Goal: Task Accomplishment & Management: Complete application form

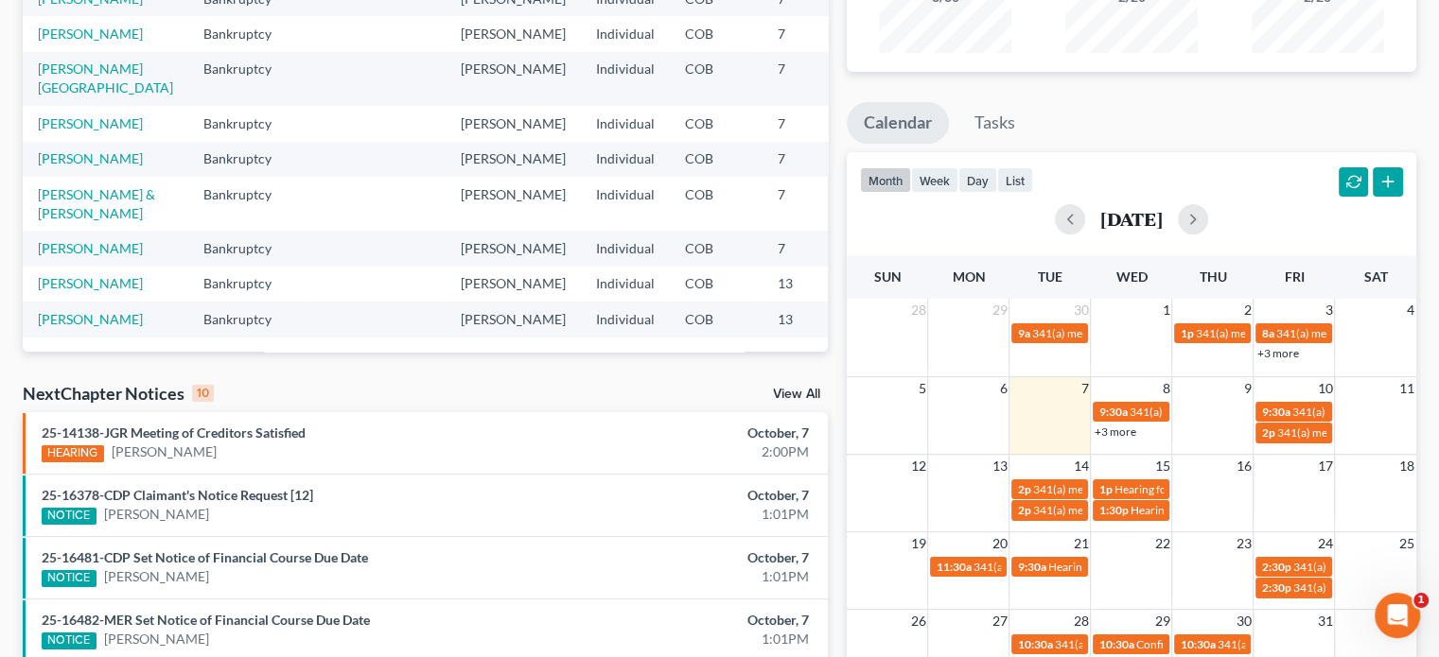
scroll to position [284, 0]
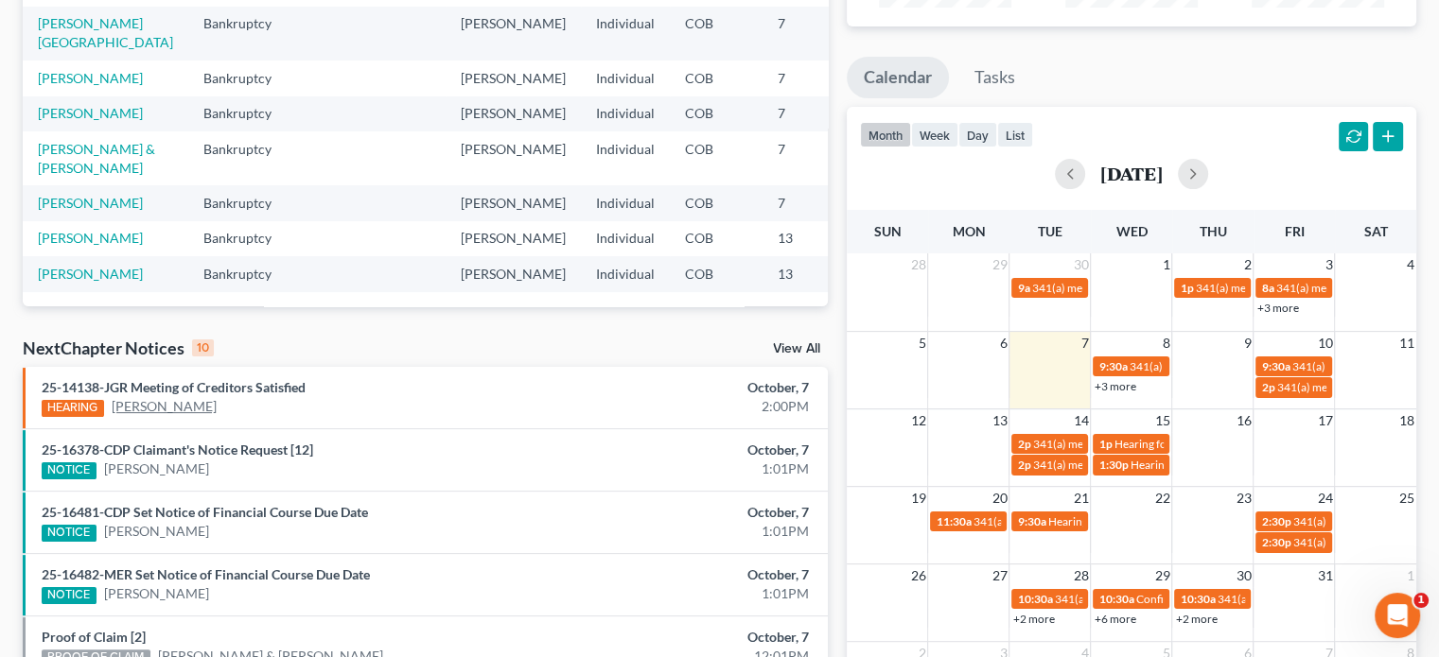
click at [183, 403] on link "[PERSON_NAME]" at bounding box center [164, 406] width 105 height 19
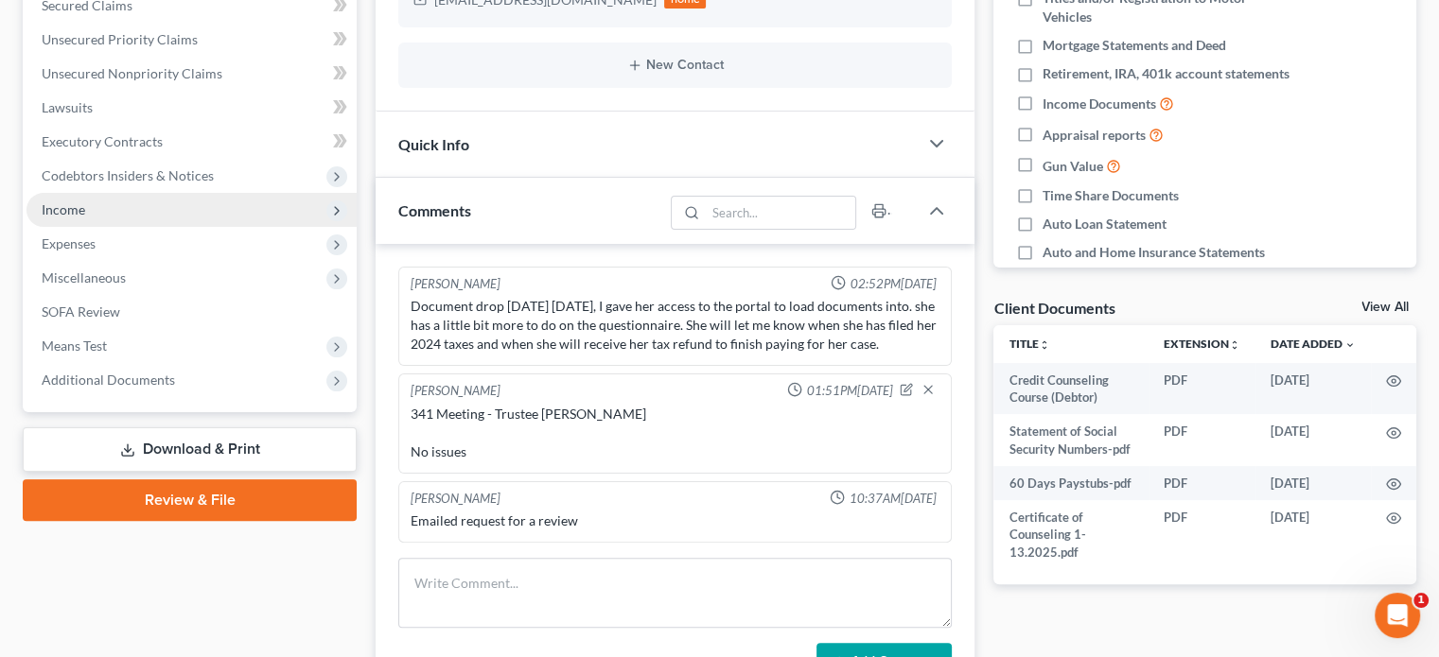
scroll to position [476, 0]
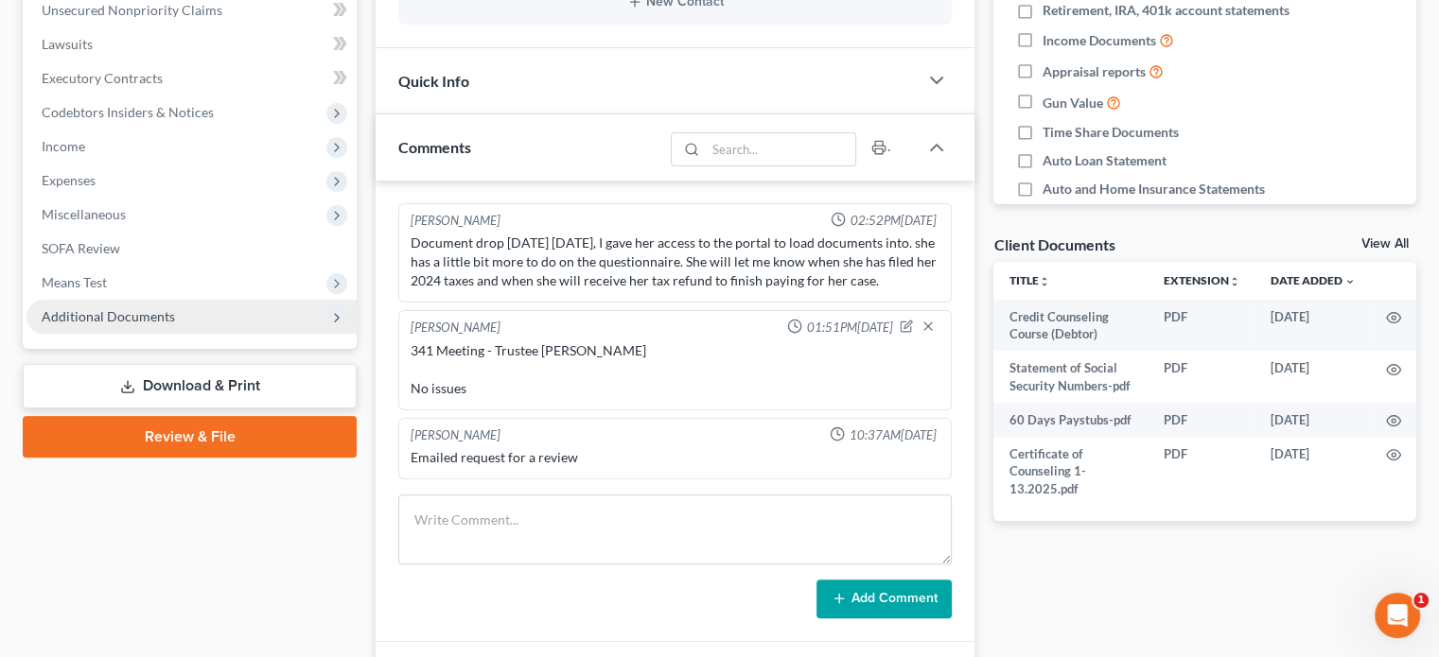
click at [132, 313] on span "Additional Documents" at bounding box center [108, 316] width 133 height 16
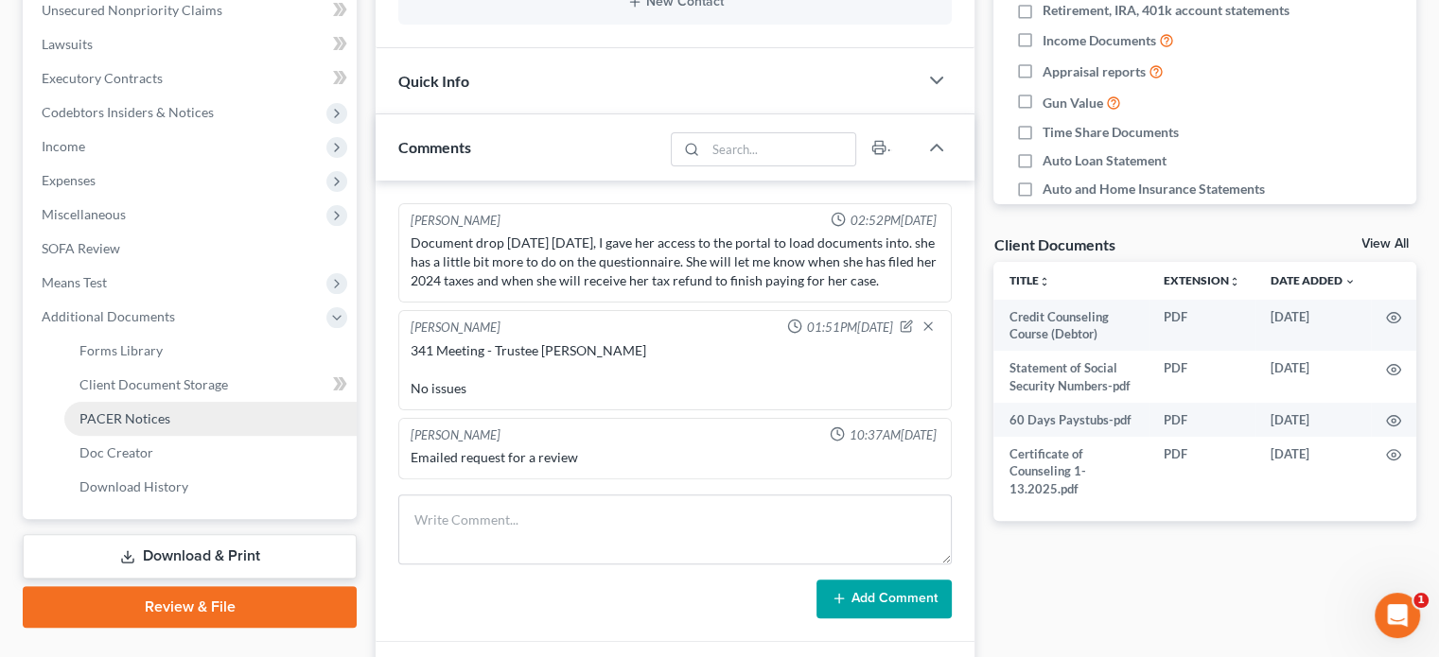
click at [148, 423] on span "PACER Notices" at bounding box center [124, 418] width 91 height 16
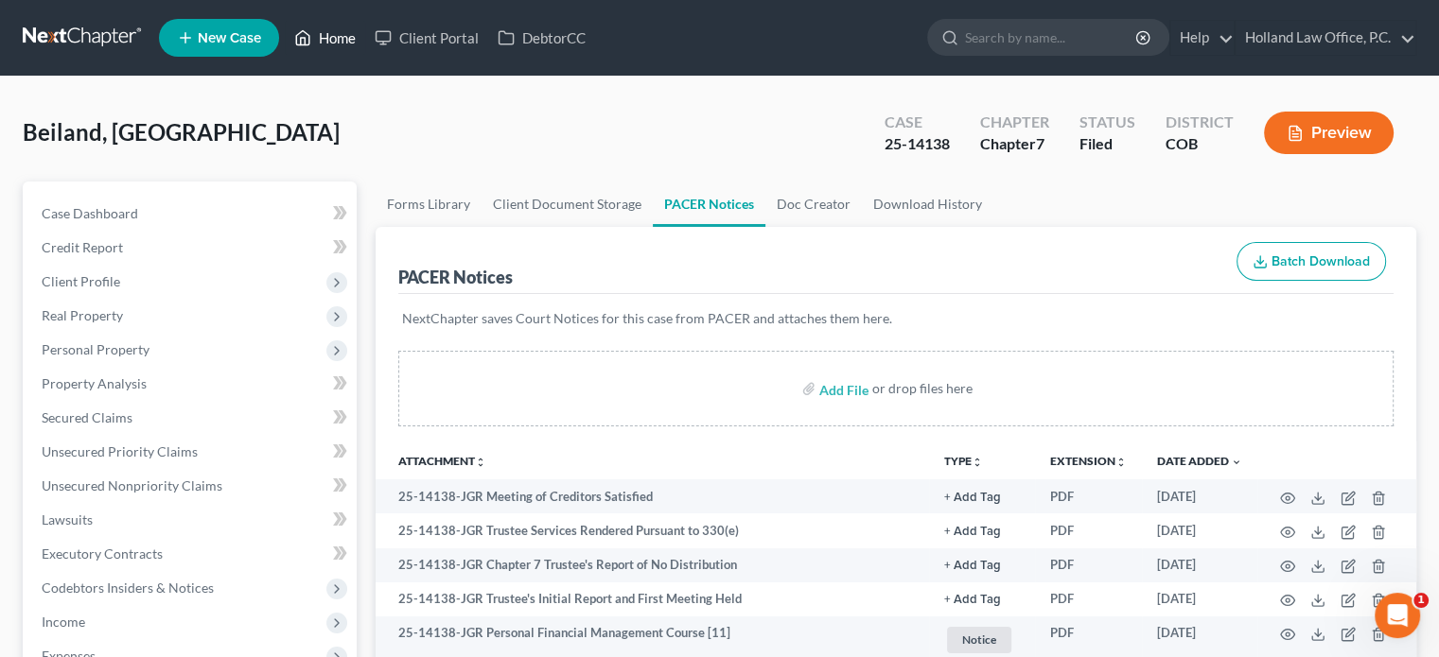
click at [327, 37] on link "Home" at bounding box center [325, 38] width 80 height 34
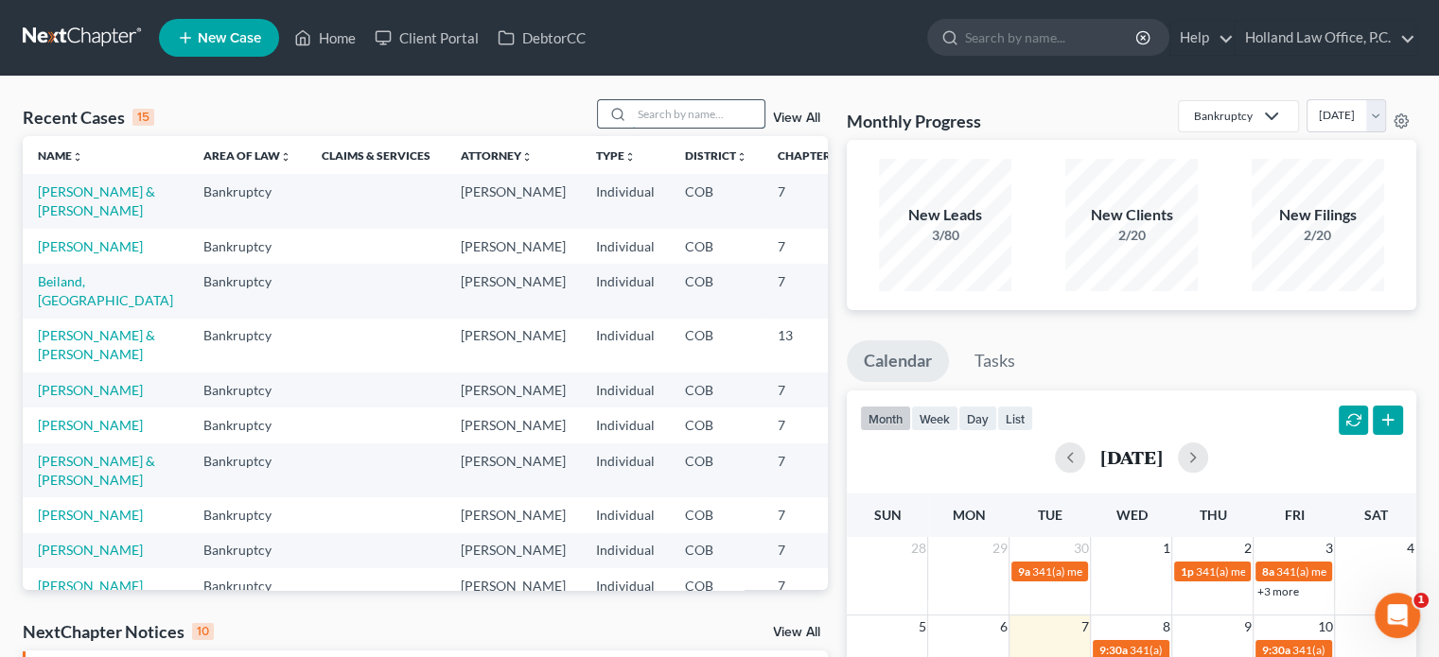
click at [721, 114] on input "search" at bounding box center [698, 113] width 132 height 27
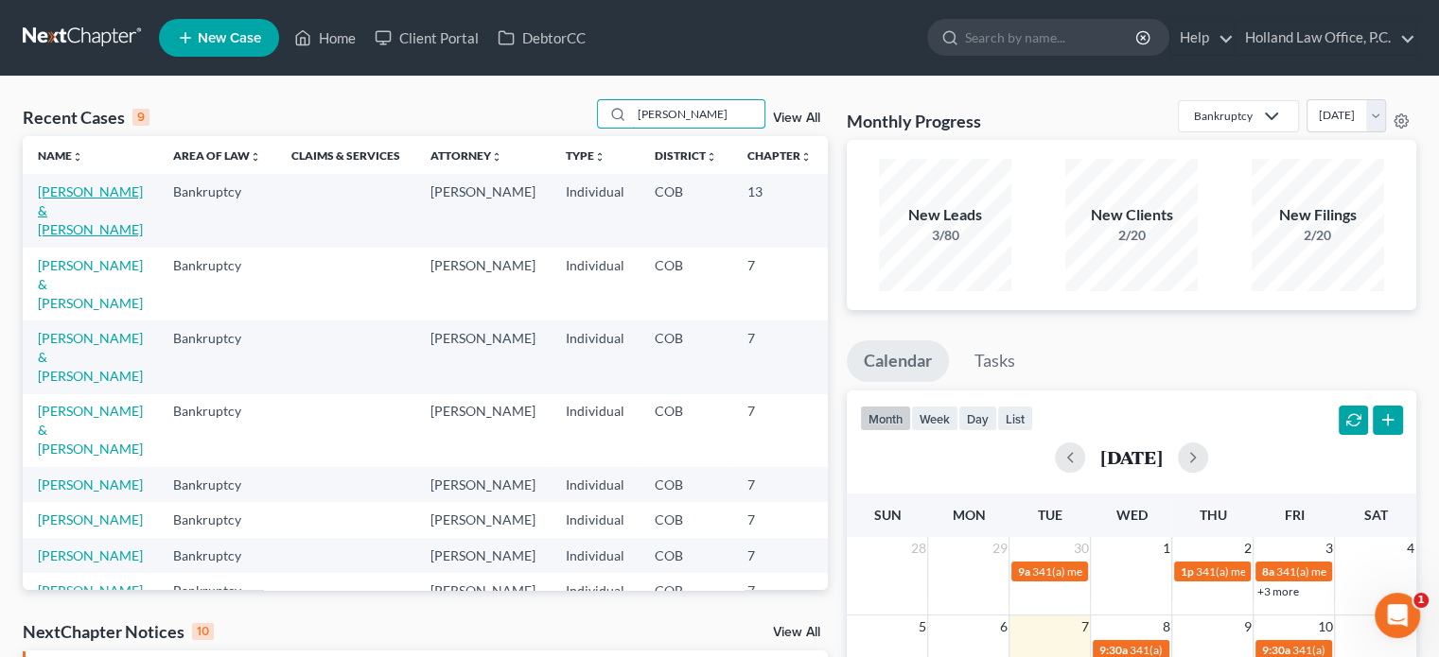
type input "[PERSON_NAME]"
click at [52, 214] on link "[PERSON_NAME] & [PERSON_NAME]" at bounding box center [90, 210] width 105 height 54
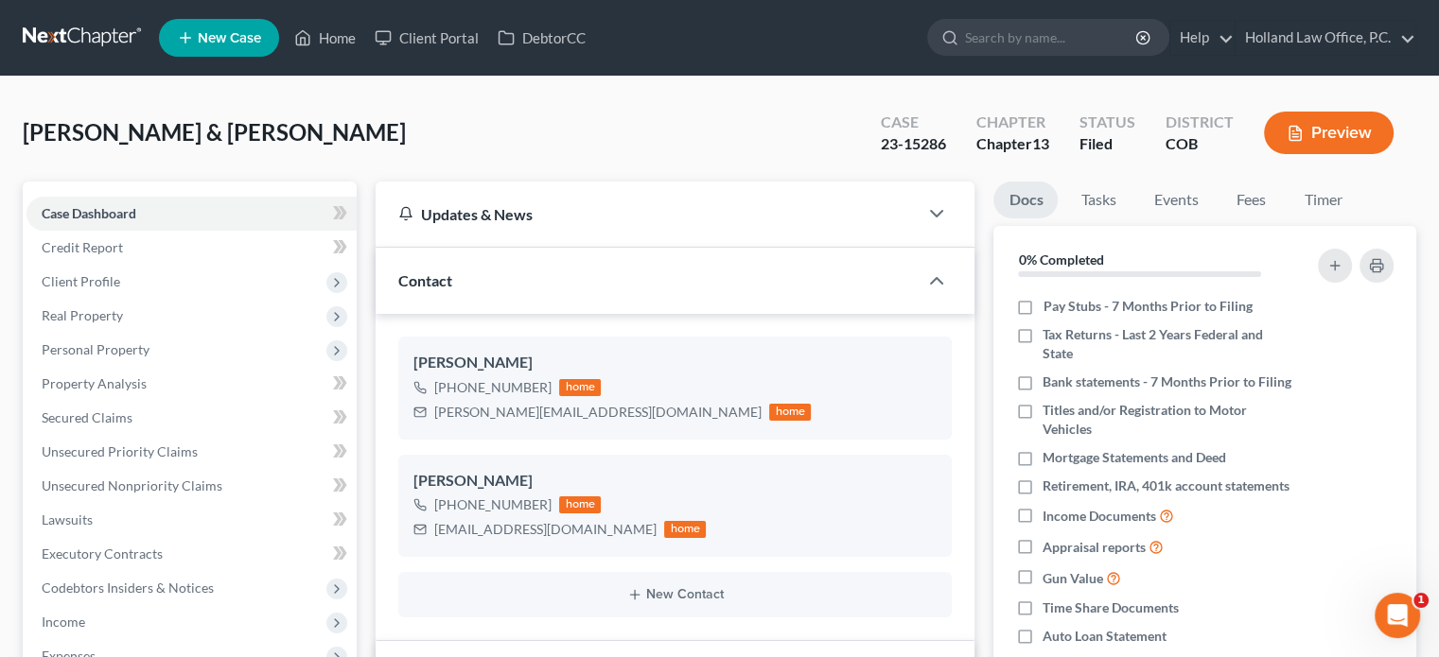
scroll to position [567, 0]
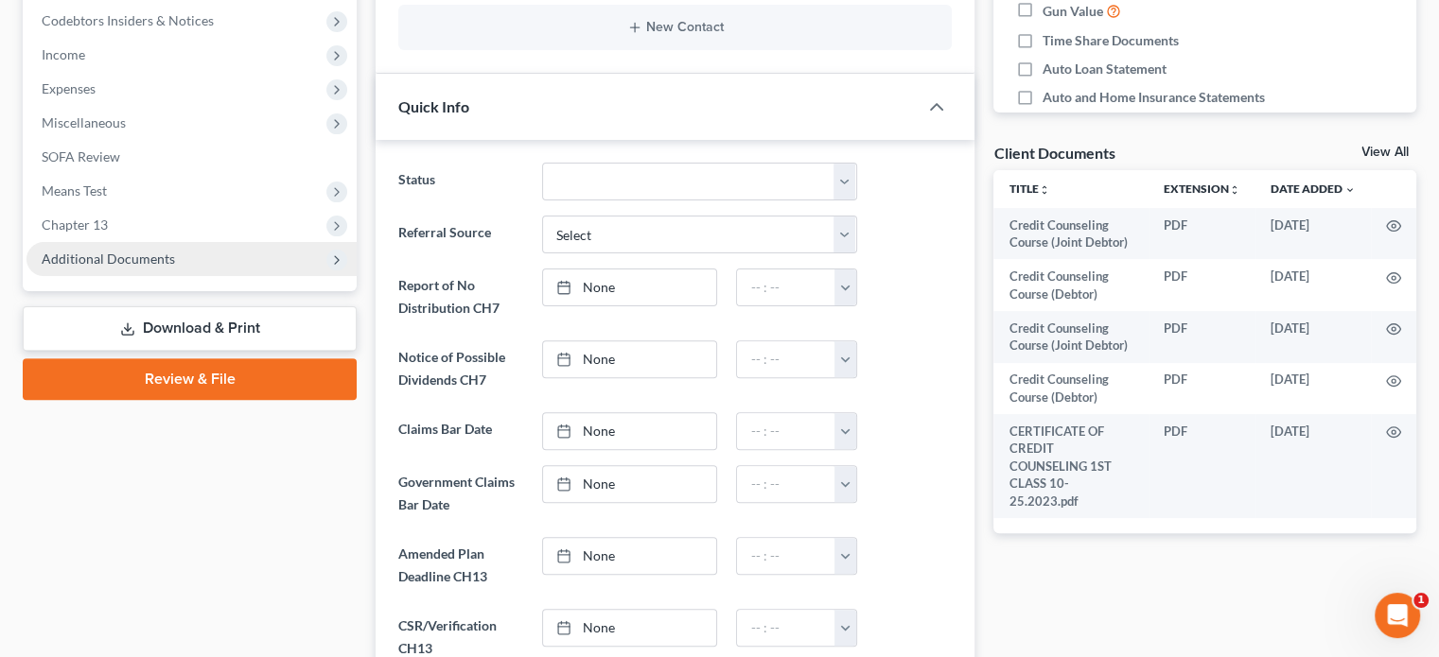
click at [80, 254] on span "Additional Documents" at bounding box center [108, 259] width 133 height 16
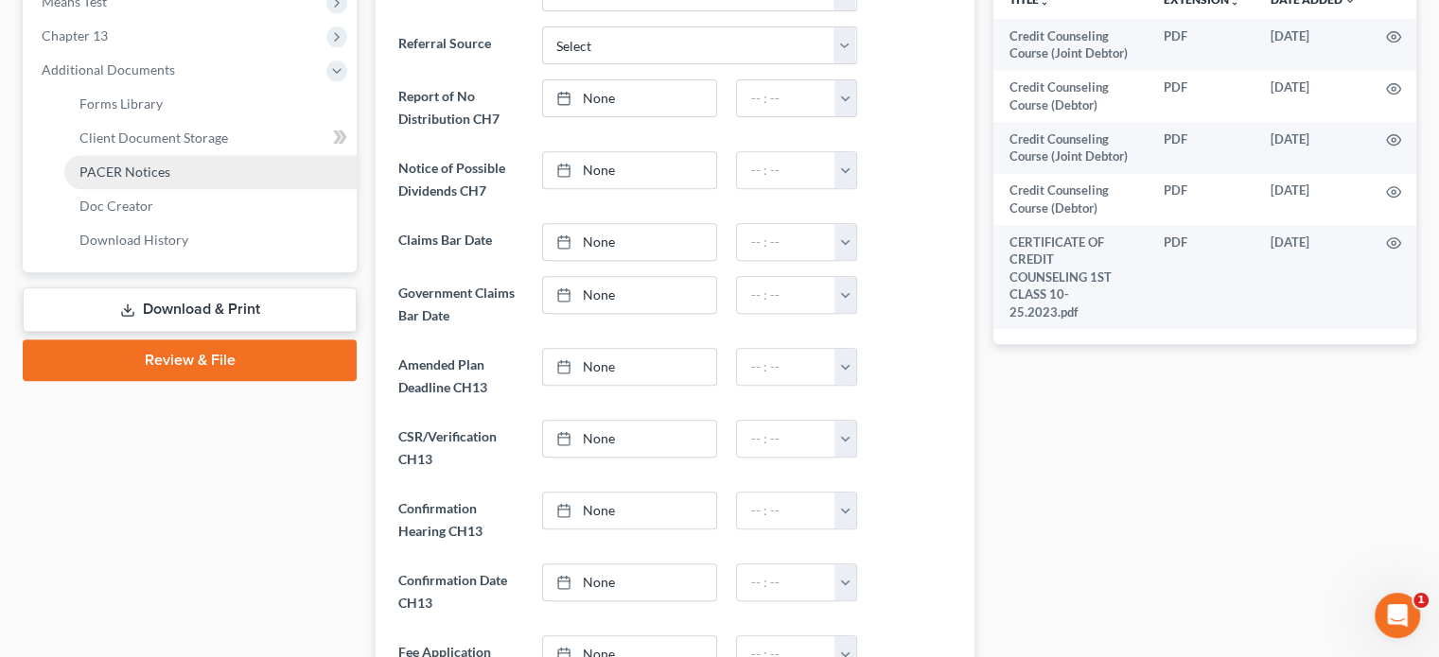
click at [96, 166] on span "PACER Notices" at bounding box center [124, 172] width 91 height 16
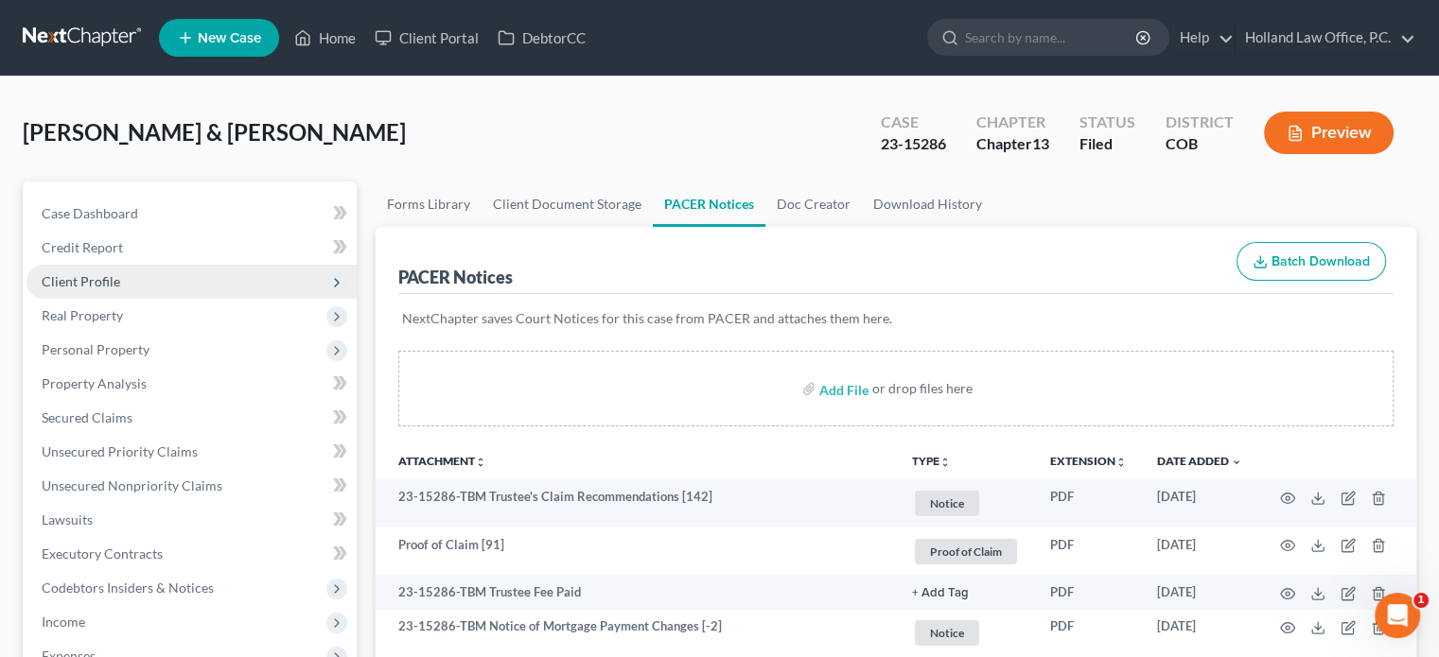
click at [88, 275] on span "Client Profile" at bounding box center [81, 281] width 79 height 16
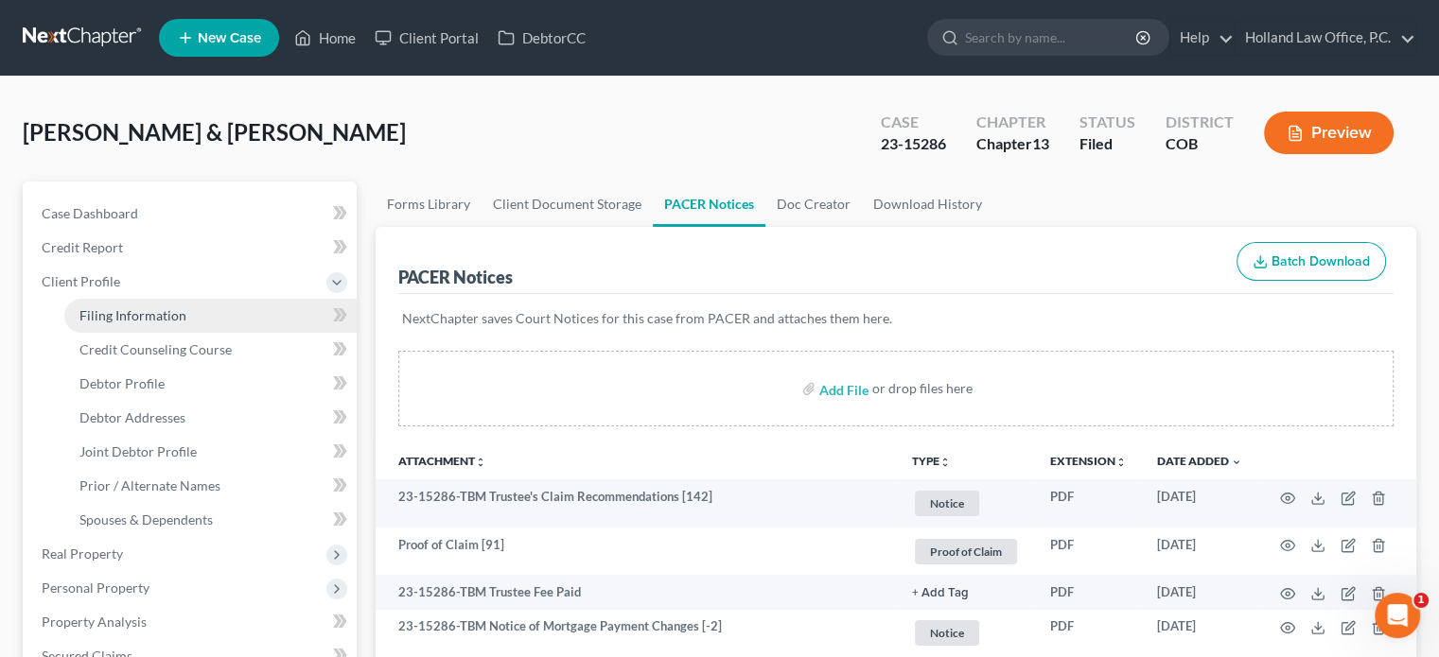
click at [124, 321] on span "Filing Information" at bounding box center [132, 315] width 107 height 16
select select "1"
select select "3"
select select "5"
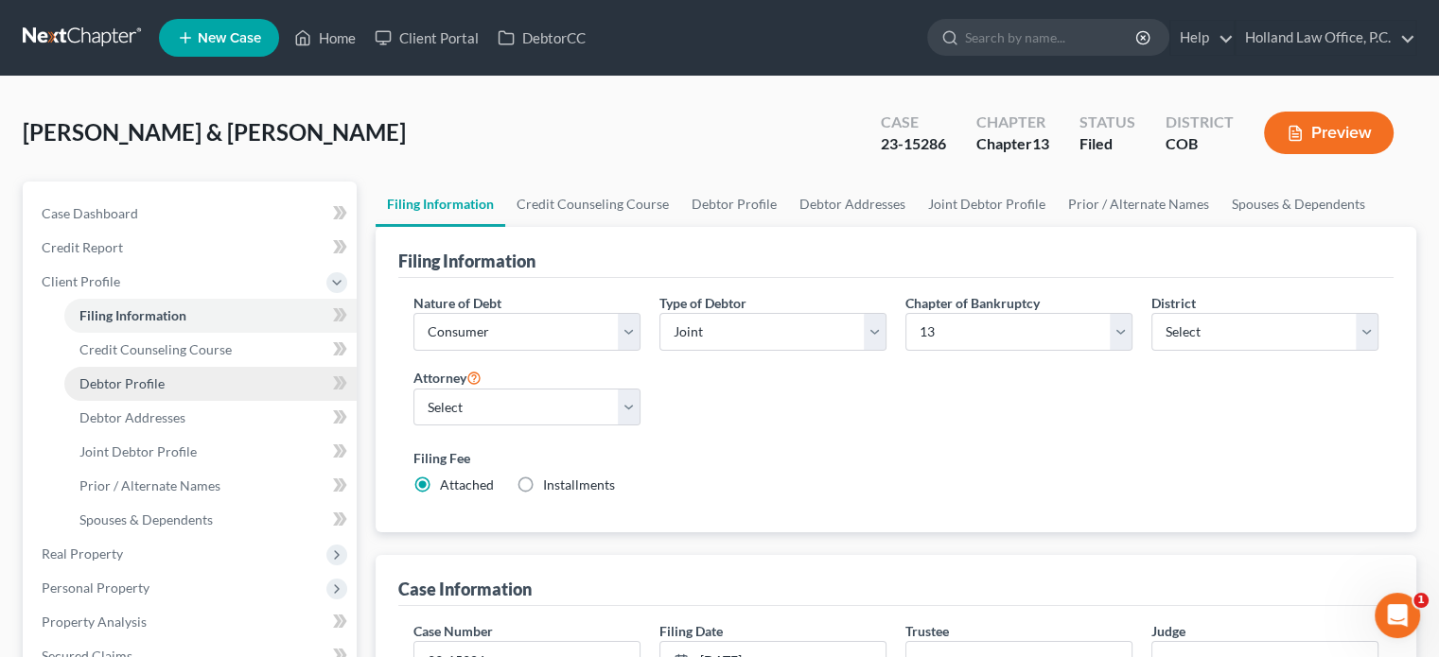
click at [113, 384] on span "Debtor Profile" at bounding box center [121, 383] width 85 height 16
select select "1"
select select "2"
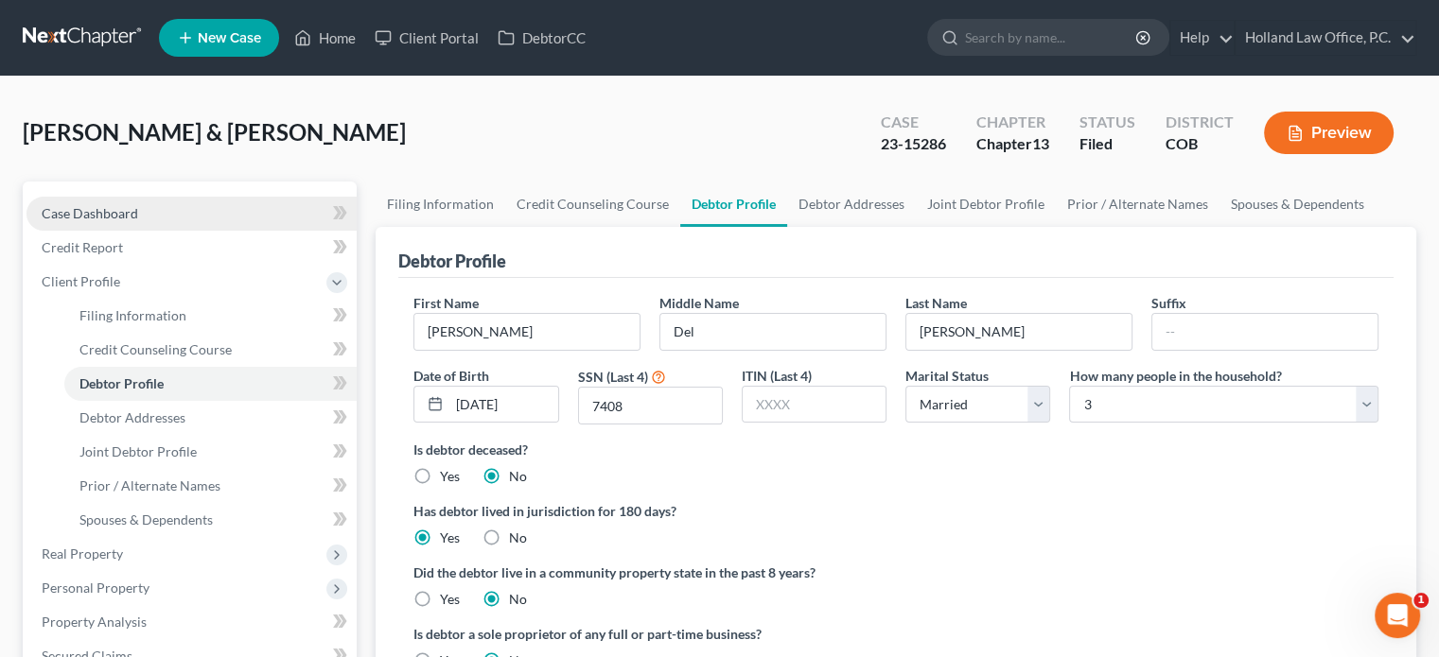
click at [90, 219] on span "Case Dashboard" at bounding box center [90, 213] width 96 height 16
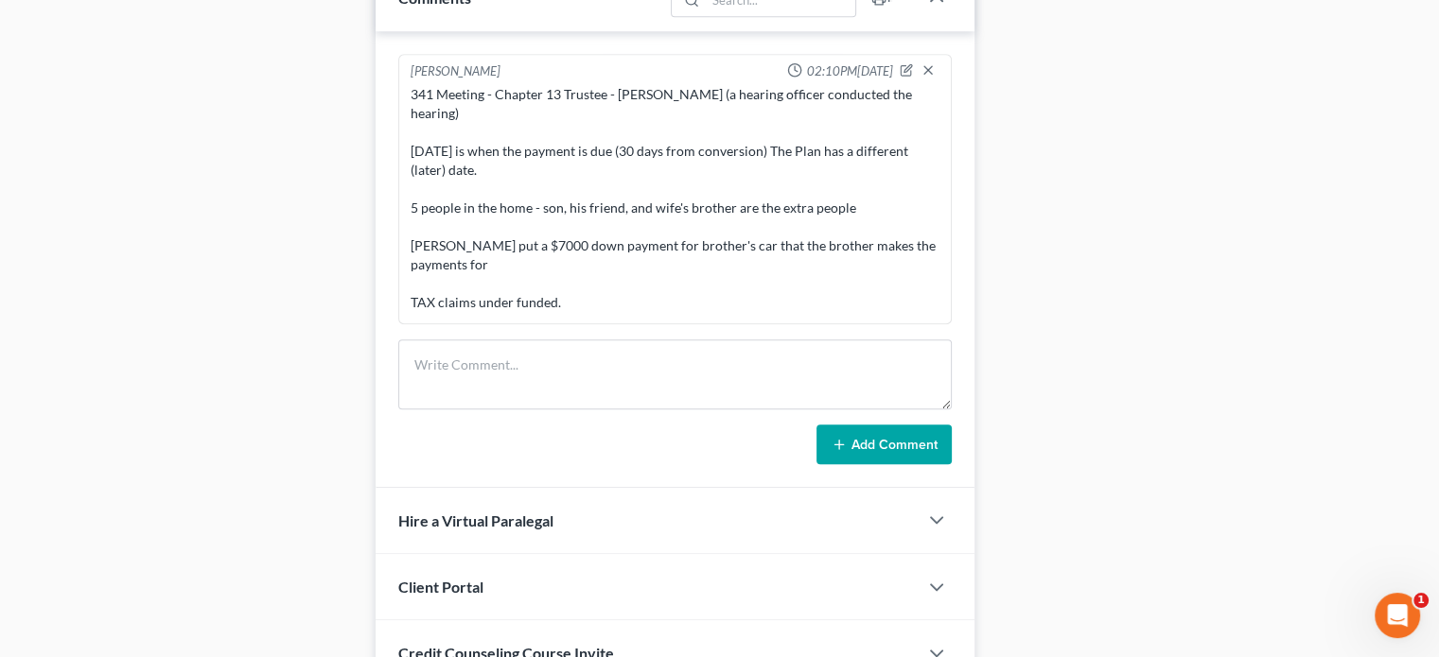
scroll to position [2020, 0]
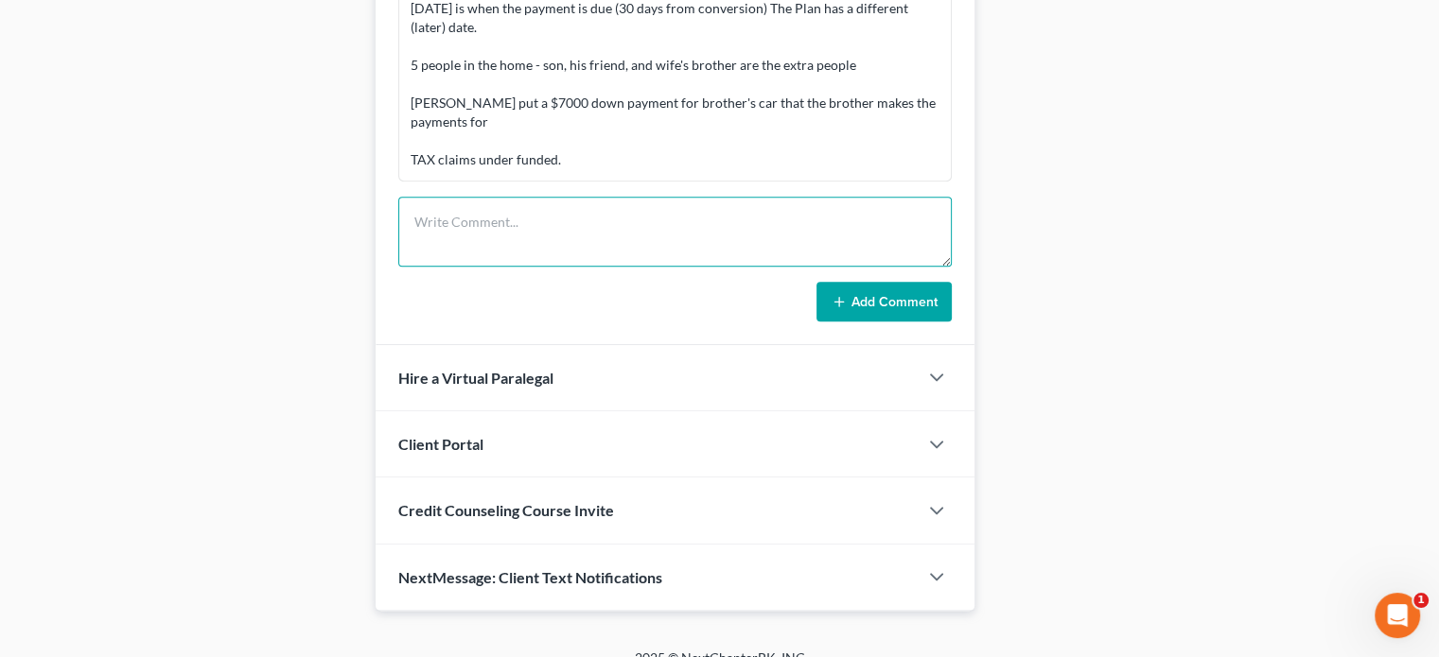
click at [445, 203] on textarea at bounding box center [674, 232] width 553 height 70
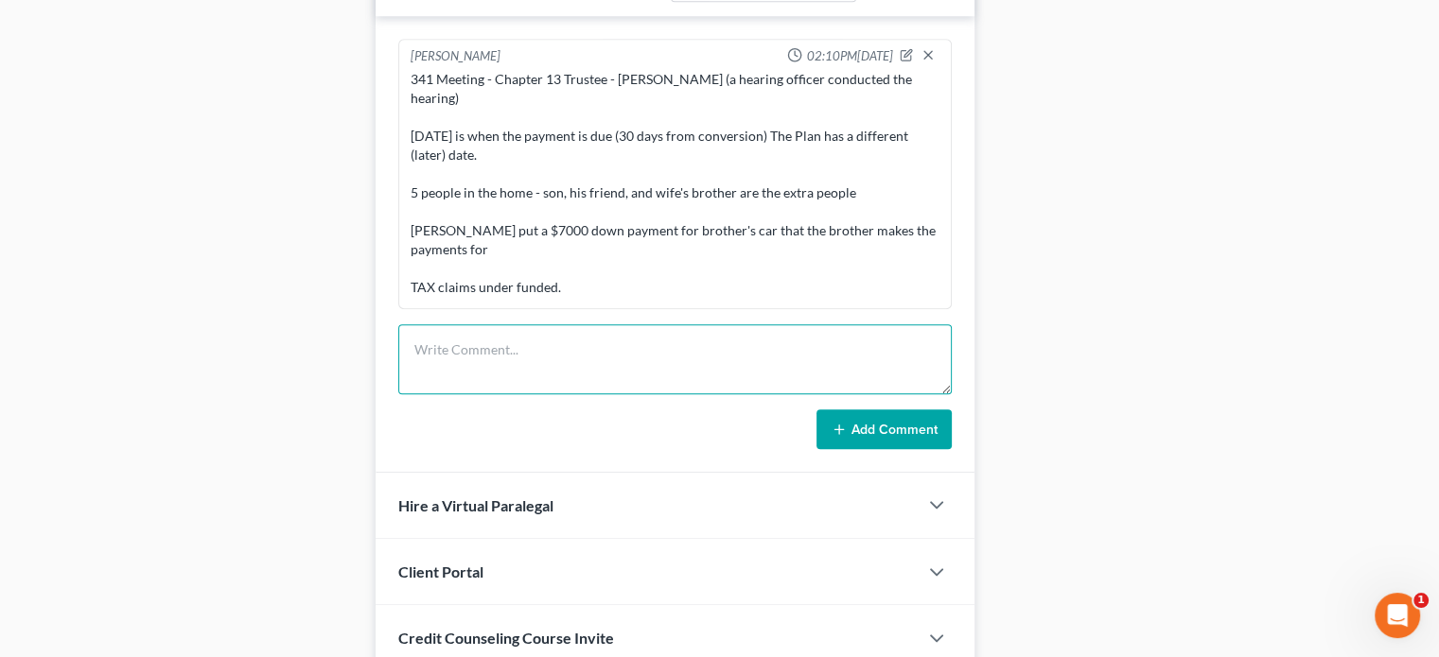
scroll to position [1926, 0]
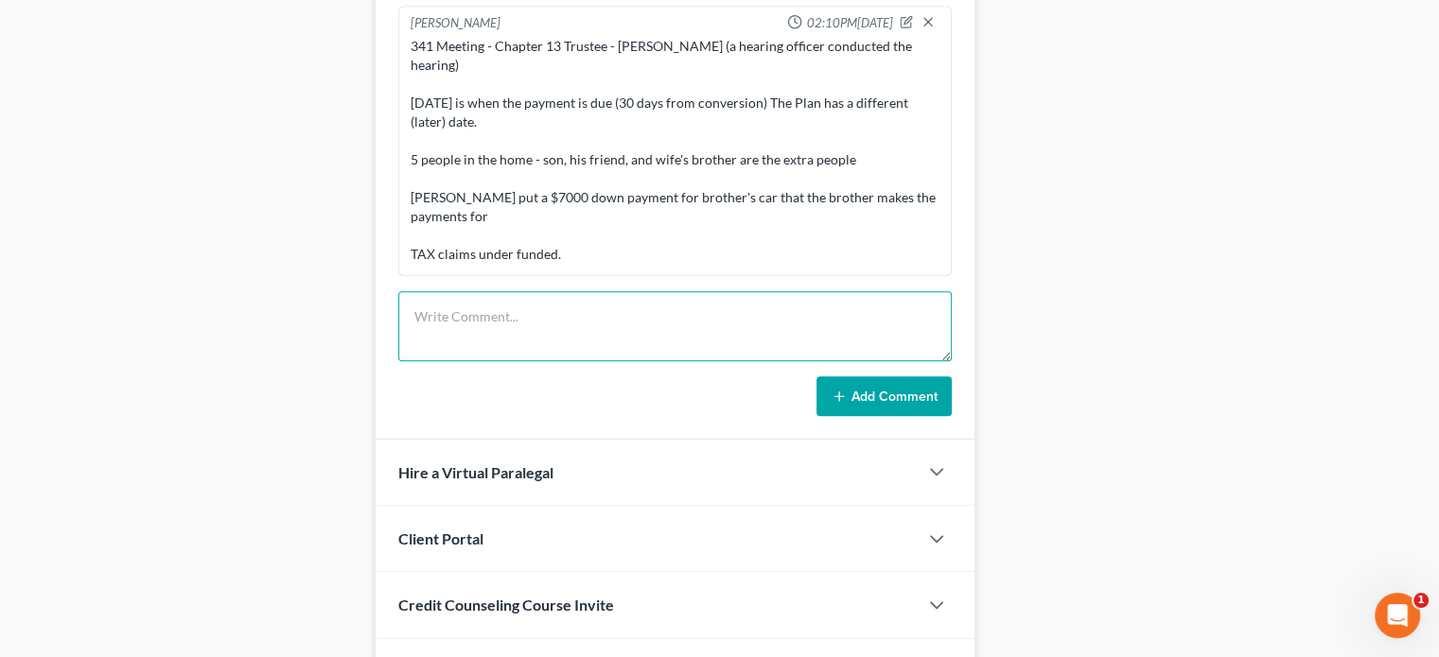
click at [433, 291] on textarea at bounding box center [674, 326] width 553 height 70
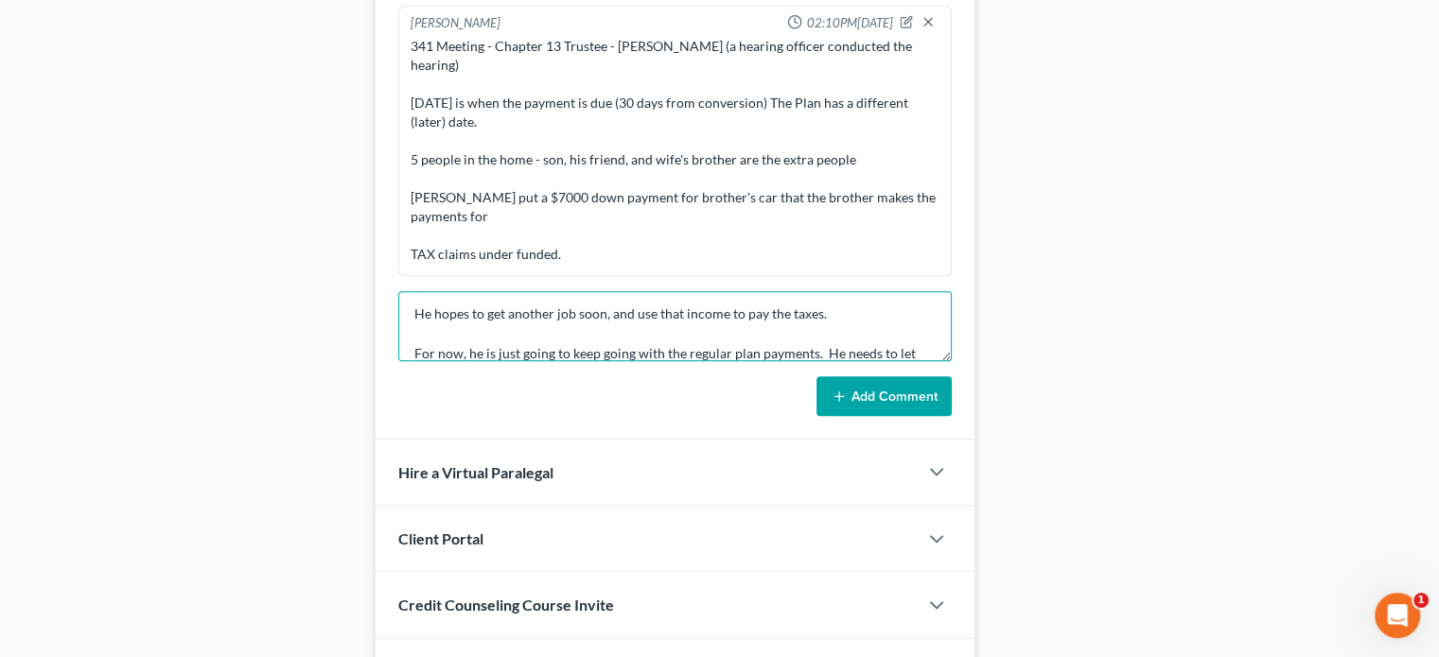
scroll to position [142, 0]
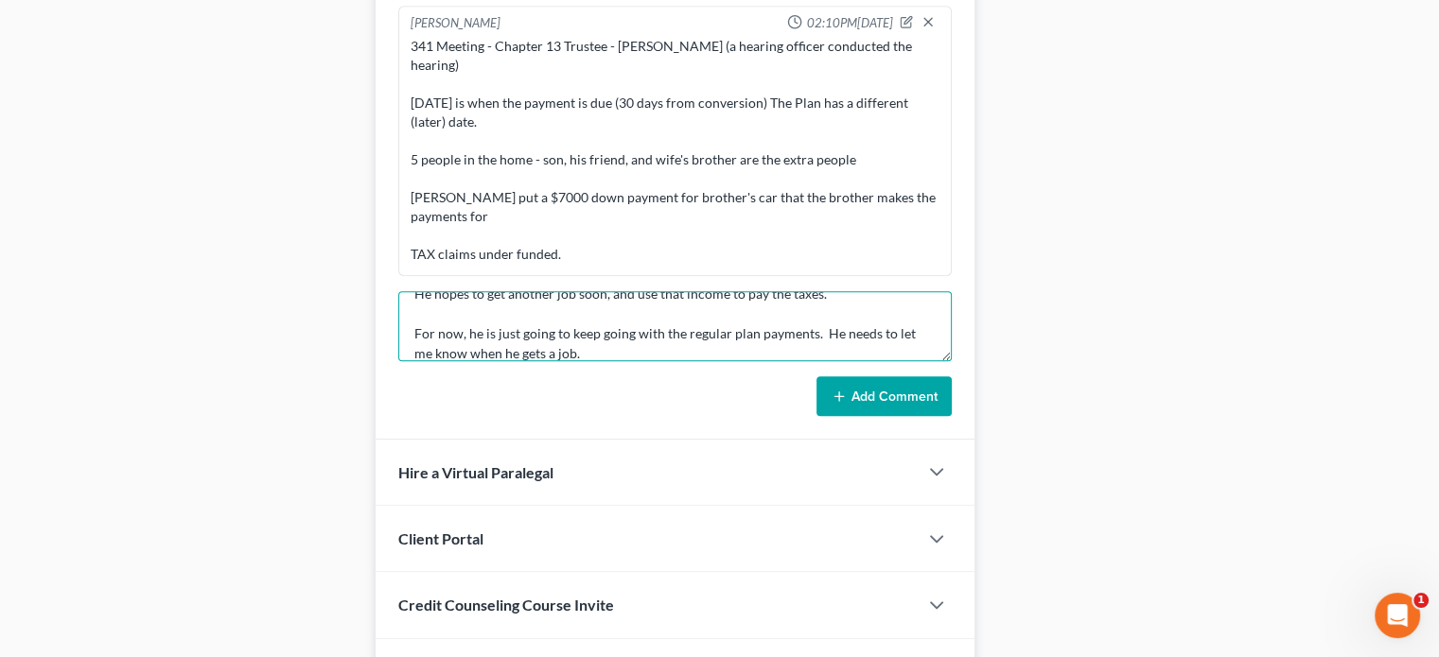
type textarea "[PERSON_NAME] lost his job. He is getting paid a severance package for 1 year, …"
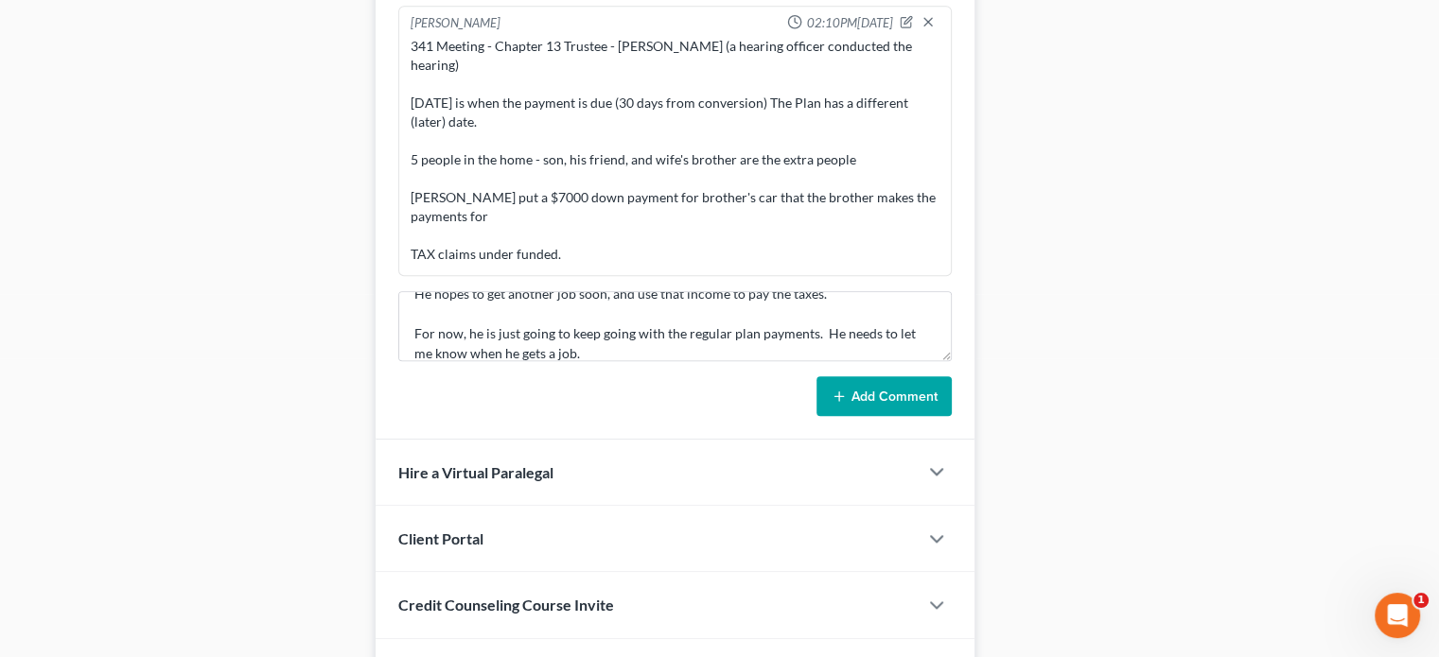
click at [897, 376] on button "Add Comment" at bounding box center [883, 396] width 135 height 40
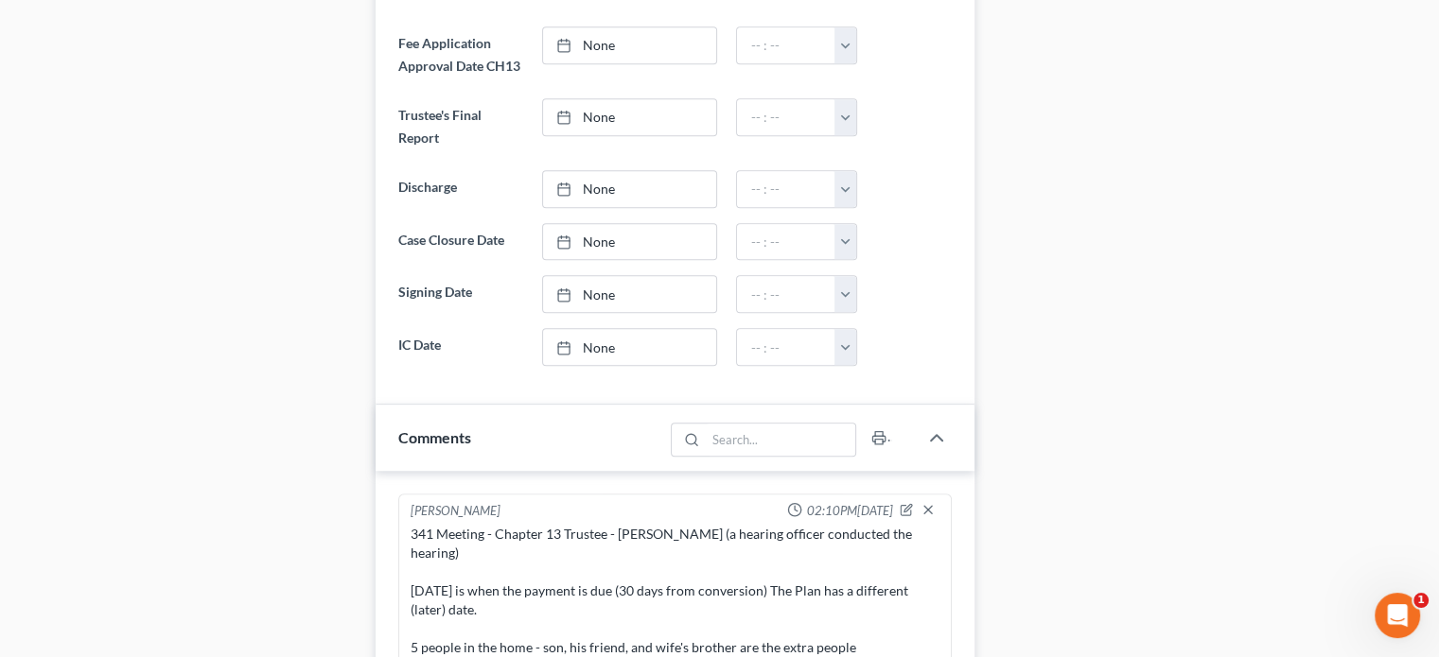
scroll to position [1264, 0]
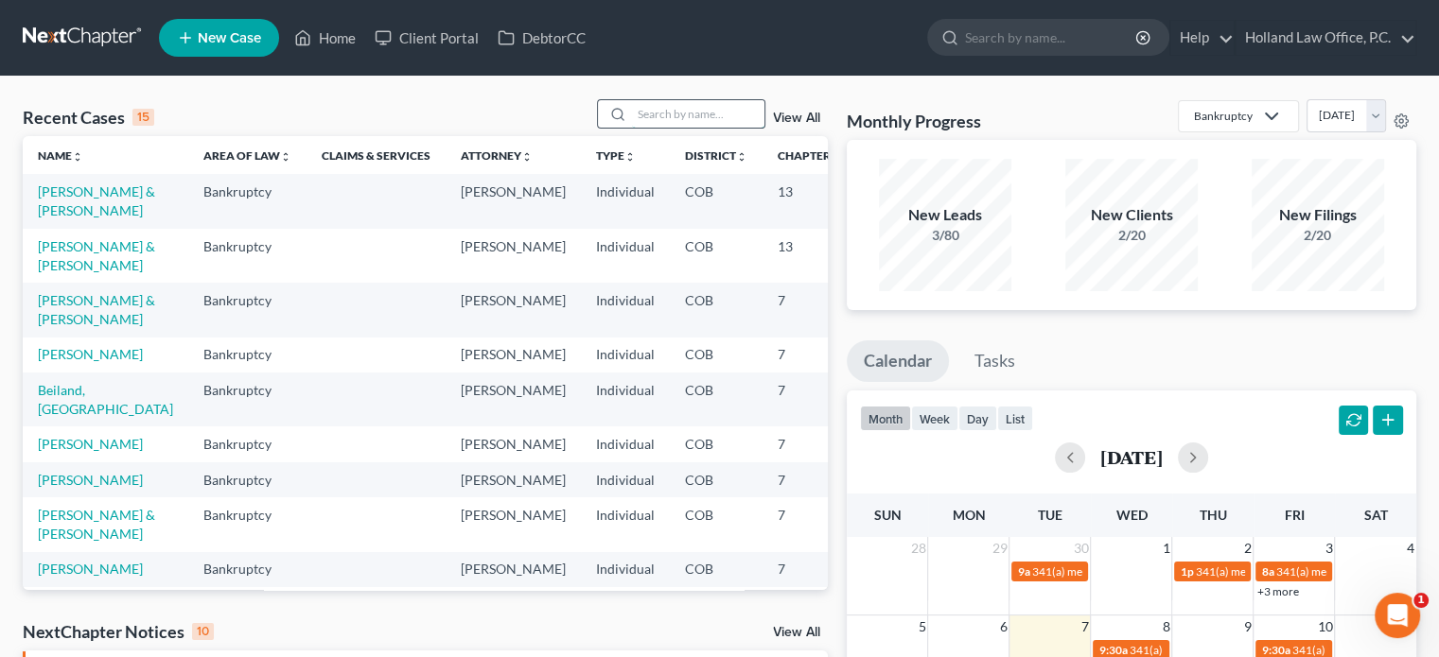
click at [673, 112] on input "search" at bounding box center [698, 113] width 132 height 27
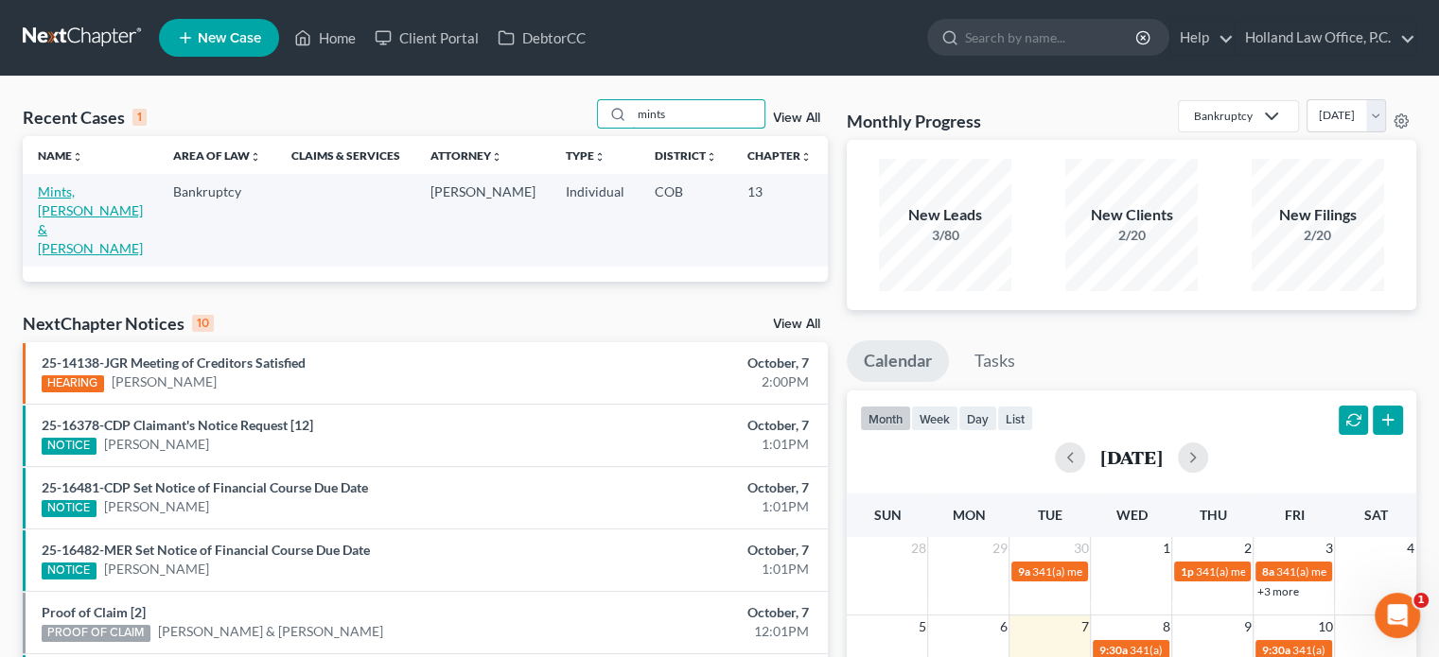
type input "mints"
click at [61, 198] on link "Mints, [PERSON_NAME] & [PERSON_NAME]" at bounding box center [90, 219] width 105 height 73
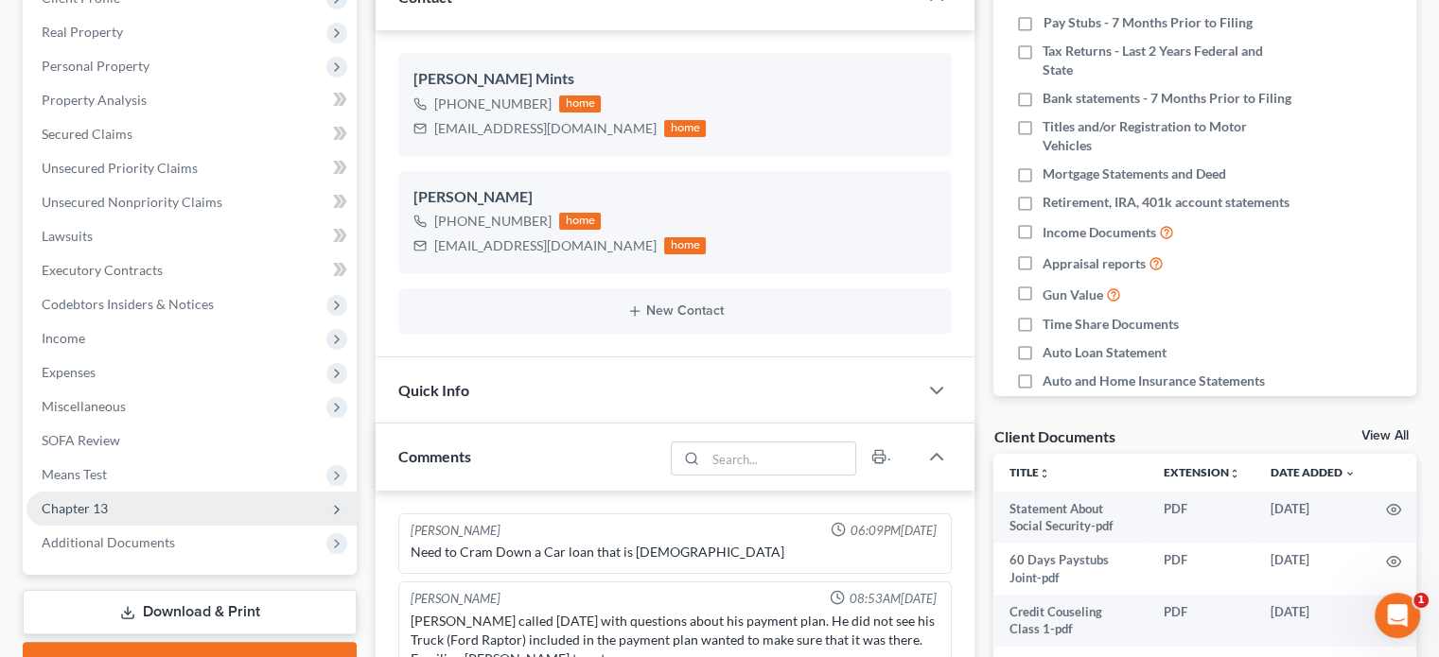
scroll to position [359, 0]
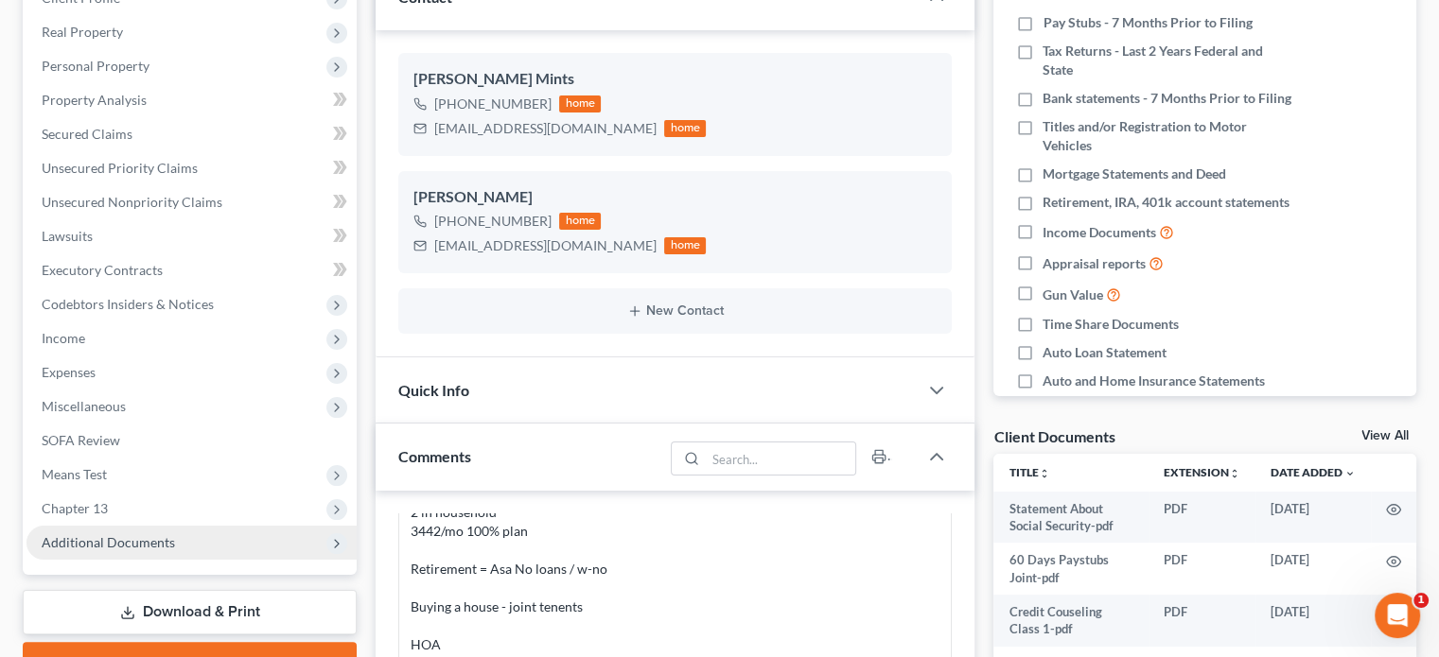
click at [121, 545] on span "Additional Documents" at bounding box center [108, 542] width 133 height 16
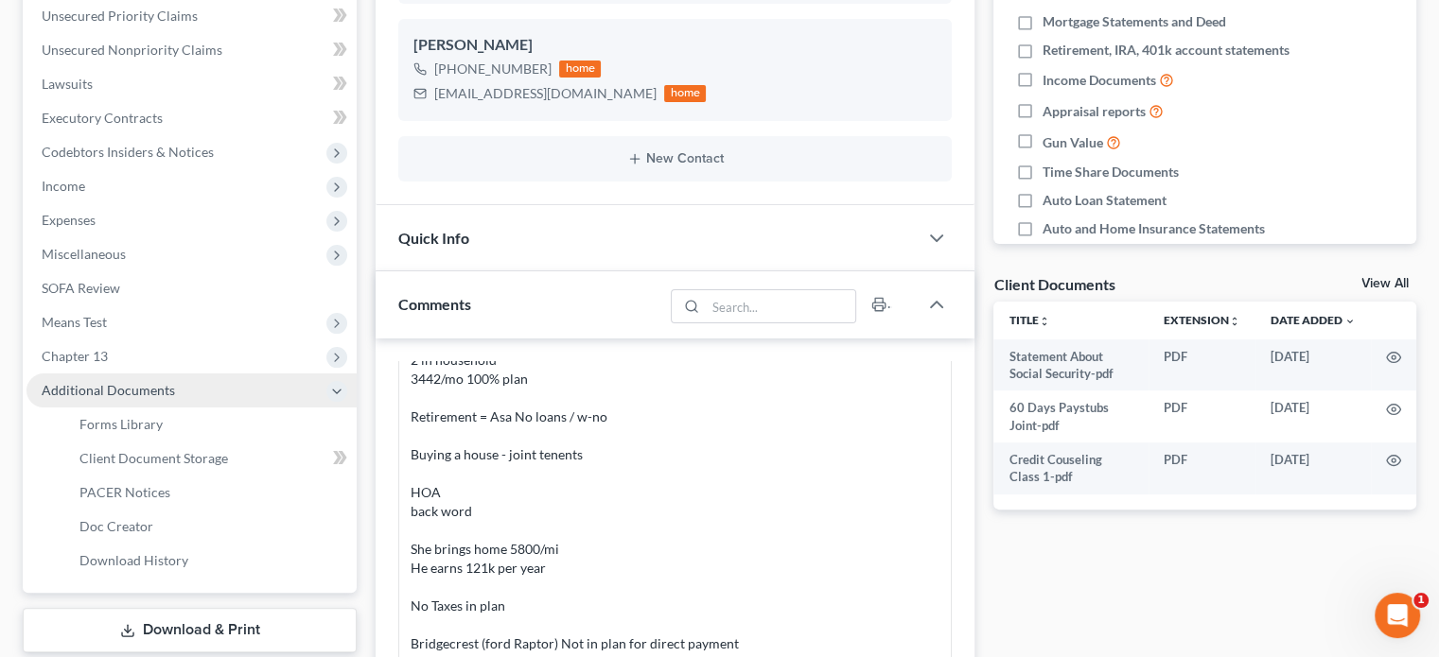
scroll to position [473, 0]
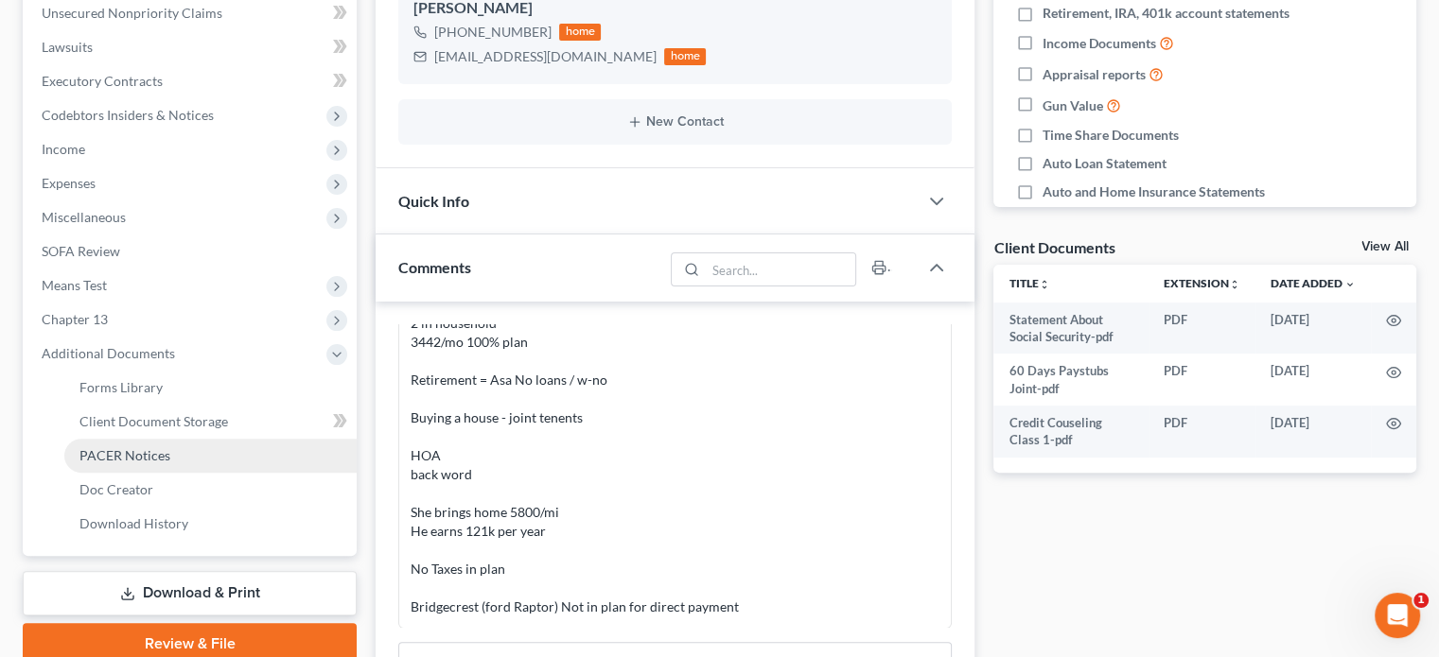
click at [128, 454] on span "PACER Notices" at bounding box center [124, 455] width 91 height 16
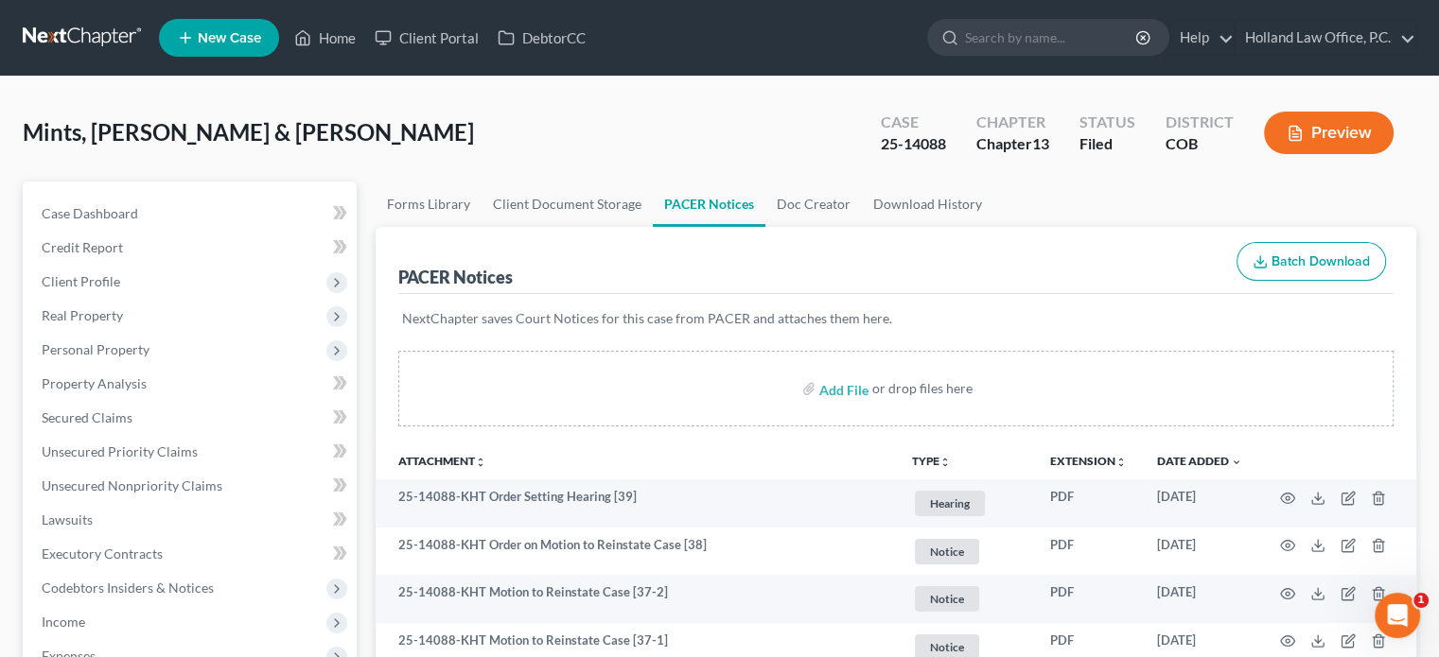
scroll to position [189, 0]
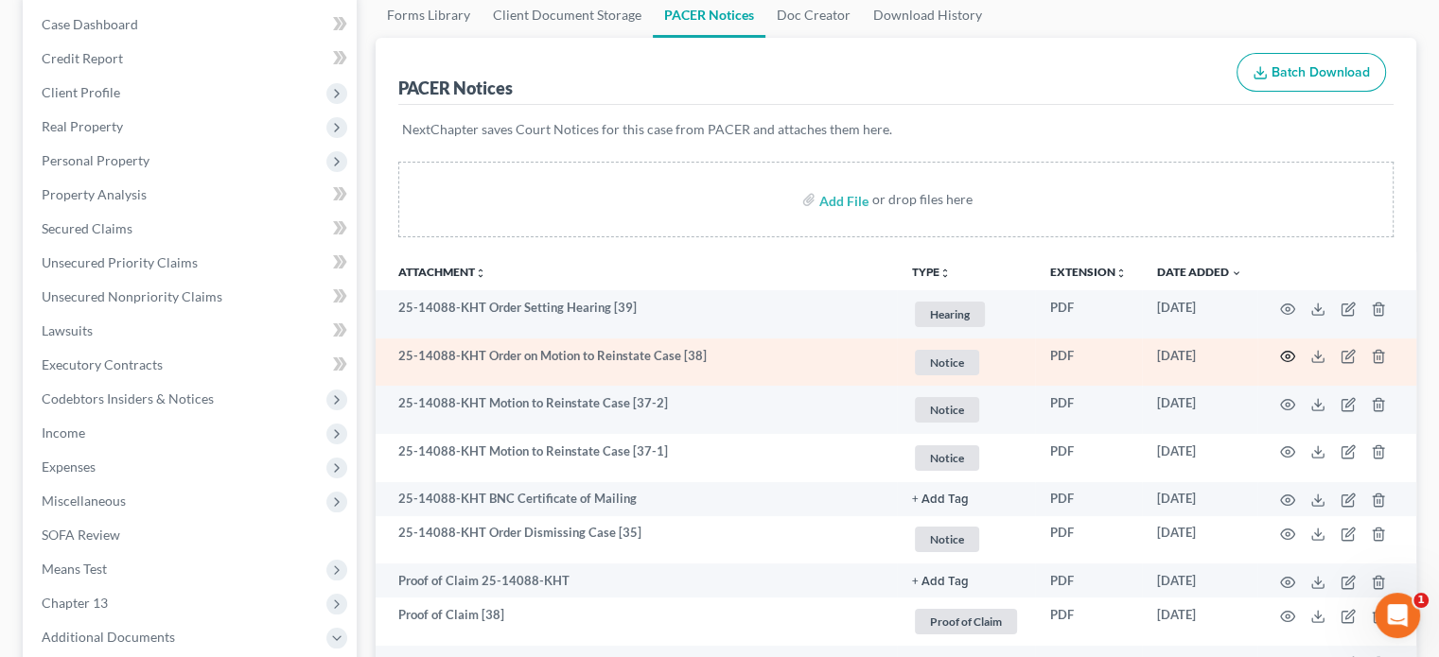
click at [1290, 356] on icon "button" at bounding box center [1287, 356] width 15 height 15
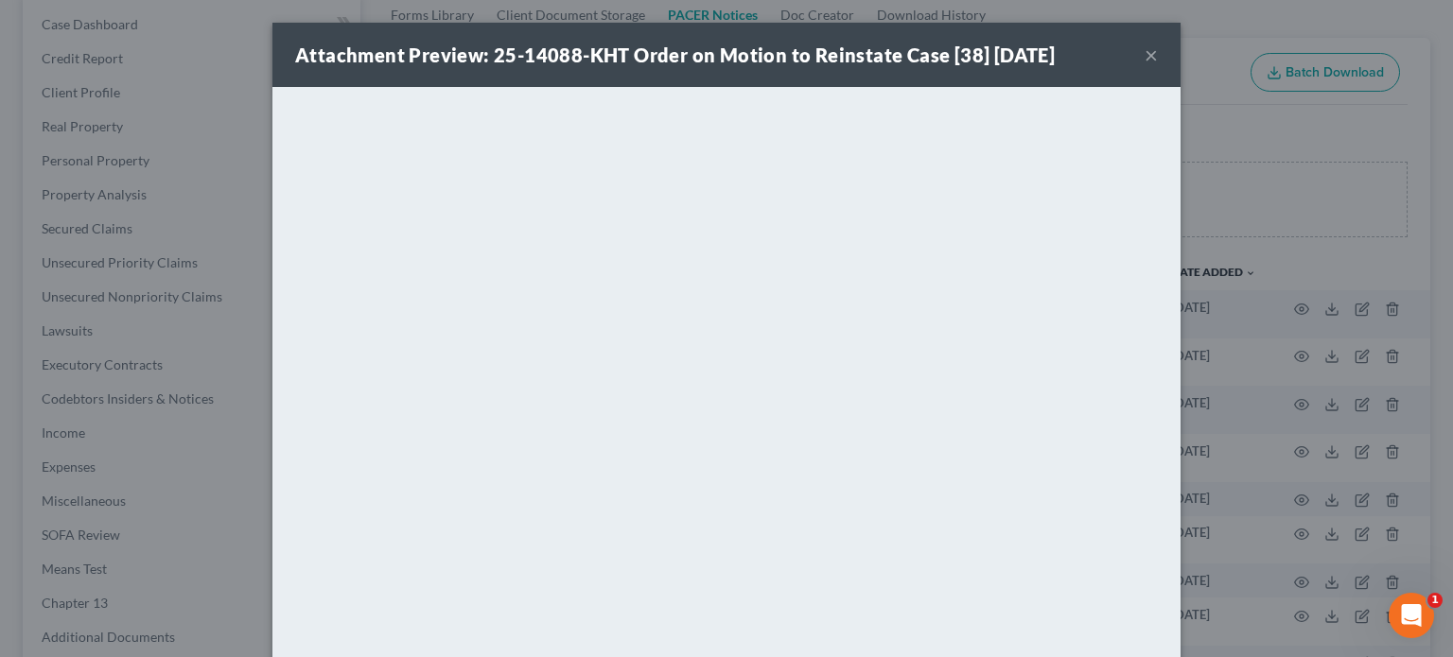
click at [1144, 51] on button "×" at bounding box center [1150, 55] width 13 height 23
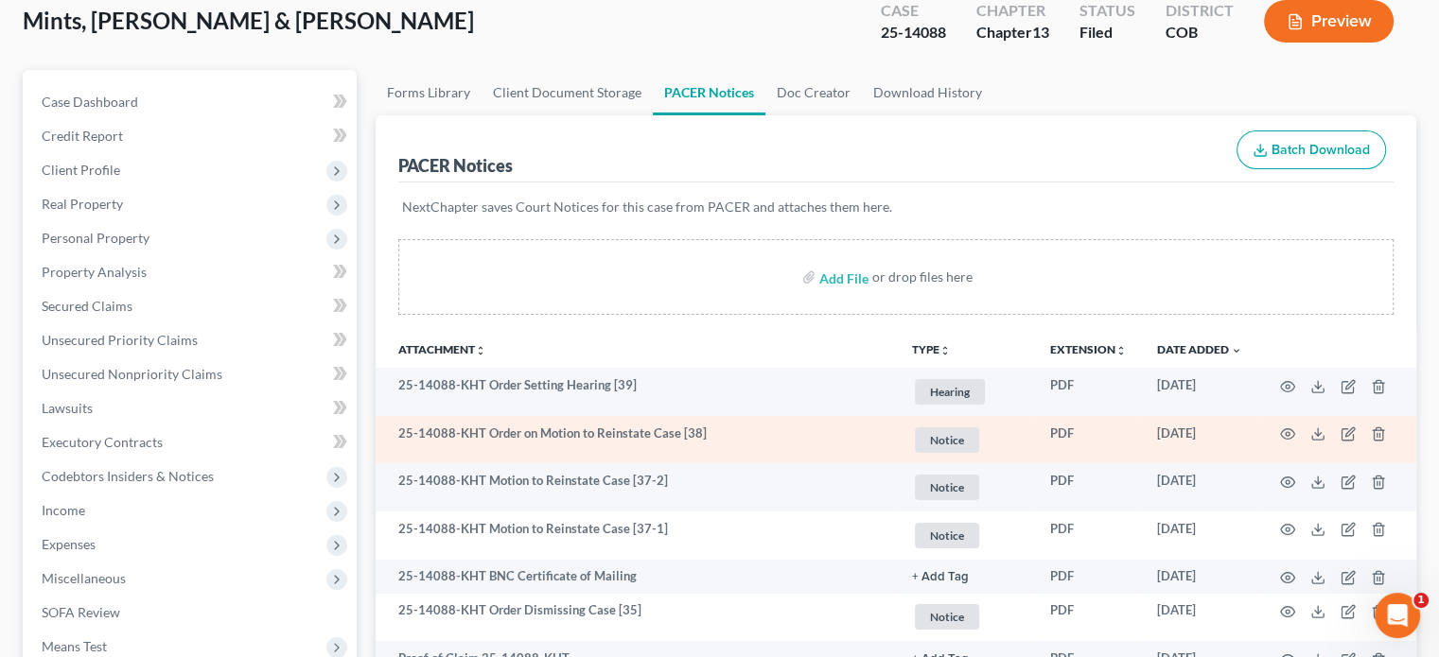
scroll to position [0, 0]
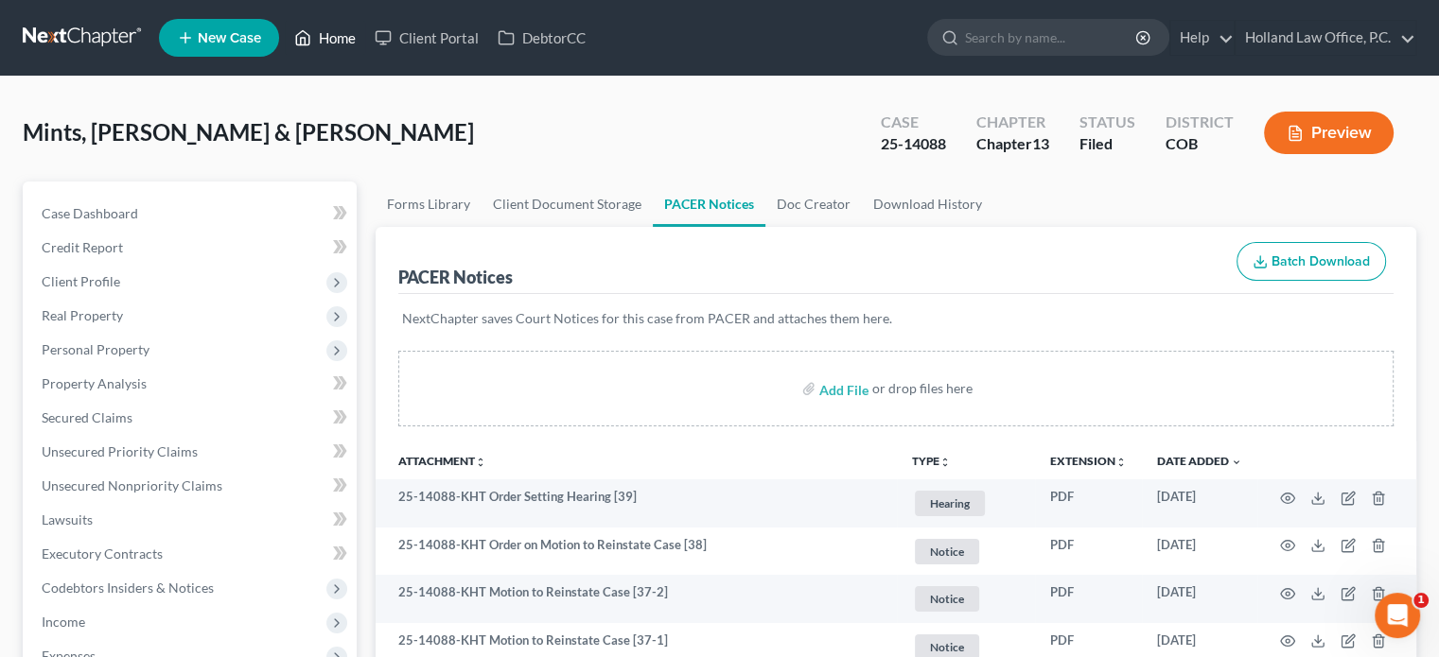
click at [344, 42] on link "Home" at bounding box center [325, 38] width 80 height 34
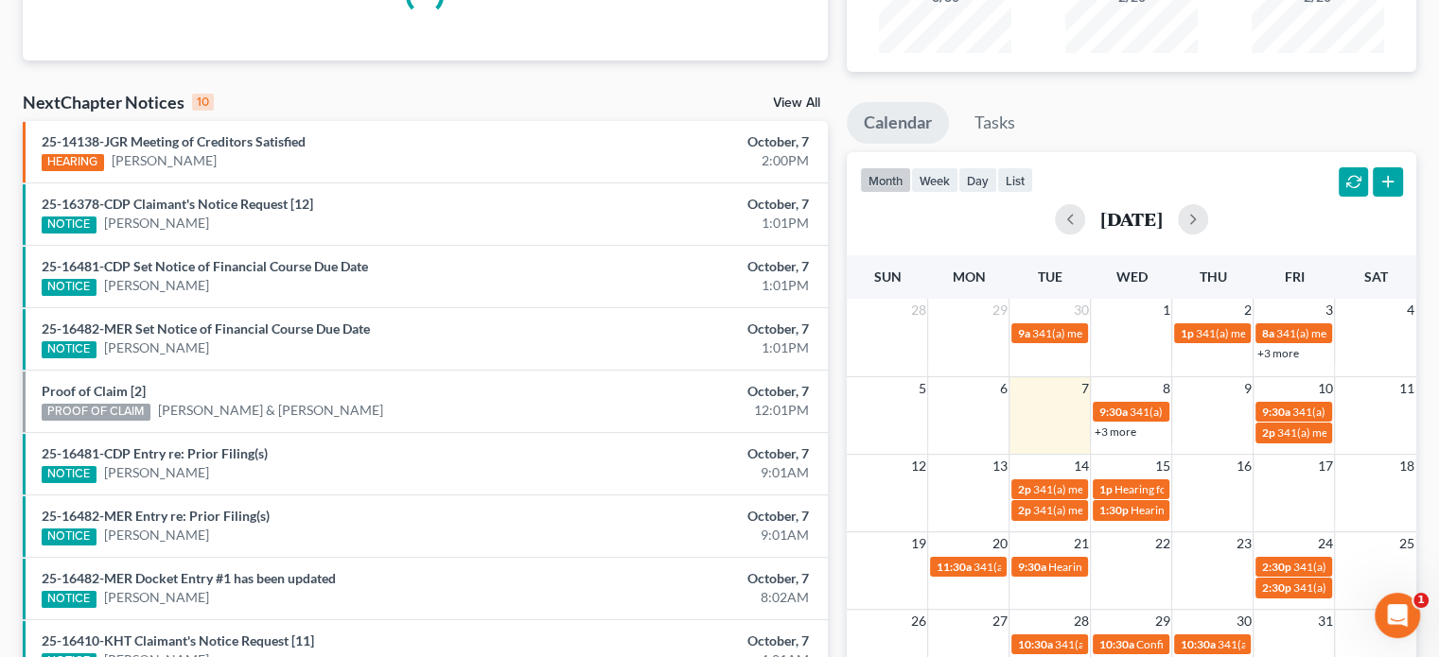
scroll to position [284, 0]
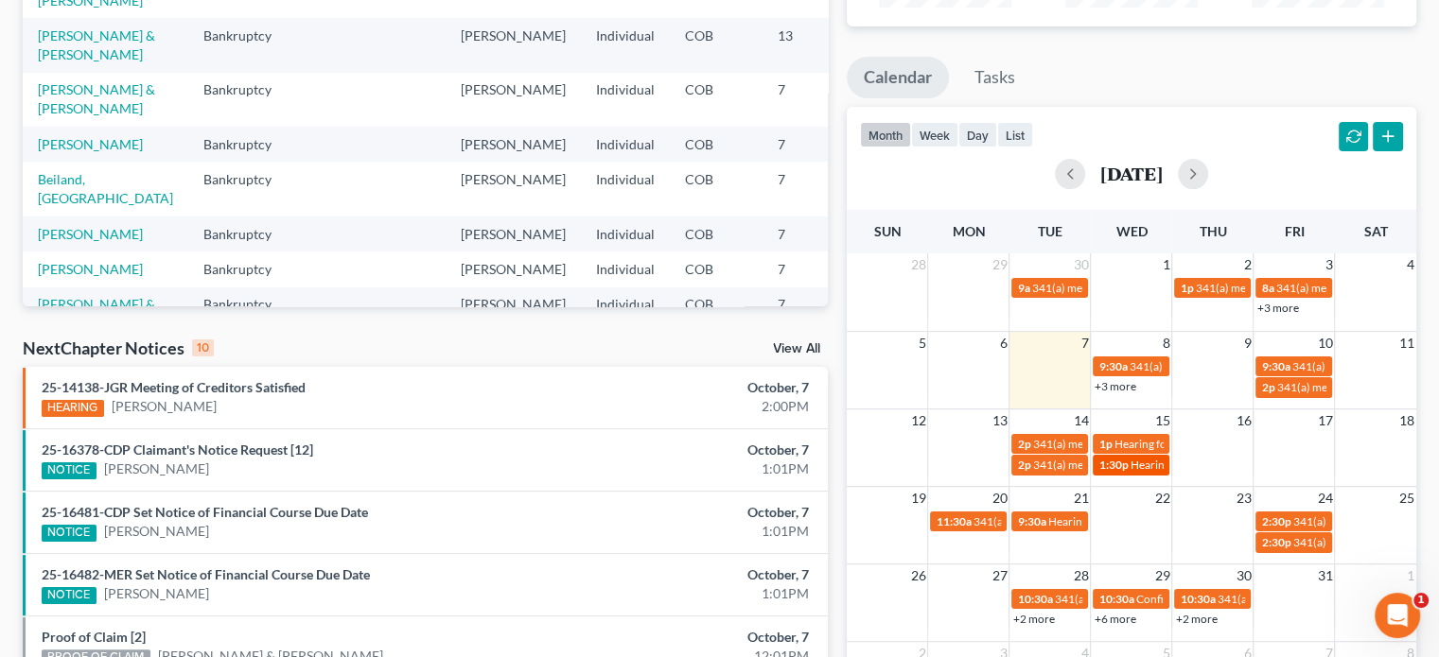
click at [1114, 461] on span "1:30p" at bounding box center [1112, 465] width 29 height 14
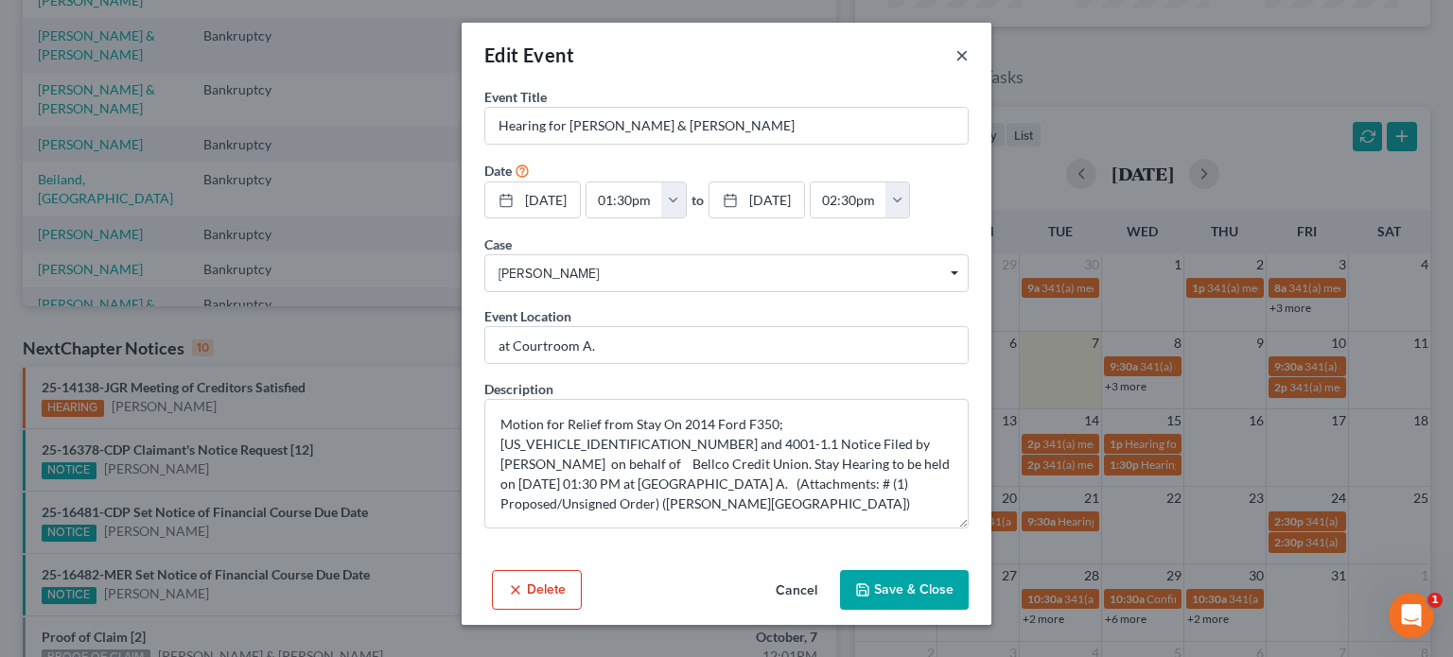
click at [963, 61] on button "×" at bounding box center [961, 55] width 13 height 23
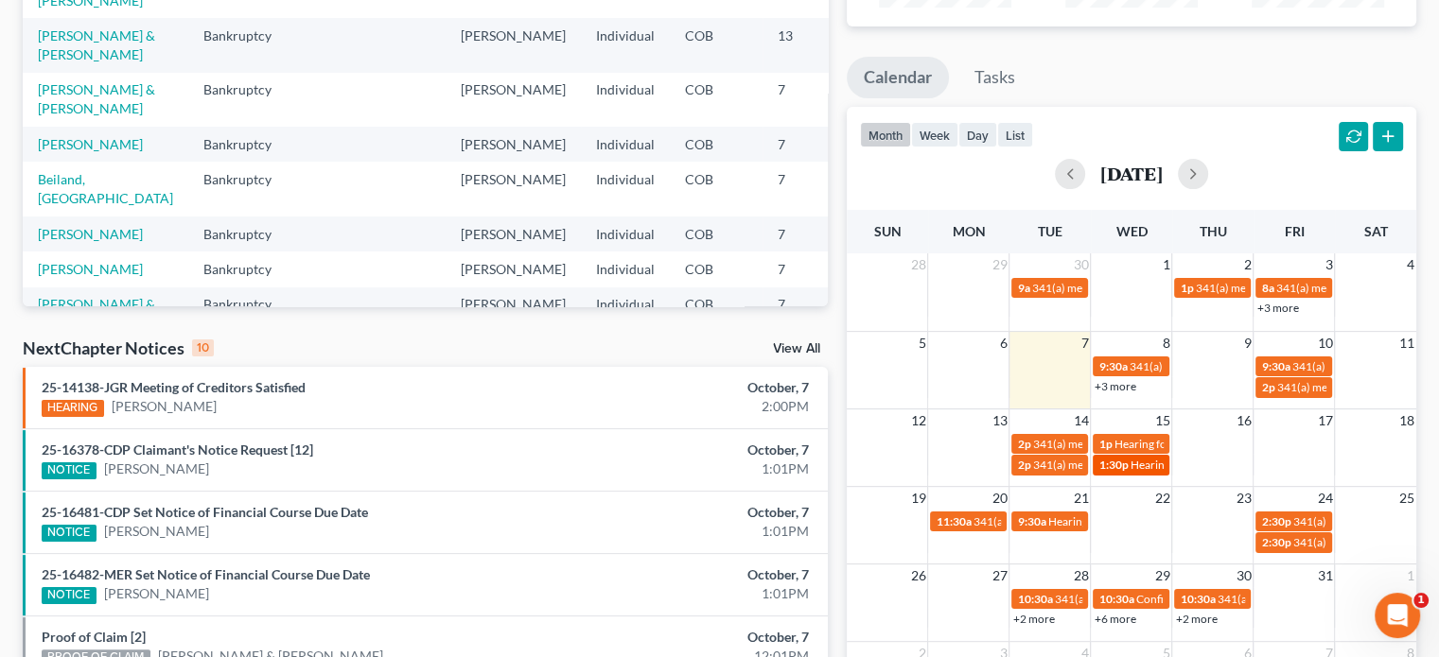
click at [1130, 467] on span "Hearing for [PERSON_NAME] & [PERSON_NAME]" at bounding box center [1253, 465] width 248 height 14
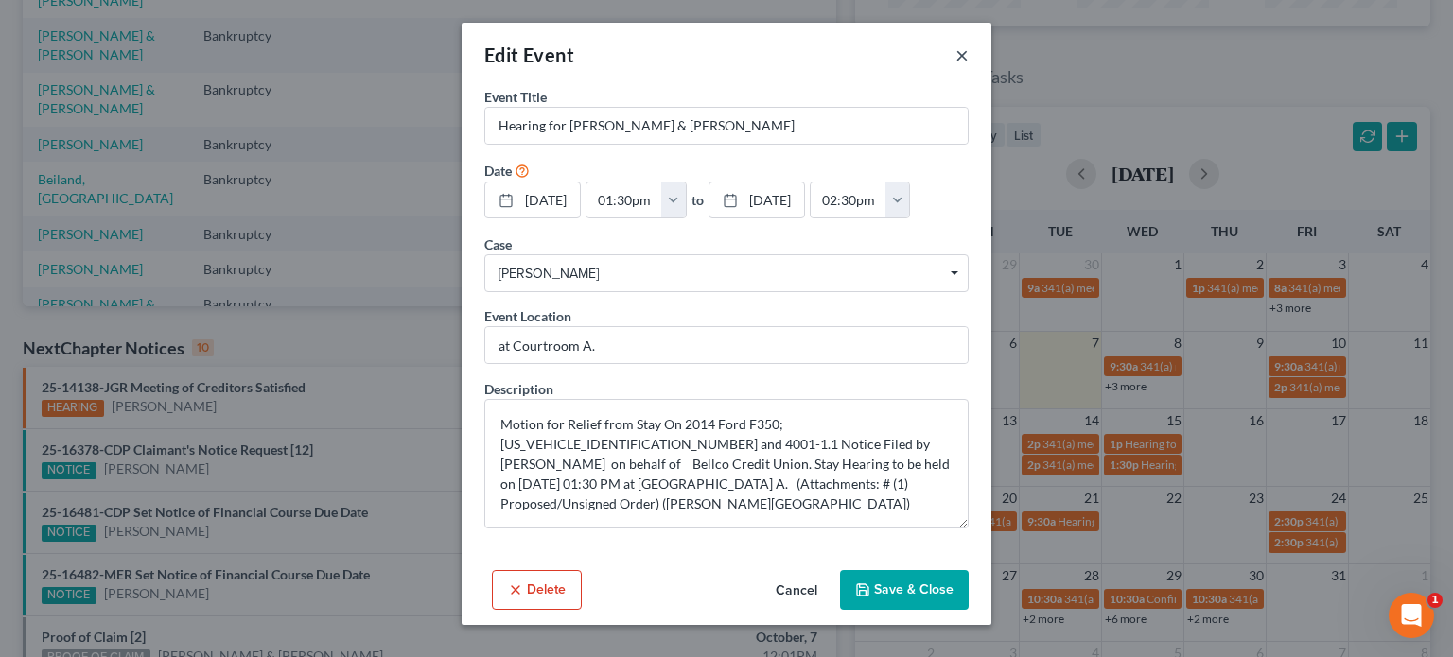
click at [962, 51] on button "×" at bounding box center [961, 55] width 13 height 23
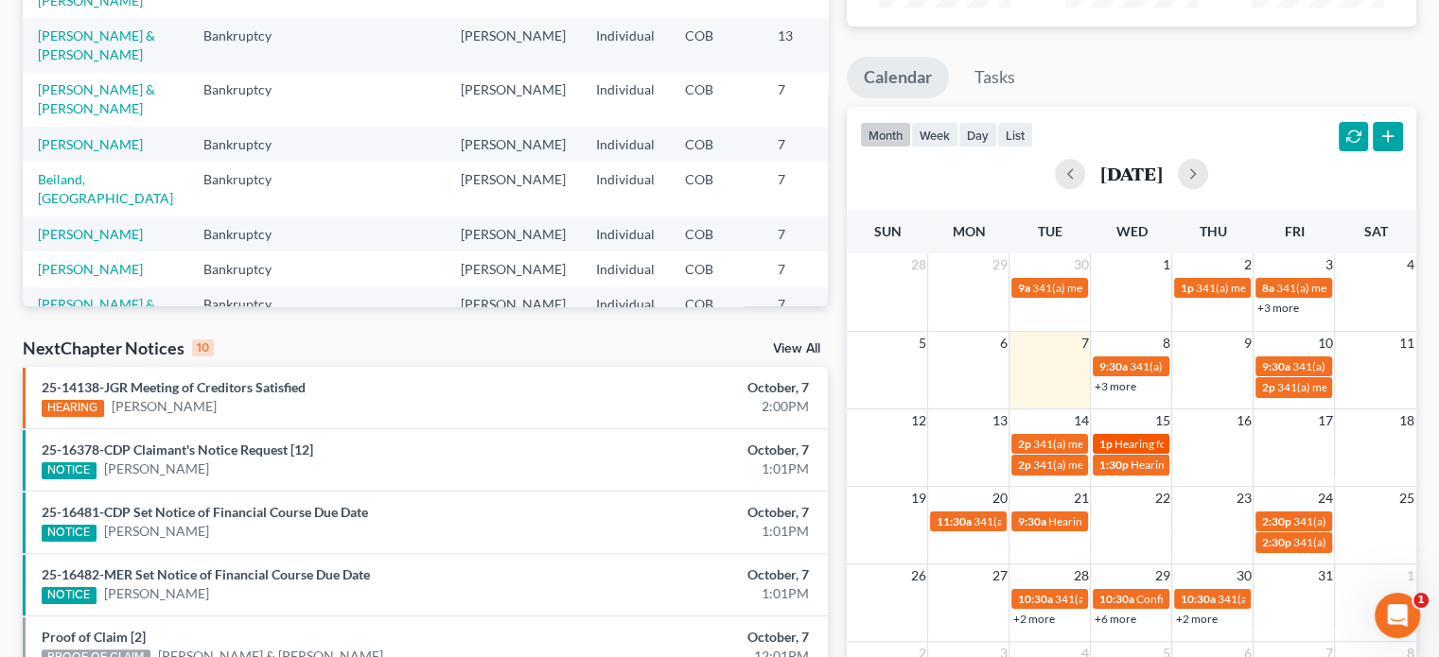
click at [1150, 438] on span "Hearing for [PERSON_NAME] & [PERSON_NAME]" at bounding box center [1237, 444] width 248 height 14
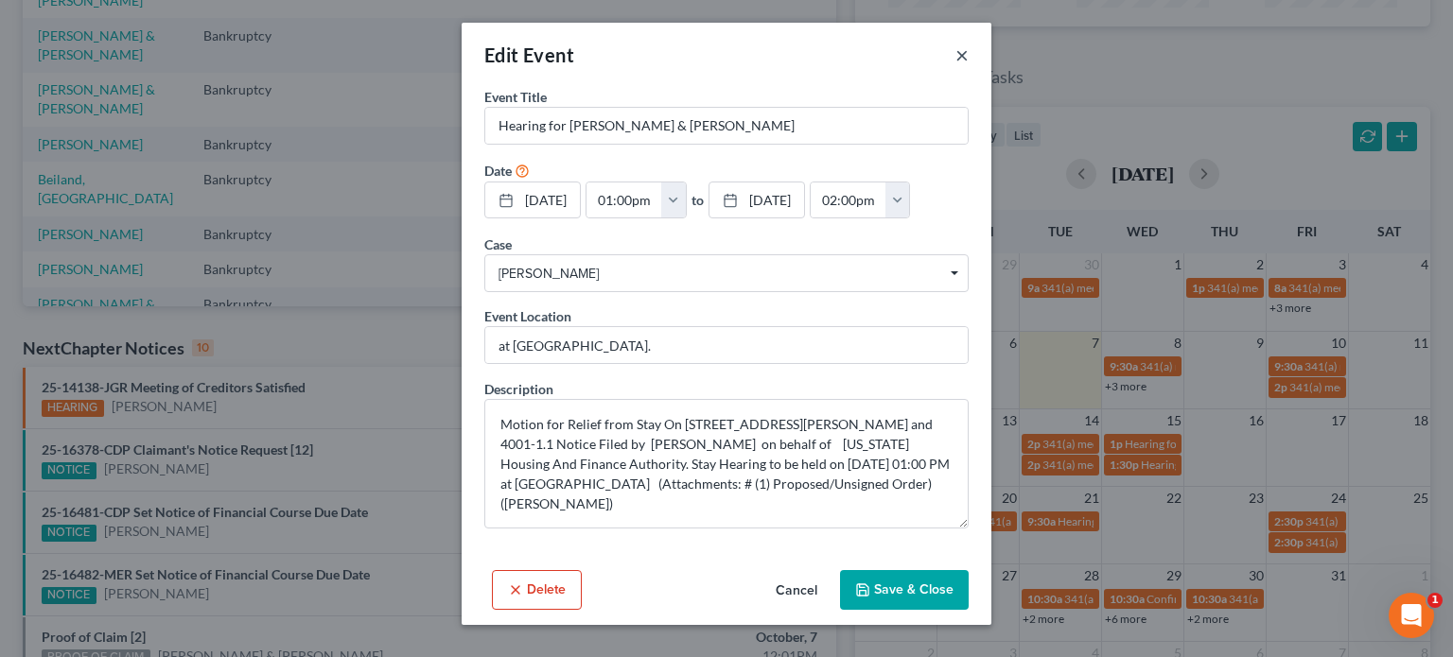
click at [960, 57] on button "×" at bounding box center [961, 55] width 13 height 23
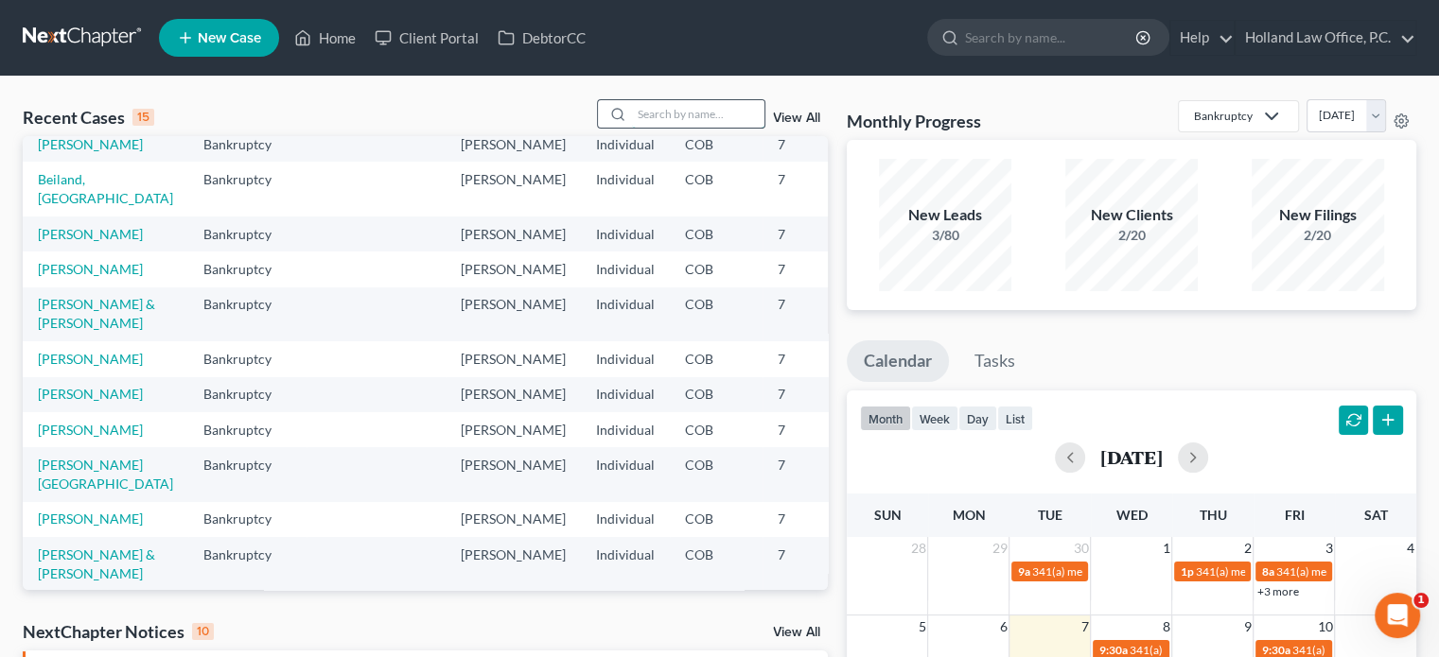
click at [681, 109] on input "search" at bounding box center [698, 113] width 132 height 27
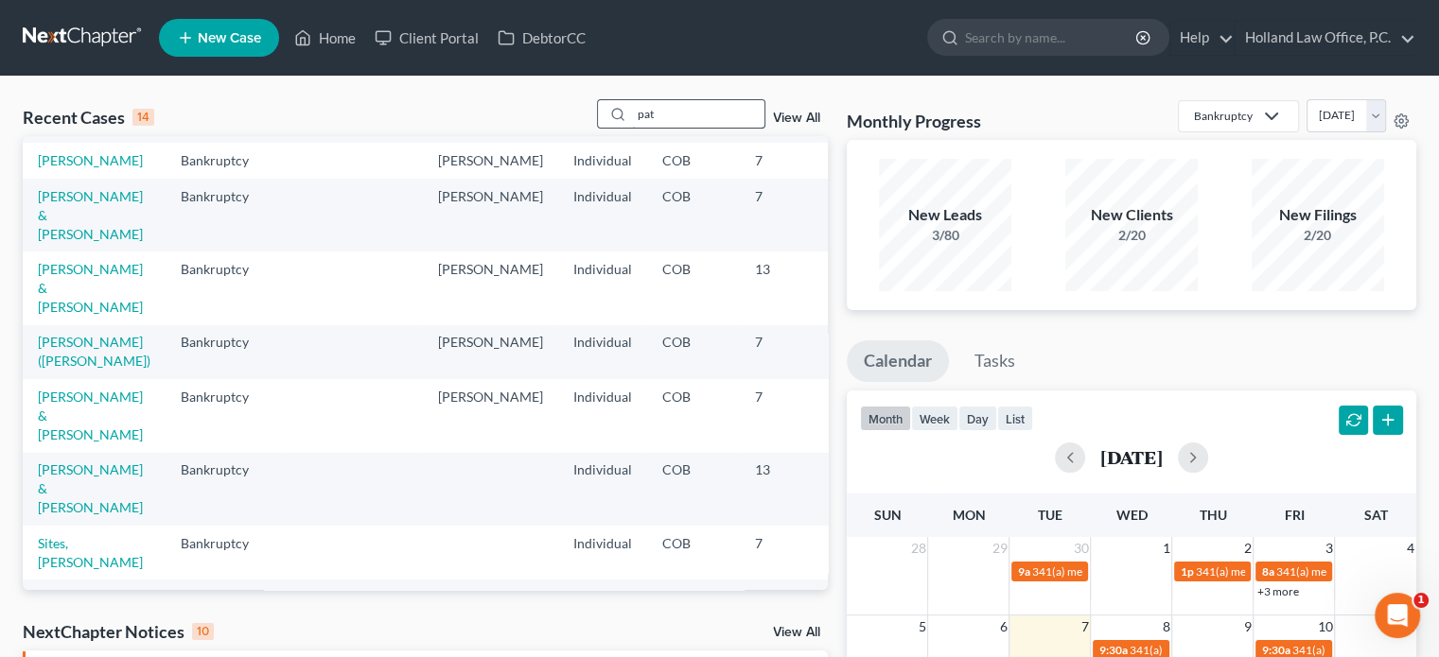
click at [706, 104] on input "pat" at bounding box center [698, 113] width 132 height 27
type input "p"
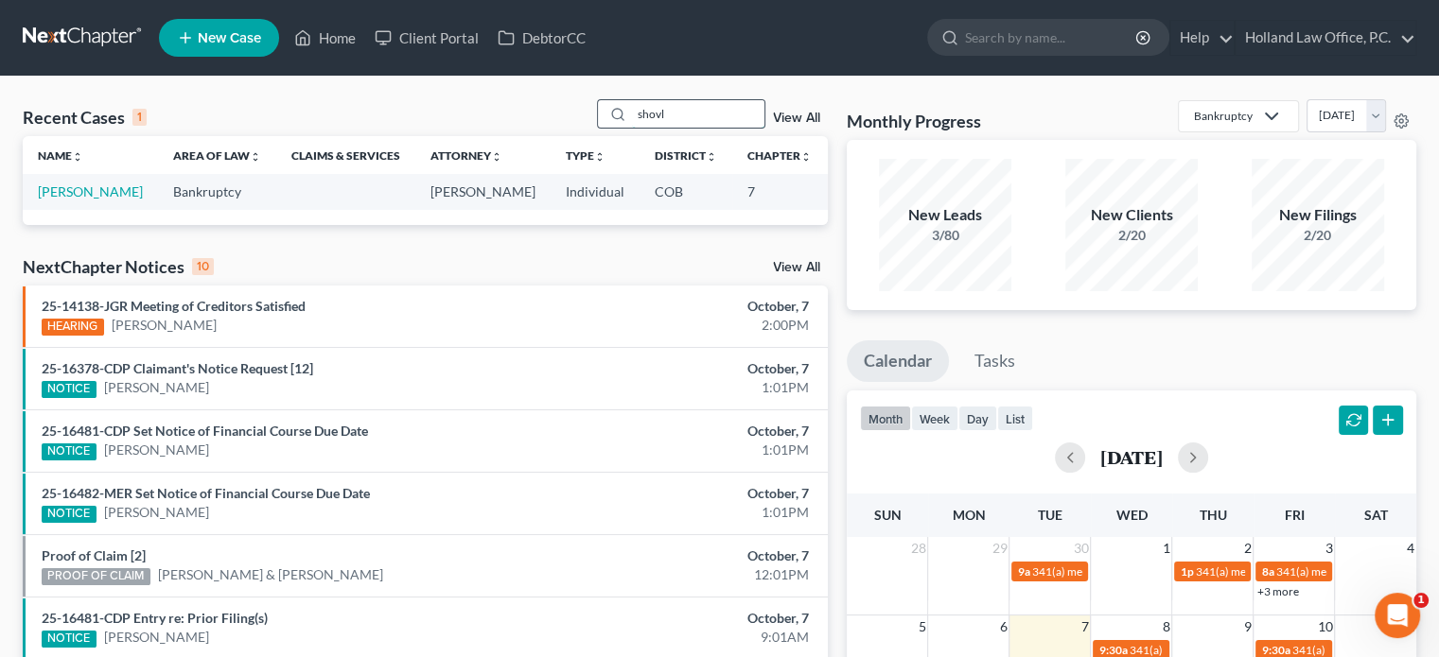
scroll to position [0, 0]
type input "[PERSON_NAME]"
click at [44, 192] on link "[PERSON_NAME]" at bounding box center [90, 191] width 105 height 16
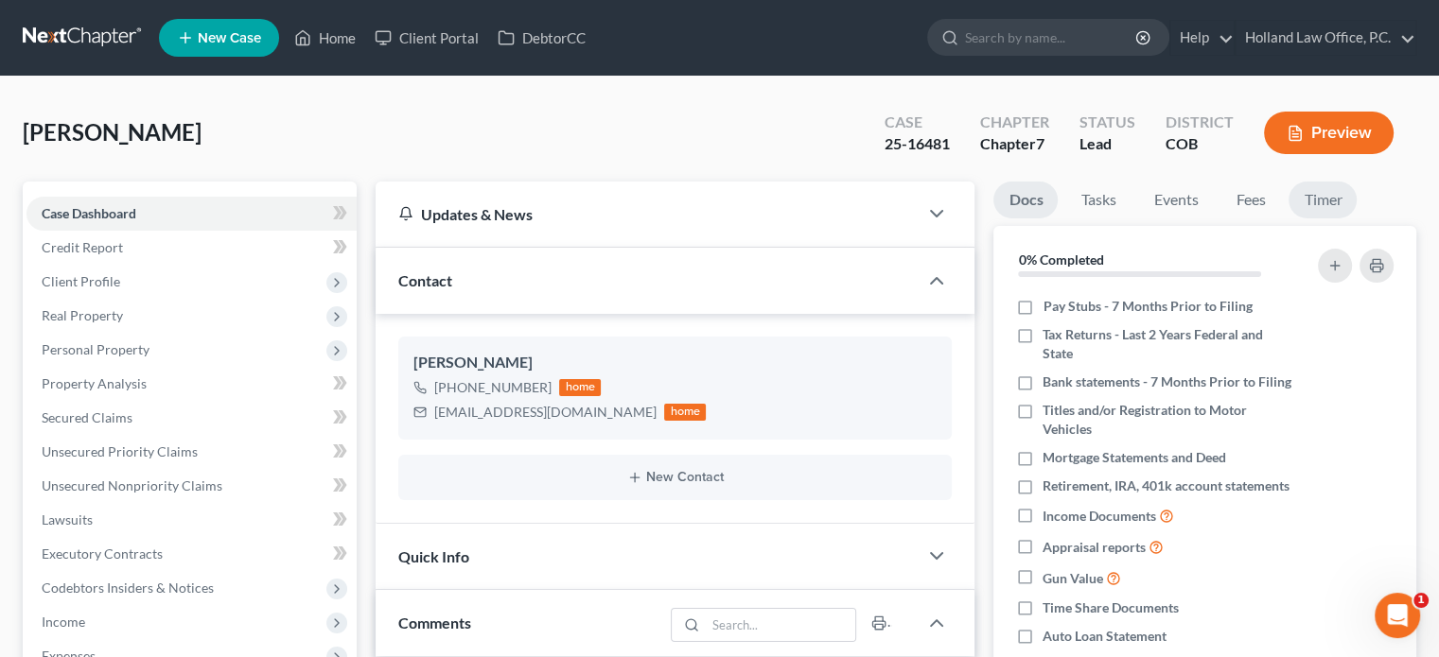
scroll to position [643, 0]
click at [333, 43] on link "Home" at bounding box center [325, 38] width 80 height 34
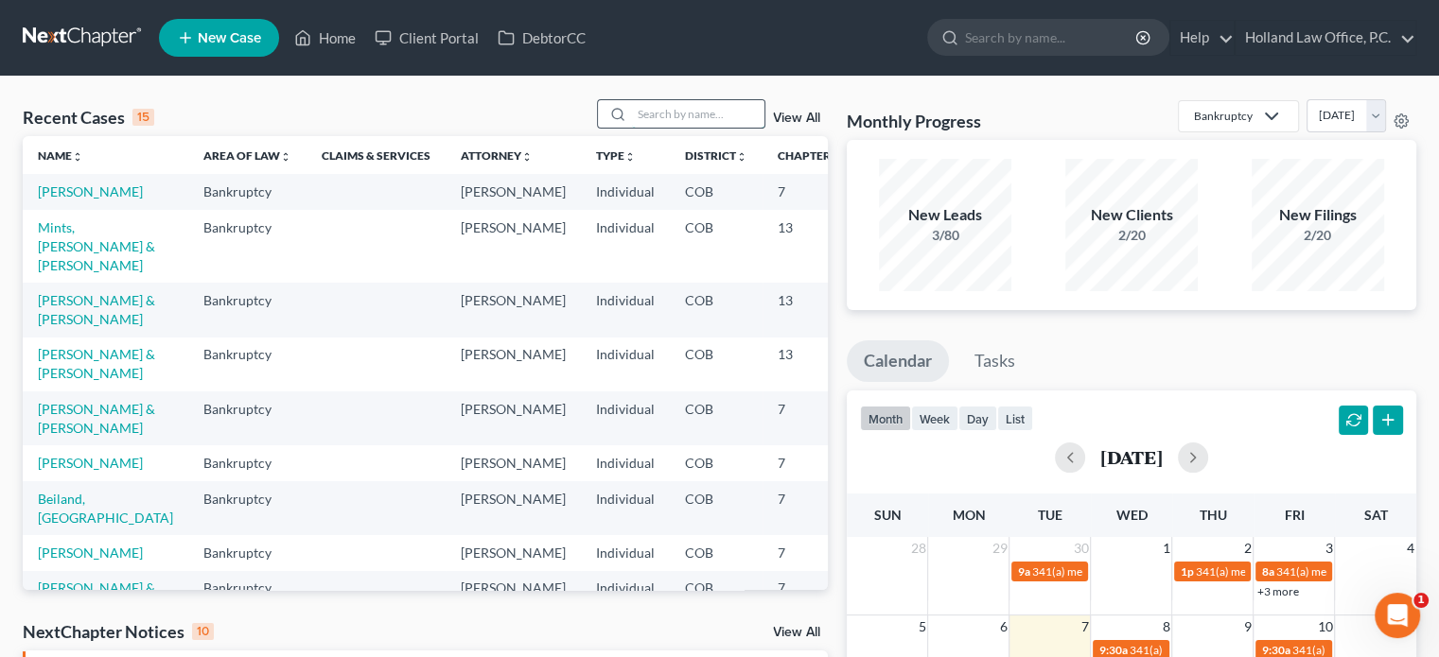
click at [643, 116] on input "search" at bounding box center [698, 113] width 132 height 27
type input "[PERSON_NAME]"
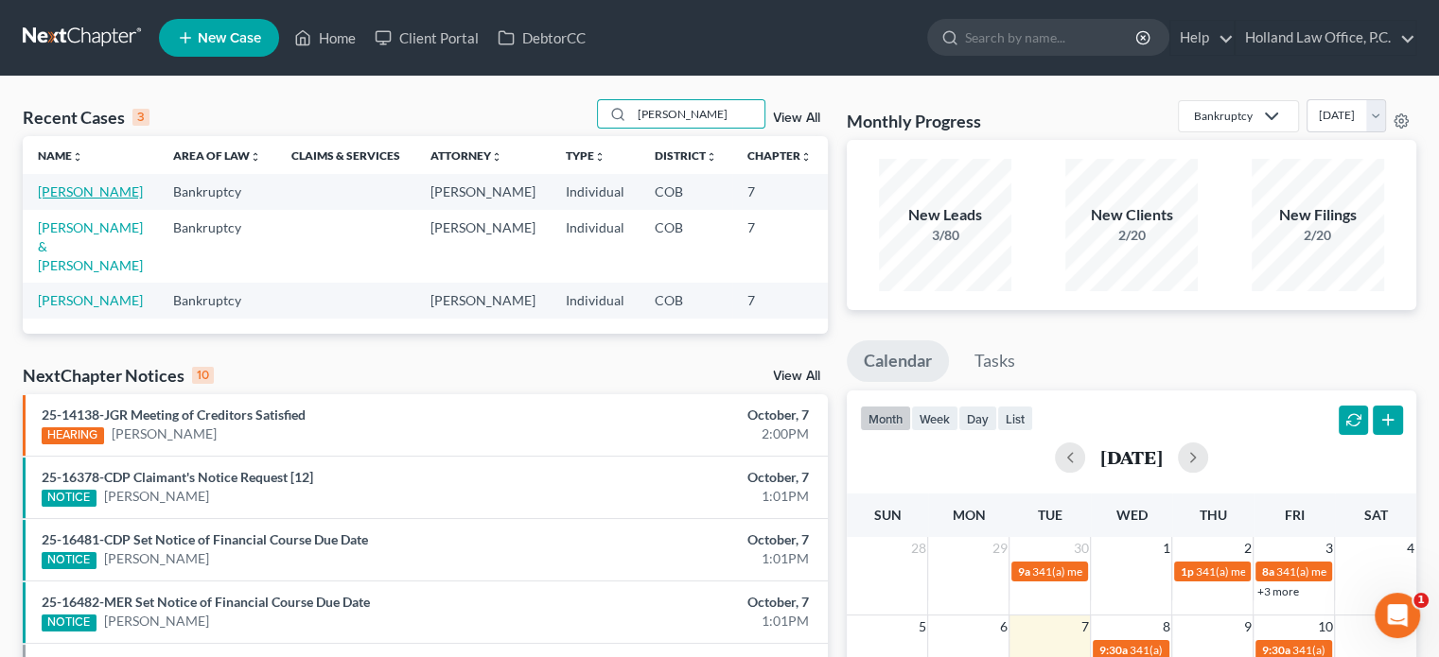
click at [53, 200] on link "[PERSON_NAME]" at bounding box center [90, 191] width 105 height 16
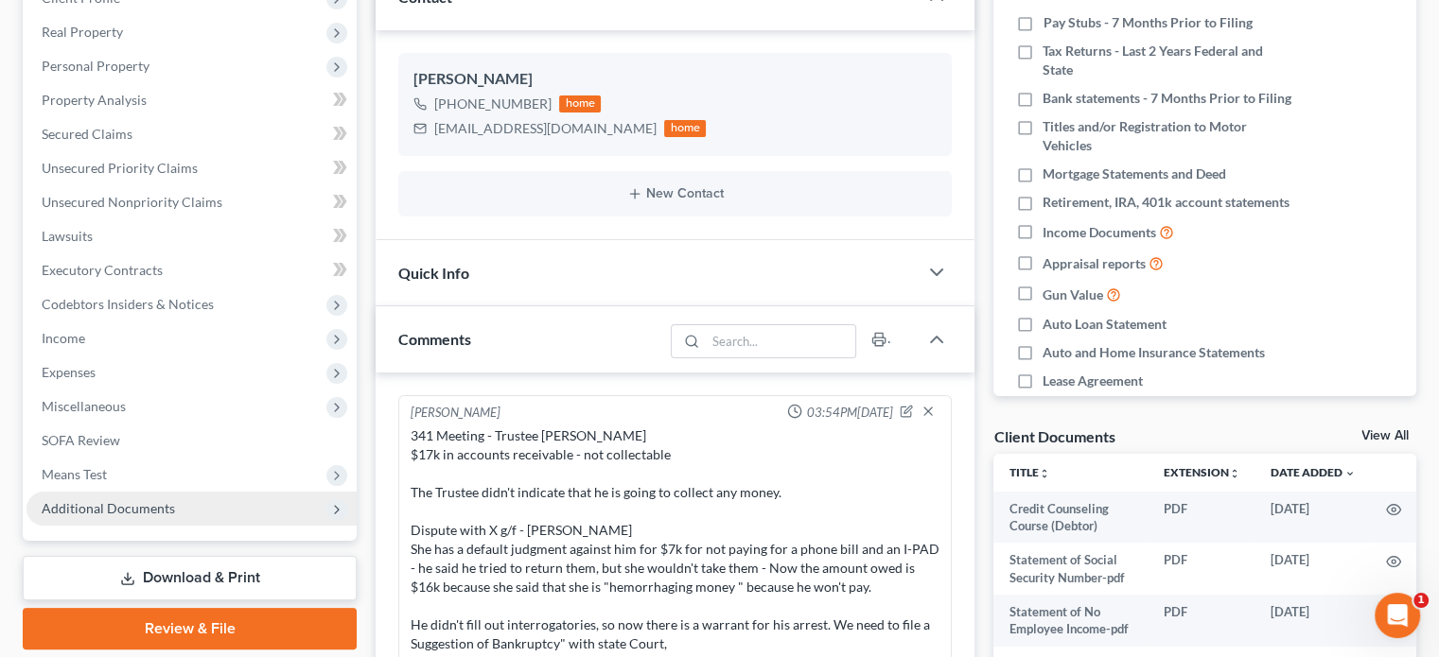
scroll to position [237, 0]
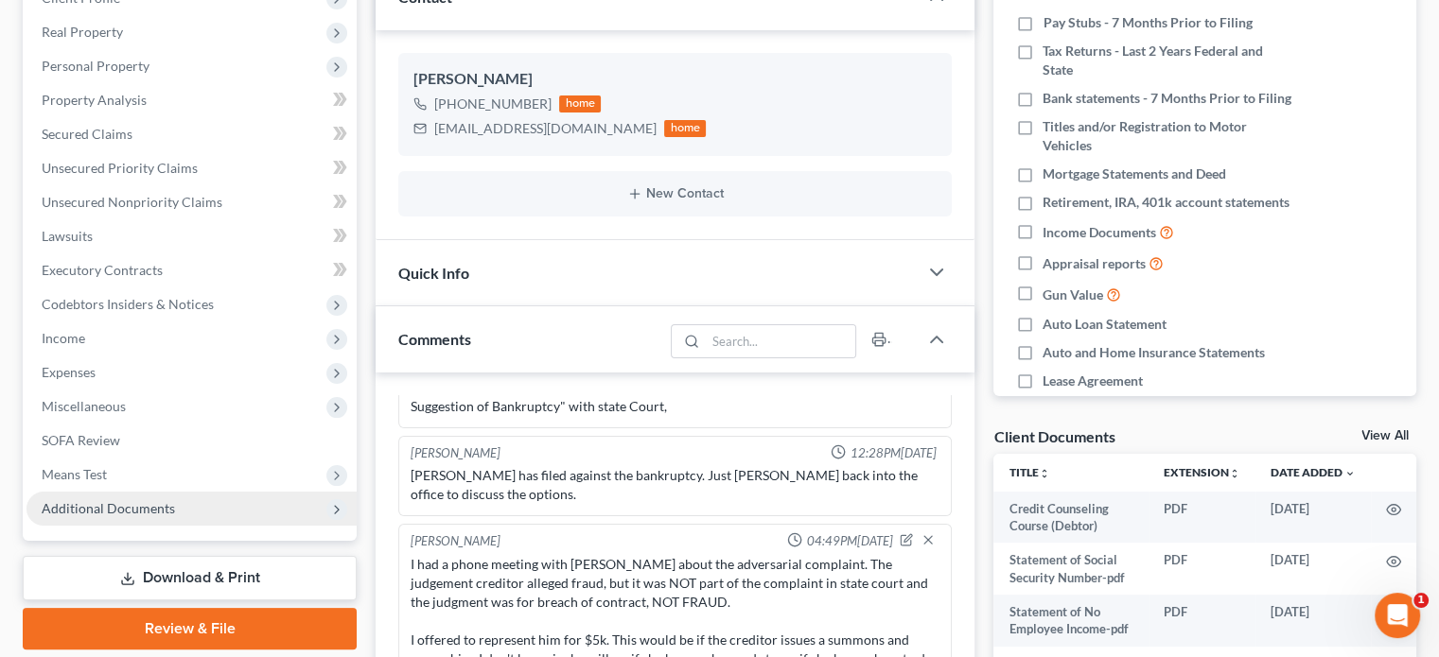
click at [98, 504] on span "Additional Documents" at bounding box center [108, 508] width 133 height 16
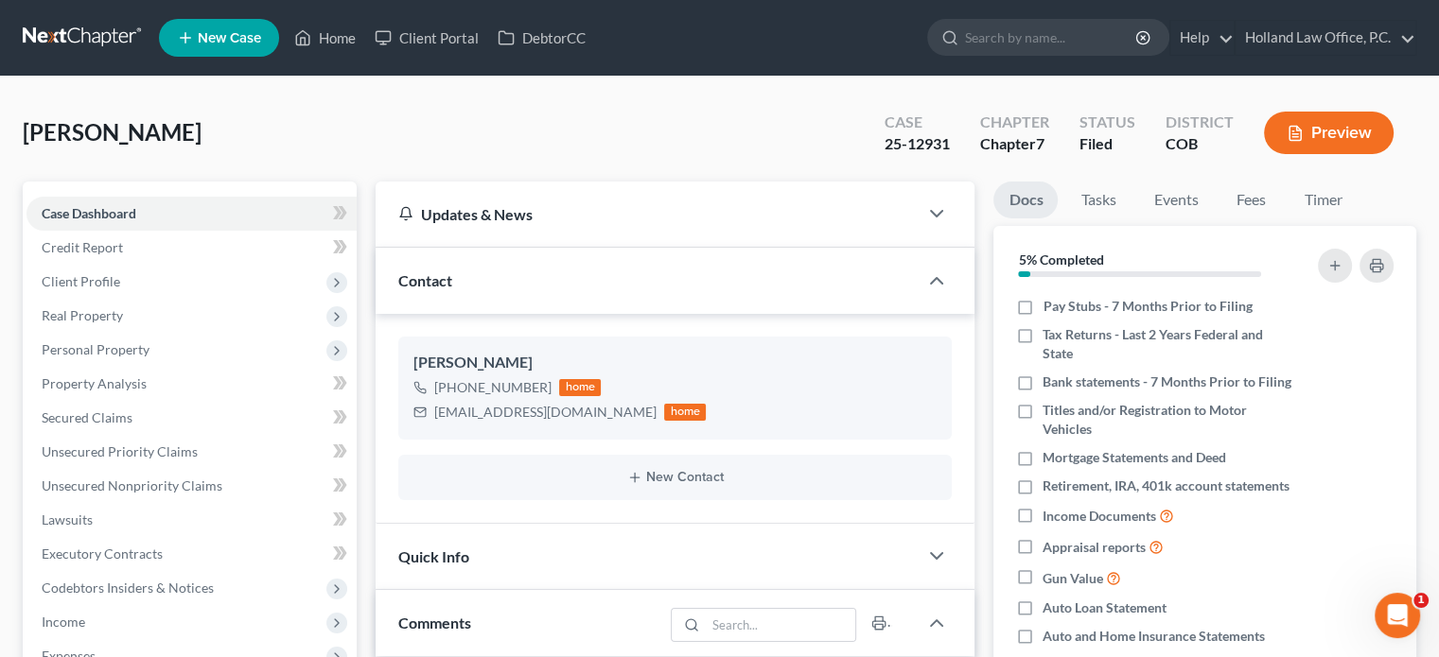
scroll to position [0, 0]
drag, startPoint x: 887, startPoint y: 142, endPoint x: 956, endPoint y: 146, distance: 69.1
click at [956, 146] on div "Case 25-12931" at bounding box center [917, 135] width 96 height 56
copy div "25-12931"
click at [320, 41] on link "Home" at bounding box center [325, 38] width 80 height 34
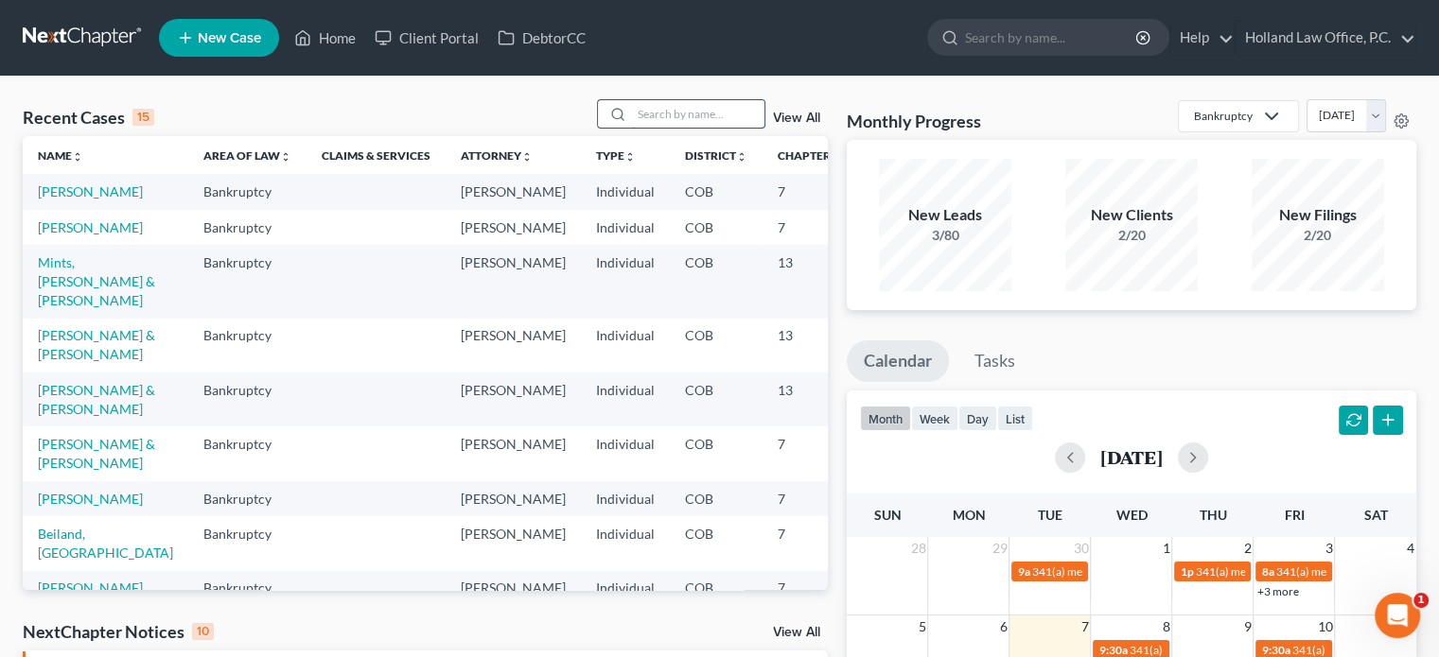
click at [662, 105] on input "search" at bounding box center [698, 113] width 132 height 27
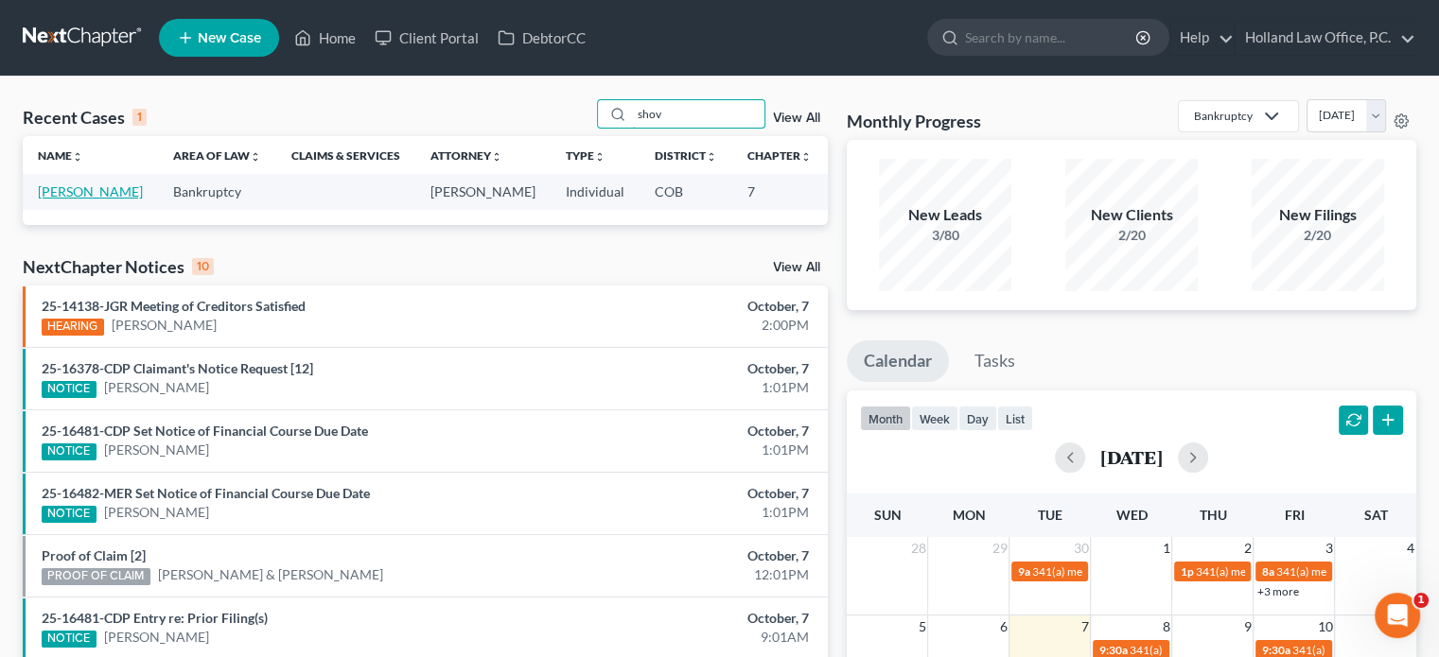
type input "shov"
click at [59, 192] on link "[PERSON_NAME]" at bounding box center [90, 191] width 105 height 16
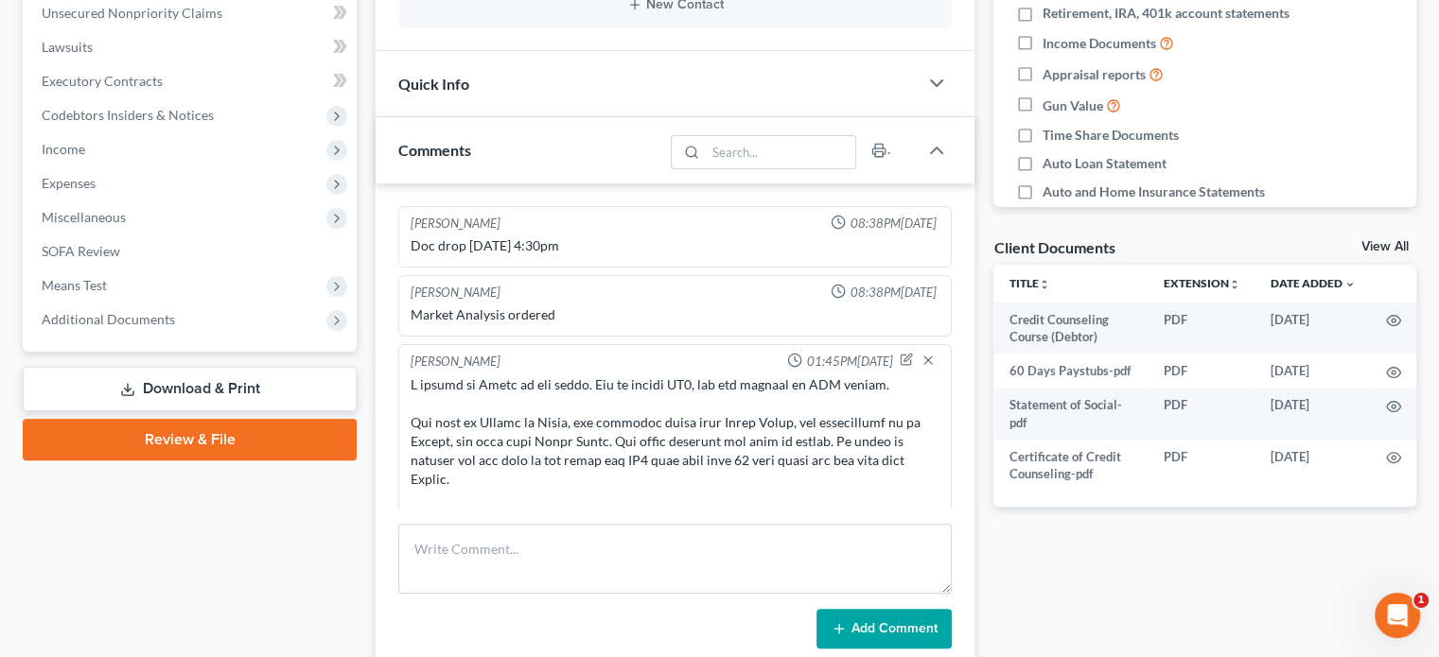
scroll to position [643, 0]
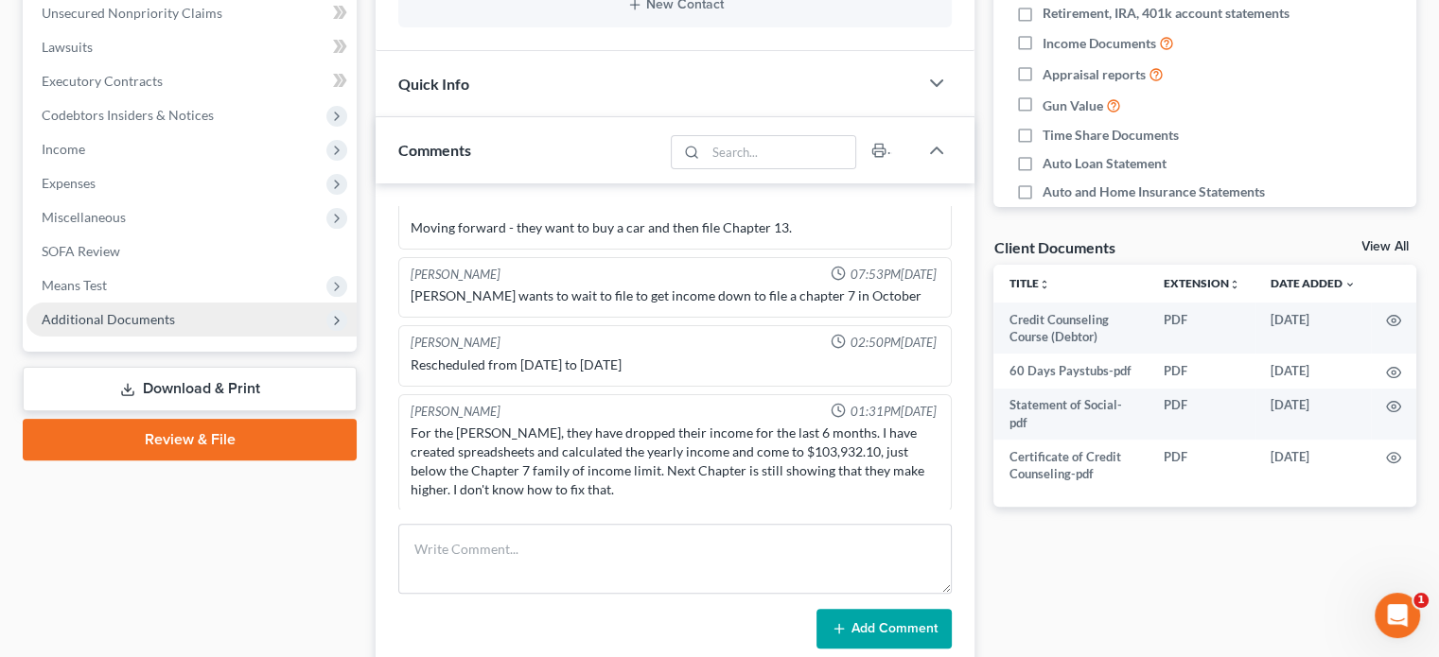
click at [110, 313] on span "Additional Documents" at bounding box center [108, 319] width 133 height 16
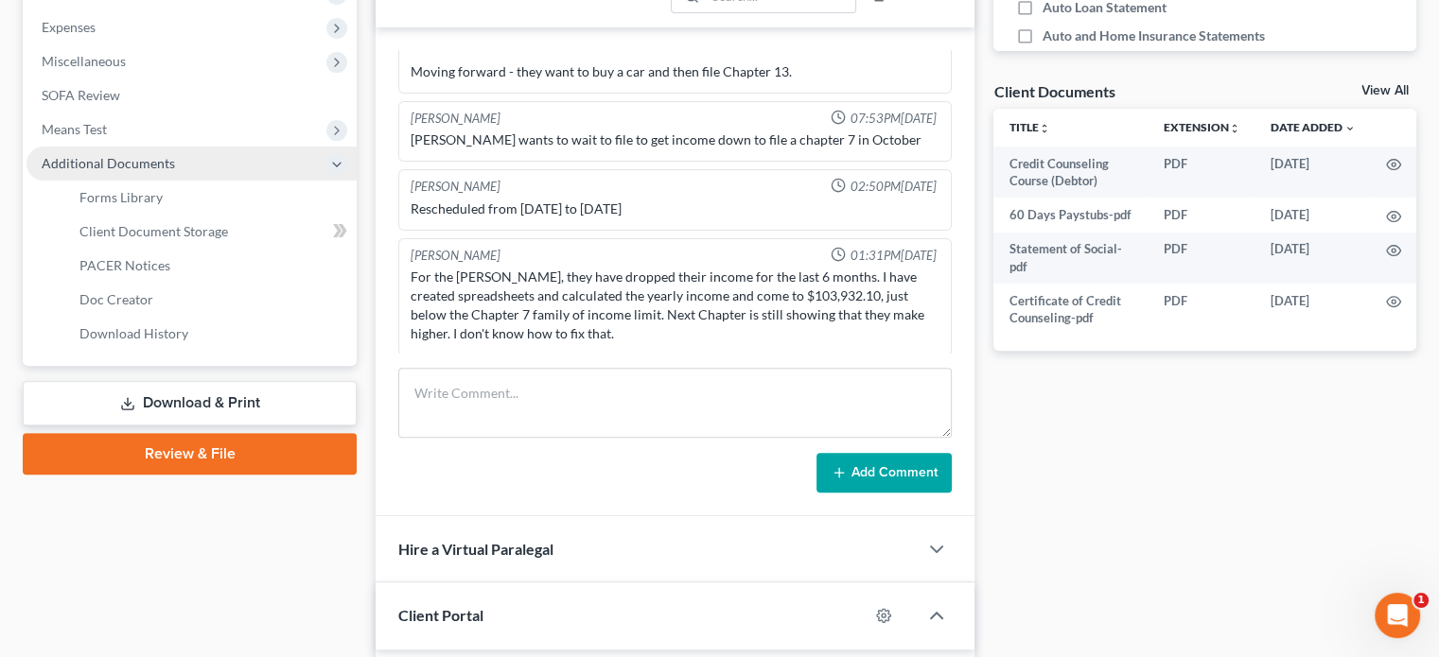
scroll to position [662, 0]
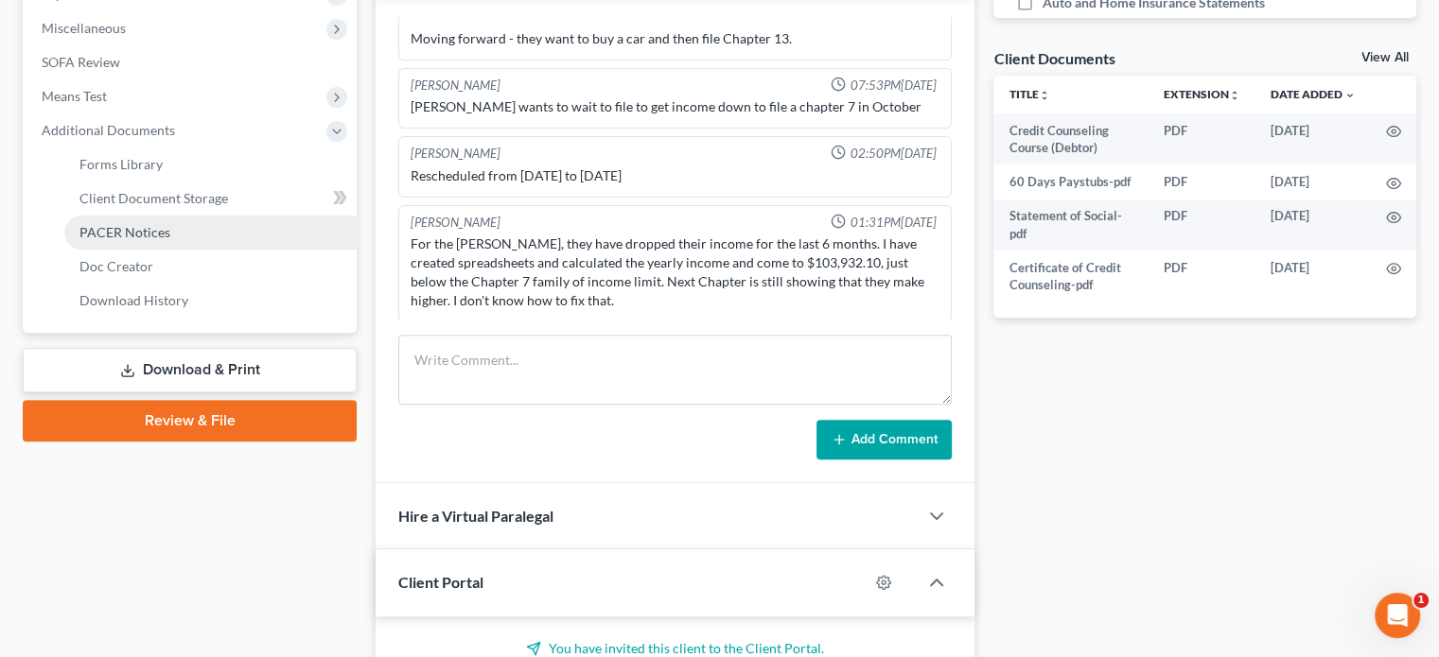
click at [138, 222] on link "PACER Notices" at bounding box center [210, 233] width 292 height 34
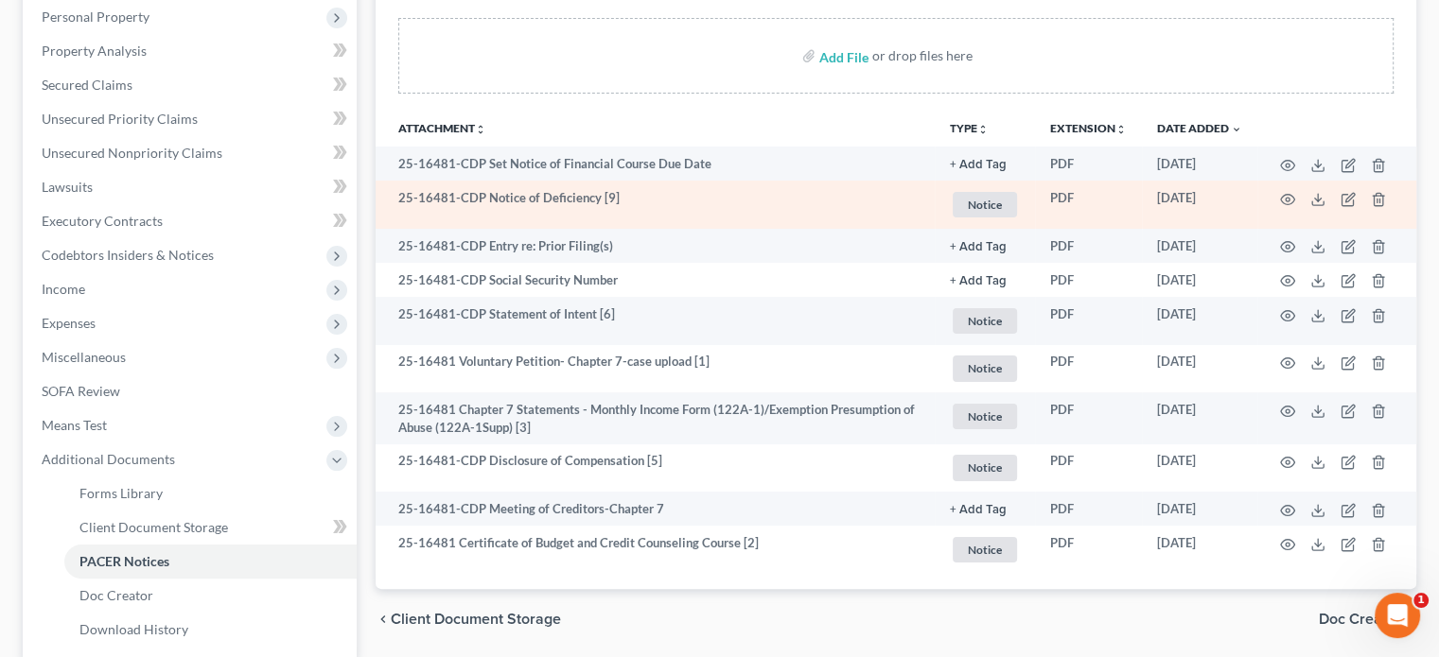
scroll to position [378, 0]
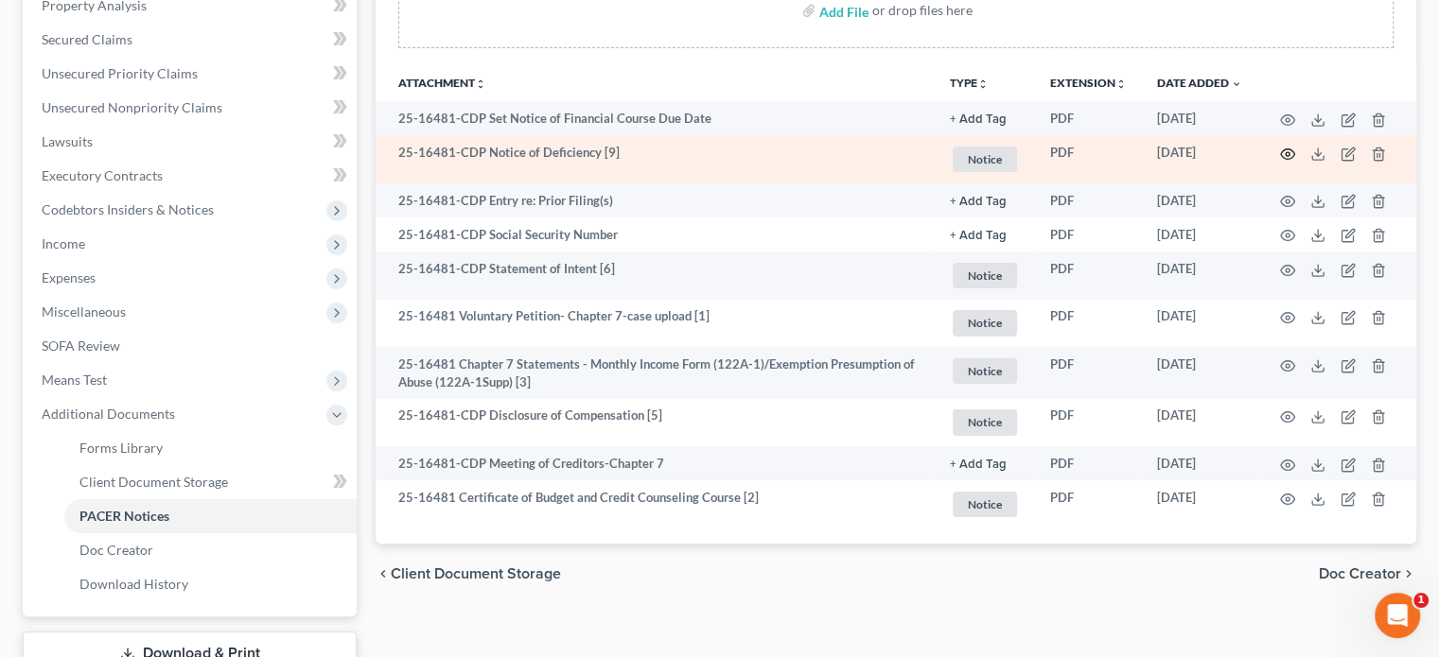
click at [1284, 154] on icon "button" at bounding box center [1287, 154] width 15 height 15
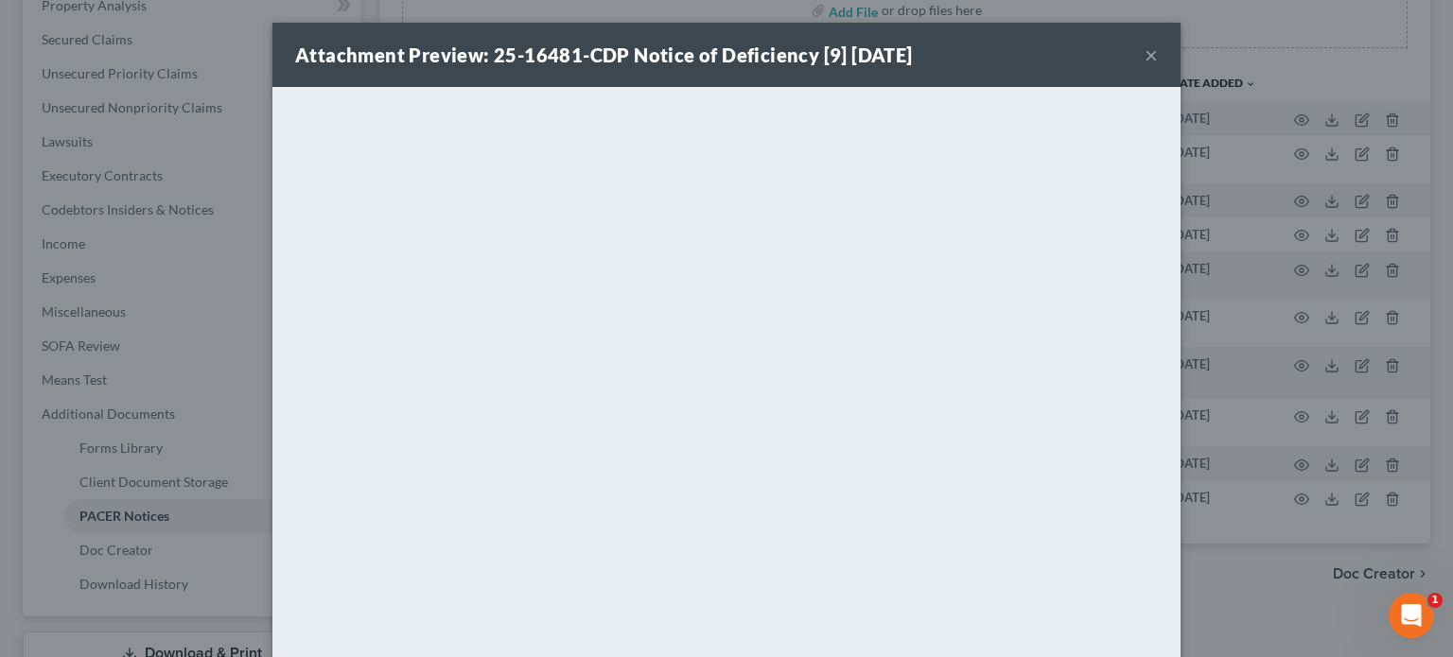
click at [1145, 60] on button "×" at bounding box center [1150, 55] width 13 height 23
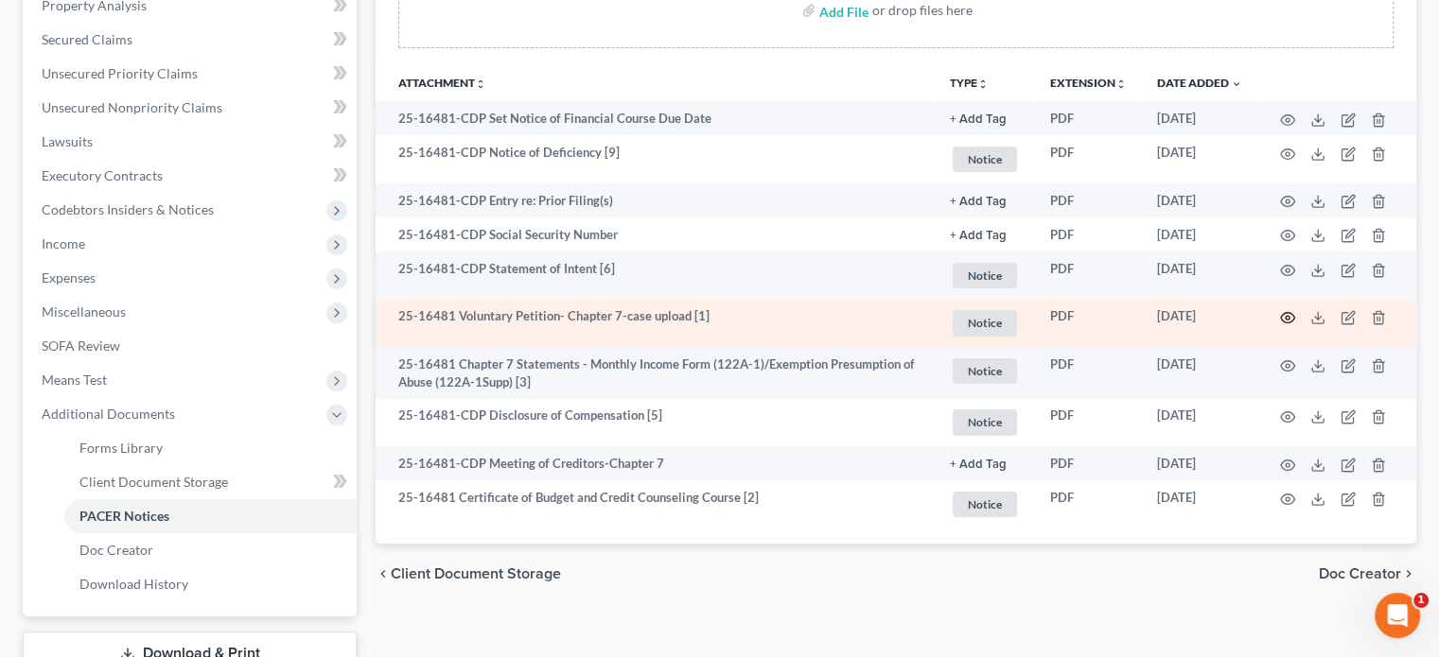
click at [1285, 317] on circle "button" at bounding box center [1287, 318] width 4 height 4
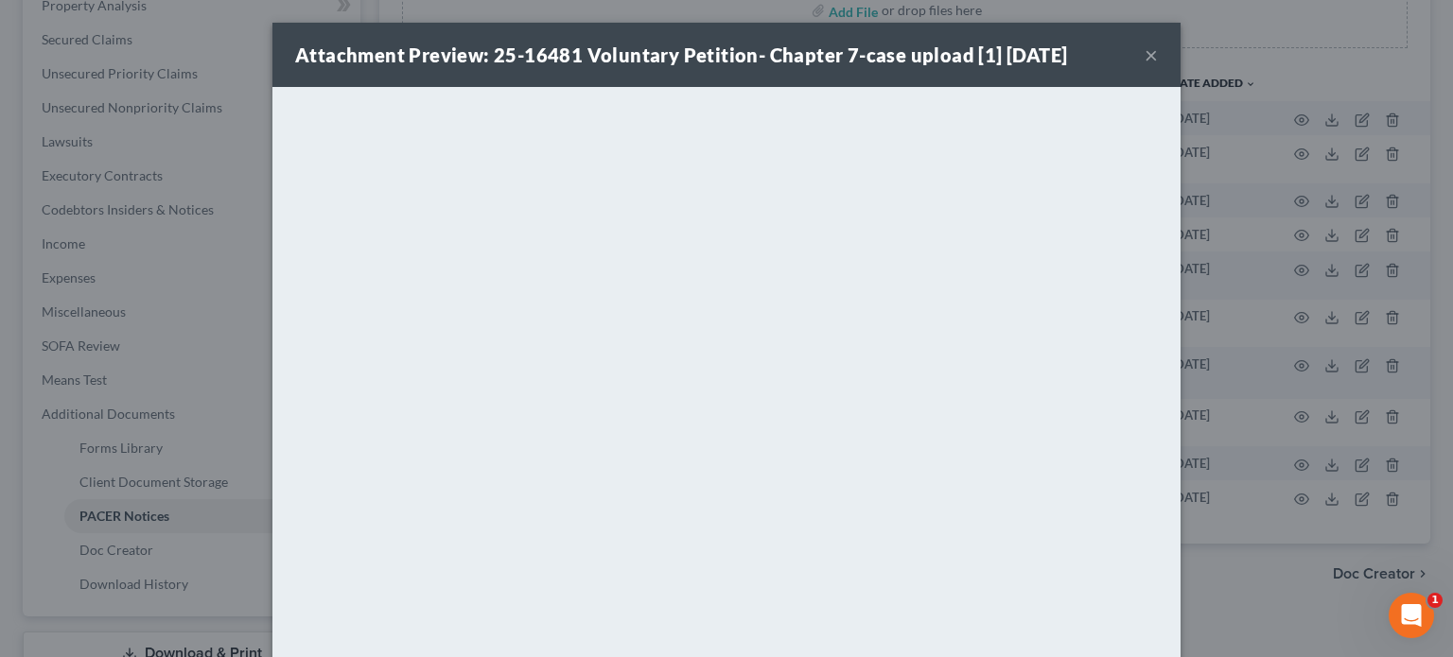
click at [1144, 55] on button "×" at bounding box center [1150, 55] width 13 height 23
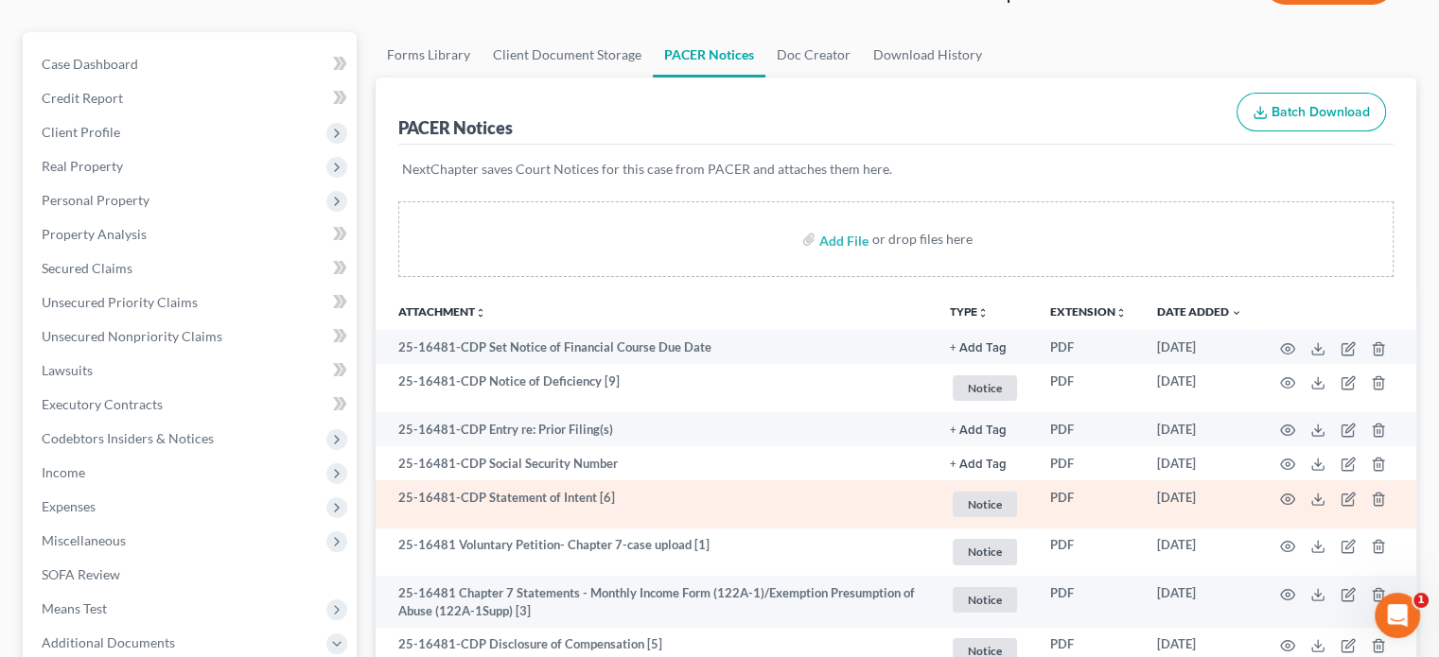
scroll to position [189, 0]
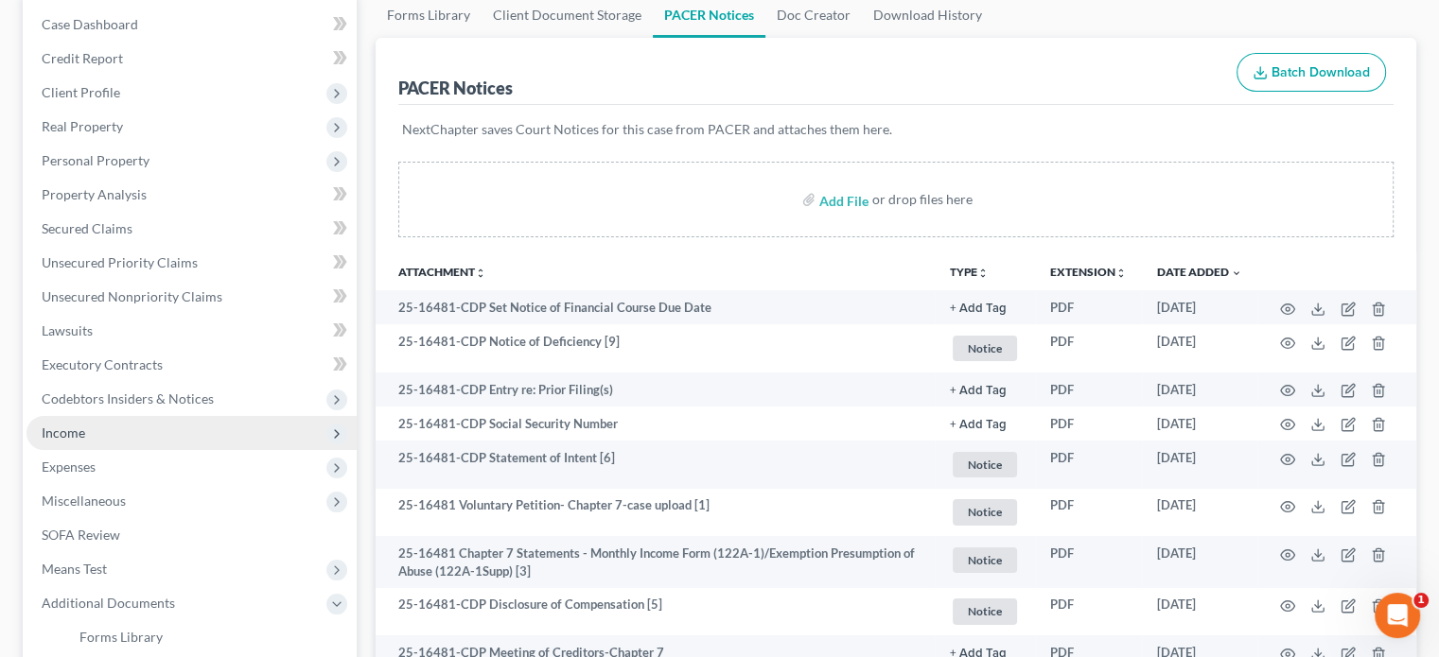
click at [61, 431] on span "Income" at bounding box center [64, 433] width 44 height 16
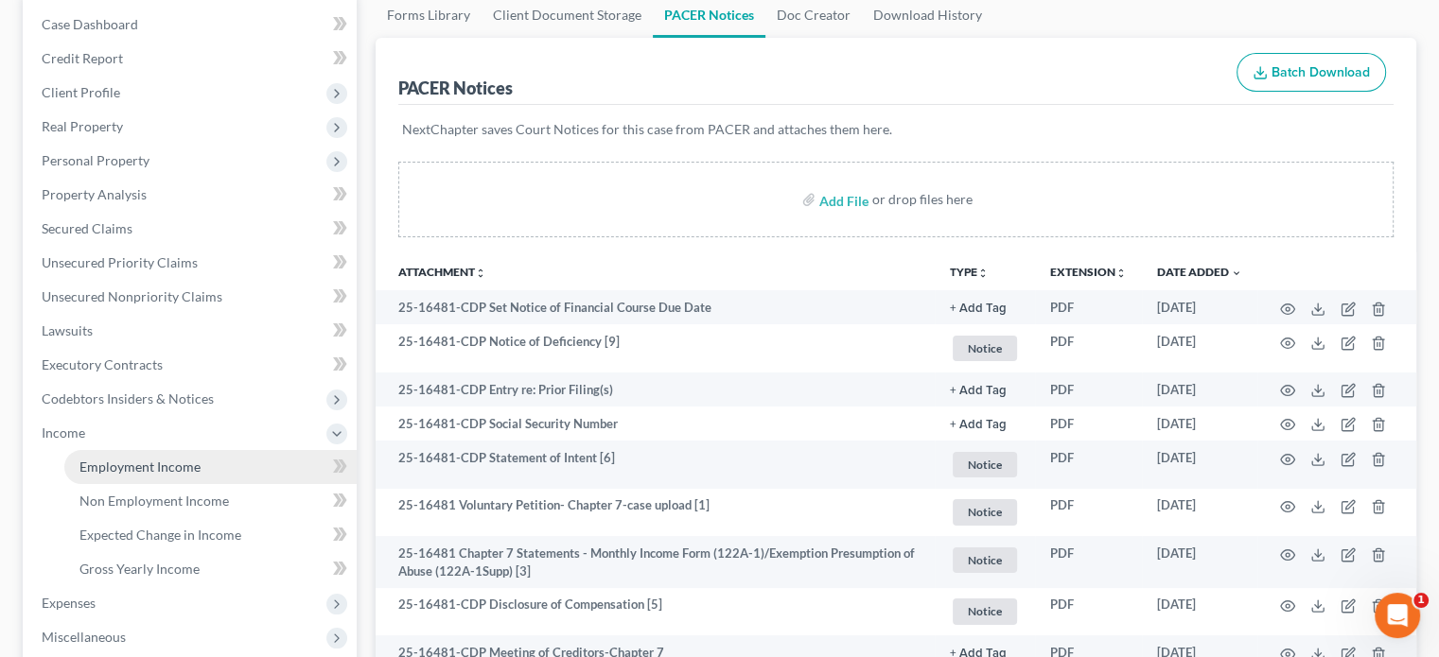
click at [131, 473] on span "Employment Income" at bounding box center [139, 467] width 121 height 16
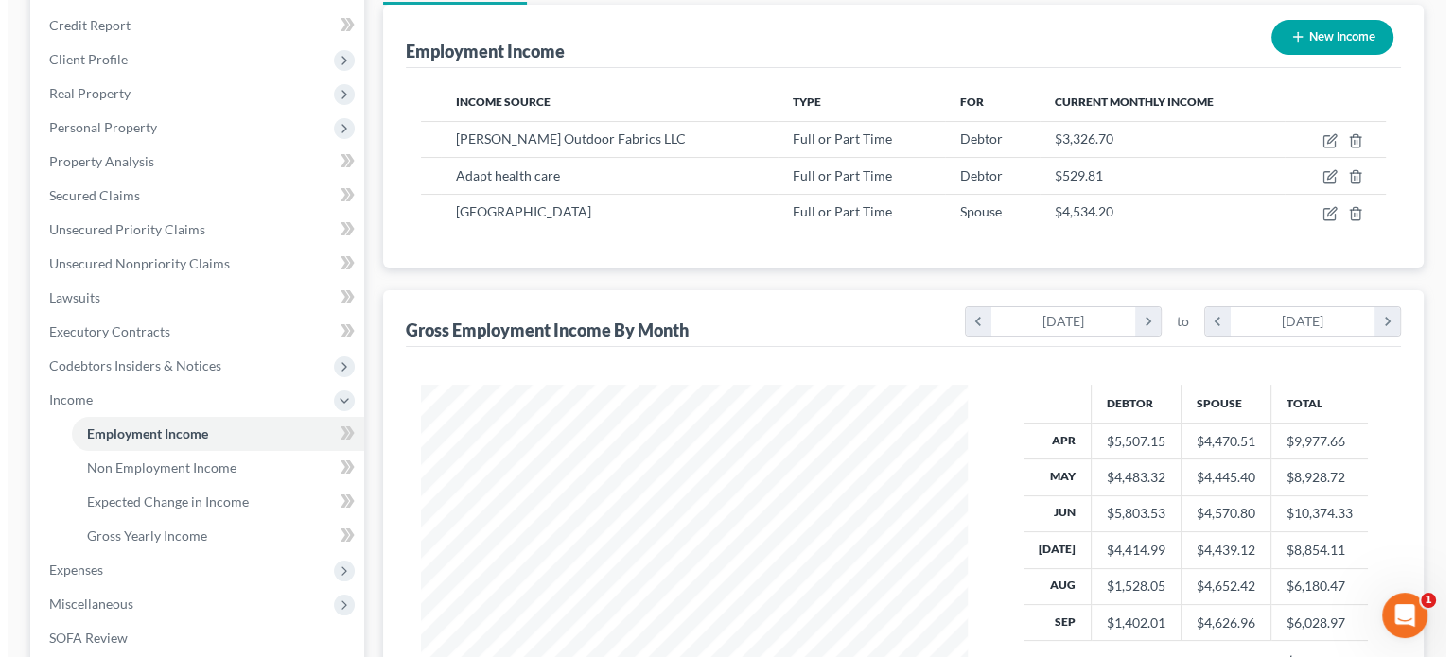
scroll to position [189, 0]
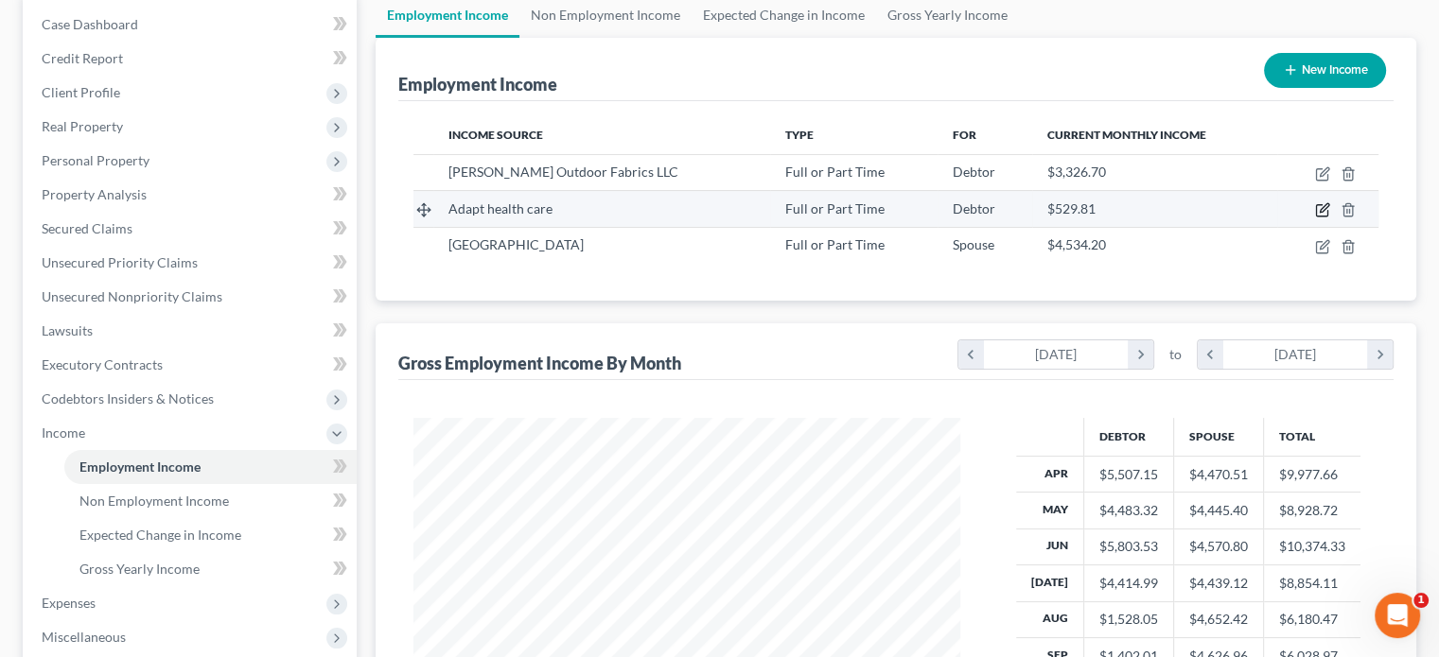
click at [1322, 210] on icon "button" at bounding box center [1323, 208] width 9 height 9
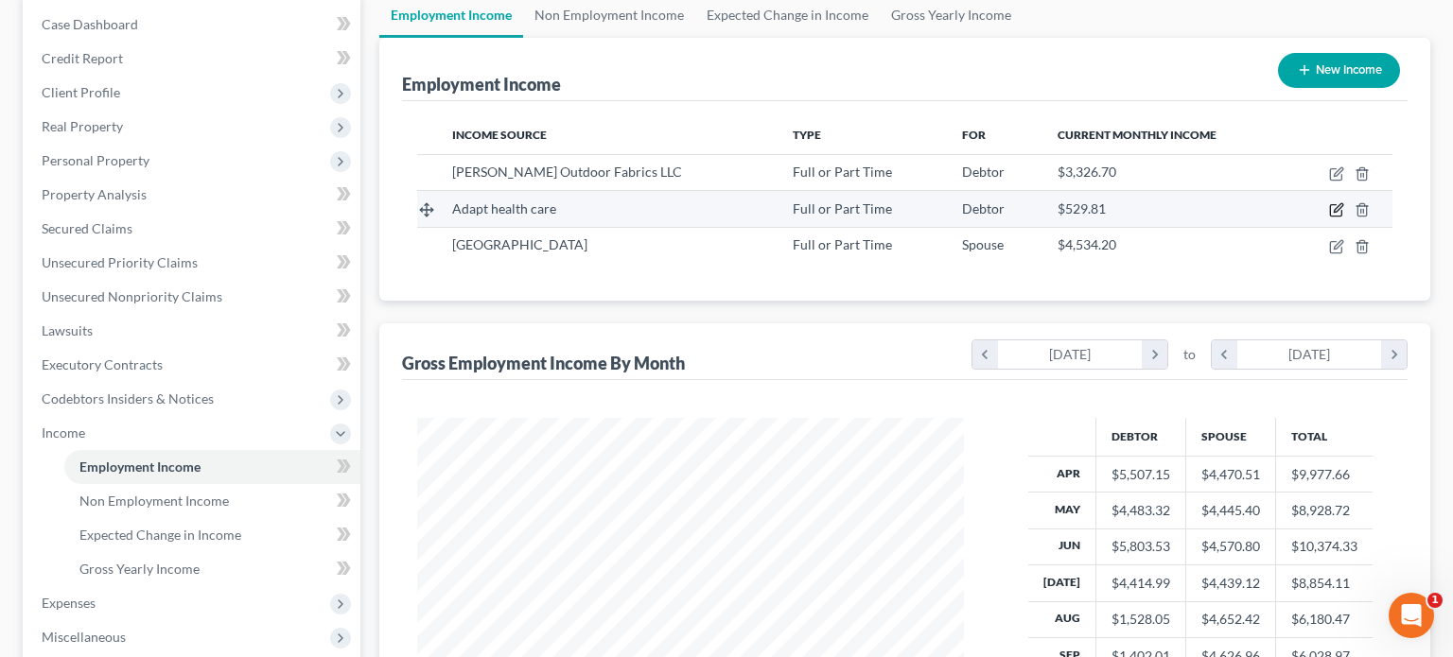
select select "0"
select select "2"
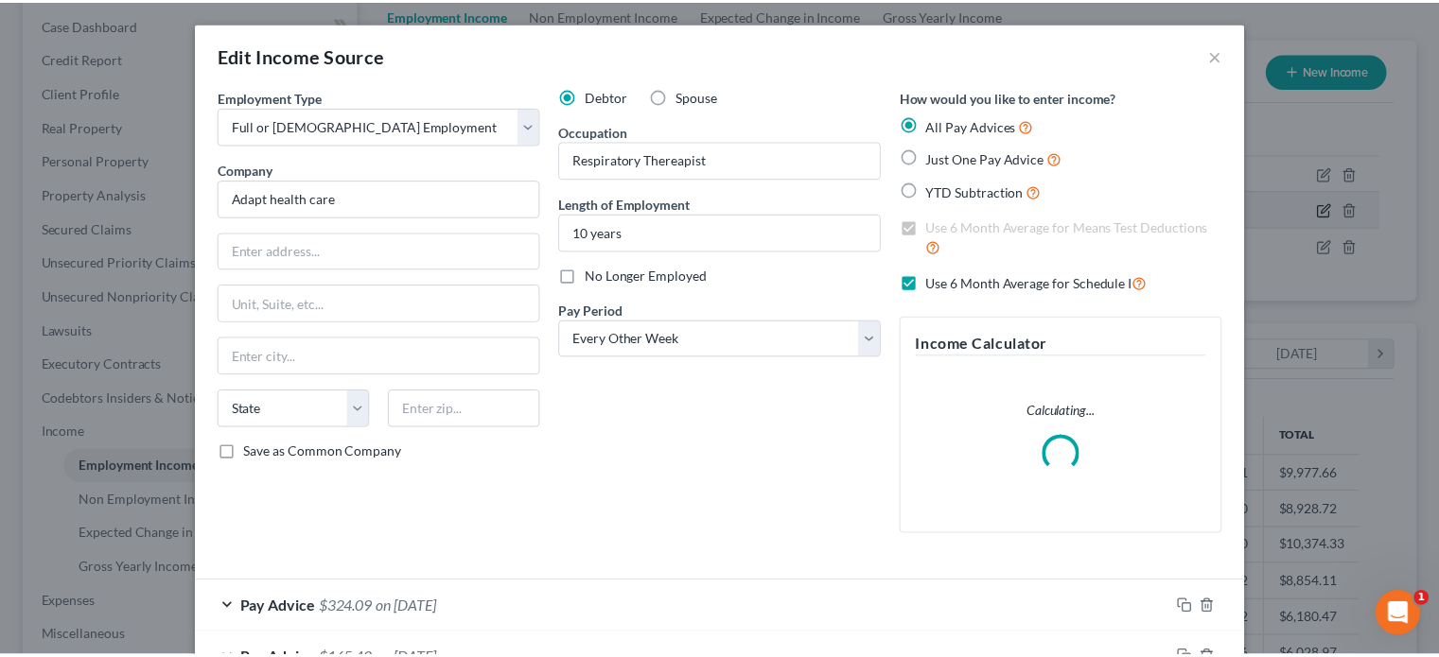
scroll to position [337, 590]
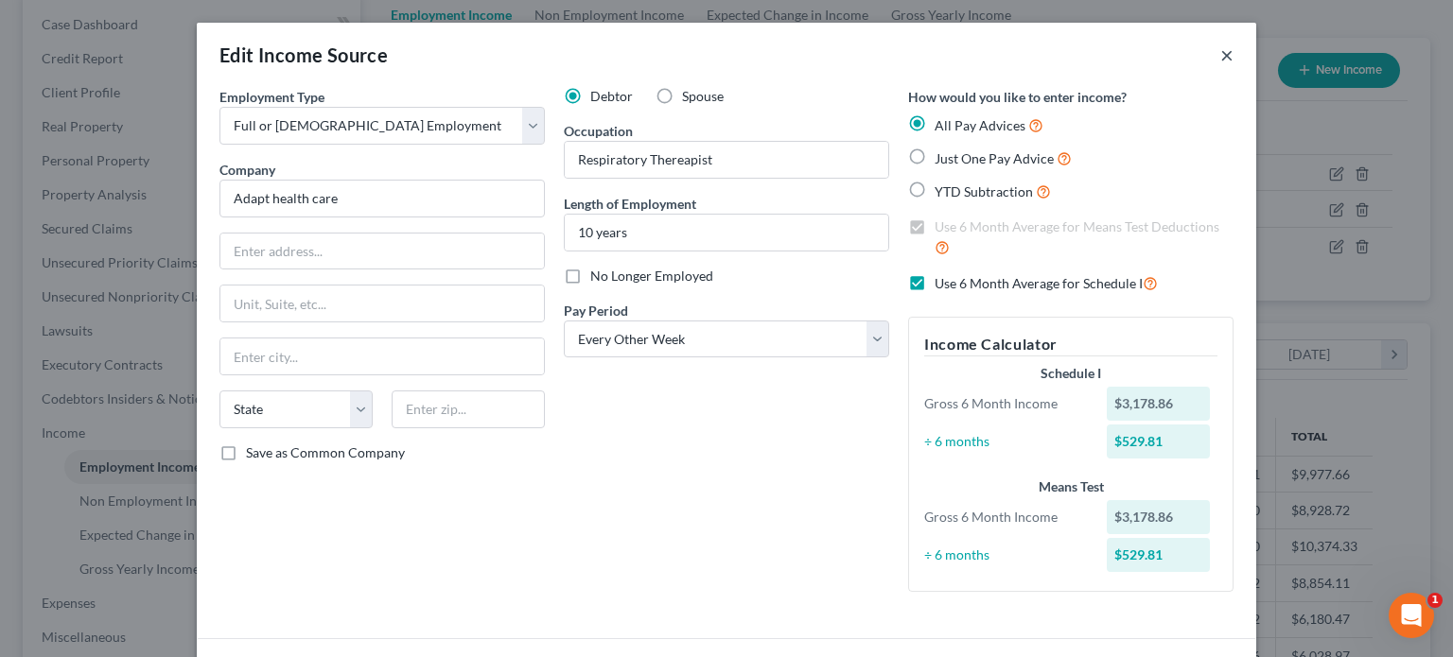
click at [1220, 56] on button "×" at bounding box center [1226, 55] width 13 height 23
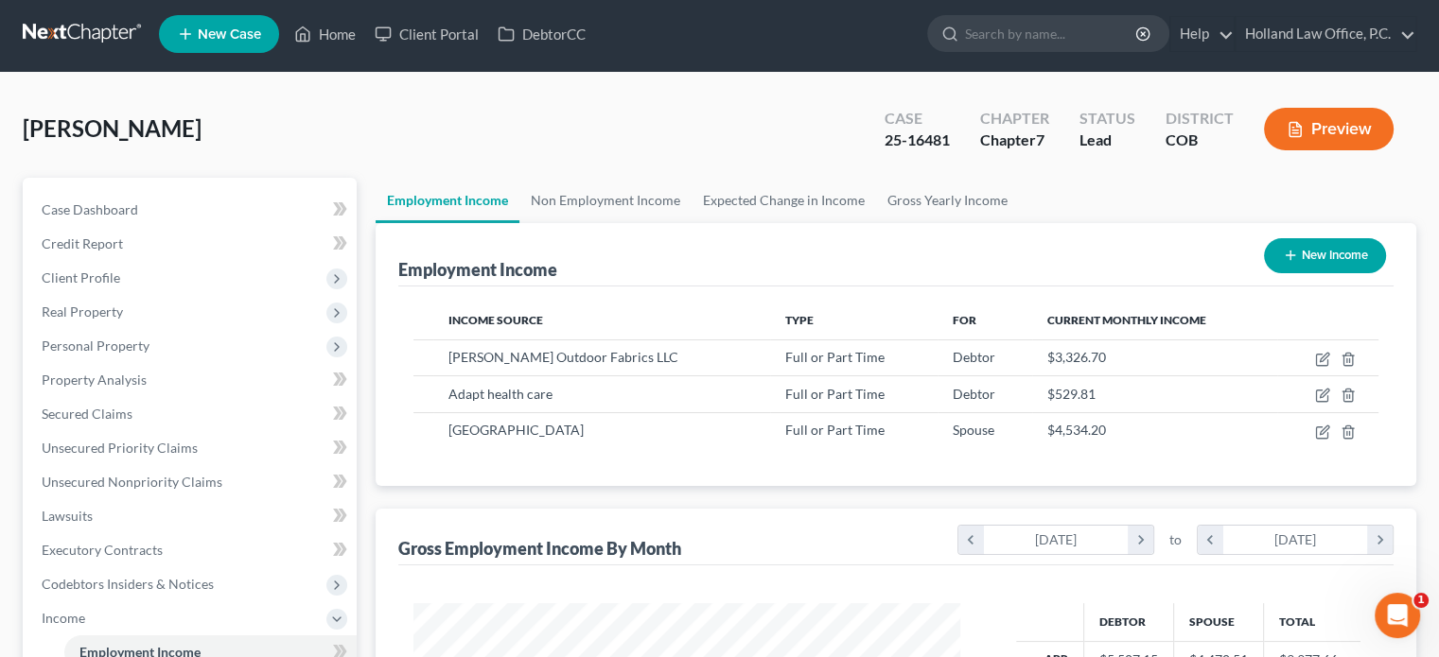
scroll to position [0, 0]
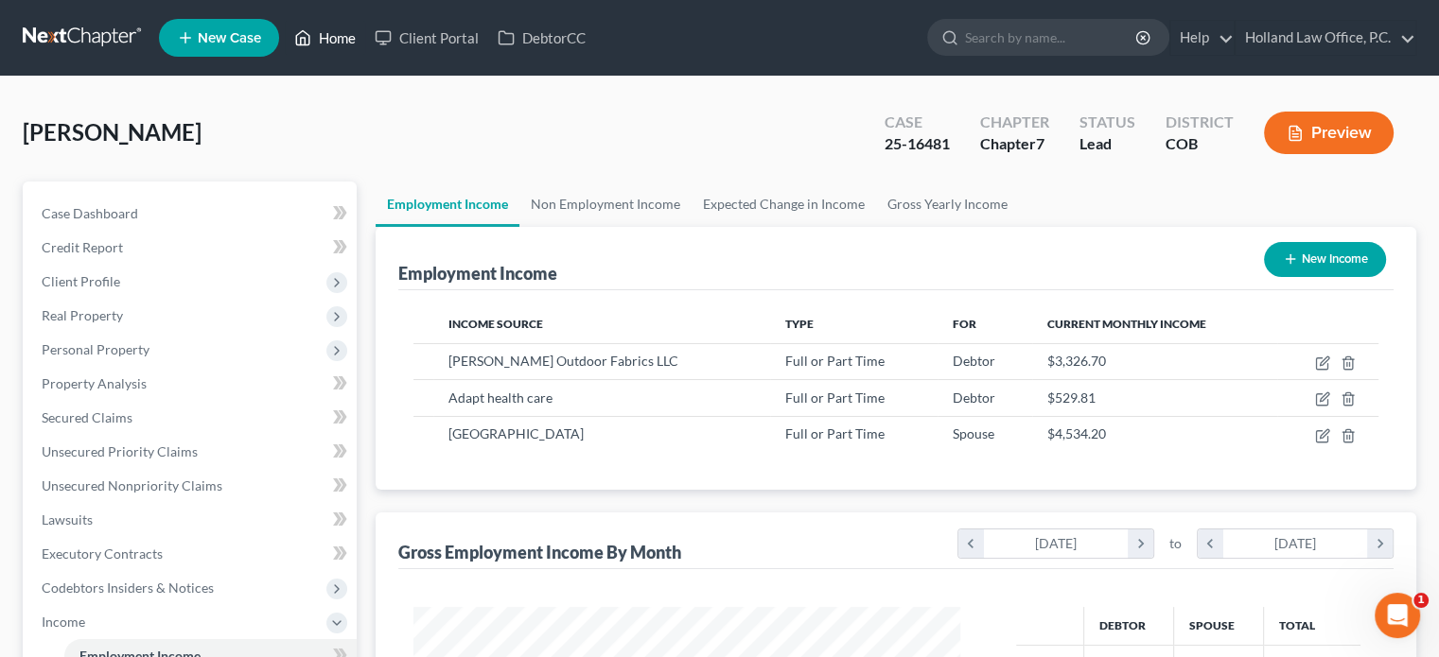
click at [325, 36] on link "Home" at bounding box center [325, 38] width 80 height 34
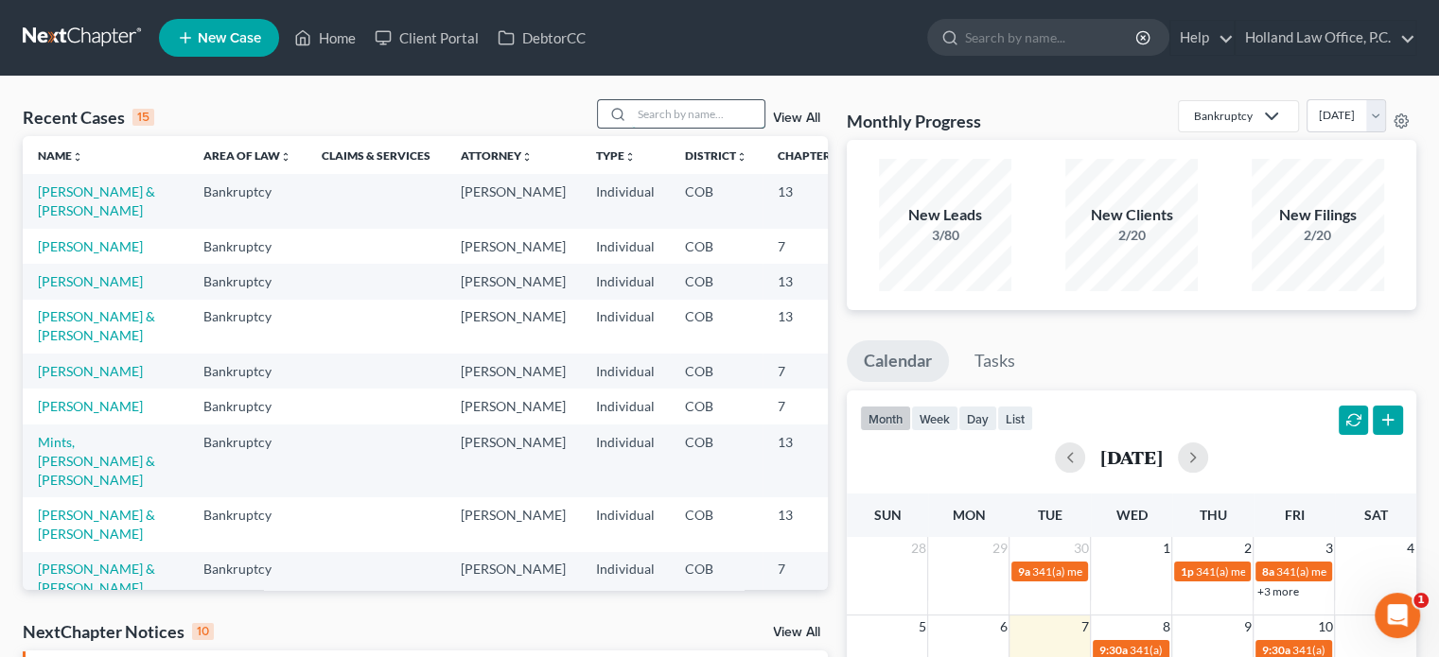
click at [665, 118] on input "search" at bounding box center [698, 113] width 132 height 27
click at [643, 113] on input "search" at bounding box center [698, 113] width 132 height 27
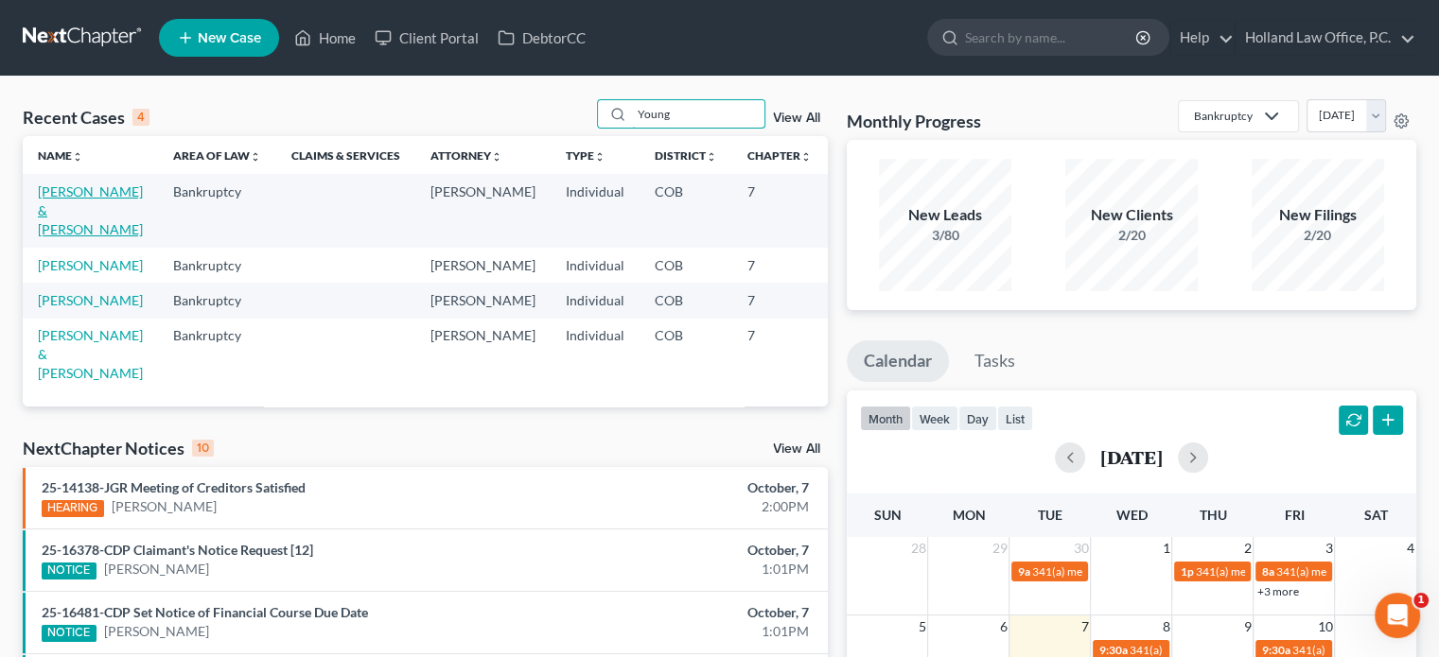
type input "Young"
click at [57, 215] on link "[PERSON_NAME] & [PERSON_NAME]" at bounding box center [90, 210] width 105 height 54
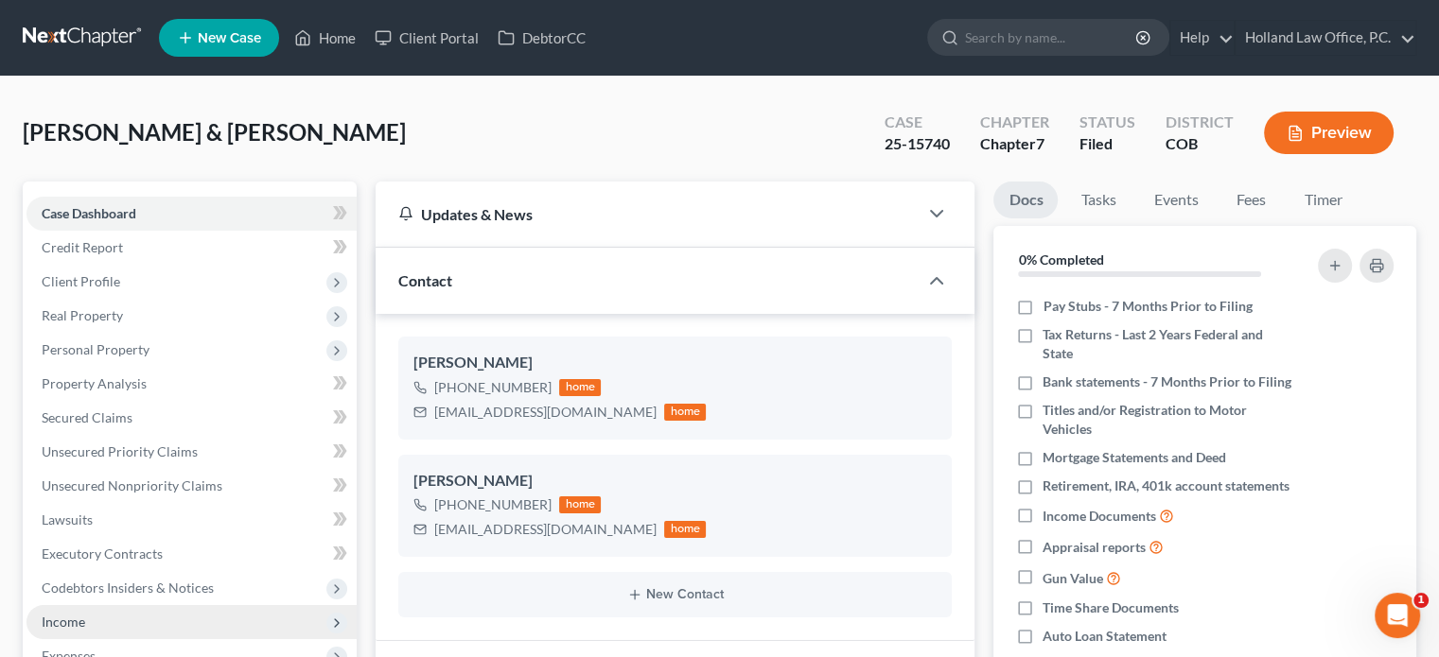
scroll to position [284, 0]
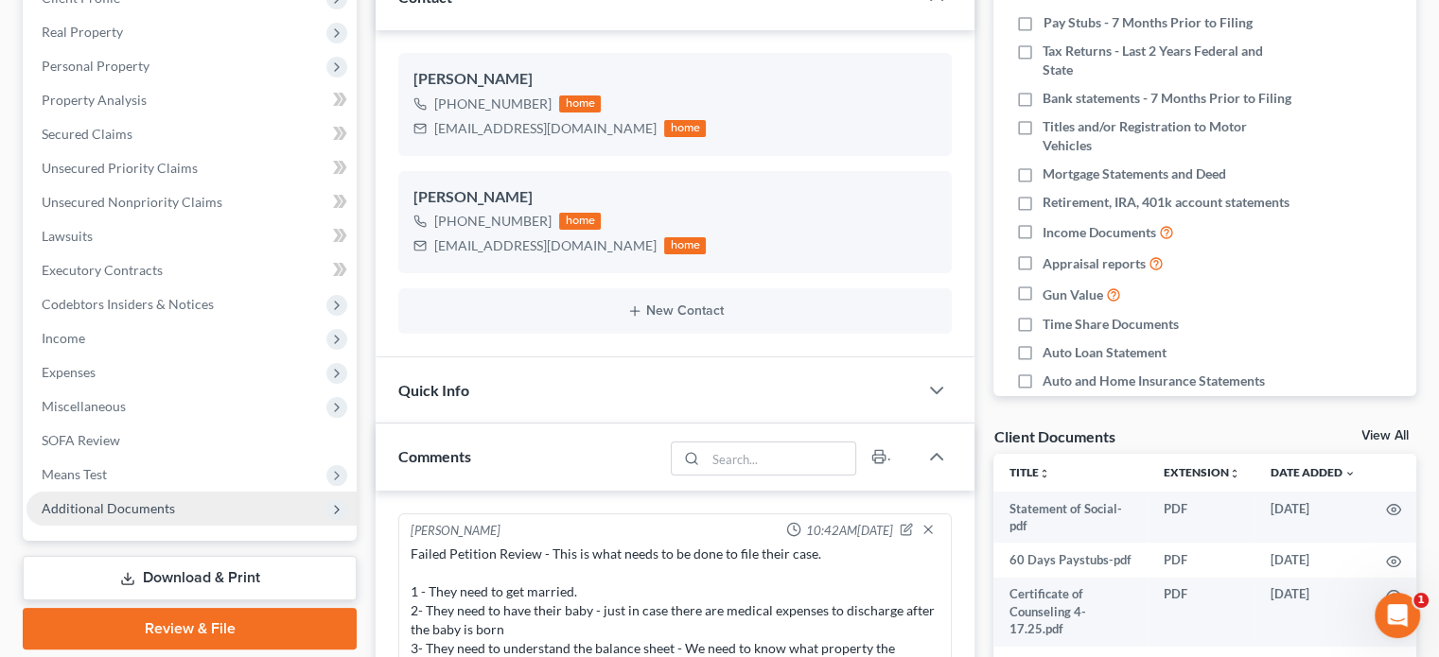
click at [132, 502] on span "Additional Documents" at bounding box center [108, 508] width 133 height 16
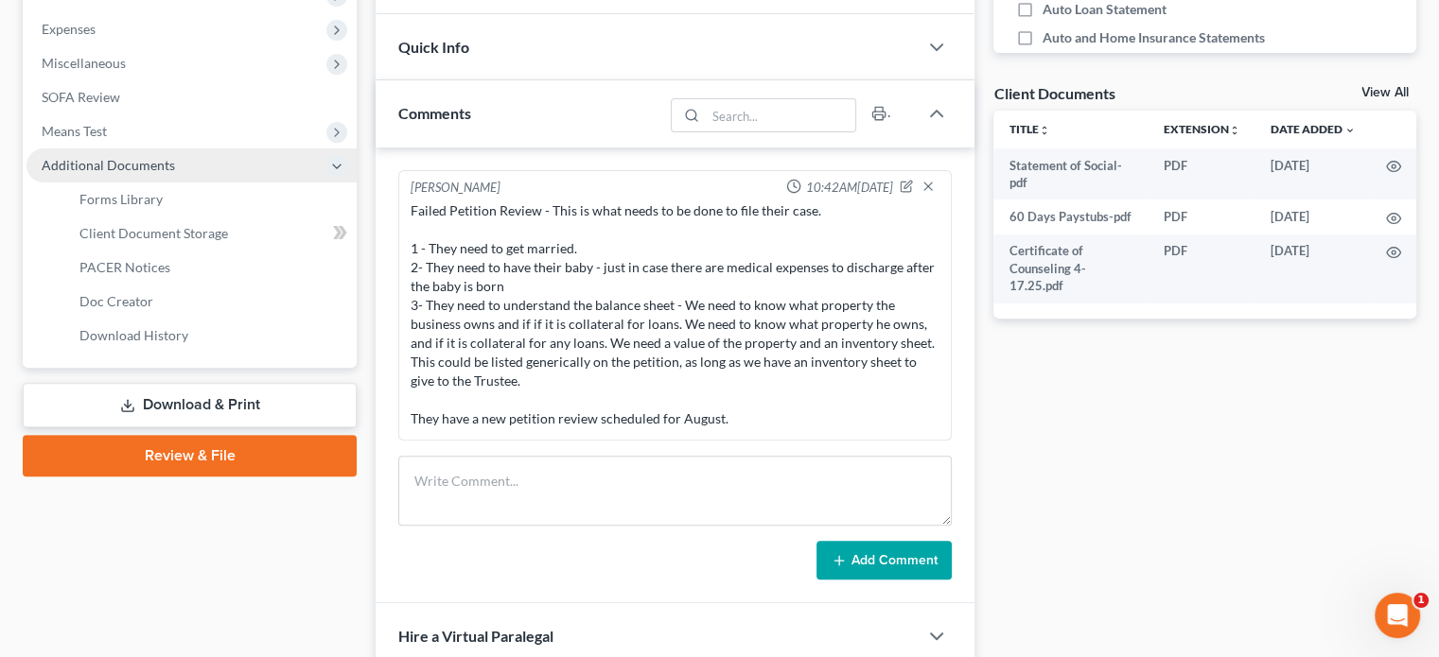
scroll to position [662, 0]
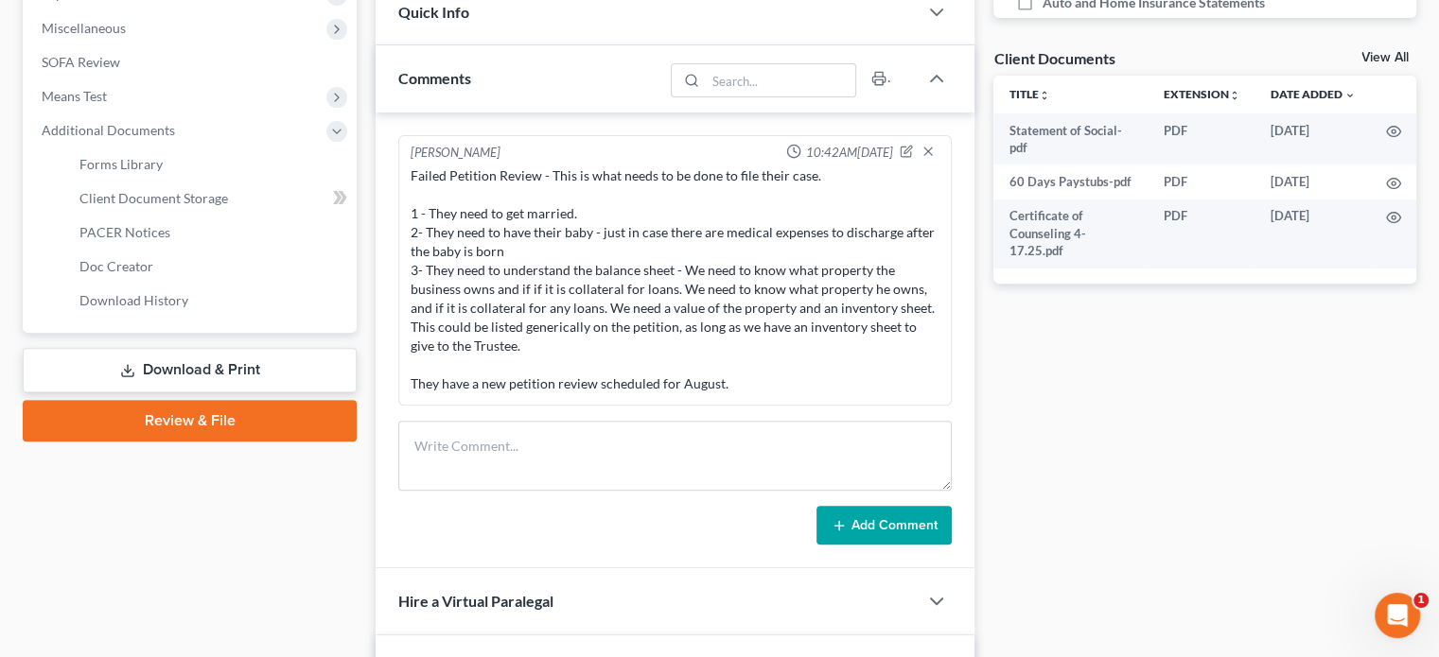
click at [138, 420] on link "Review & File" at bounding box center [190, 421] width 334 height 42
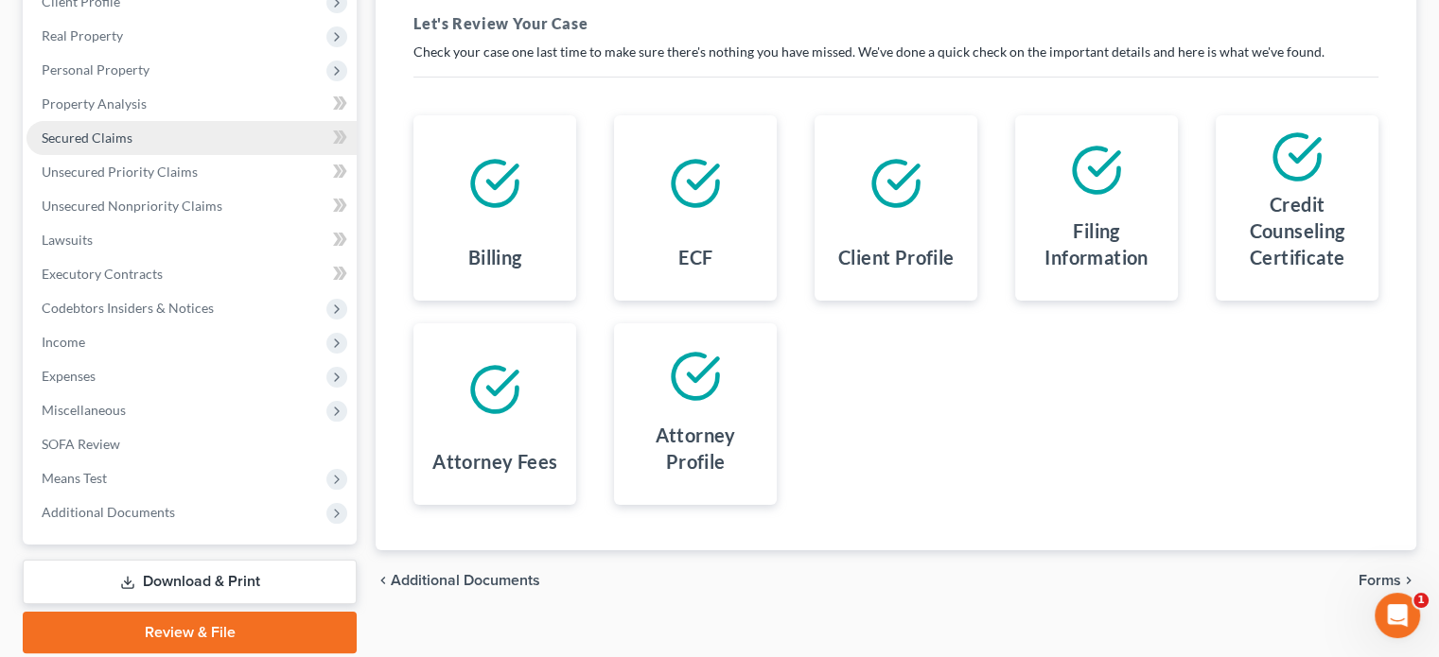
scroll to position [284, 0]
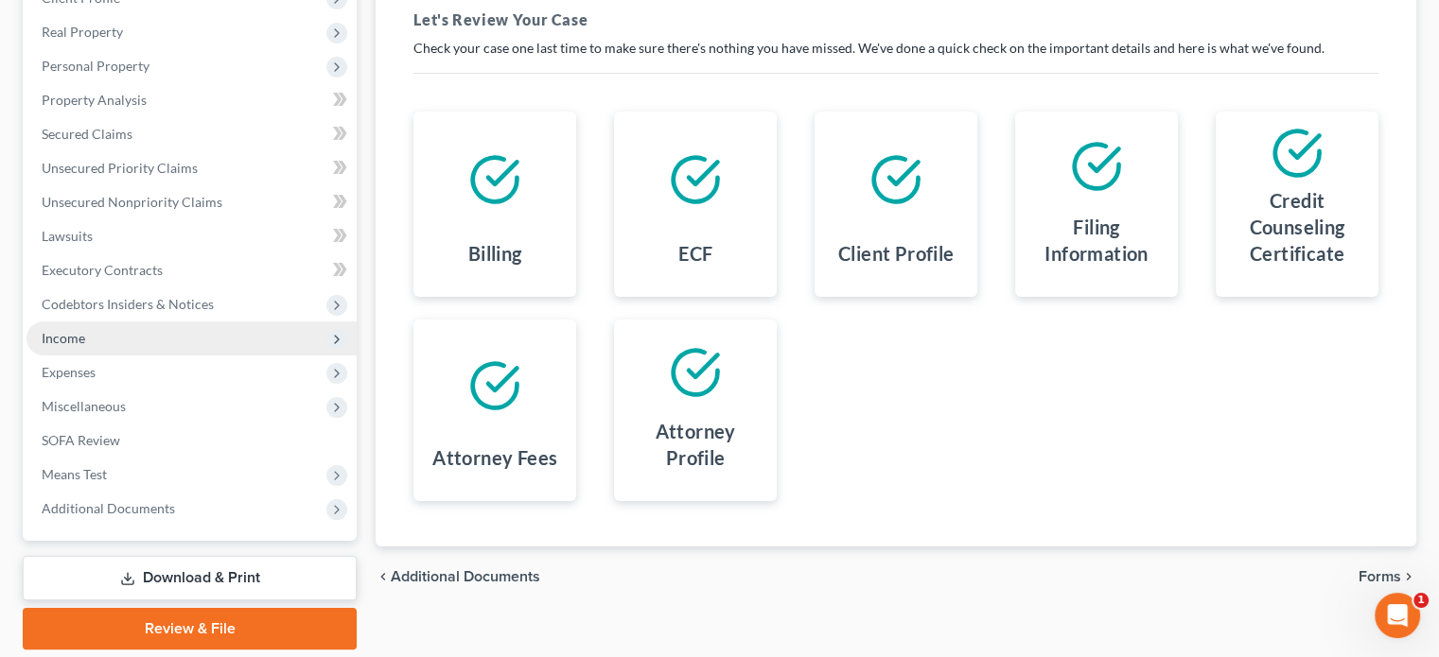
click at [61, 340] on span "Income" at bounding box center [64, 338] width 44 height 16
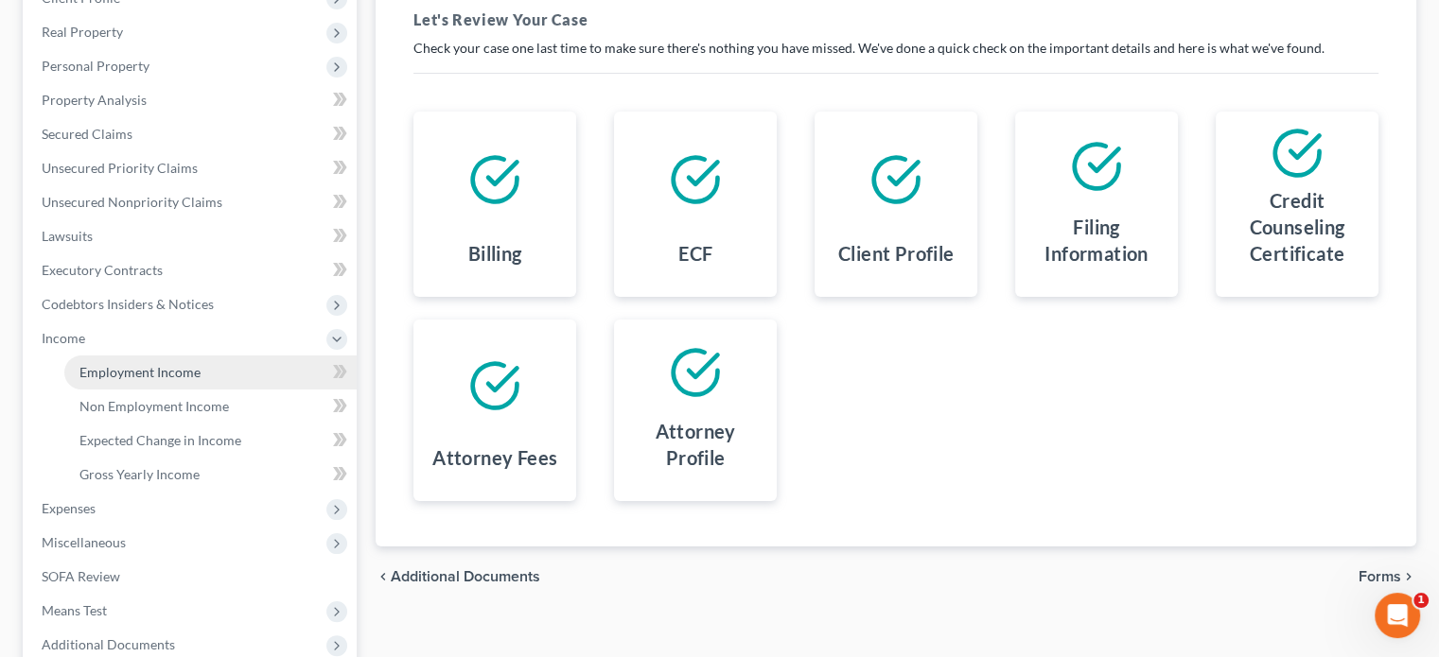
click at [104, 369] on span "Employment Income" at bounding box center [139, 372] width 121 height 16
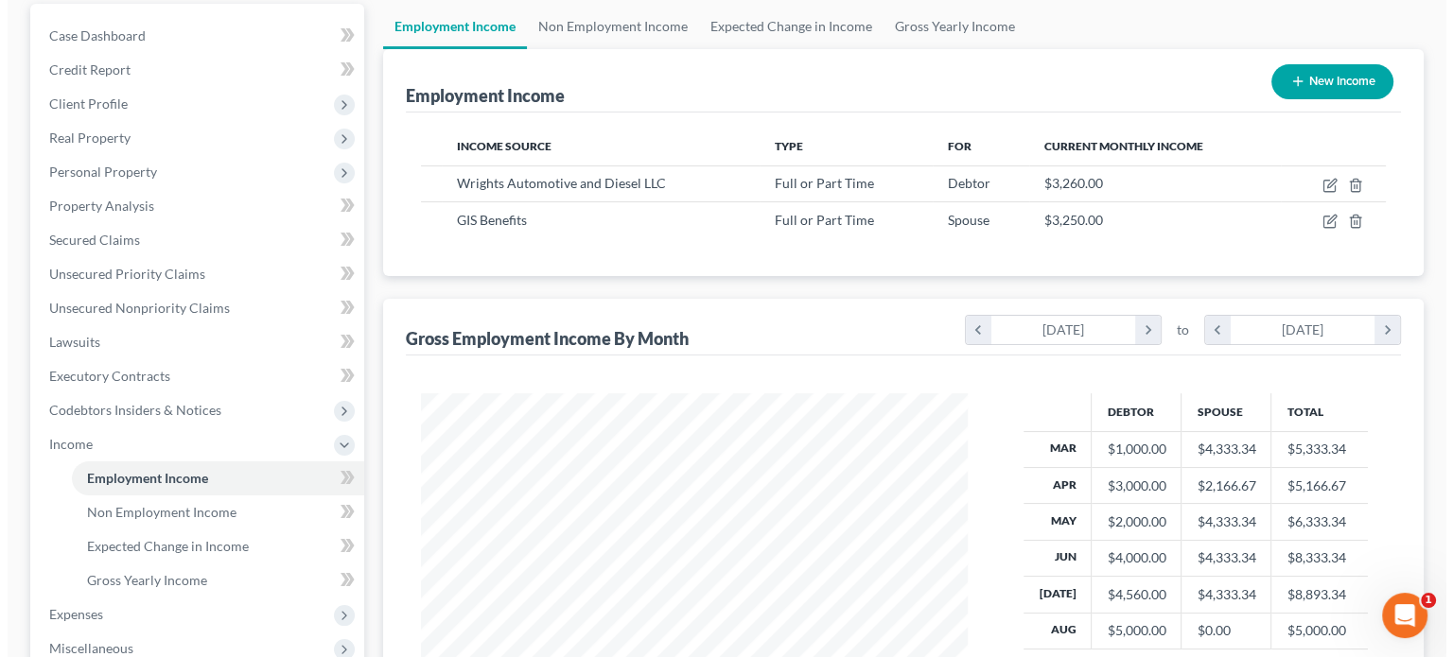
scroll to position [189, 0]
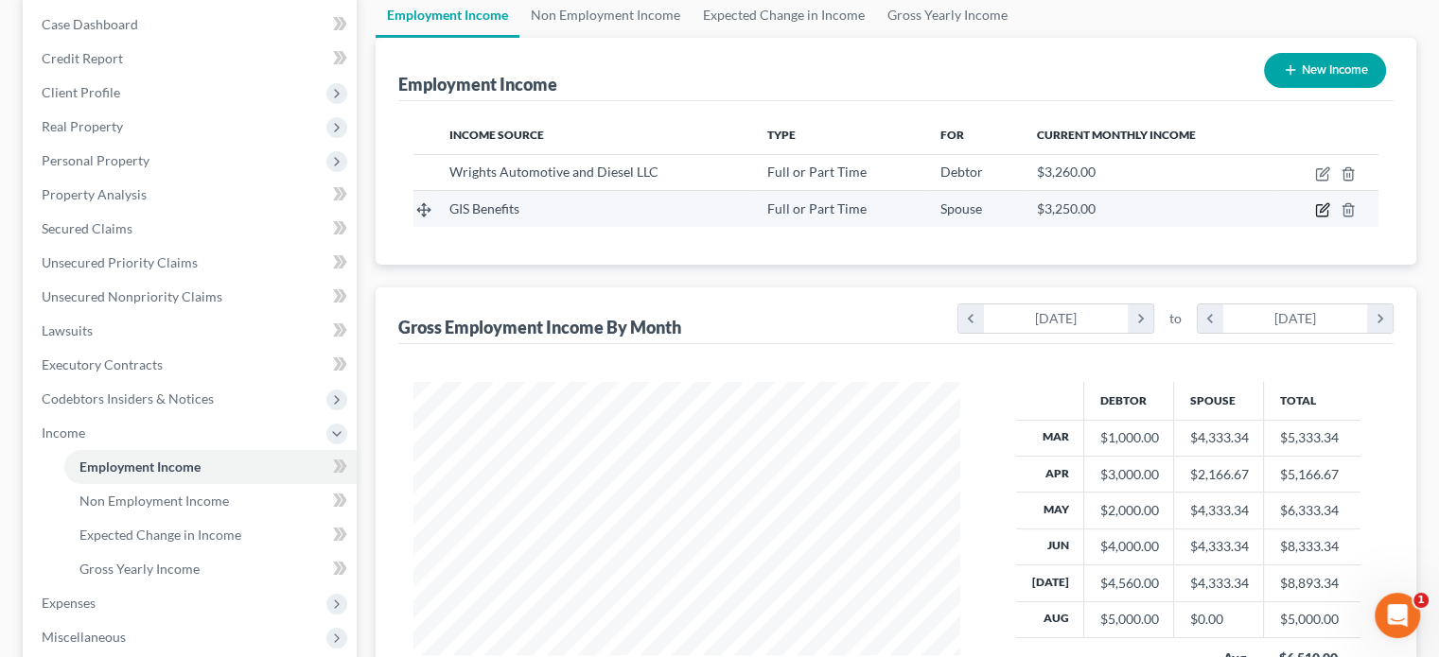
click at [1322, 209] on icon "button" at bounding box center [1322, 209] width 15 height 15
select select "0"
select select "45"
select select "1"
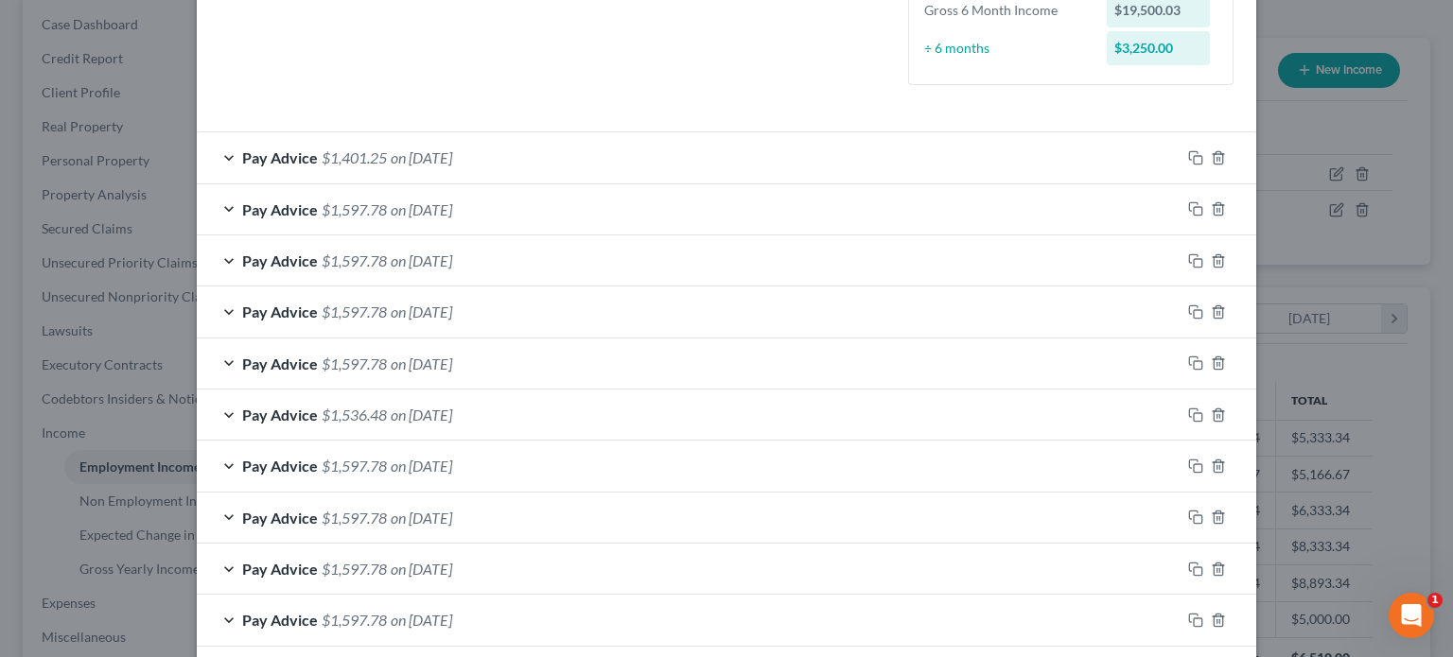
scroll to position [597, 0]
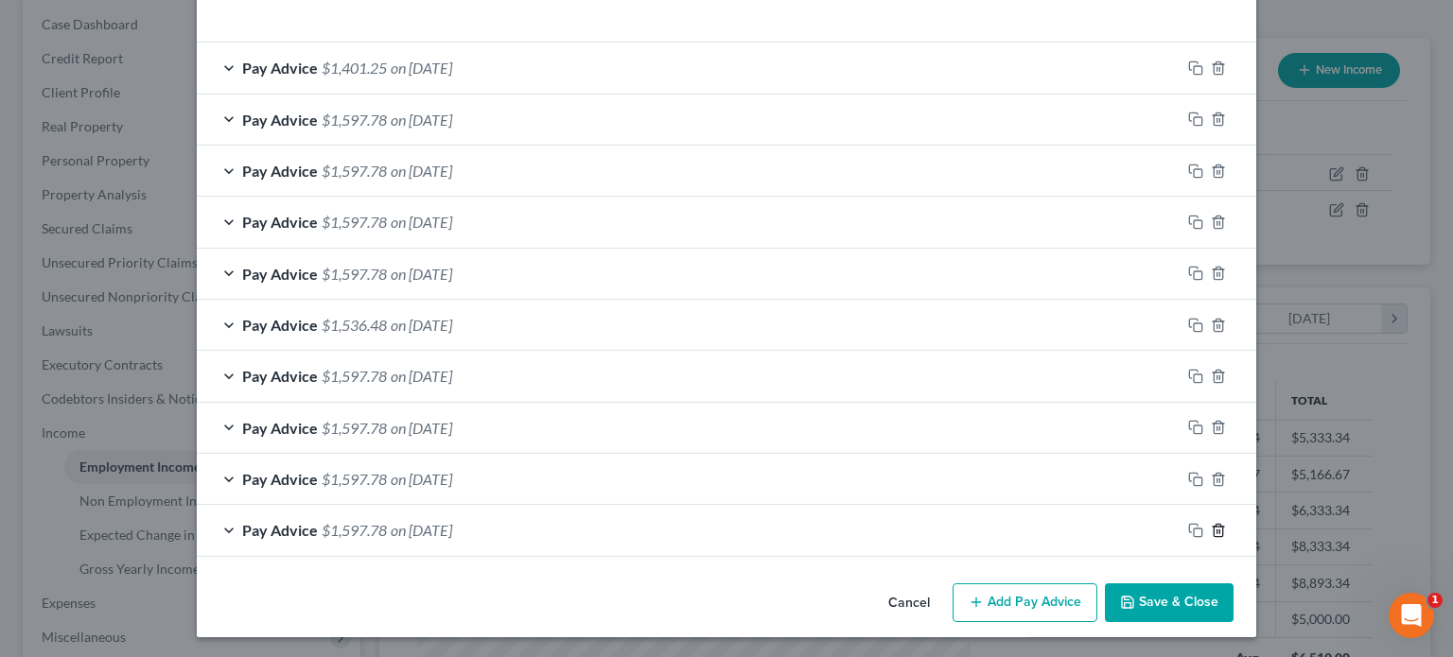
click at [1211, 531] on icon "button" at bounding box center [1218, 530] width 15 height 15
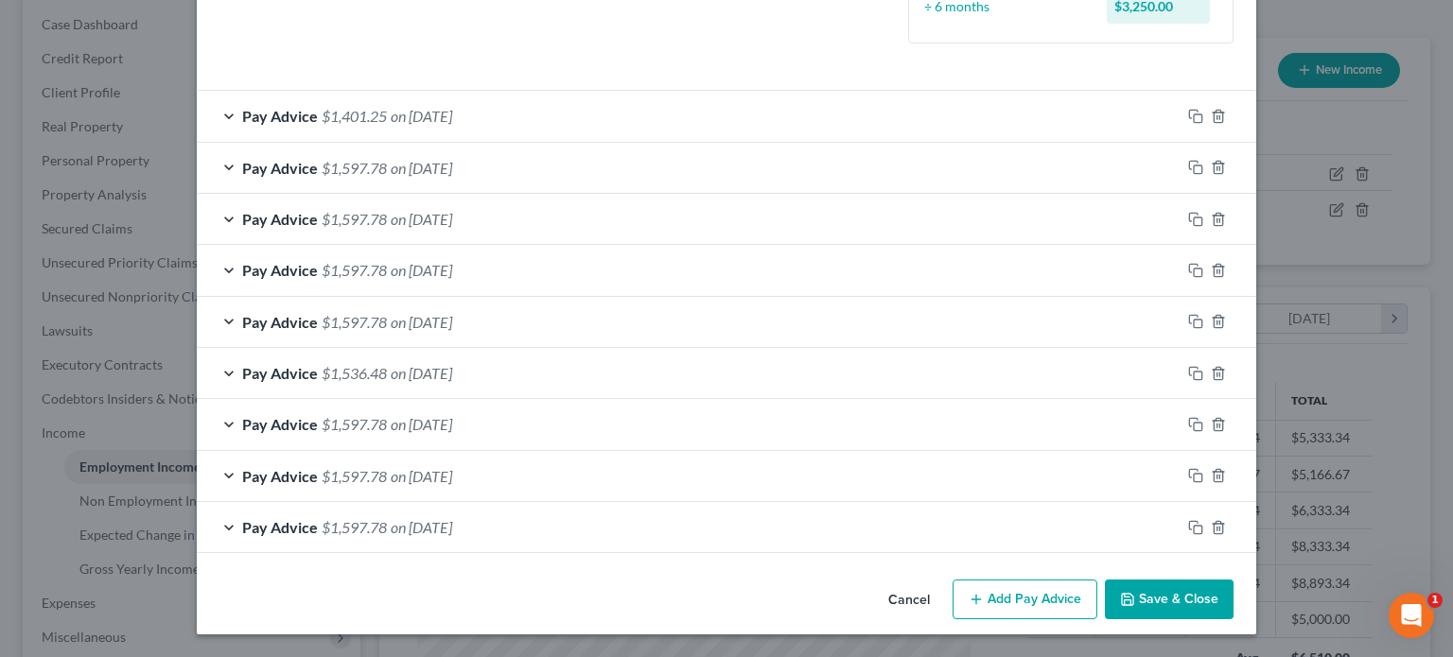
scroll to position [545, 0]
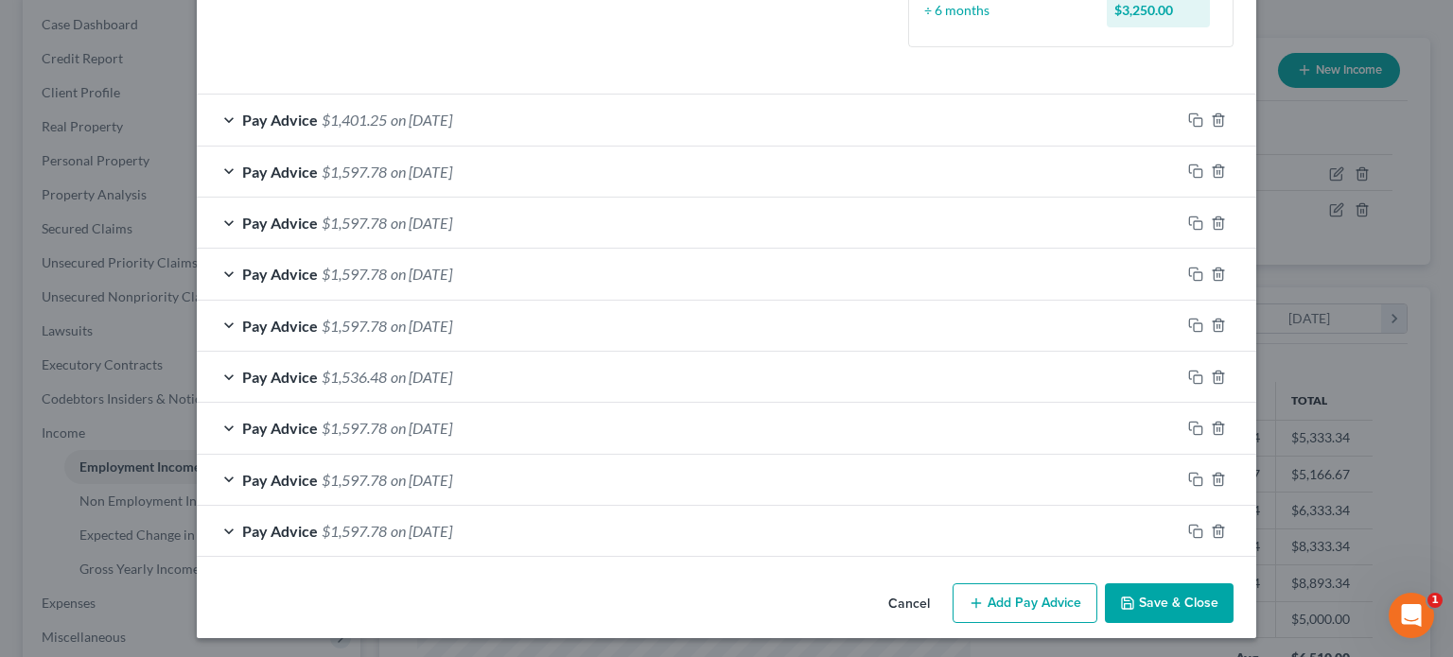
click at [1037, 594] on button "Add Pay Advice" at bounding box center [1024, 604] width 145 height 40
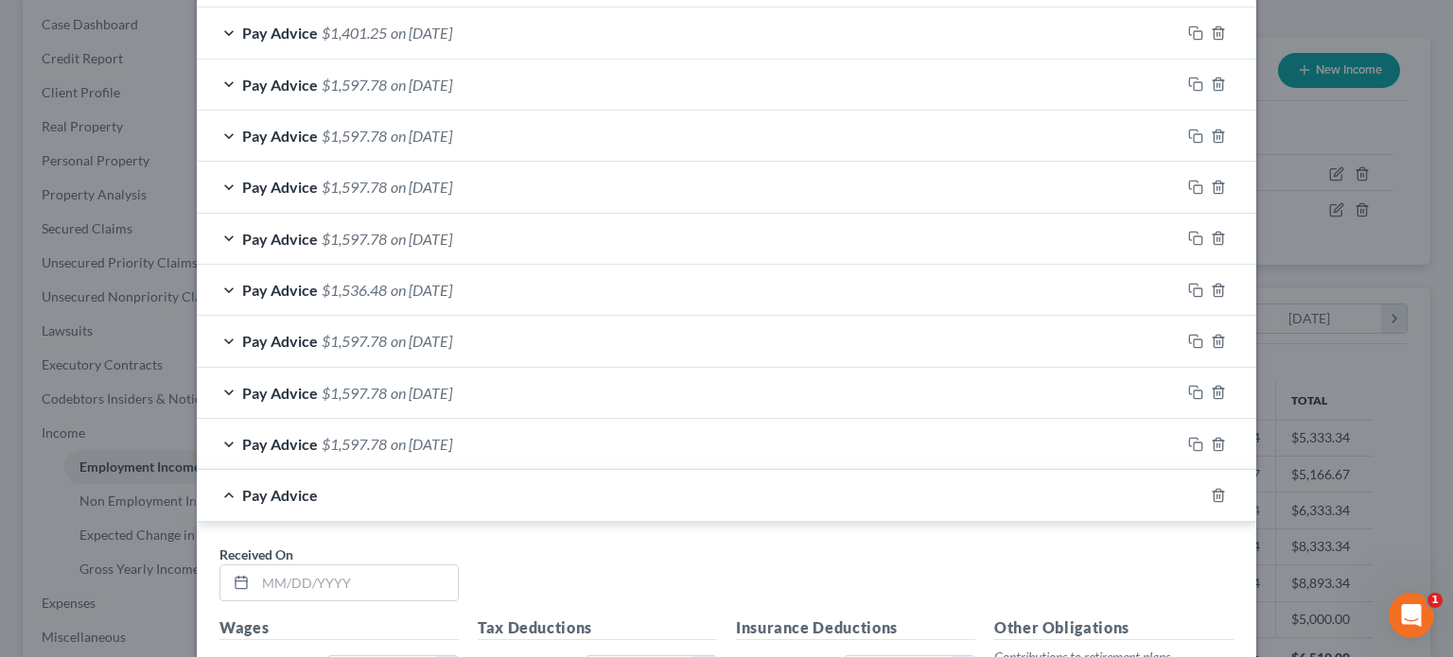
scroll to position [734, 0]
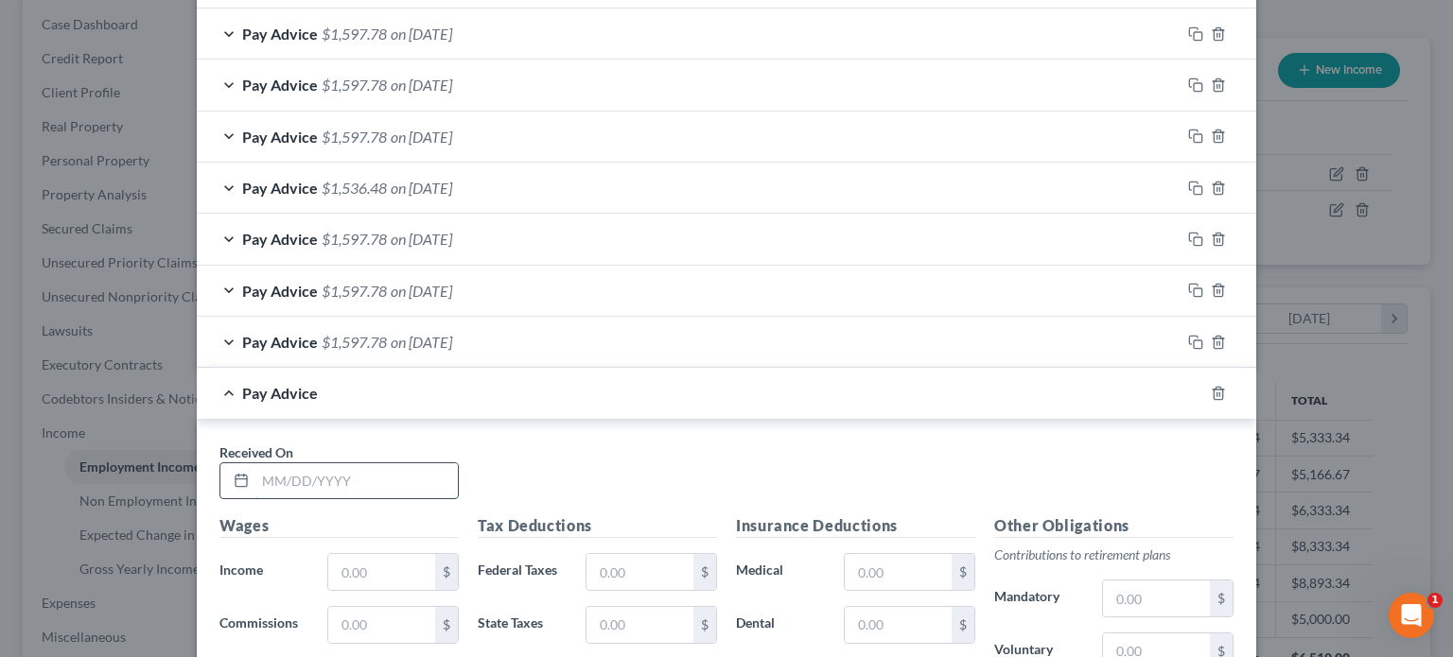
click at [257, 472] on input "text" at bounding box center [356, 481] width 202 height 36
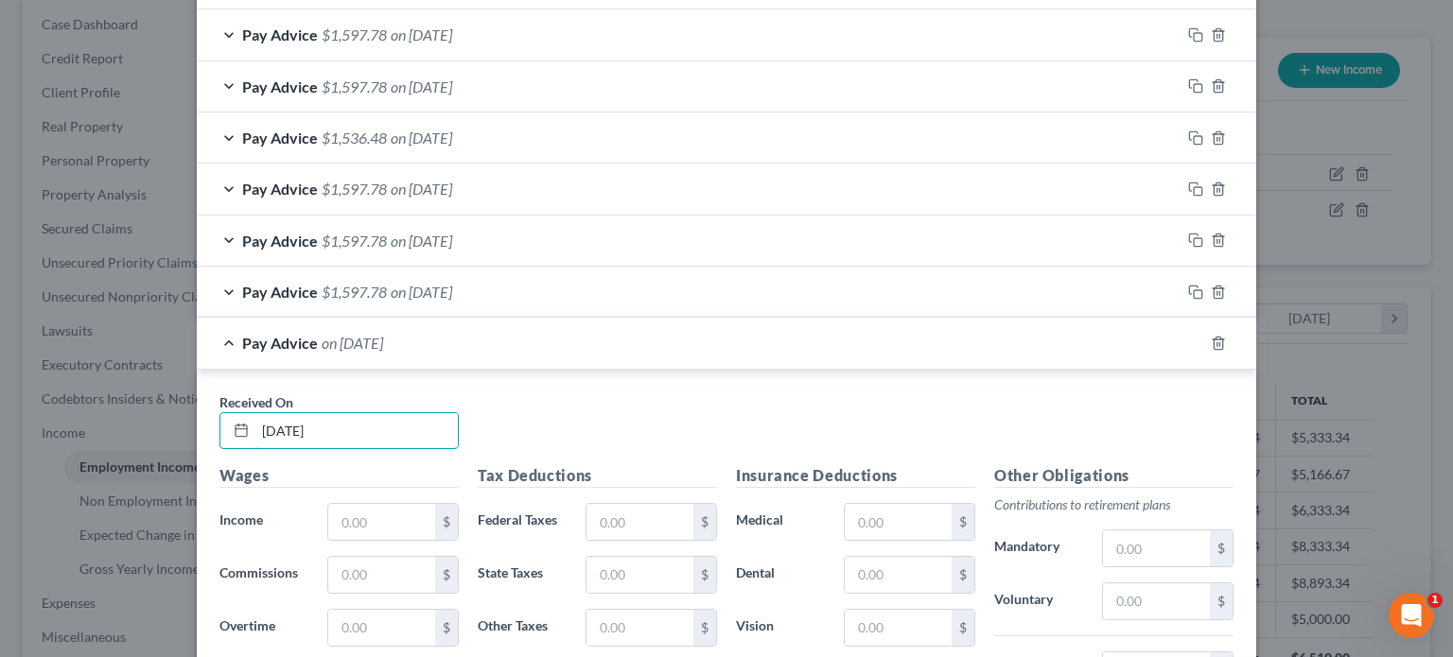
scroll to position [829, 0]
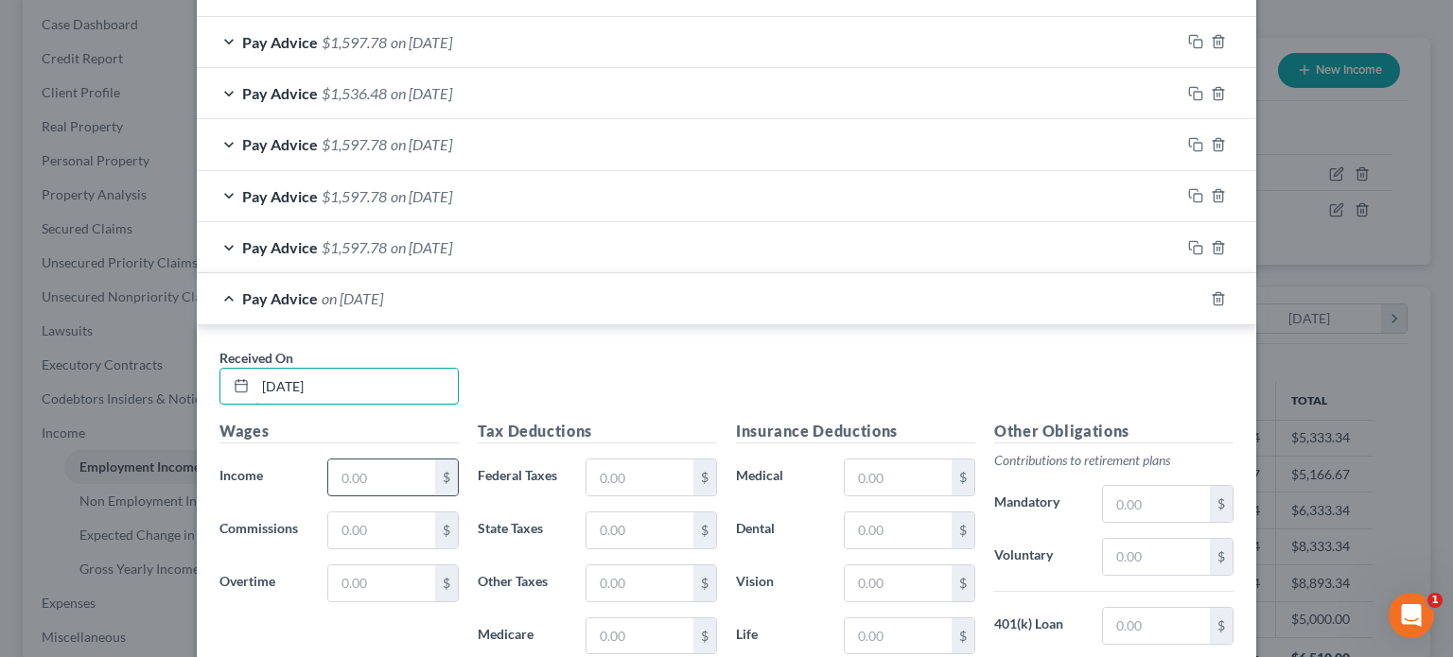
type input "[DATE]"
click at [342, 485] on input "text" at bounding box center [381, 478] width 107 height 36
type input "1"
type input "1,916.67"
click at [628, 481] on input "text" at bounding box center [639, 478] width 107 height 36
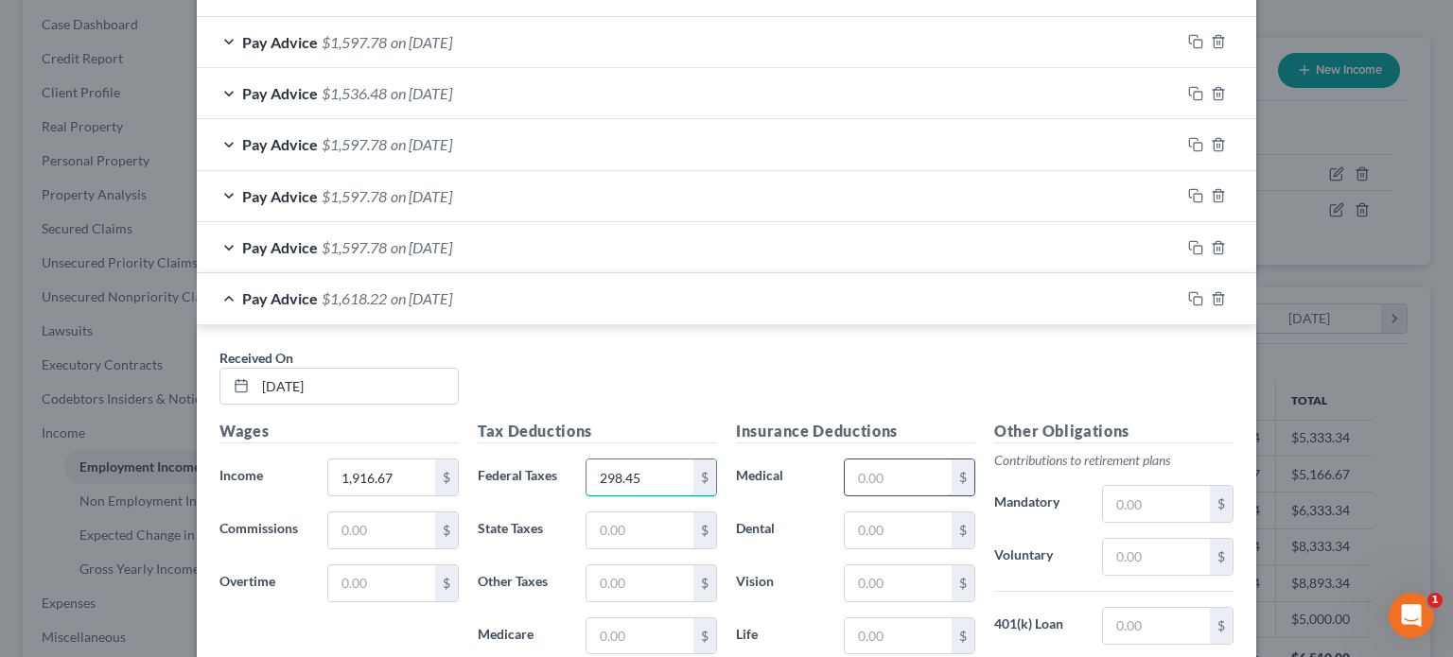
type input "298.45"
click at [933, 480] on input "text" at bounding box center [898, 478] width 107 height 36
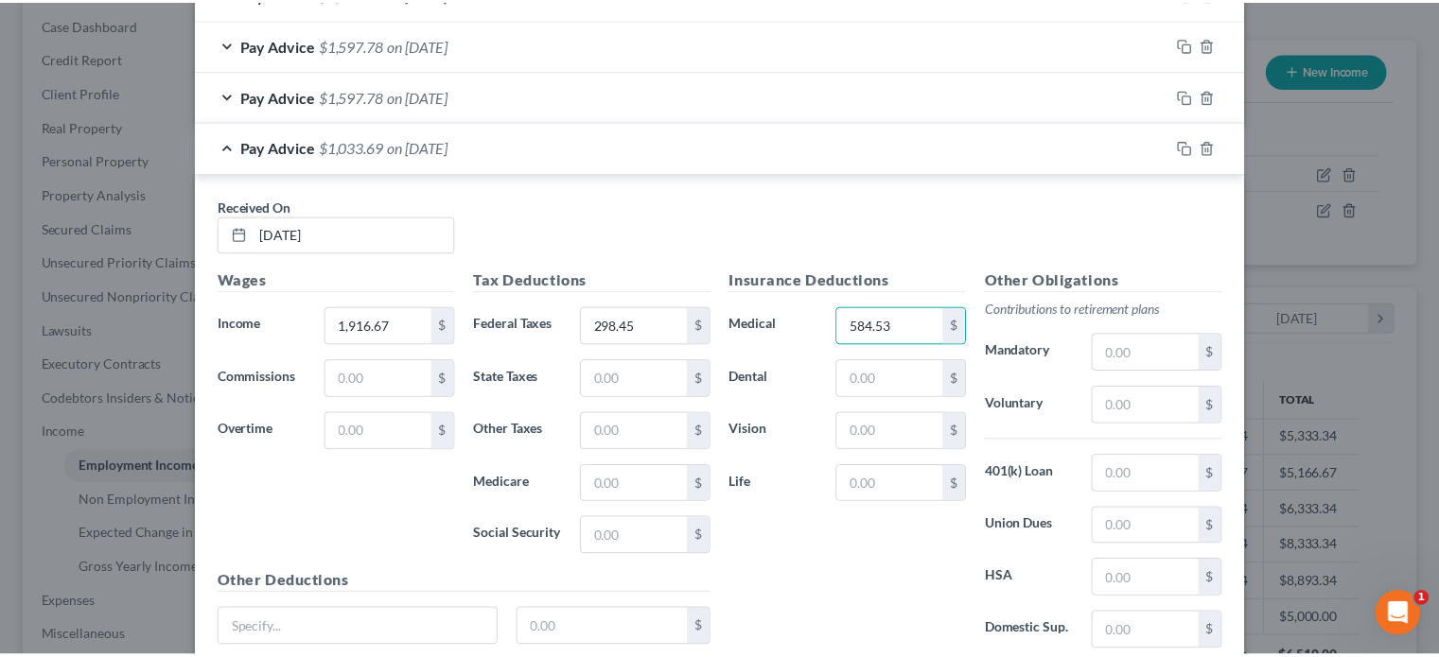
scroll to position [1128, 0]
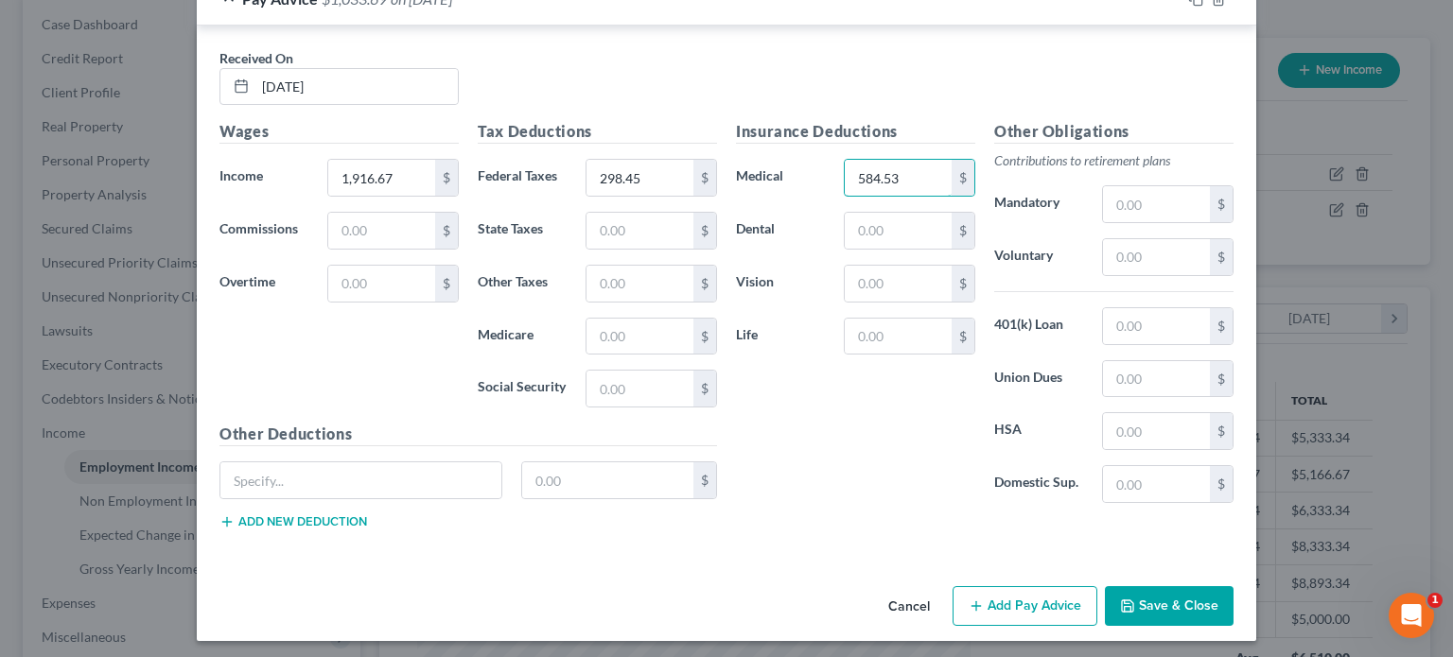
type input "584.53"
click at [1196, 601] on button "Save & Close" at bounding box center [1169, 606] width 129 height 40
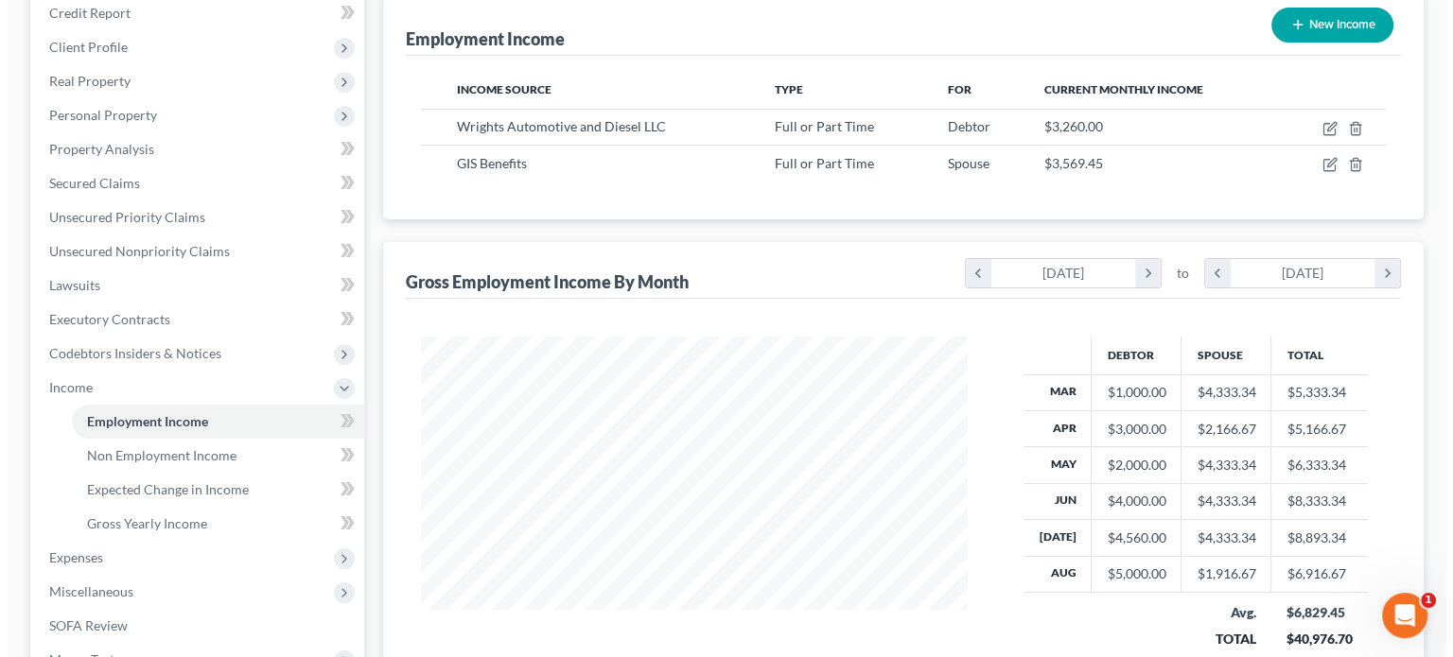
scroll to position [189, 0]
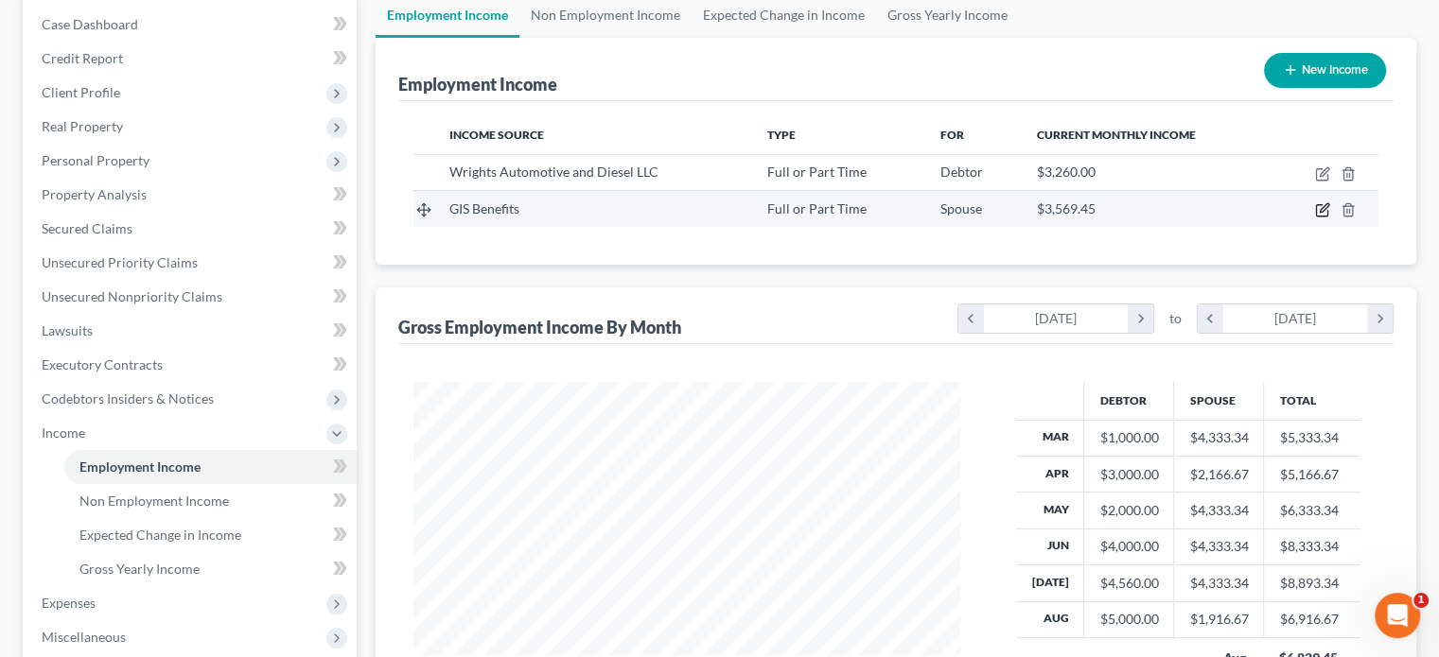
click at [1322, 203] on icon "button" at bounding box center [1322, 209] width 15 height 15
select select "0"
select select "45"
select select "1"
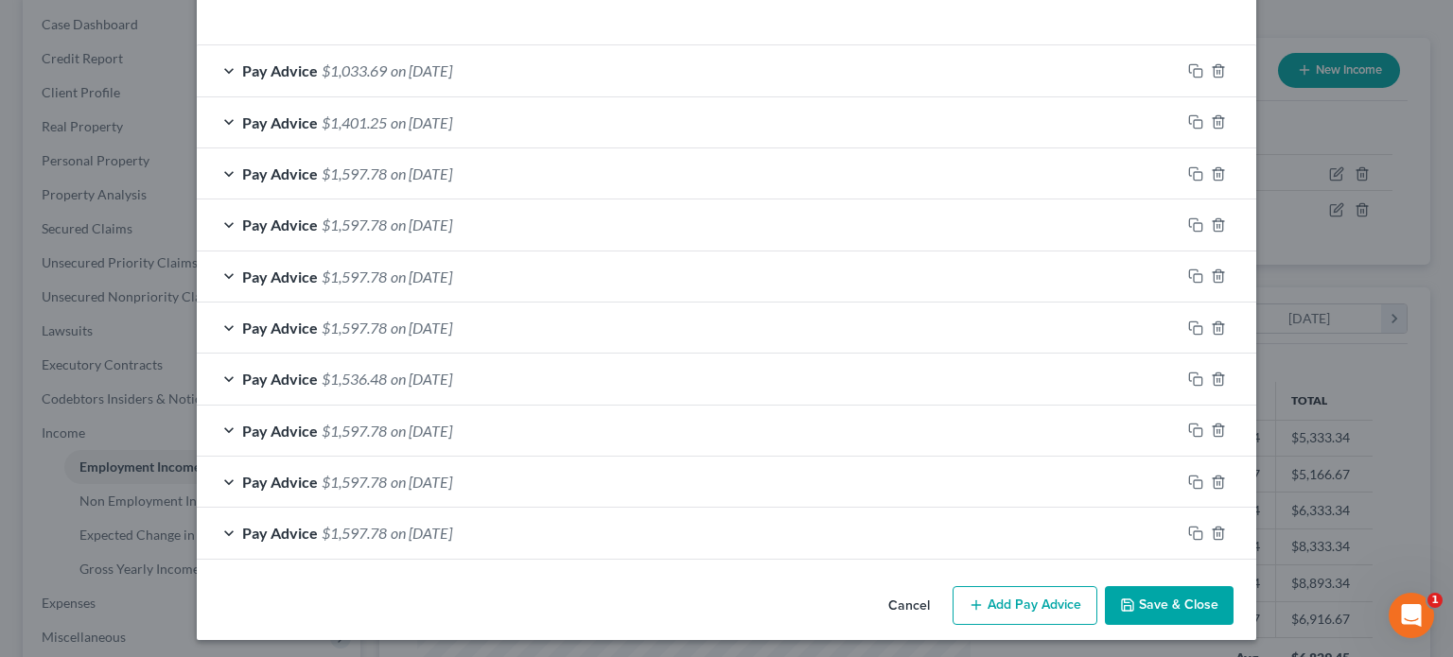
scroll to position [597, 0]
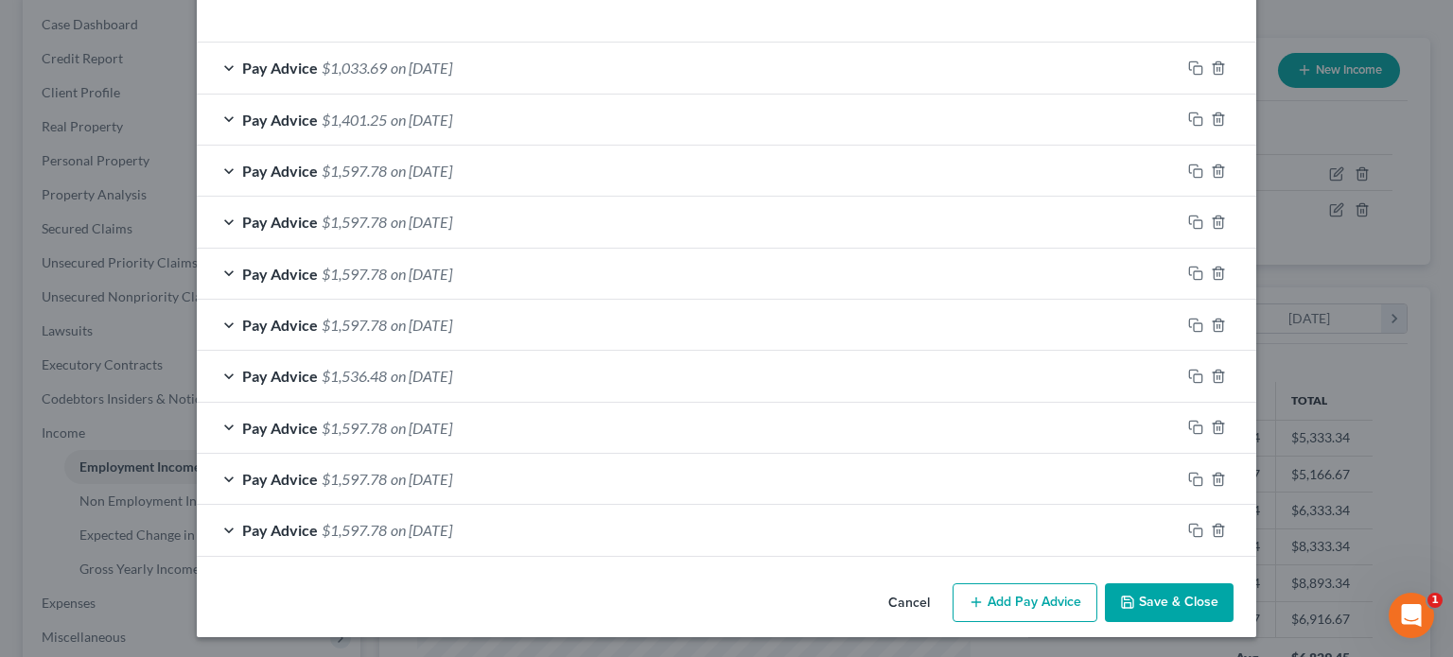
click at [993, 604] on button "Add Pay Advice" at bounding box center [1024, 604] width 145 height 40
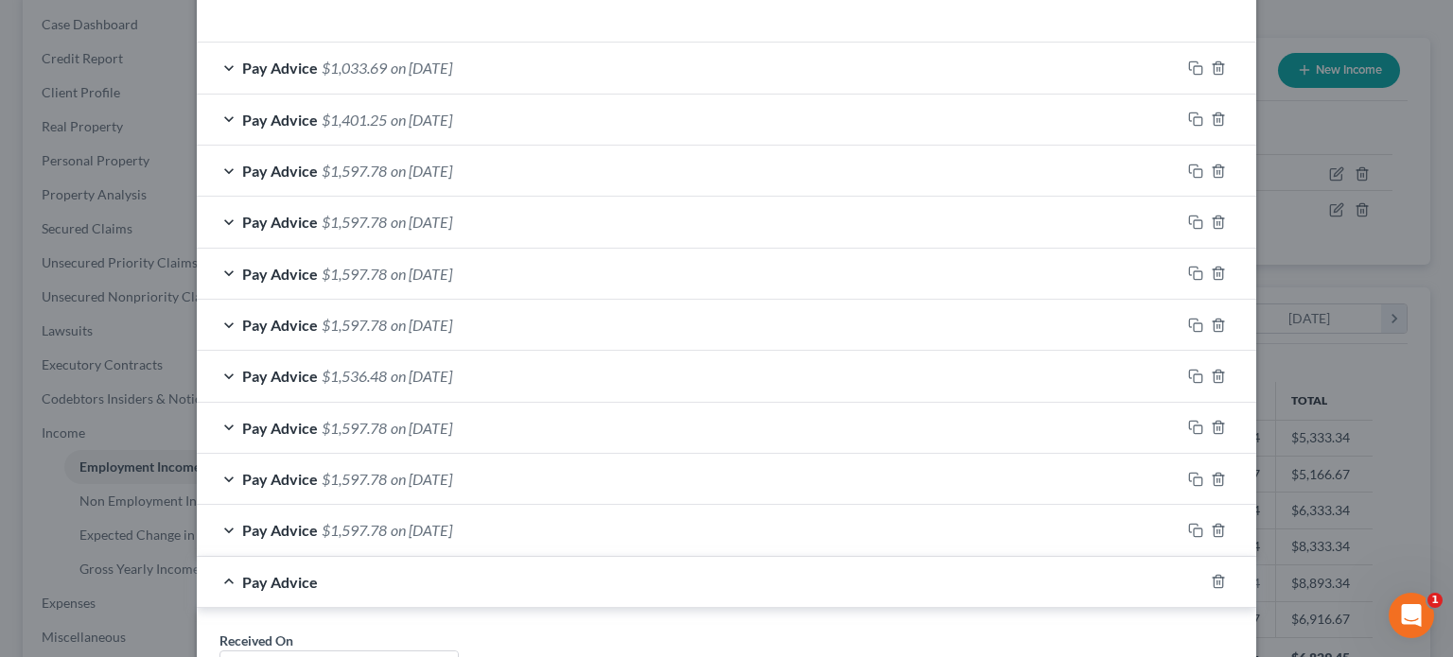
scroll to position [1070, 0]
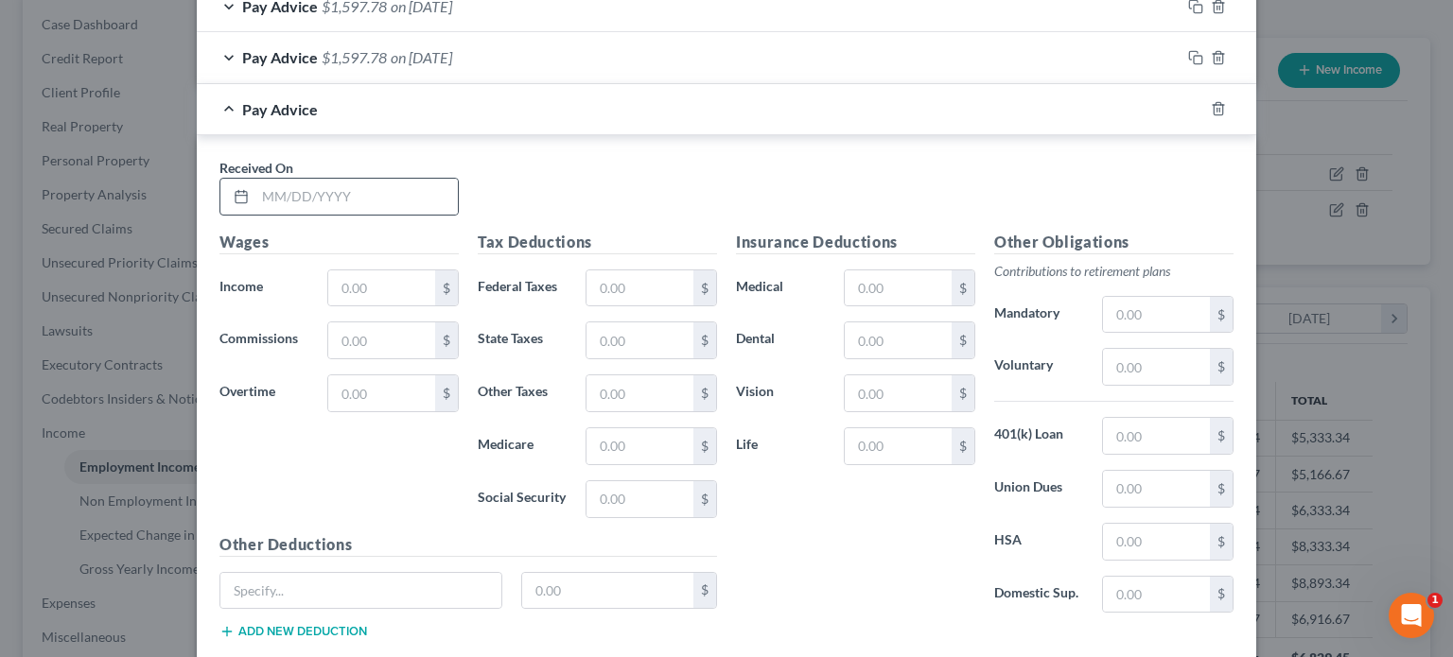
click at [246, 189] on div at bounding box center [237, 197] width 35 height 36
drag, startPoint x: 257, startPoint y: 192, endPoint x: 262, endPoint y: 211, distance: 19.5
click at [257, 192] on input "text" at bounding box center [356, 197] width 202 height 36
type input "[DATE]"
click at [332, 274] on input "text" at bounding box center [381, 288] width 107 height 36
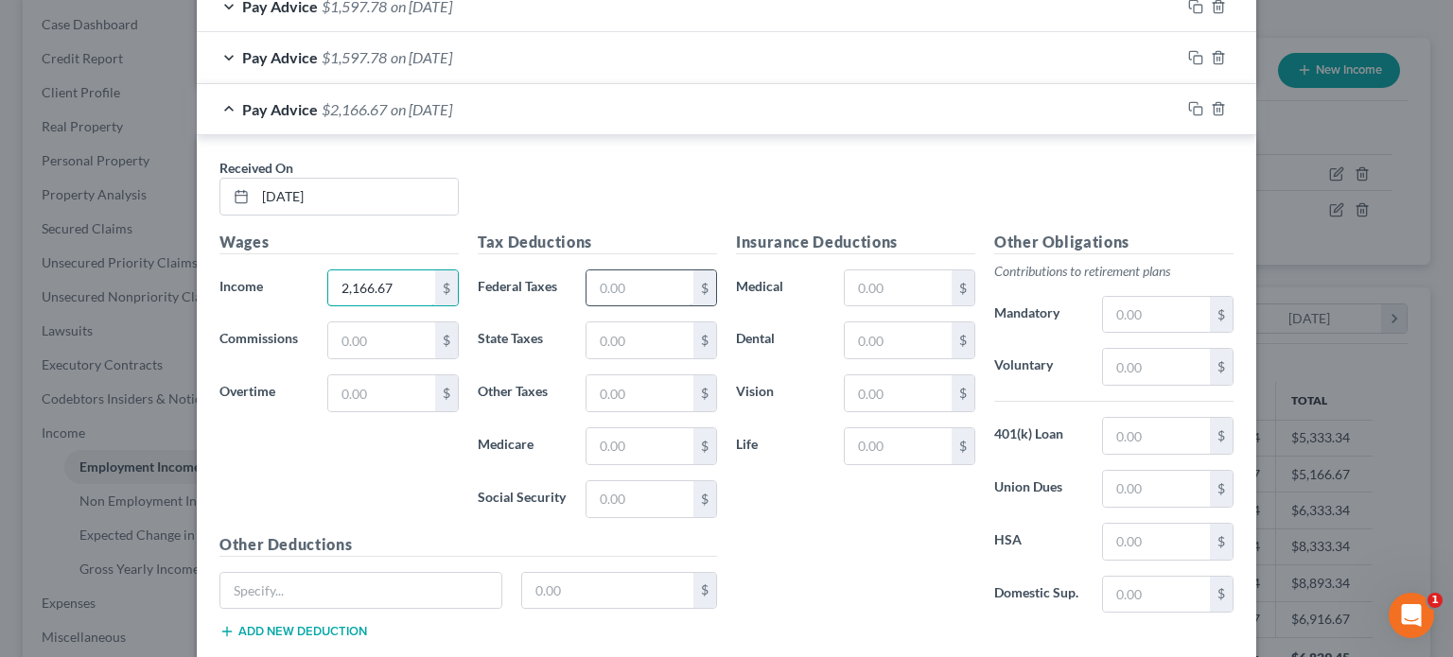
type input "2,166.67"
click at [595, 287] on input "text" at bounding box center [639, 288] width 107 height 36
type input "298.47"
click at [910, 278] on input "text" at bounding box center [898, 288] width 107 height 36
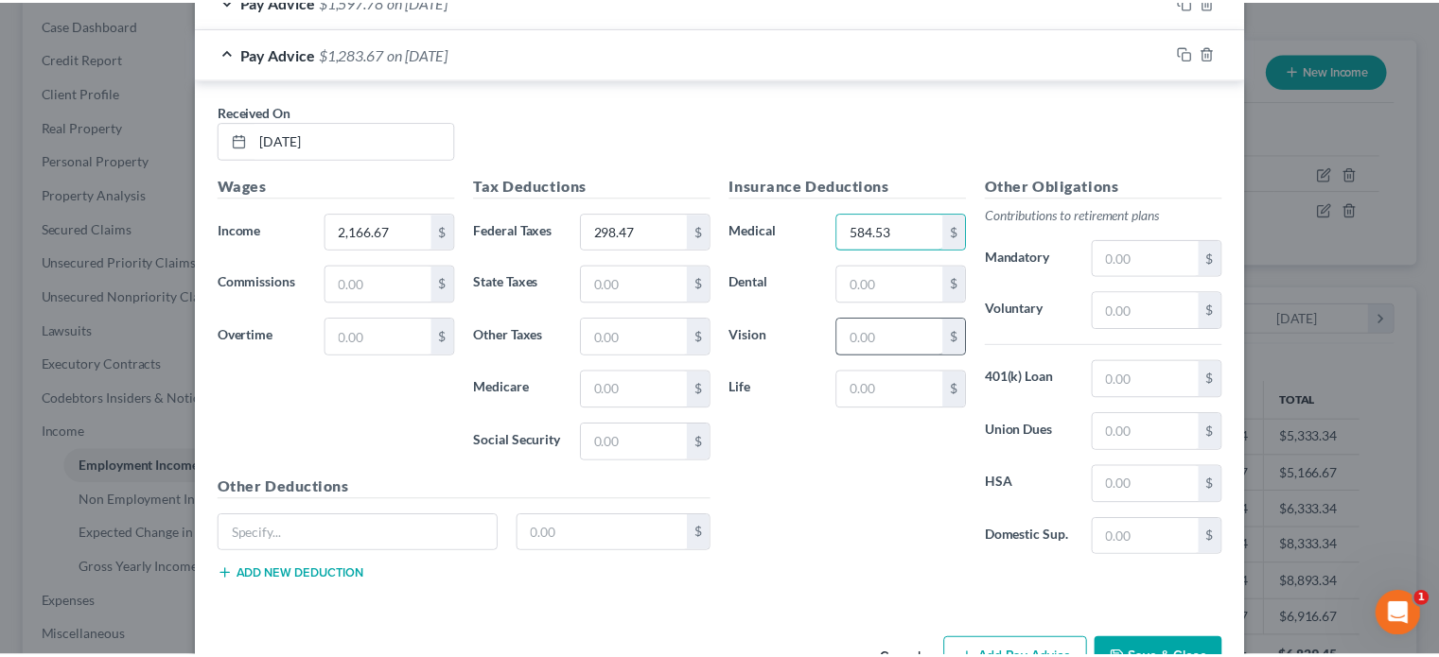
scroll to position [1180, 0]
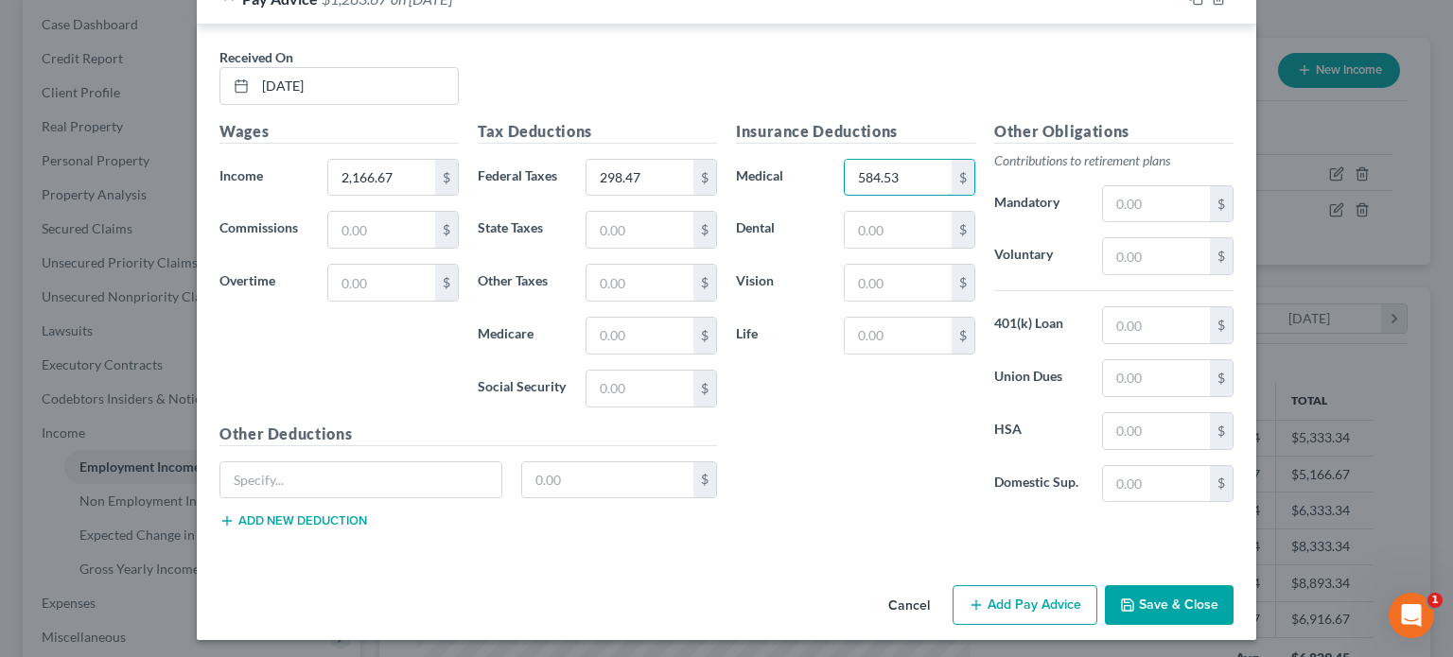
type input "584.53"
click at [1188, 608] on button "Save & Close" at bounding box center [1169, 605] width 129 height 40
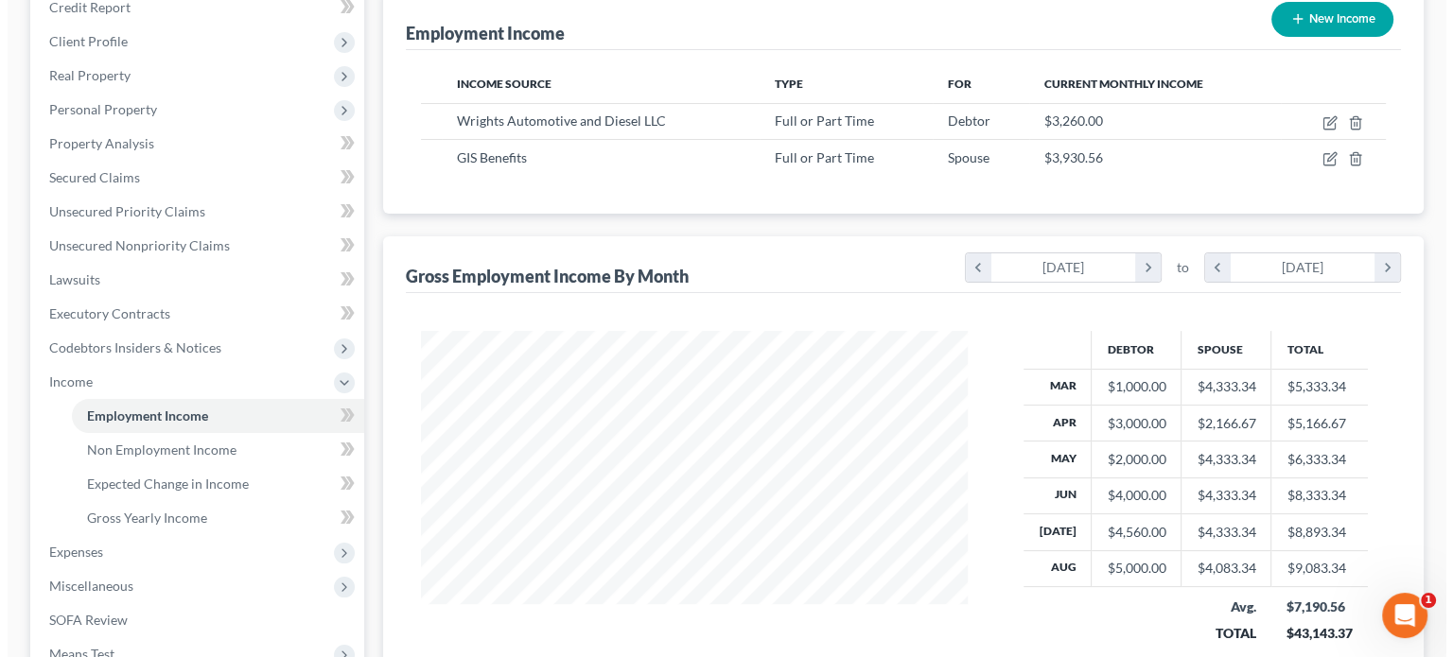
scroll to position [284, 0]
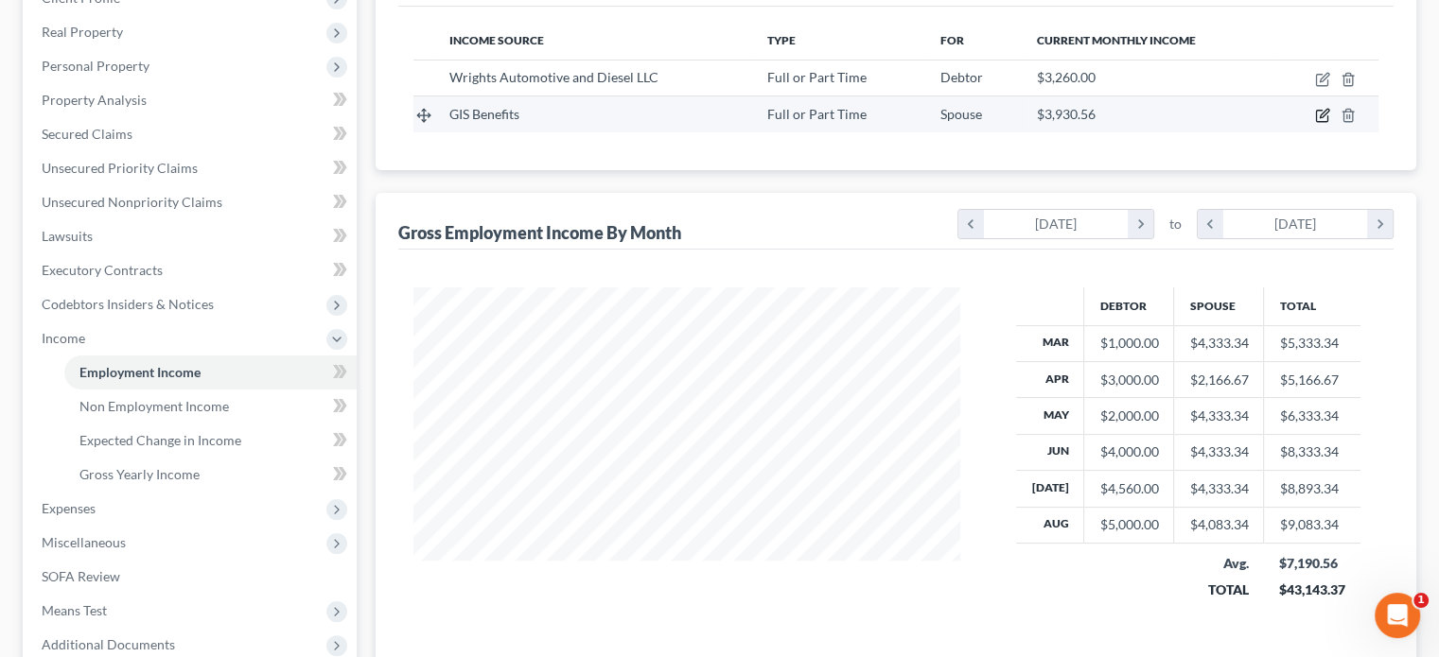
click at [1321, 116] on icon "button" at bounding box center [1323, 114] width 9 height 9
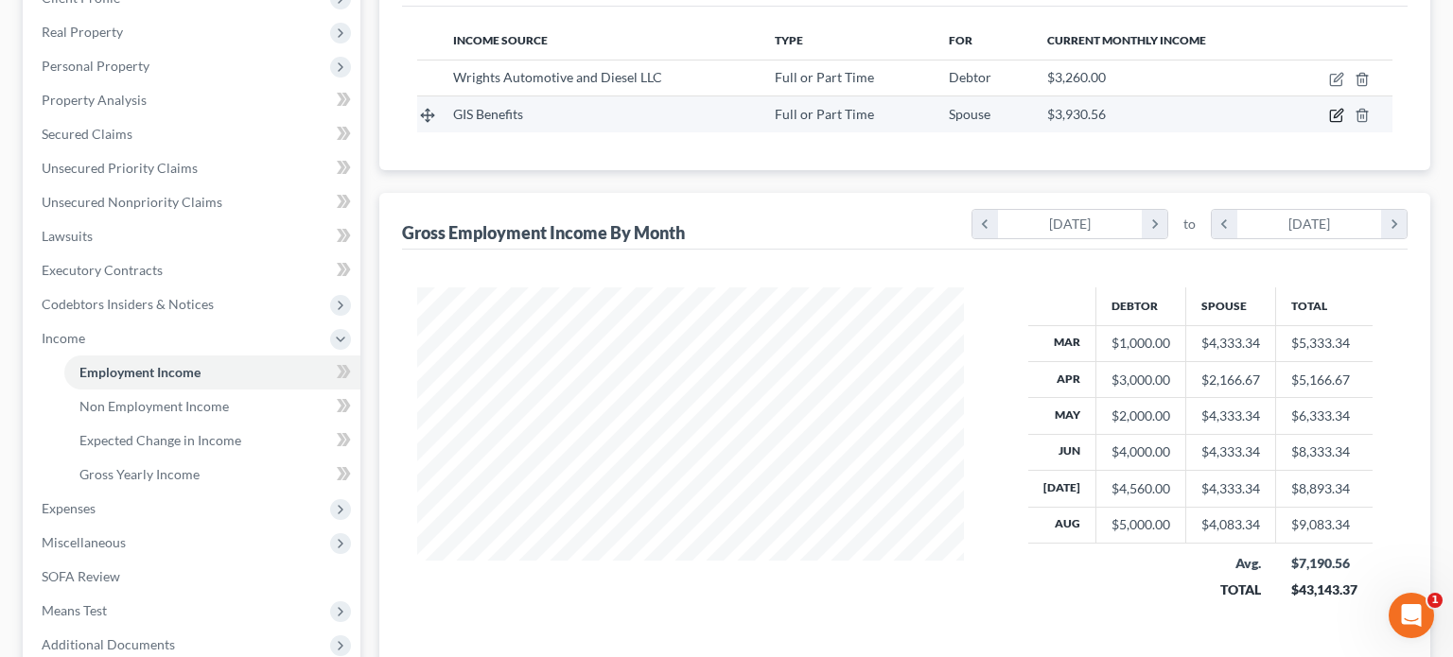
select select "0"
select select "45"
select select "1"
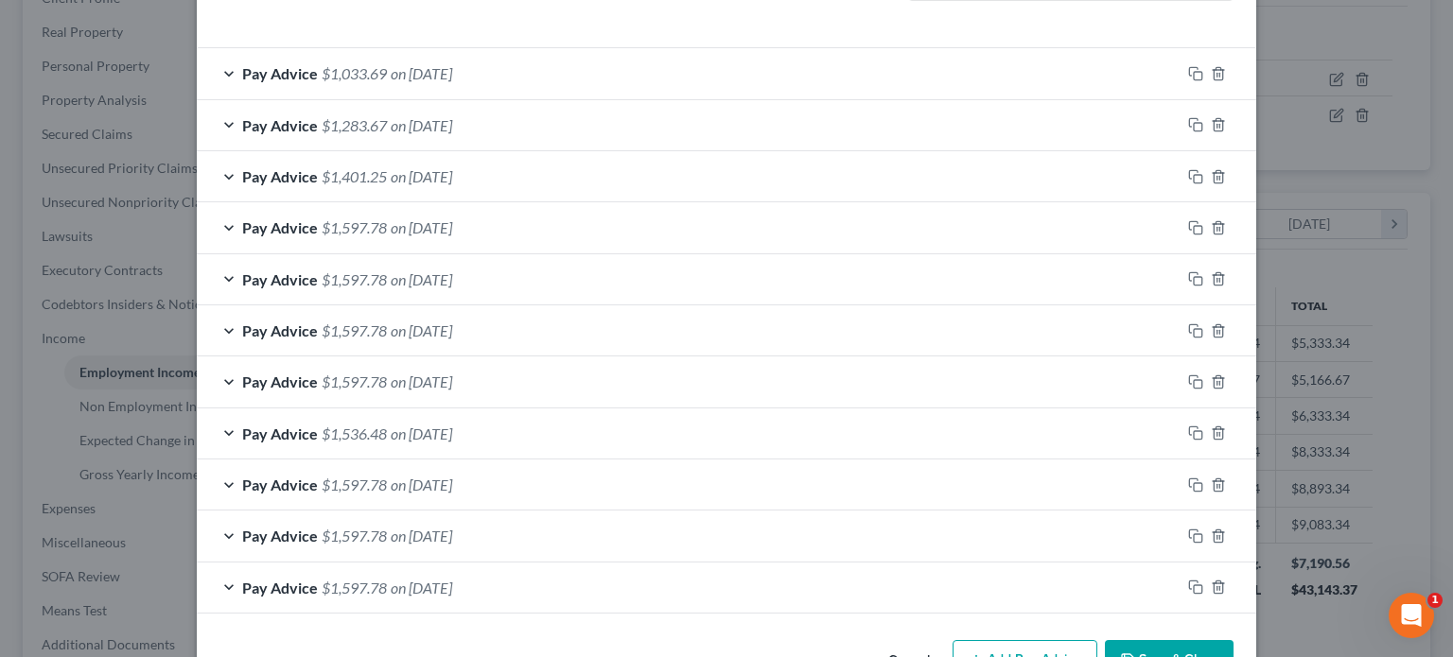
scroll to position [648, 0]
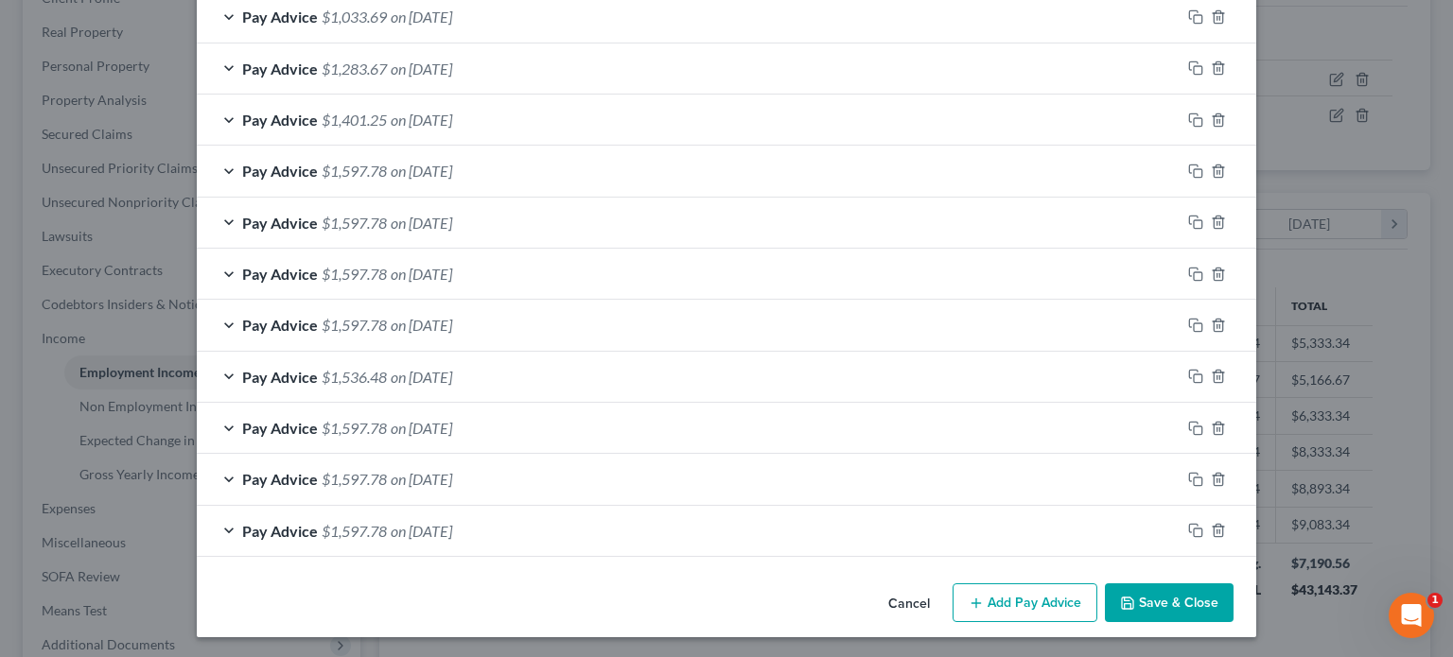
click at [1037, 607] on button "Add Pay Advice" at bounding box center [1024, 604] width 145 height 40
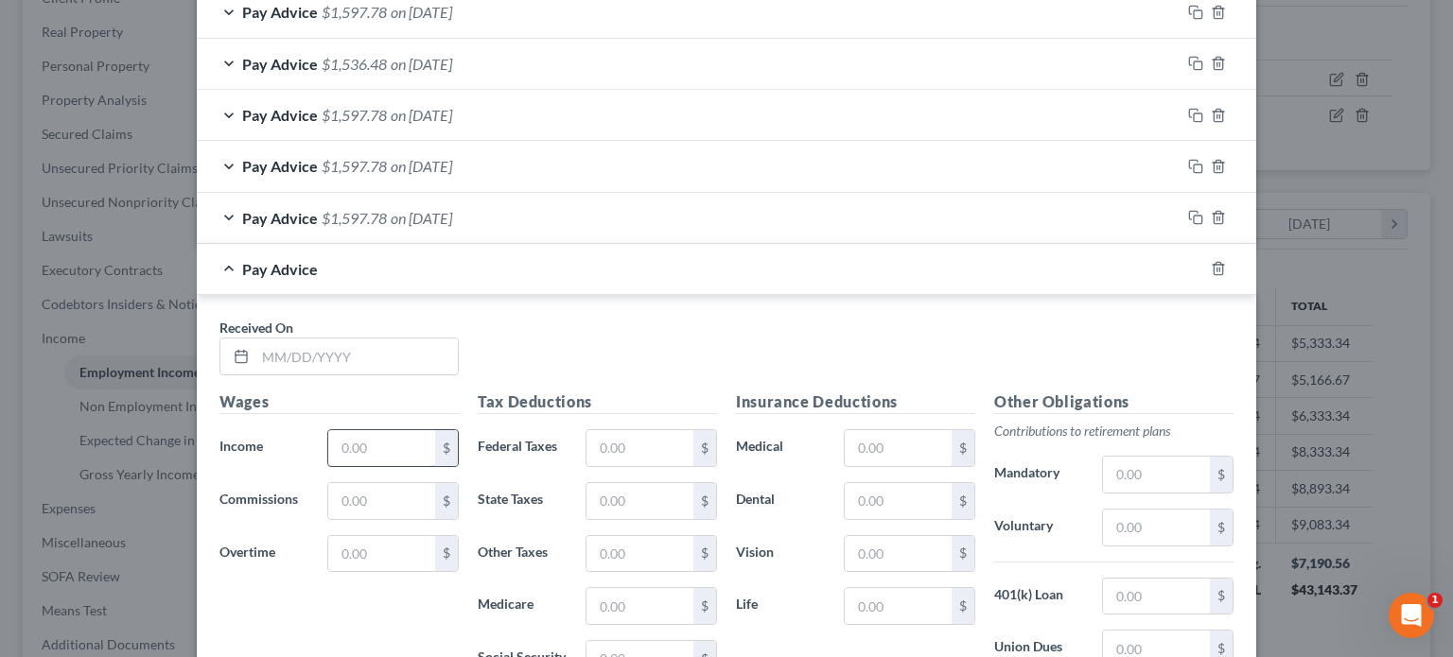
scroll to position [1026, 0]
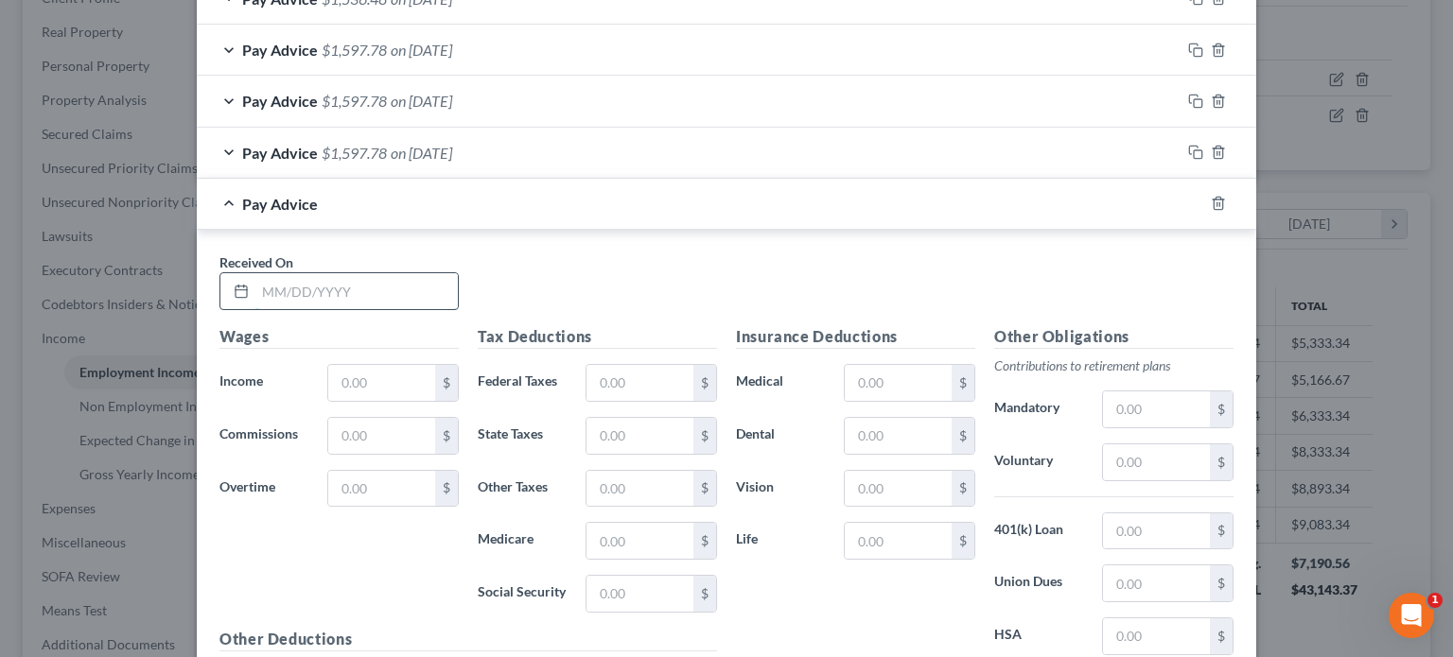
click at [255, 283] on input "text" at bounding box center [356, 291] width 202 height 36
type input "[DATE]"
click at [359, 375] on input "text" at bounding box center [381, 383] width 107 height 36
type input "2,166.67"
click at [660, 377] on input "text" at bounding box center [639, 383] width 107 height 36
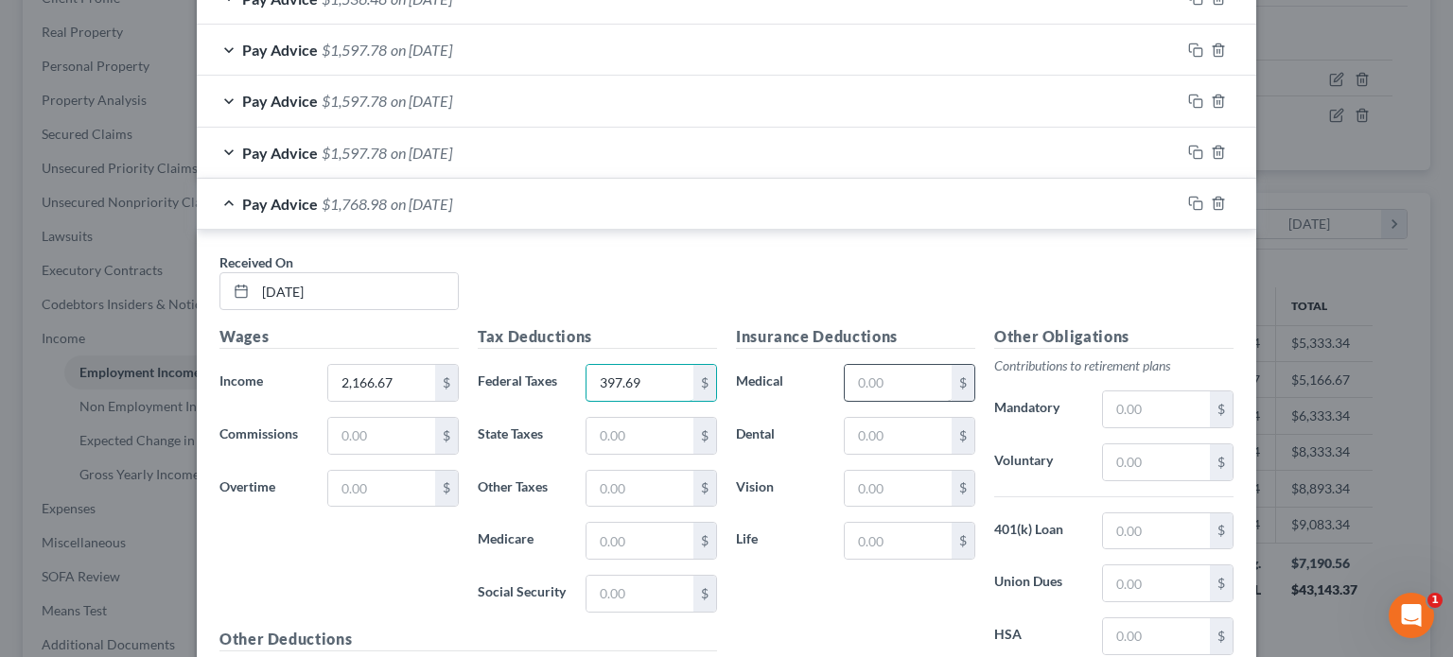
type input "397.69"
click at [872, 366] on input "text" at bounding box center [898, 383] width 107 height 36
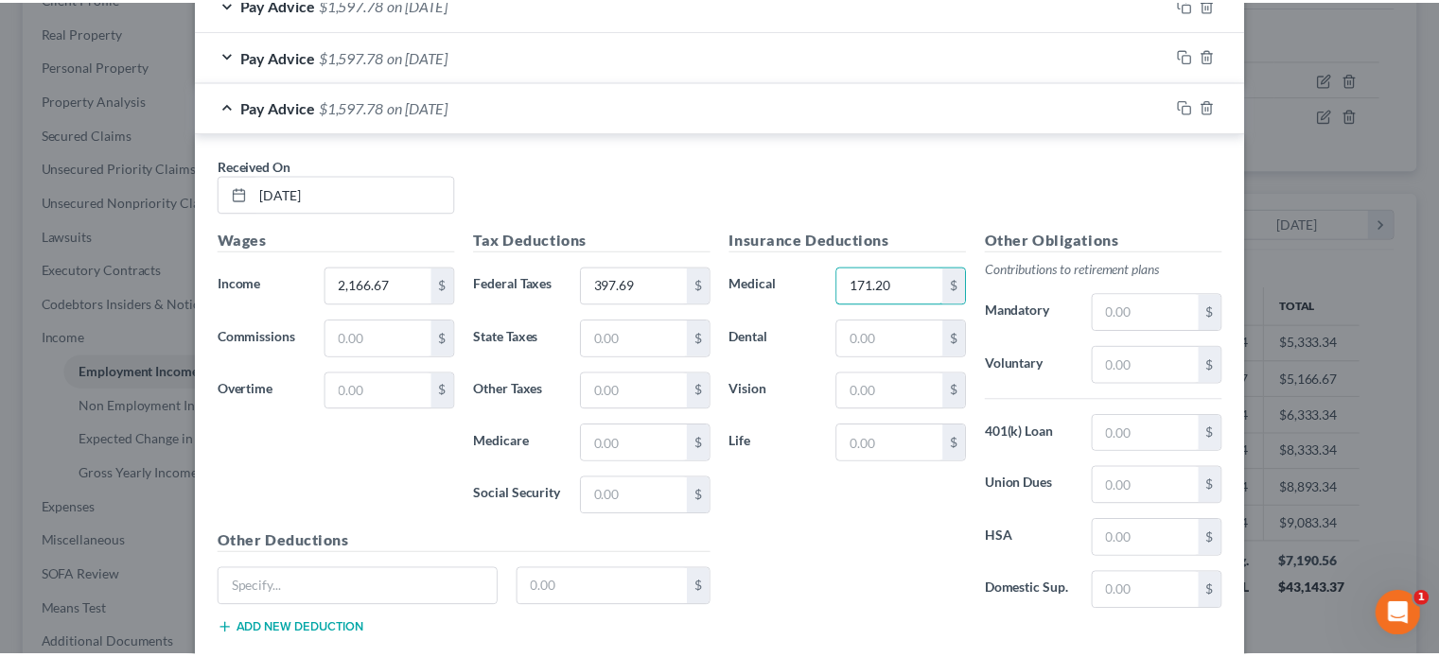
scroll to position [1230, 0]
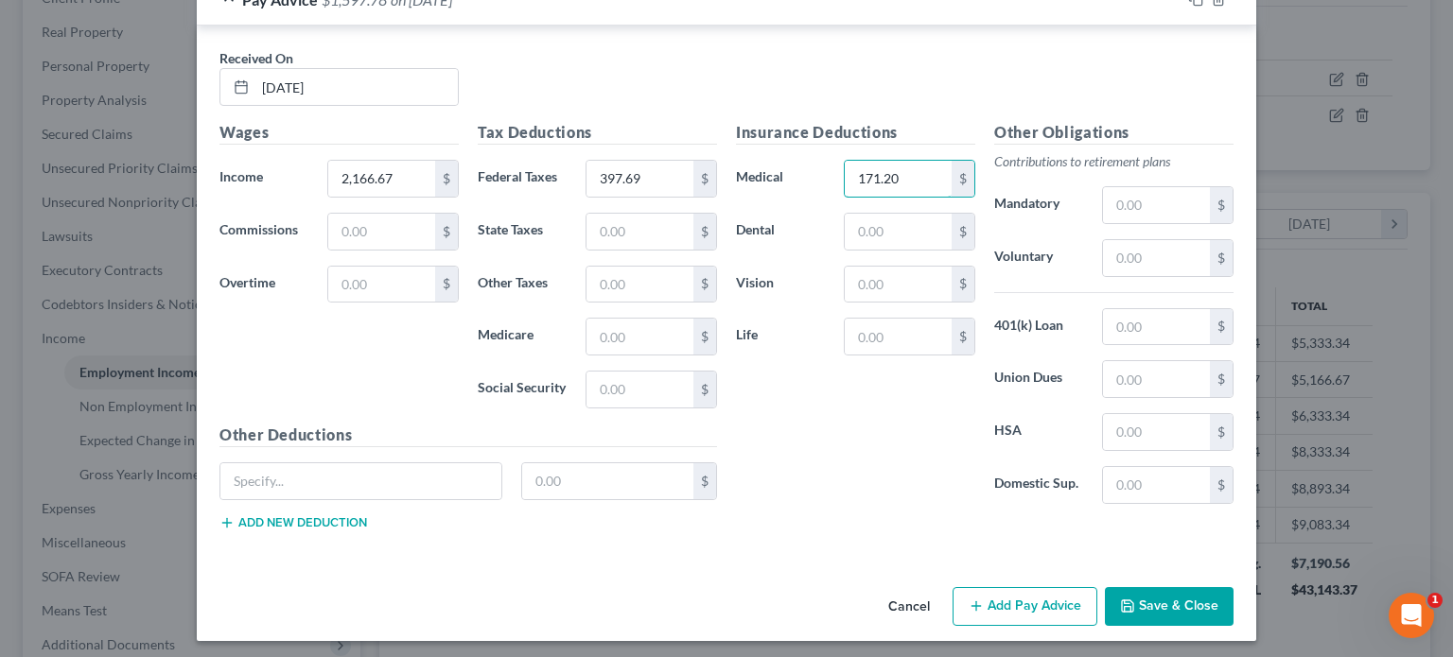
type input "171.20"
click at [1163, 602] on button "Save & Close" at bounding box center [1169, 607] width 129 height 40
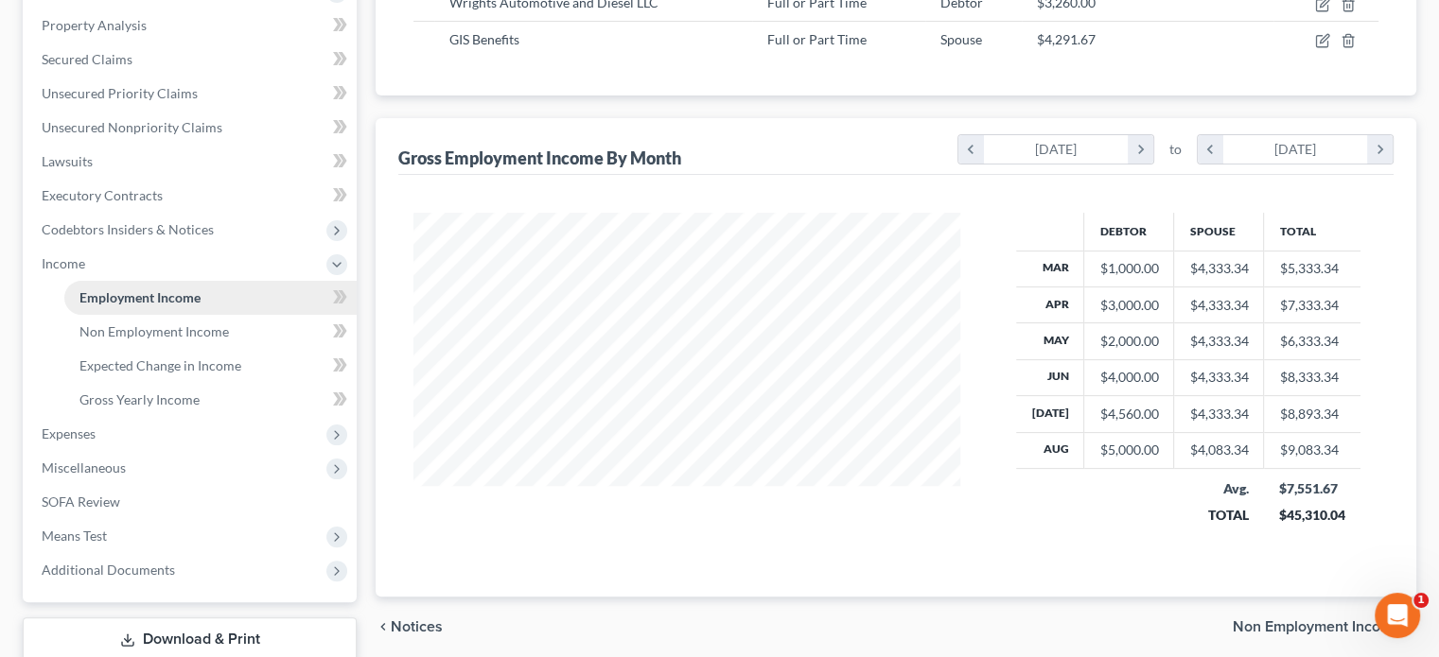
scroll to position [482, 0]
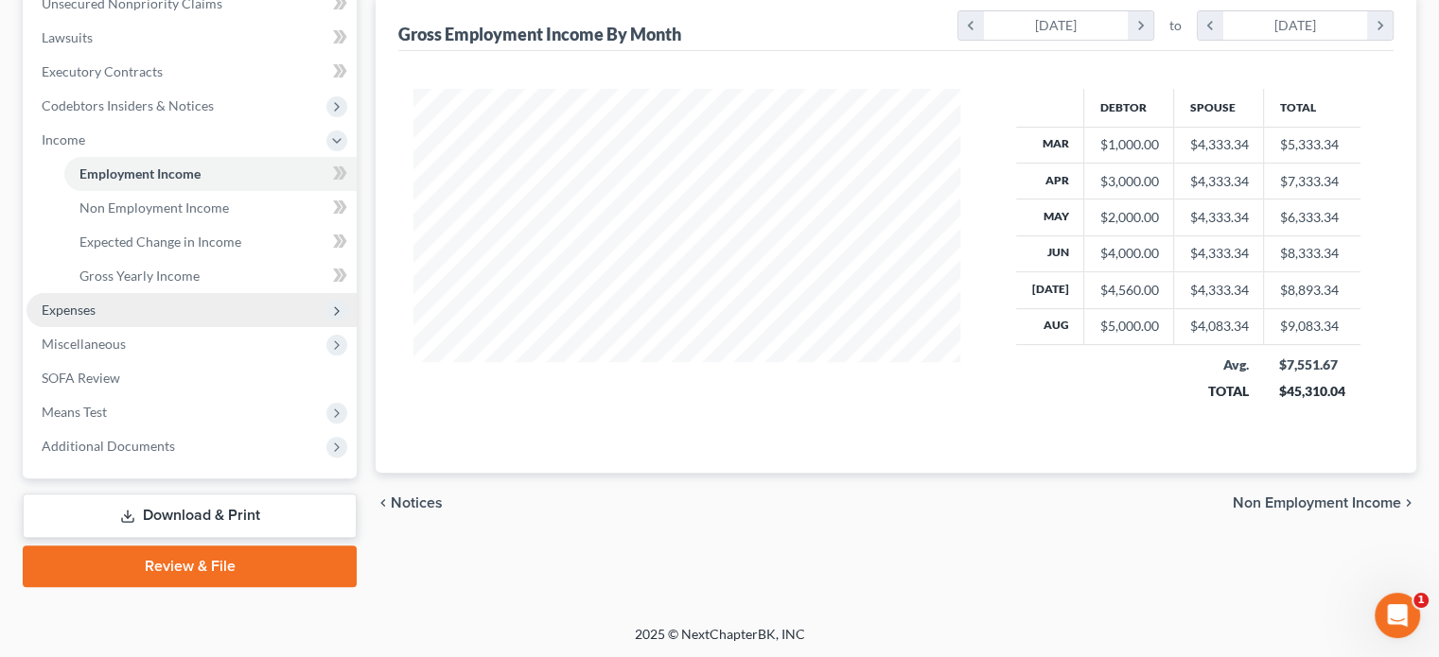
click at [76, 313] on span "Expenses" at bounding box center [69, 310] width 54 height 16
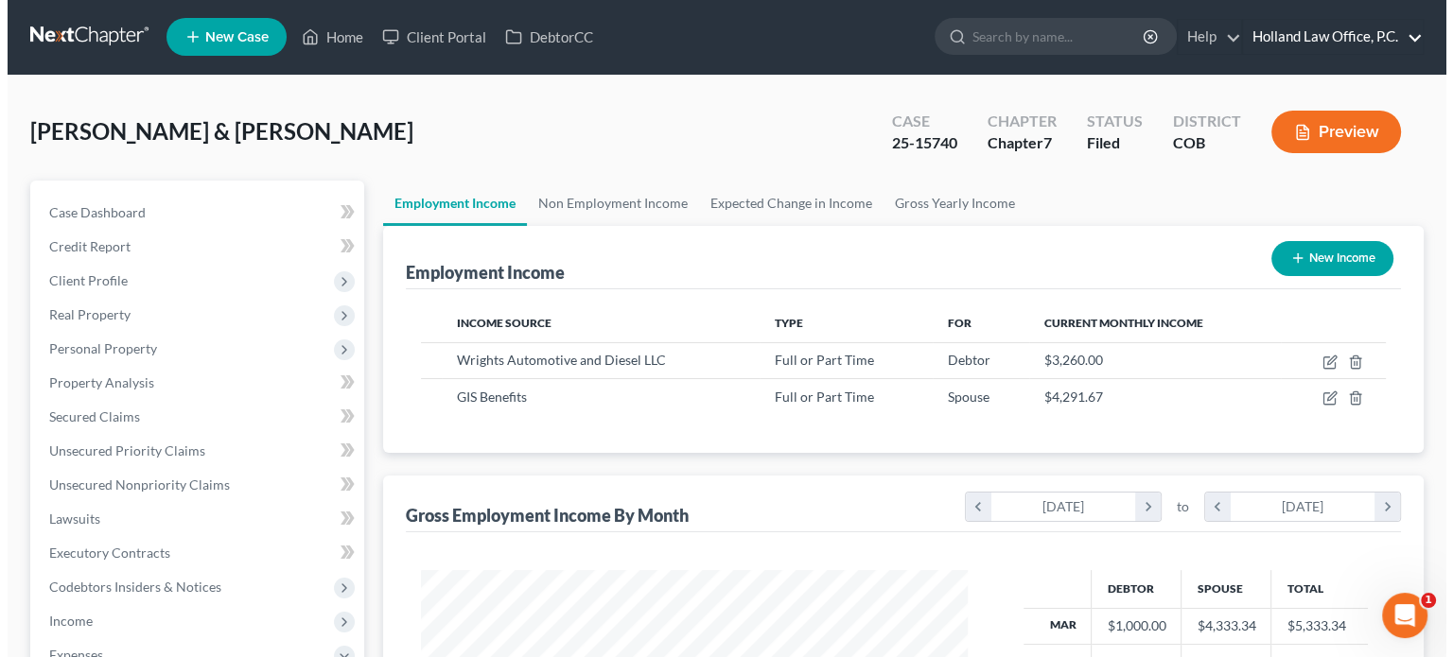
scroll to position [0, 0]
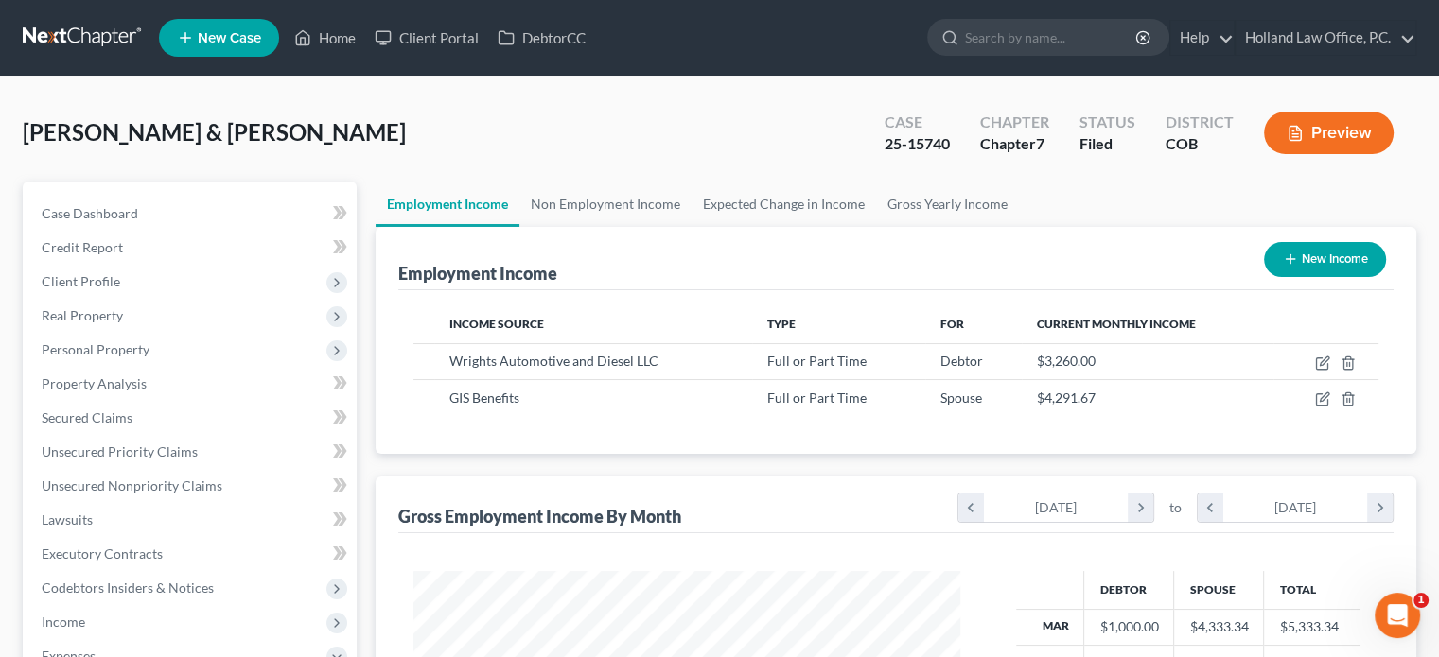
click at [1335, 140] on button "Preview" at bounding box center [1329, 133] width 130 height 43
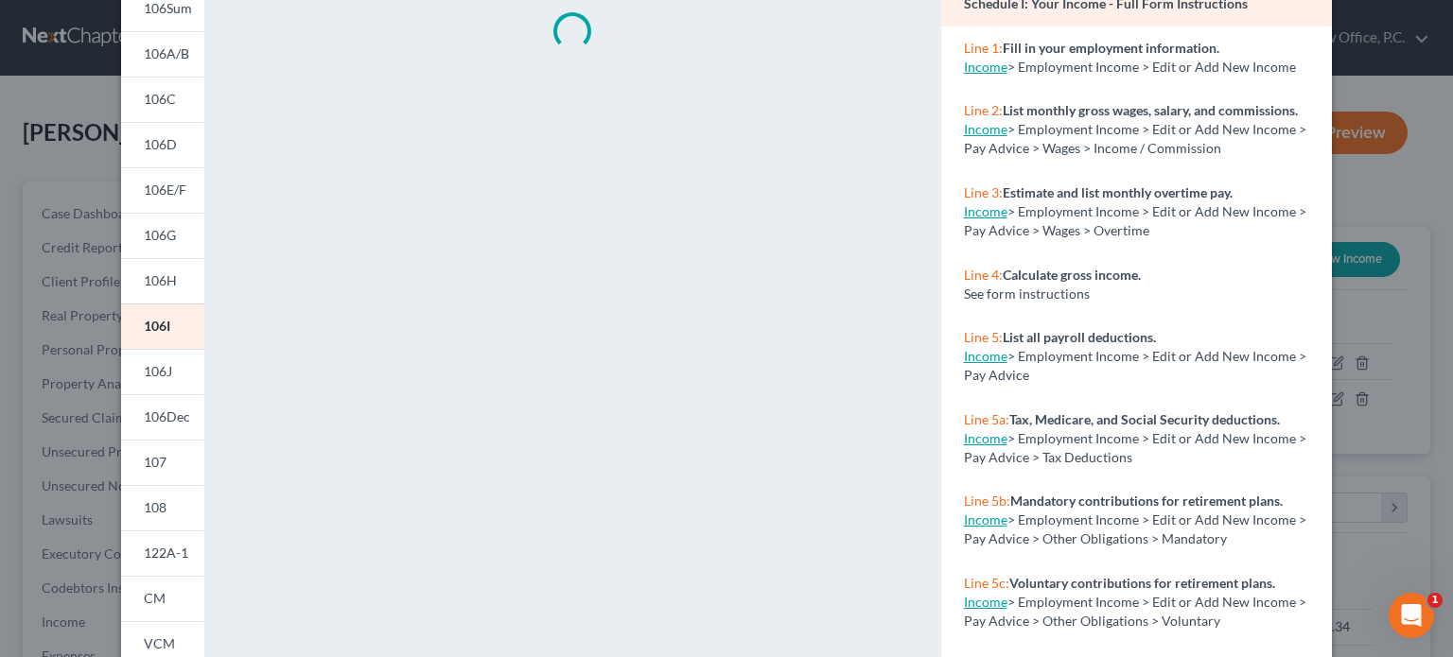
scroll to position [189, 0]
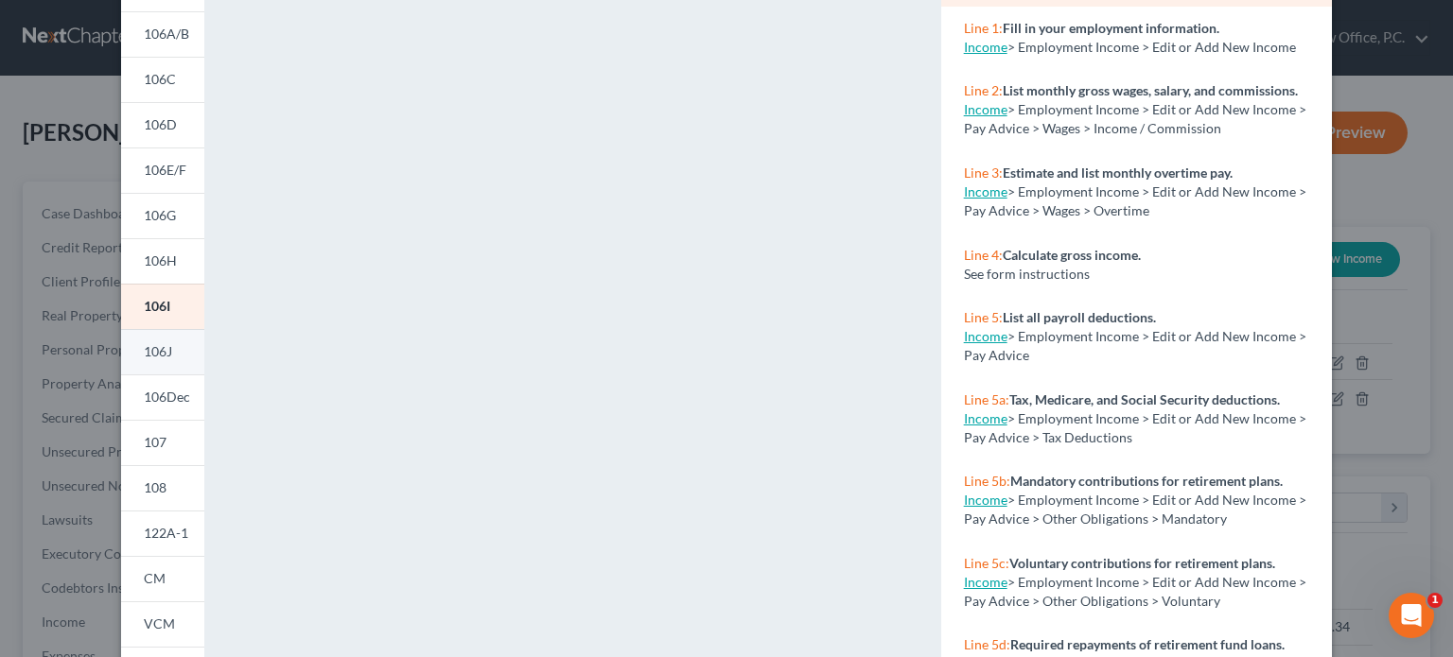
click at [166, 364] on link "106J" at bounding box center [162, 351] width 83 height 45
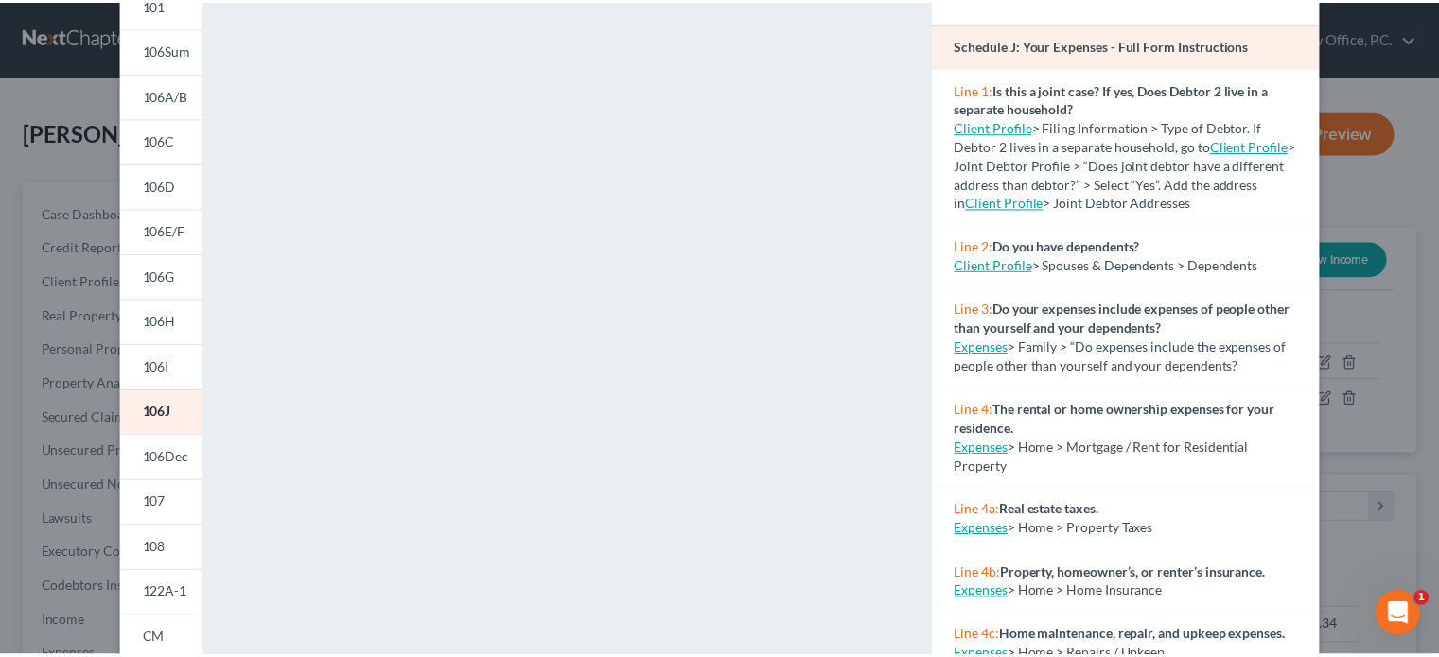
scroll to position [0, 0]
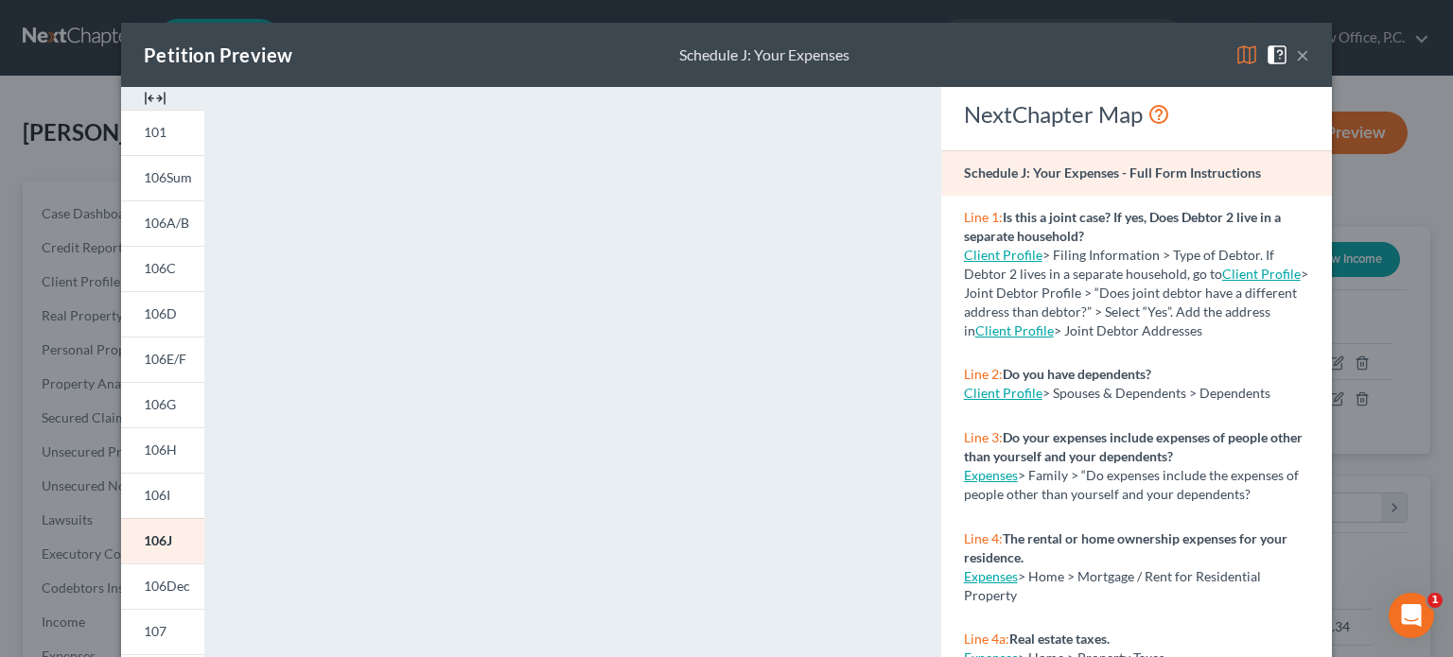
click at [1296, 52] on button "×" at bounding box center [1302, 55] width 13 height 23
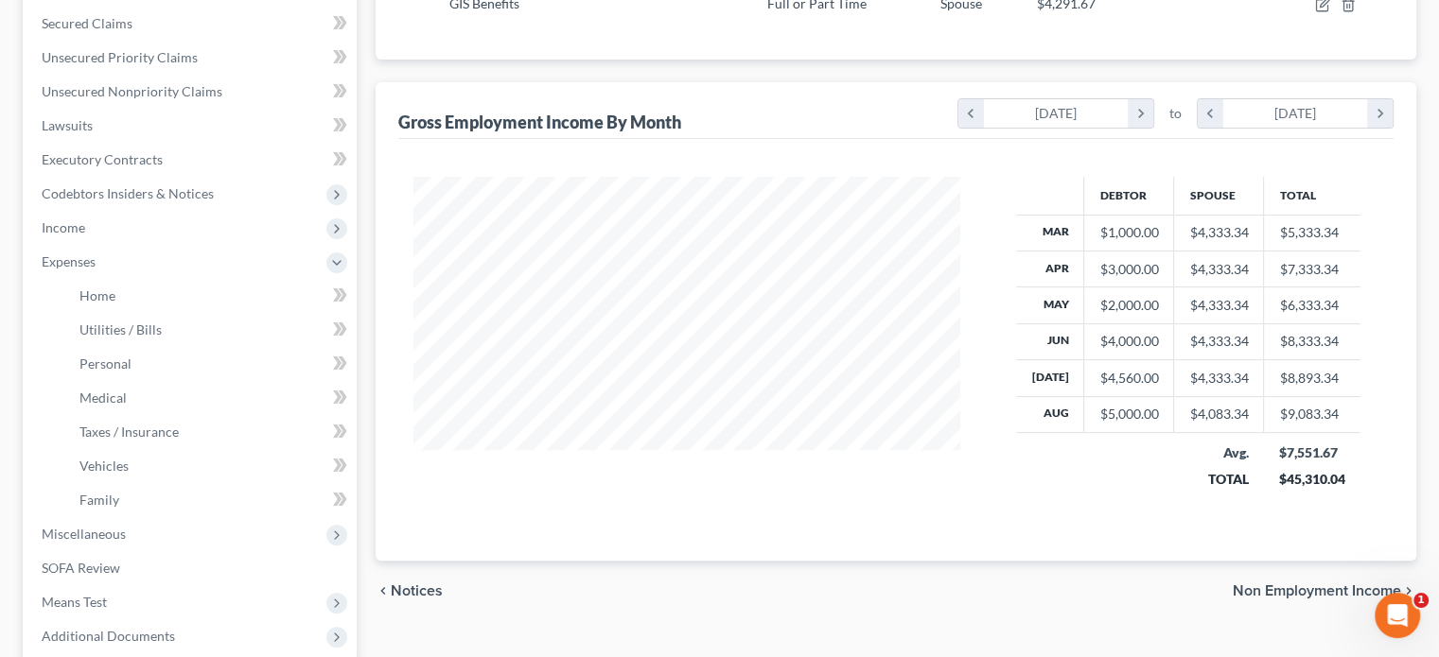
scroll to position [473, 0]
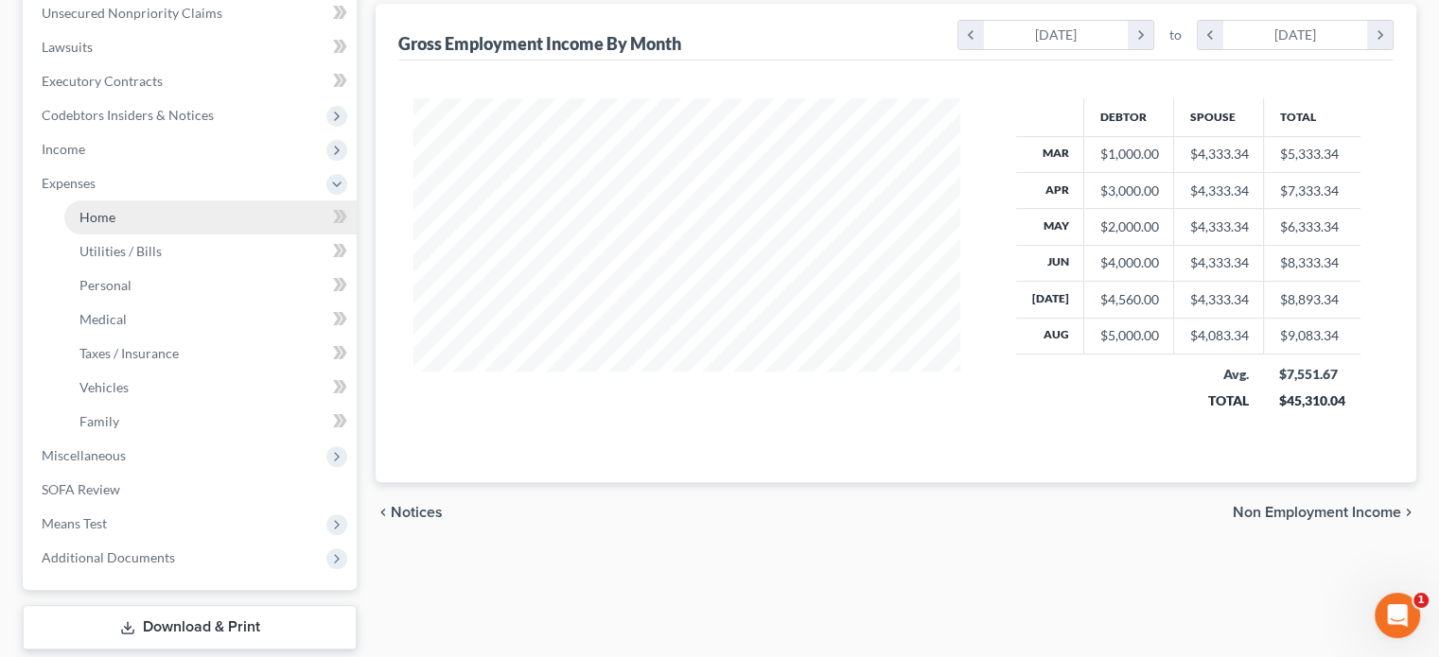
click at [90, 220] on span "Home" at bounding box center [97, 217] width 36 height 16
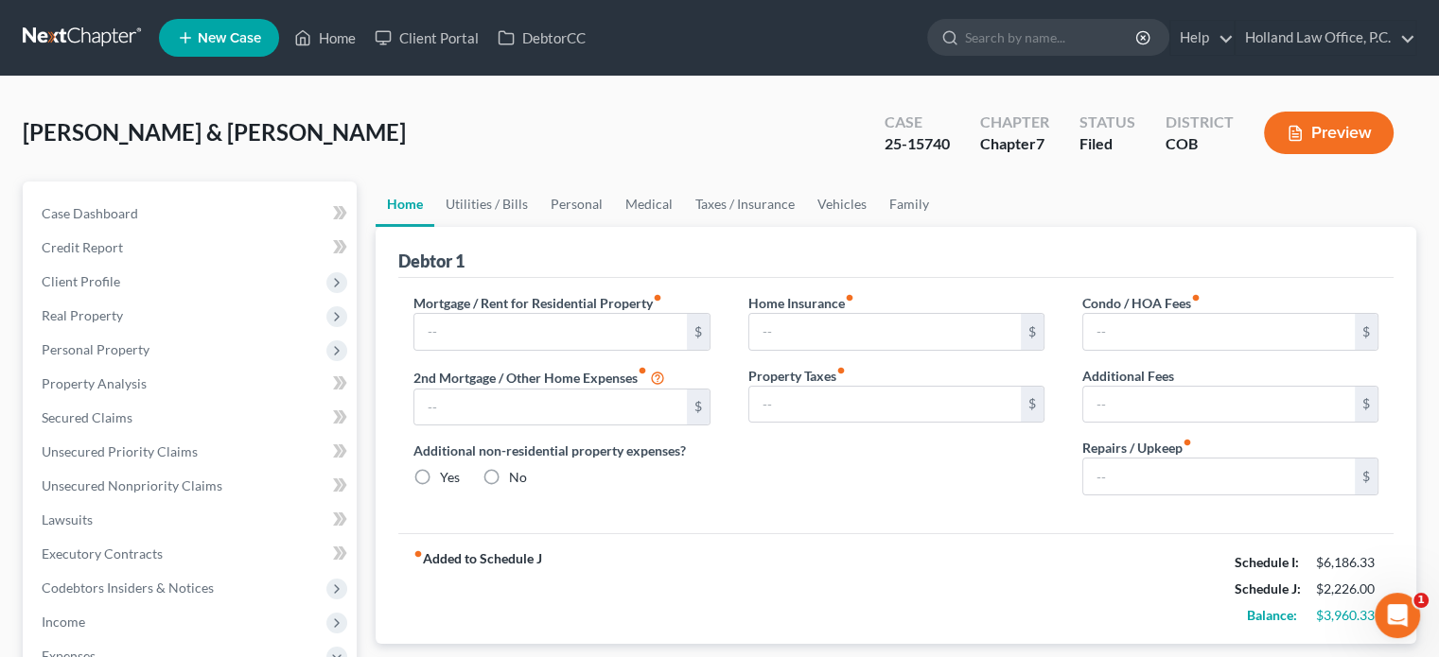
type input "2,750.00"
radio input "true"
type input "25.00"
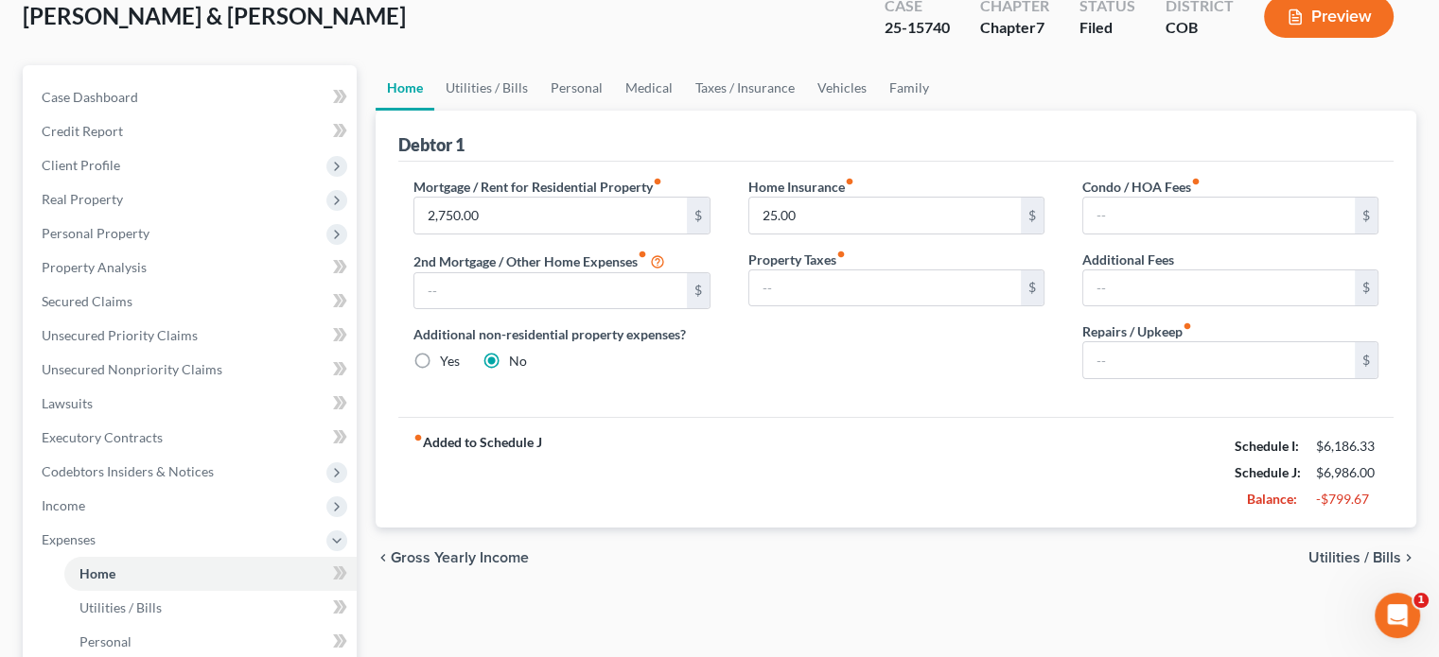
scroll to position [95, 0]
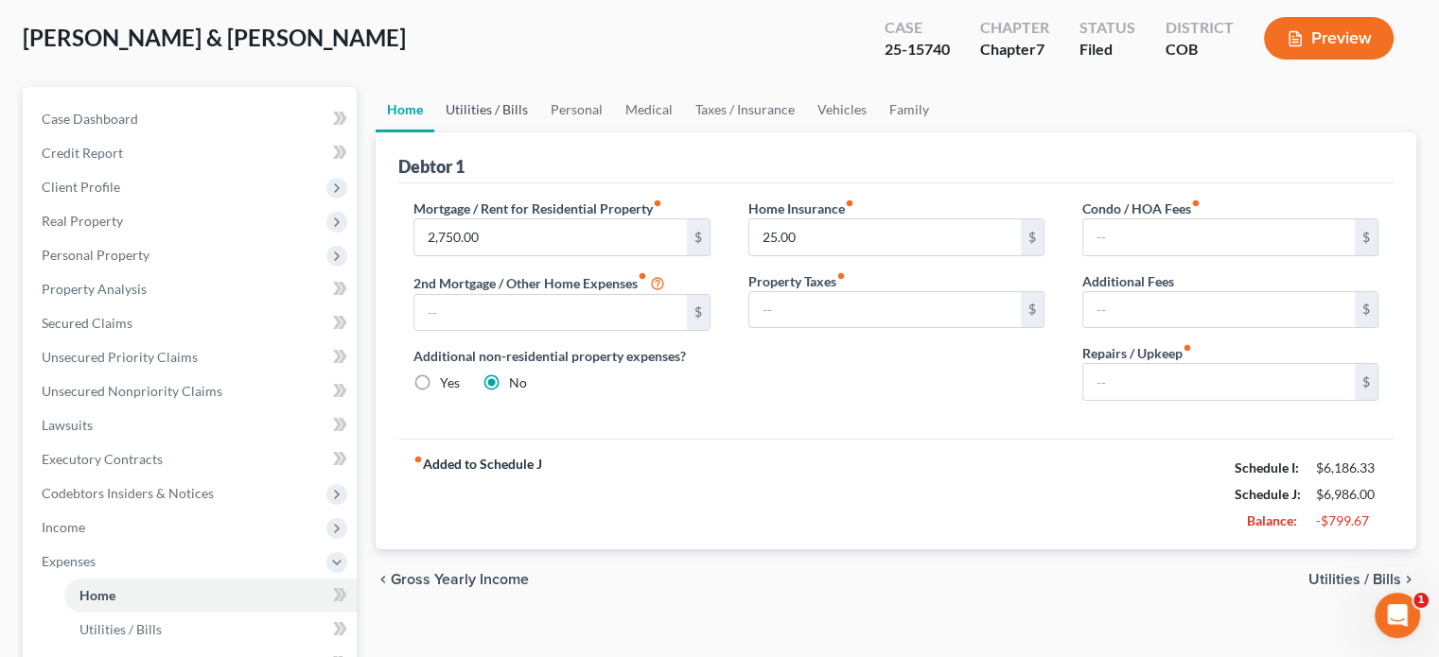
click at [488, 112] on link "Utilities / Bills" at bounding box center [486, 109] width 105 height 45
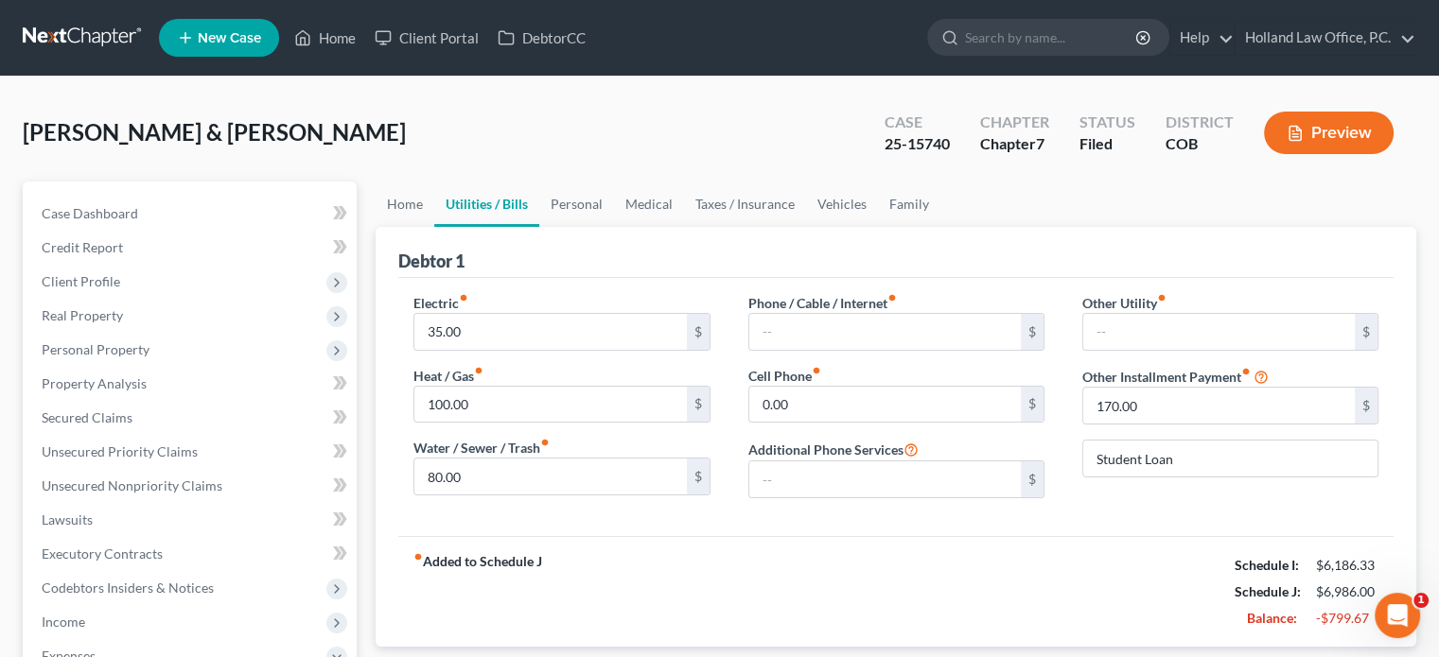
scroll to position [95, 0]
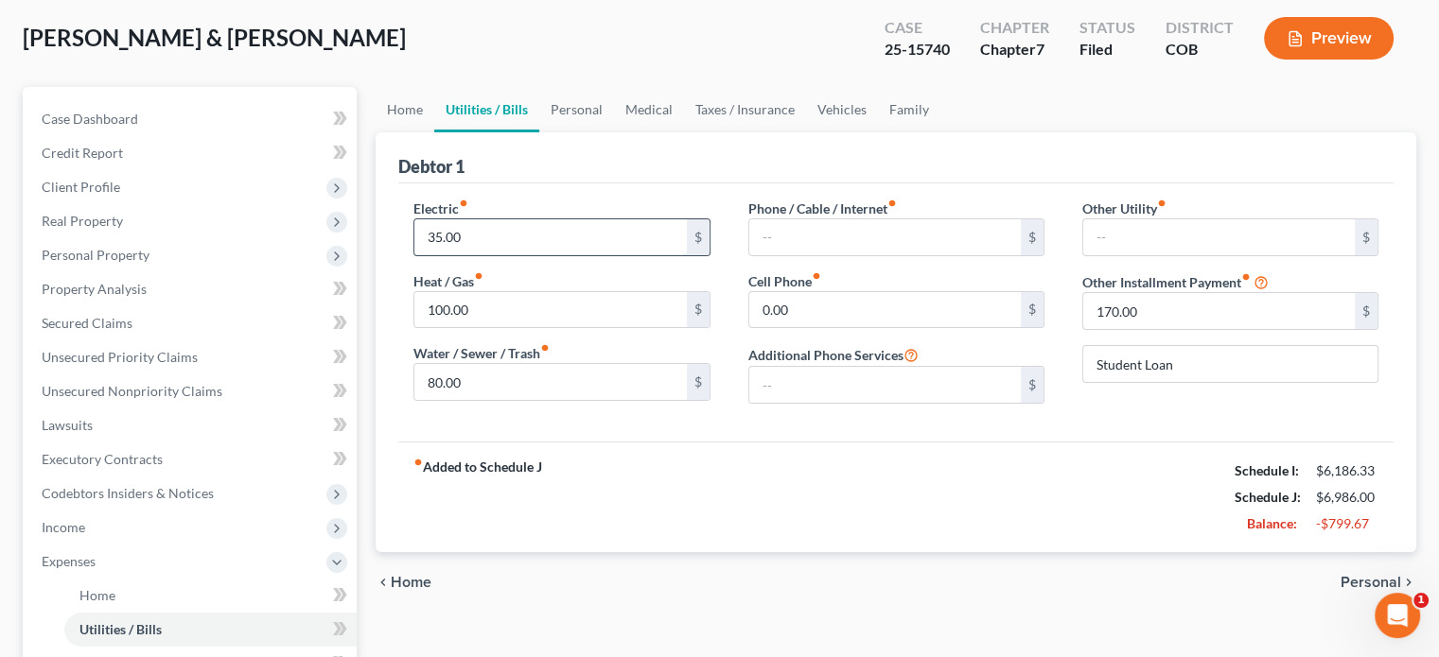
click at [488, 231] on input "35.00" at bounding box center [549, 237] width 271 height 36
type input "250"
click at [561, 108] on link "Personal" at bounding box center [576, 109] width 75 height 45
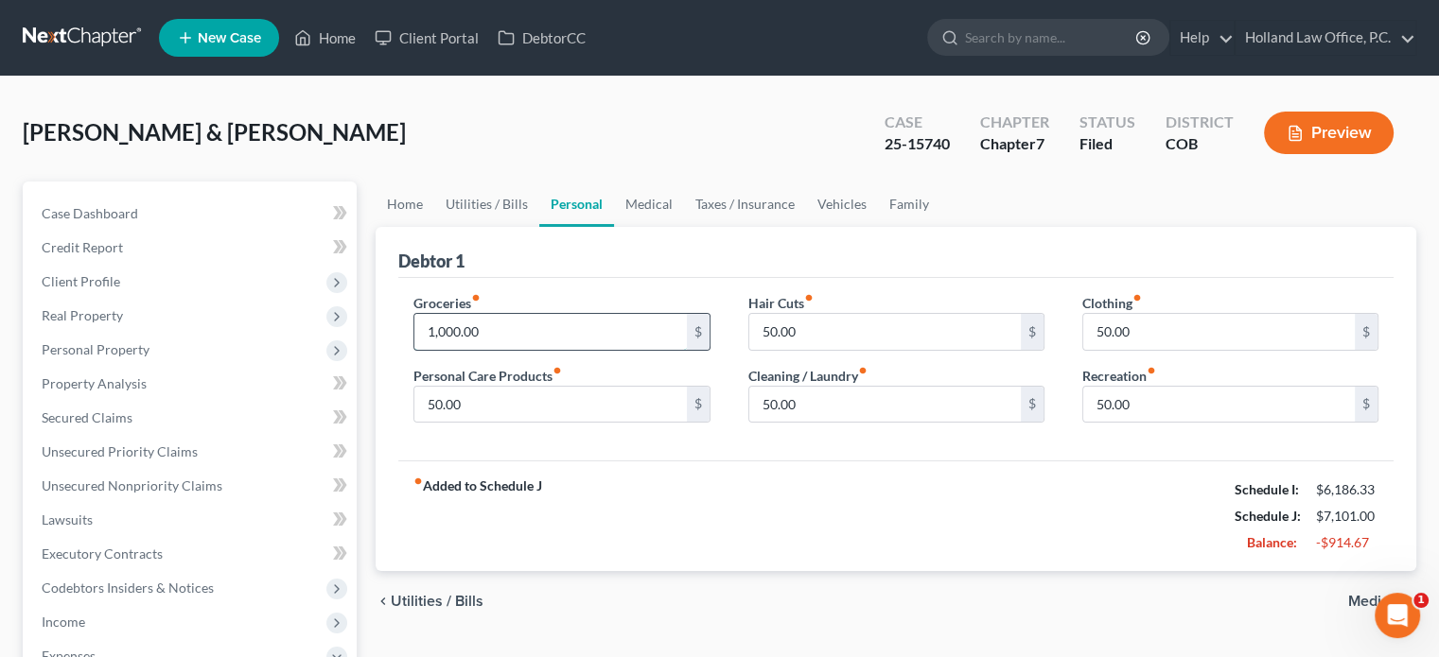
click at [445, 336] on input "1,000.00" at bounding box center [549, 332] width 271 height 36
type input "800"
click at [848, 329] on input "50.00" at bounding box center [884, 332] width 271 height 36
click at [644, 200] on link "Medical" at bounding box center [649, 204] width 70 height 45
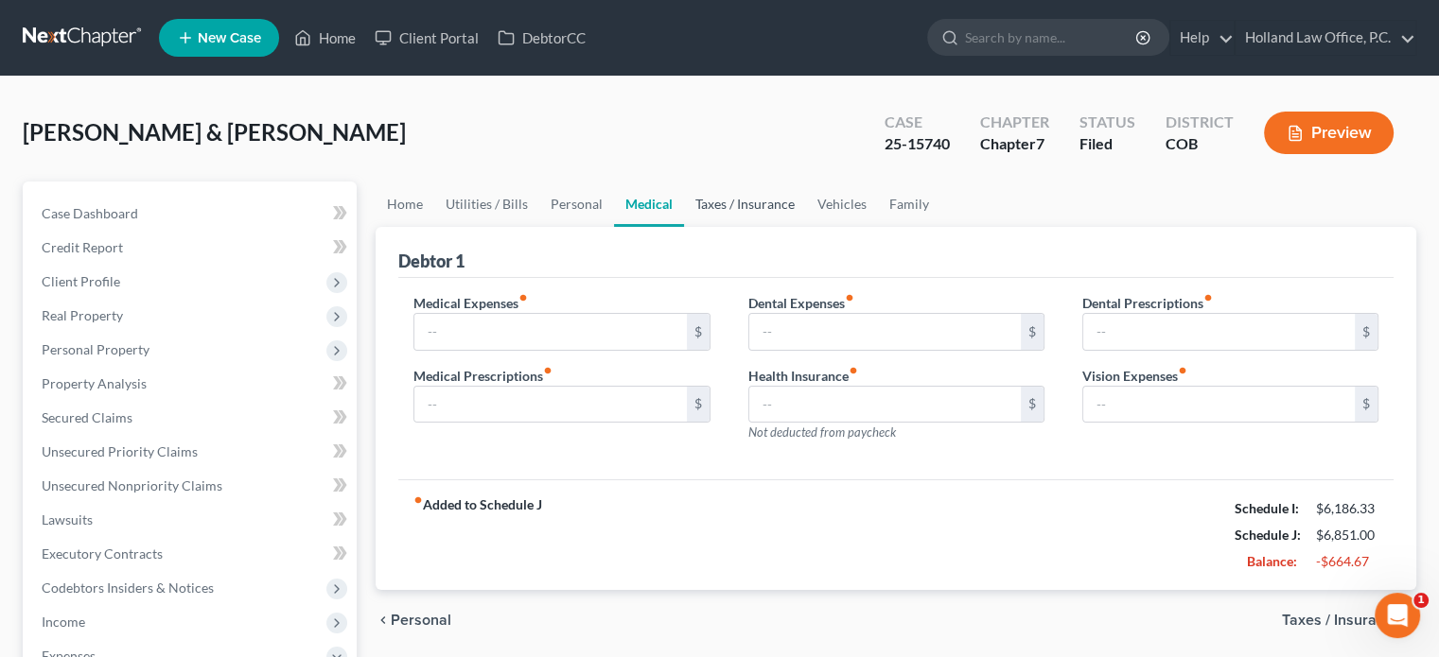
click at [744, 203] on link "Taxes / Insurance" at bounding box center [745, 204] width 122 height 45
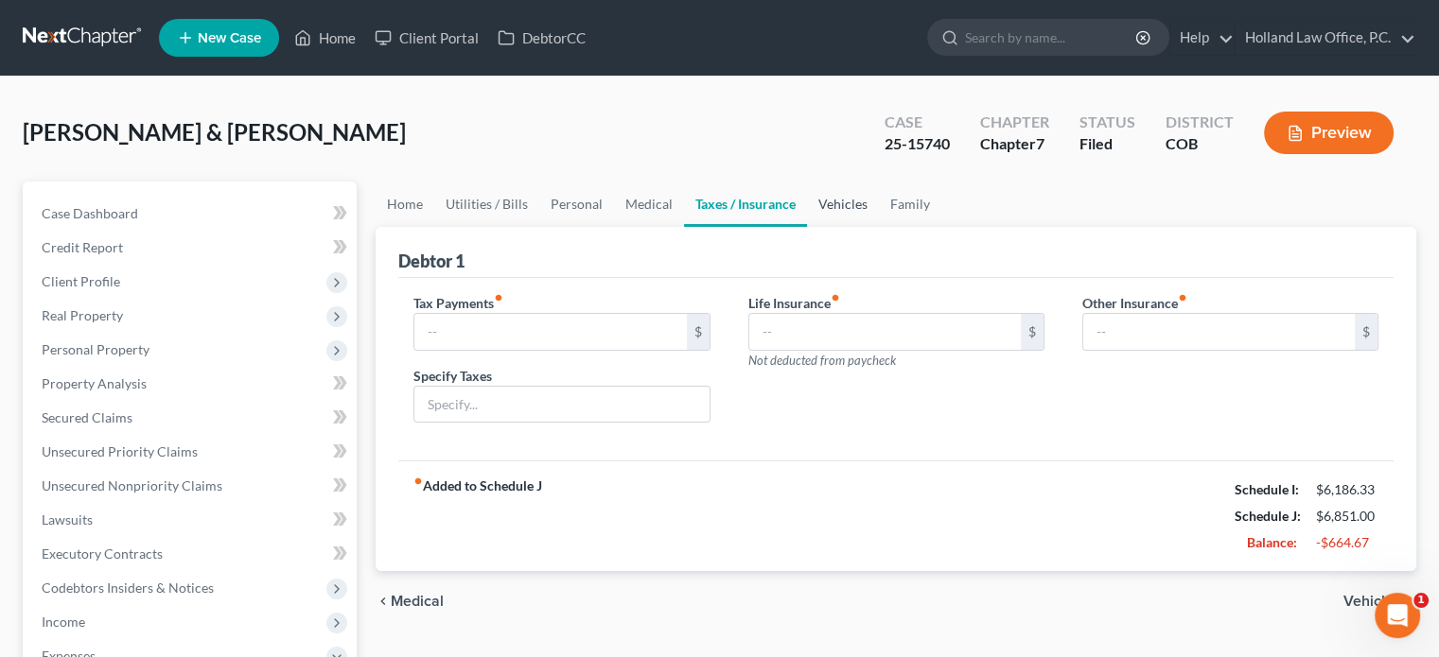
click at [848, 201] on link "Vehicles" at bounding box center [843, 204] width 72 height 45
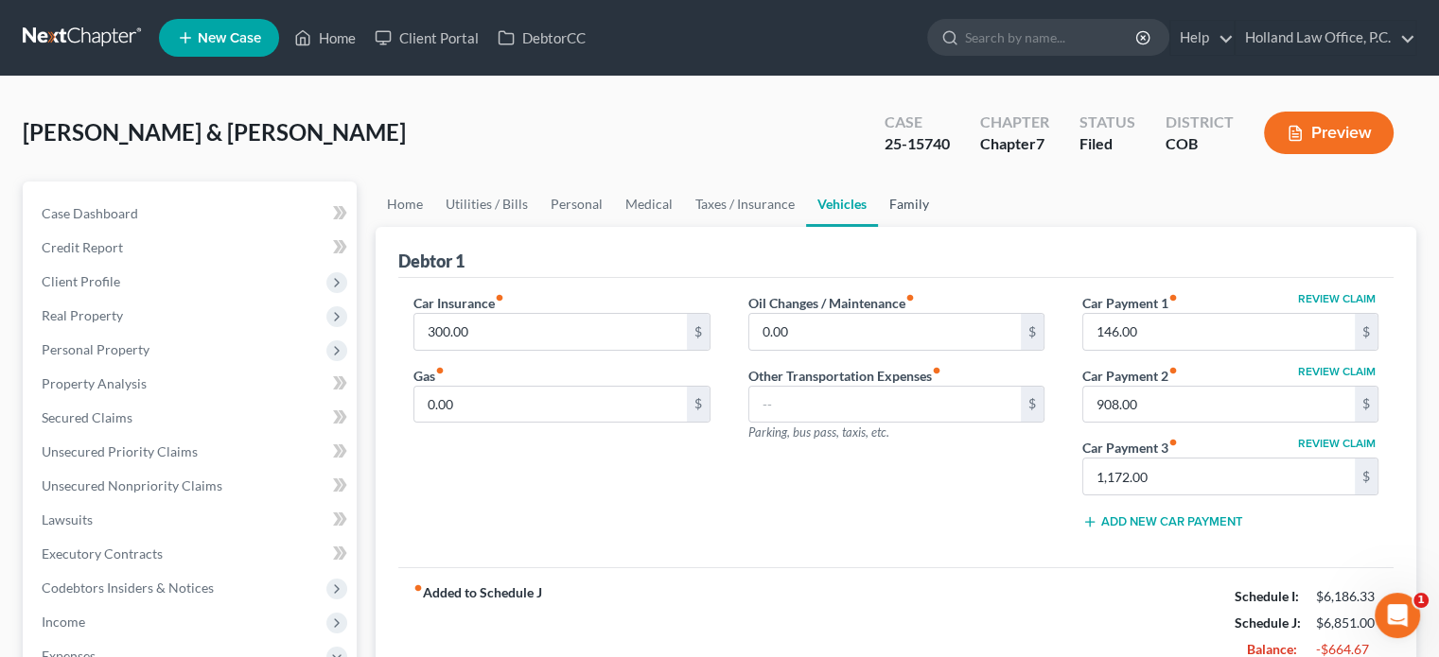
click at [904, 205] on link "Family" at bounding box center [909, 204] width 62 height 45
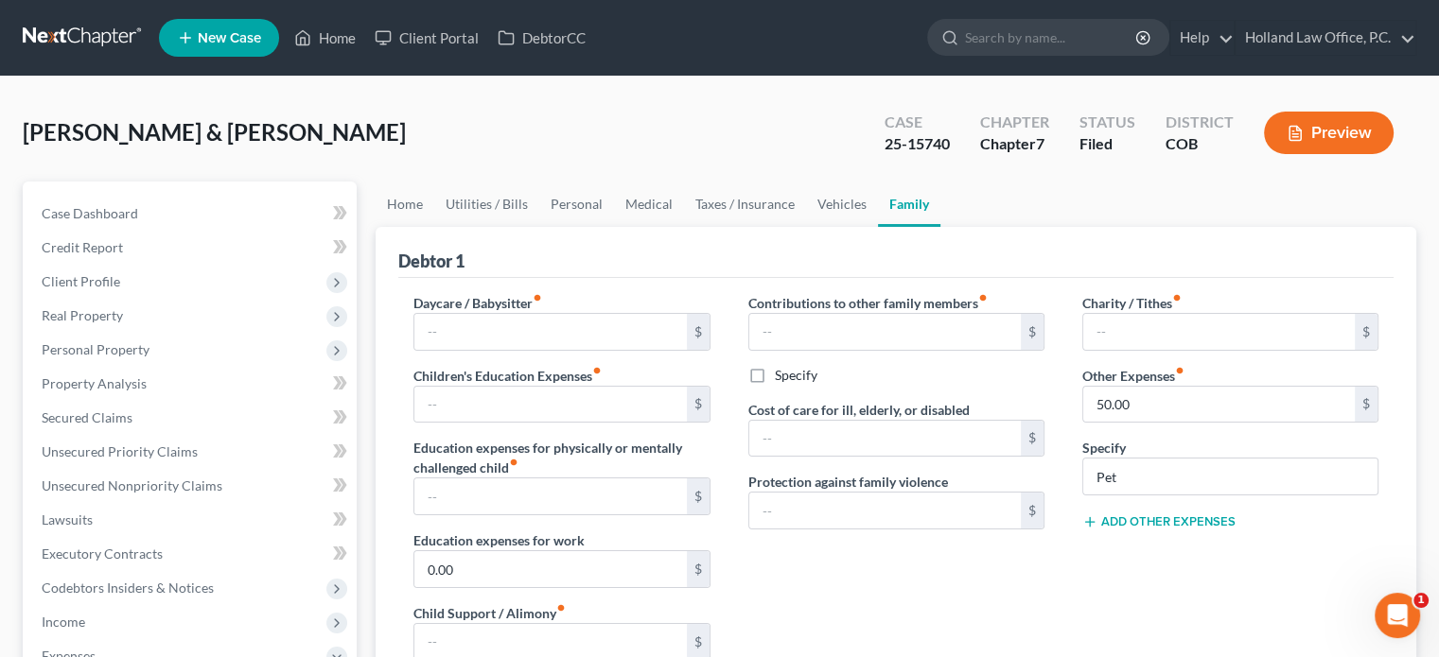
click at [1319, 131] on button "Preview" at bounding box center [1329, 133] width 130 height 43
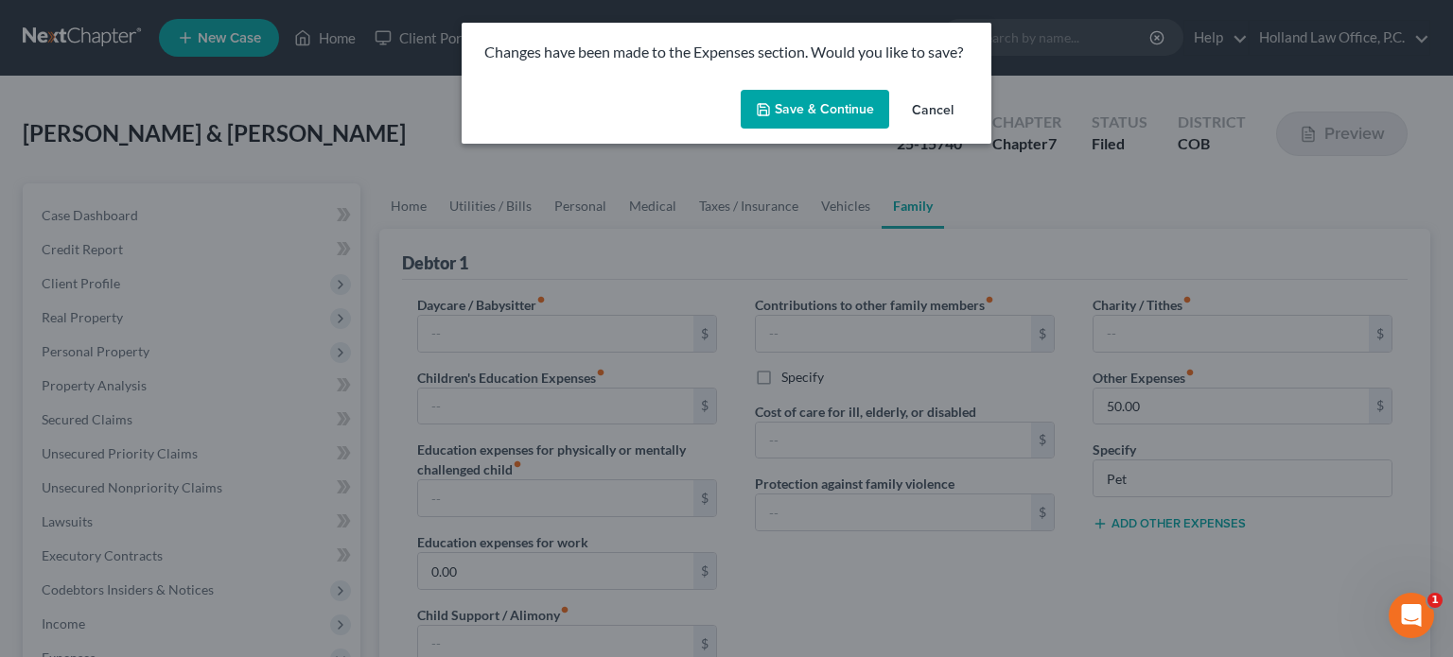
click at [798, 120] on button "Save & Continue" at bounding box center [815, 110] width 148 height 40
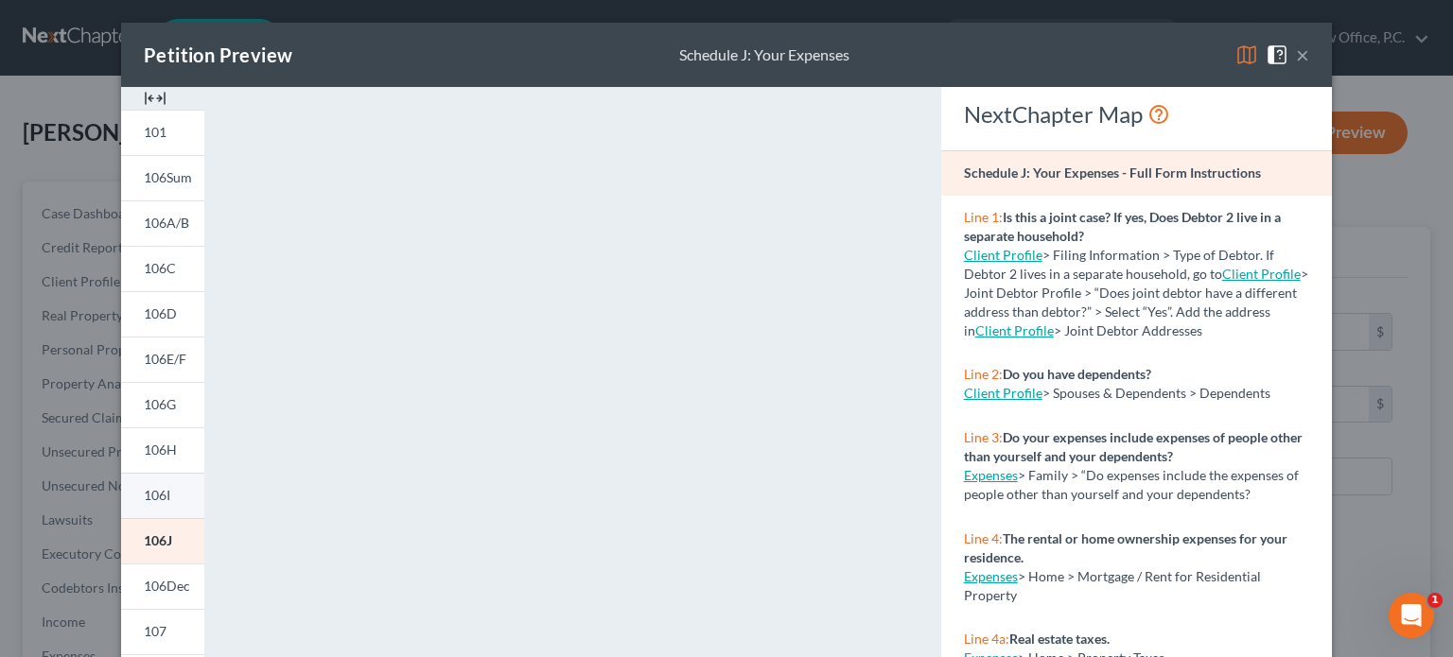
click at [153, 486] on link "106I" at bounding box center [162, 495] width 83 height 45
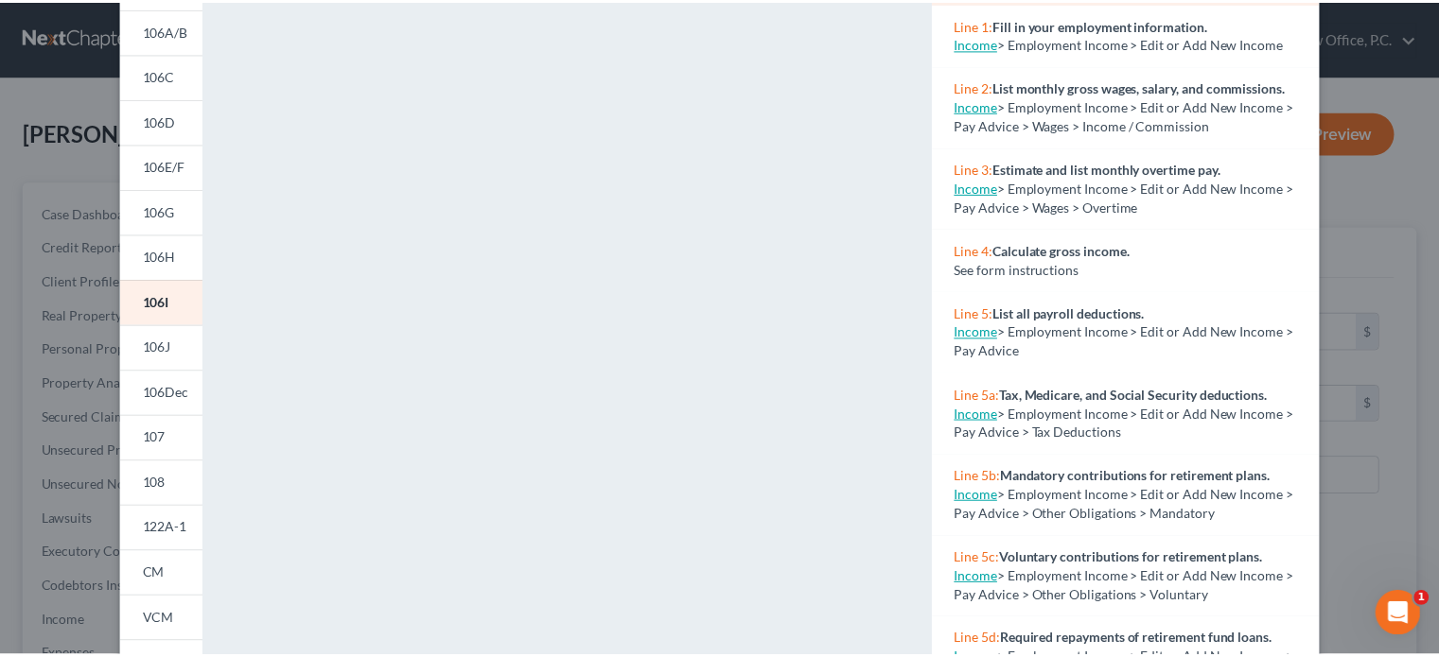
scroll to position [30, 0]
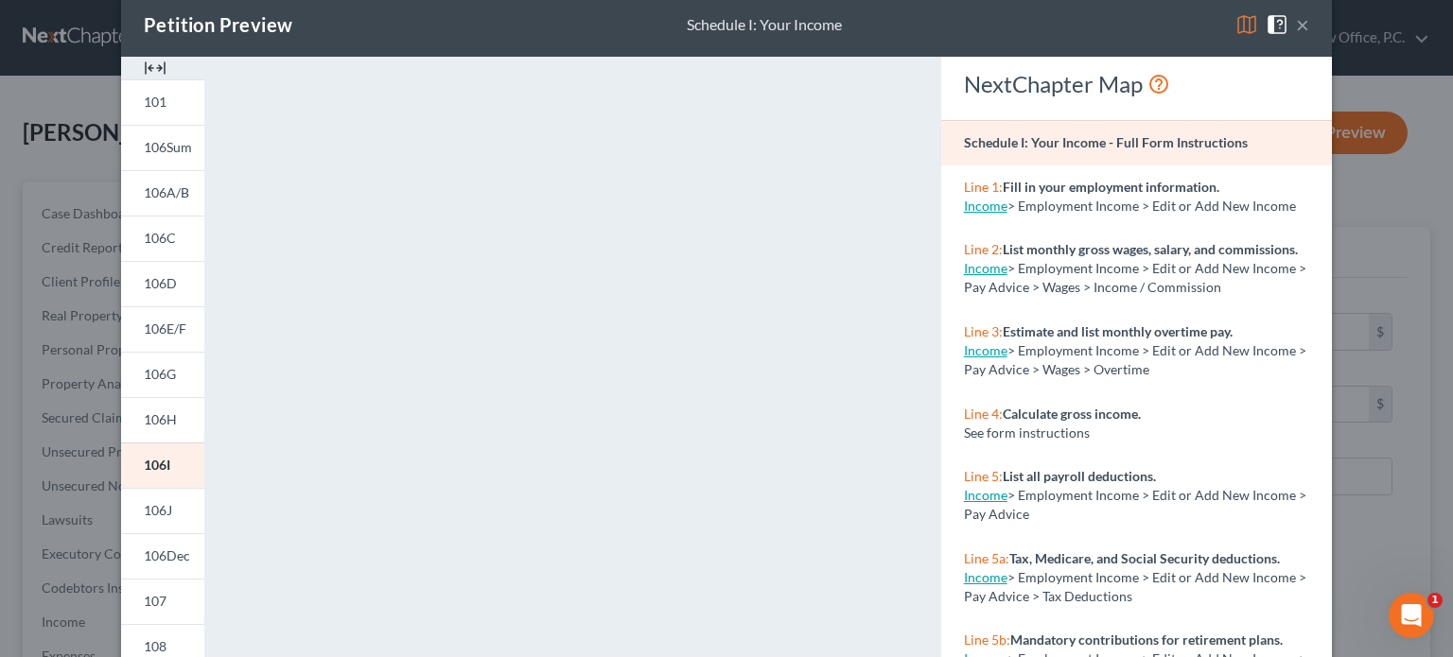
click at [1300, 24] on button "×" at bounding box center [1302, 24] width 13 height 23
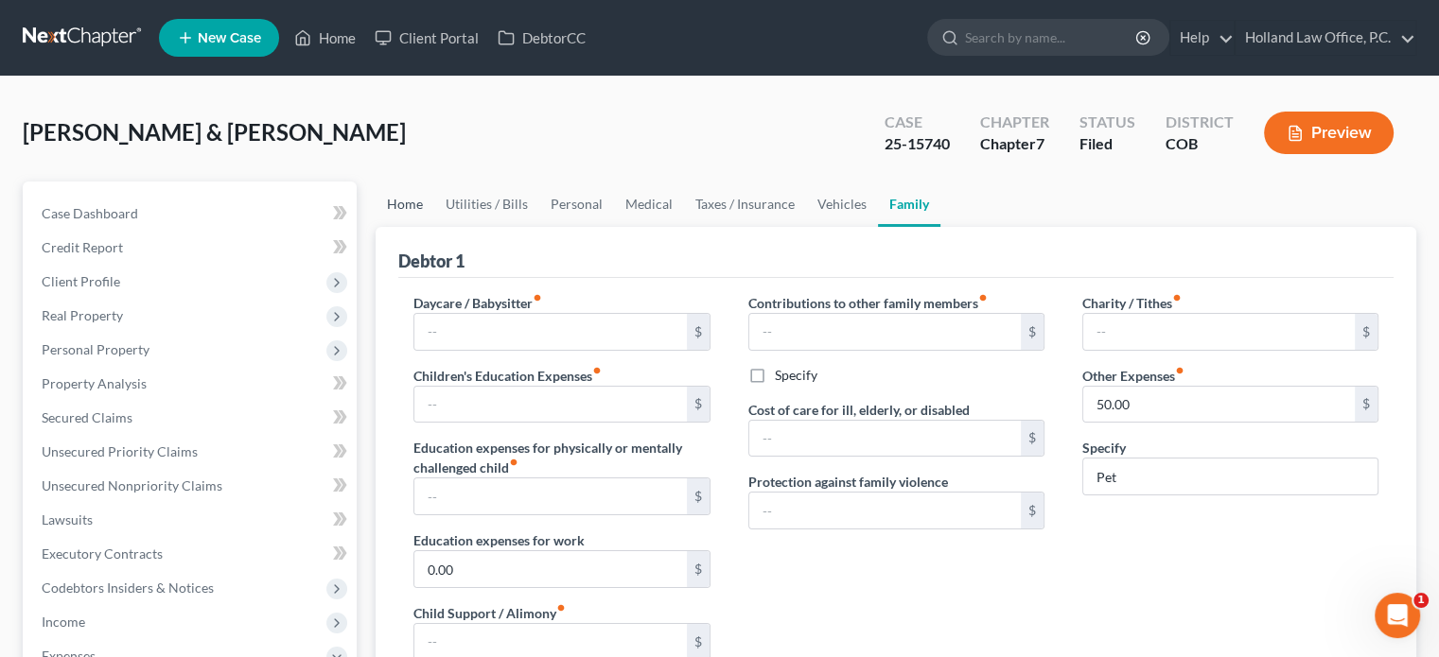
click at [416, 199] on link "Home" at bounding box center [404, 204] width 59 height 45
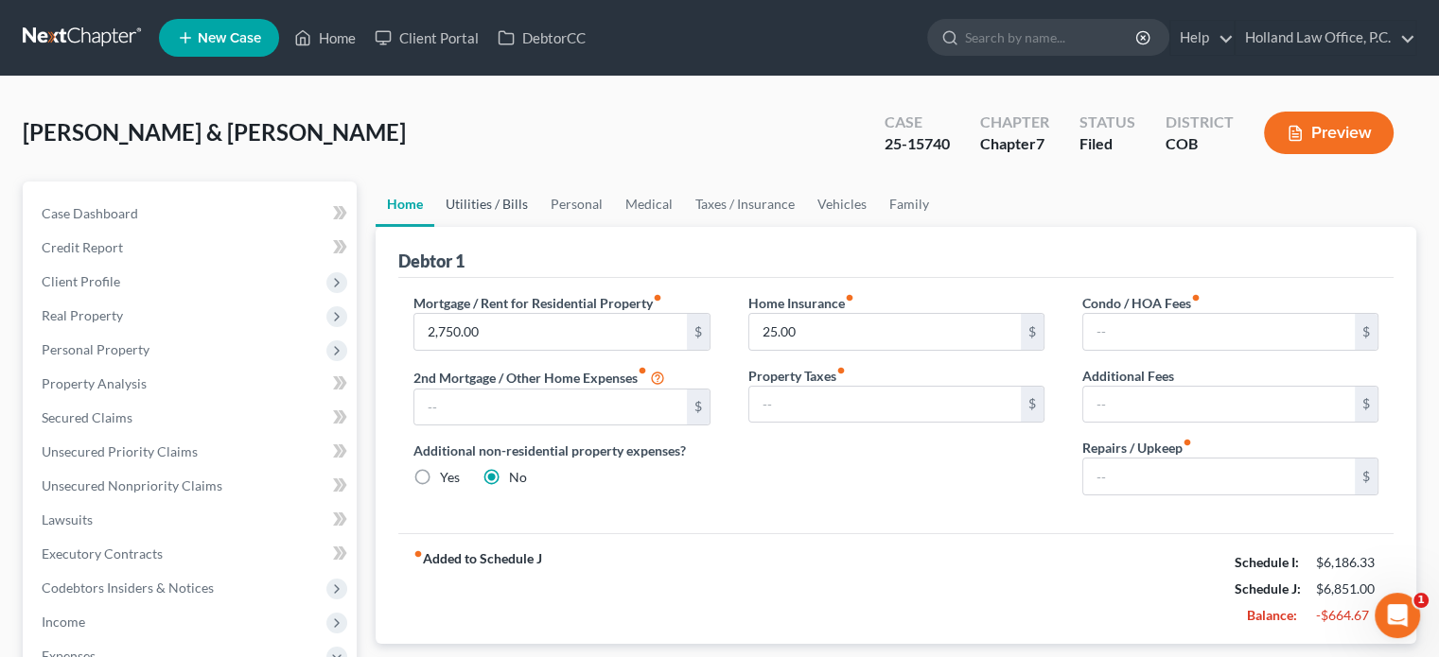
click at [484, 204] on link "Utilities / Bills" at bounding box center [486, 204] width 105 height 45
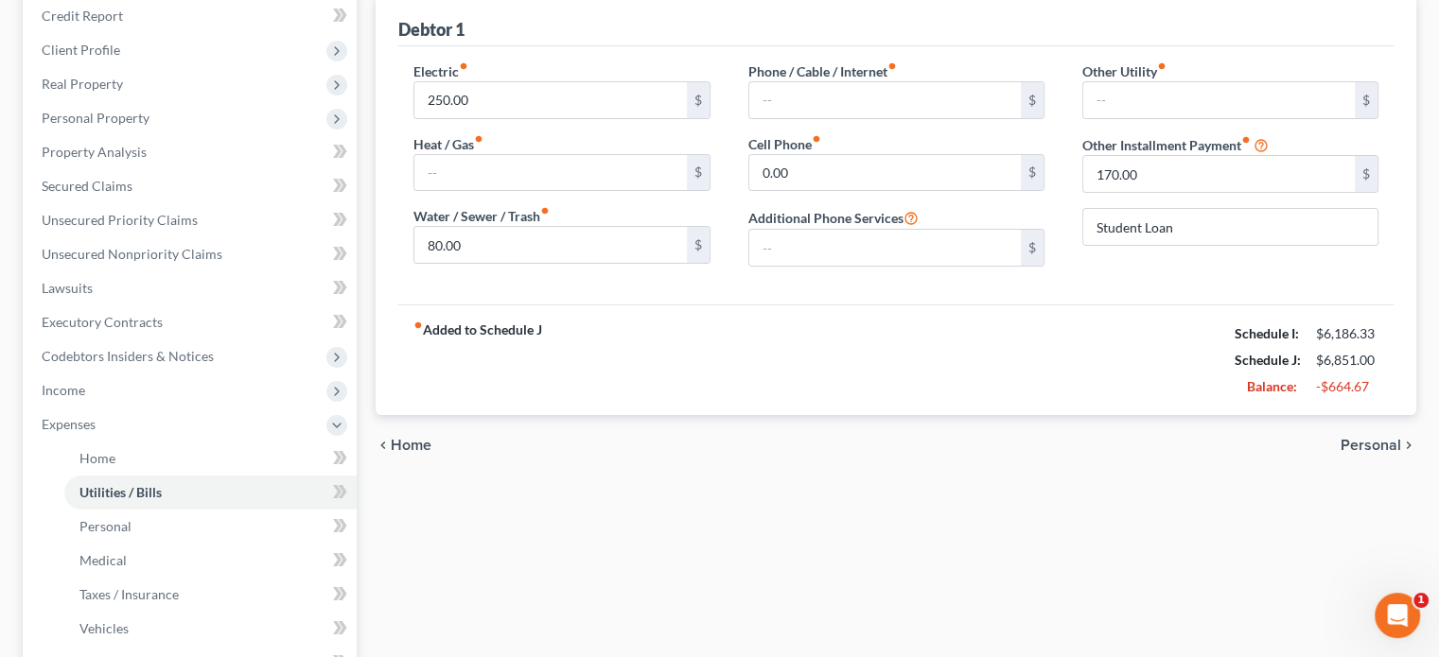
scroll to position [189, 0]
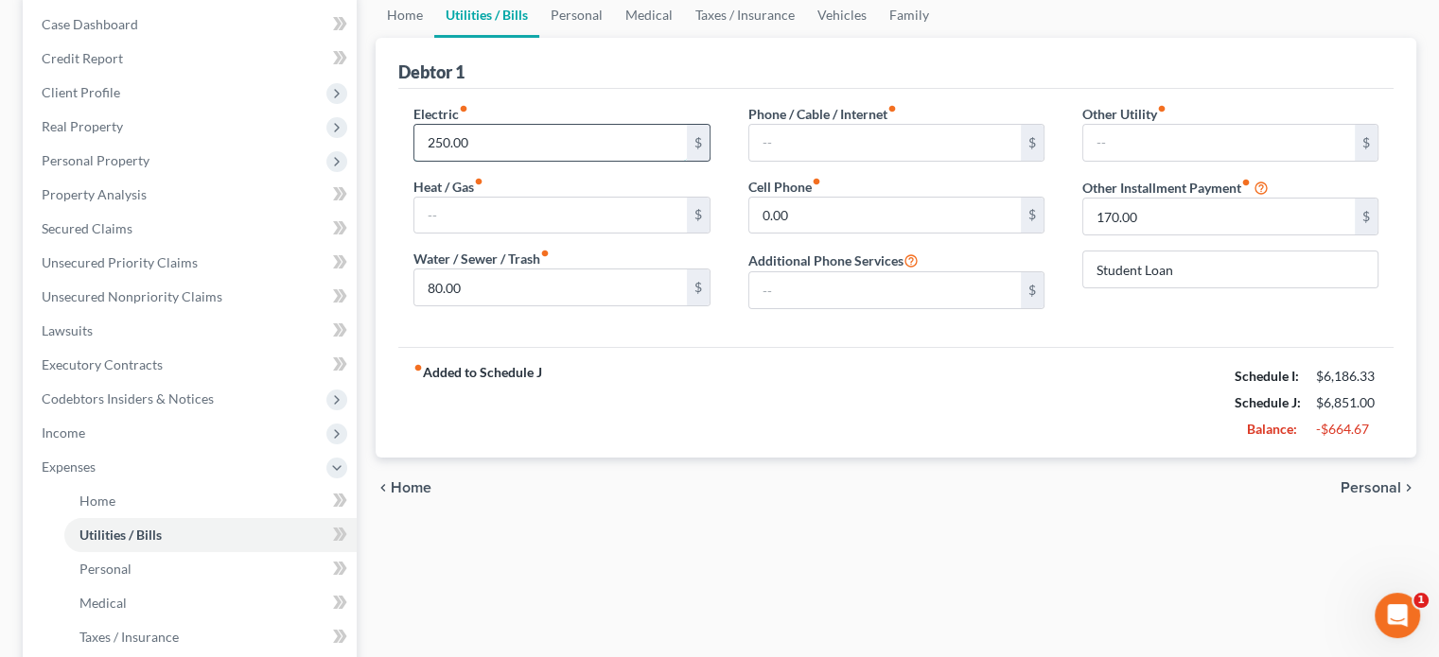
click at [444, 144] on input "250.00" at bounding box center [549, 143] width 271 height 36
type input "150"
click at [491, 276] on input "80.00" at bounding box center [549, 288] width 271 height 36
click at [573, 13] on link "Personal" at bounding box center [576, 14] width 75 height 45
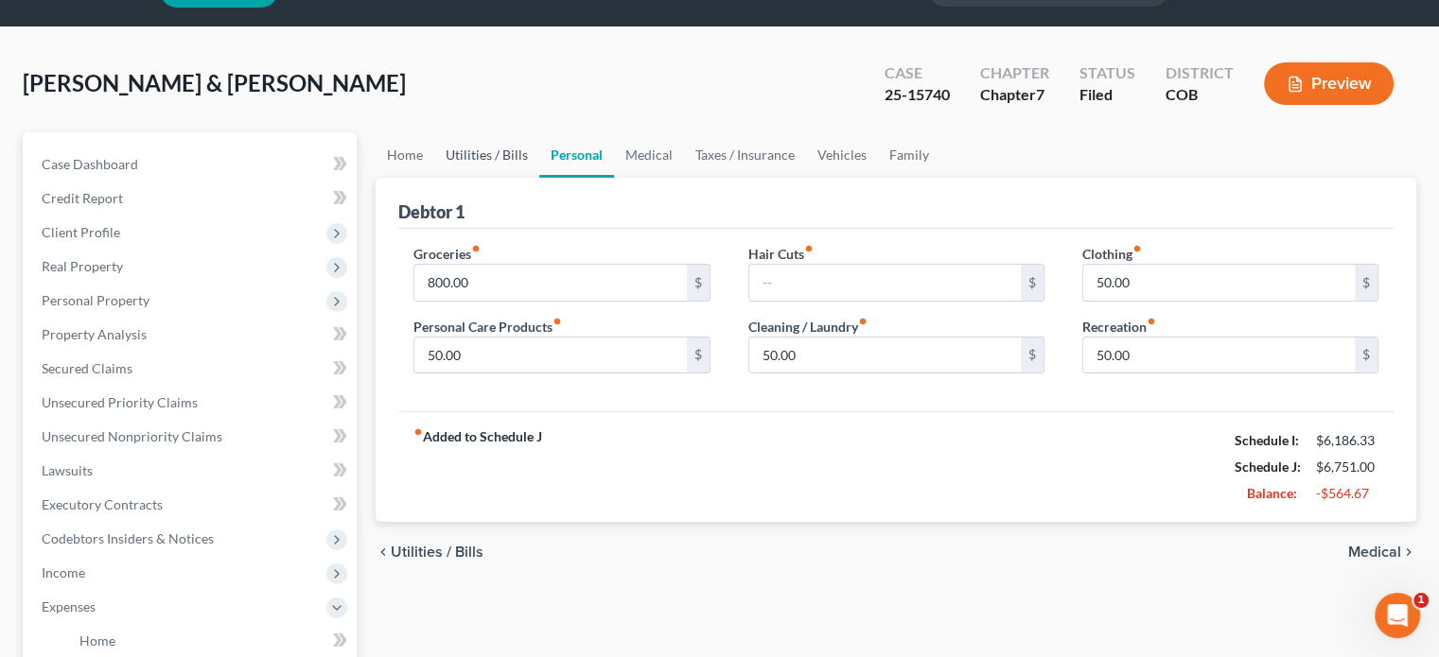
scroll to position [95, 0]
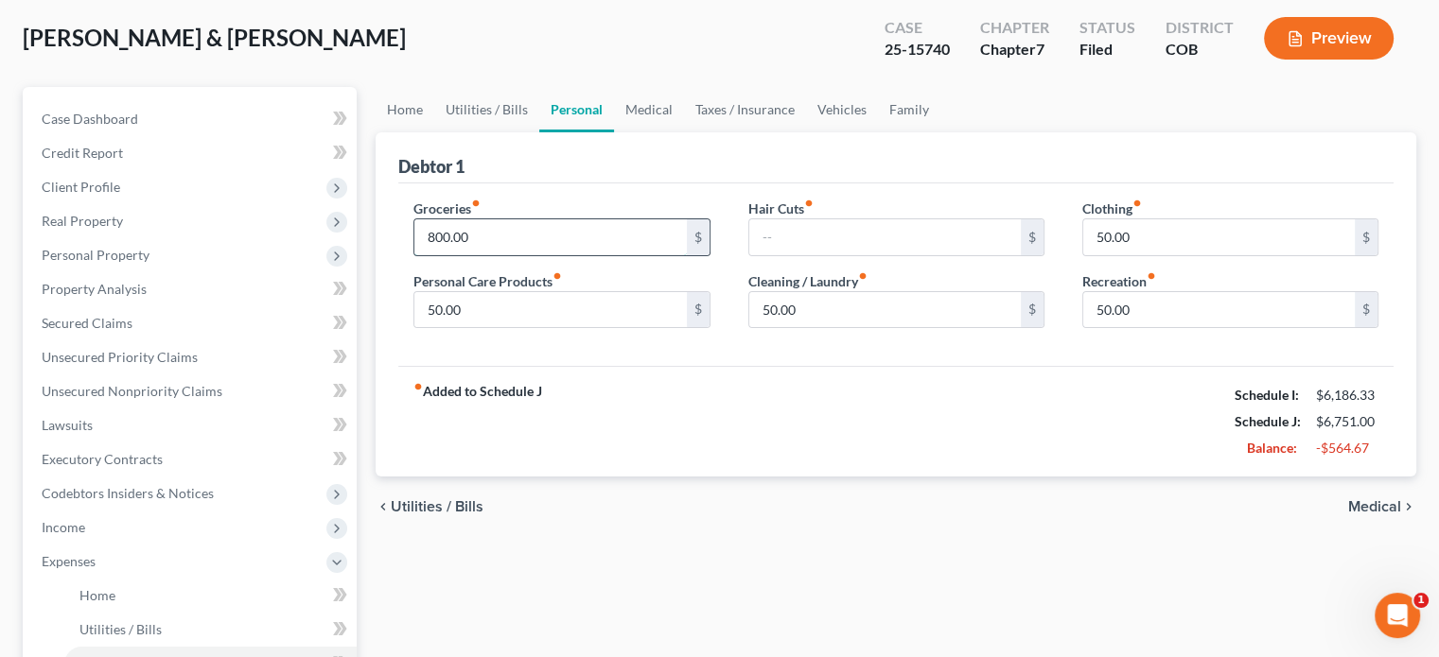
click at [437, 236] on input "800.00" at bounding box center [549, 237] width 271 height 36
type input "600"
click at [888, 311] on input "50.00" at bounding box center [884, 310] width 271 height 36
click at [1146, 306] on input "50.00" at bounding box center [1218, 310] width 271 height 36
click at [1102, 313] on input "50.00" at bounding box center [1218, 310] width 271 height 36
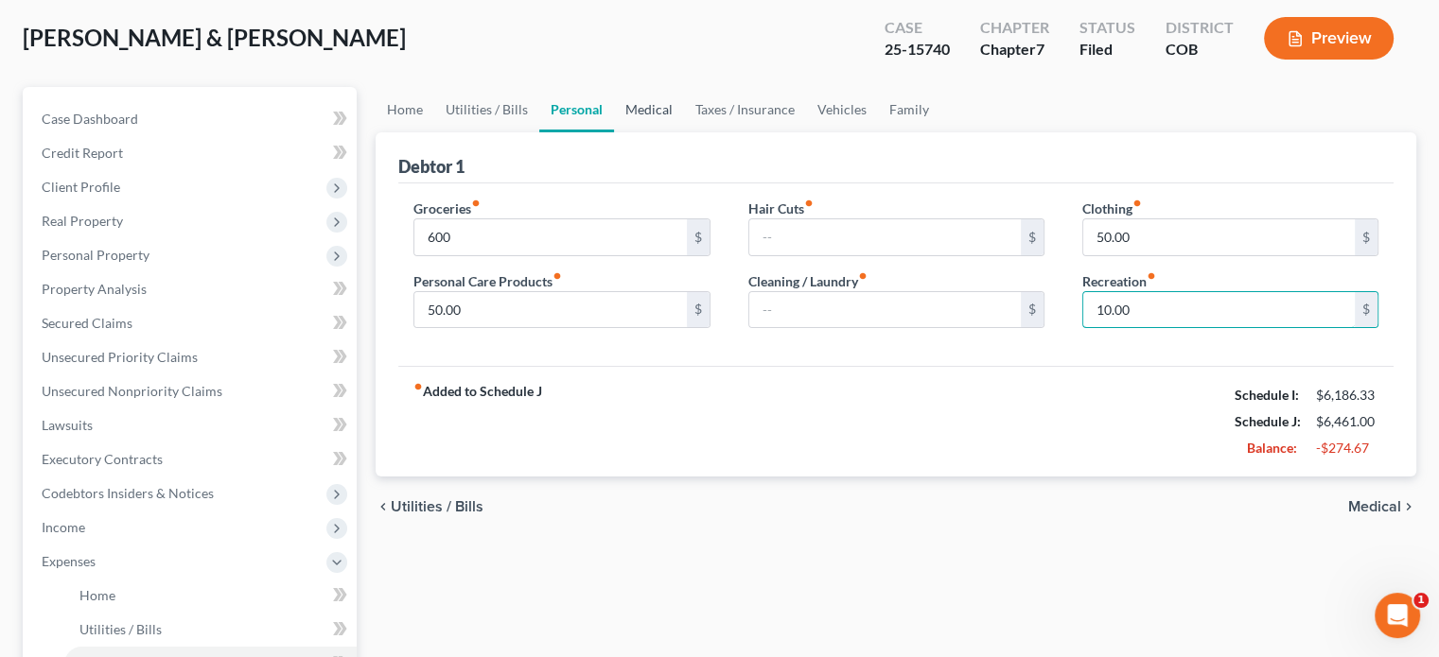
type input "10.00"
click at [643, 116] on link "Medical" at bounding box center [649, 109] width 70 height 45
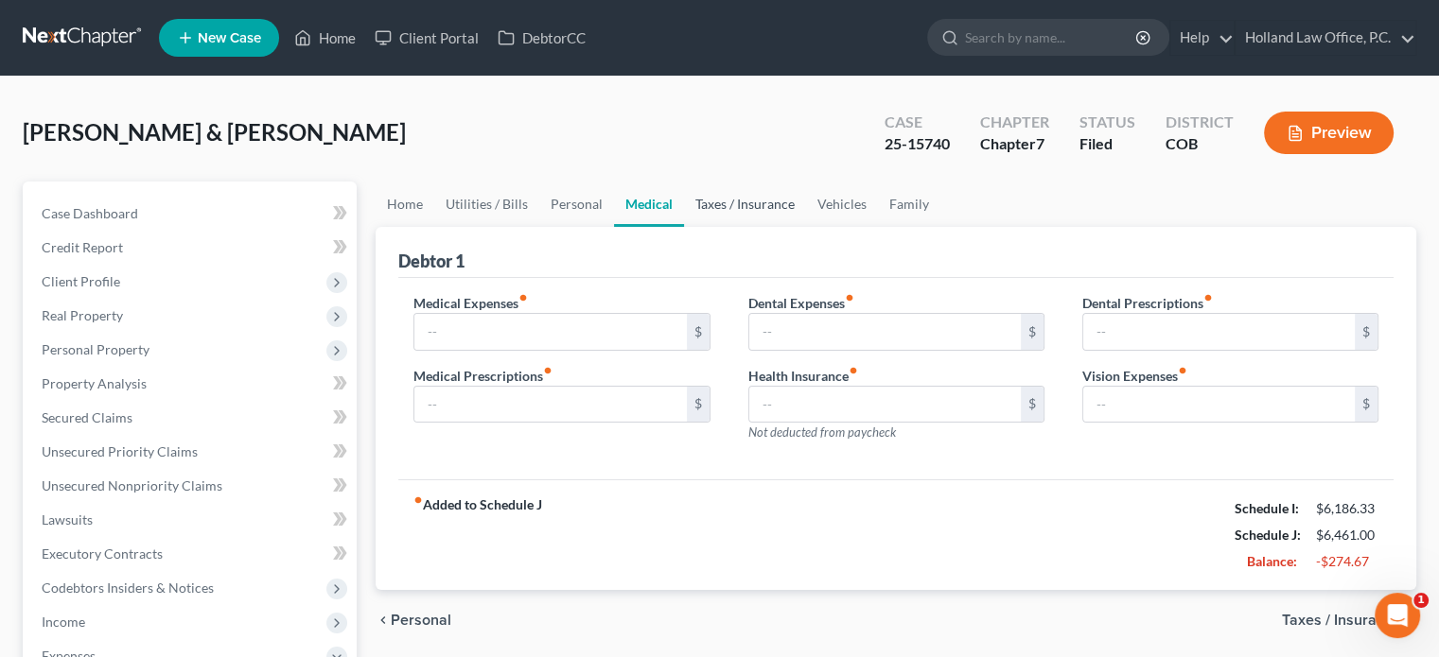
click at [737, 206] on link "Taxes / Insurance" at bounding box center [745, 204] width 122 height 45
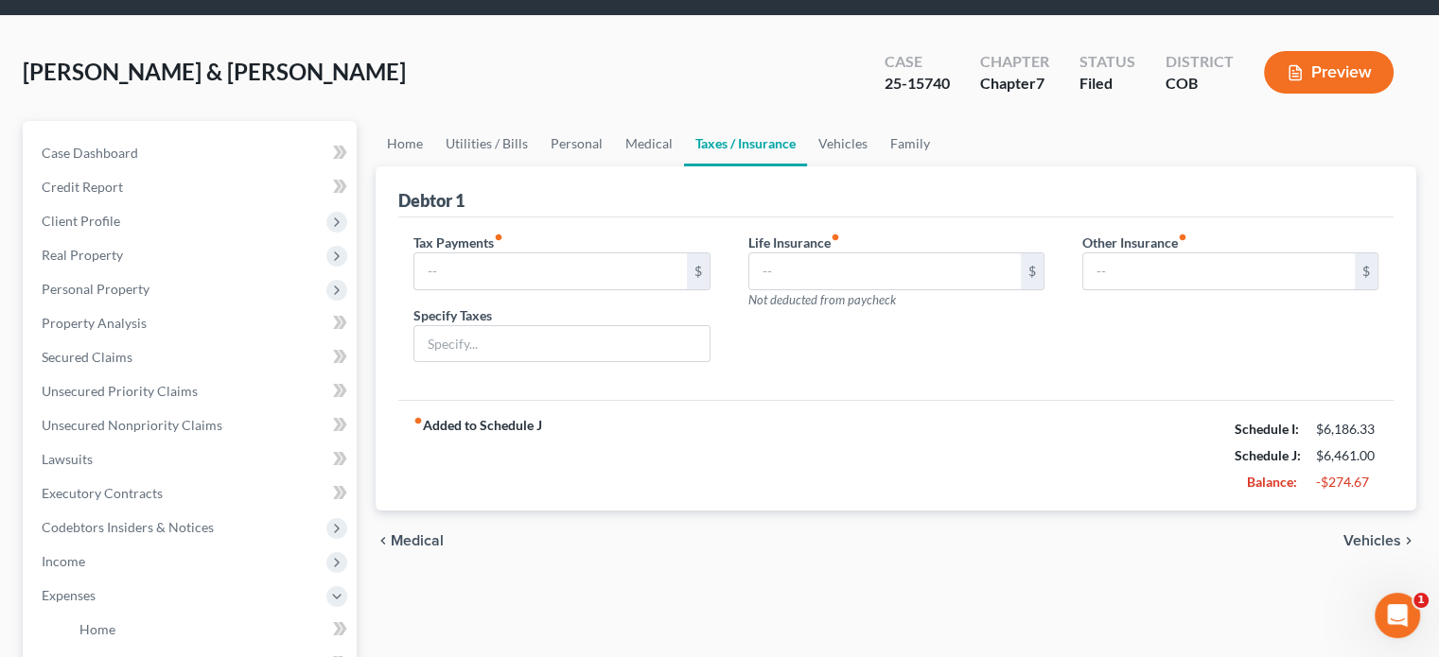
scroll to position [95, 0]
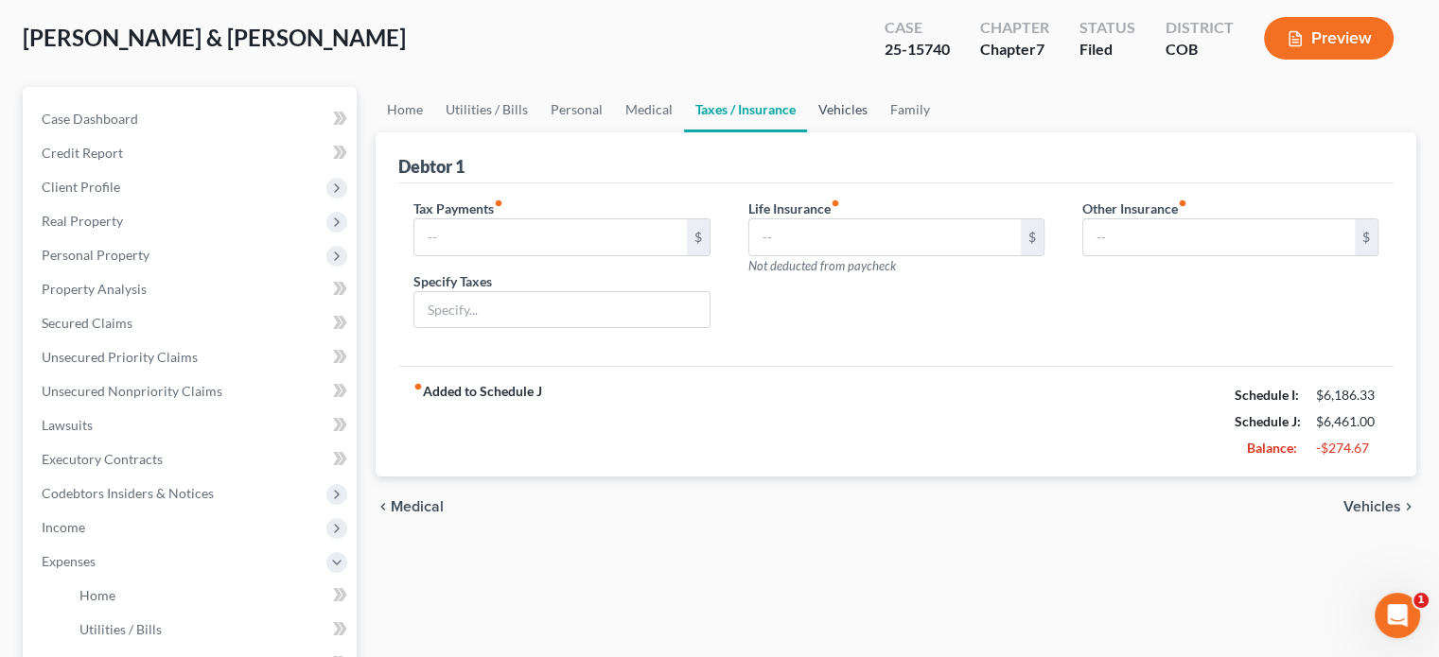
click at [845, 113] on link "Vehicles" at bounding box center [843, 109] width 72 height 45
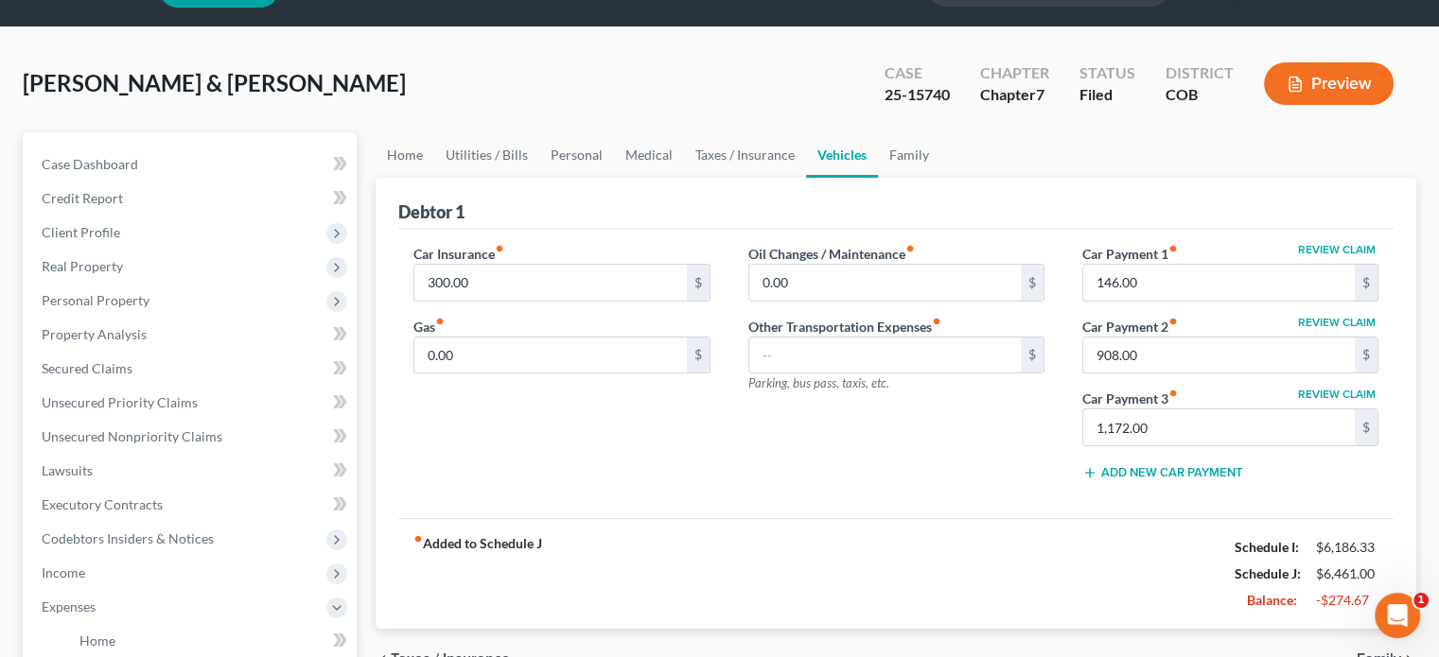
scroll to position [95, 0]
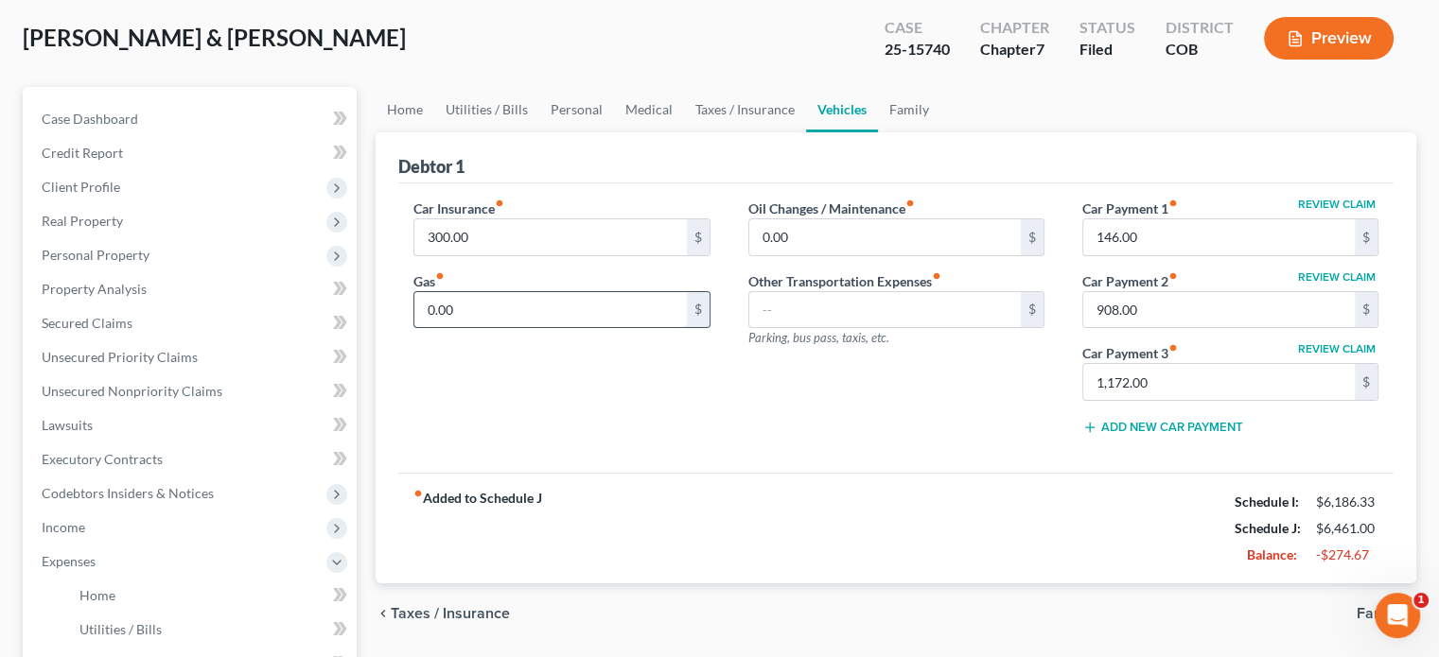
click at [419, 311] on input "0.00" at bounding box center [549, 310] width 271 height 36
type input "50.00"
click at [897, 113] on link "Family" at bounding box center [909, 109] width 62 height 45
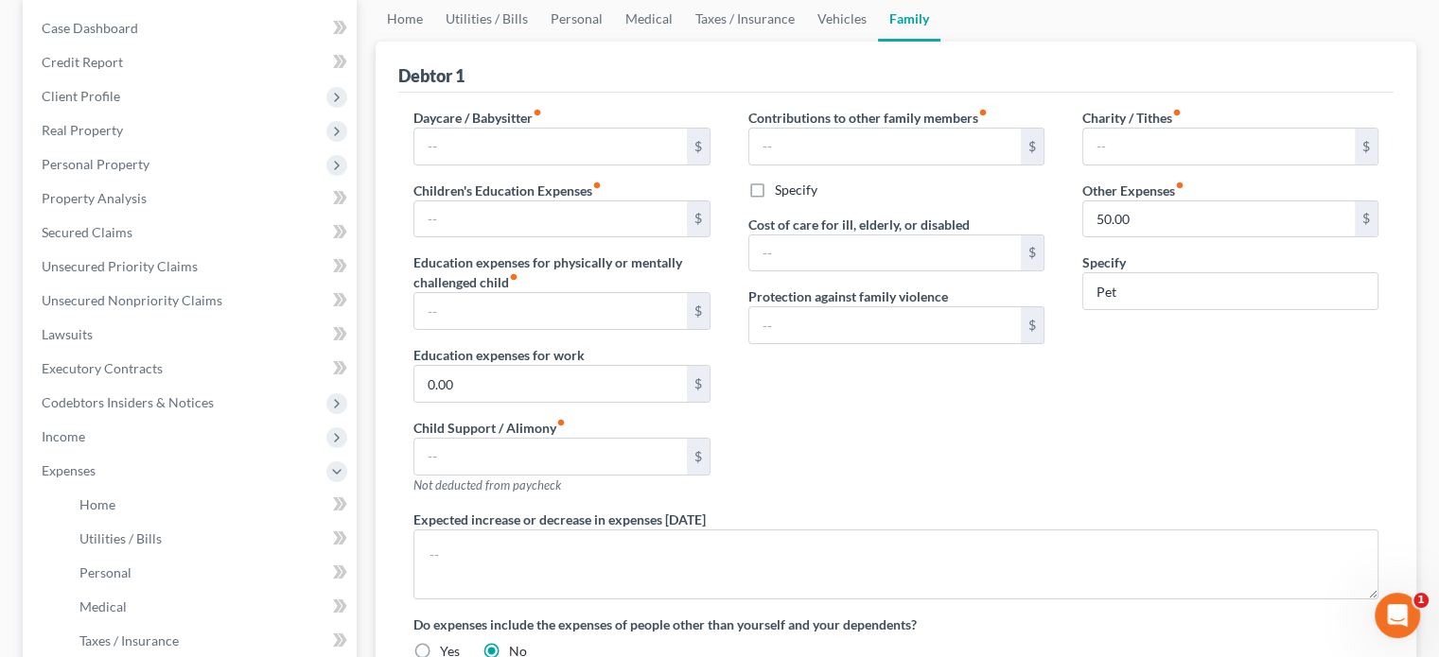
scroll to position [189, 0]
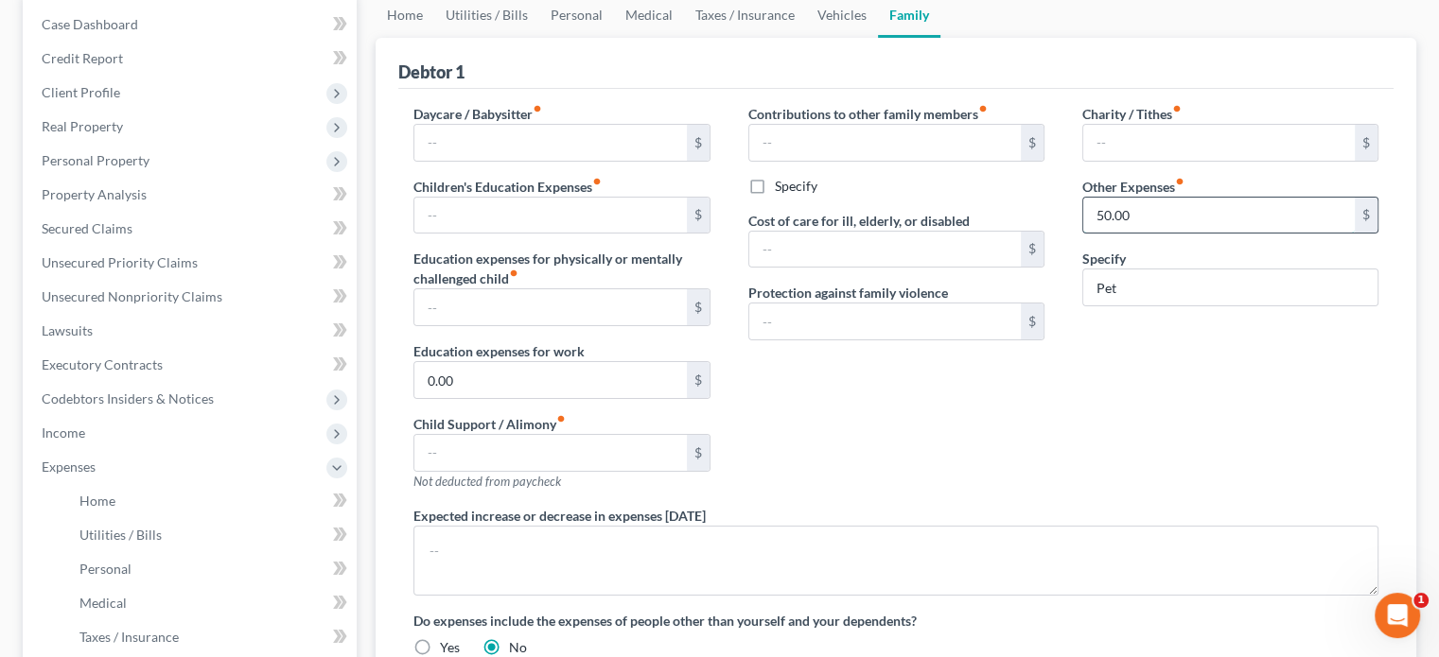
click at [1170, 216] on input "50.00" at bounding box center [1218, 216] width 271 height 36
click at [1160, 289] on input "Pet" at bounding box center [1230, 288] width 294 height 36
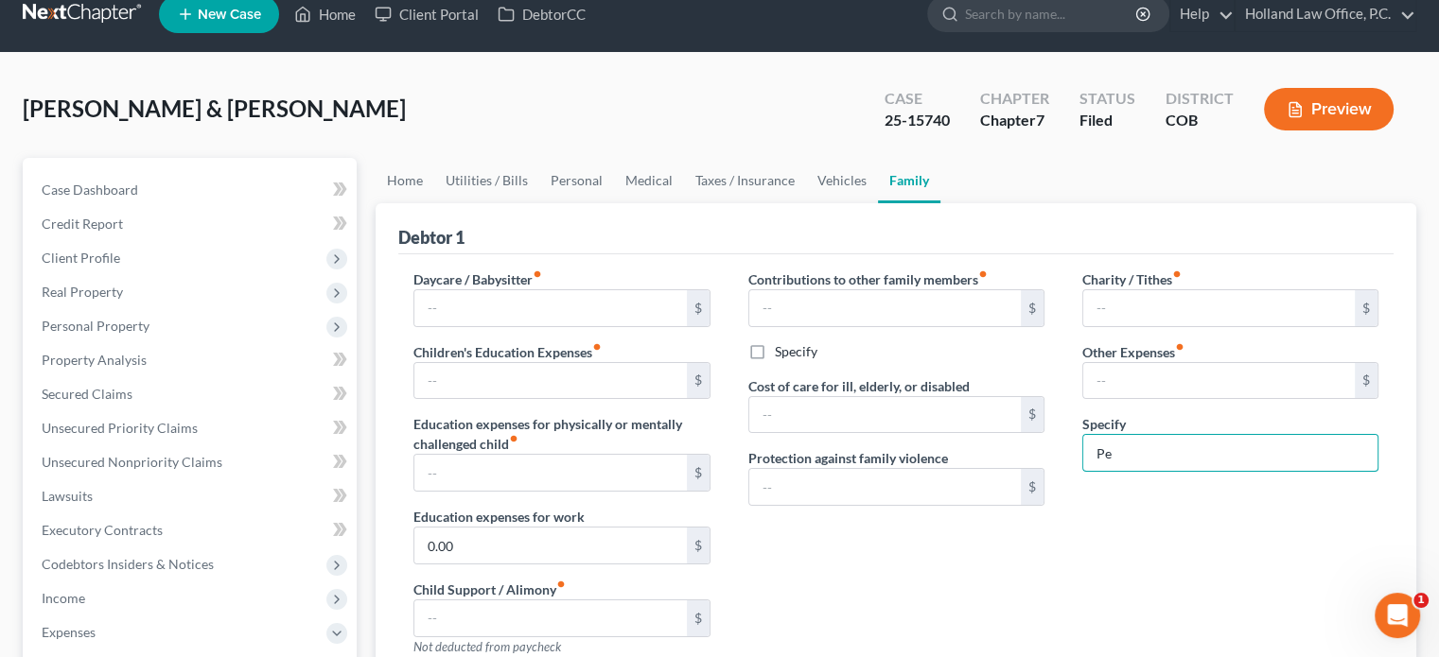
scroll to position [17, 0]
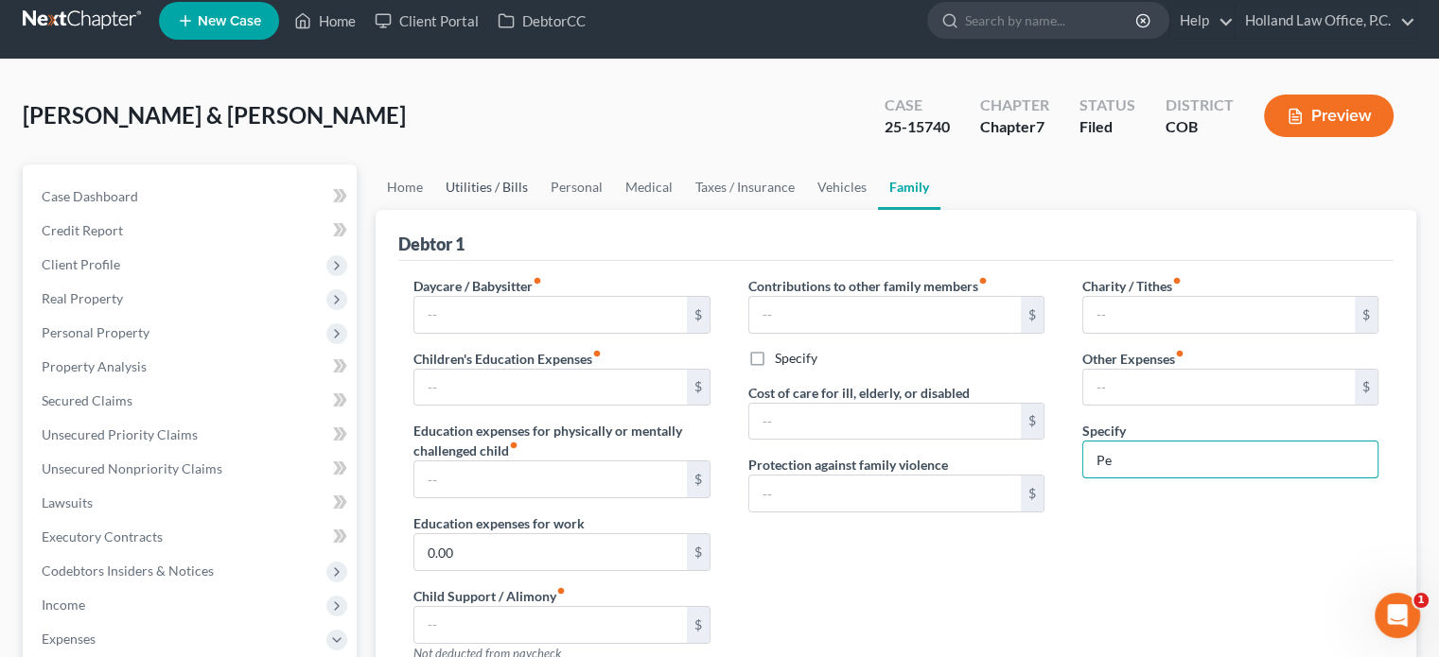
type input "Pe"
click at [472, 190] on link "Utilities / Bills" at bounding box center [486, 187] width 105 height 45
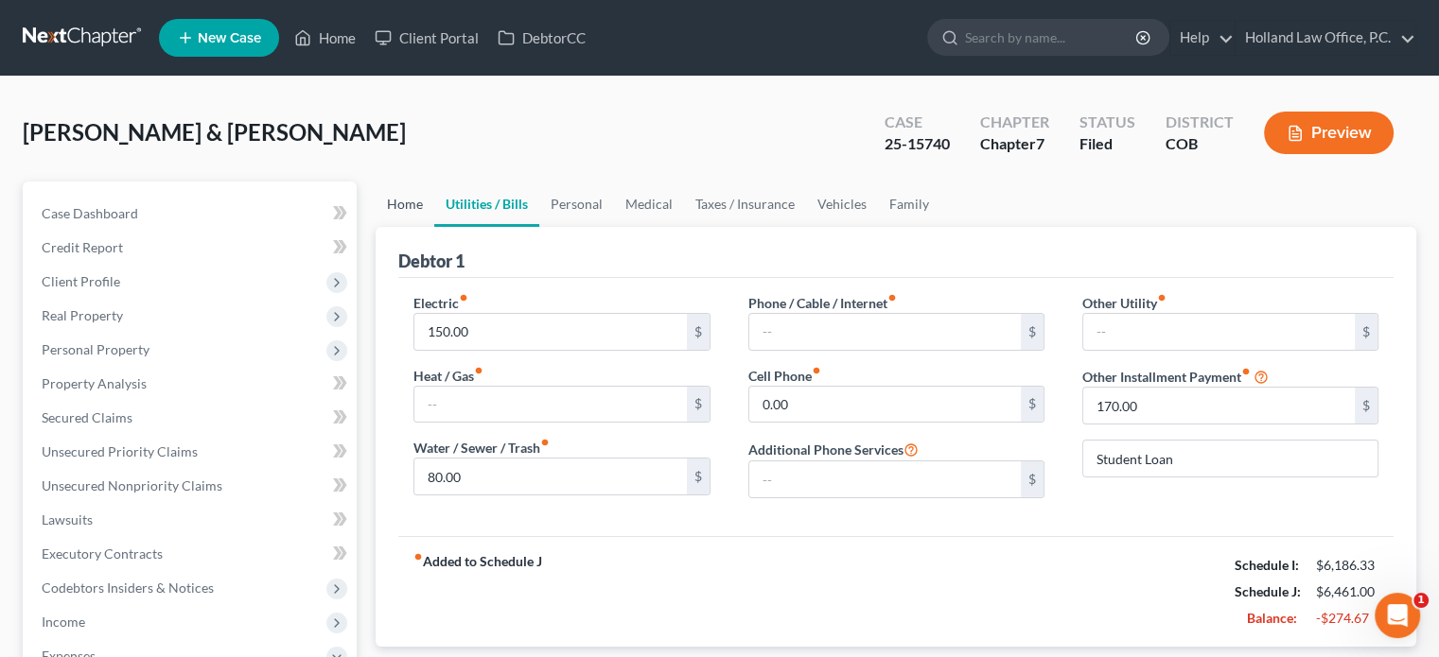
click at [412, 200] on link "Home" at bounding box center [404, 204] width 59 height 45
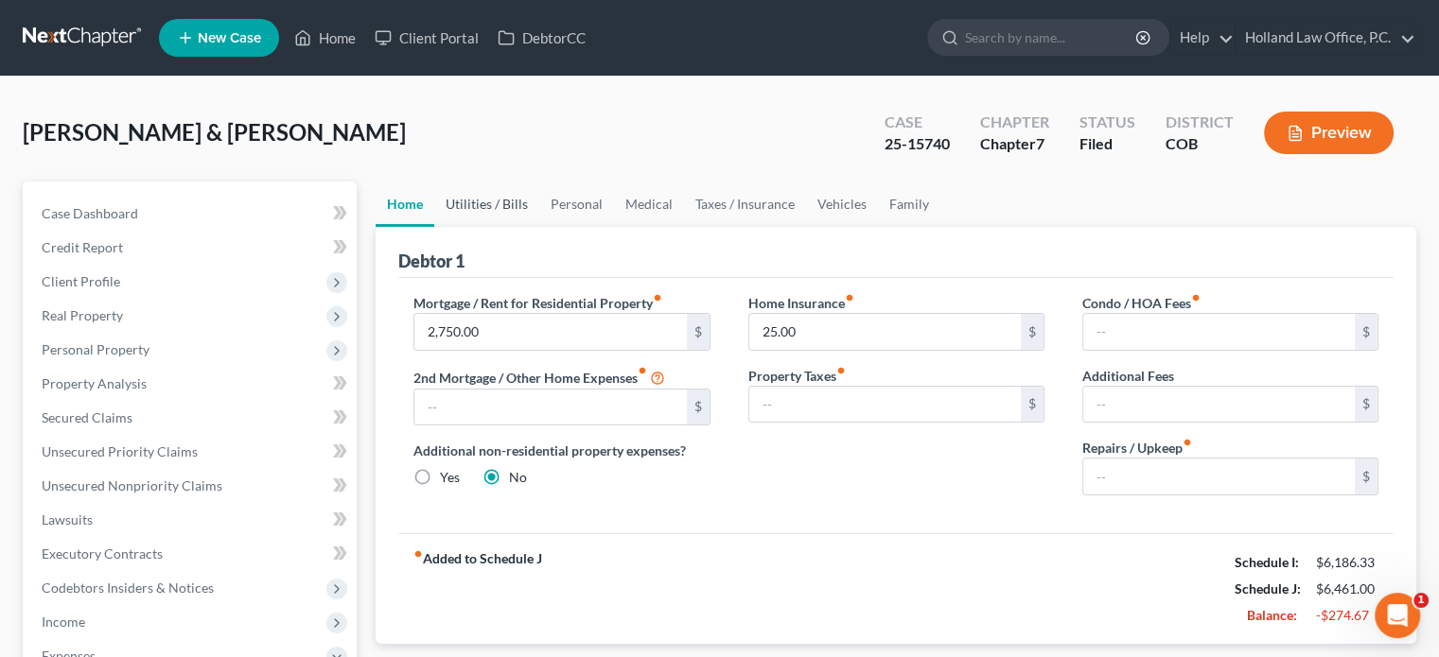
click at [494, 200] on link "Utilities / Bills" at bounding box center [486, 204] width 105 height 45
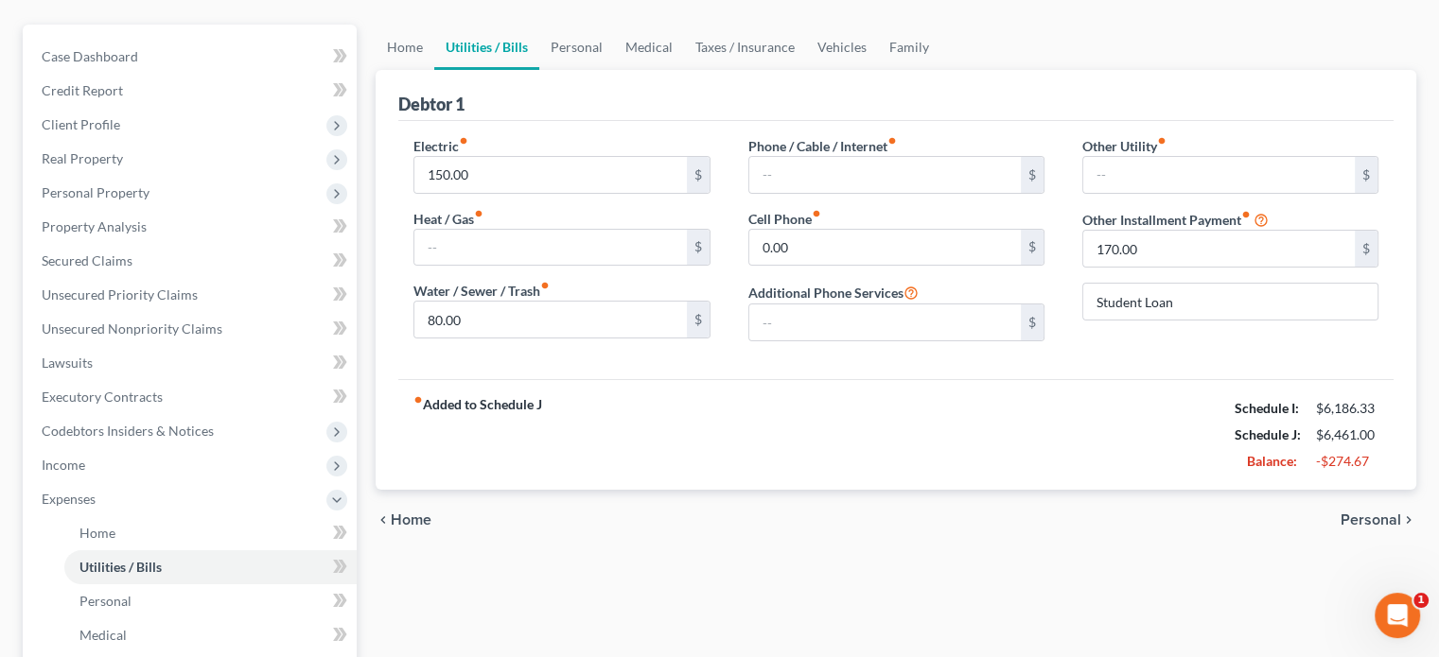
scroll to position [189, 0]
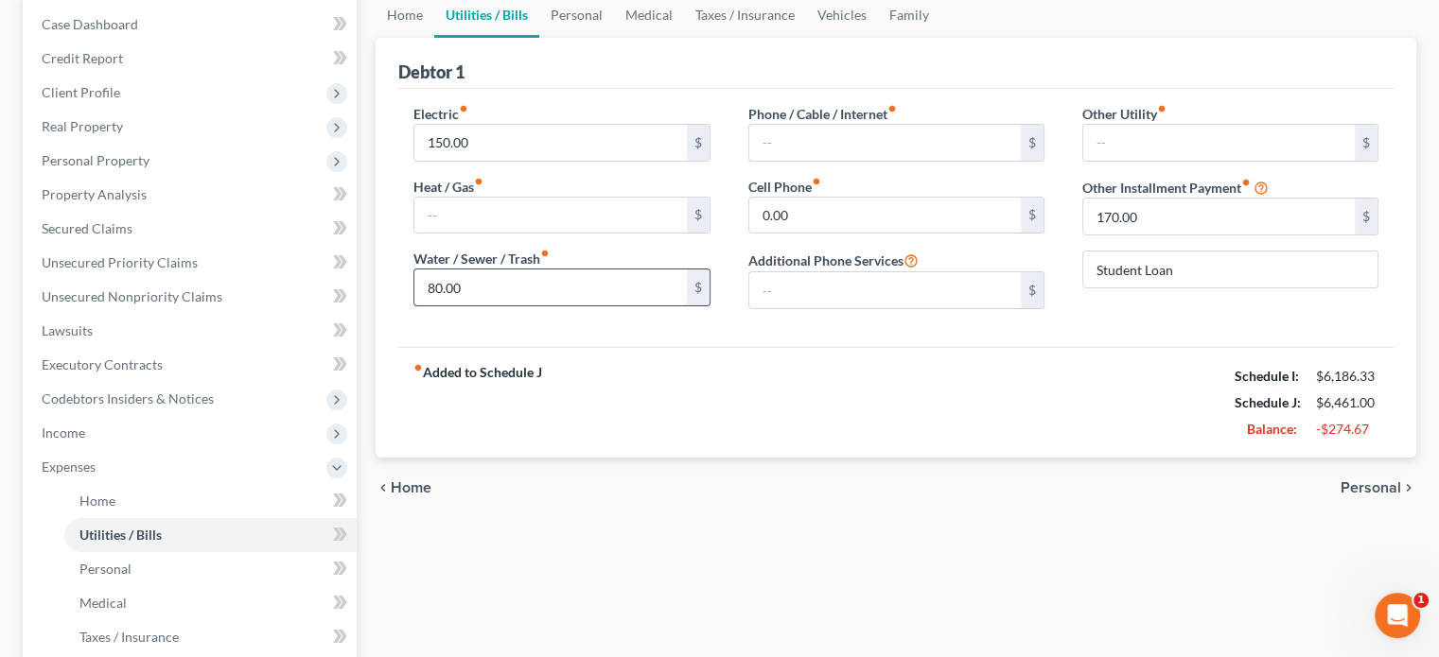
click at [435, 291] on input "80.00" at bounding box center [549, 288] width 271 height 36
type input "50.00"
click at [565, 12] on link "Personal" at bounding box center [576, 14] width 75 height 45
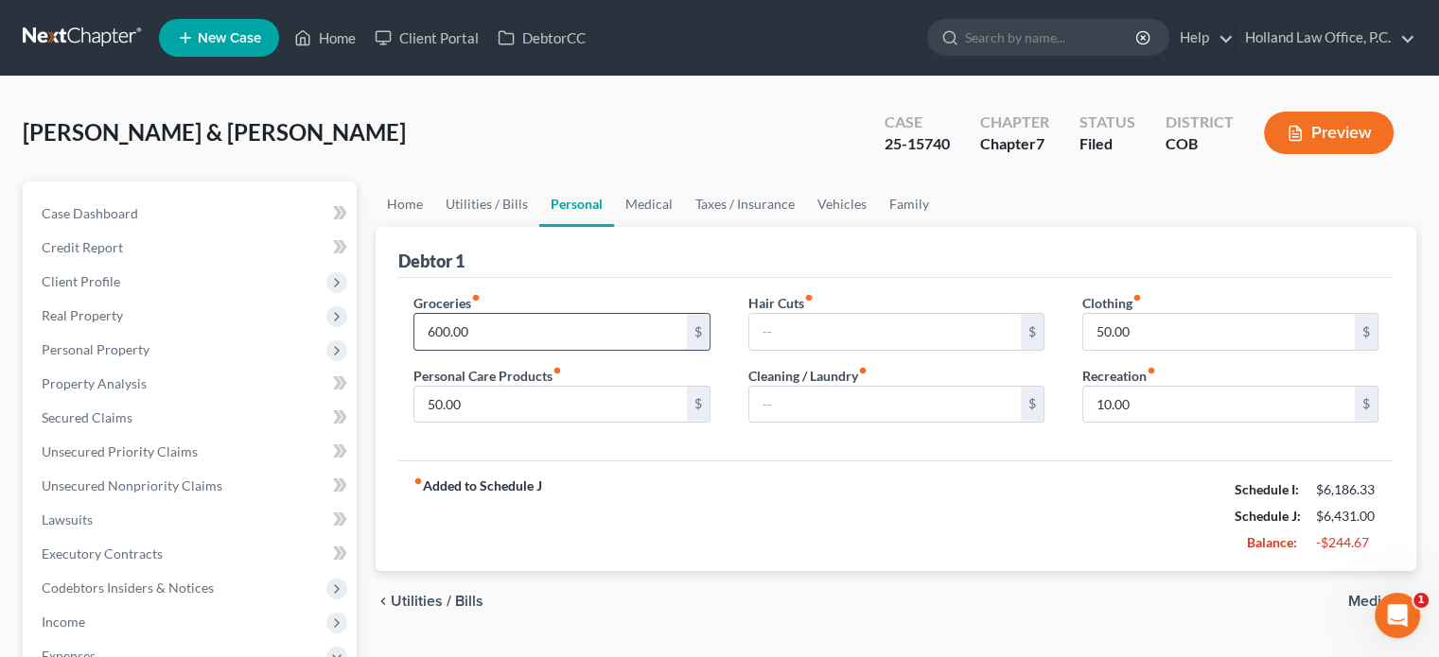
click at [473, 327] on input "600.00" at bounding box center [549, 332] width 271 height 36
type input "500"
click at [1185, 412] on input "10.00" at bounding box center [1218, 405] width 271 height 36
click at [840, 207] on link "Vehicles" at bounding box center [842, 204] width 72 height 45
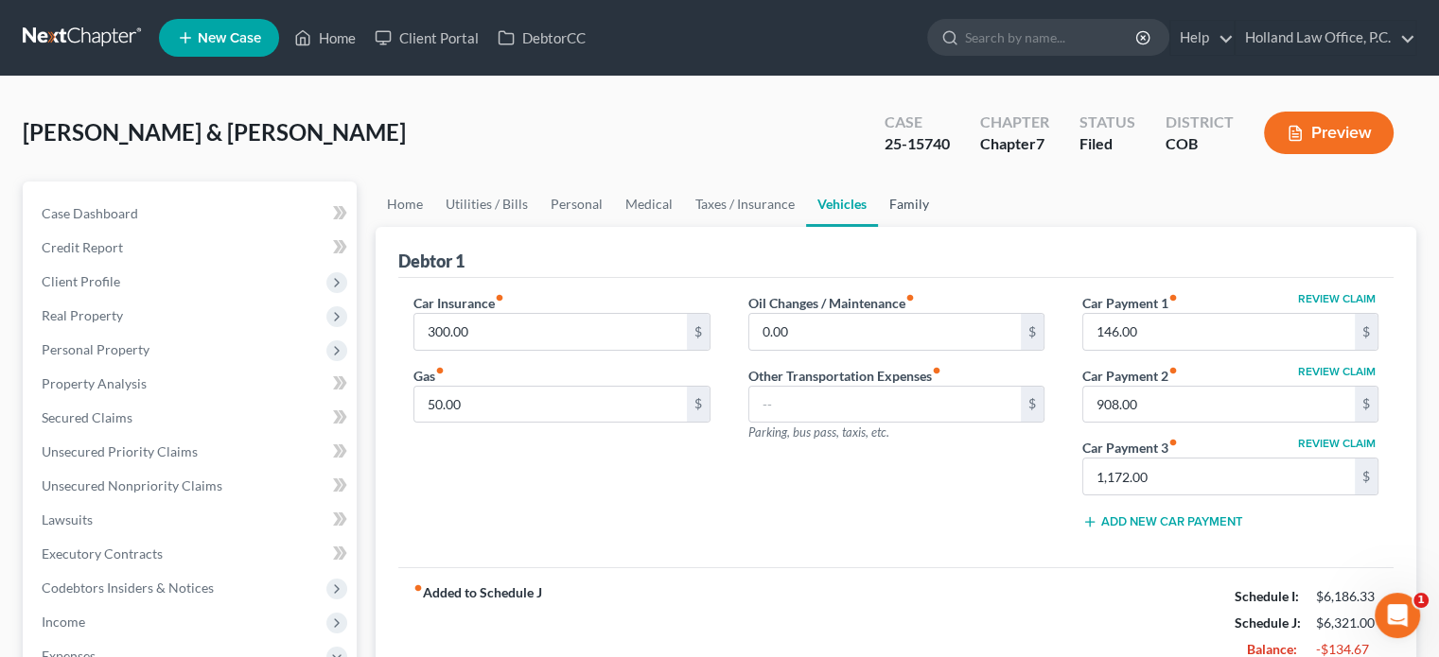
click at [895, 206] on link "Family" at bounding box center [909, 204] width 62 height 45
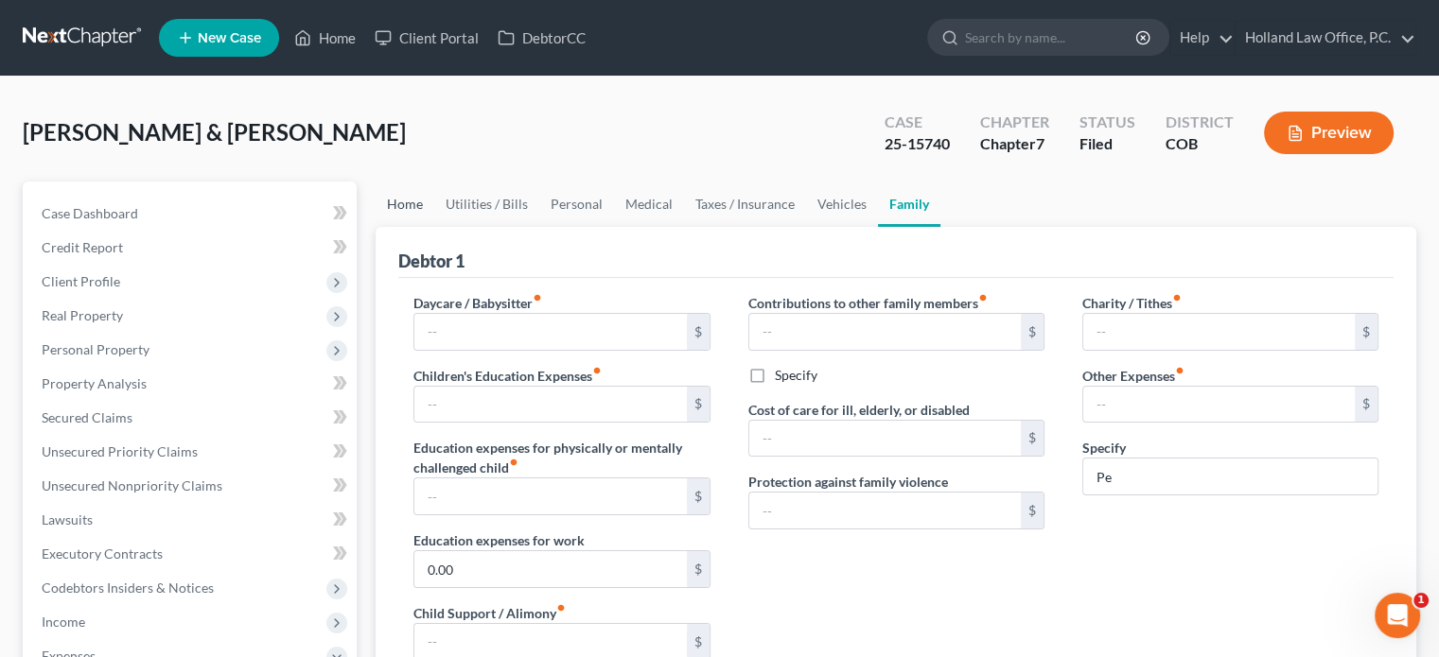
click at [401, 203] on link "Home" at bounding box center [404, 204] width 59 height 45
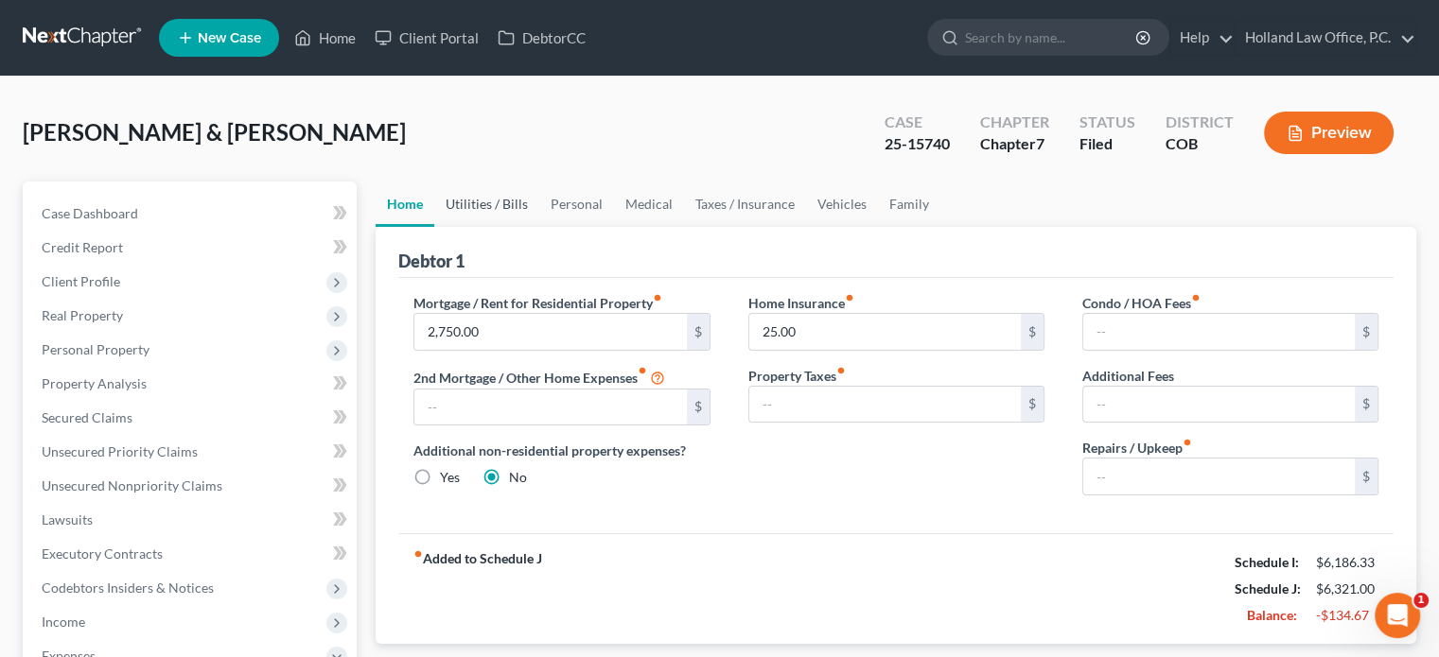
click at [502, 207] on link "Utilities / Bills" at bounding box center [486, 204] width 105 height 45
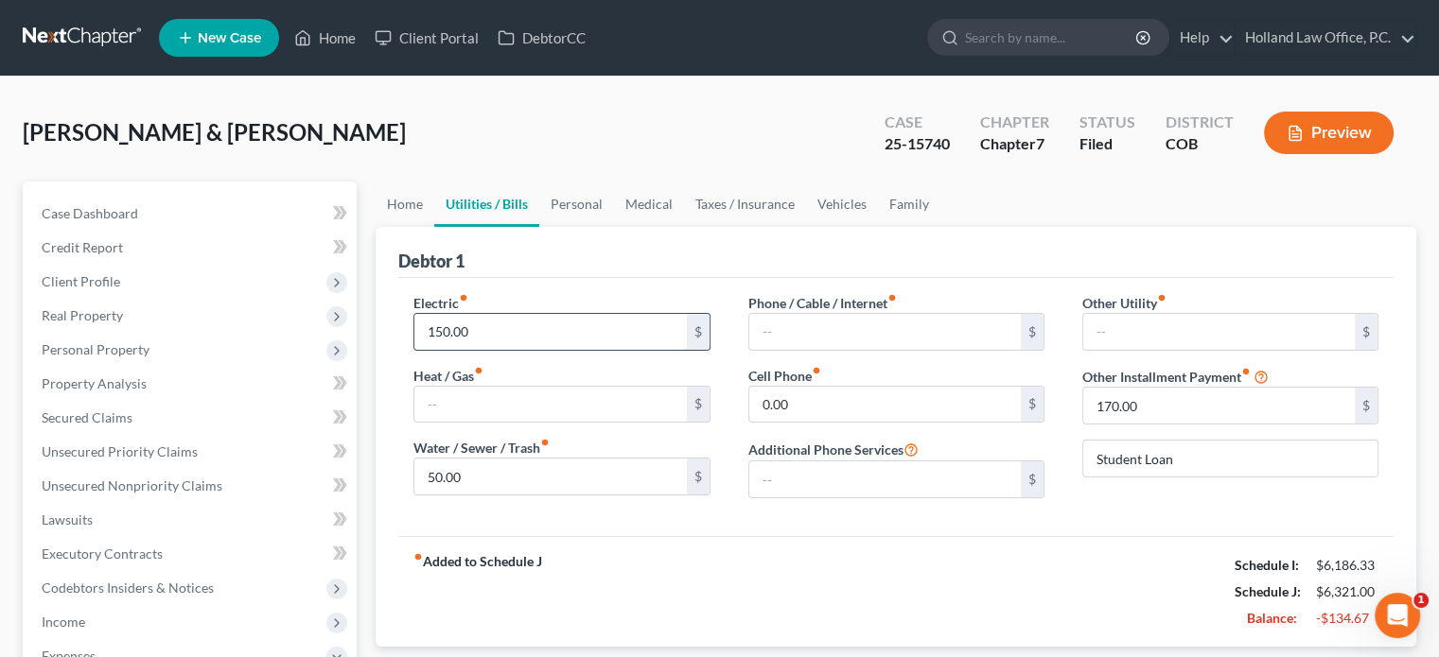
click at [440, 324] on input "150.00" at bounding box center [549, 332] width 271 height 36
type input "100"
click at [578, 207] on link "Personal" at bounding box center [576, 204] width 75 height 45
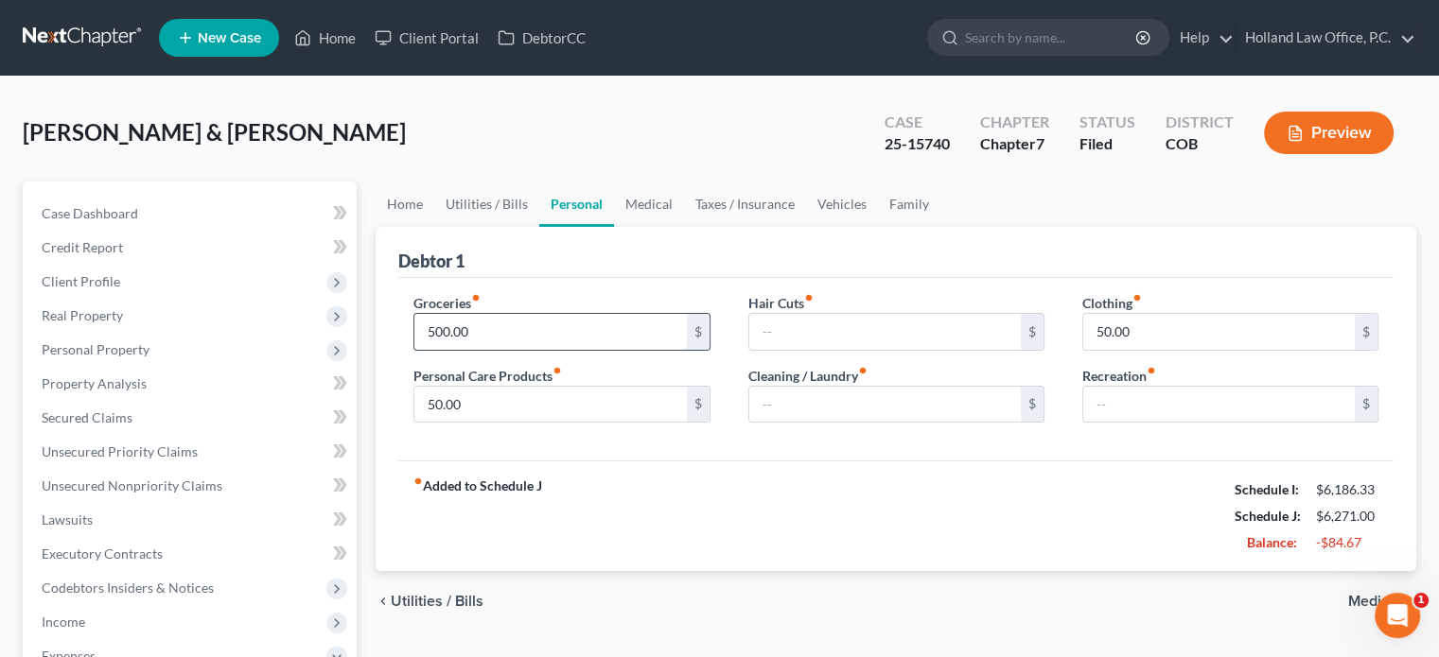
click at [447, 328] on input "500.00" at bounding box center [549, 332] width 271 height 36
type input "430"
click at [750, 200] on link "Taxes / Insurance" at bounding box center [745, 204] width 122 height 45
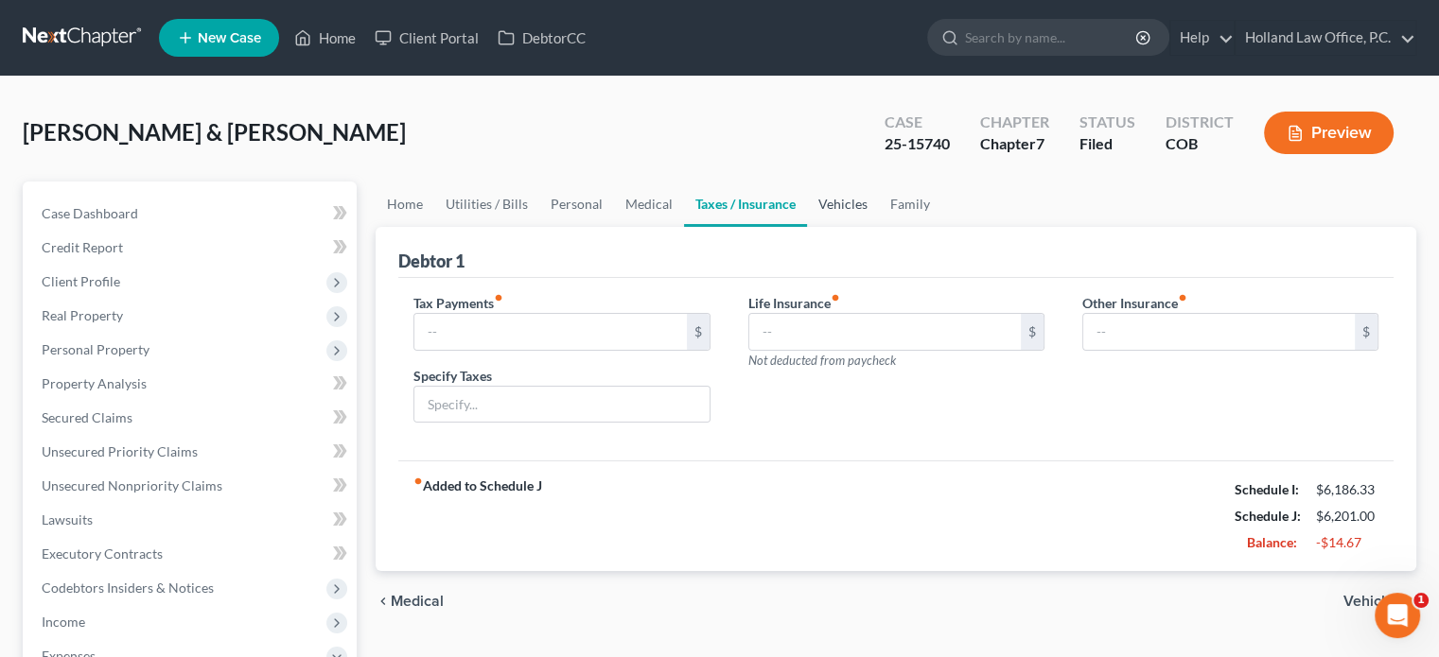
click at [821, 206] on link "Vehicles" at bounding box center [843, 204] width 72 height 45
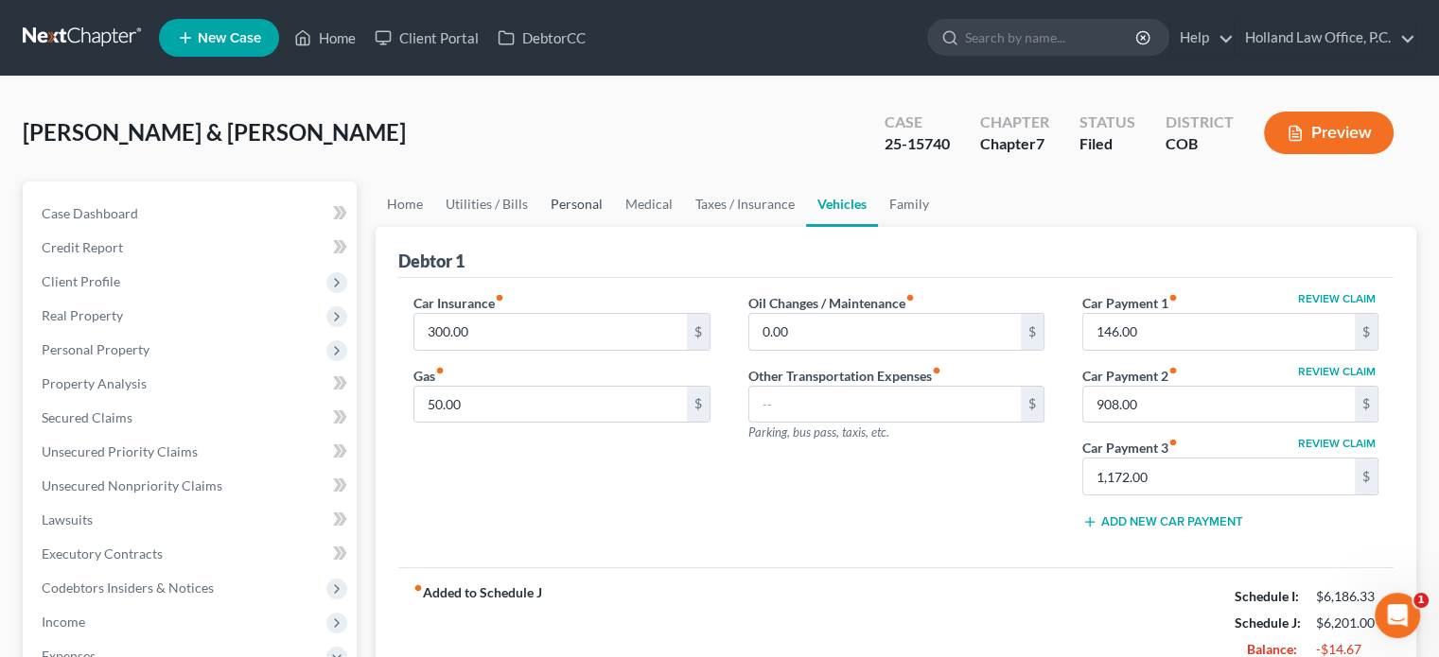
click at [564, 202] on link "Personal" at bounding box center [576, 204] width 75 height 45
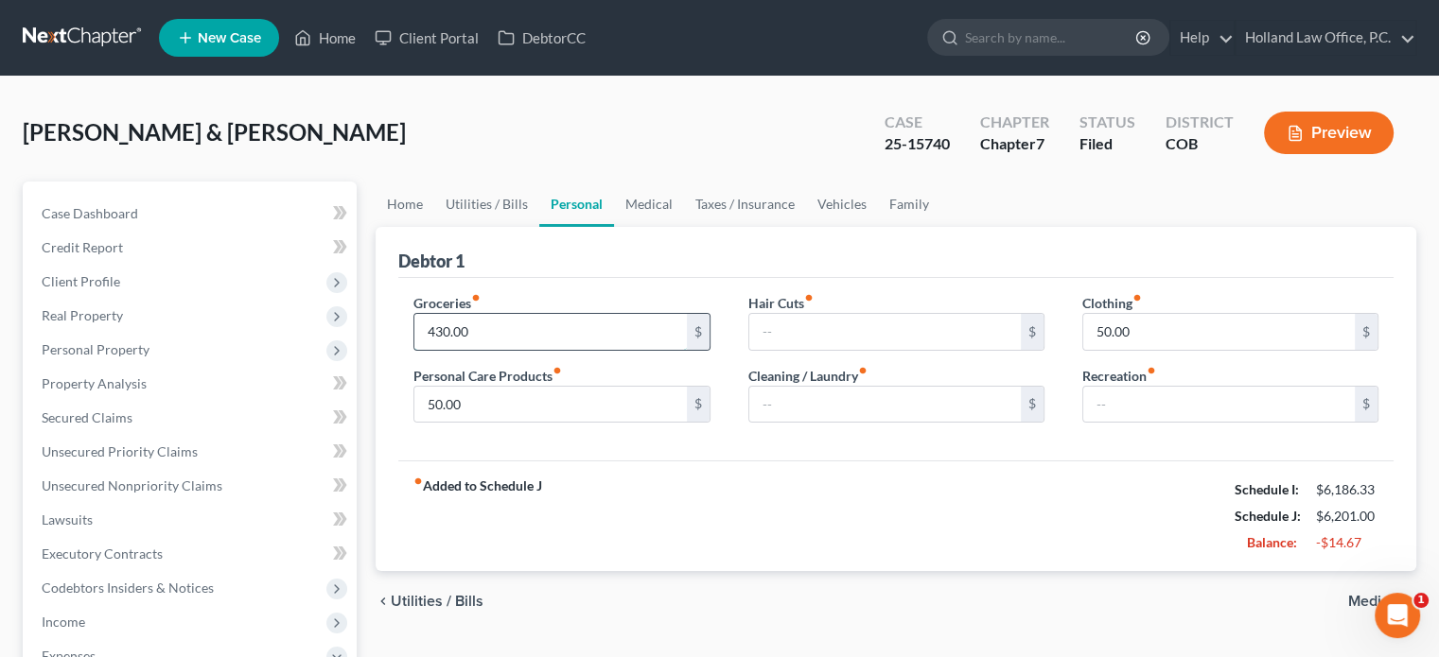
click at [441, 336] on input "430.00" at bounding box center [549, 332] width 271 height 36
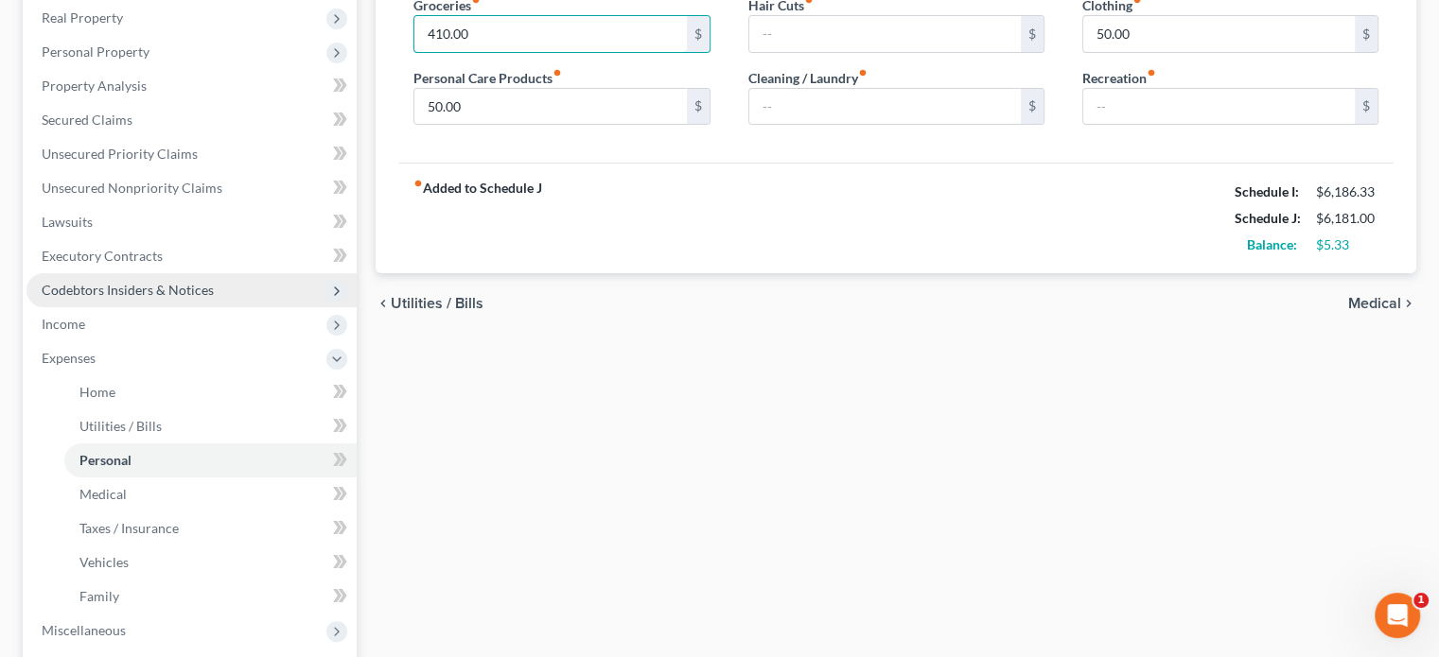
scroll to position [378, 0]
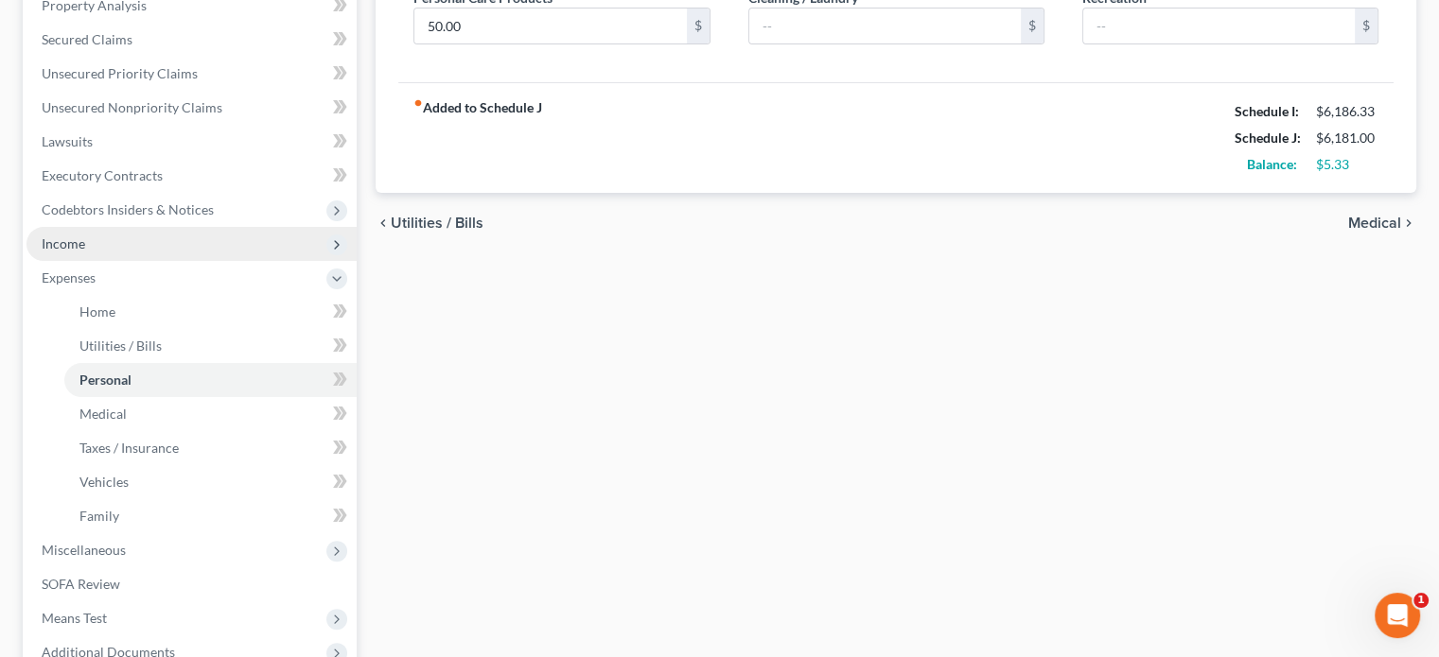
type input "410.00"
click at [76, 252] on span "Income" at bounding box center [191, 244] width 330 height 34
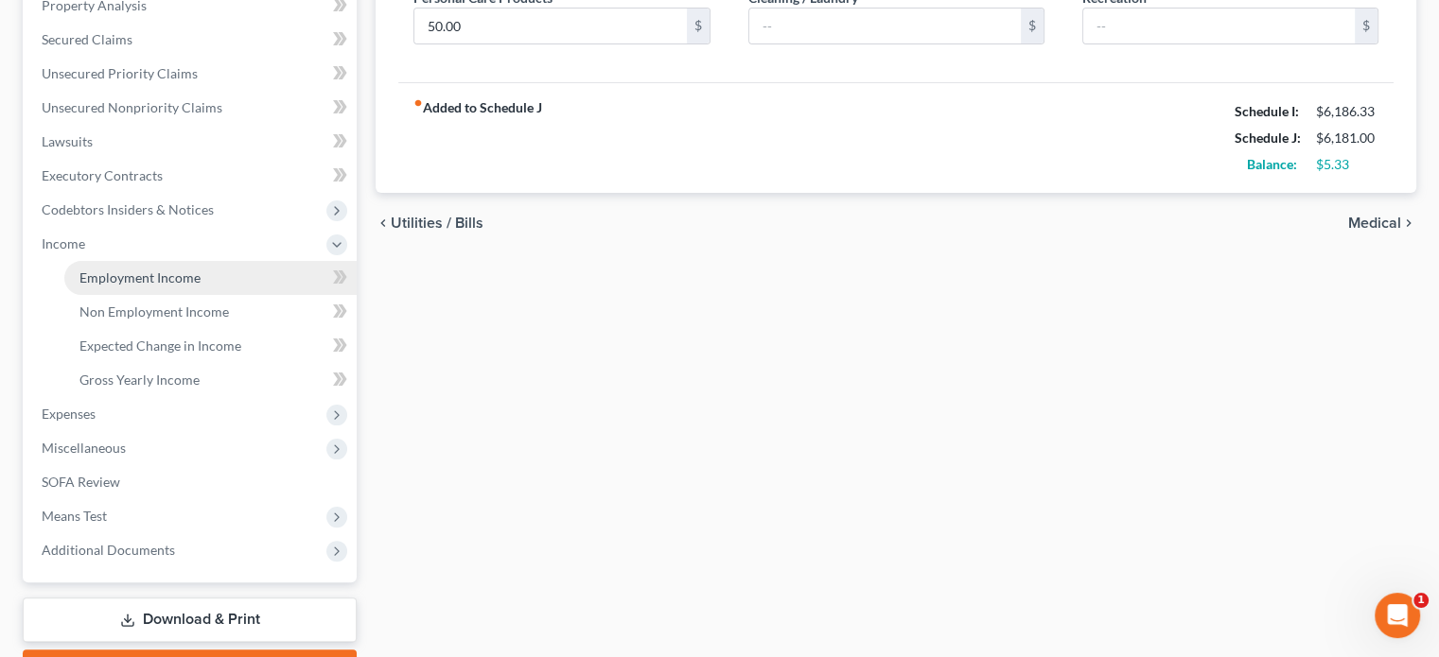
click at [116, 285] on span "Employment Income" at bounding box center [139, 278] width 121 height 16
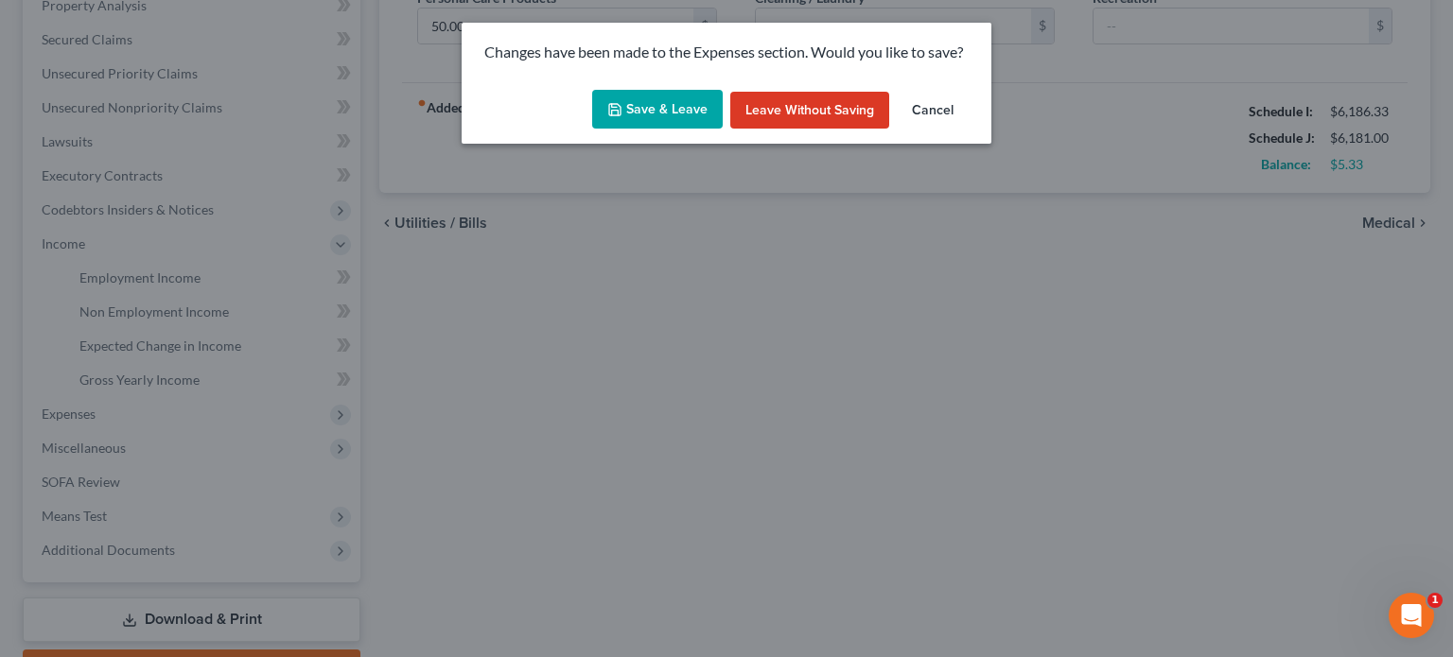
click at [673, 119] on button "Save & Leave" at bounding box center [657, 110] width 131 height 40
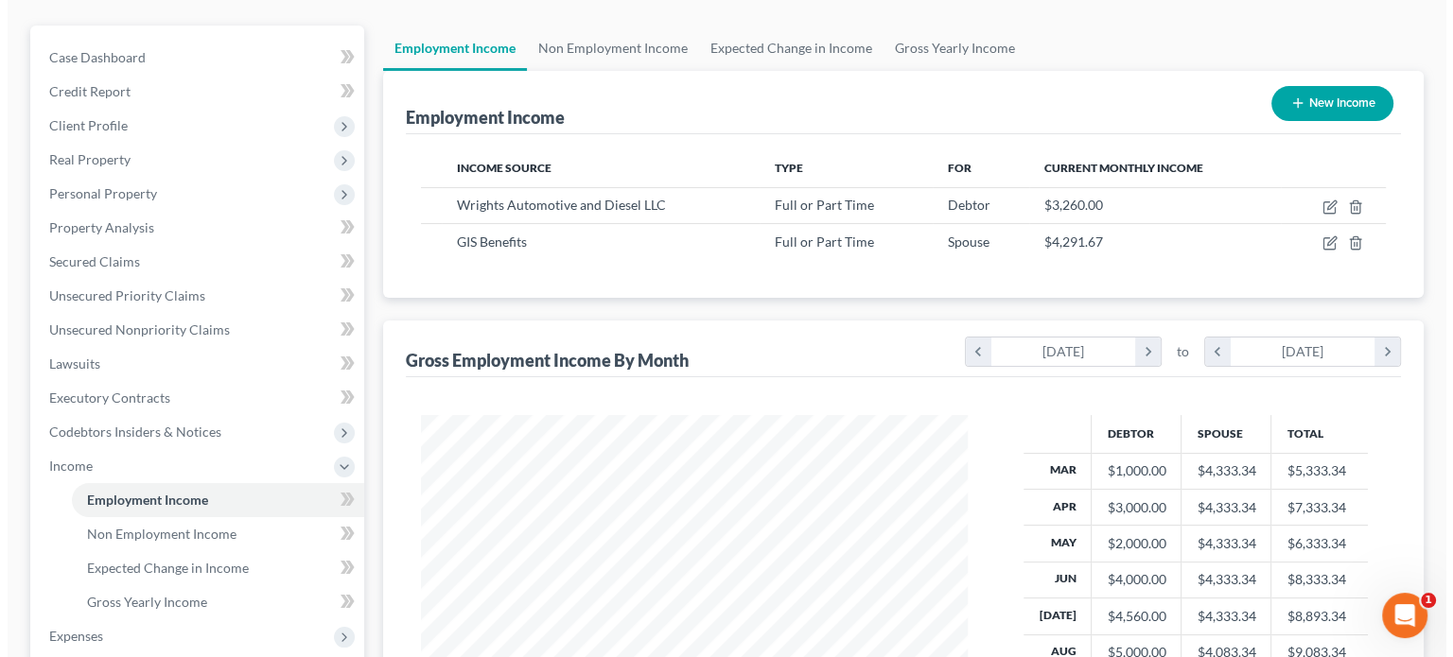
scroll to position [189, 0]
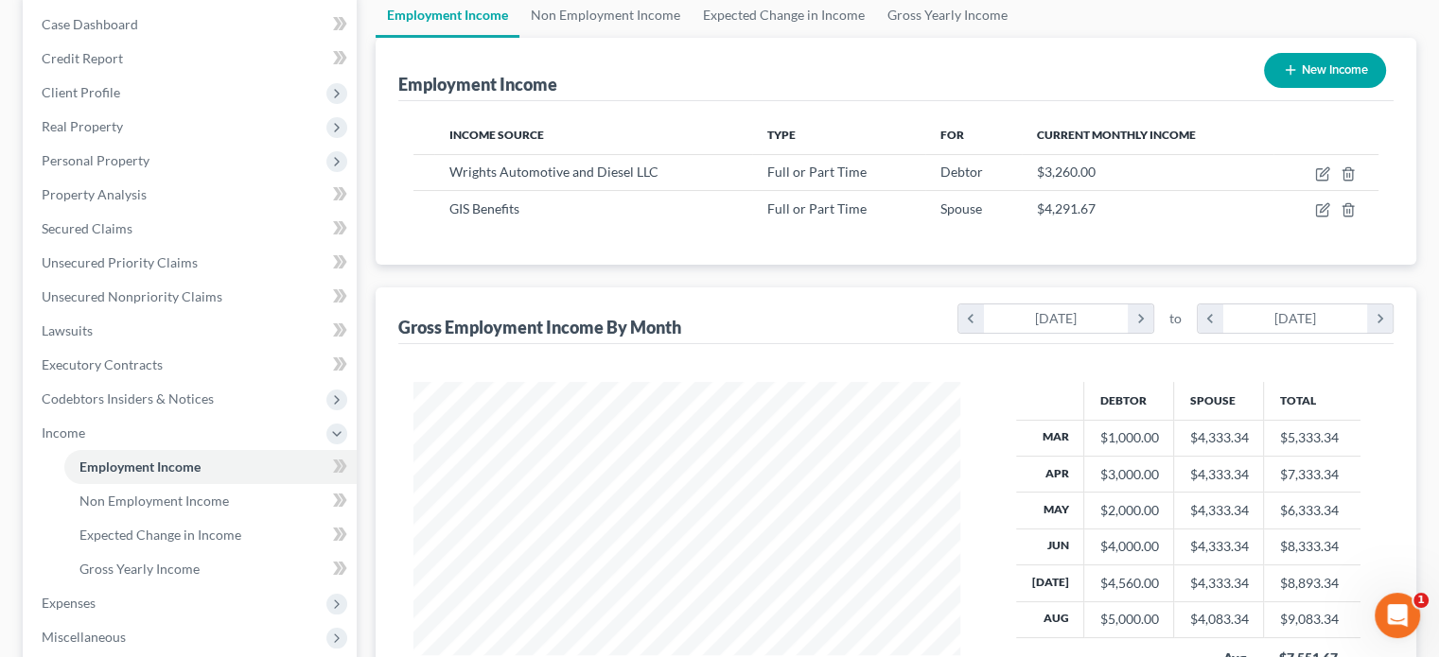
click at [1309, 66] on button "New Income" at bounding box center [1325, 70] width 122 height 35
select select "0"
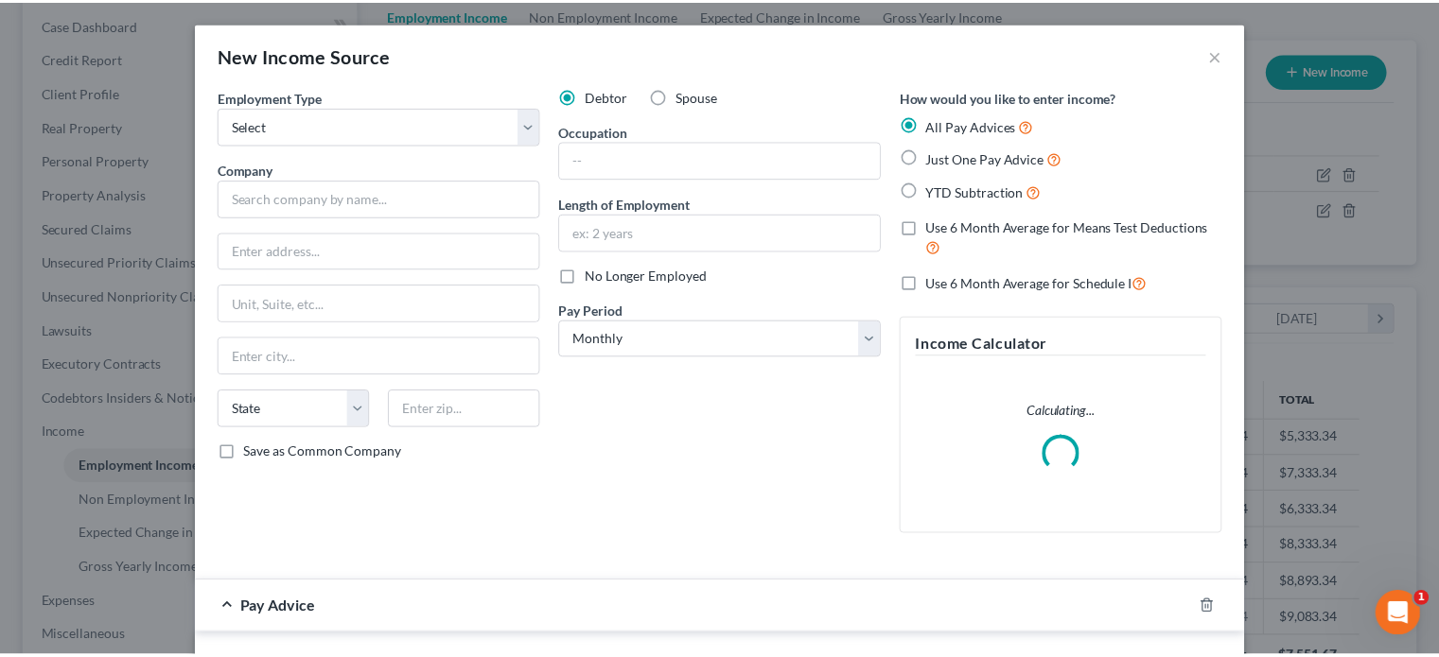
scroll to position [337, 590]
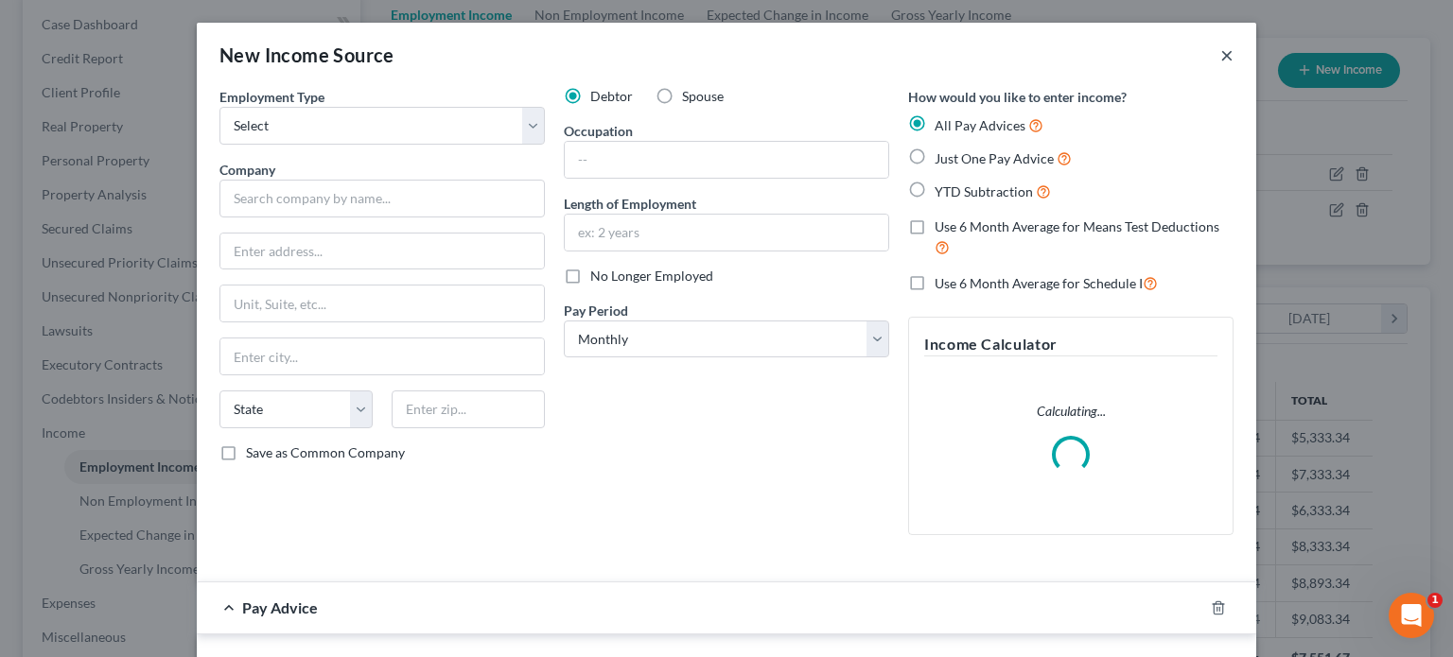
click at [1223, 62] on button "×" at bounding box center [1226, 55] width 13 height 23
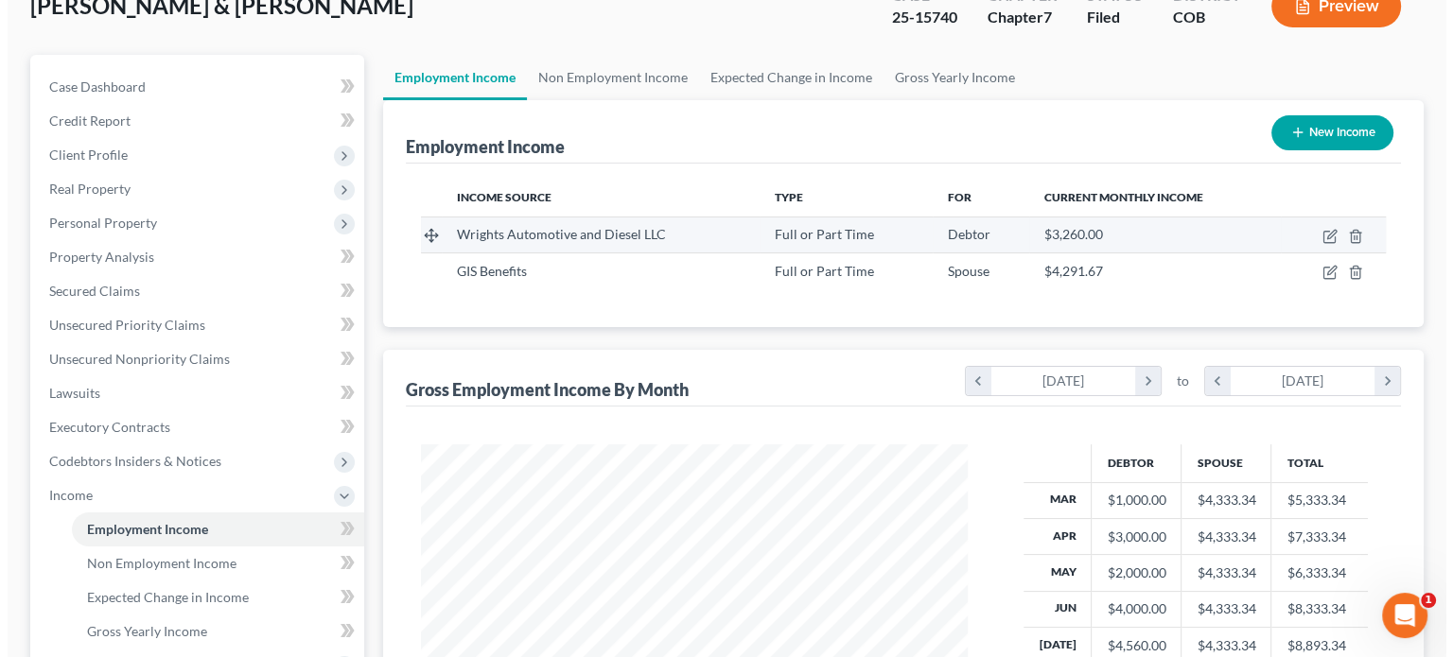
scroll to position [0, 0]
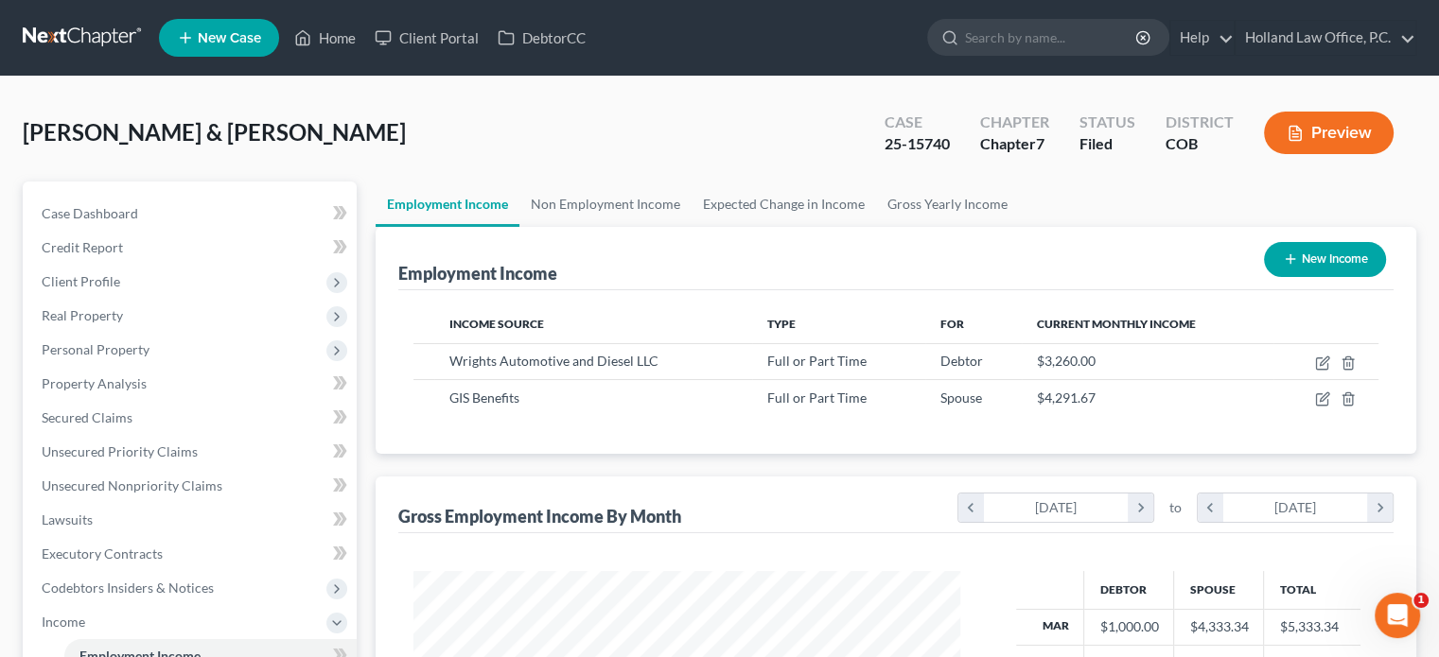
click at [1359, 135] on button "Preview" at bounding box center [1329, 133] width 130 height 43
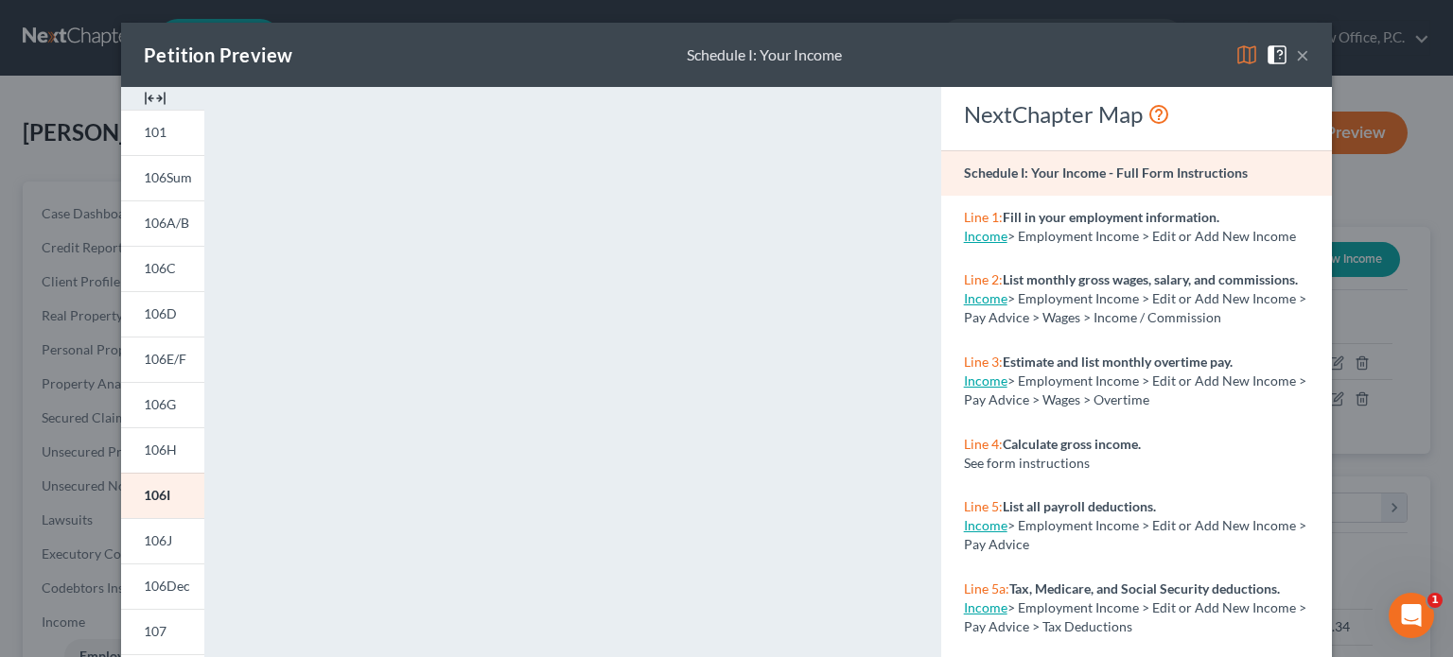
click at [1296, 55] on button "×" at bounding box center [1302, 55] width 13 height 23
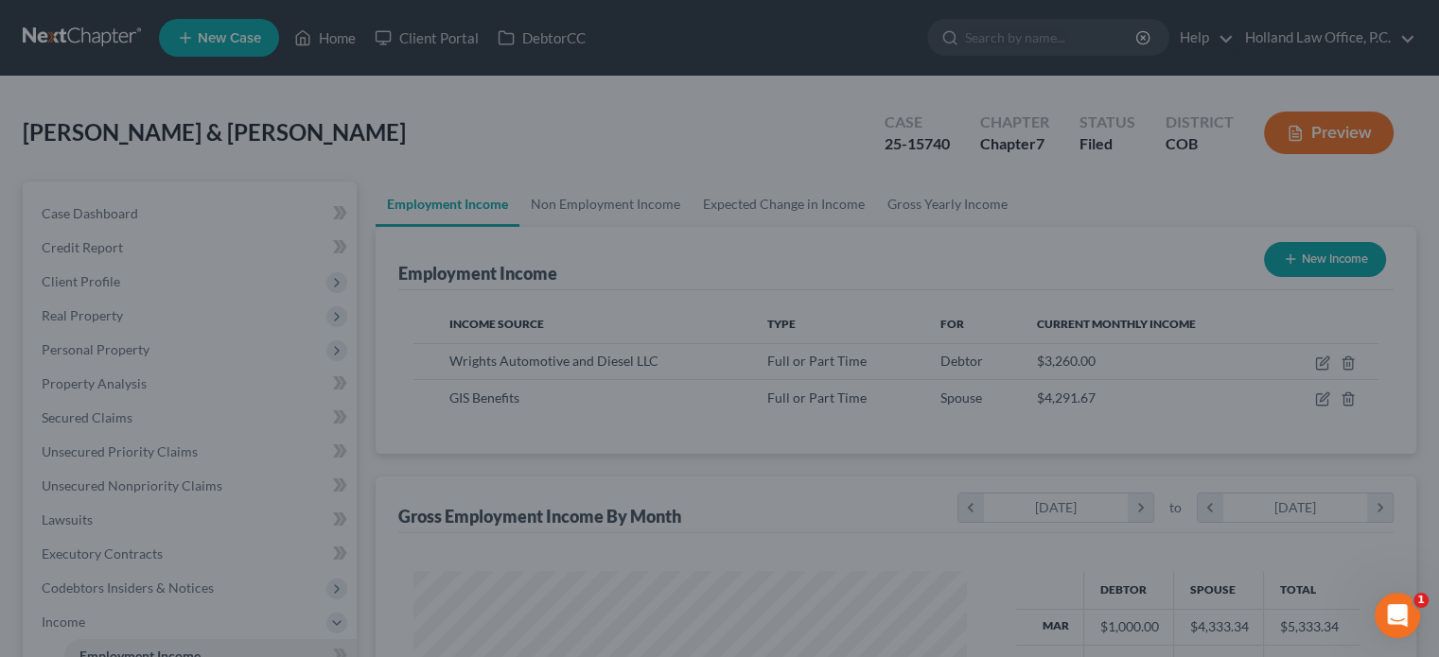
scroll to position [945461, 945213]
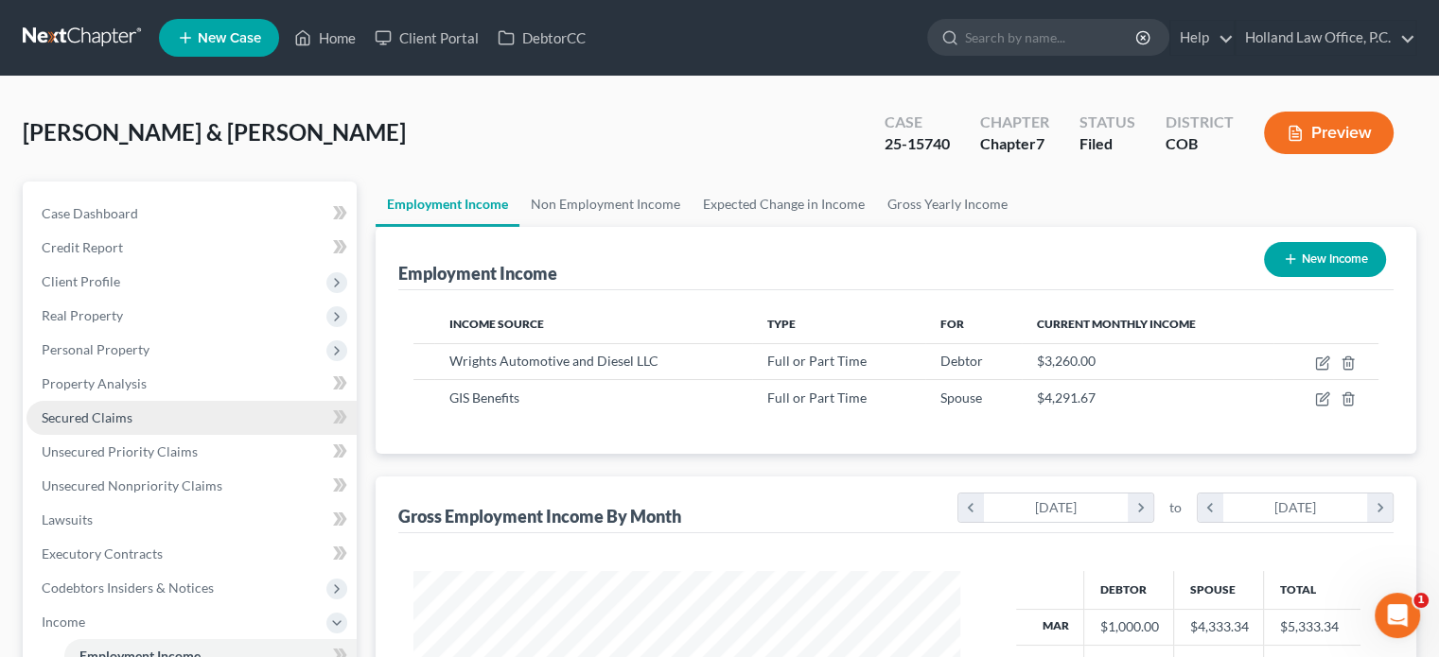
click at [123, 422] on span "Secured Claims" at bounding box center [87, 418] width 91 height 16
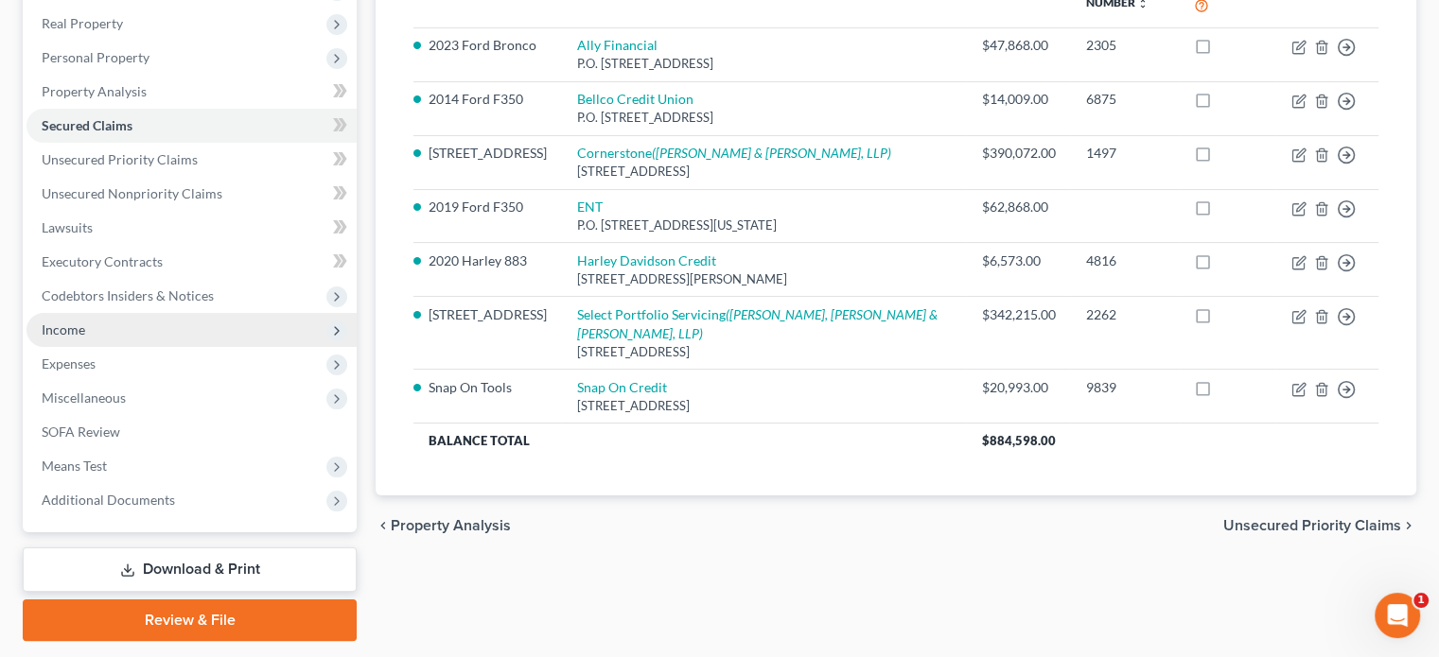
scroll to position [346, 0]
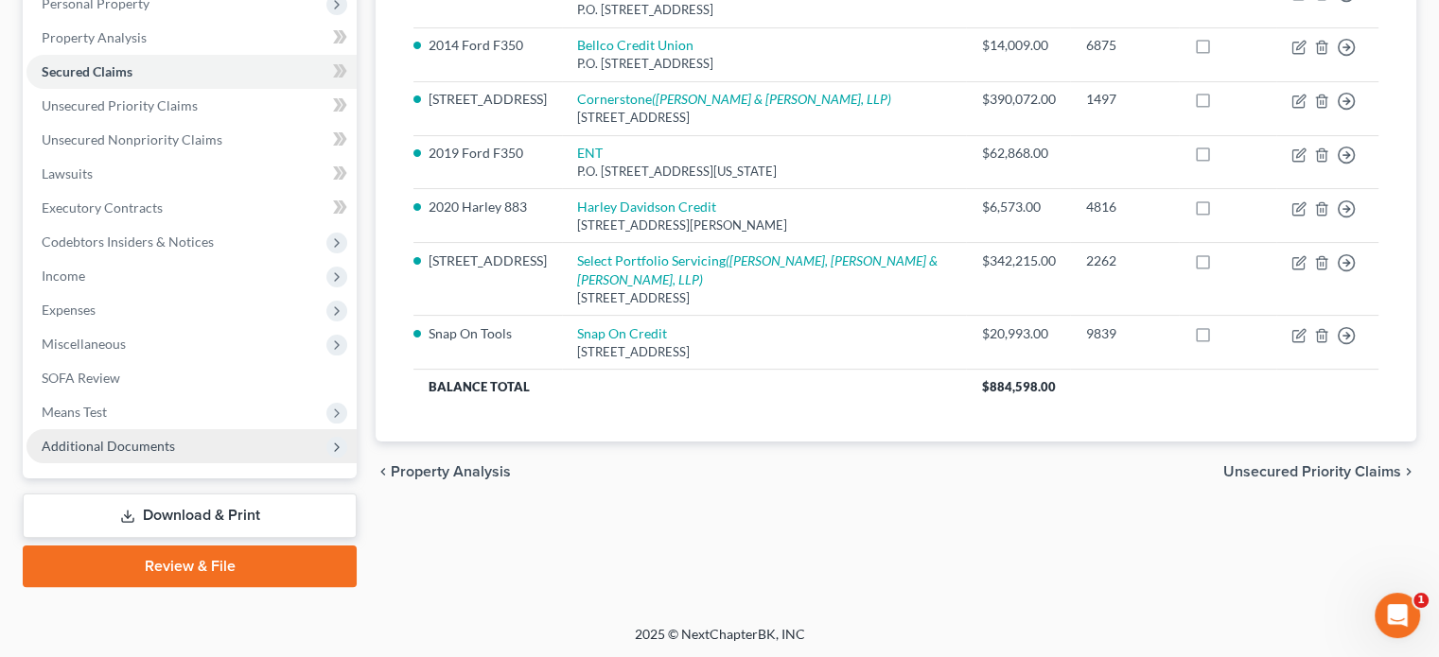
click at [132, 442] on span "Additional Documents" at bounding box center [108, 446] width 133 height 16
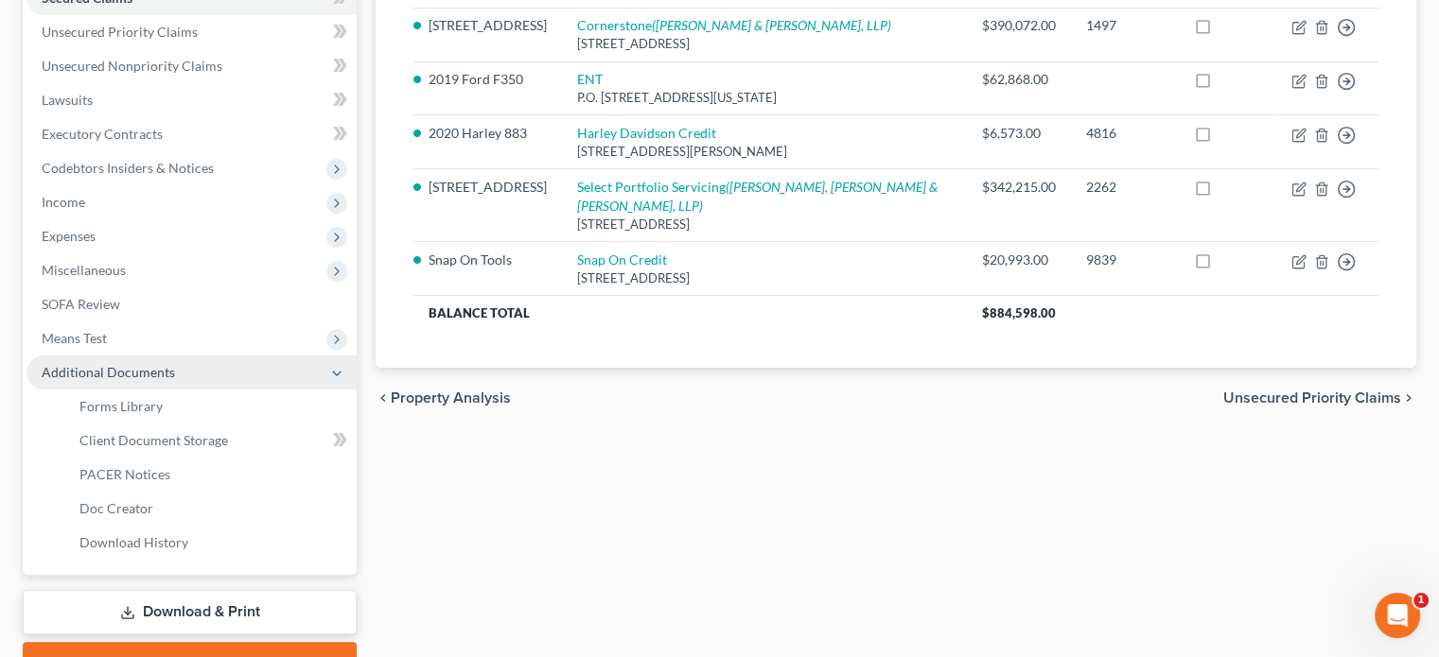
scroll to position [516, 0]
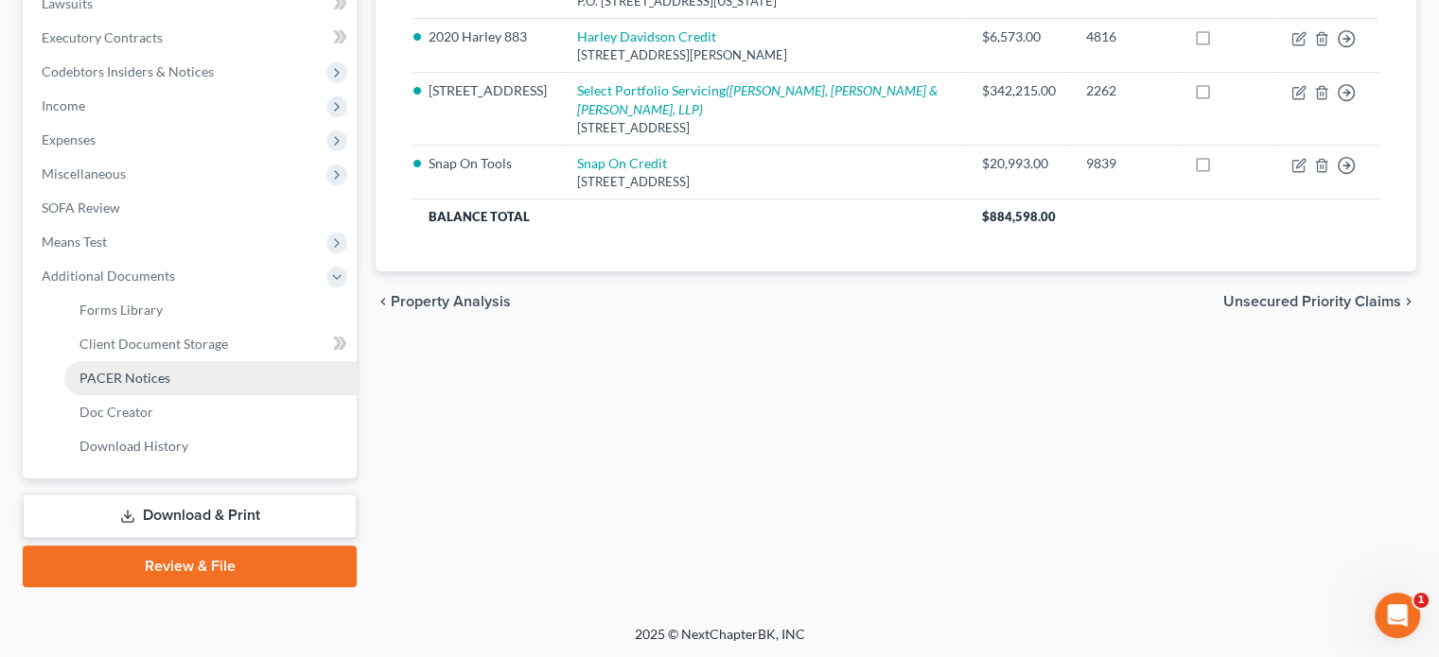
click at [130, 377] on span "PACER Notices" at bounding box center [124, 378] width 91 height 16
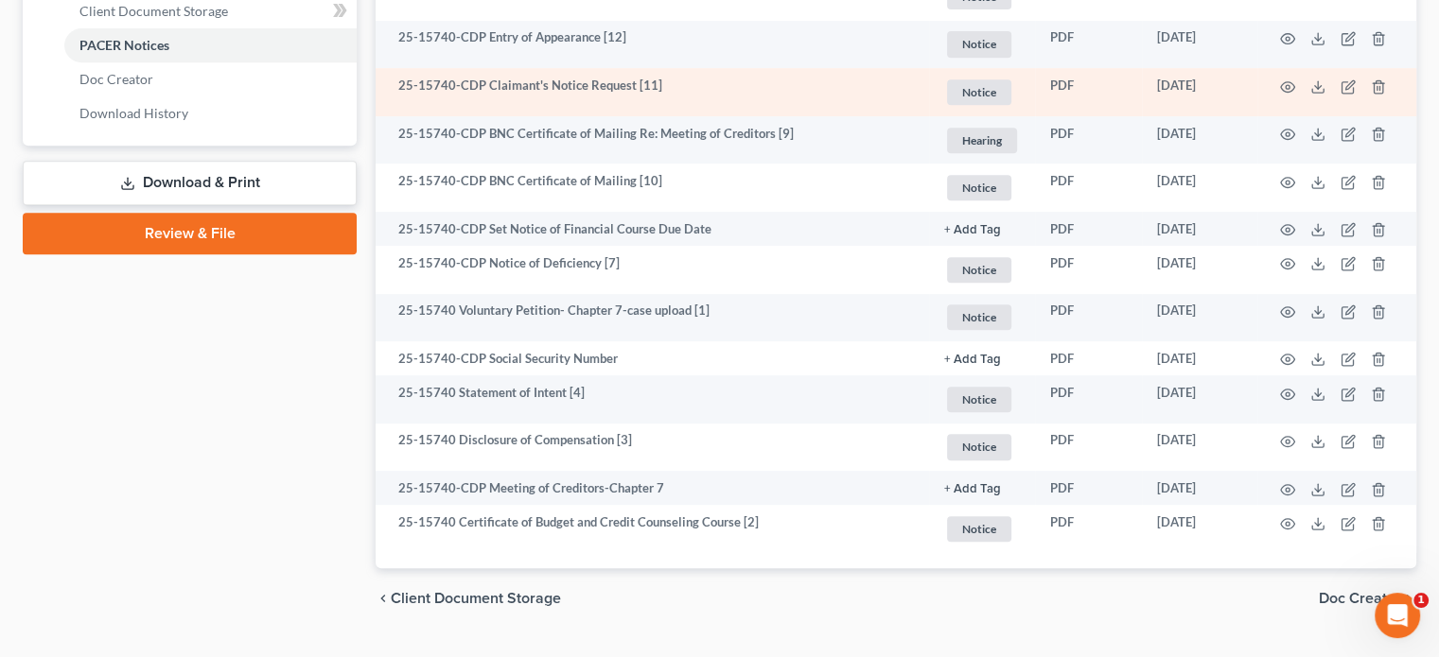
scroll to position [851, 0]
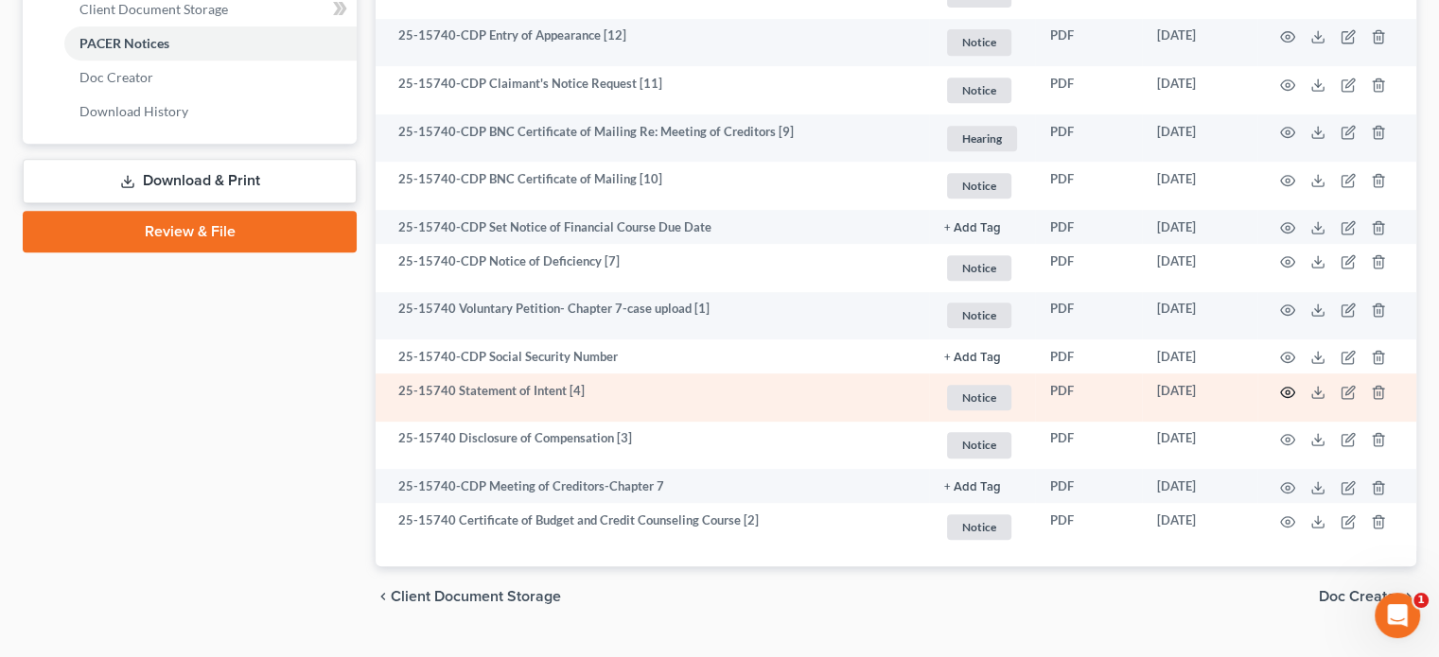
click at [1285, 393] on circle "button" at bounding box center [1287, 393] width 4 height 4
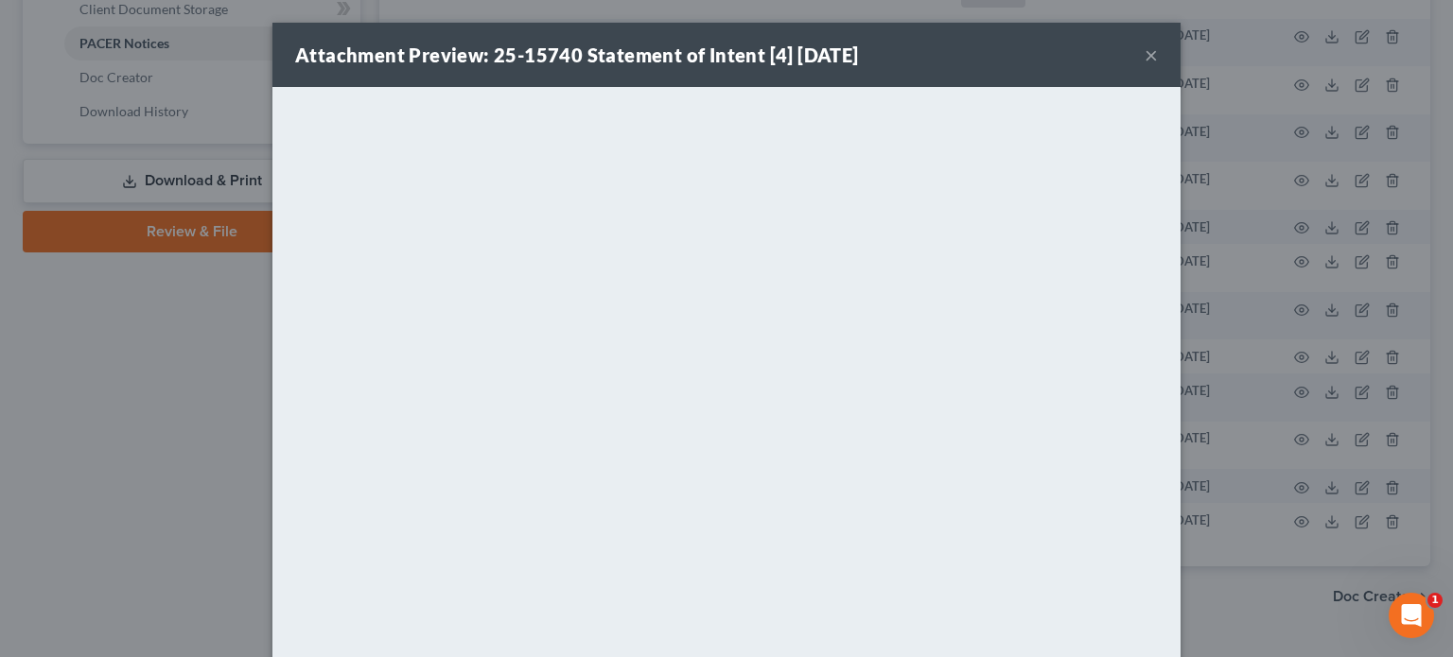
click at [1144, 56] on button "×" at bounding box center [1150, 55] width 13 height 23
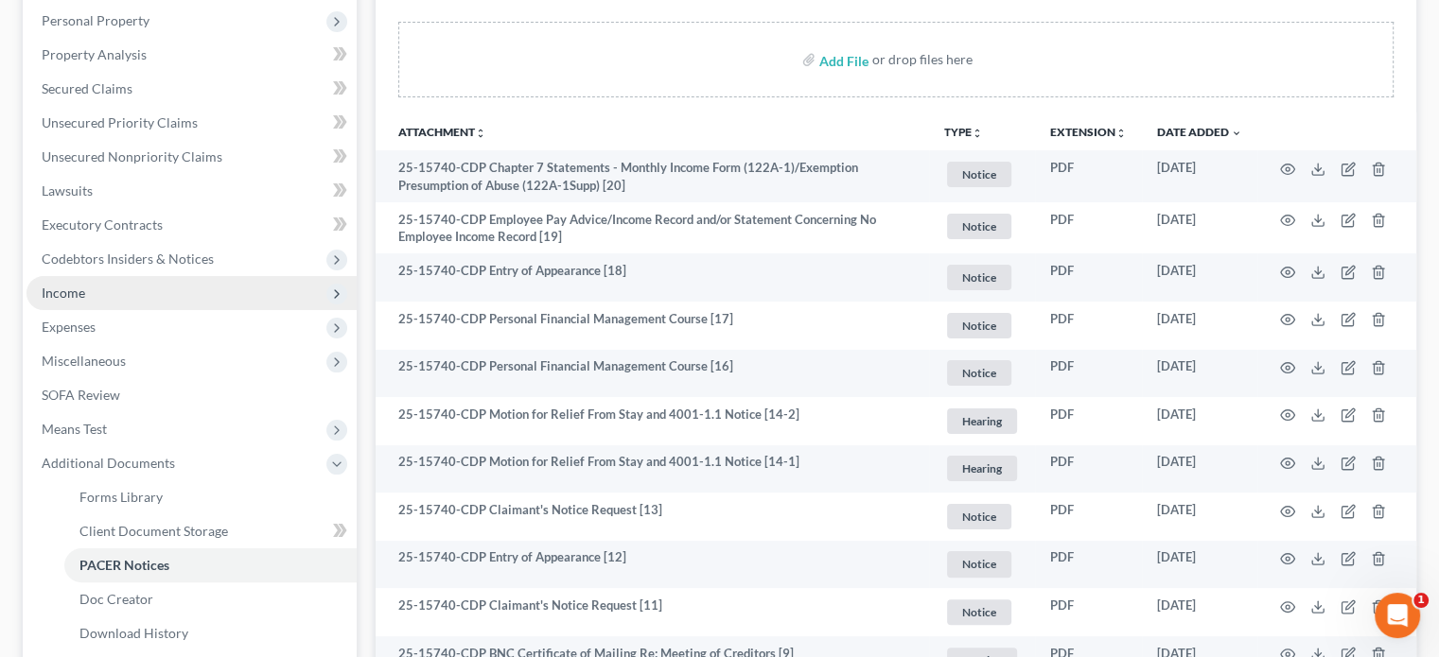
scroll to position [284, 0]
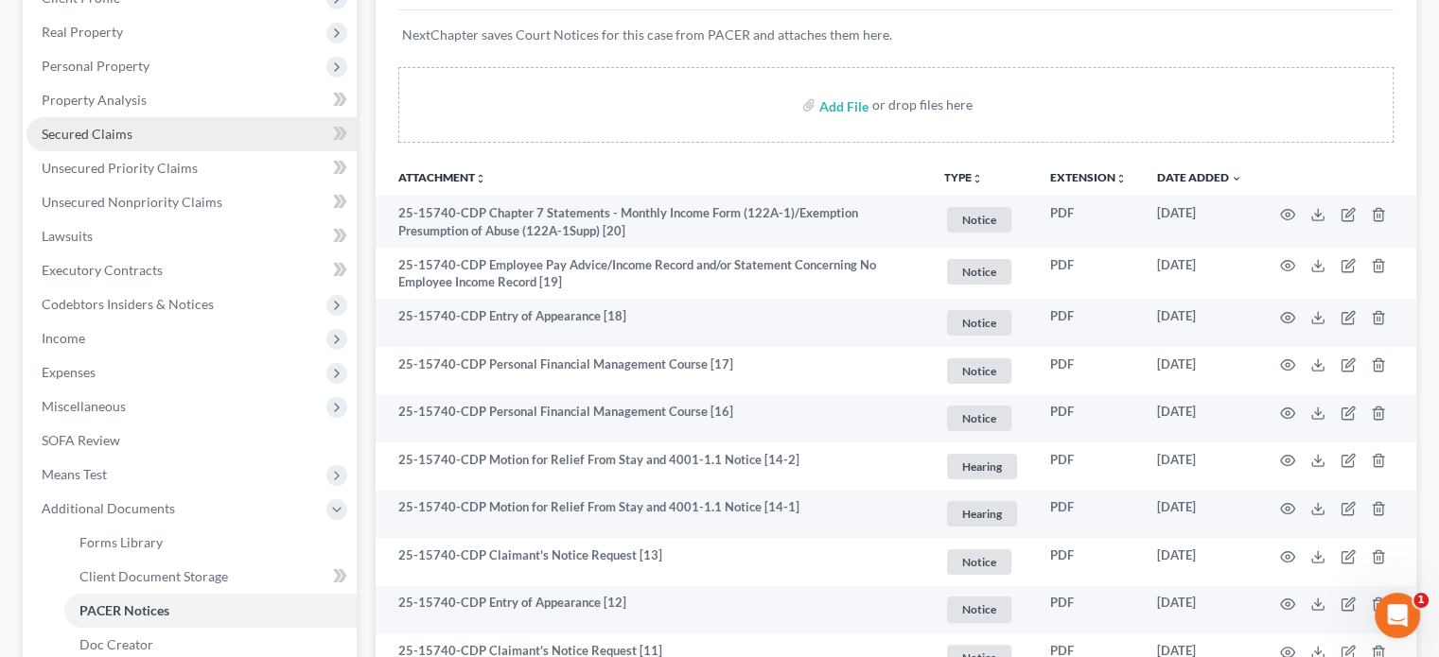
click at [98, 138] on span "Secured Claims" at bounding box center [87, 134] width 91 height 16
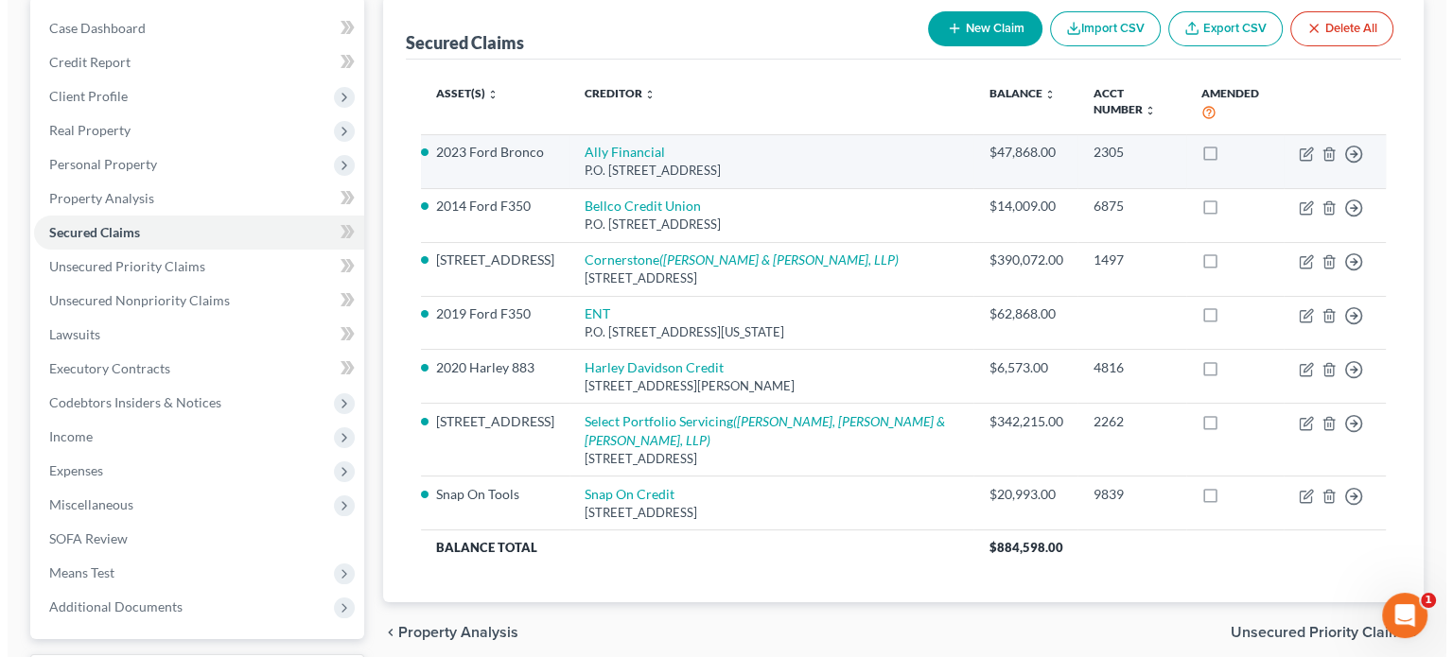
scroll to position [189, 0]
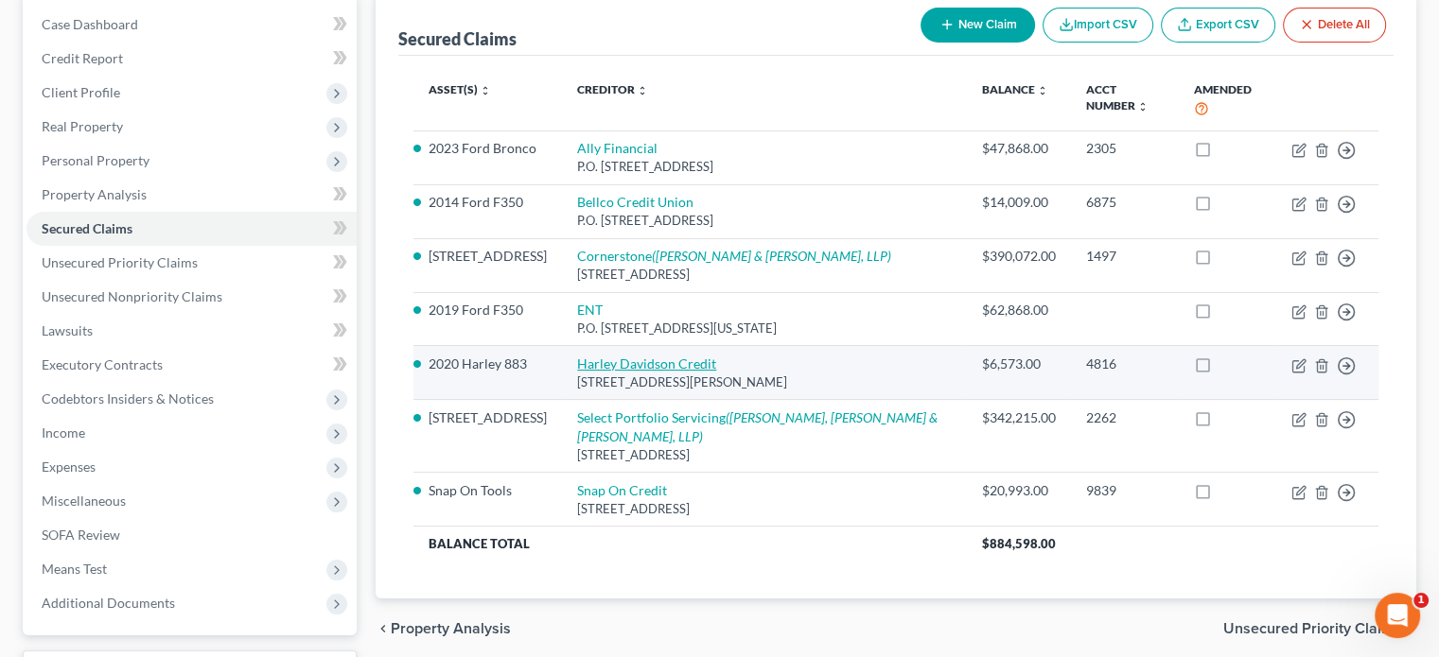
click at [647, 363] on link "Harley Davidson Credit" at bounding box center [646, 364] width 139 height 16
select select "14"
select select "4"
select select "1"
select select "0"
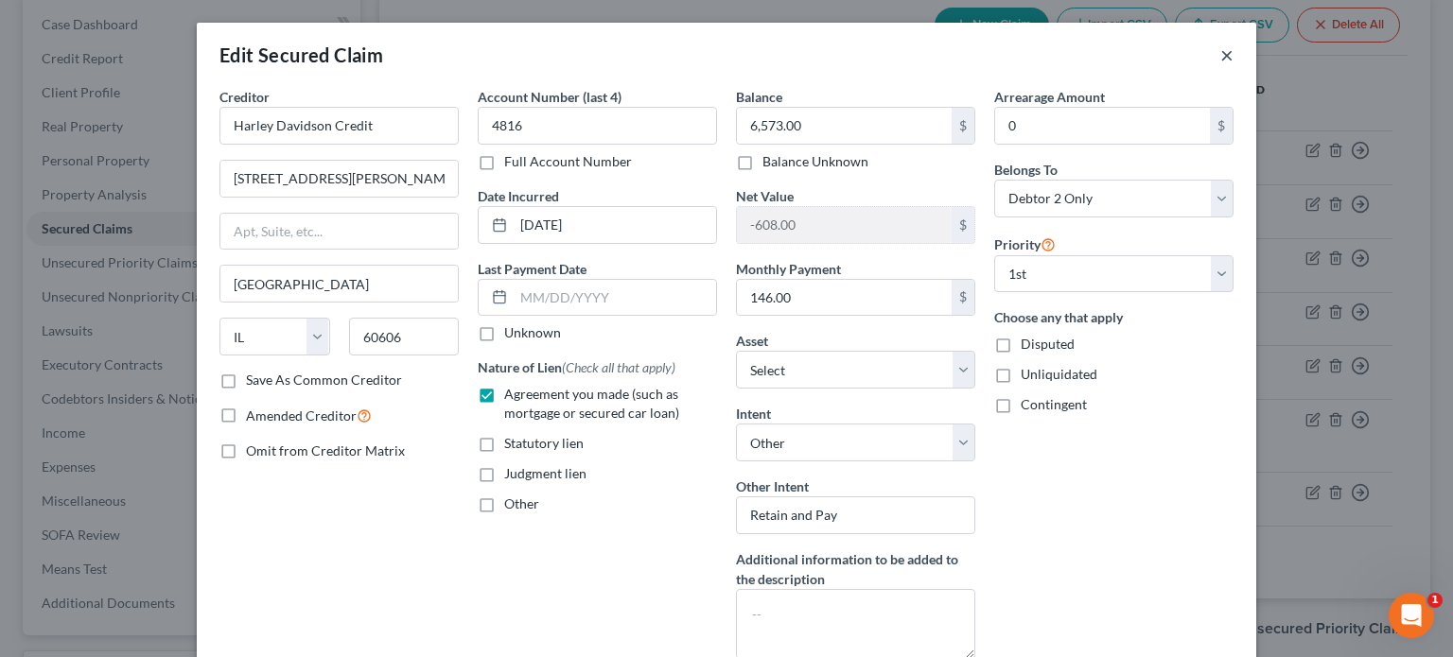
click at [1222, 53] on button "×" at bounding box center [1226, 55] width 13 height 23
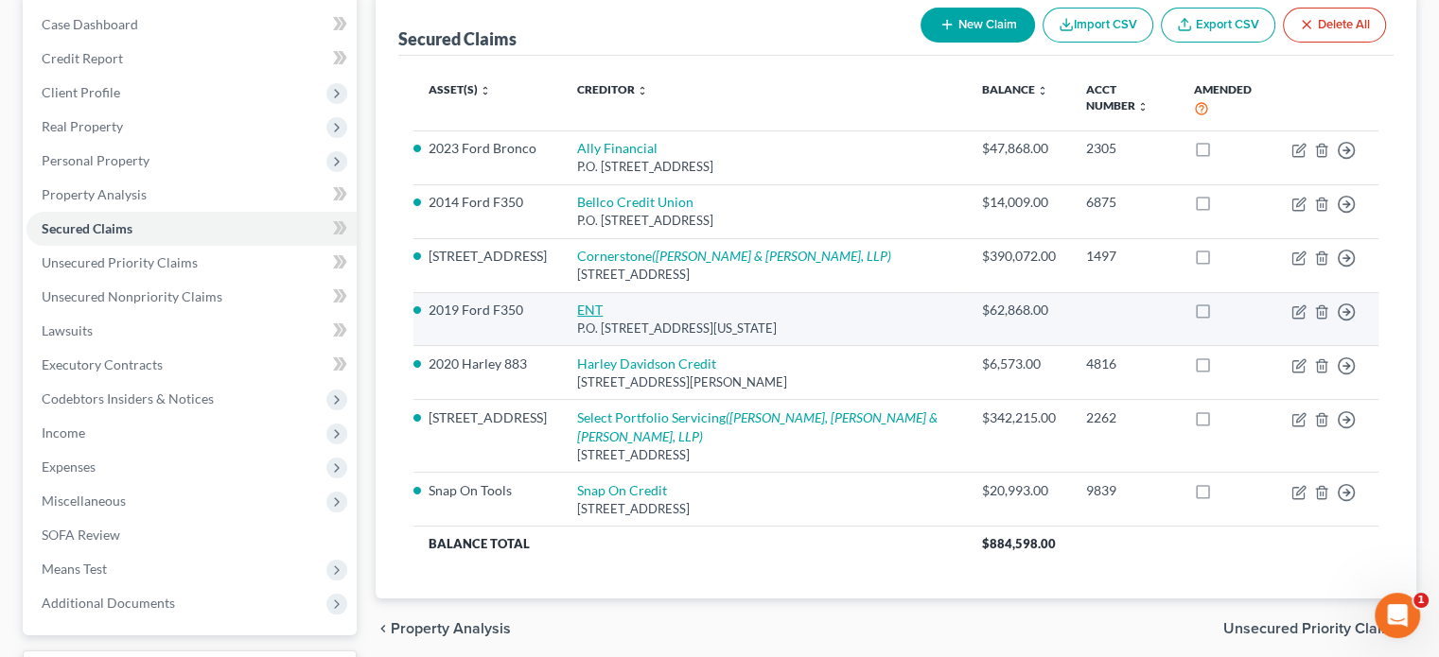
click at [602, 309] on link "ENT" at bounding box center [590, 310] width 26 height 16
select select "5"
select select "2"
select select "4"
select select "2"
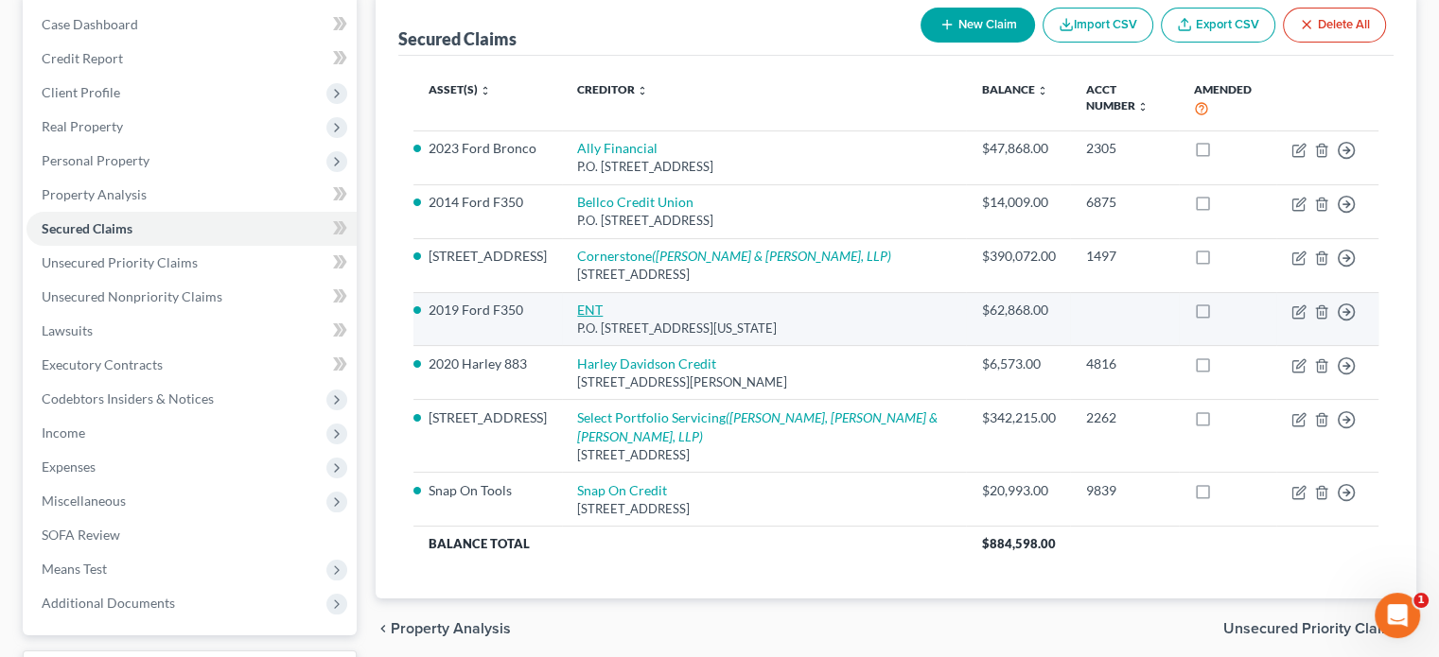
select select "0"
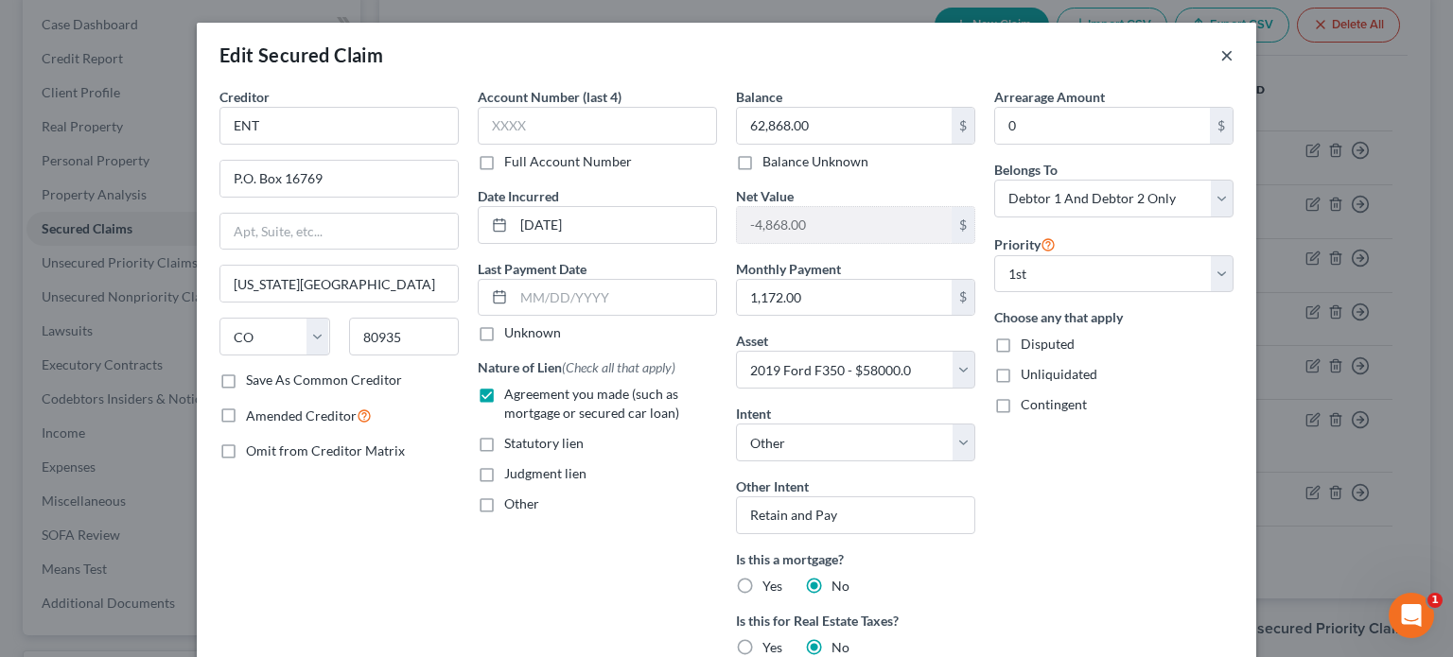
click at [1220, 55] on button "×" at bounding box center [1226, 55] width 13 height 23
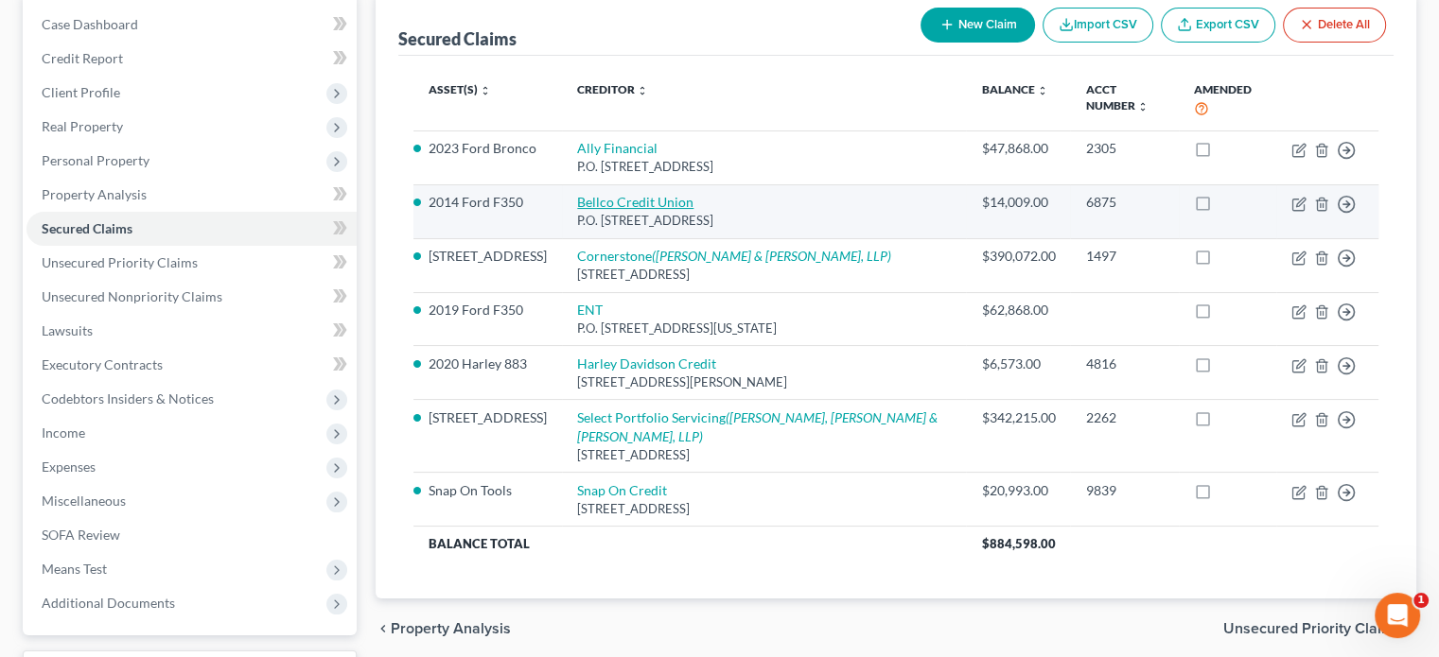
click at [653, 200] on link "Bellco Credit Union" at bounding box center [635, 202] width 116 height 16
select select "5"
select select "37"
select select "0"
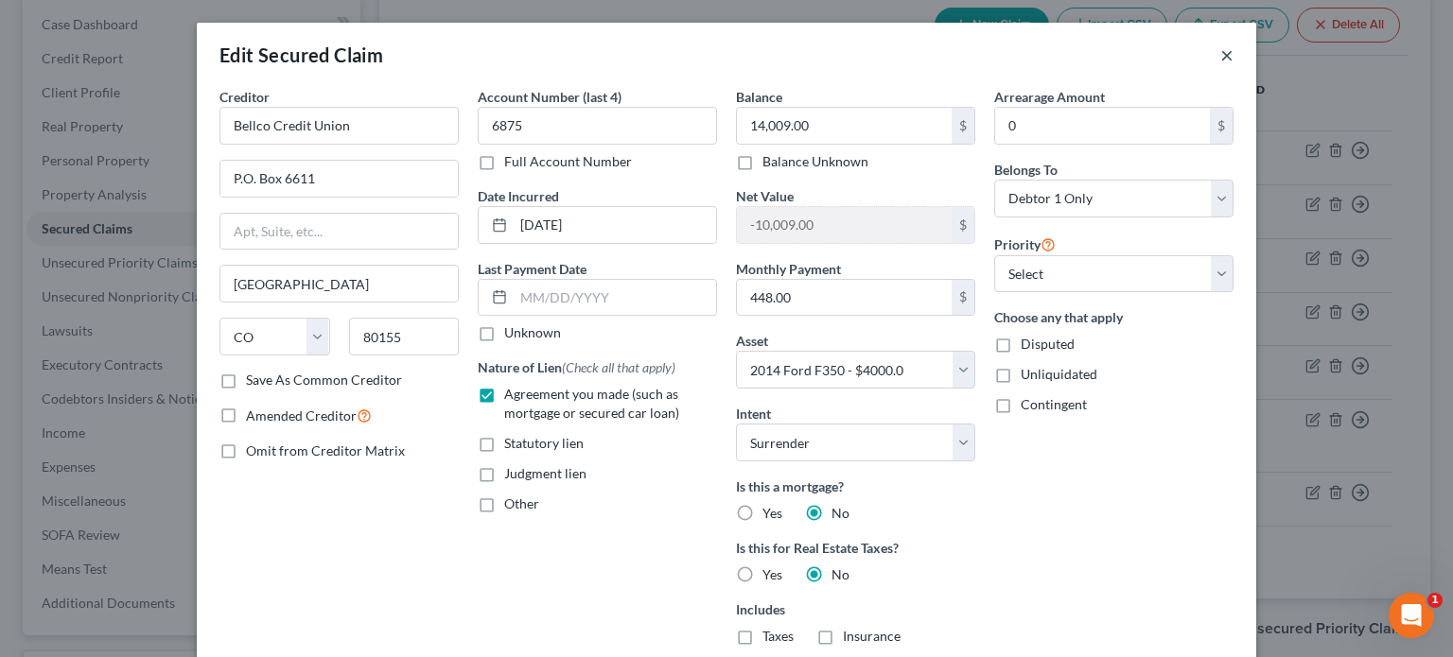
click at [1221, 60] on button "×" at bounding box center [1226, 55] width 13 height 23
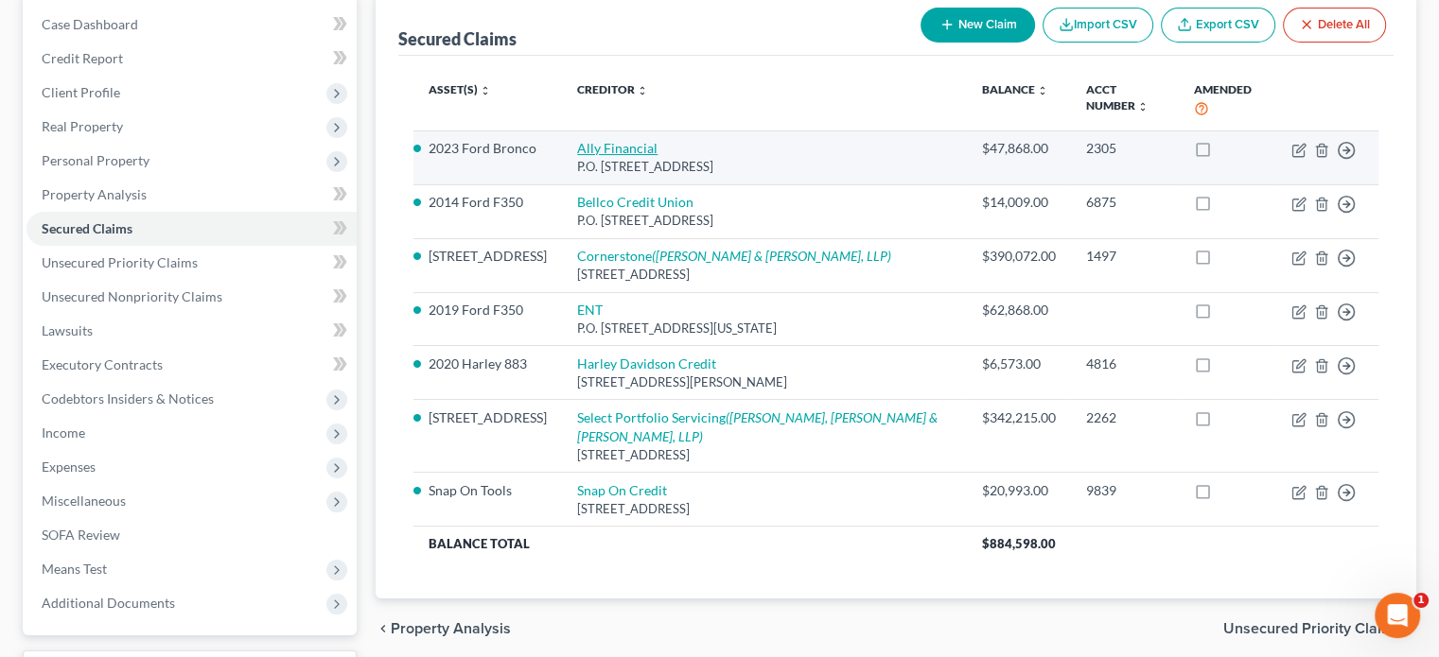
click at [630, 146] on link "Ally Financial" at bounding box center [617, 148] width 80 height 16
select select "24"
select select "0"
select select "6"
select select "4"
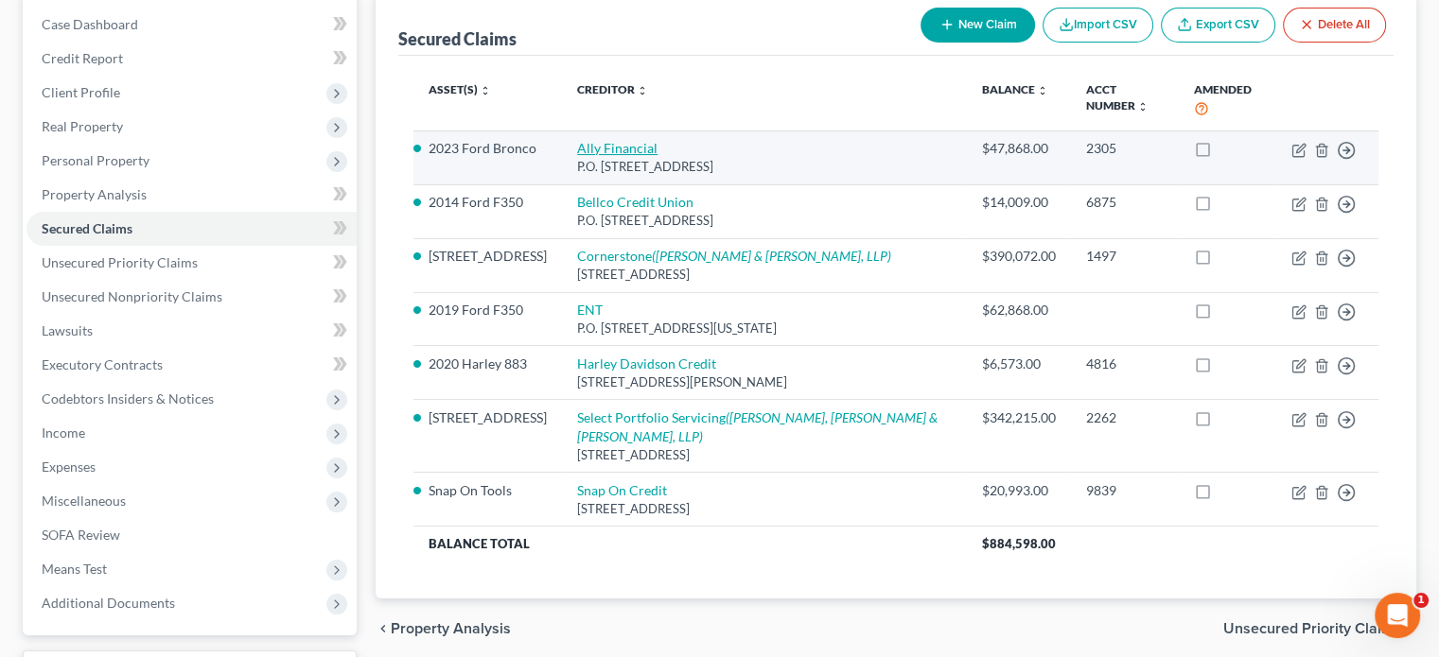
select select "2"
select select "0"
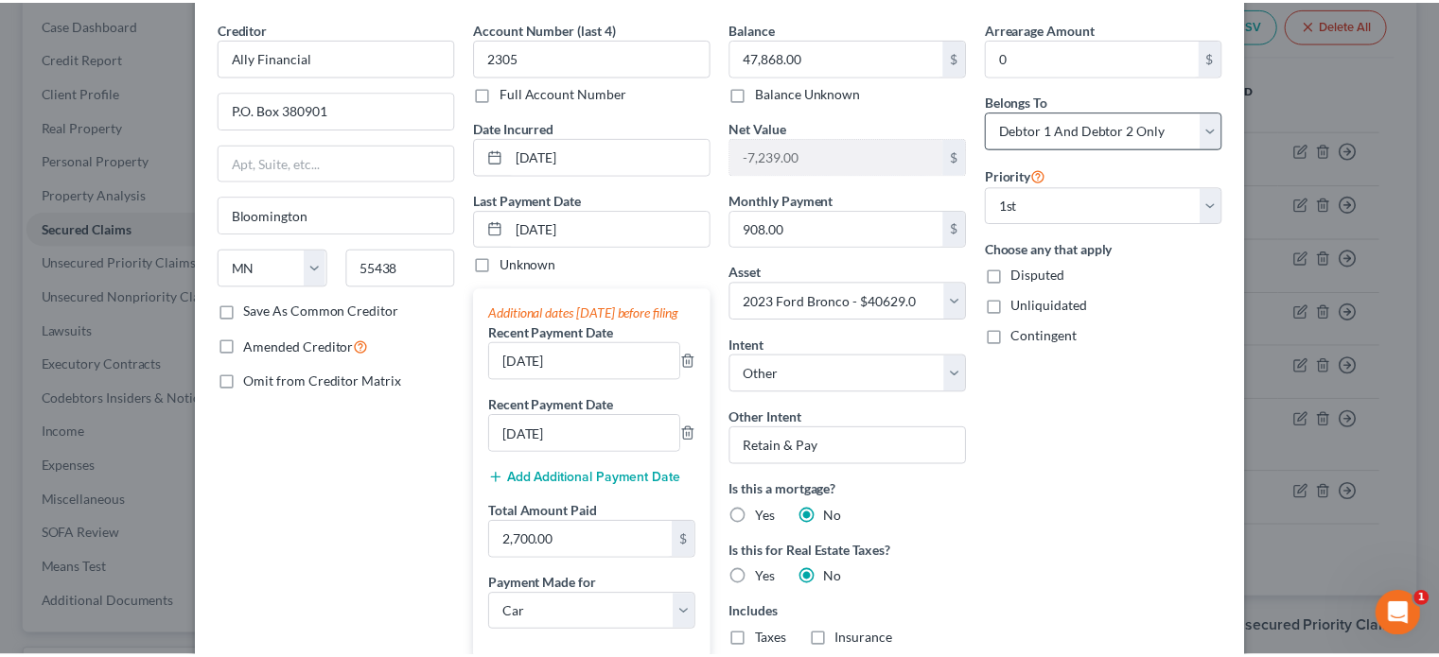
scroll to position [0, 0]
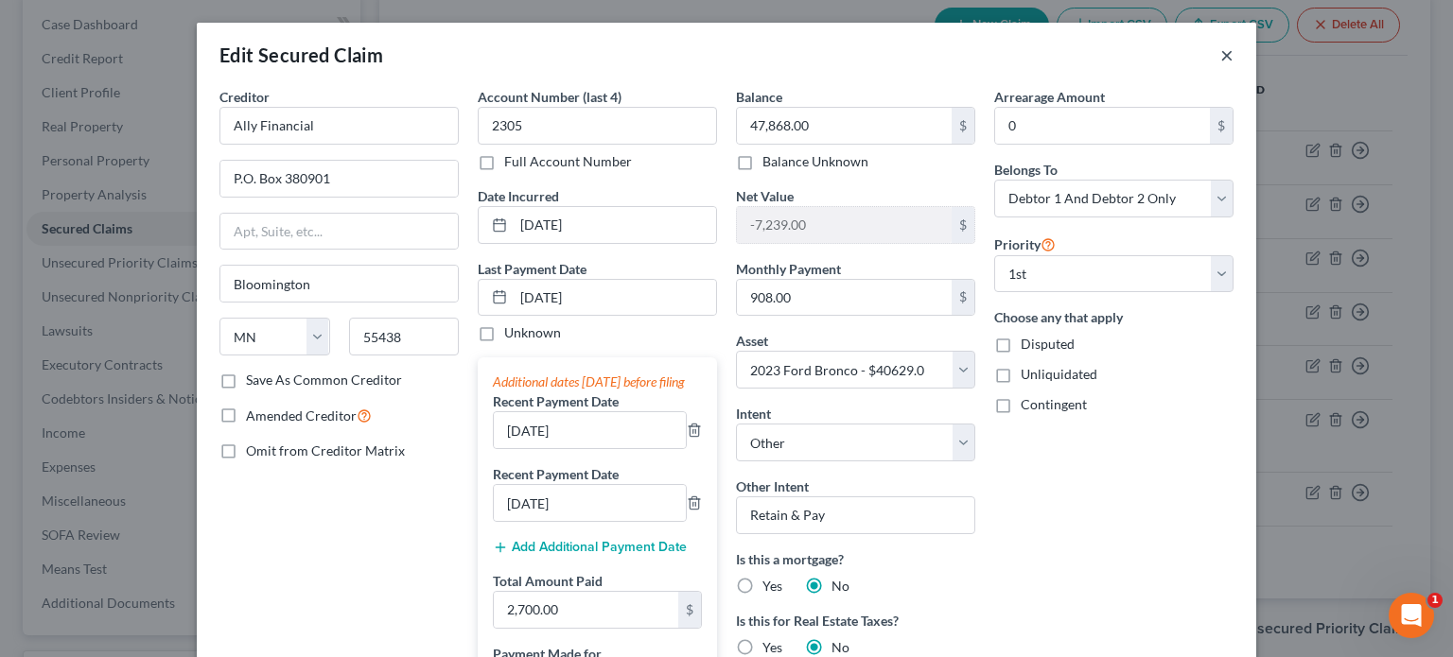
drag, startPoint x: 1220, startPoint y: 60, endPoint x: 1165, endPoint y: 109, distance: 73.7
click at [1220, 61] on button "×" at bounding box center [1226, 55] width 13 height 23
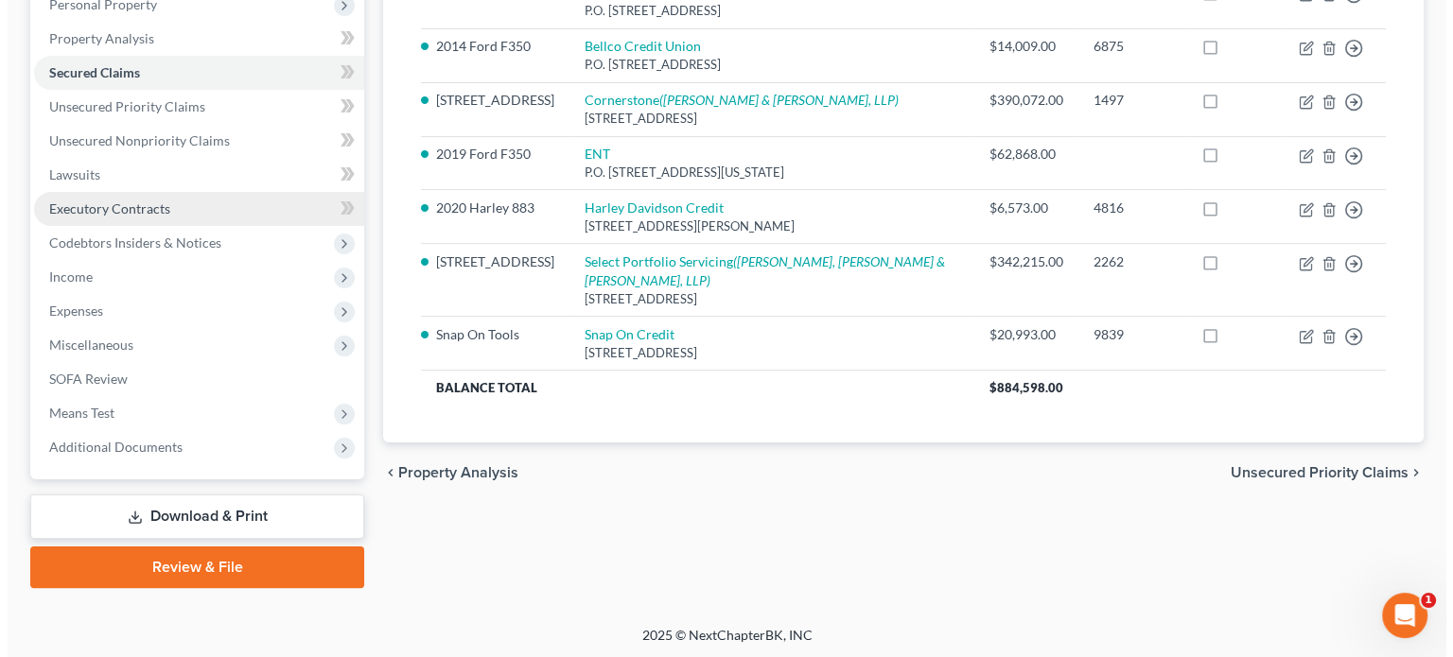
scroll to position [346, 0]
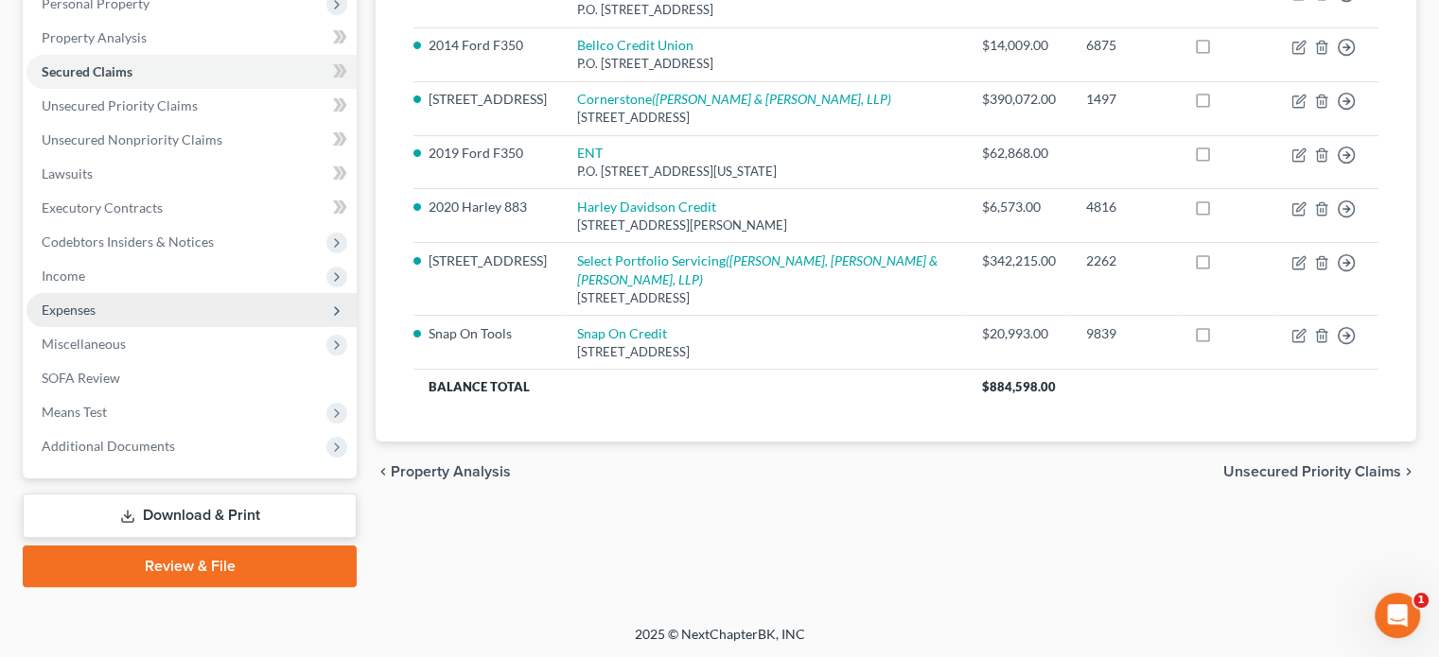
click at [87, 316] on span "Expenses" at bounding box center [69, 310] width 54 height 16
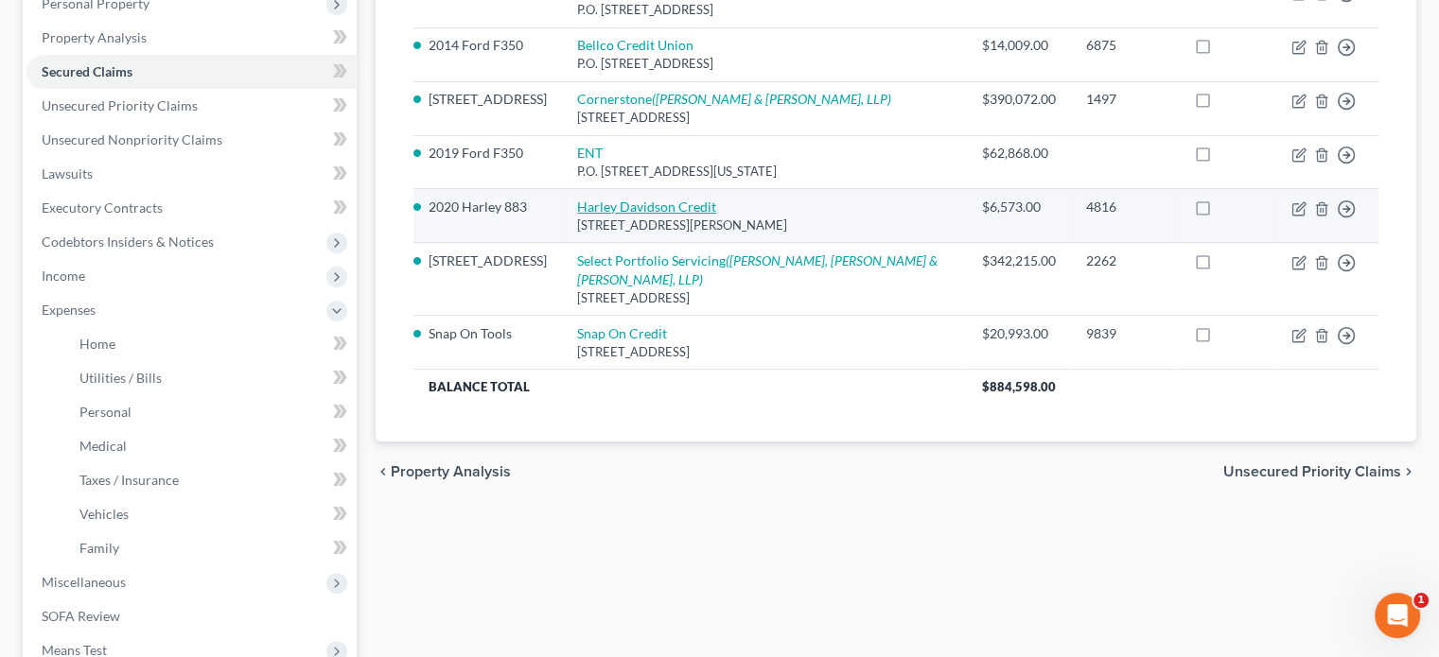
click at [700, 211] on link "Harley Davidson Credit" at bounding box center [646, 207] width 139 height 16
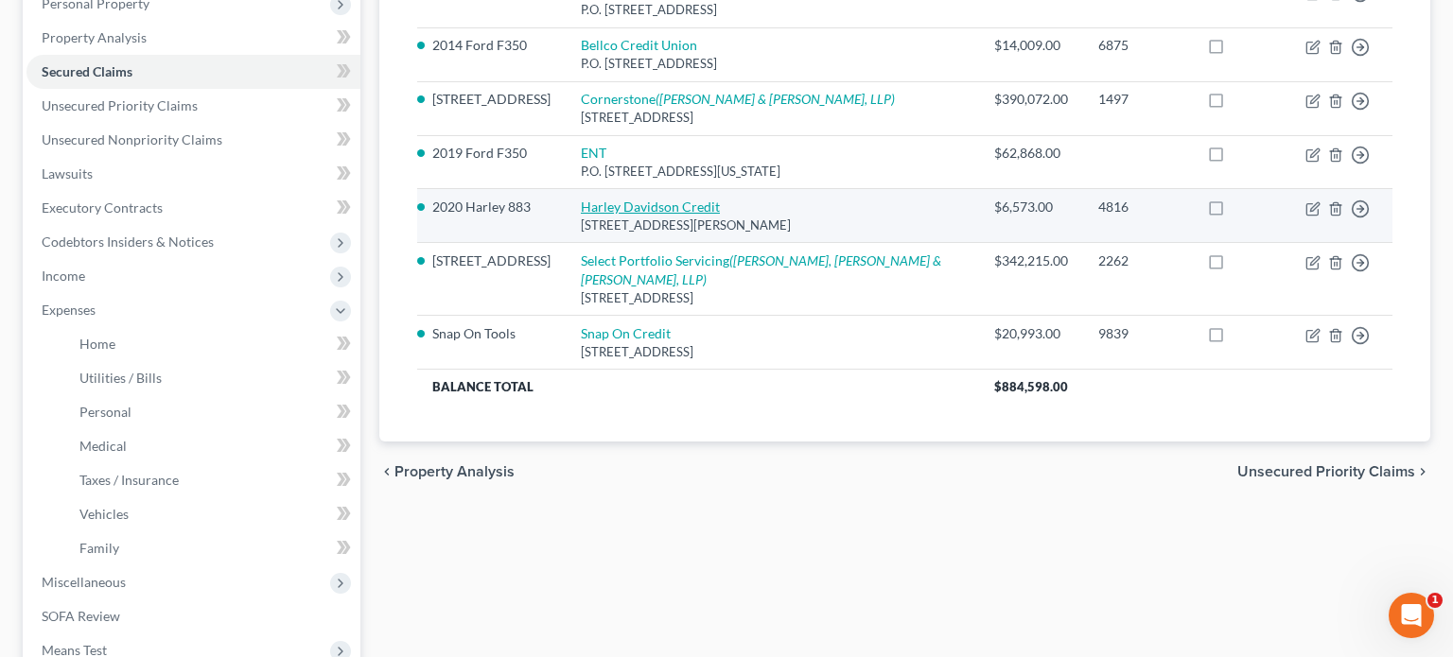
select select "14"
select select "24"
select select "4"
select select "1"
select select "0"
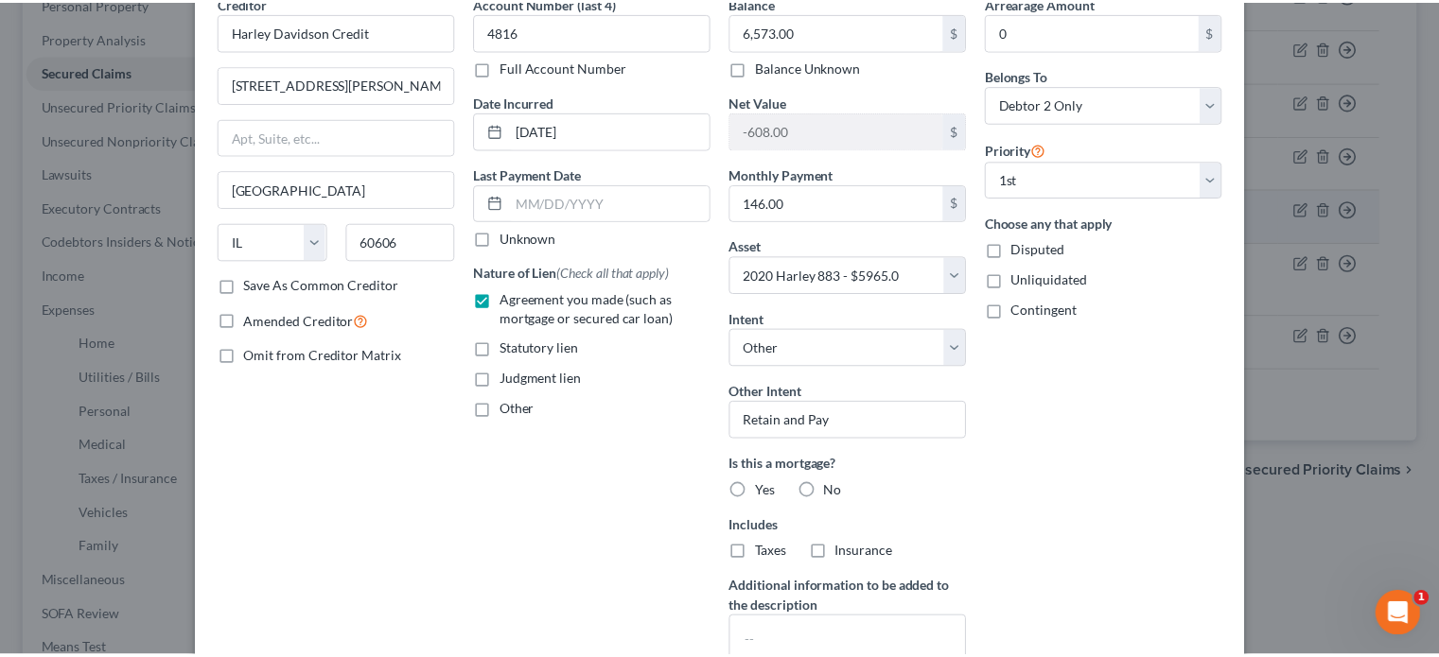
scroll to position [0, 0]
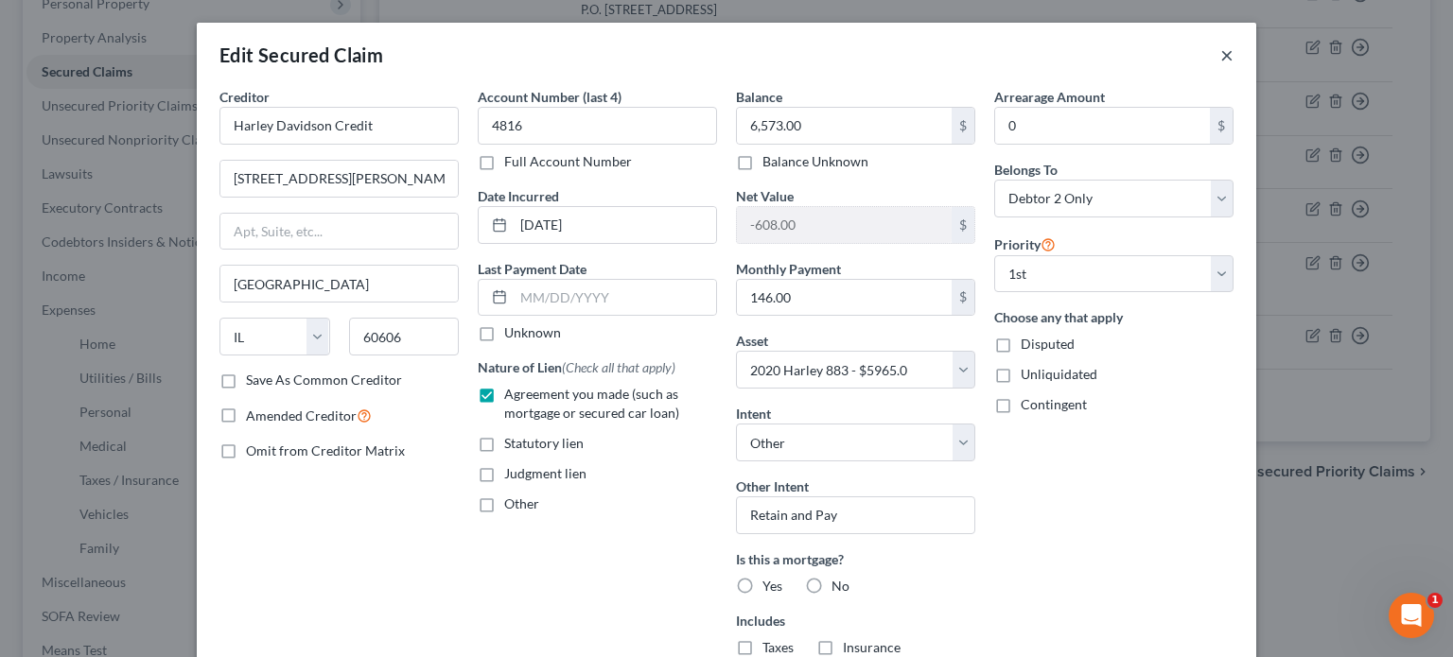
click at [1220, 52] on button "×" at bounding box center [1226, 55] width 13 height 23
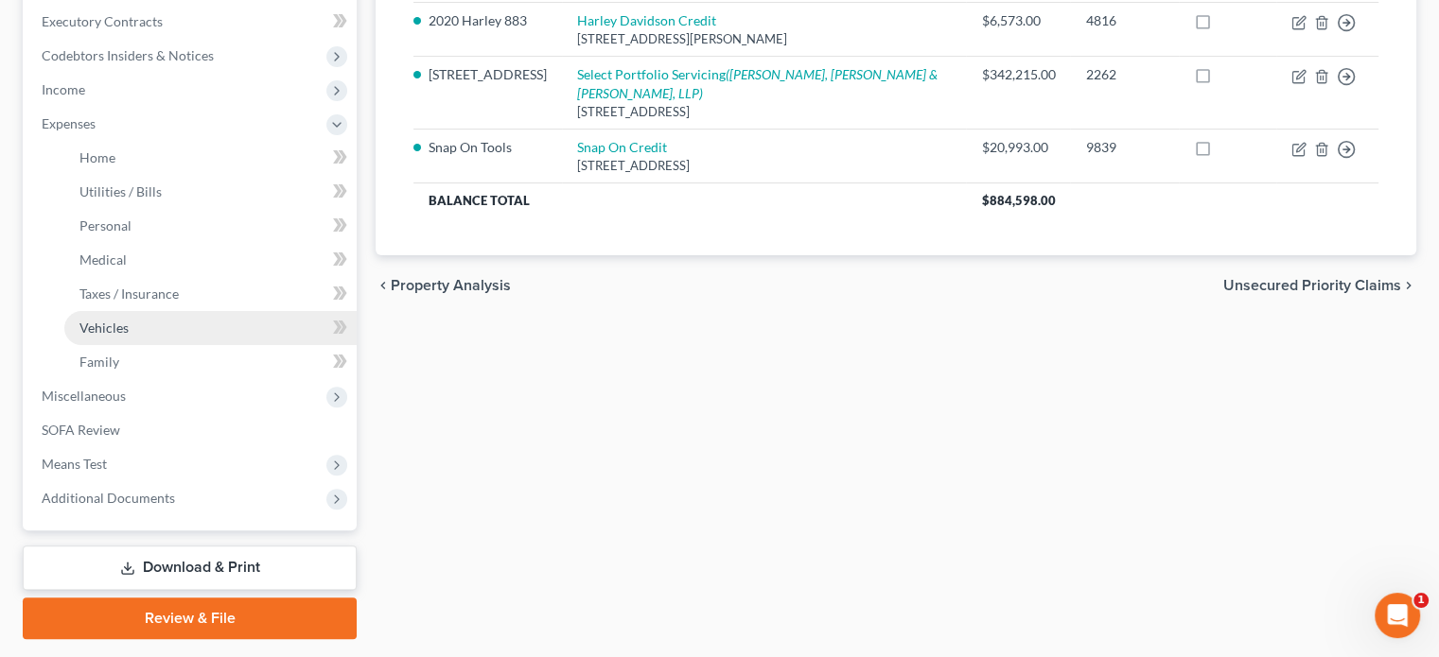
scroll to position [535, 0]
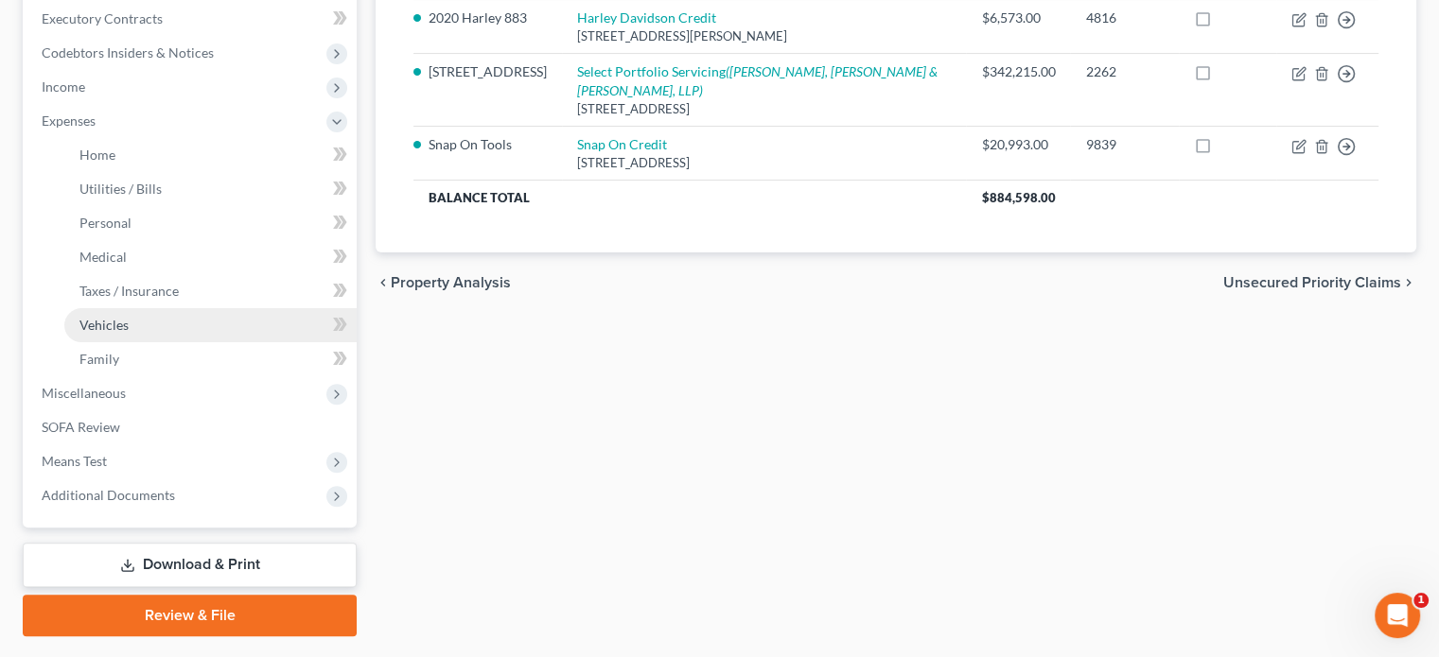
click at [110, 325] on span "Vehicles" at bounding box center [103, 325] width 49 height 16
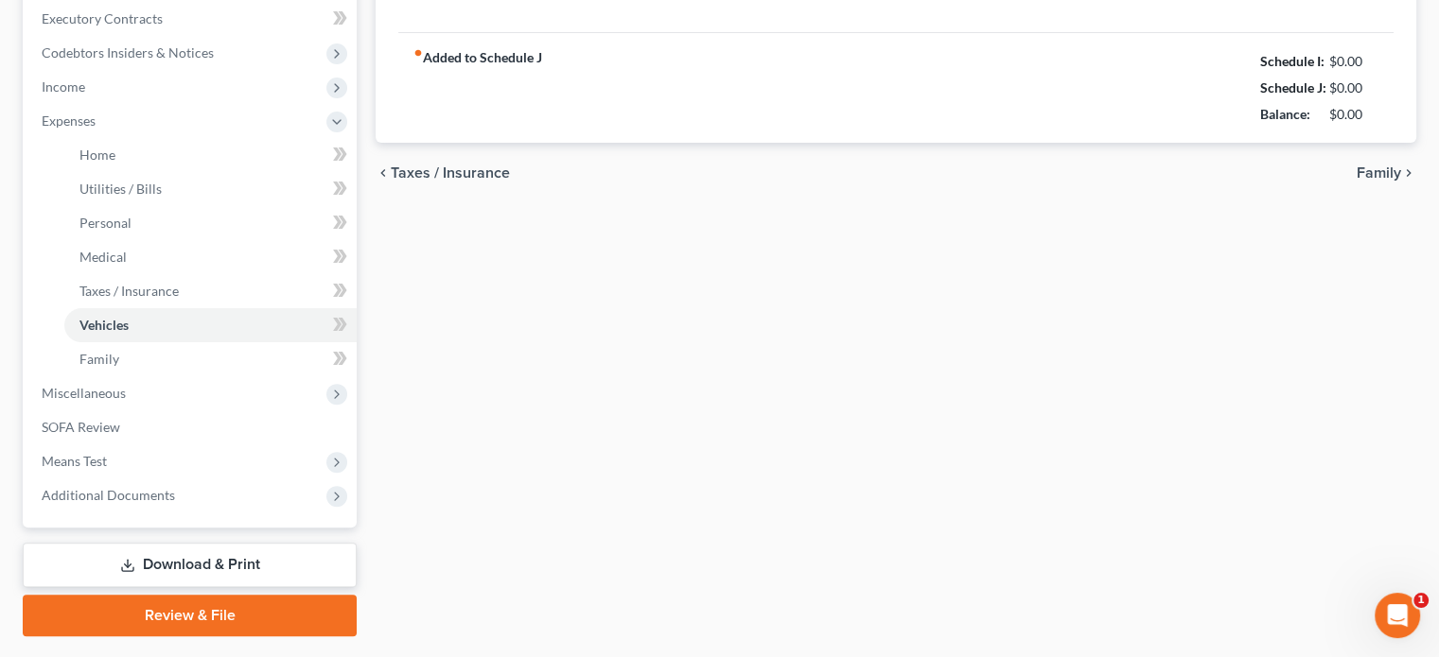
type input "300.00"
type input "50.00"
type input "0.00"
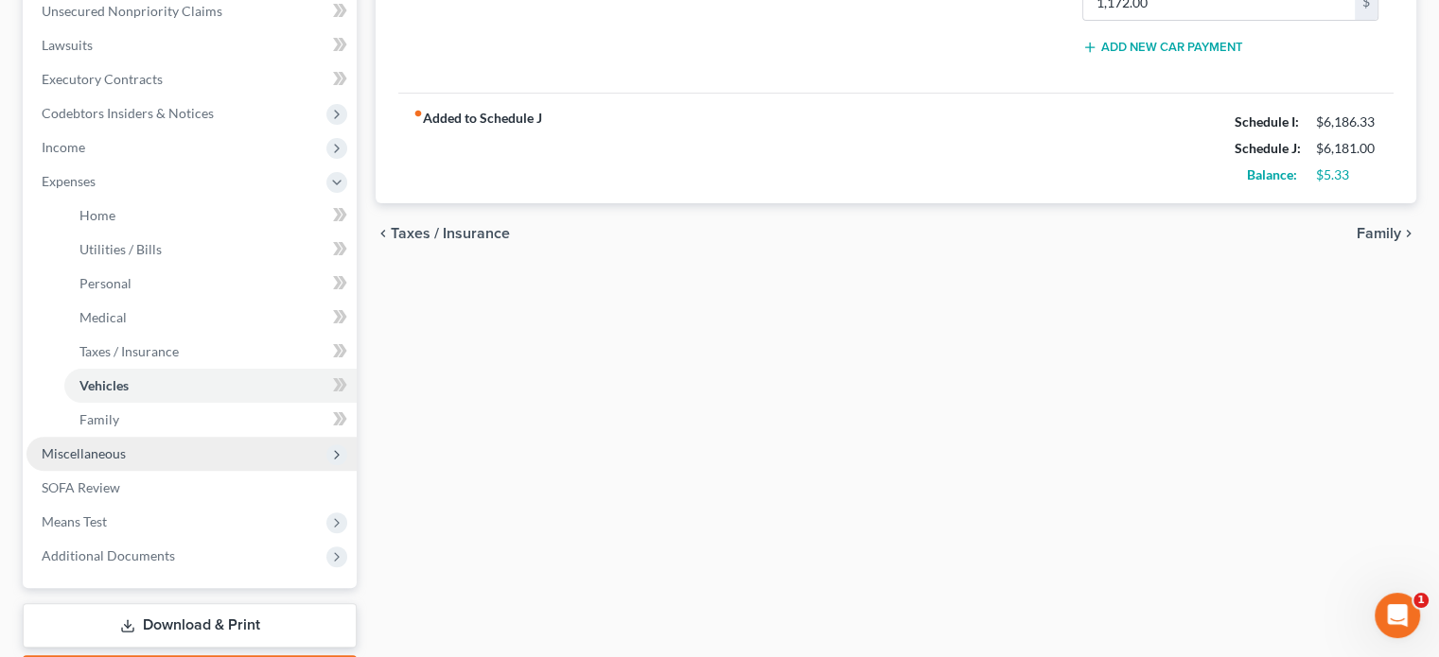
scroll to position [585, 0]
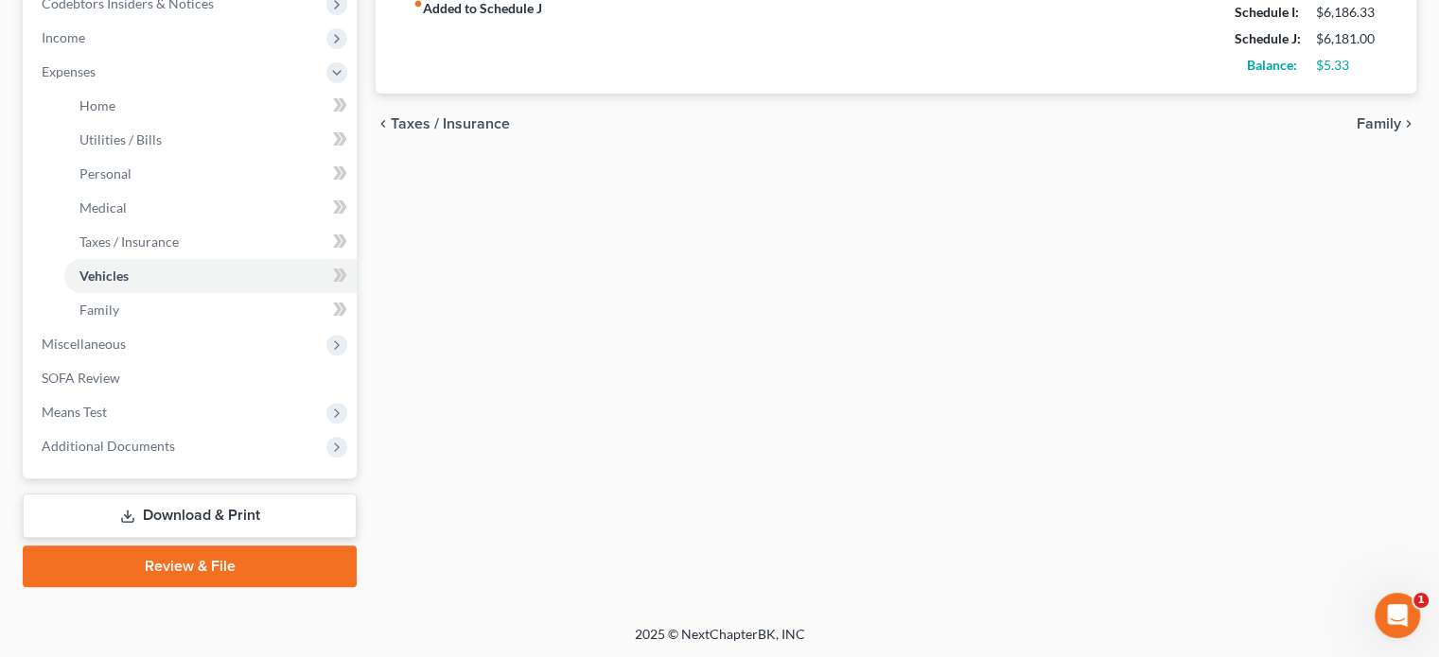
click at [199, 514] on link "Download & Print" at bounding box center [190, 516] width 334 height 44
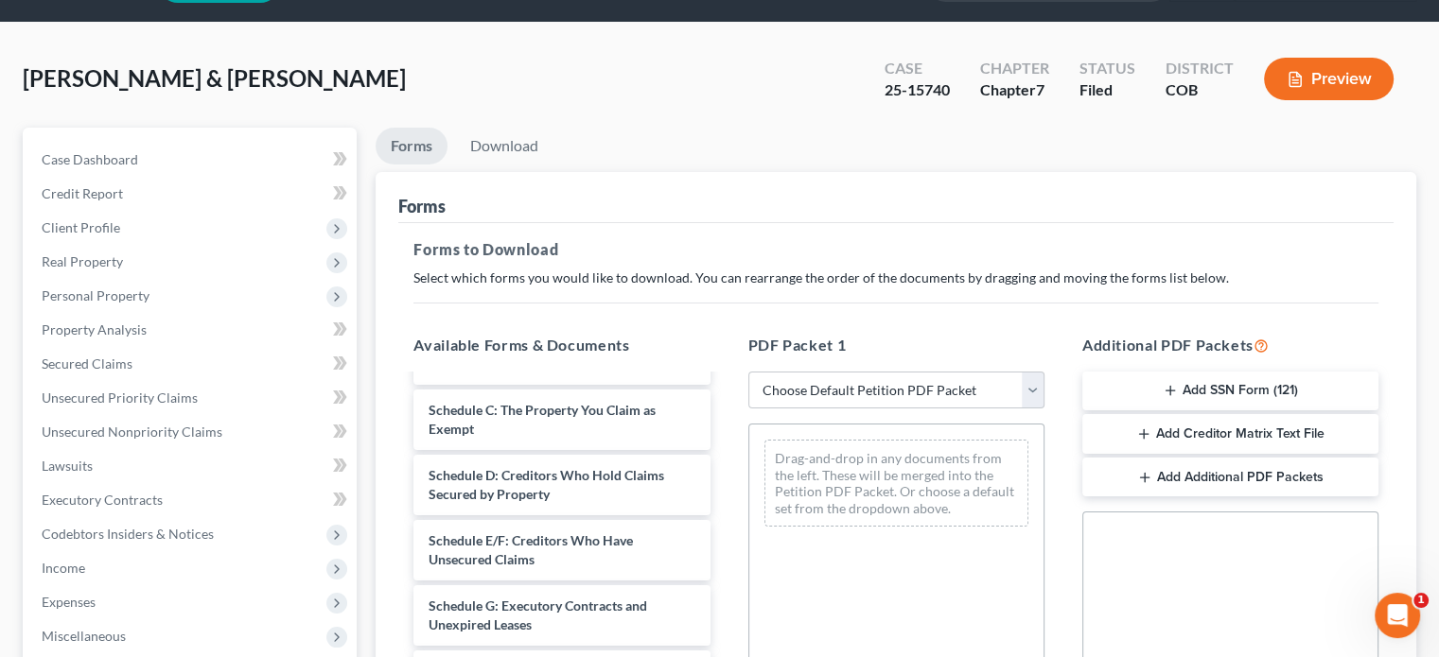
scroll to position [378, 0]
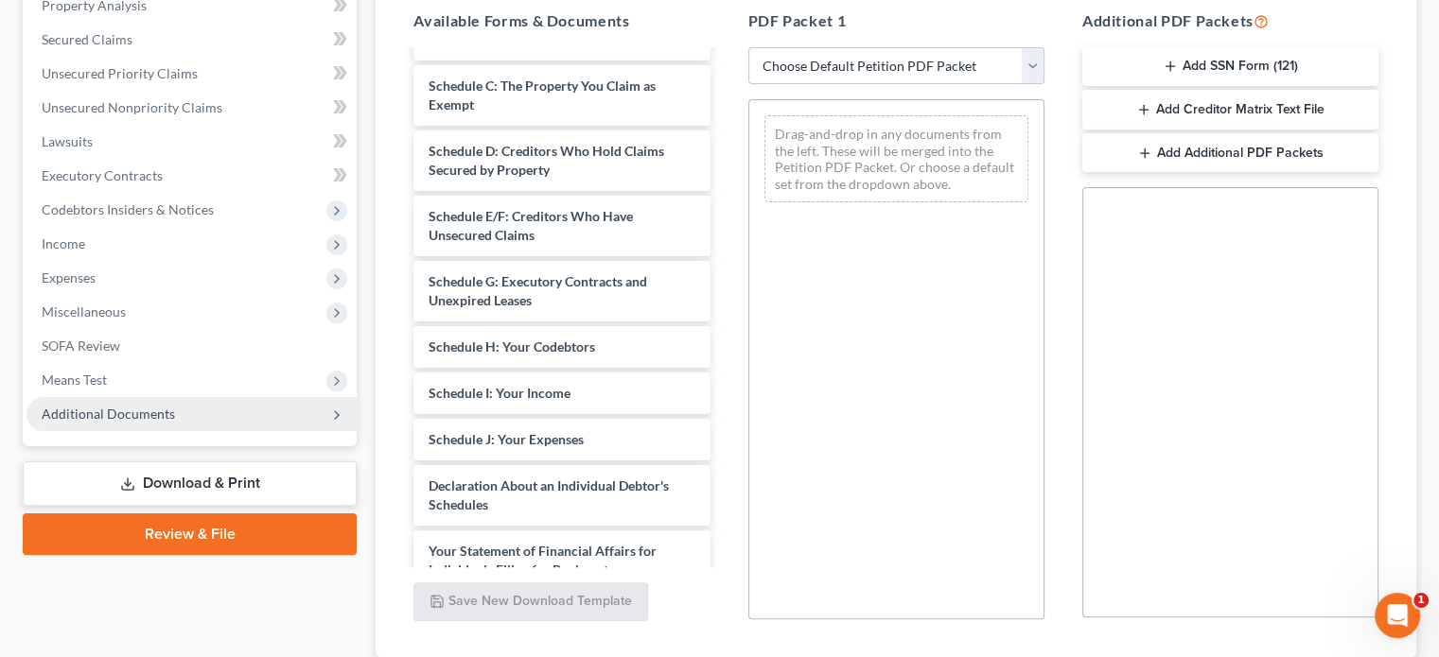
click at [130, 416] on span "Additional Documents" at bounding box center [108, 414] width 133 height 16
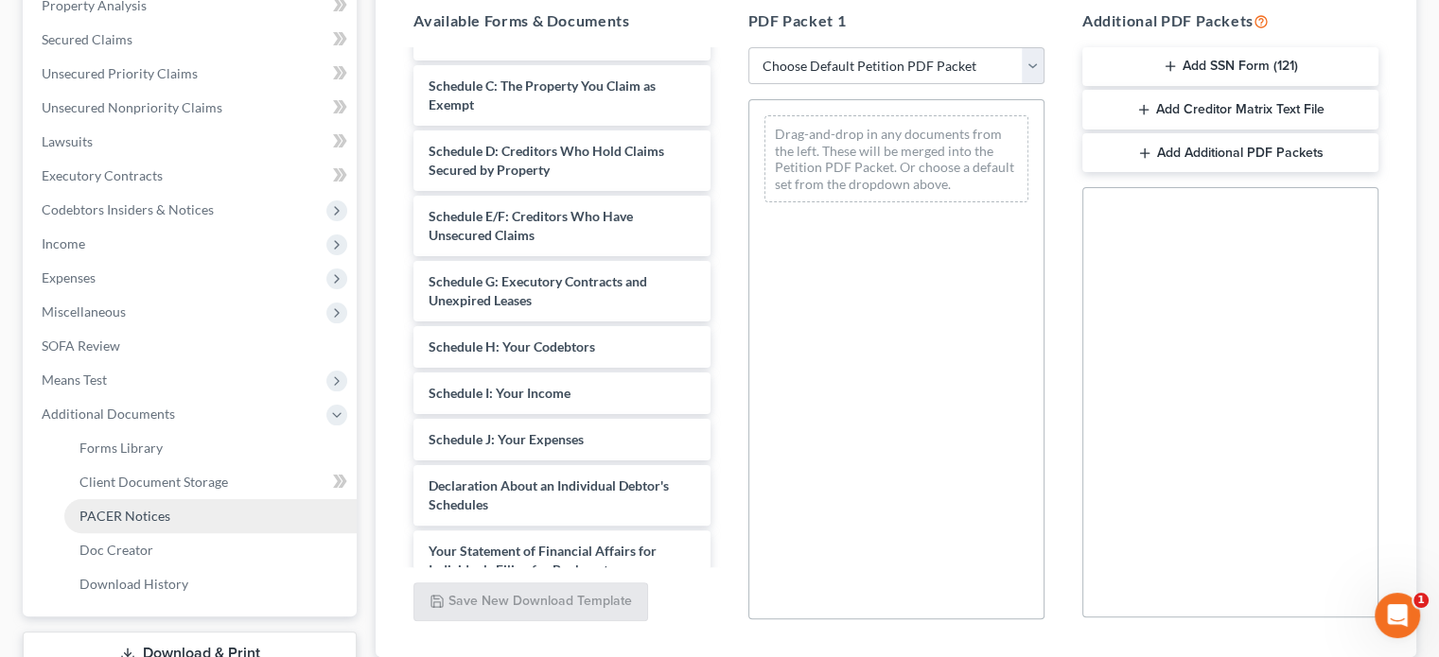
click at [137, 515] on span "PACER Notices" at bounding box center [124, 516] width 91 height 16
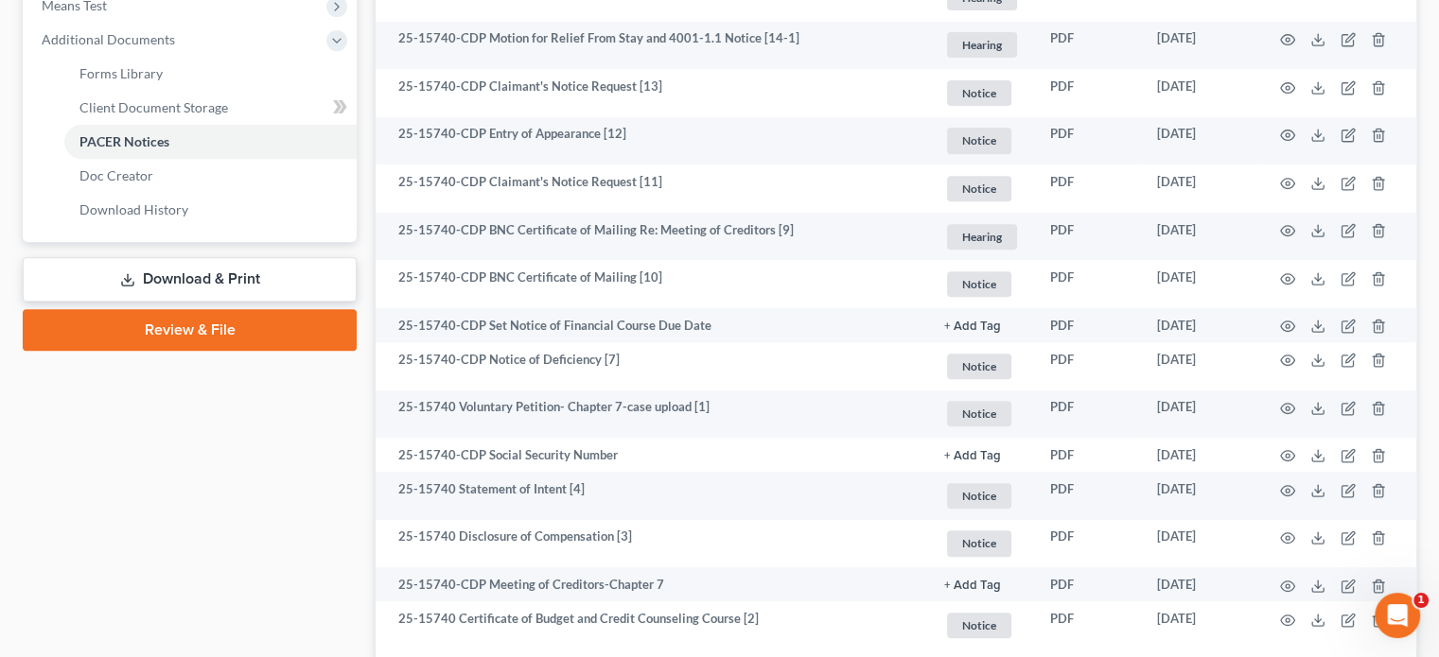
scroll to position [757, 0]
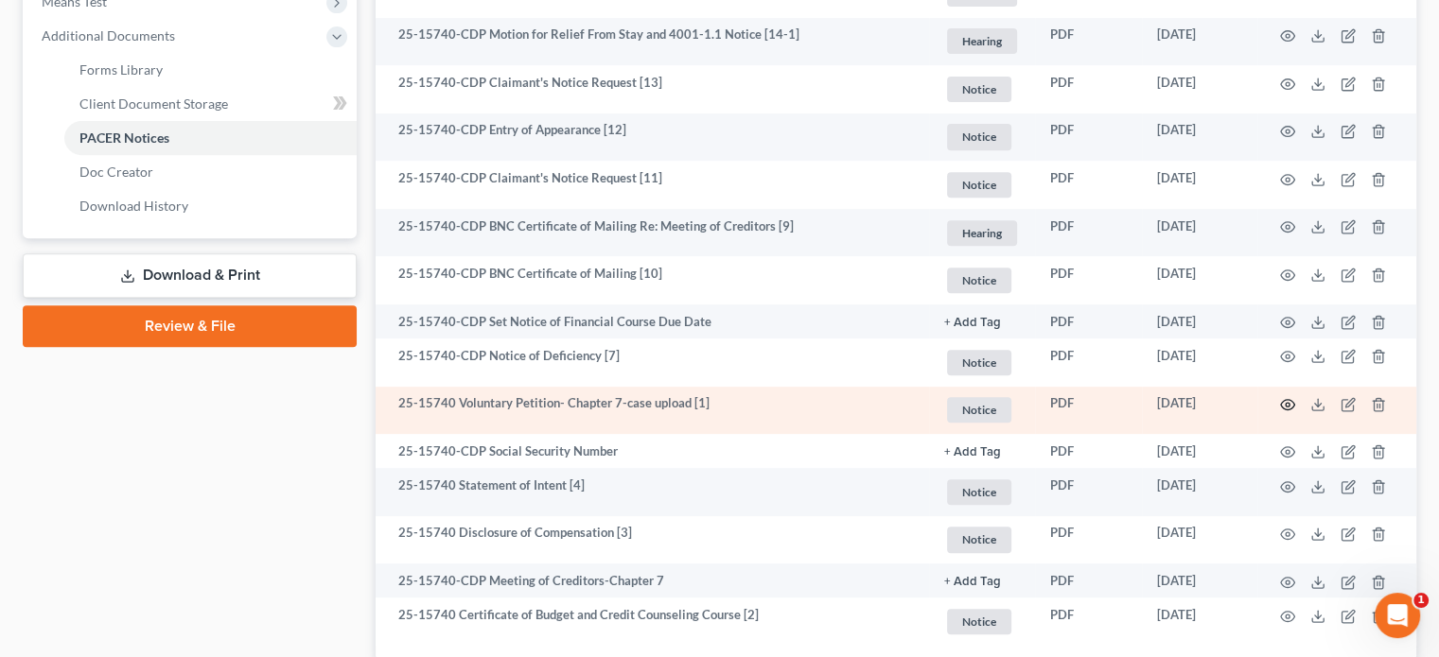
click at [1283, 404] on icon "button" at bounding box center [1287, 404] width 15 height 15
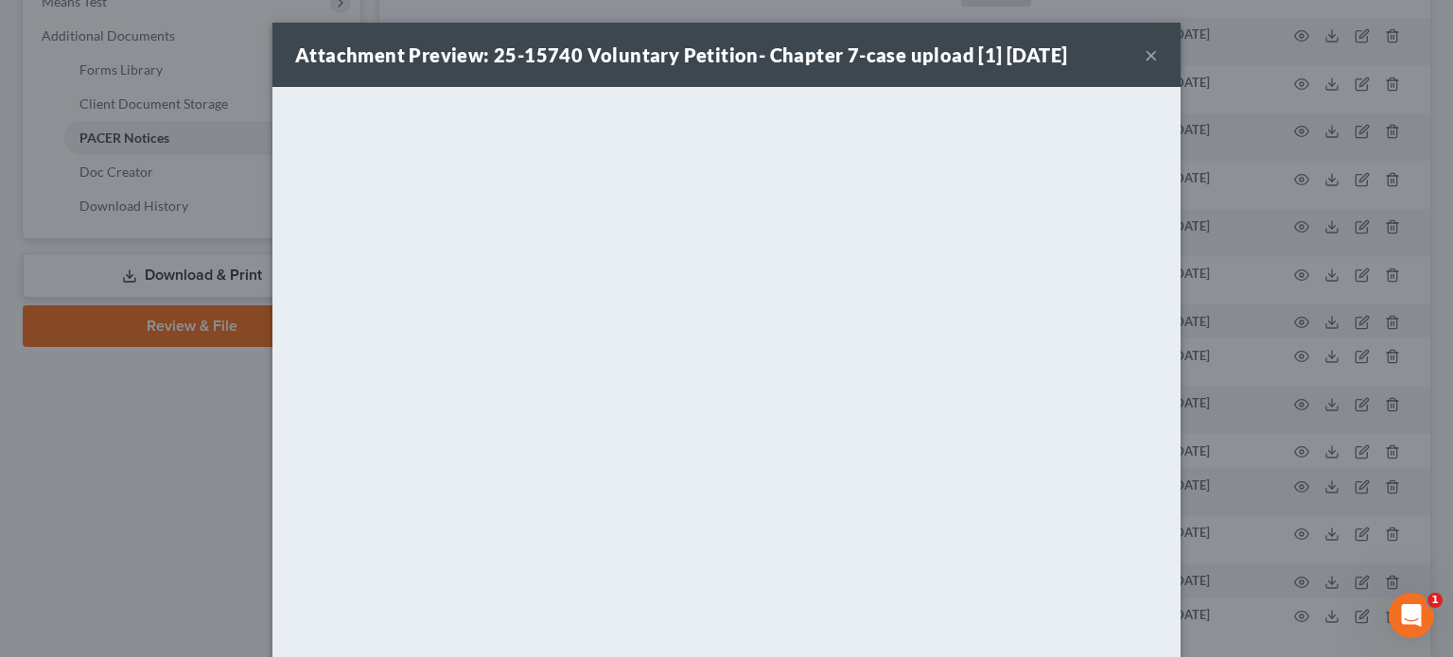
click at [1144, 52] on button "×" at bounding box center [1150, 55] width 13 height 23
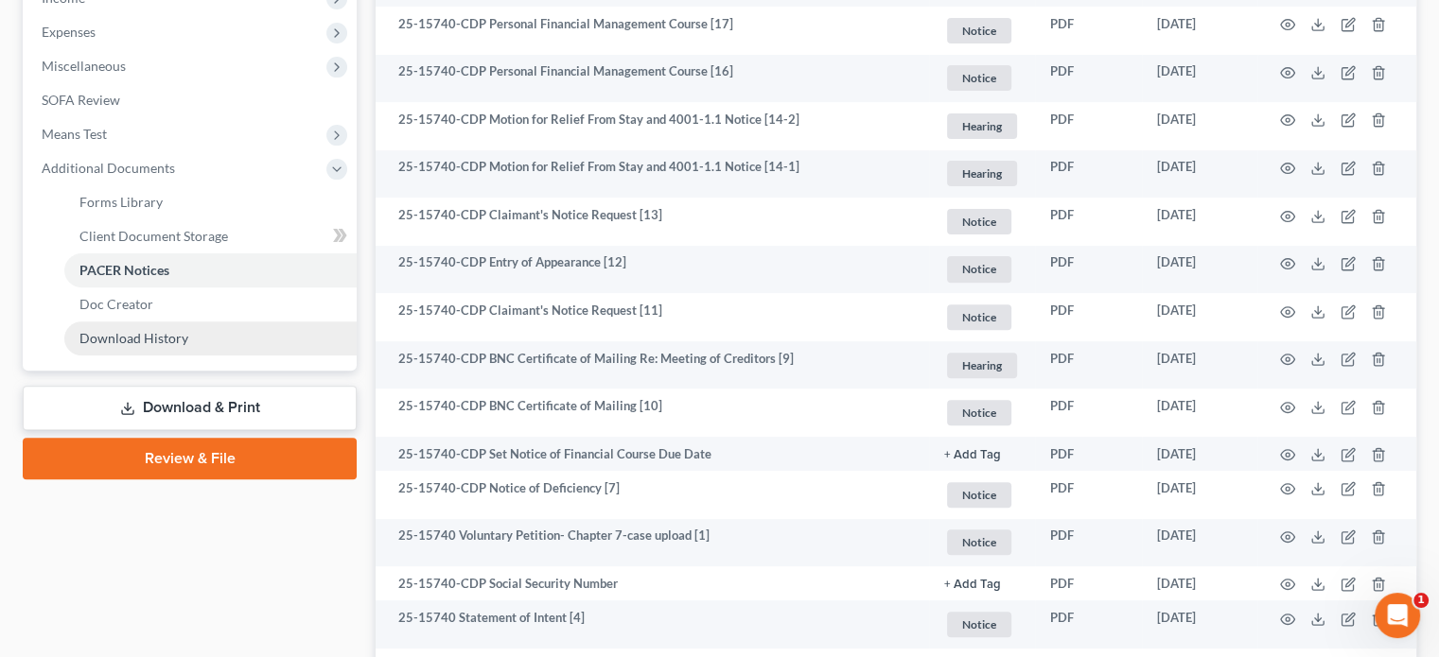
scroll to position [609, 0]
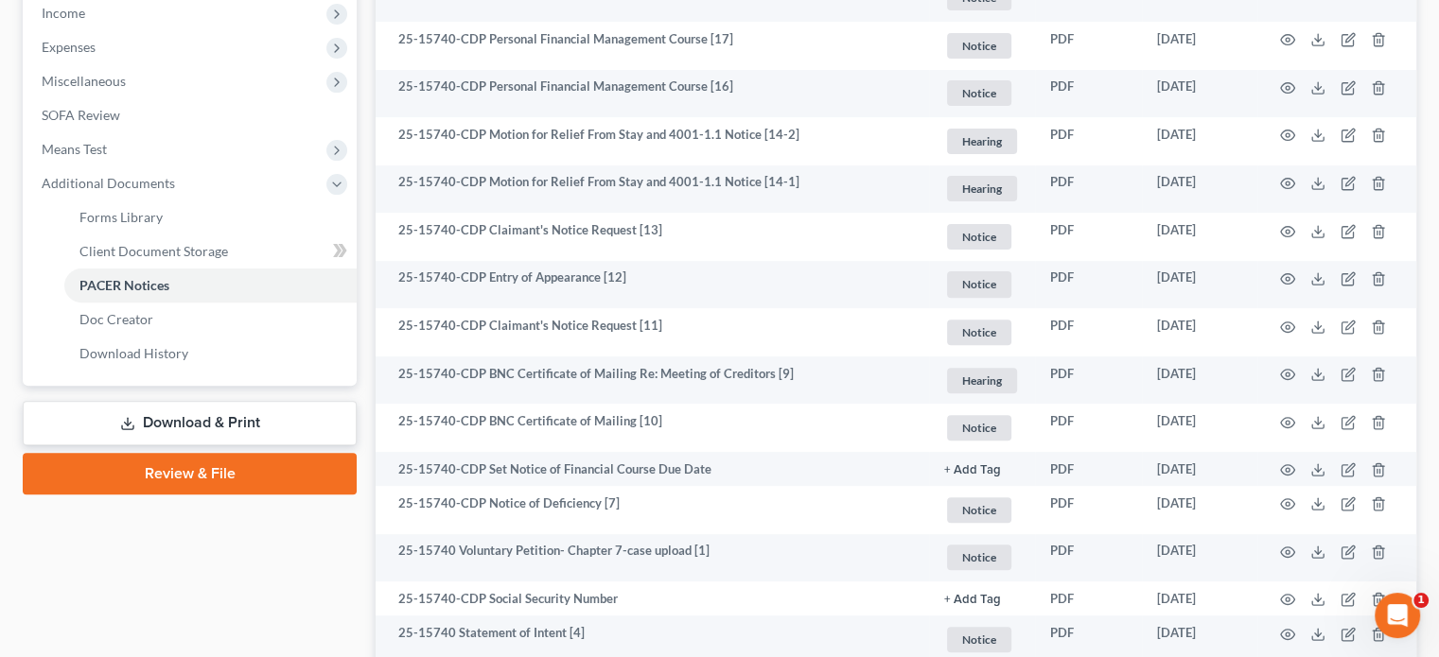
click at [247, 416] on link "Download & Print" at bounding box center [190, 423] width 334 height 44
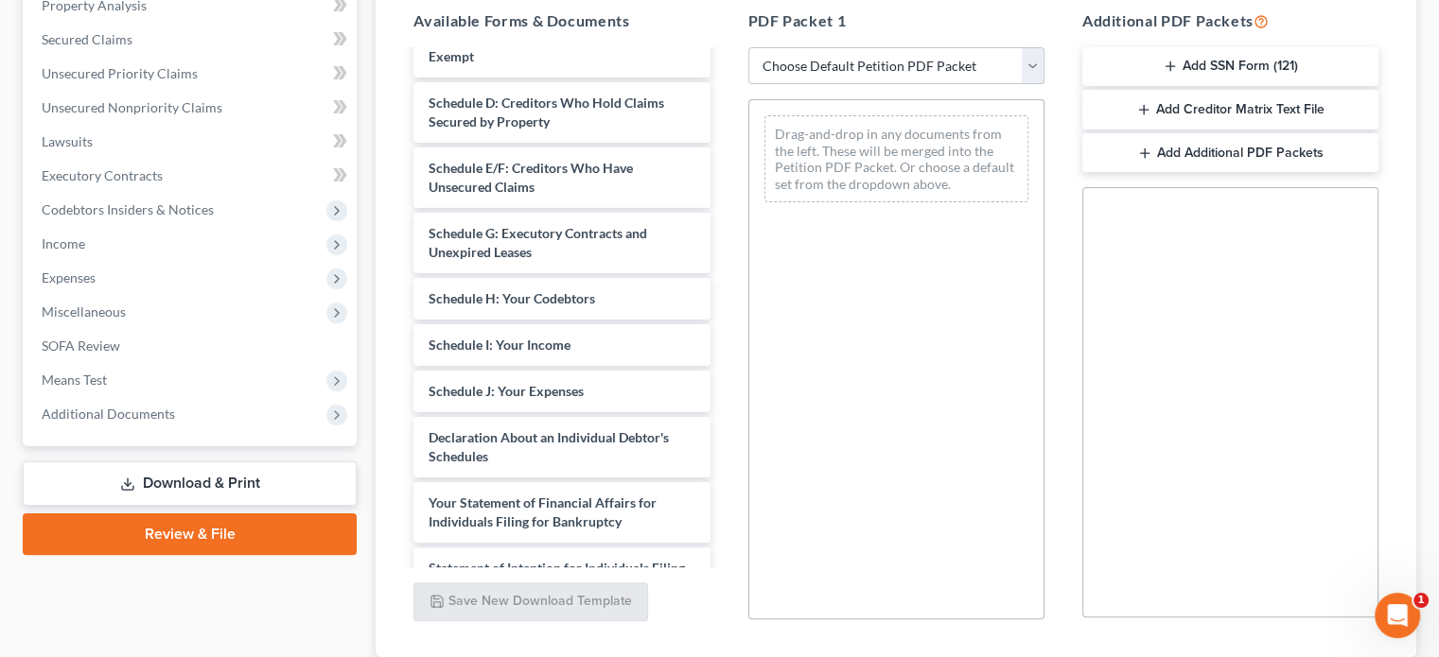
scroll to position [378, 0]
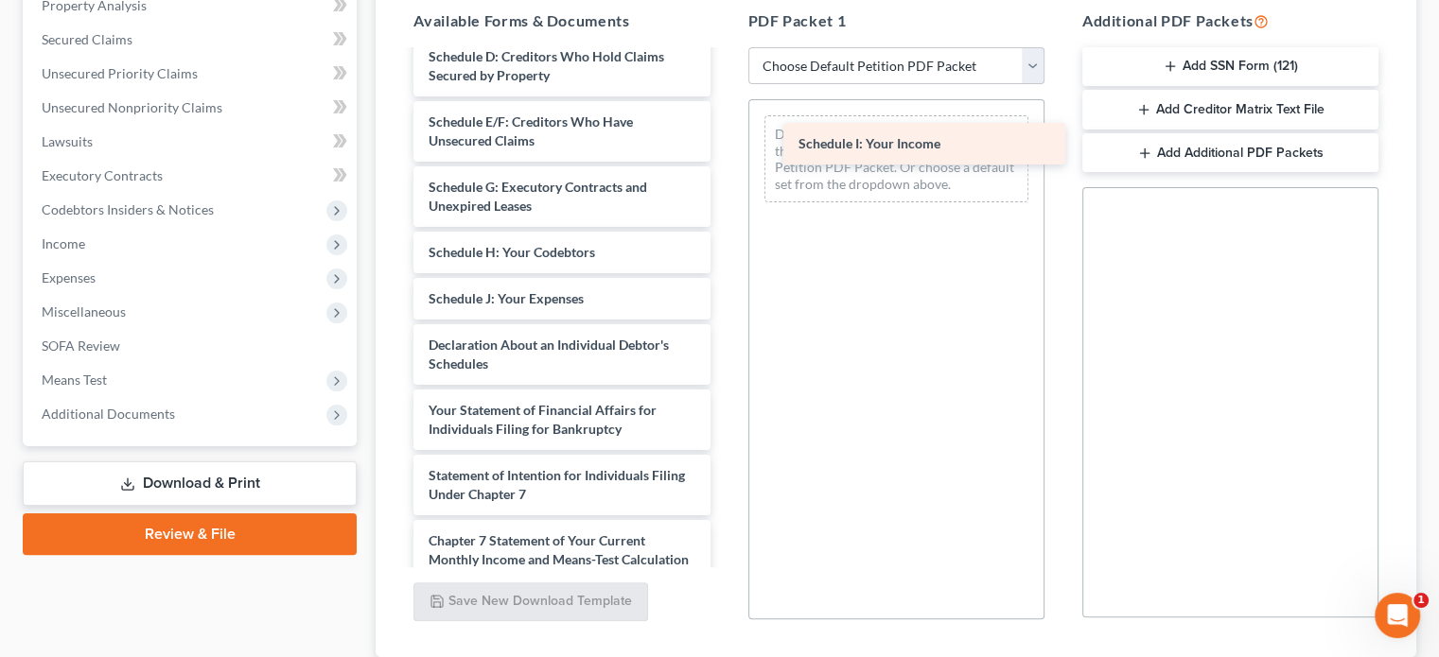
drag, startPoint x: 520, startPoint y: 307, endPoint x: 890, endPoint y: 154, distance: 400.3
click at [724, 154] on div "Schedule I: Your Income Statement of Social-pdf 60 Days Paystubs-pdf Certificat…" at bounding box center [561, 229] width 326 height 1111
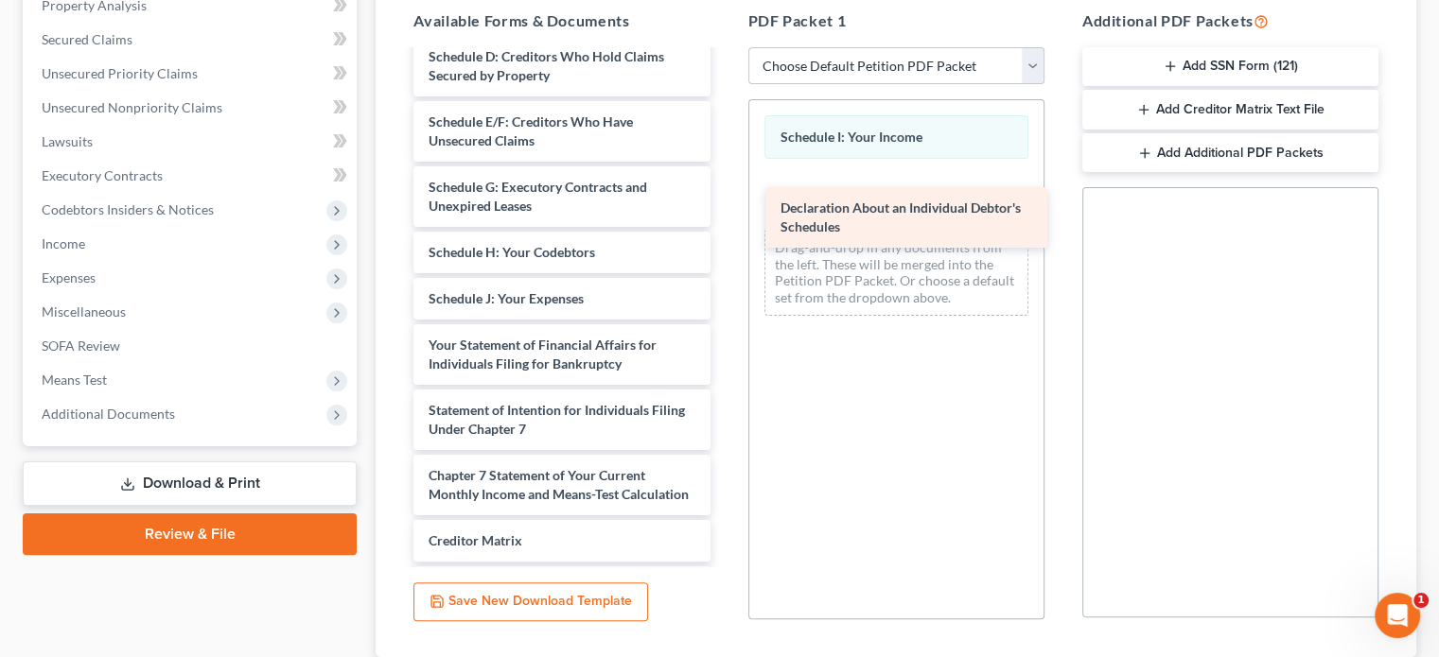
drag, startPoint x: 506, startPoint y: 347, endPoint x: 858, endPoint y: 212, distance: 376.9
click at [724, 212] on div "Declaration About an Individual Debtor's Schedules Statement of Social-pdf 60 D…" at bounding box center [561, 197] width 326 height 1046
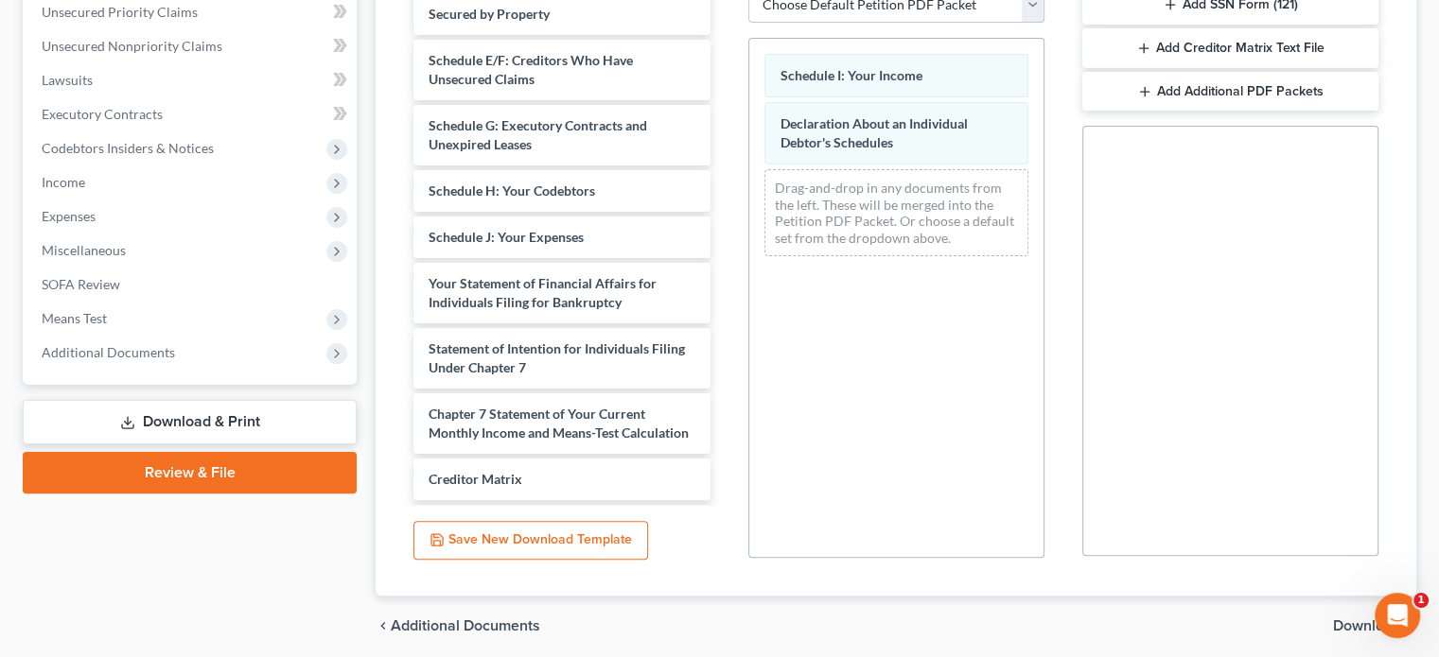
scroll to position [509, 0]
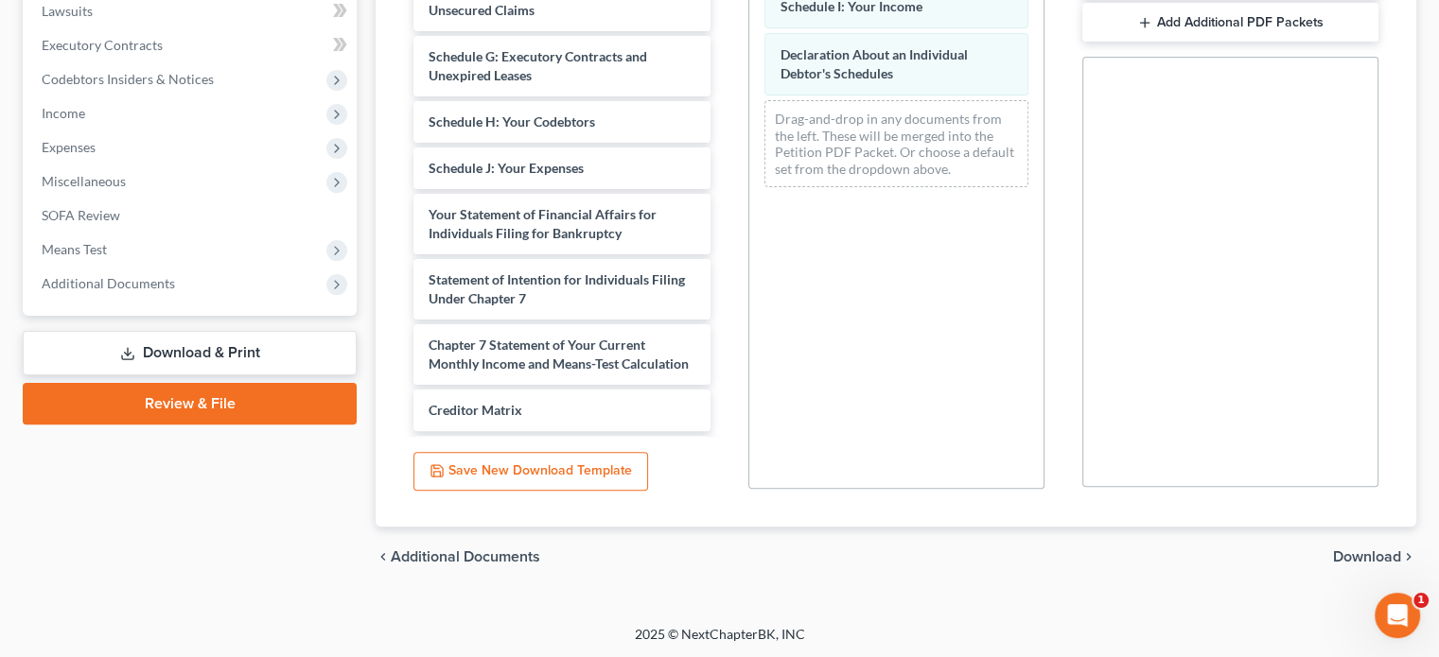
click at [1364, 563] on span "Download" at bounding box center [1367, 557] width 68 height 15
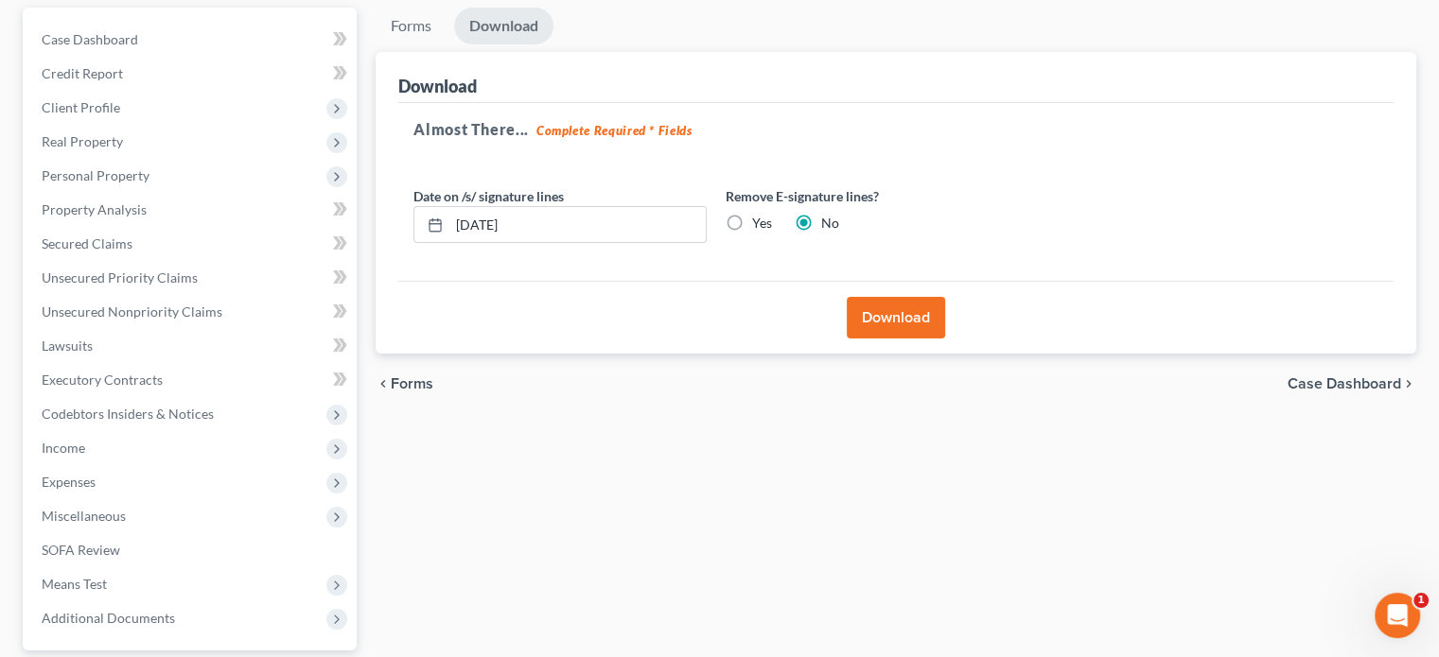
scroll to position [157, 0]
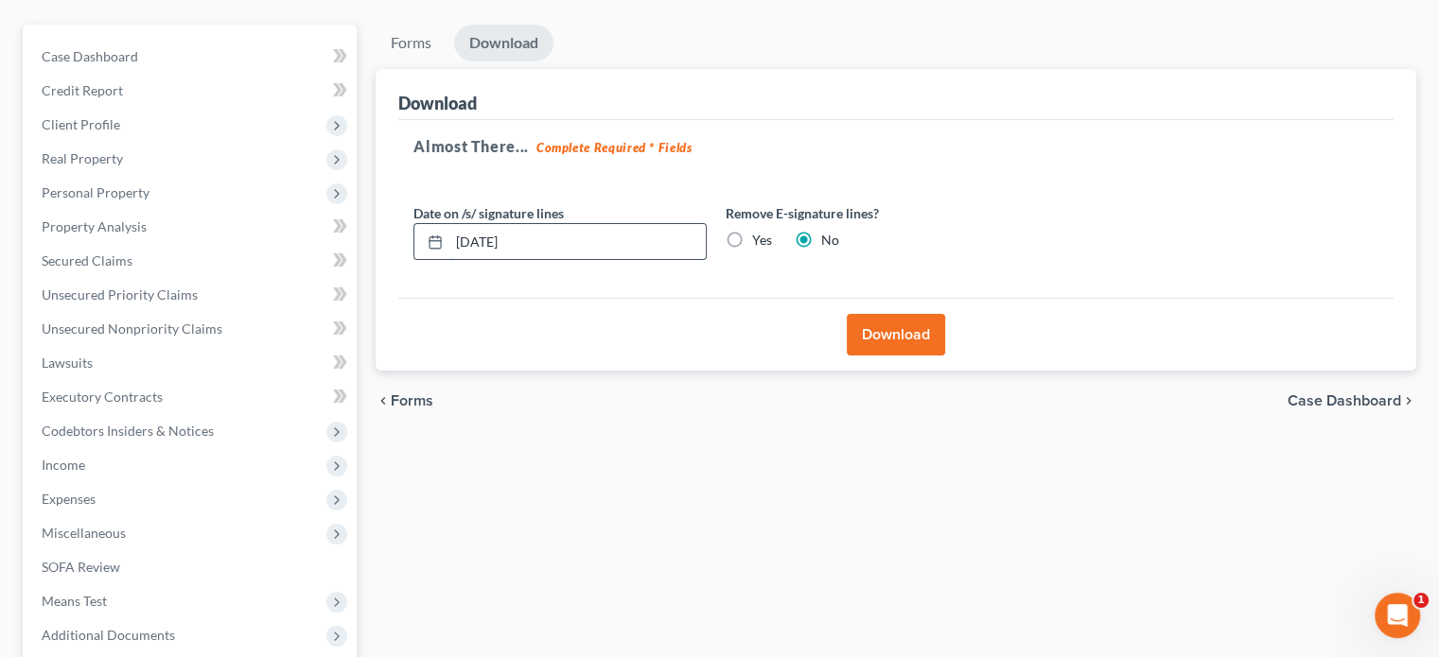
click at [469, 241] on input "[DATE]" at bounding box center [577, 242] width 256 height 36
type input "0"
type input "[DATE]"
click at [864, 341] on button "Download" at bounding box center [895, 335] width 98 height 42
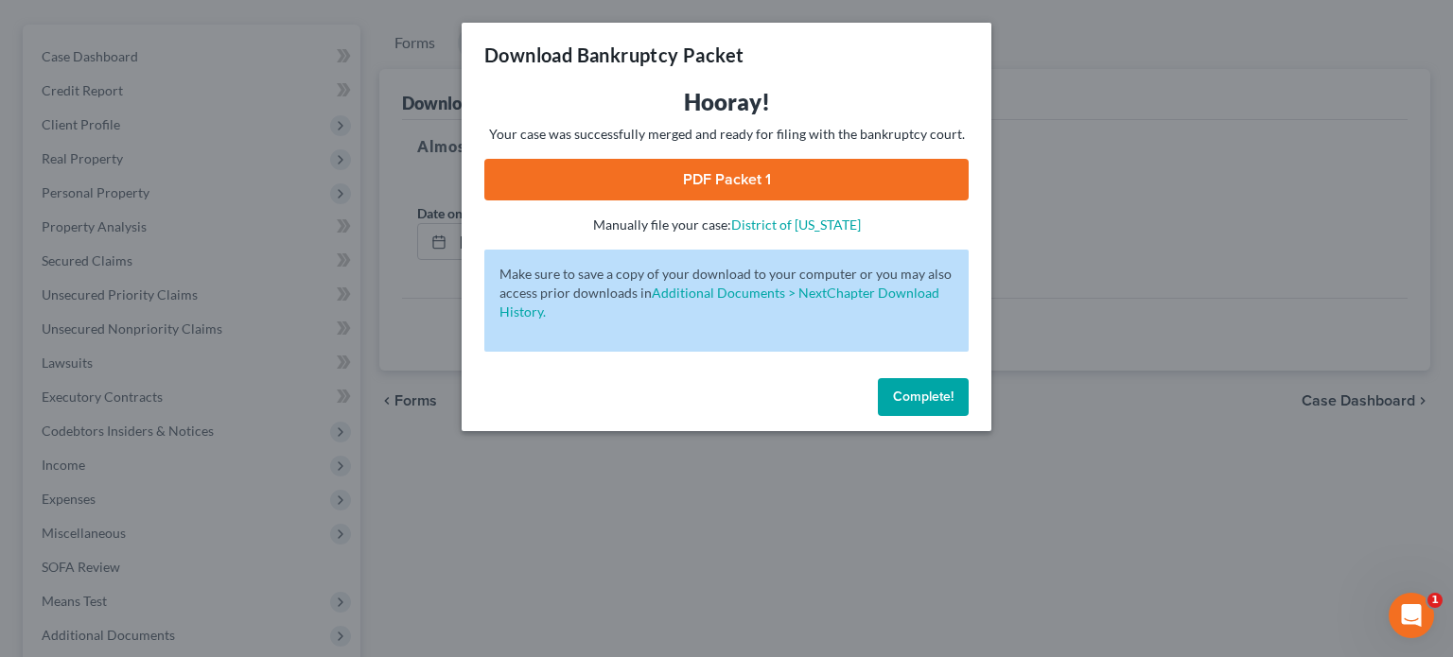
click at [767, 177] on link "PDF Packet 1" at bounding box center [726, 180] width 484 height 42
click at [945, 403] on span "Complete!" at bounding box center [923, 397] width 61 height 16
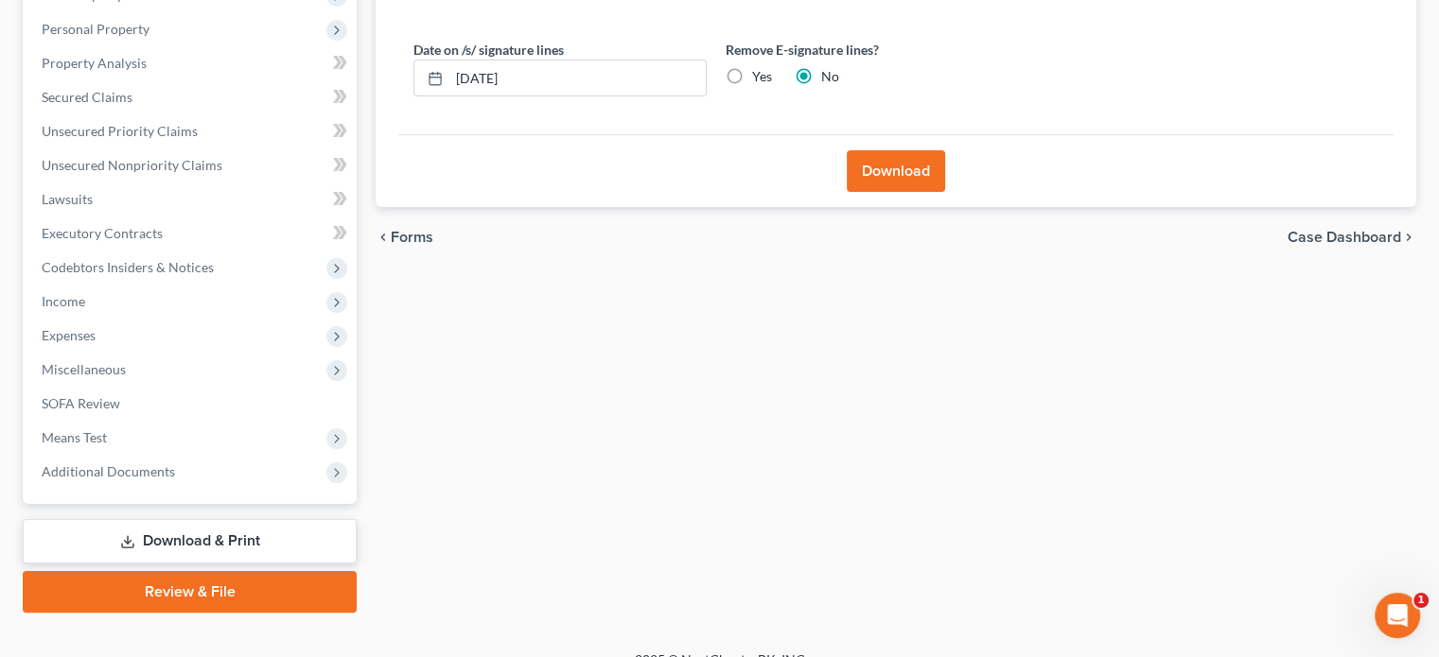
scroll to position [346, 0]
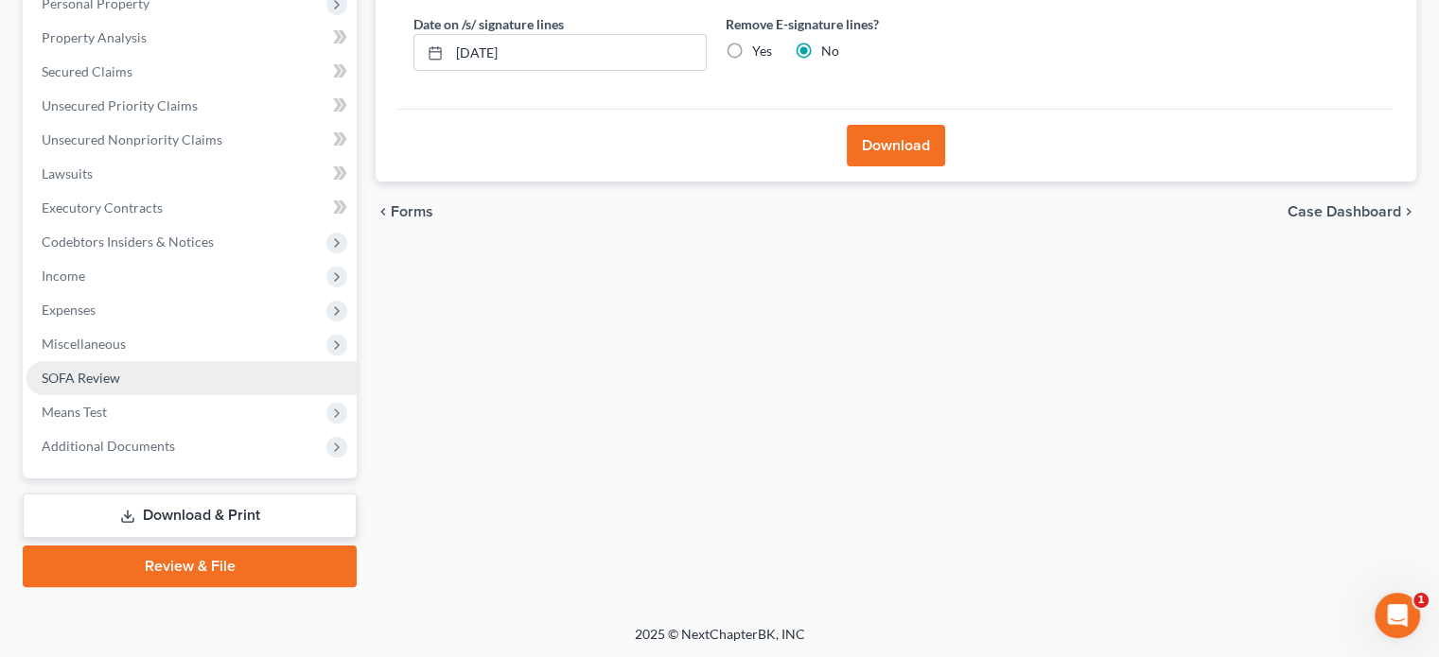
click at [99, 378] on span "SOFA Review" at bounding box center [81, 378] width 79 height 16
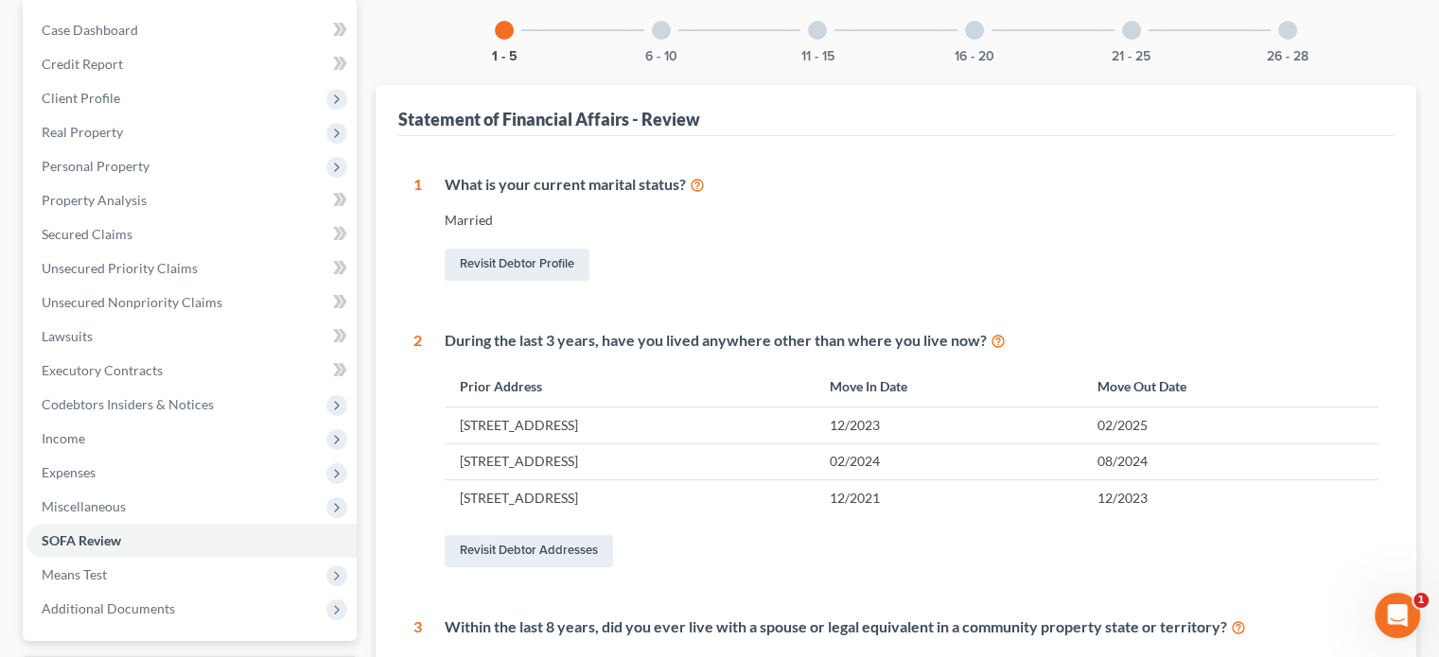
scroll to position [95, 0]
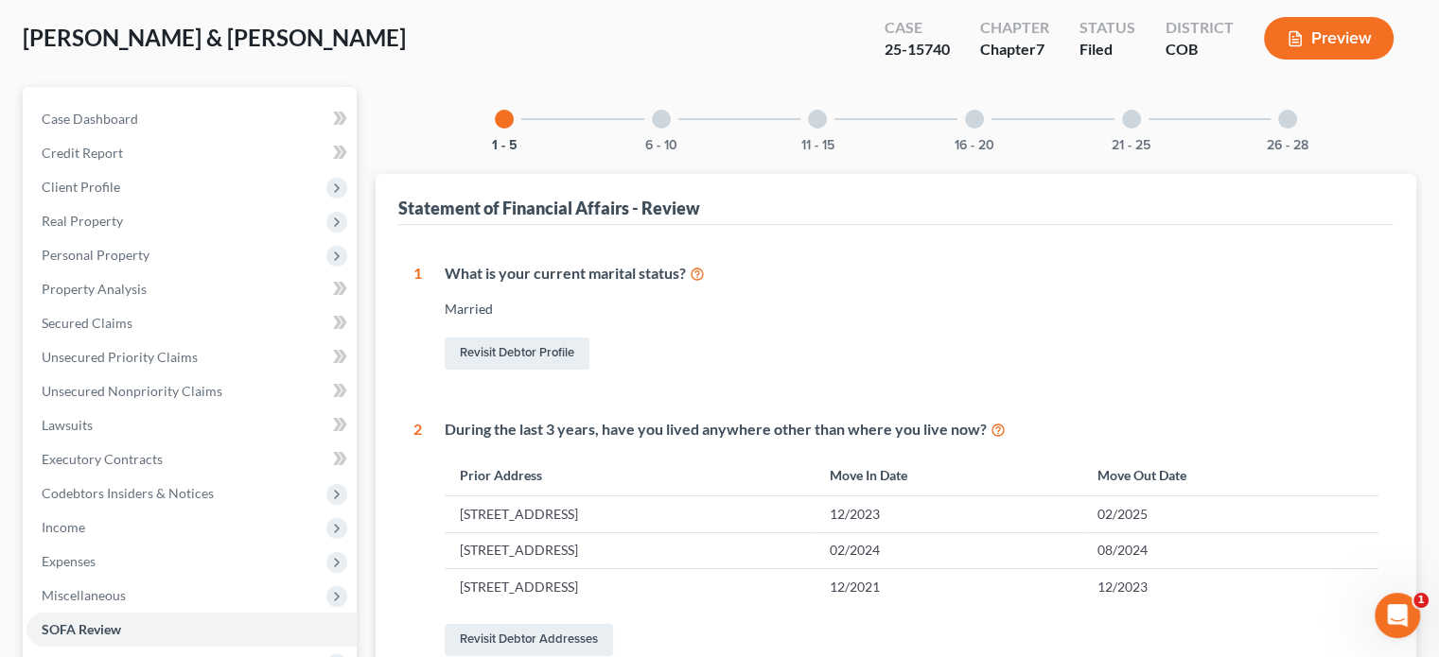
click at [654, 121] on div at bounding box center [661, 119] width 19 height 19
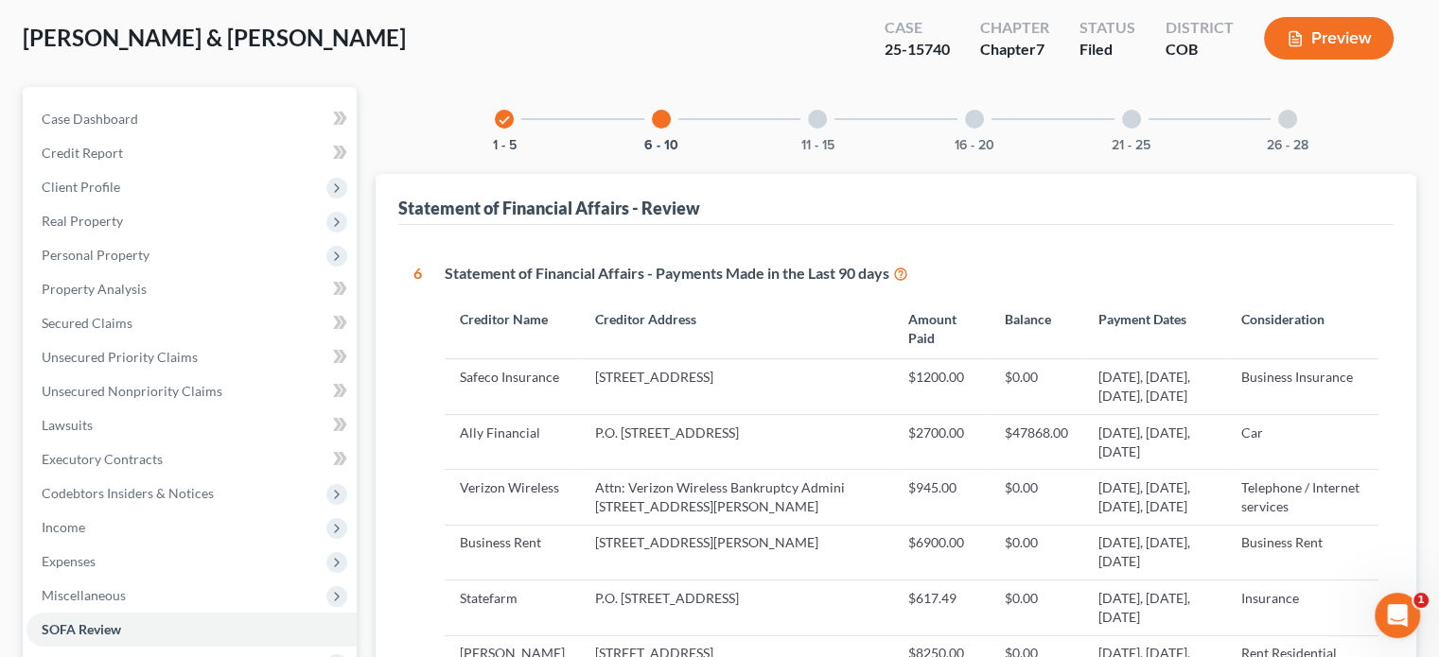
click at [500, 124] on icon "check" at bounding box center [503, 119] width 13 height 13
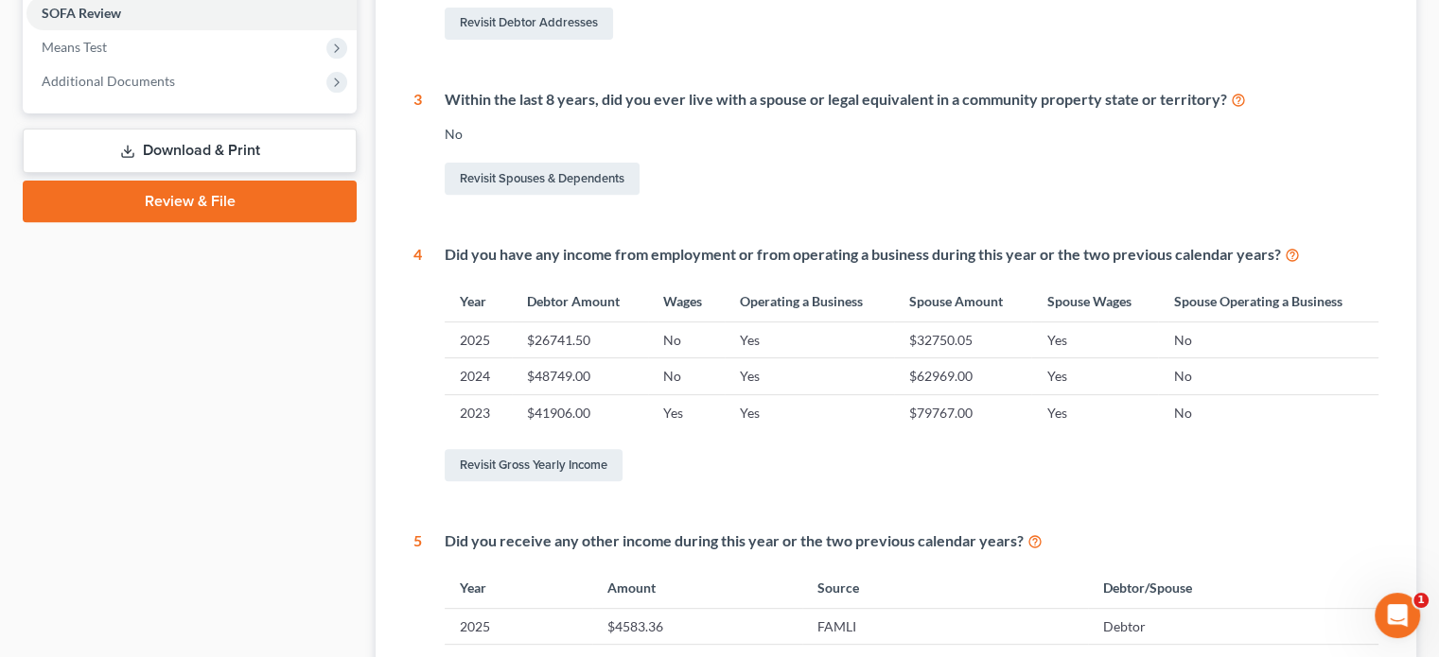
scroll to position [757, 0]
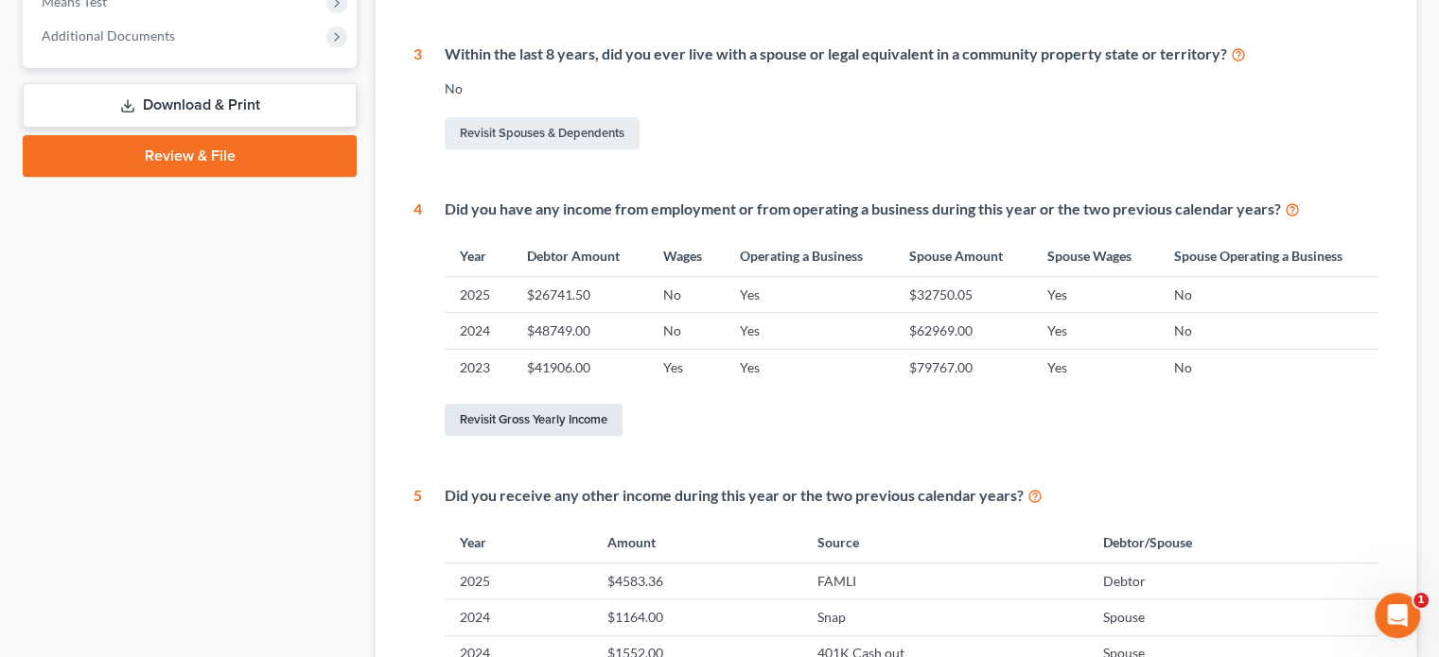
click at [590, 414] on link "Revisit Gross Yearly Income" at bounding box center [534, 420] width 178 height 32
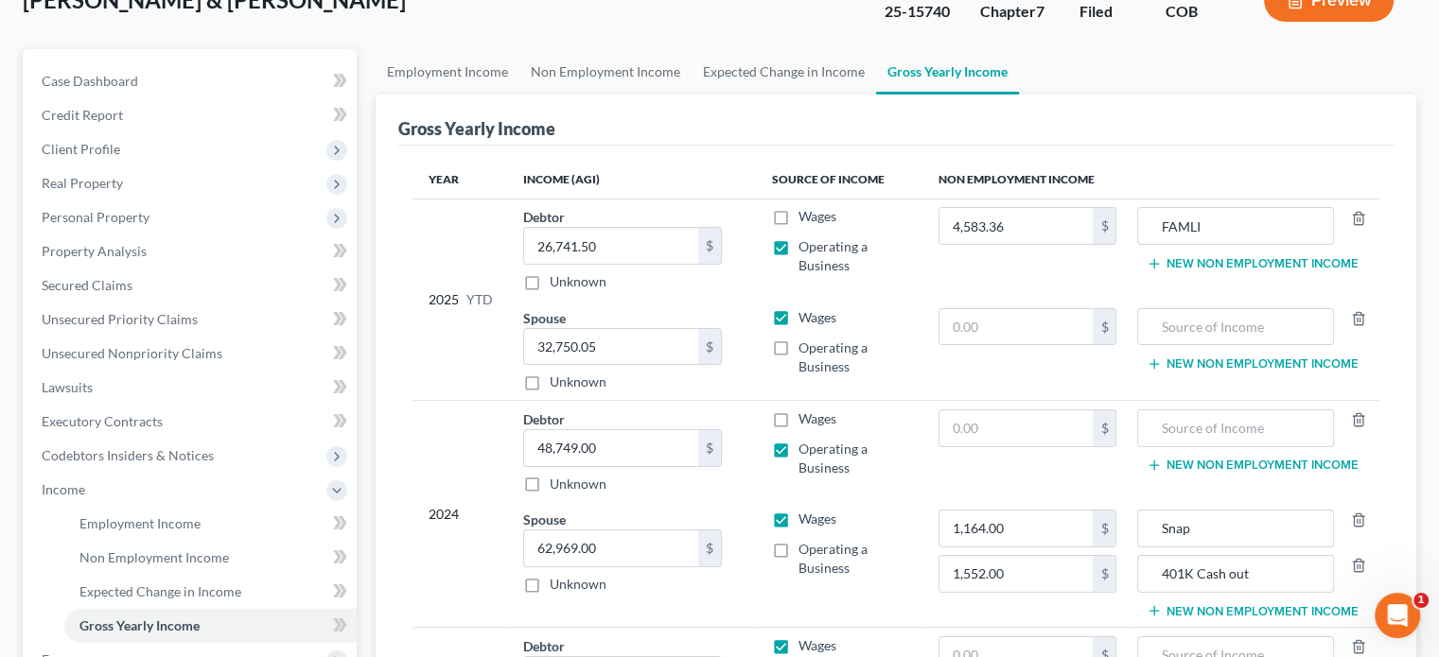
scroll to position [189, 0]
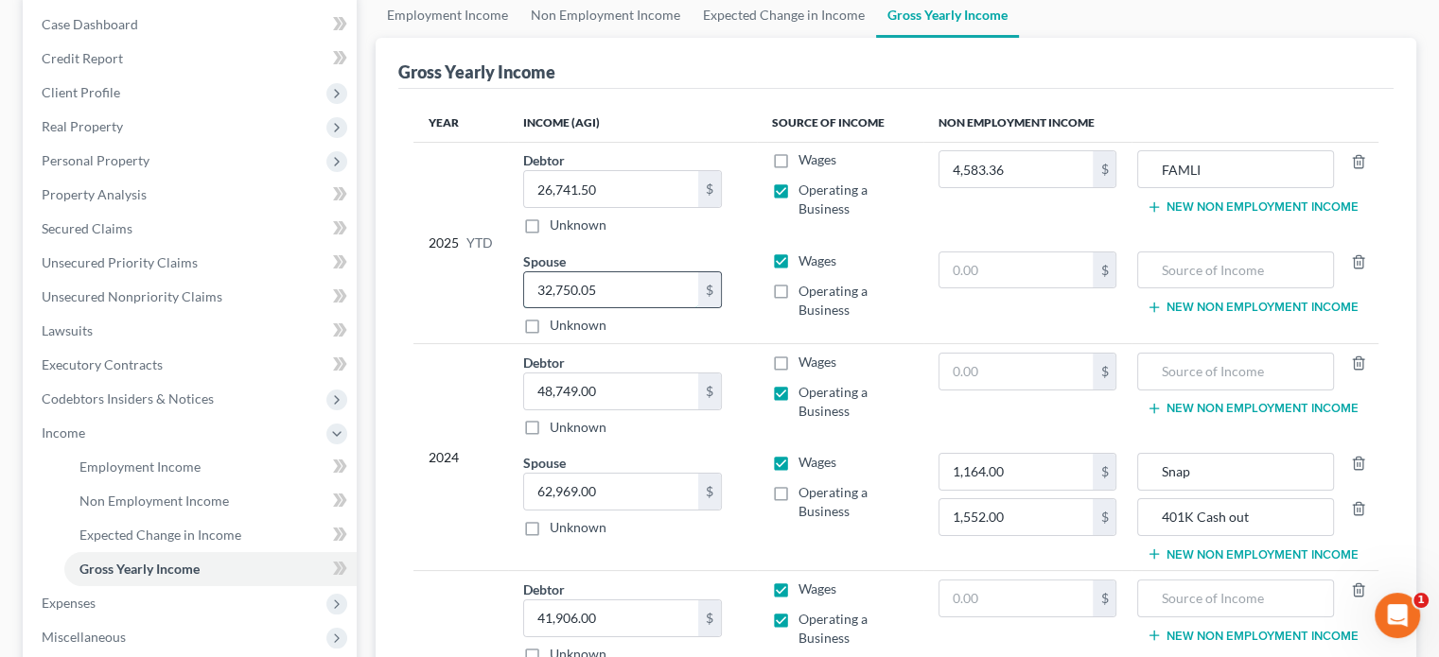
click at [654, 298] on input "32,750.05" at bounding box center [611, 290] width 174 height 36
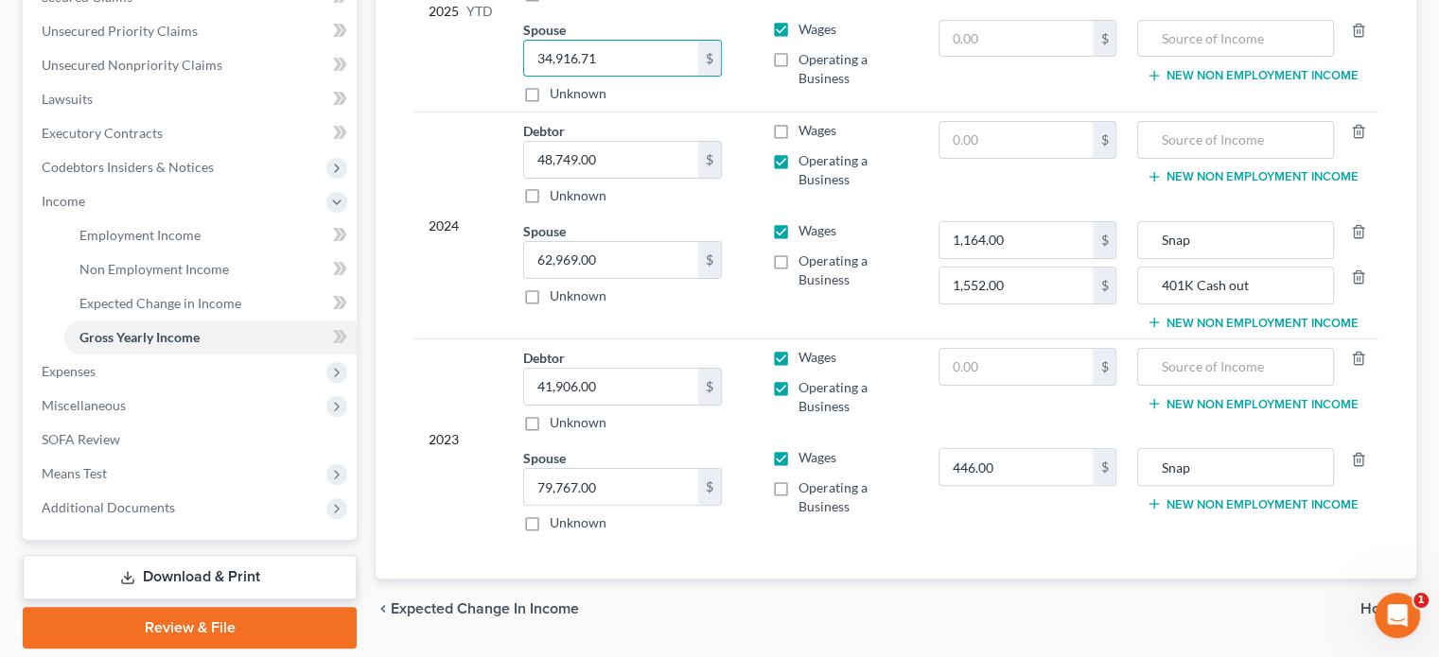
scroll to position [482, 0]
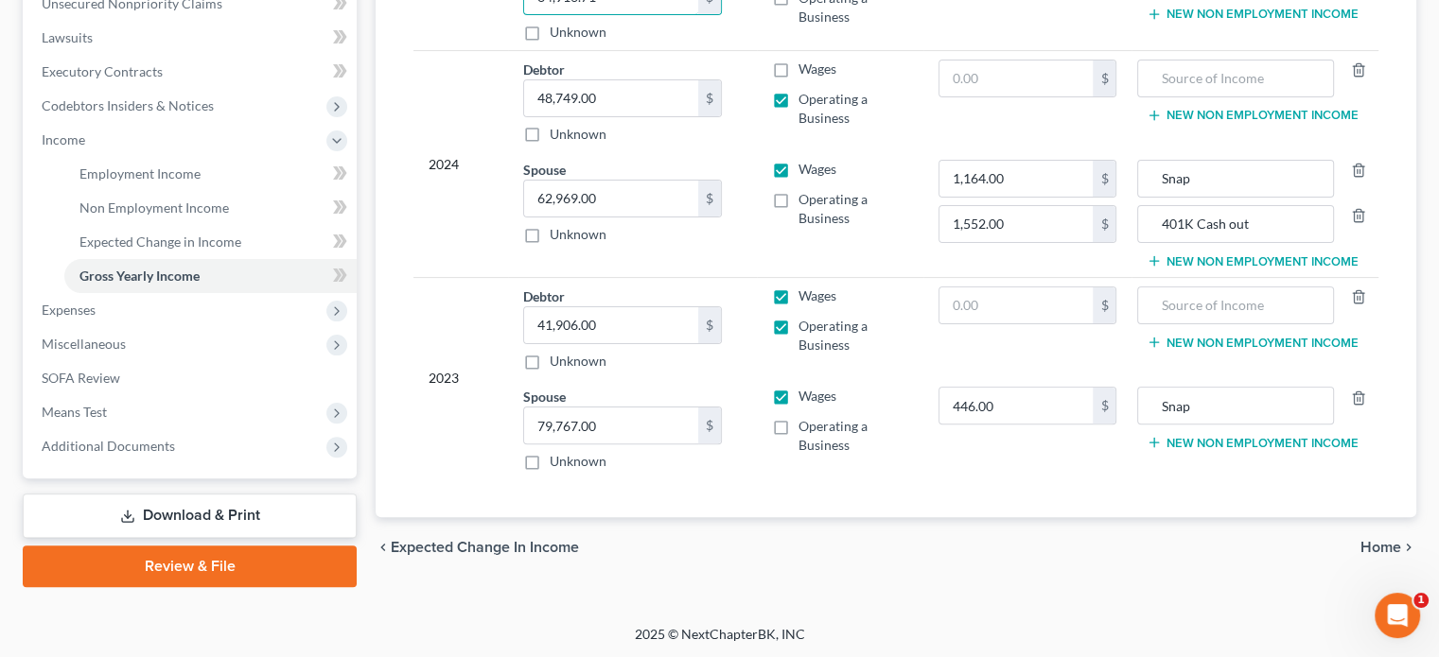
type input "34,916.71"
click at [1372, 549] on span "Home" at bounding box center [1380, 547] width 41 height 15
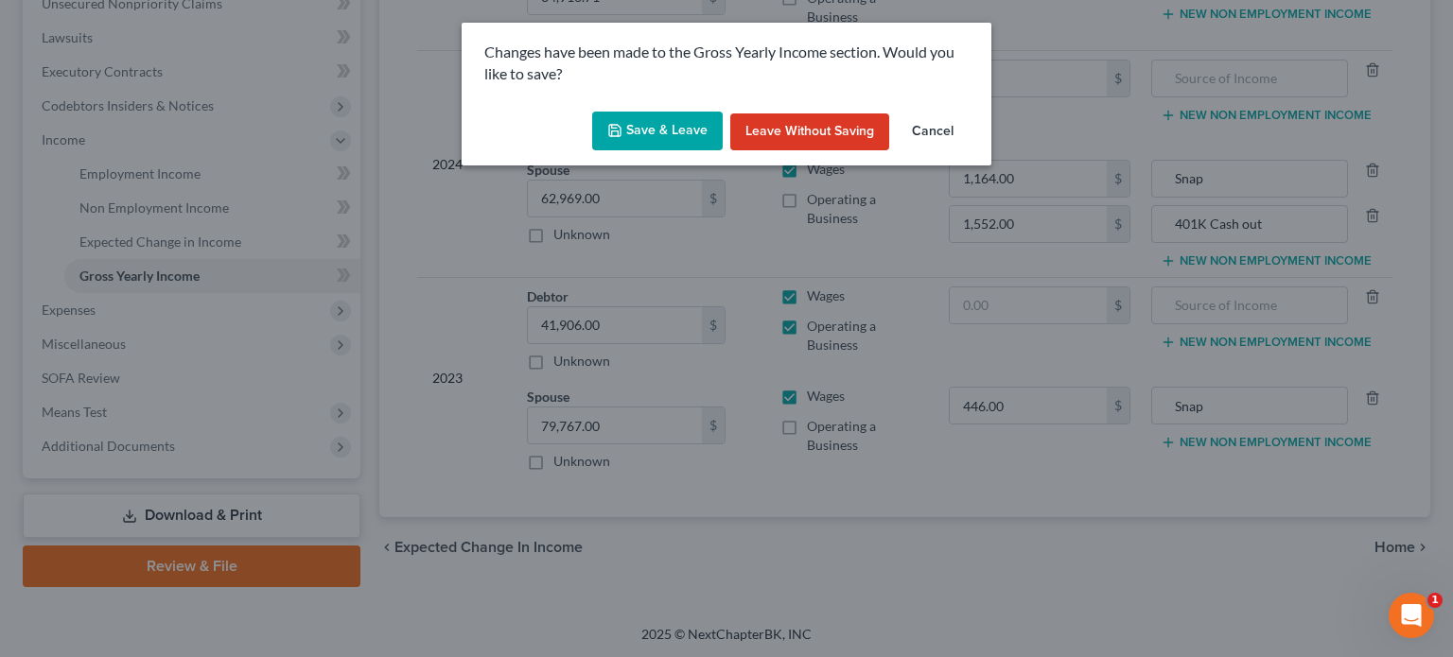
click at [673, 140] on button "Save & Leave" at bounding box center [657, 132] width 131 height 40
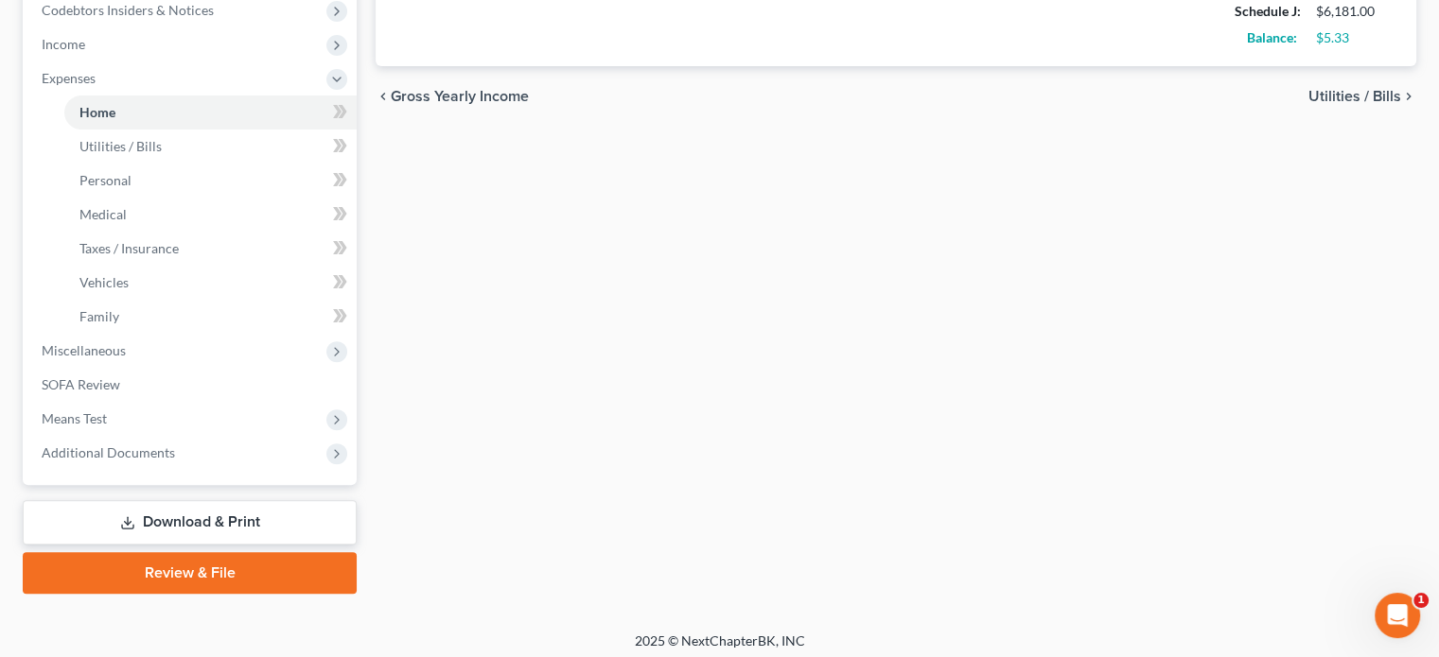
scroll to position [585, 0]
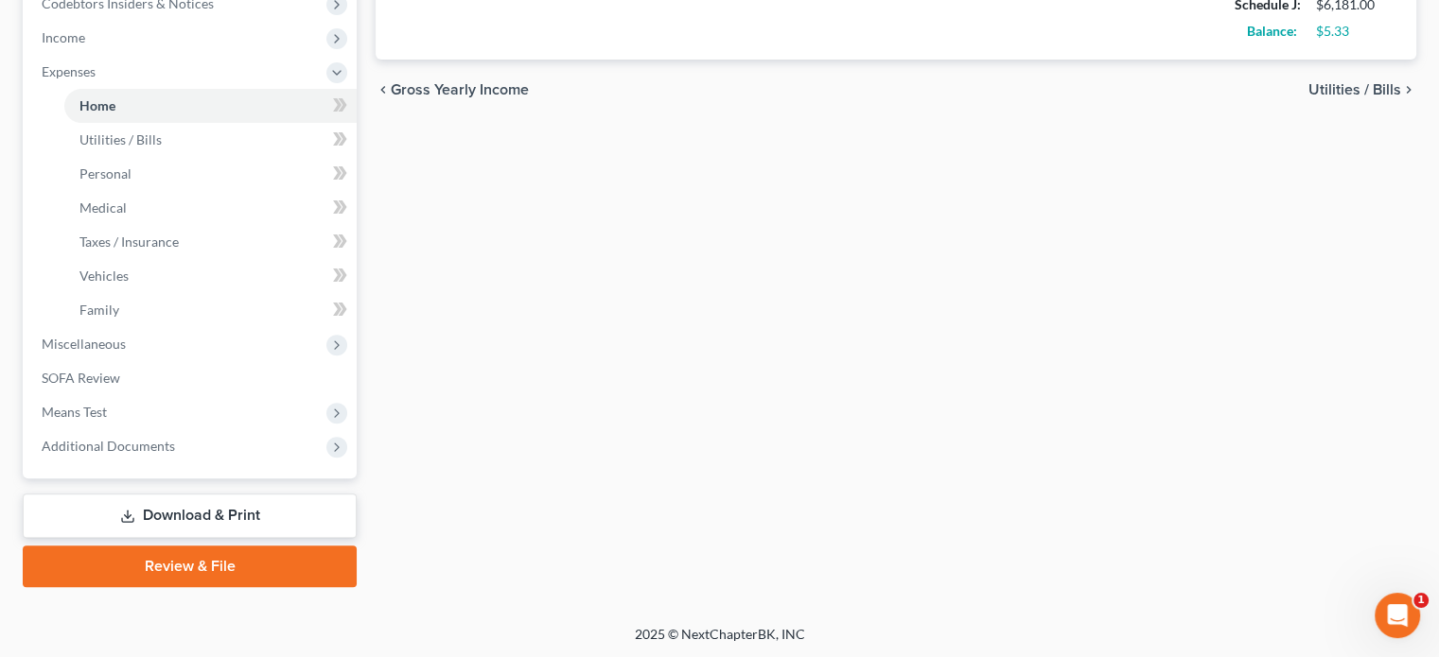
click at [253, 561] on link "Review & File" at bounding box center [190, 567] width 334 height 42
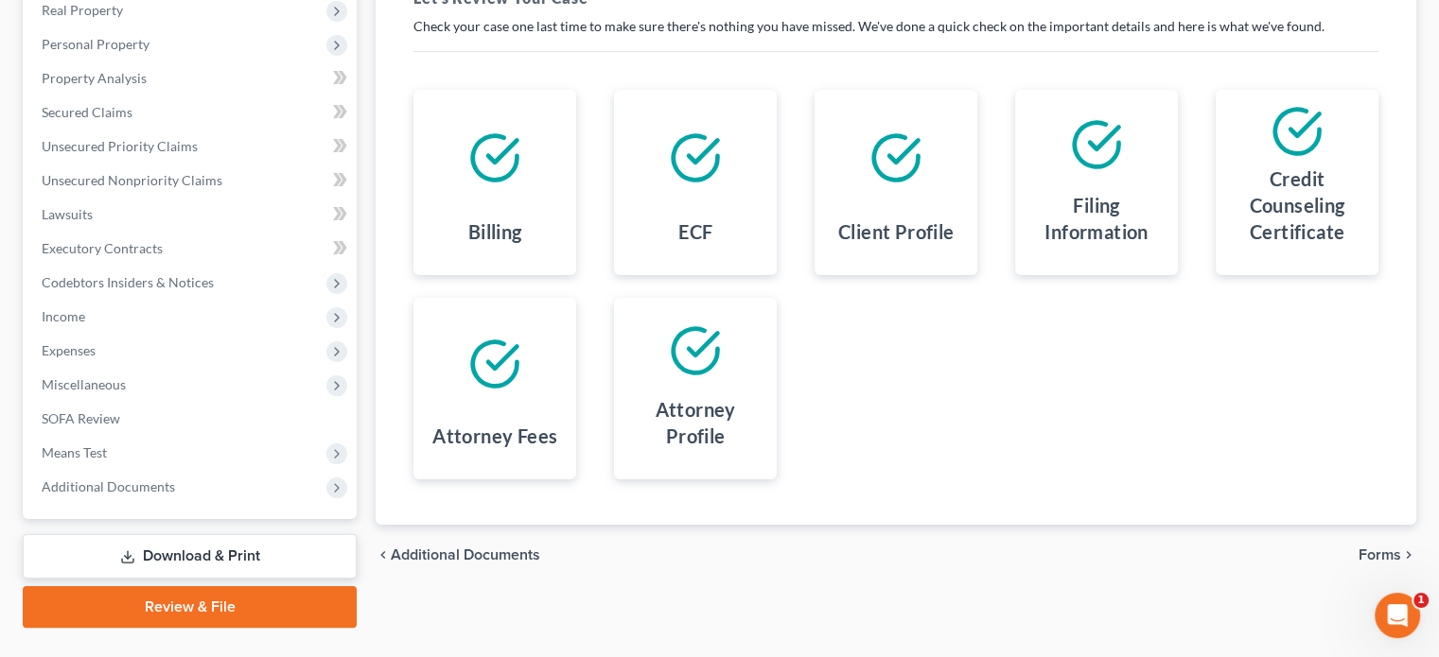
scroll to position [346, 0]
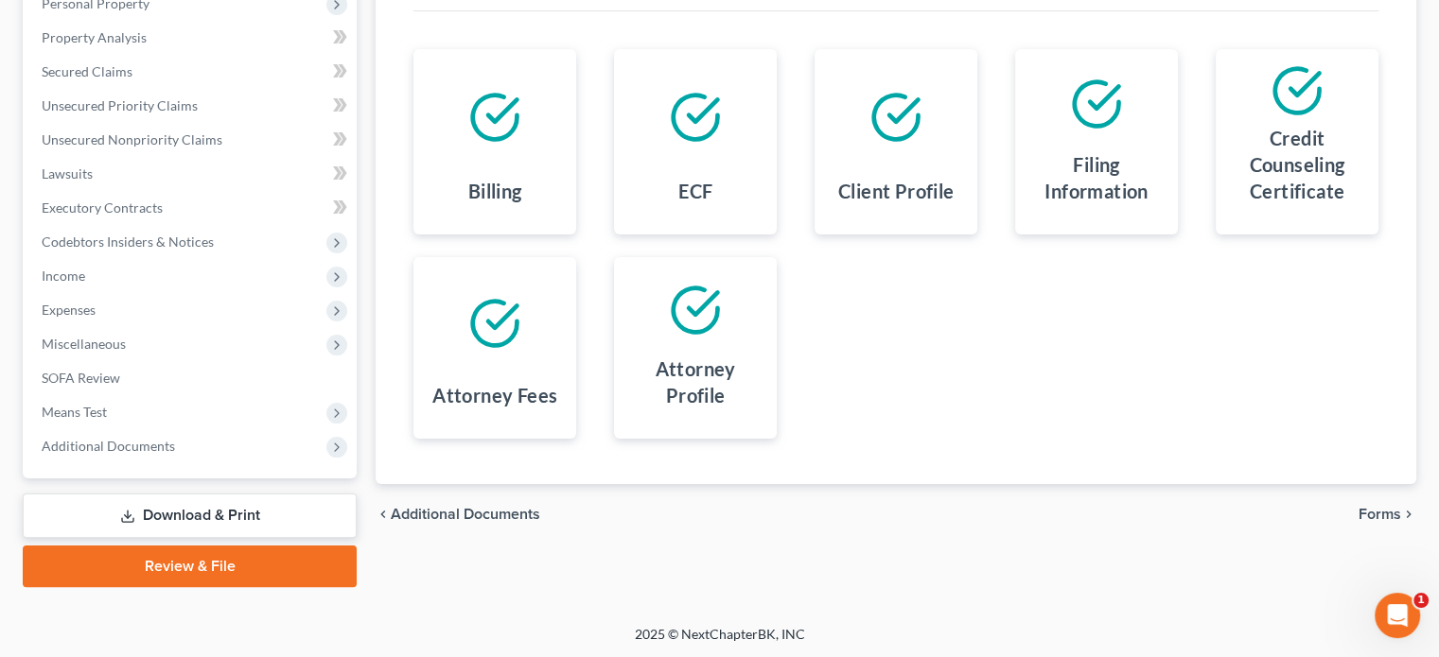
click at [1376, 511] on span "Forms" at bounding box center [1379, 514] width 43 height 15
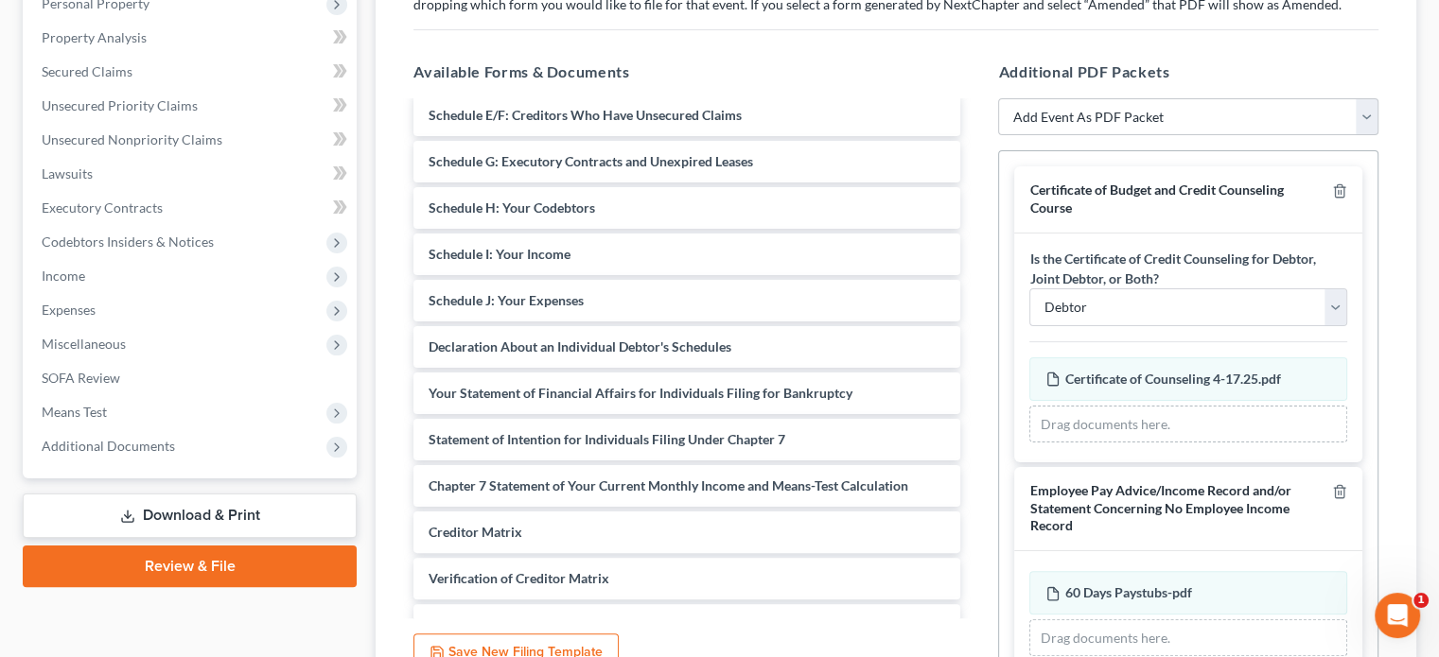
scroll to position [284, 0]
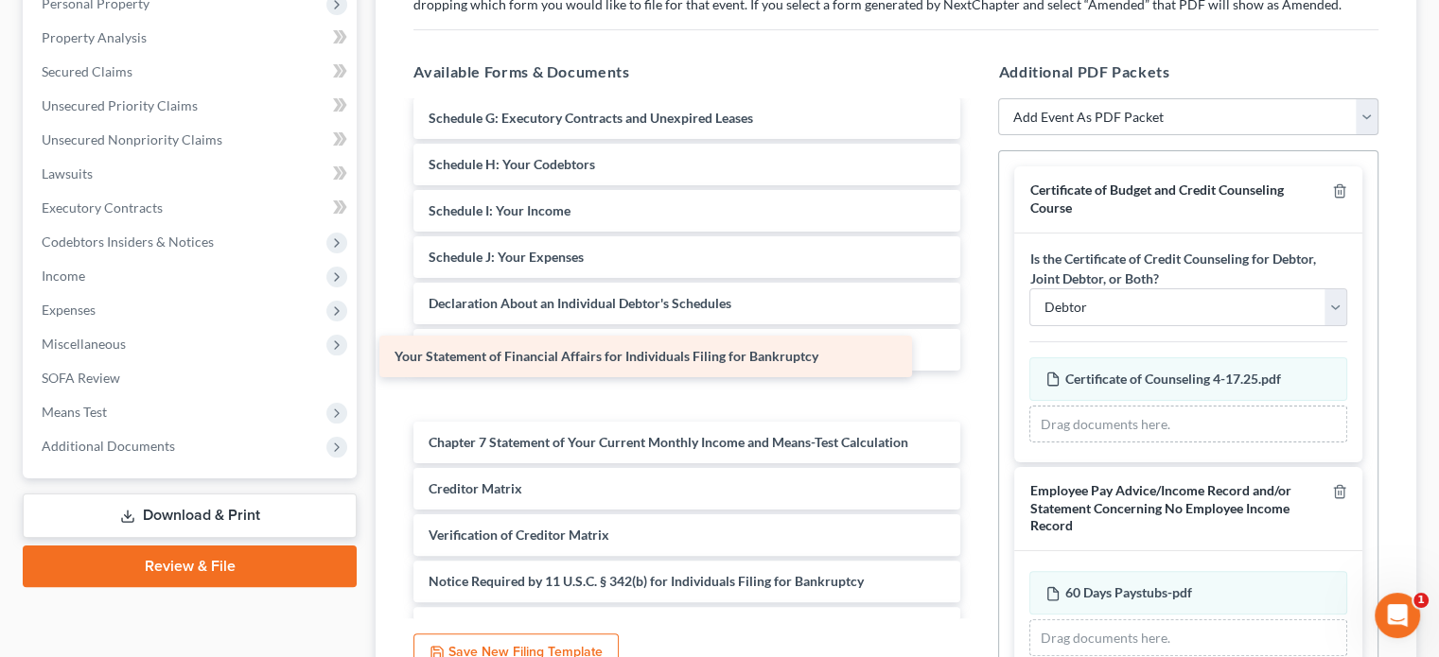
drag, startPoint x: 735, startPoint y: 354, endPoint x: 701, endPoint y: 362, distance: 35.1
click at [701, 362] on div "Your Statement of Financial Affairs for Individuals Filing for Bankruptcy Volun…" at bounding box center [686, 257] width 577 height 876
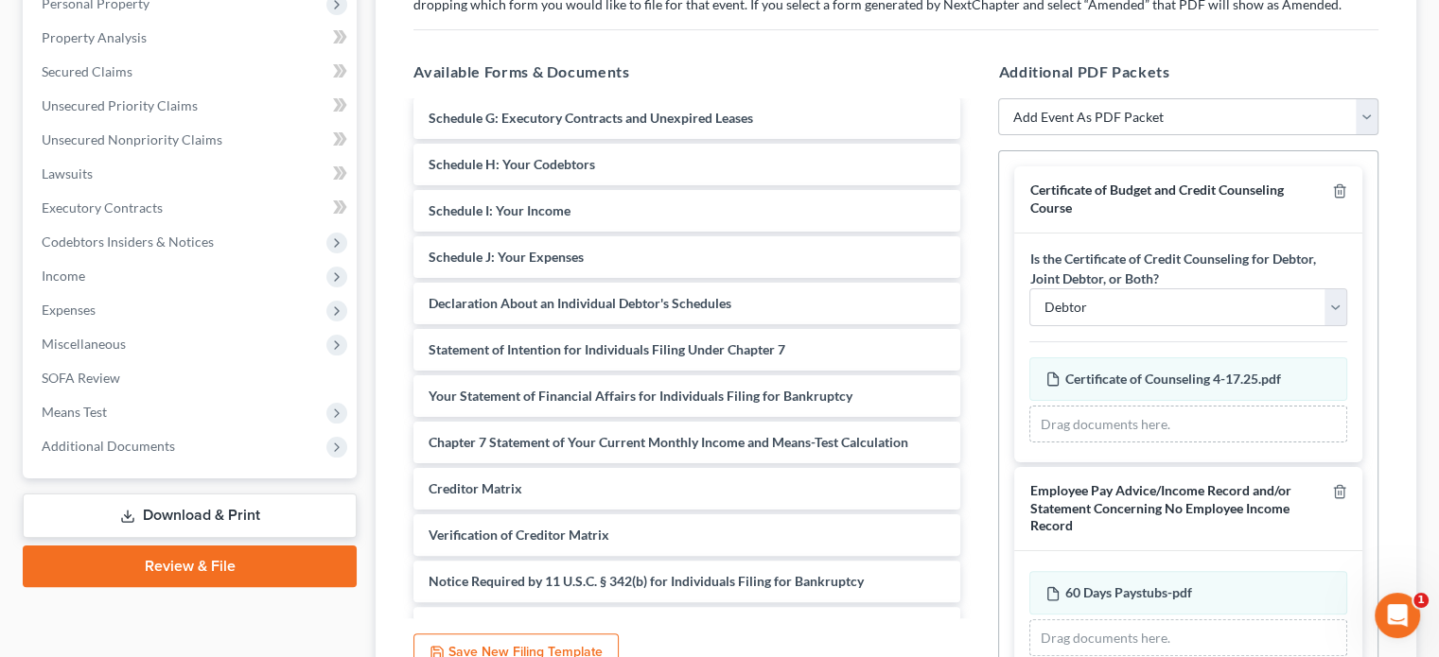
scroll to position [364, 0]
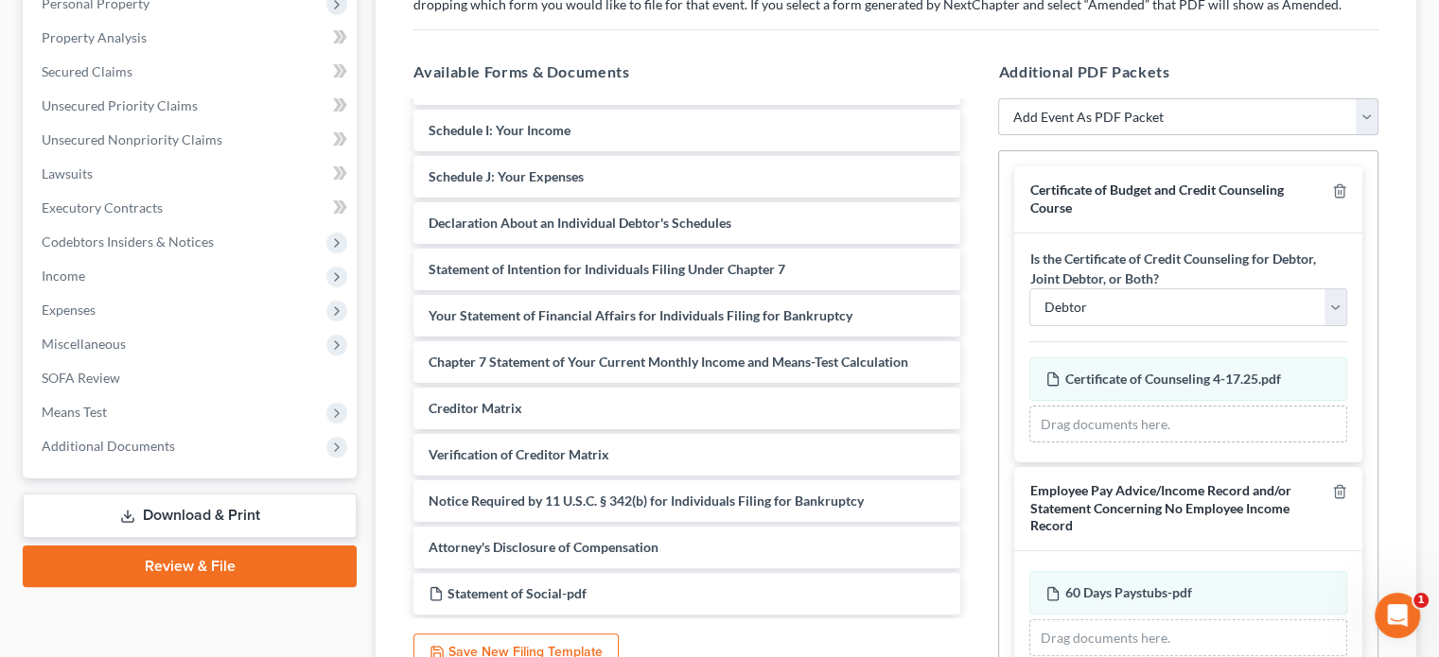
click at [186, 511] on link "Download & Print" at bounding box center [190, 516] width 334 height 44
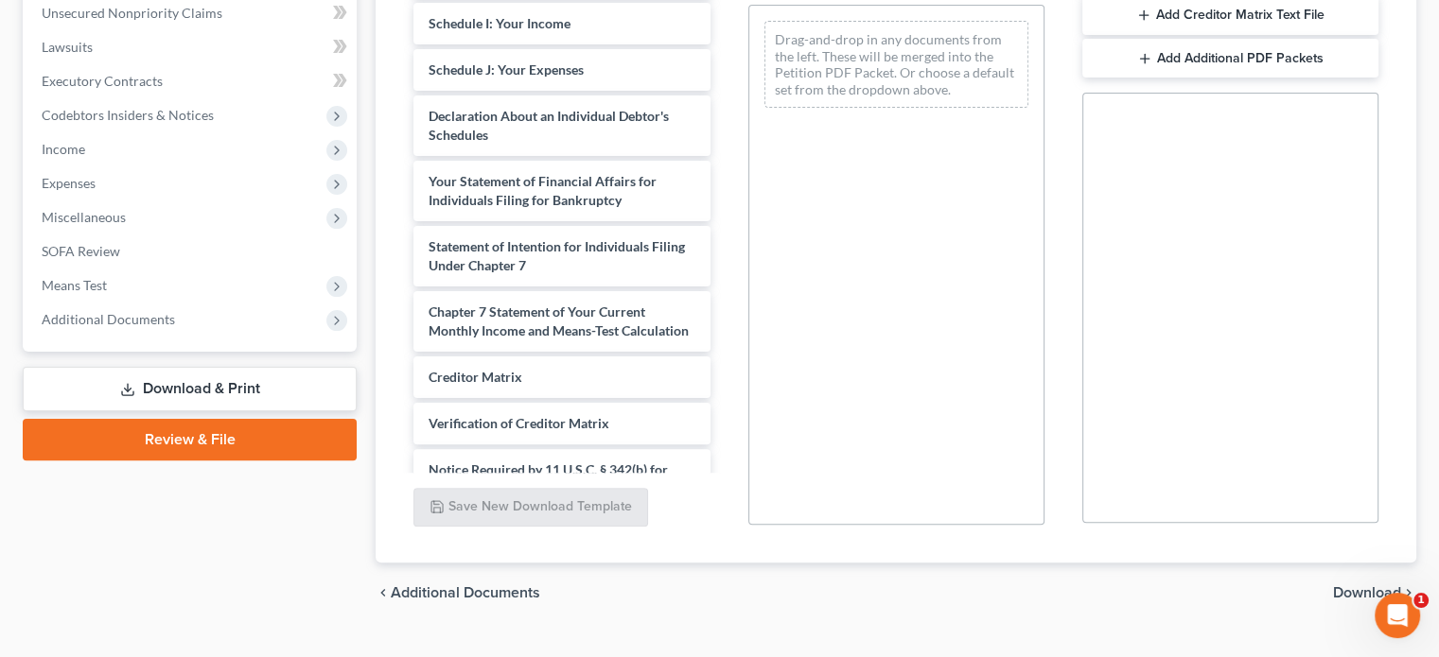
scroll to position [567, 0]
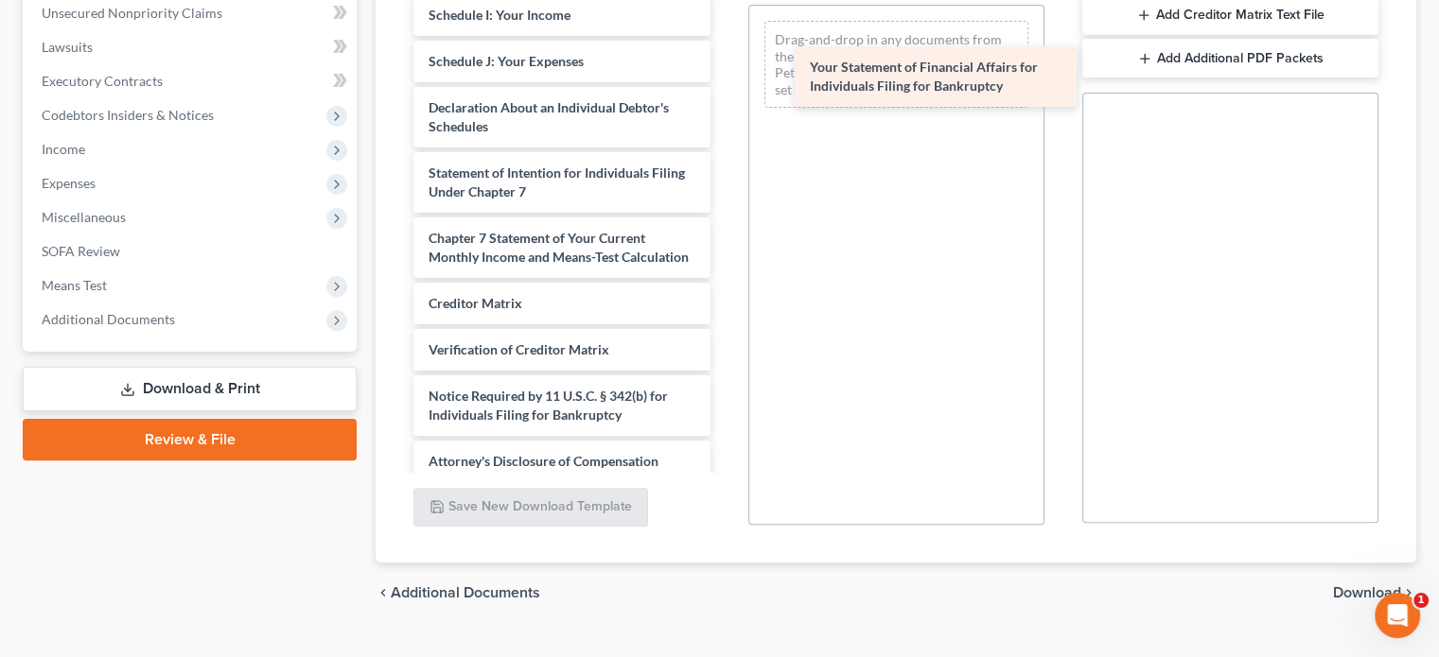
drag, startPoint x: 550, startPoint y: 194, endPoint x: 931, endPoint y: 90, distance: 395.1
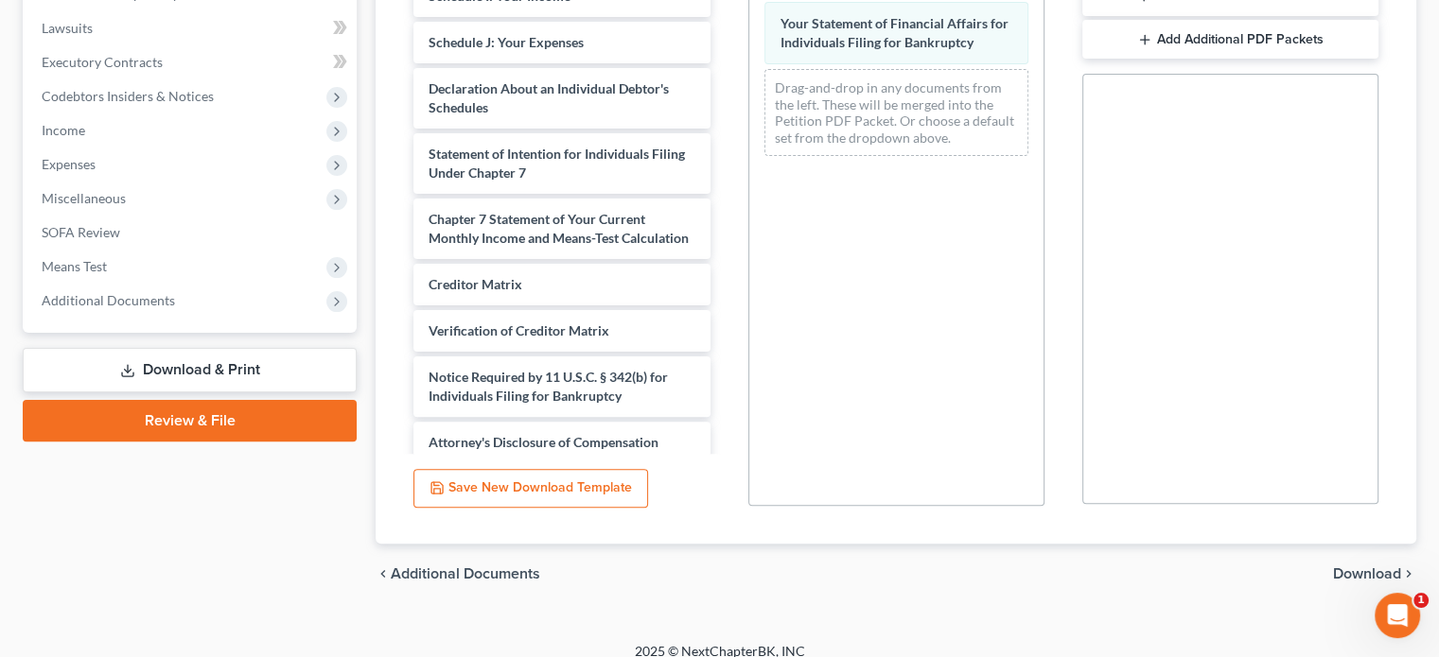
scroll to position [509, 0]
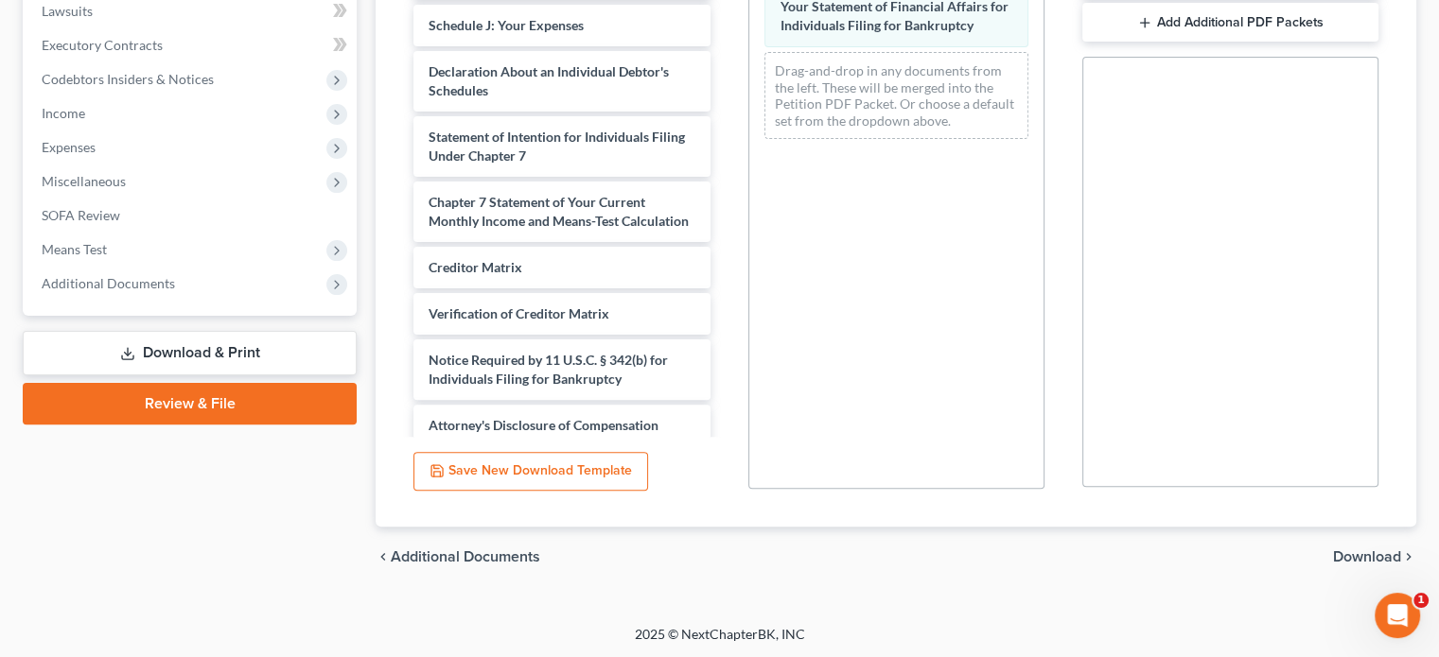
click at [1368, 553] on span "Download" at bounding box center [1367, 557] width 68 height 15
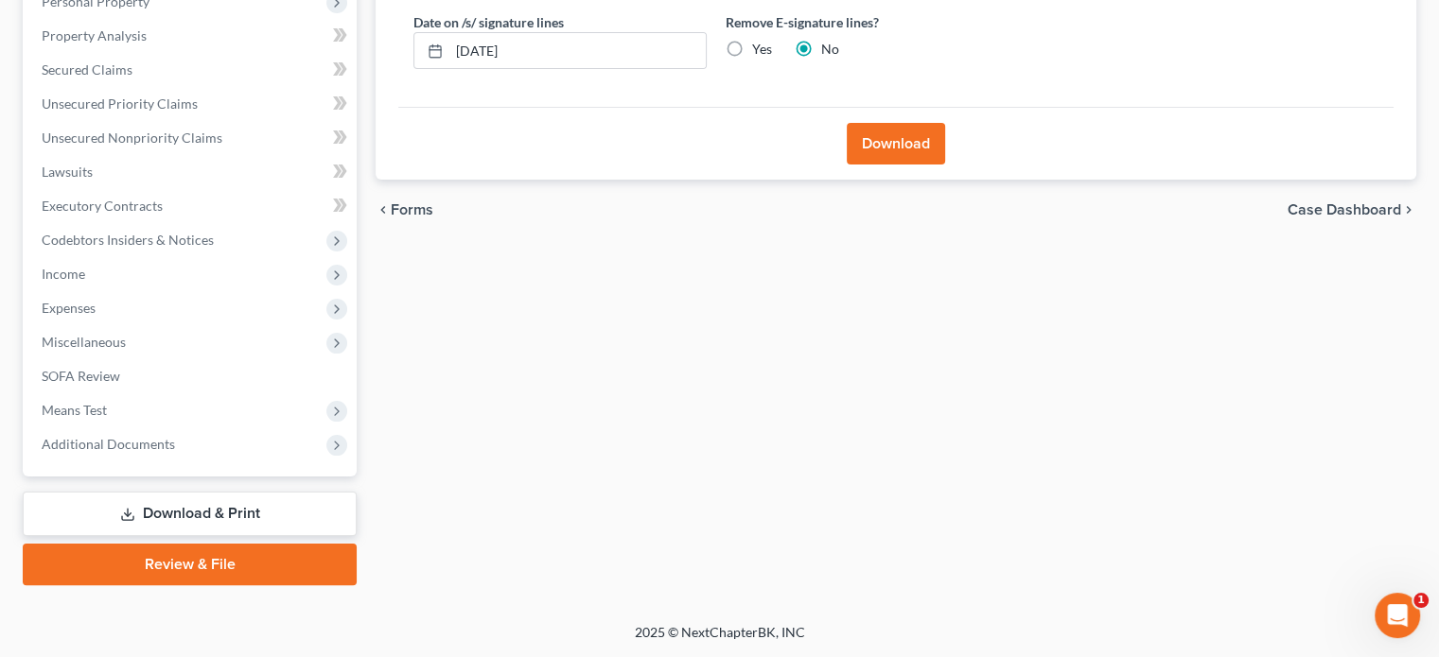
scroll to position [346, 0]
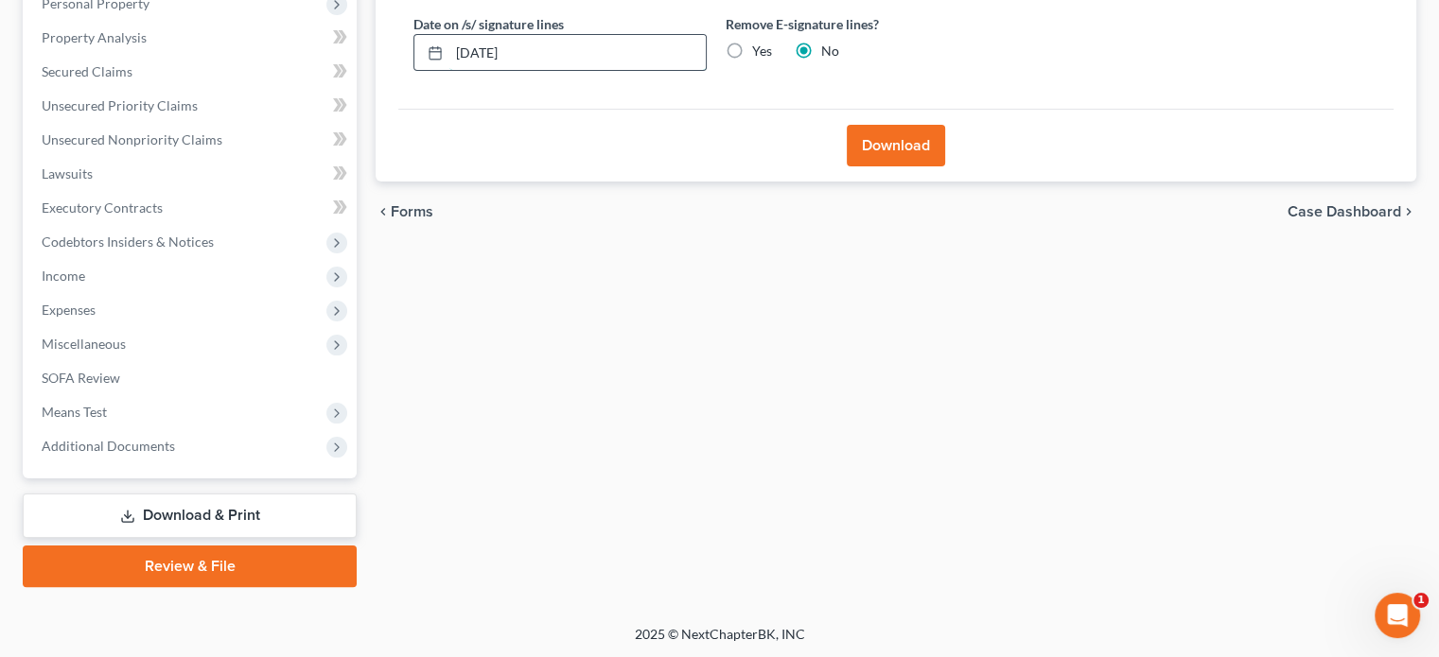
click at [471, 50] on input "[DATE]" at bounding box center [577, 53] width 256 height 36
click at [461, 53] on input "109/07/2025" at bounding box center [577, 53] width 256 height 36
type input "[DATE]"
click at [905, 147] on button "Download" at bounding box center [895, 146] width 98 height 42
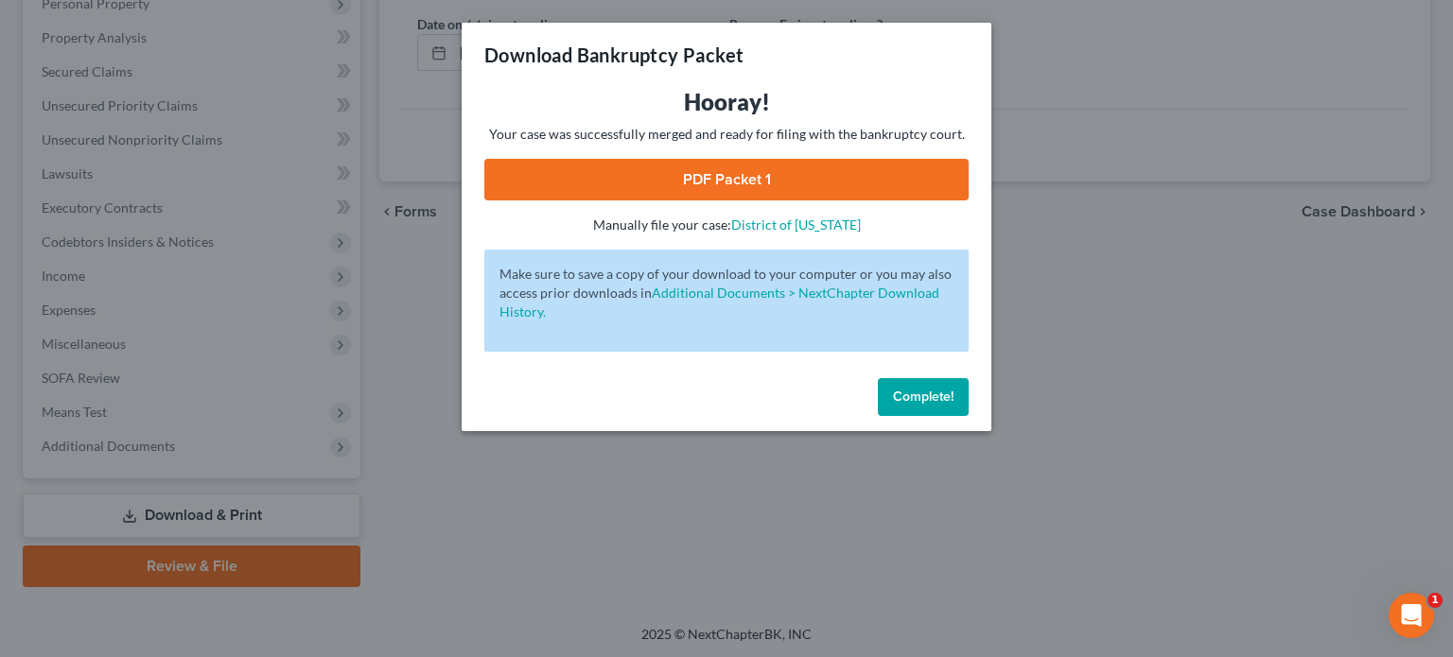
click at [785, 176] on link "PDF Packet 1" at bounding box center [726, 180] width 484 height 42
click at [927, 392] on span "Complete!" at bounding box center [923, 397] width 61 height 16
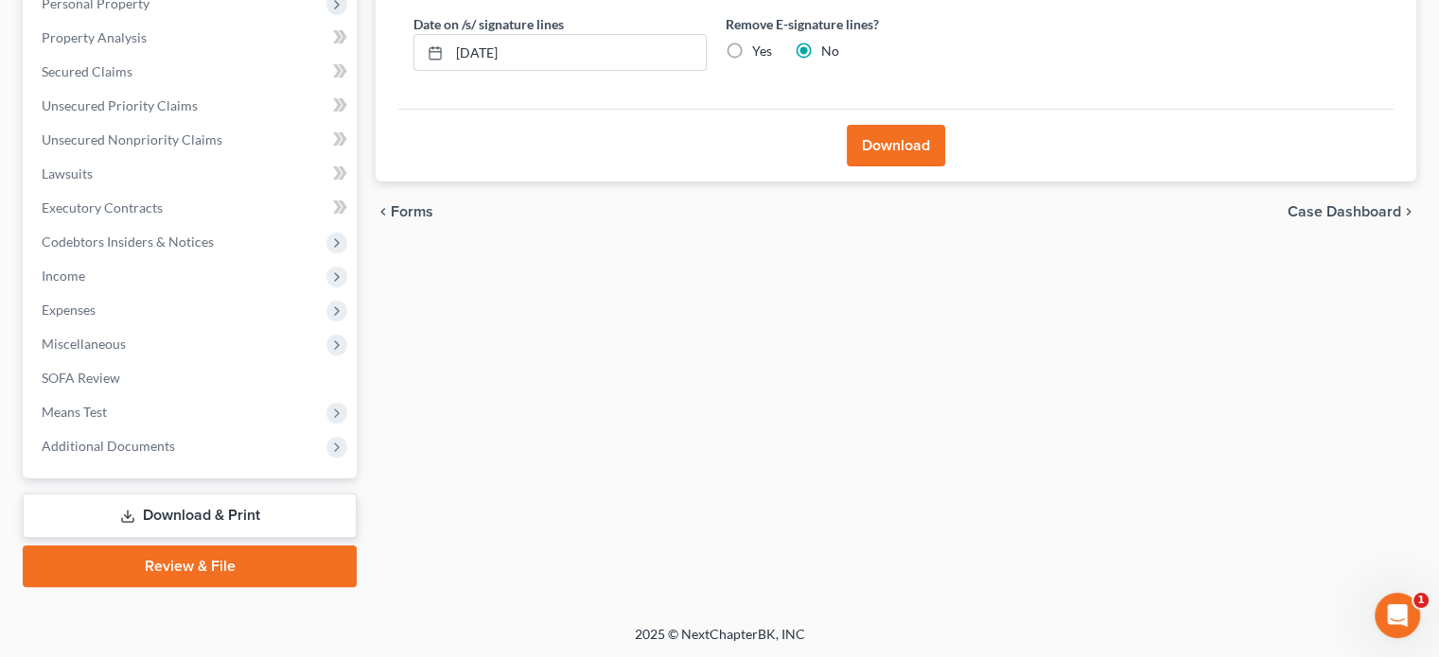
click at [215, 514] on link "Download & Print" at bounding box center [190, 516] width 334 height 44
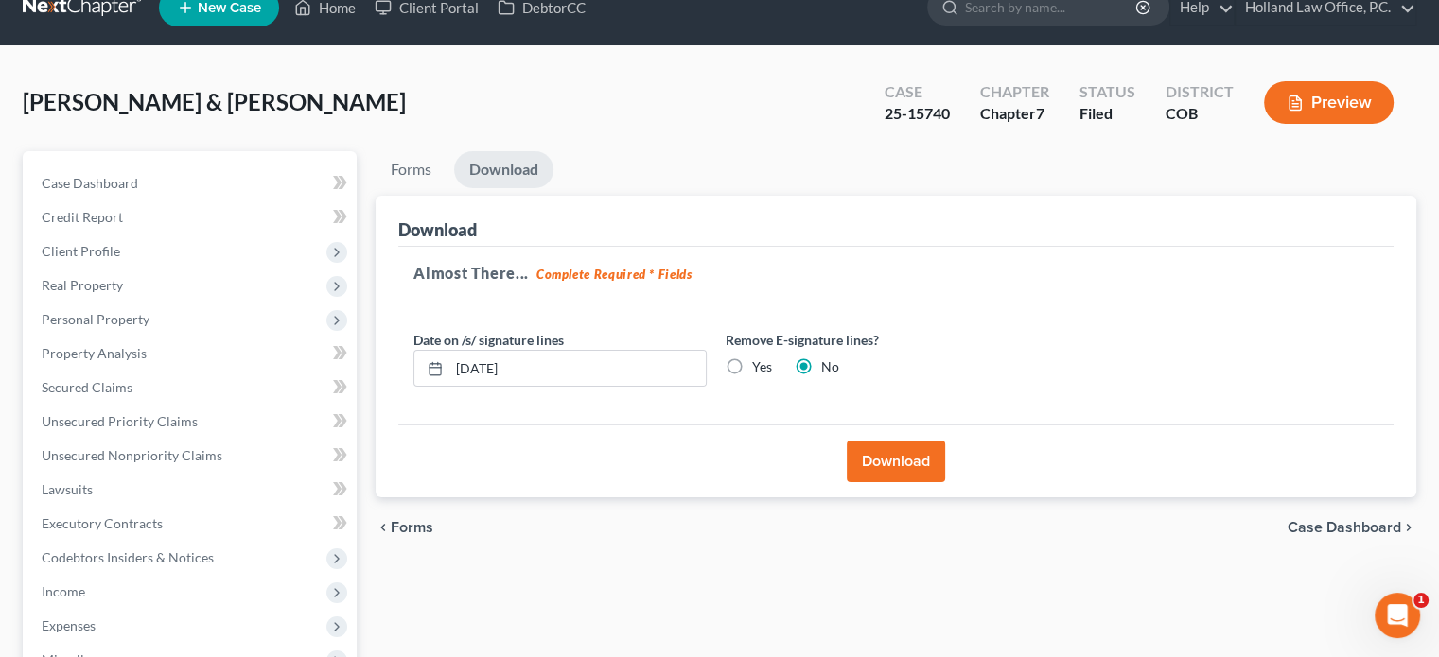
scroll to position [0, 0]
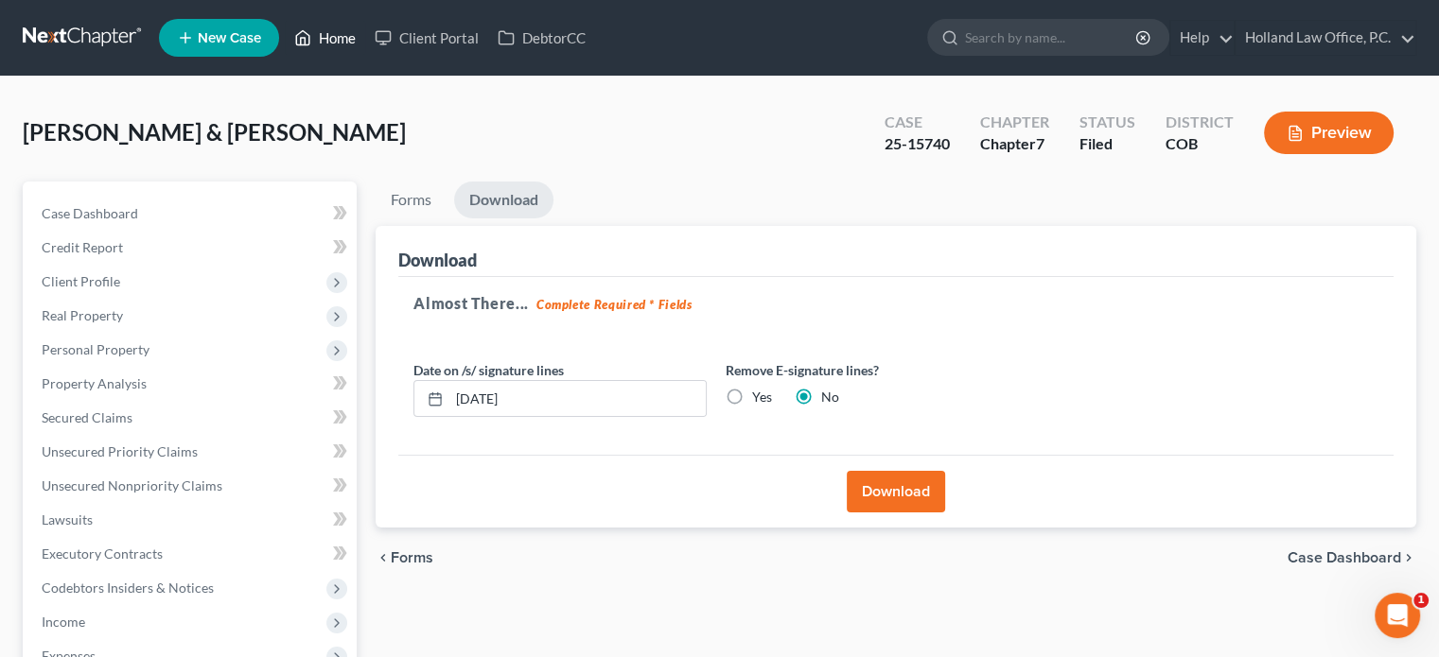
click at [347, 35] on link "Home" at bounding box center [325, 38] width 80 height 34
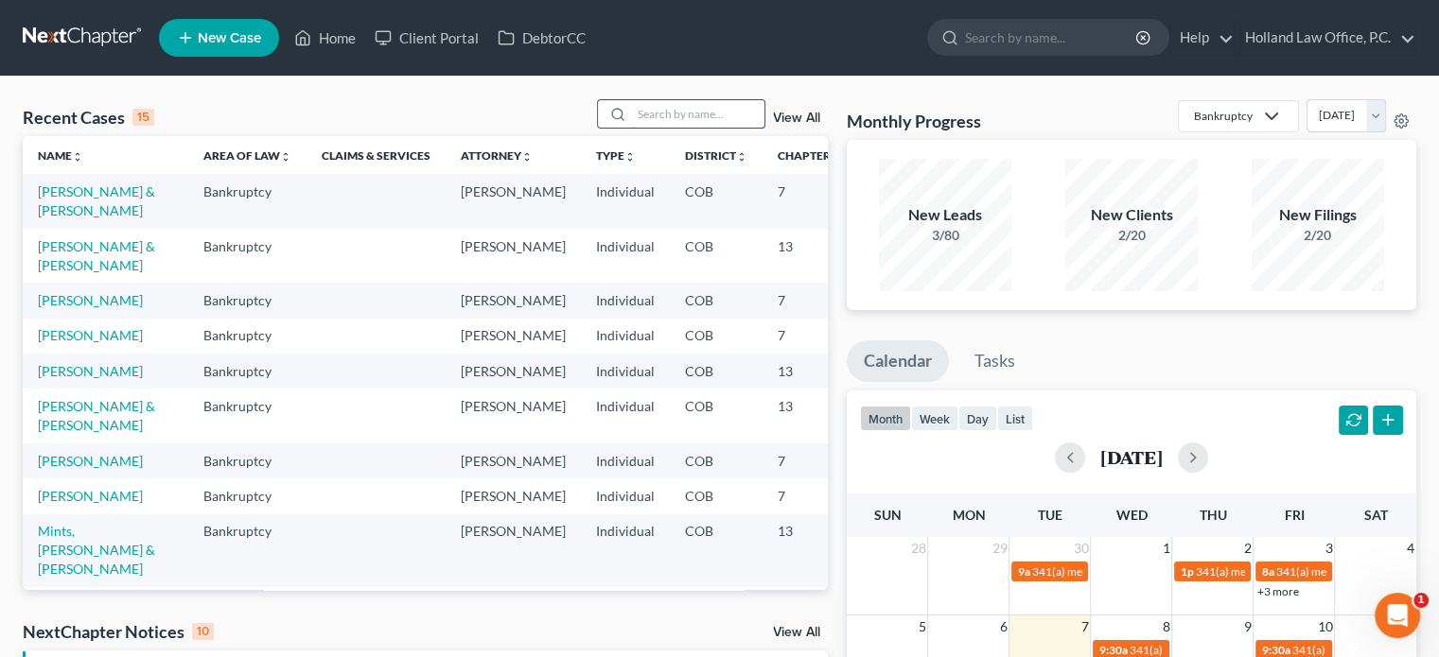
click at [654, 112] on input "search" at bounding box center [698, 113] width 132 height 27
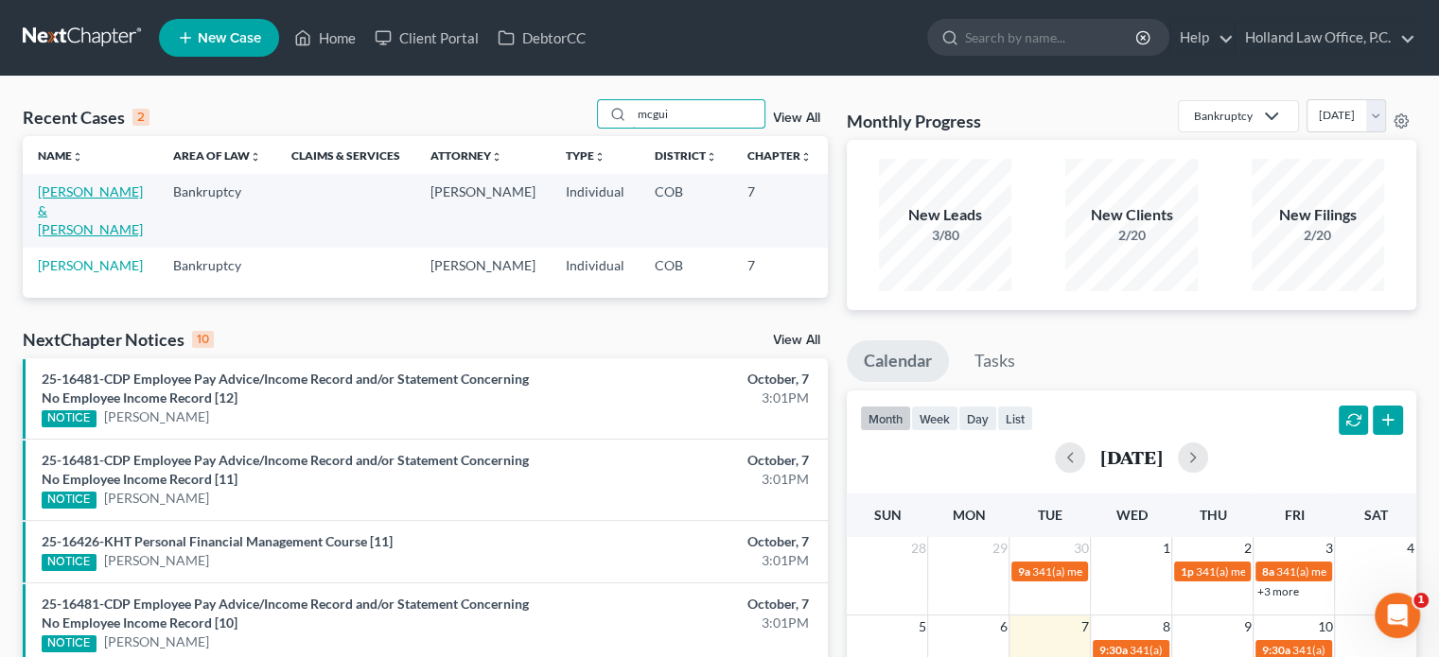
type input "mcgui"
click at [69, 193] on link "[PERSON_NAME] & [PERSON_NAME]" at bounding box center [90, 210] width 105 height 54
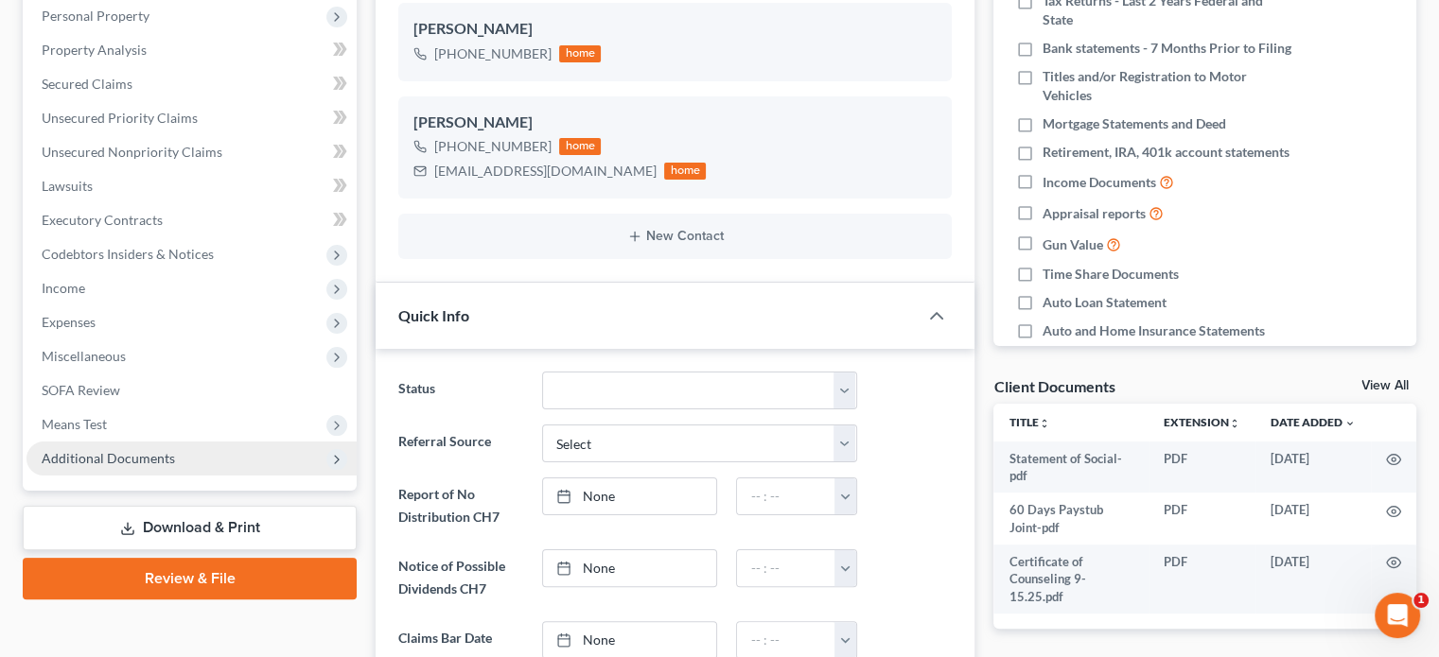
scroll to position [378, 0]
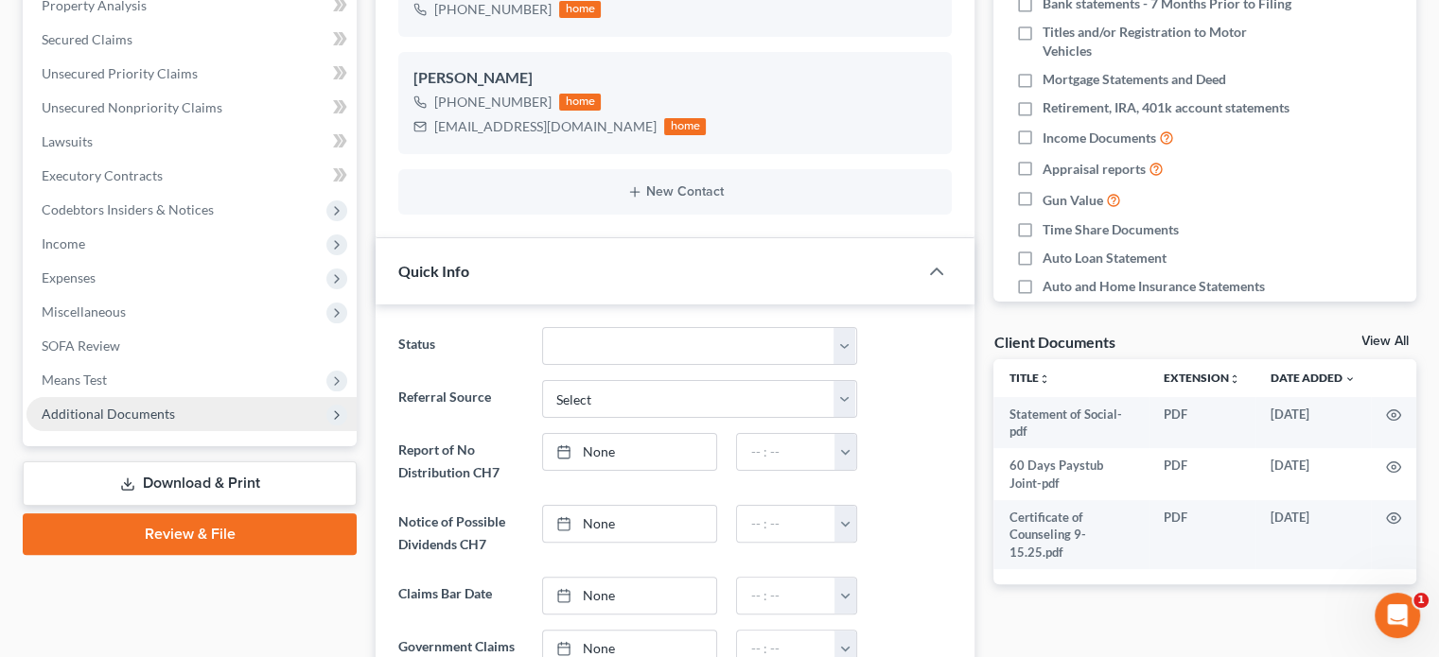
click at [147, 404] on span "Additional Documents" at bounding box center [191, 414] width 330 height 34
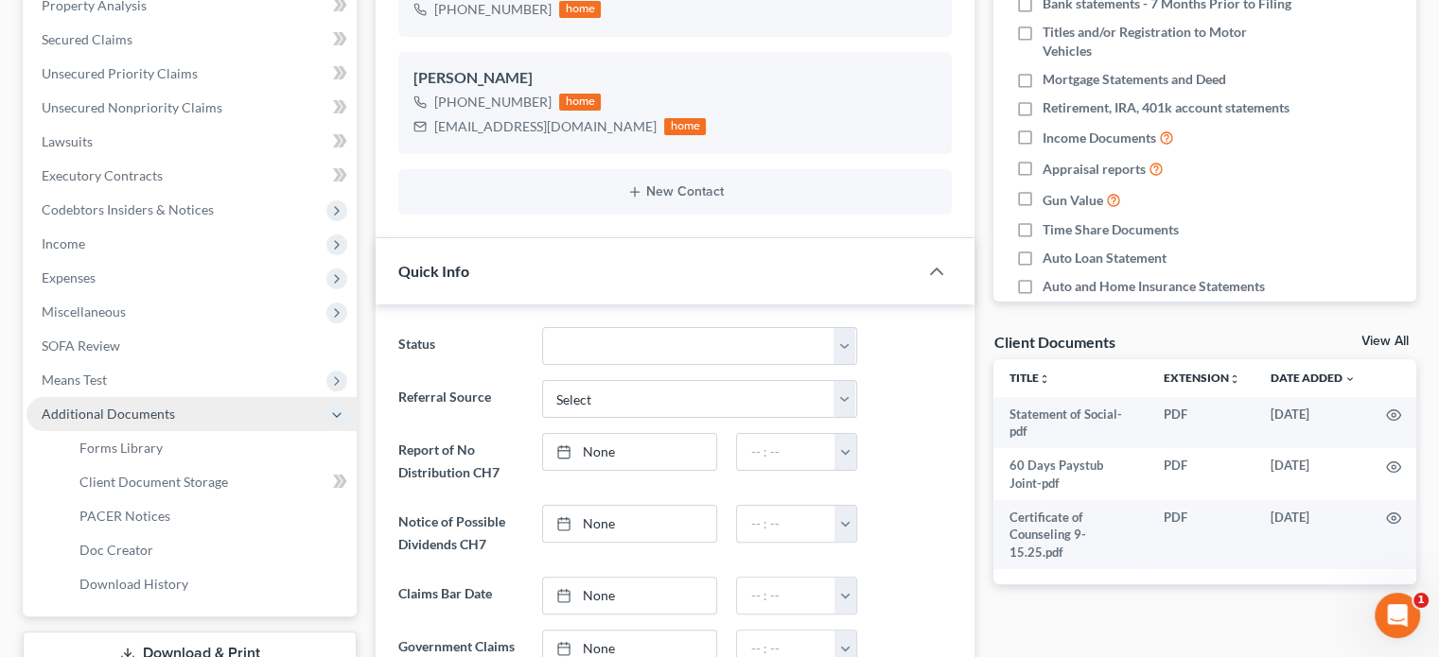
scroll to position [567, 0]
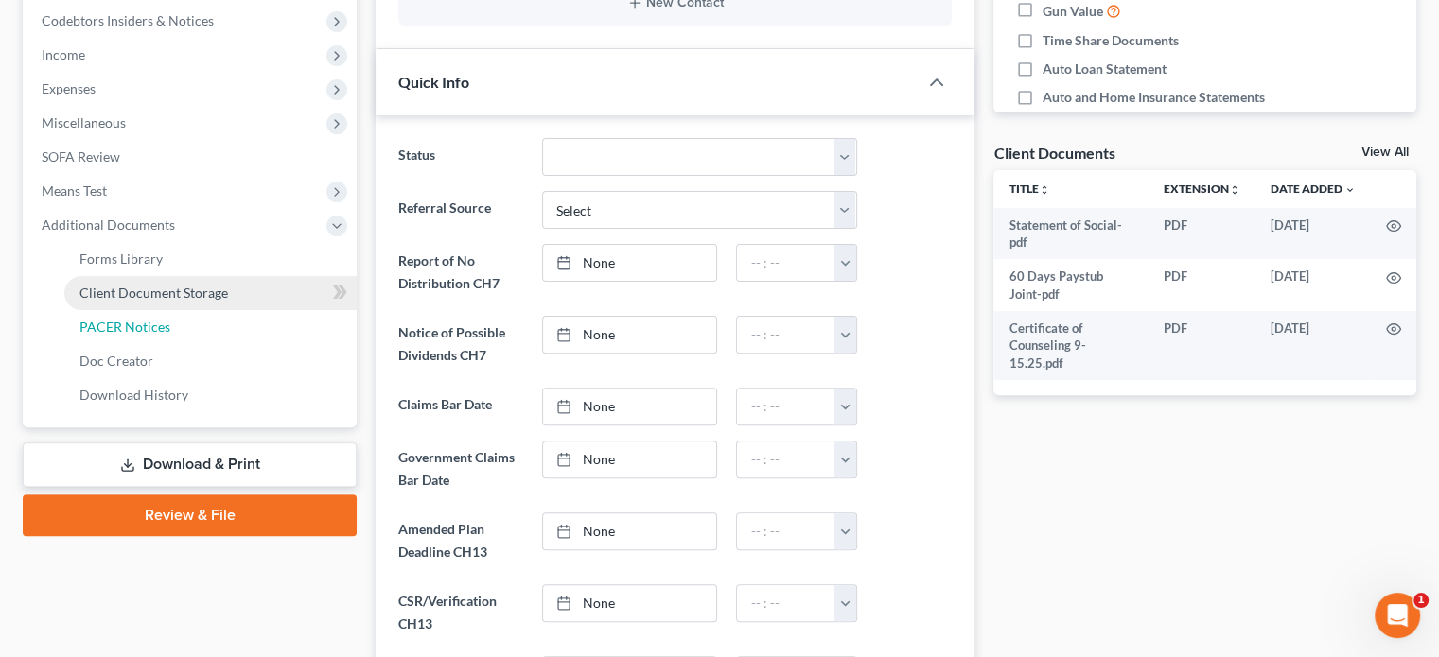
drag, startPoint x: 151, startPoint y: 324, endPoint x: 299, endPoint y: 286, distance: 152.6
click at [151, 324] on span "PACER Notices" at bounding box center [124, 327] width 91 height 16
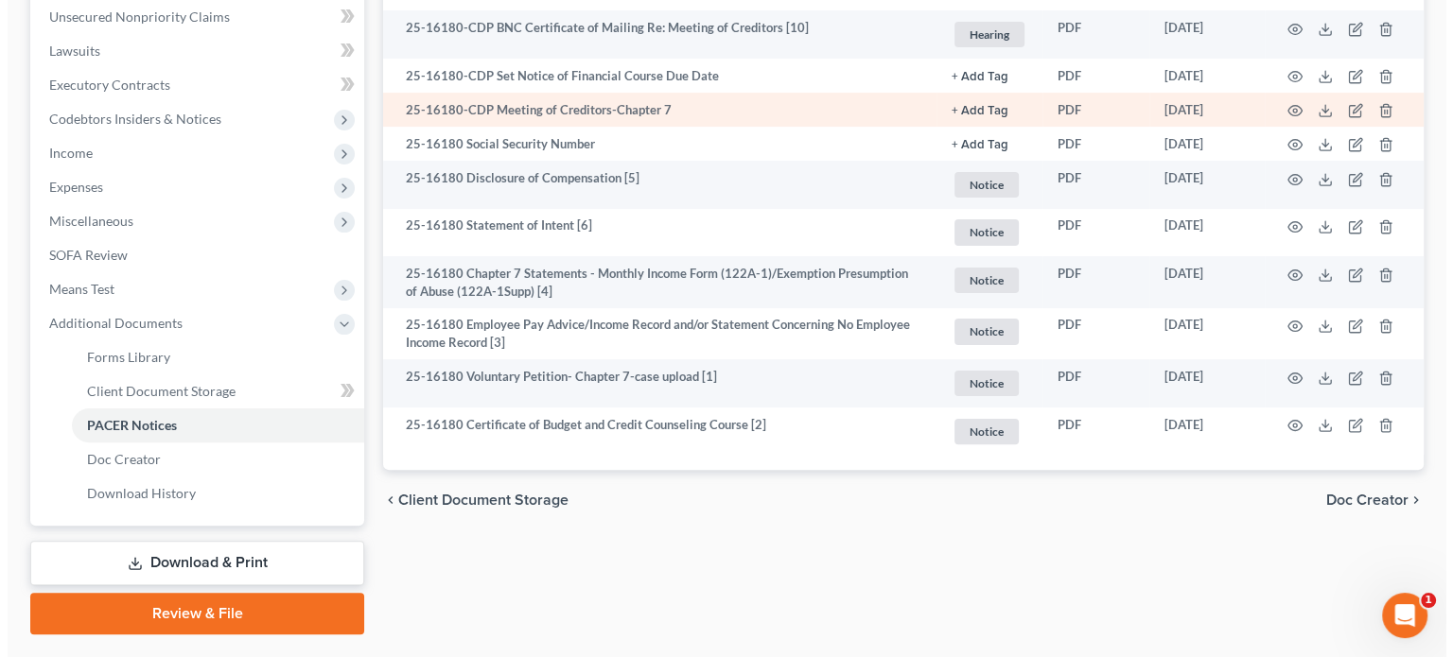
scroll to position [473, 0]
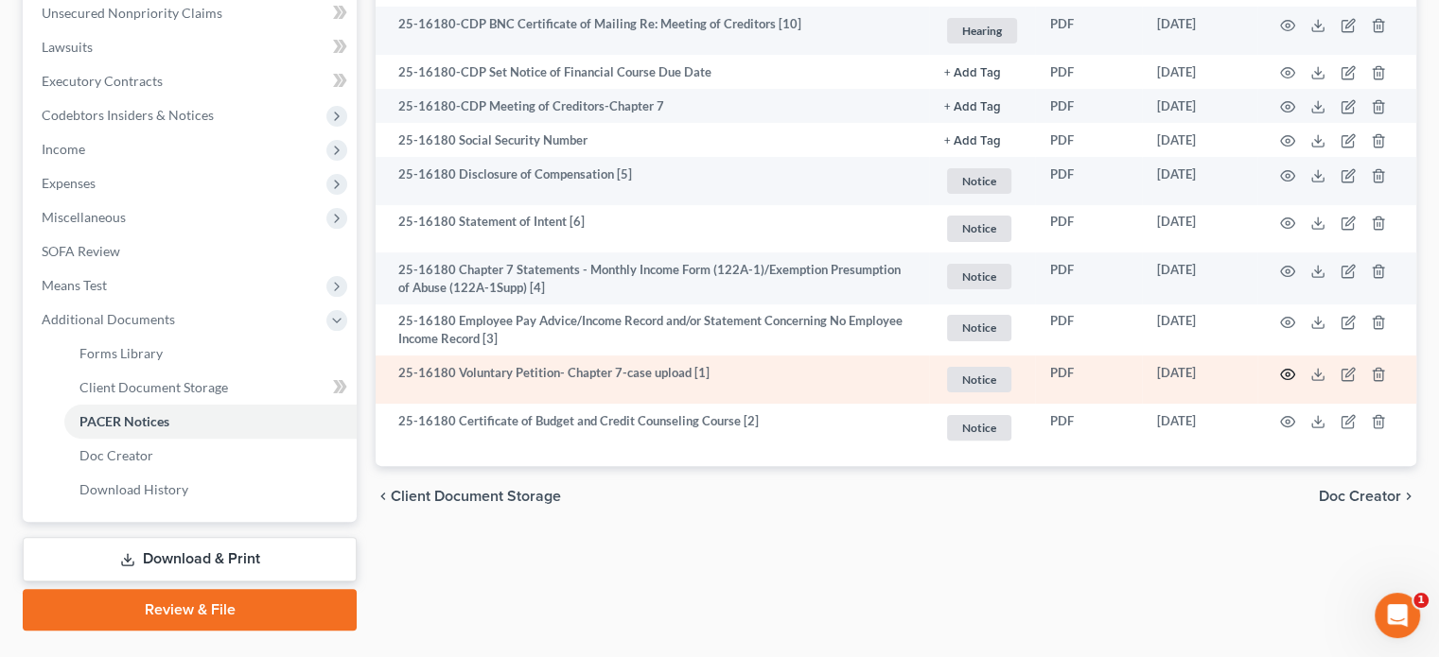
click at [1285, 379] on icon "button" at bounding box center [1288, 374] width 14 height 10
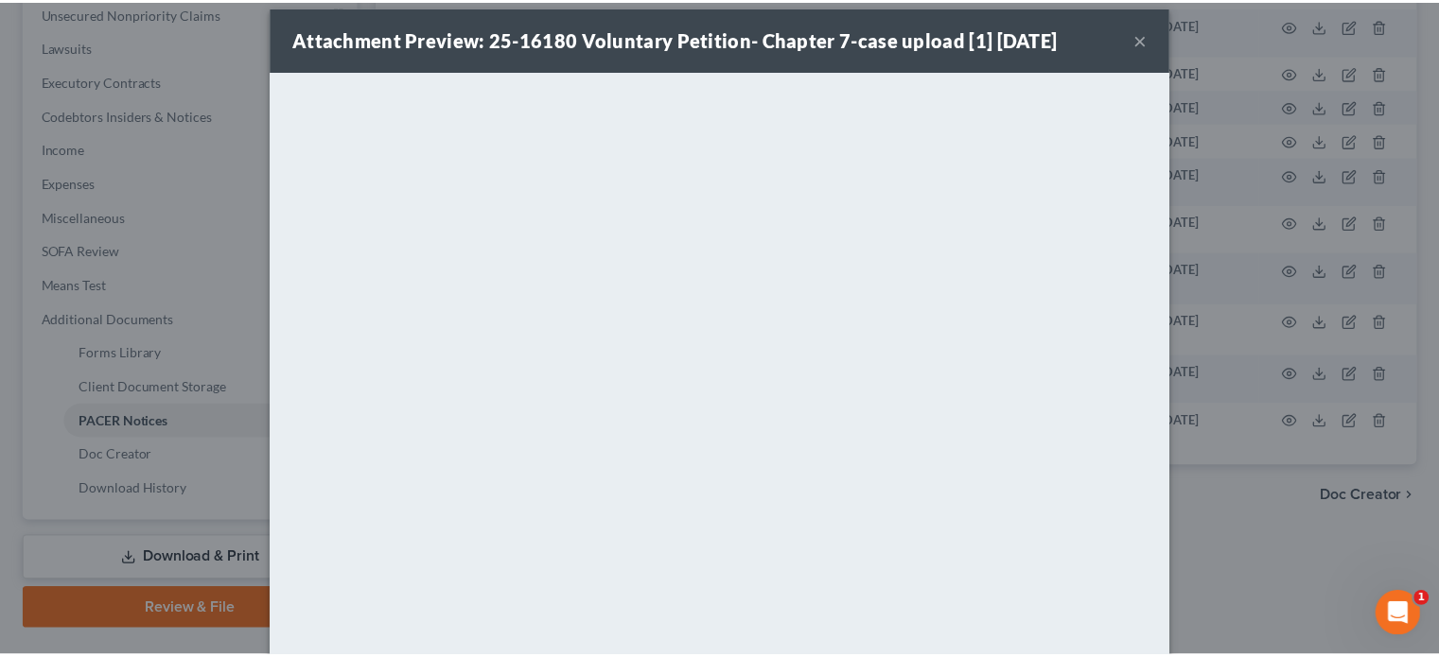
scroll to position [0, 0]
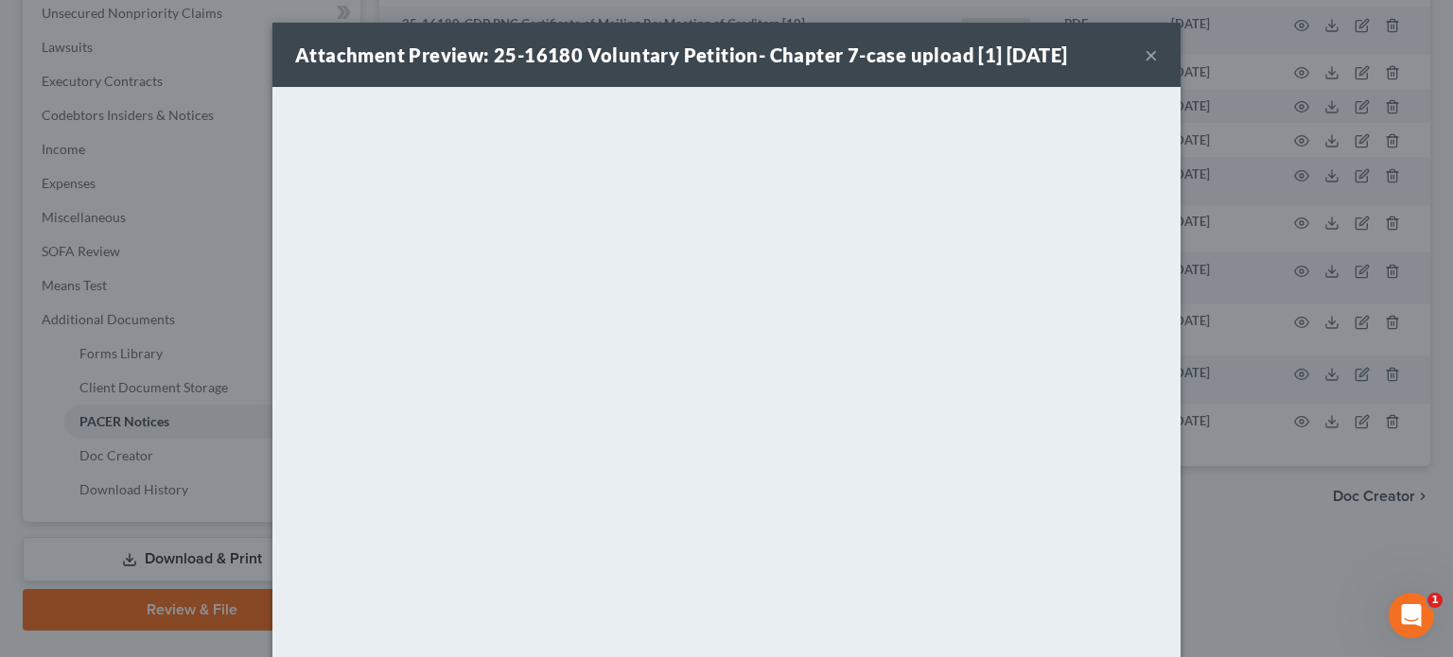
click at [1144, 56] on button "×" at bounding box center [1150, 55] width 13 height 23
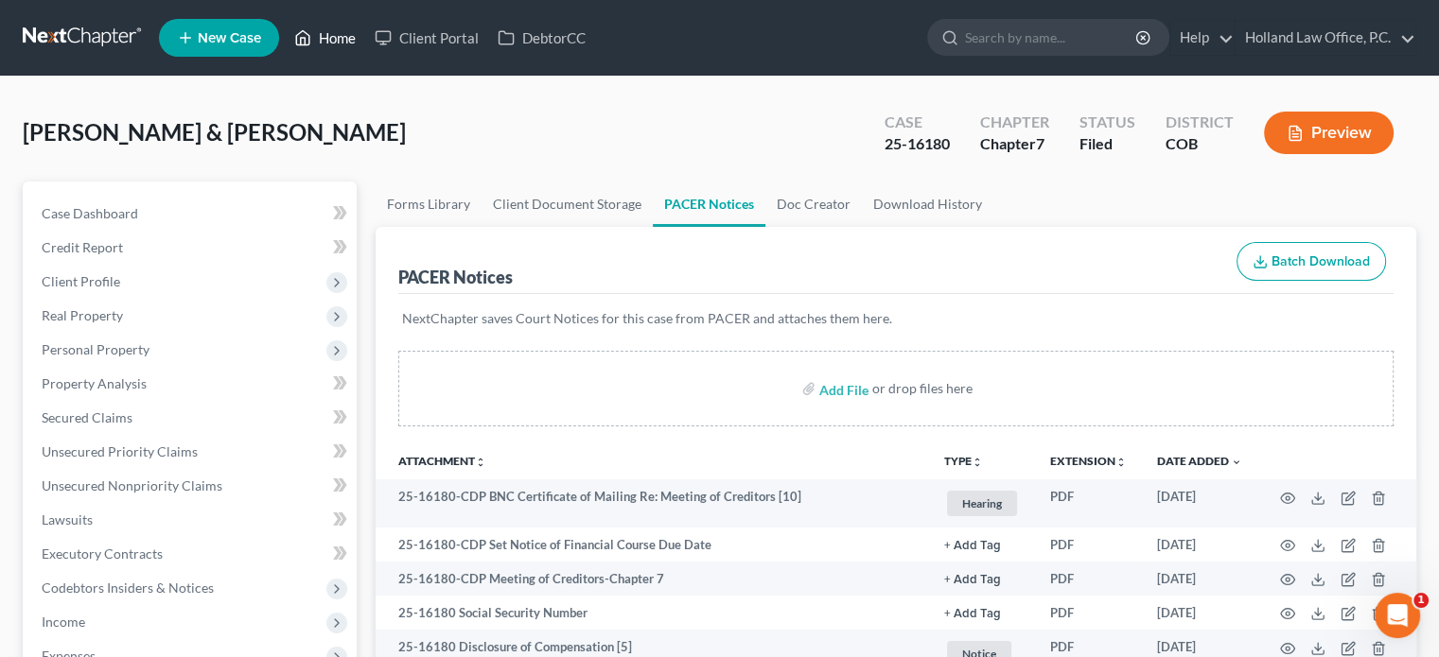
click at [328, 35] on link "Home" at bounding box center [325, 38] width 80 height 34
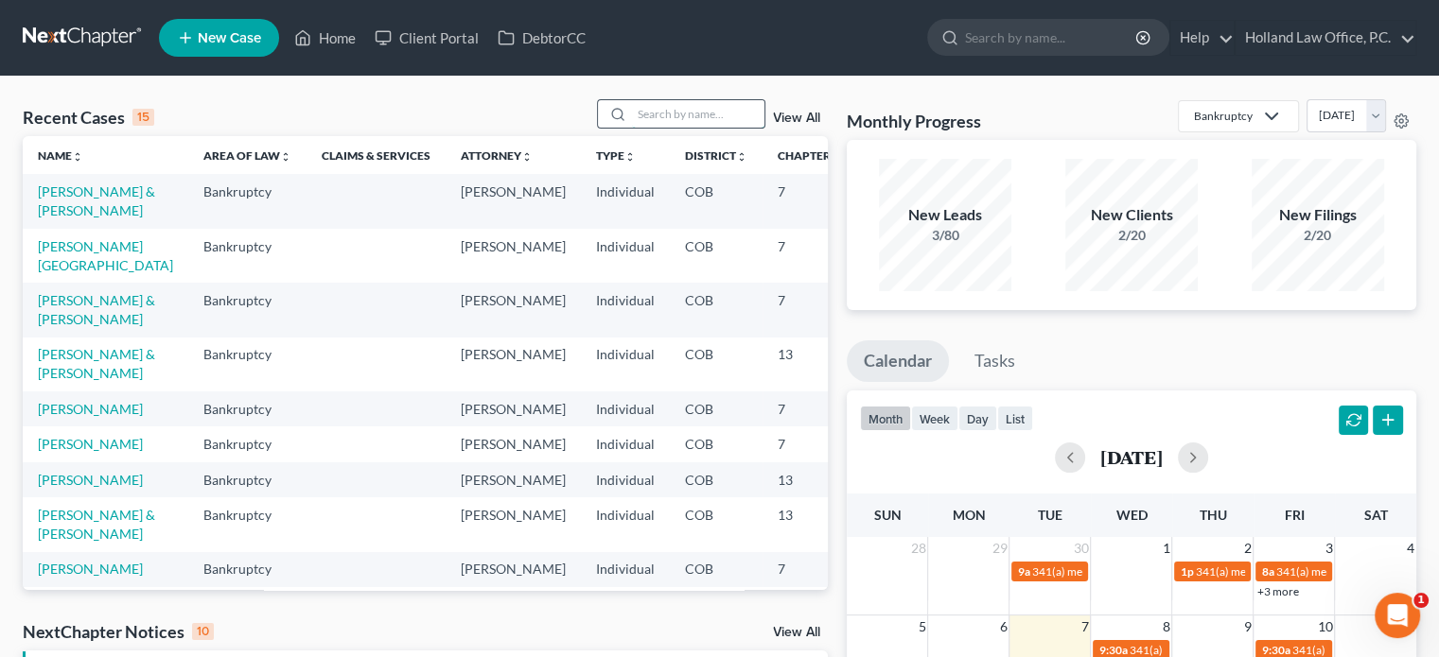
click at [658, 118] on input "search" at bounding box center [698, 113] width 132 height 27
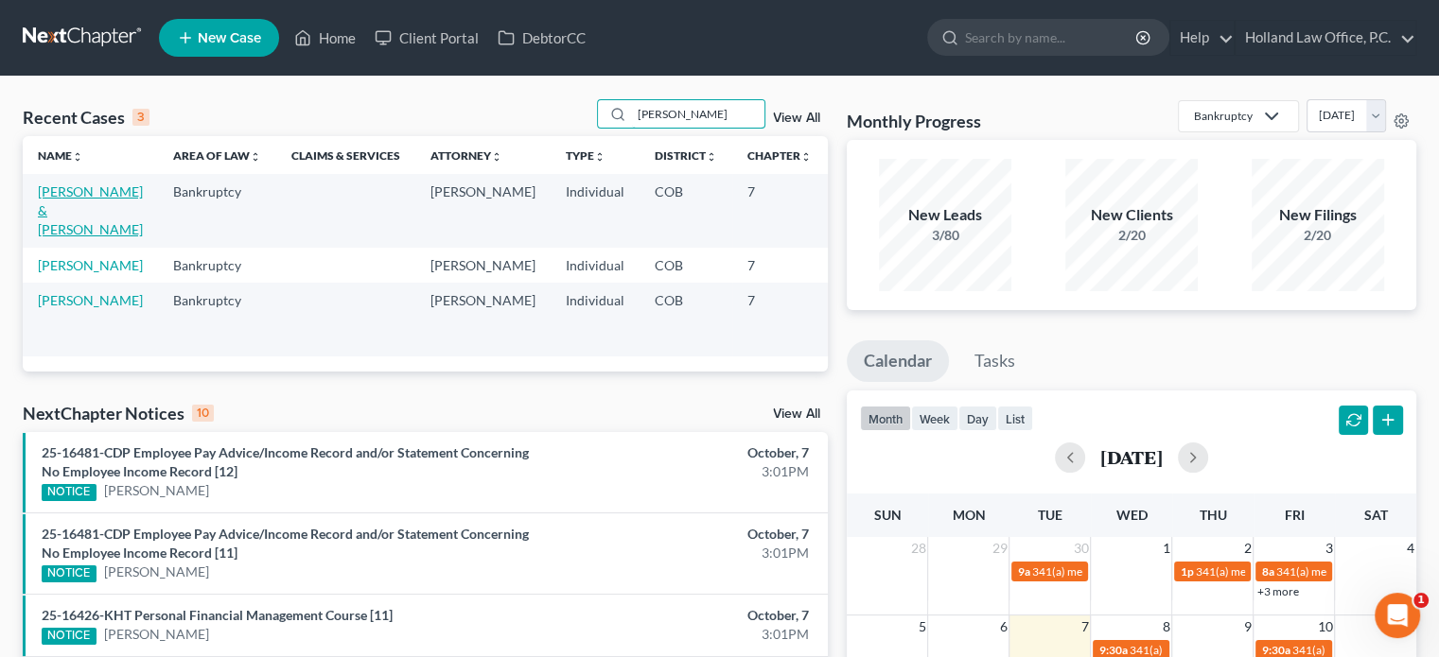
type input "[PERSON_NAME]"
click at [58, 233] on link "[PERSON_NAME] & [PERSON_NAME]" at bounding box center [90, 210] width 105 height 54
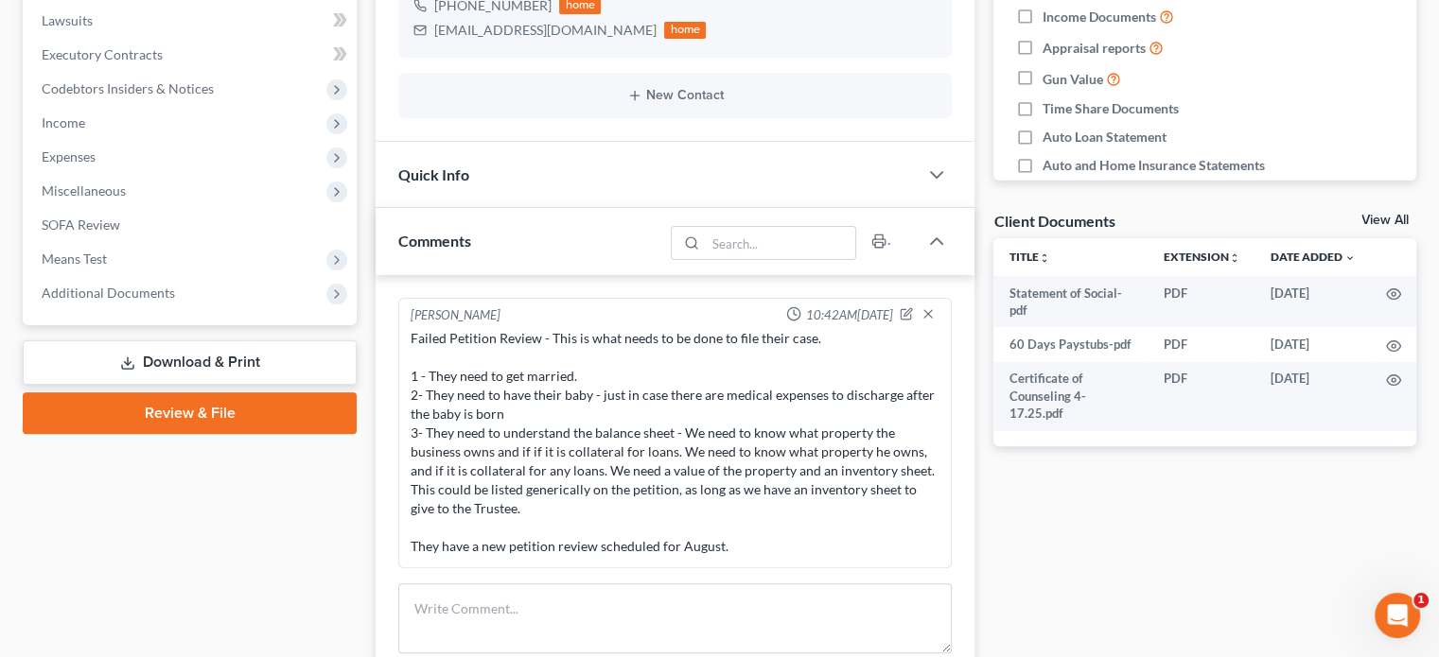
scroll to position [662, 0]
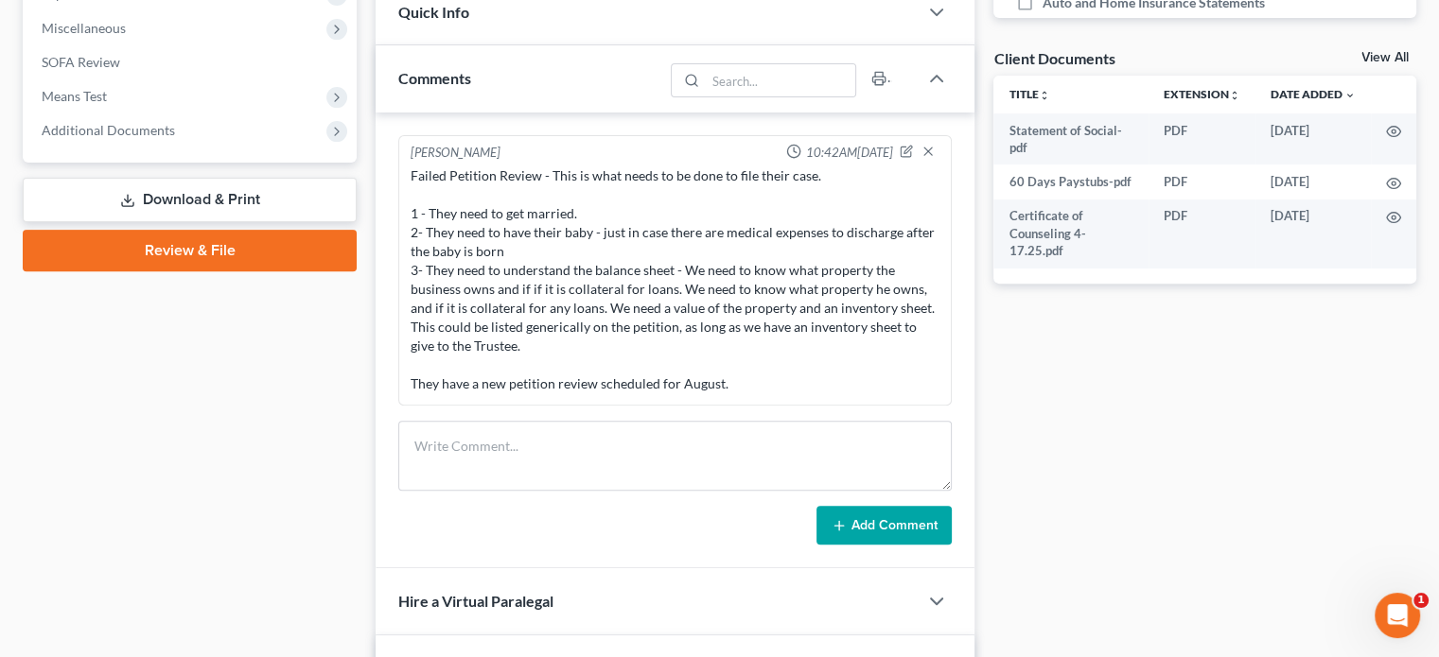
click at [218, 203] on link "Download & Print" at bounding box center [190, 200] width 334 height 44
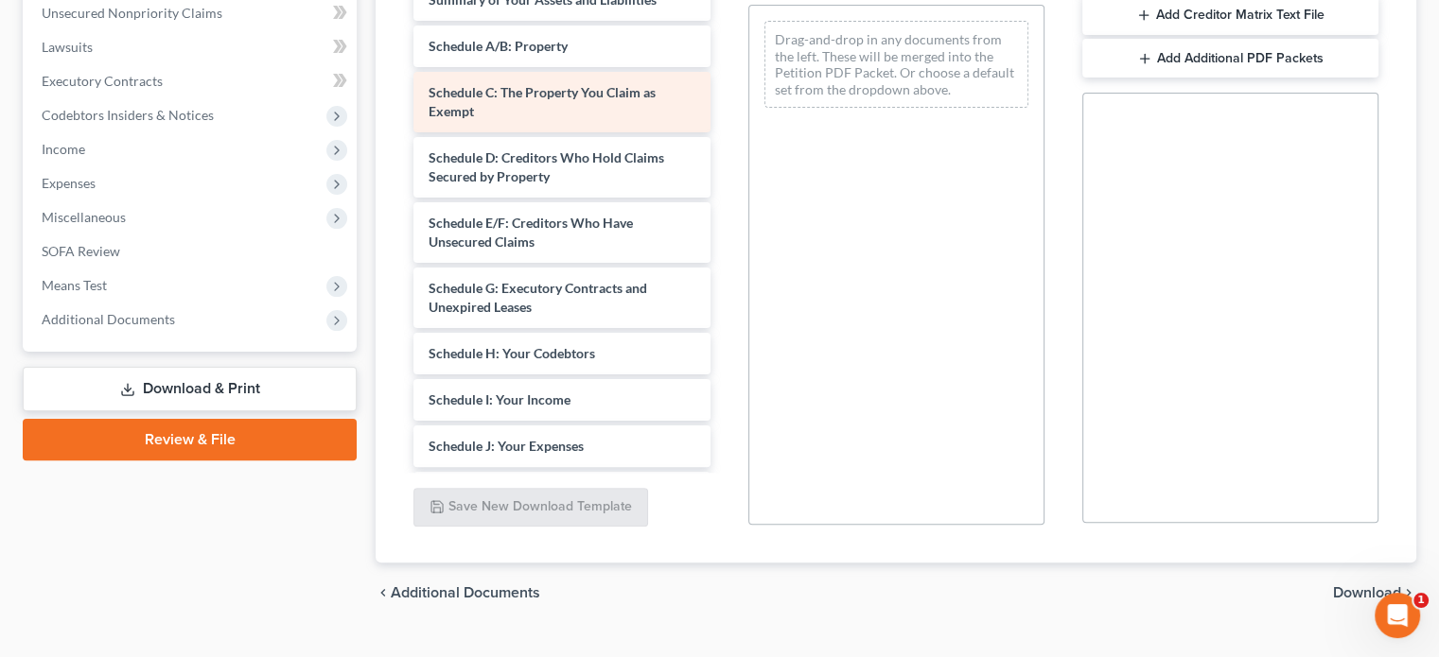
scroll to position [284, 0]
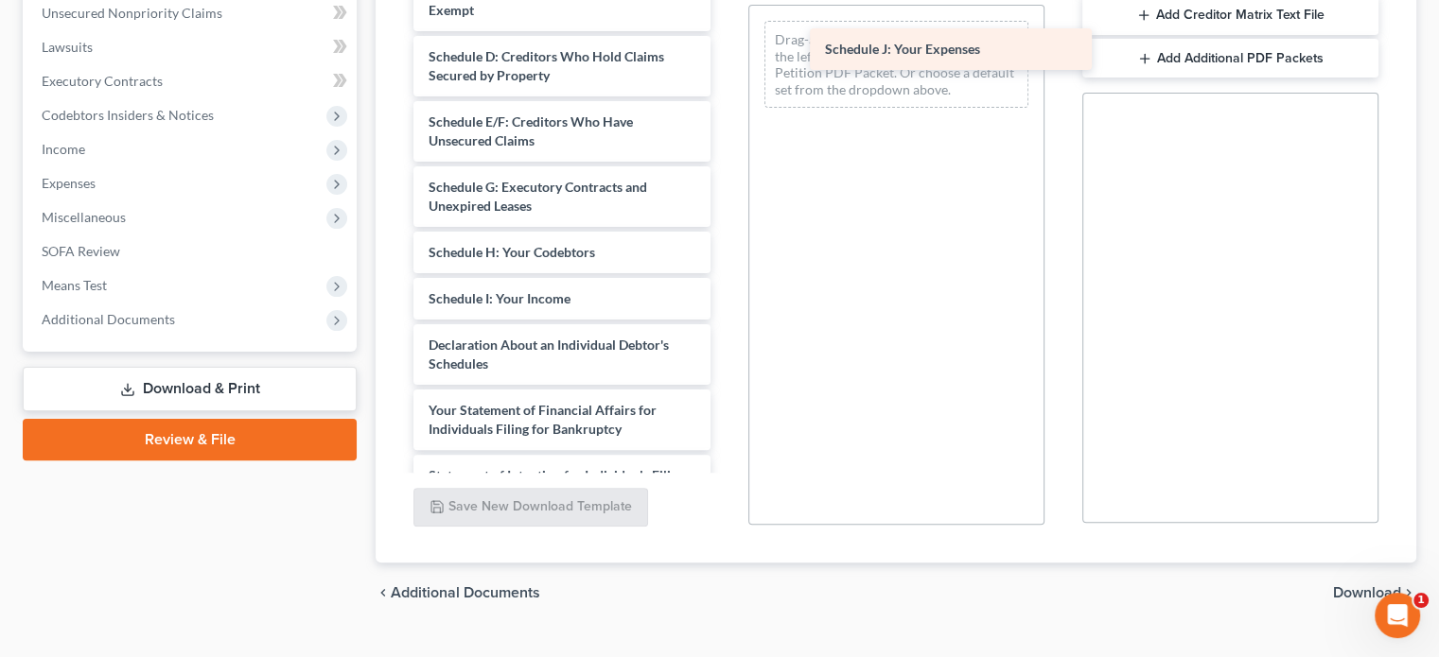
drag, startPoint x: 563, startPoint y: 346, endPoint x: 959, endPoint y: 52, distance: 493.5
click at [724, 52] on div "Schedule J: Your Expenses Statement of Social-pdf 60 Days Paystubs-pdf Certific…" at bounding box center [561, 229] width 326 height 1111
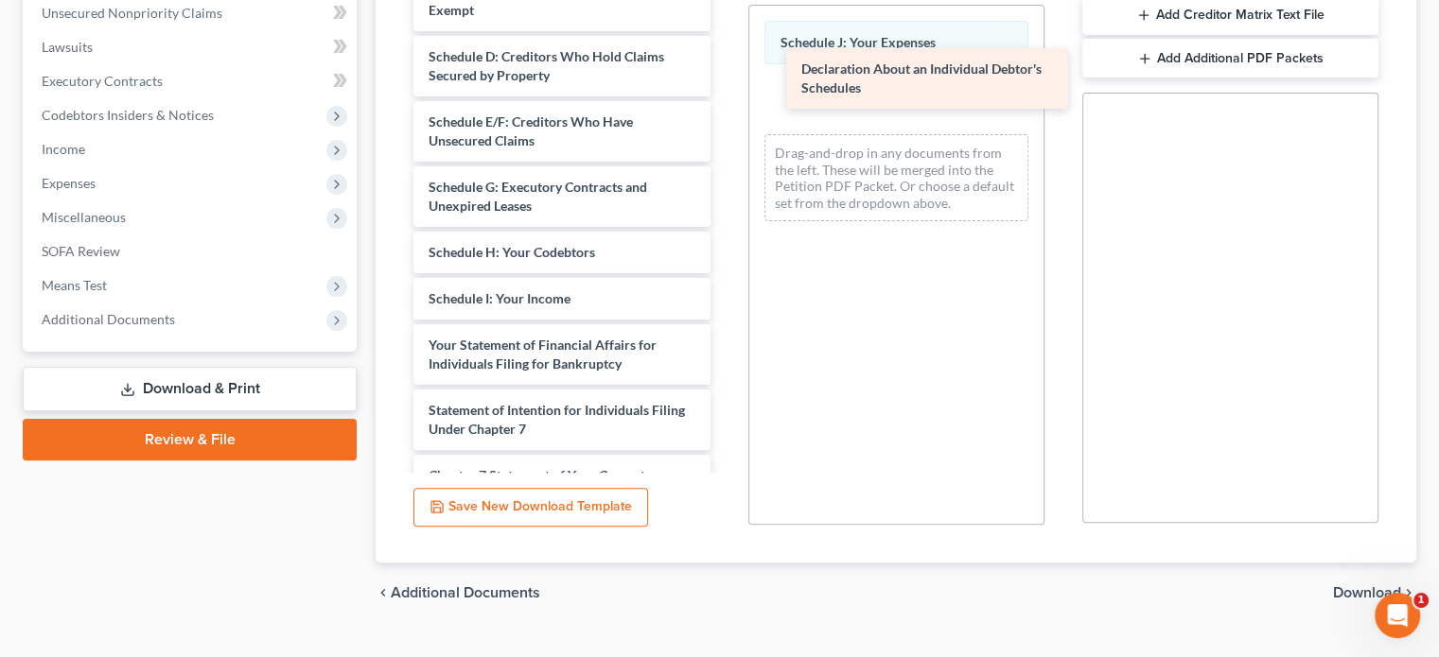
drag, startPoint x: 639, startPoint y: 352, endPoint x: 998, endPoint y: 88, distance: 445.1
click at [724, 88] on div "Declaration About an Individual Debtor's Schedules Statement of Social-pdf 60 D…" at bounding box center [561, 197] width 326 height 1046
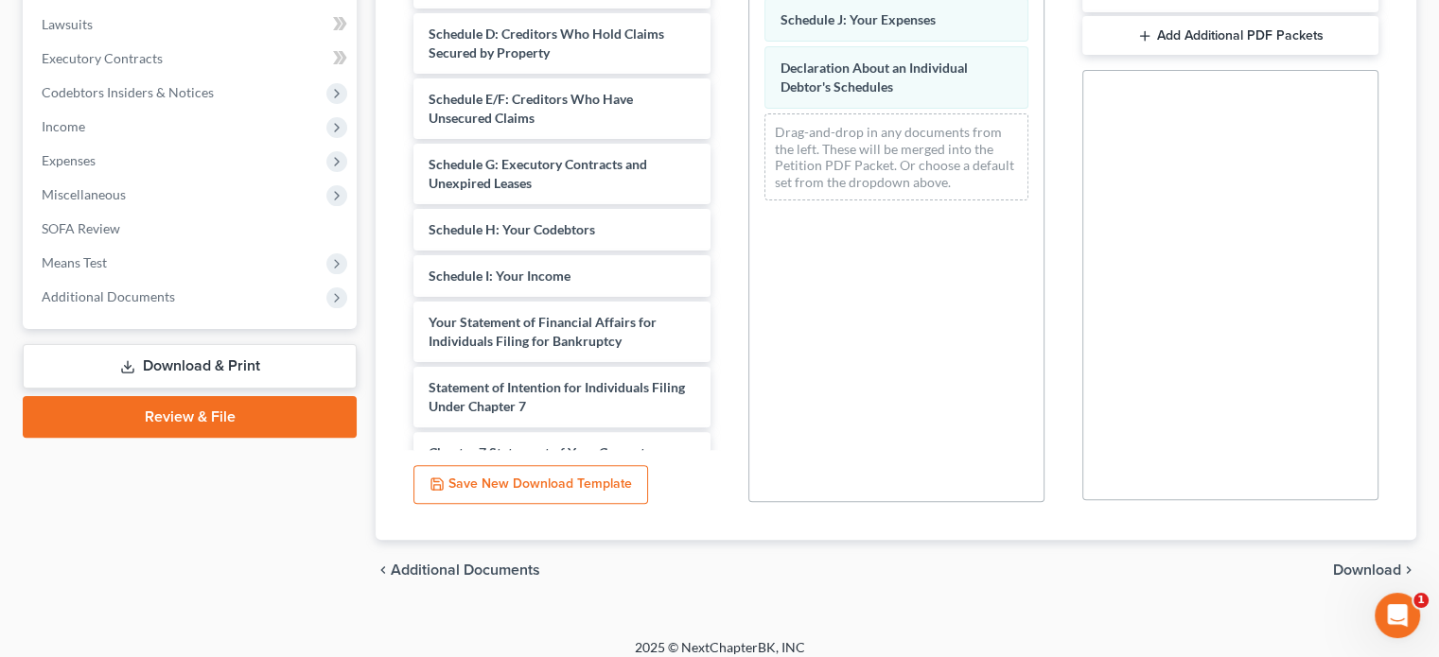
scroll to position [509, 0]
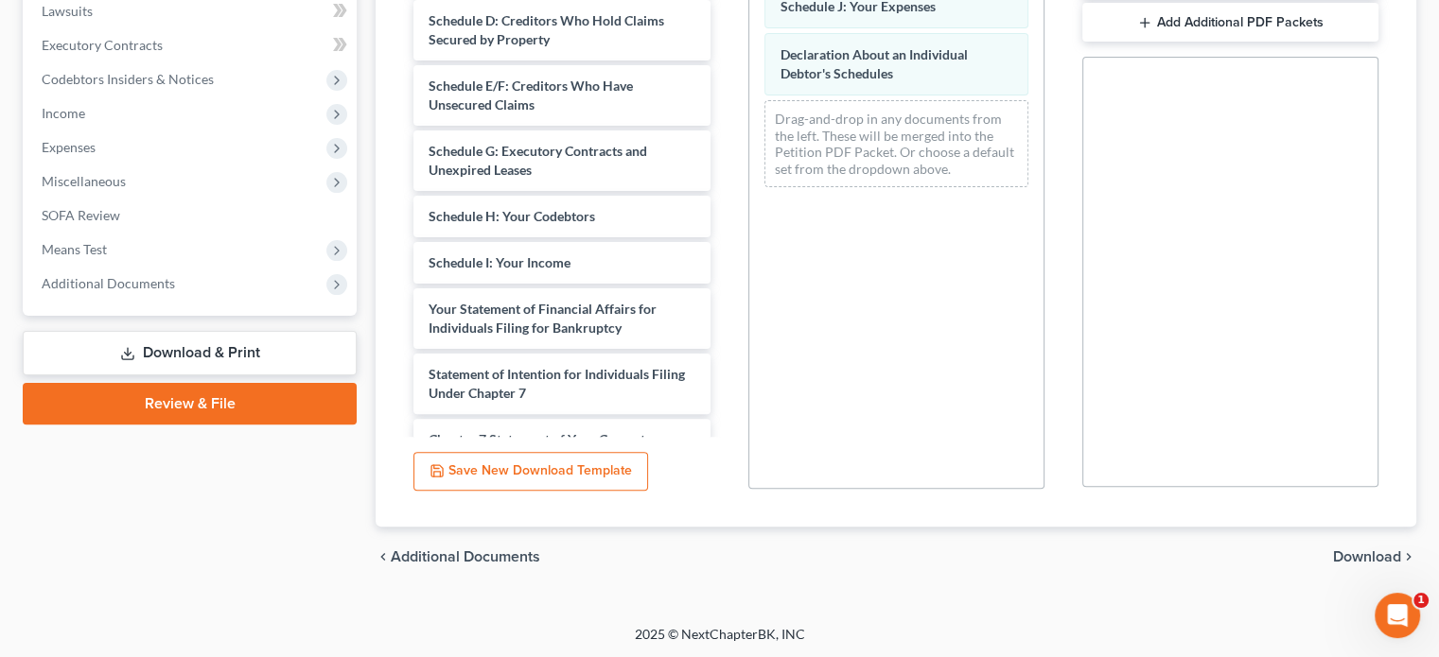
click at [1339, 555] on span "Download" at bounding box center [1367, 557] width 68 height 15
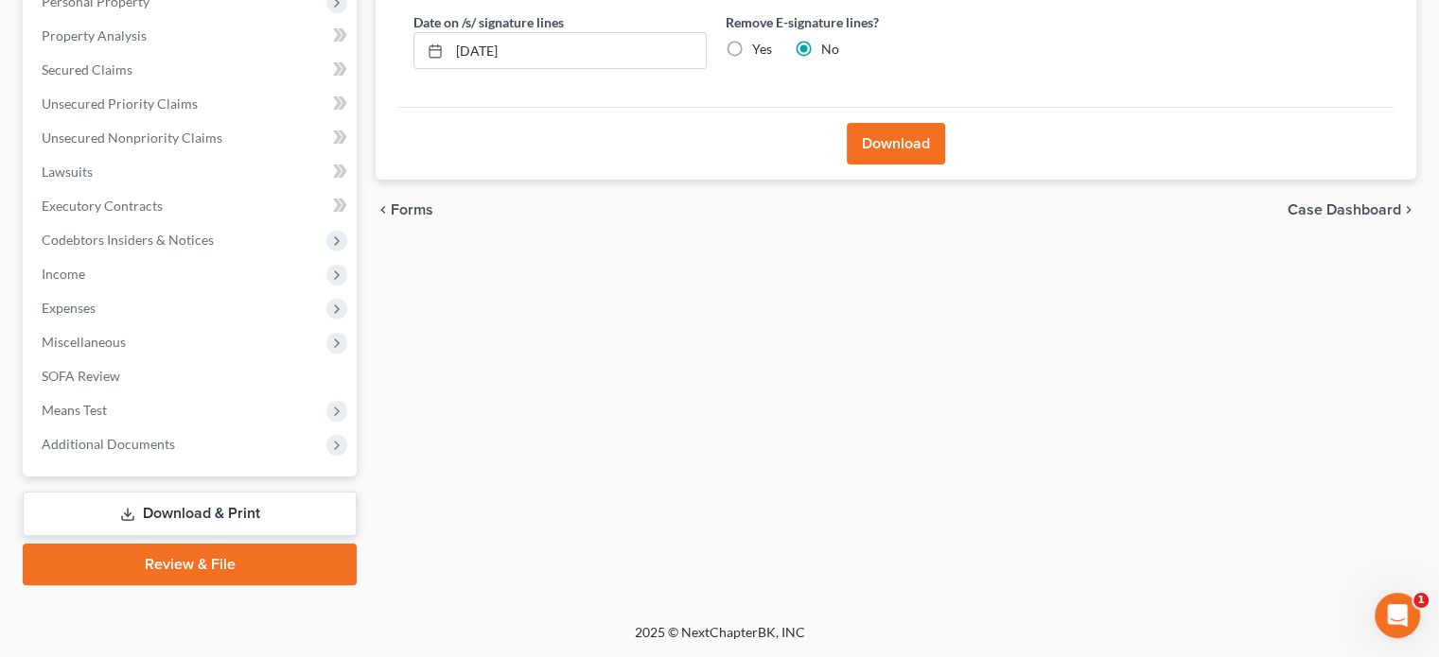
scroll to position [346, 0]
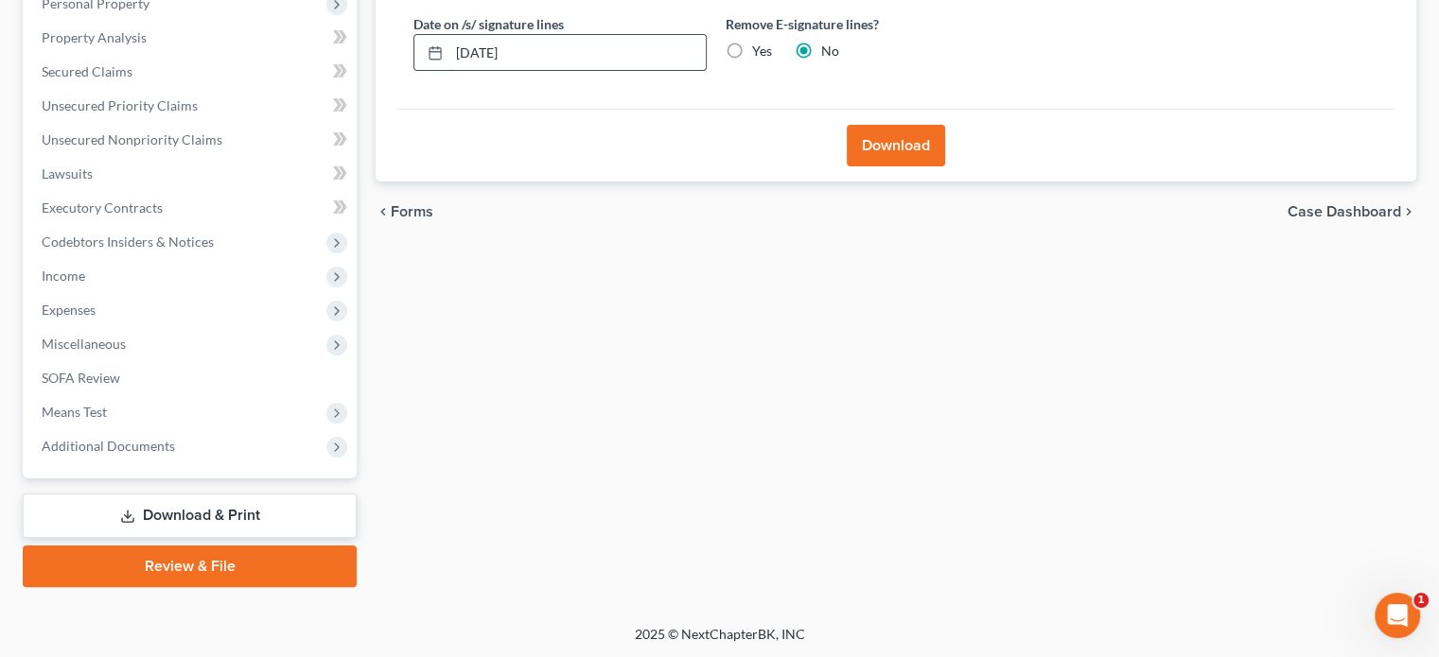
click at [468, 53] on input "[DATE]" at bounding box center [577, 53] width 256 height 36
type input "[DATE]"
click at [919, 150] on button "Download" at bounding box center [895, 146] width 98 height 42
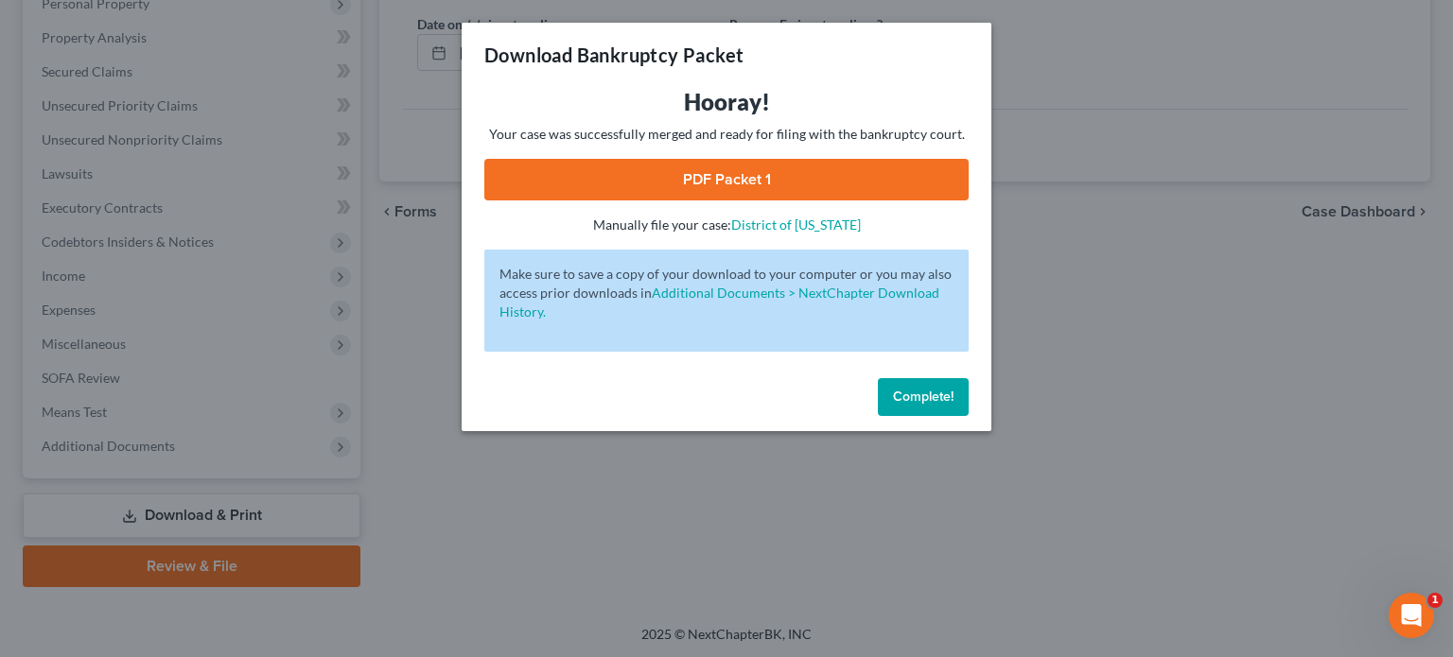
click at [842, 183] on link "PDF Packet 1" at bounding box center [726, 180] width 484 height 42
drag, startPoint x: 905, startPoint y: 390, endPoint x: 899, endPoint y: 400, distance: 11.9
click at [905, 391] on span "Complete!" at bounding box center [923, 397] width 61 height 16
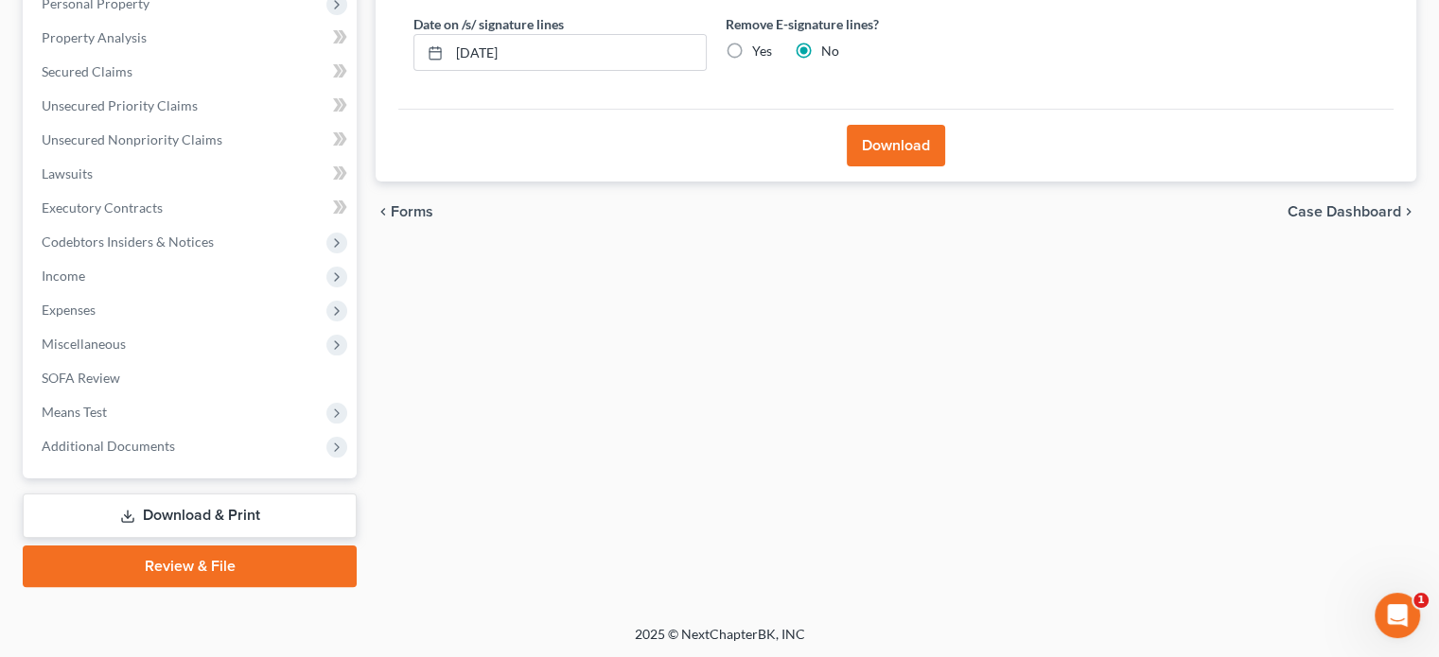
drag, startPoint x: 223, startPoint y: 510, endPoint x: 235, endPoint y: 495, distance: 18.9
click at [223, 510] on link "Download & Print" at bounding box center [190, 516] width 334 height 44
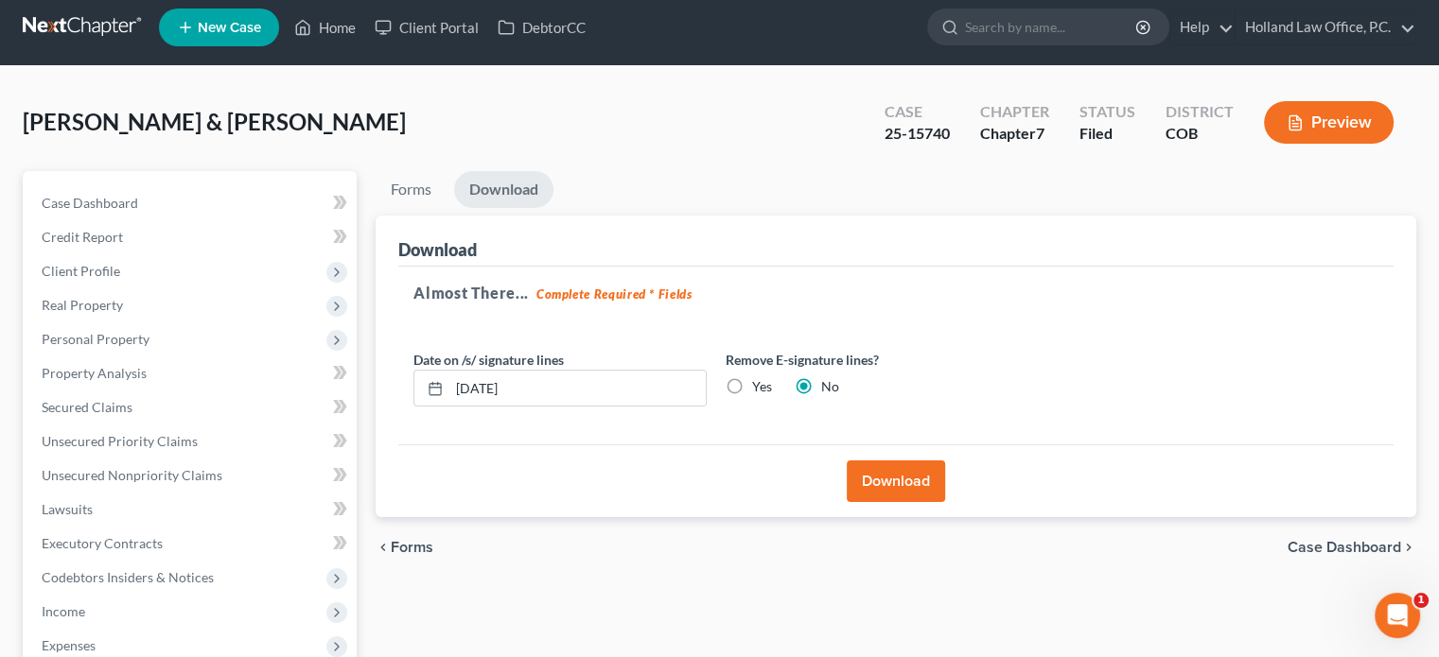
scroll to position [0, 0]
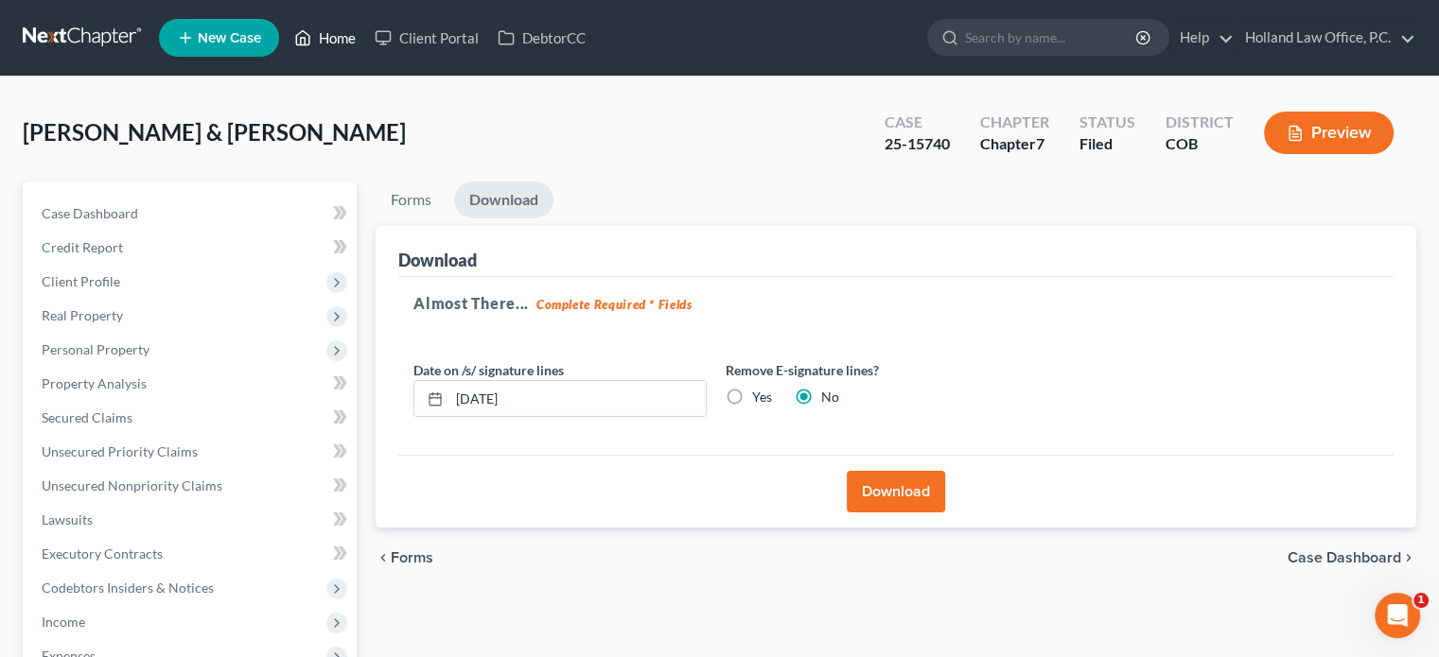
click at [329, 39] on link "Home" at bounding box center [325, 38] width 80 height 34
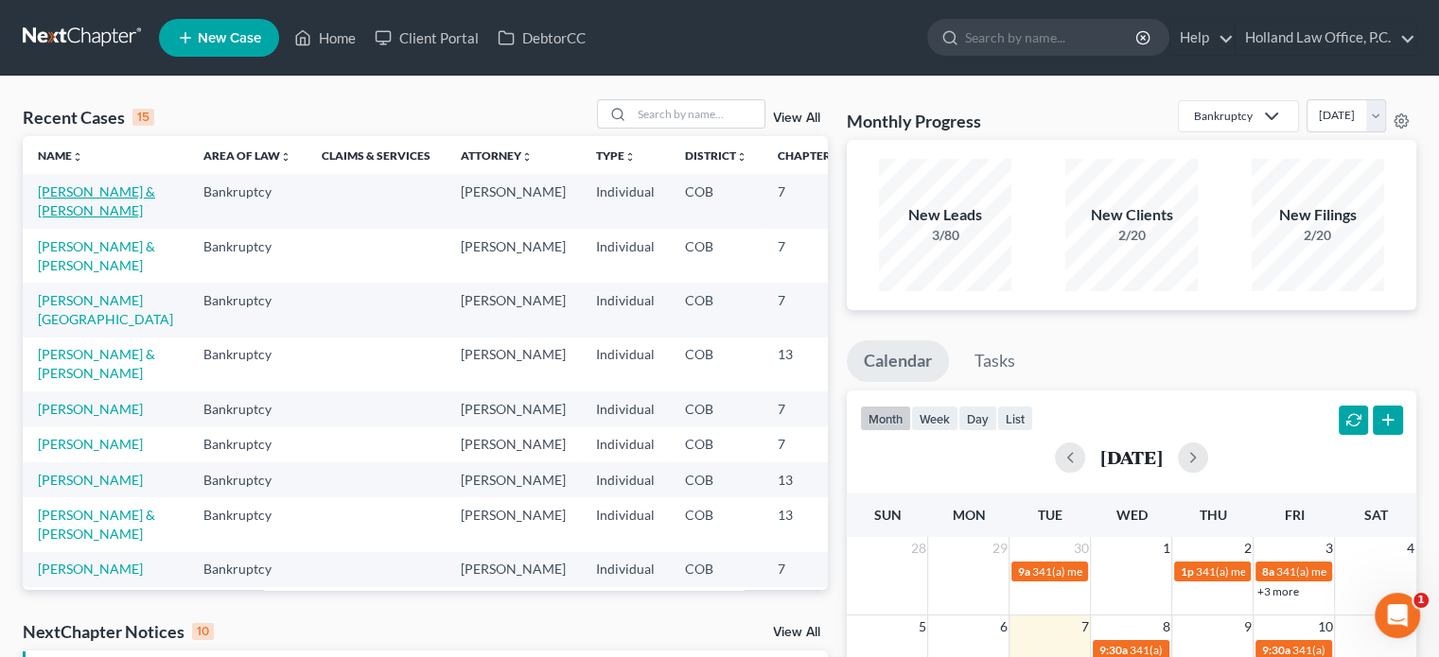
click at [57, 218] on link "[PERSON_NAME] & [PERSON_NAME]" at bounding box center [96, 200] width 117 height 35
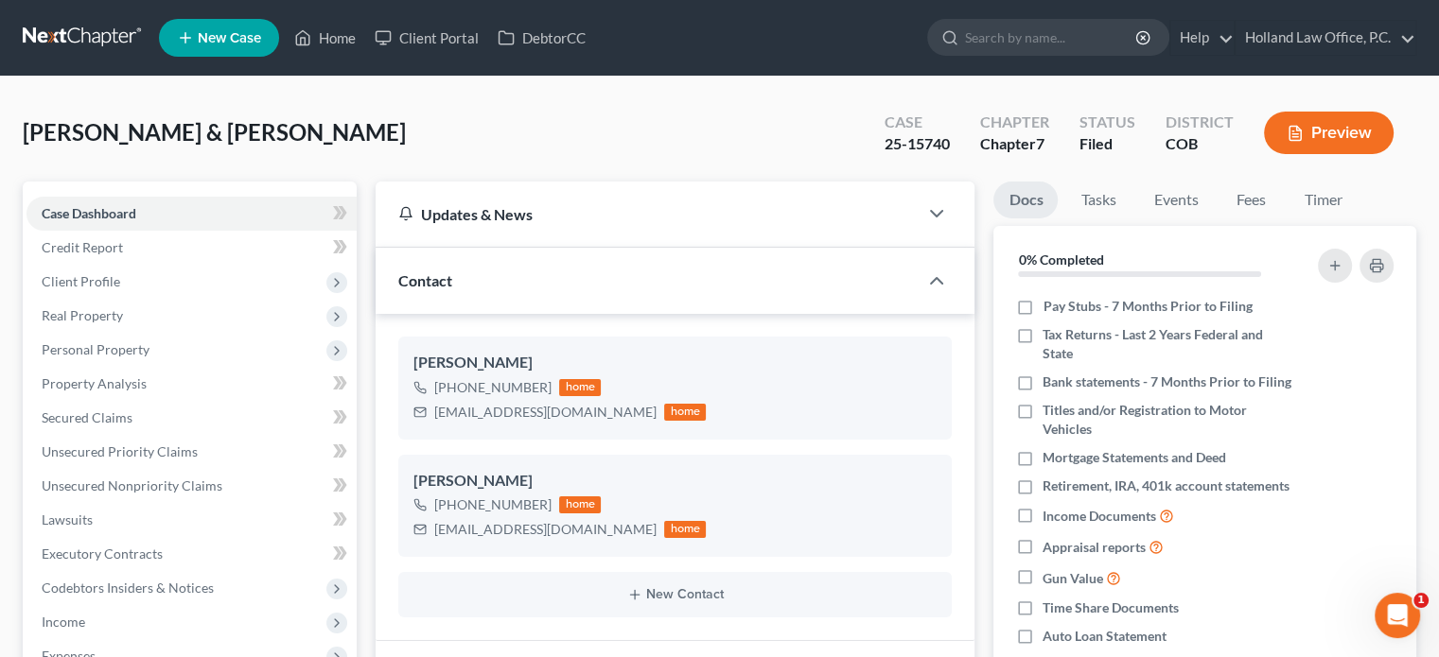
scroll to position [662, 0]
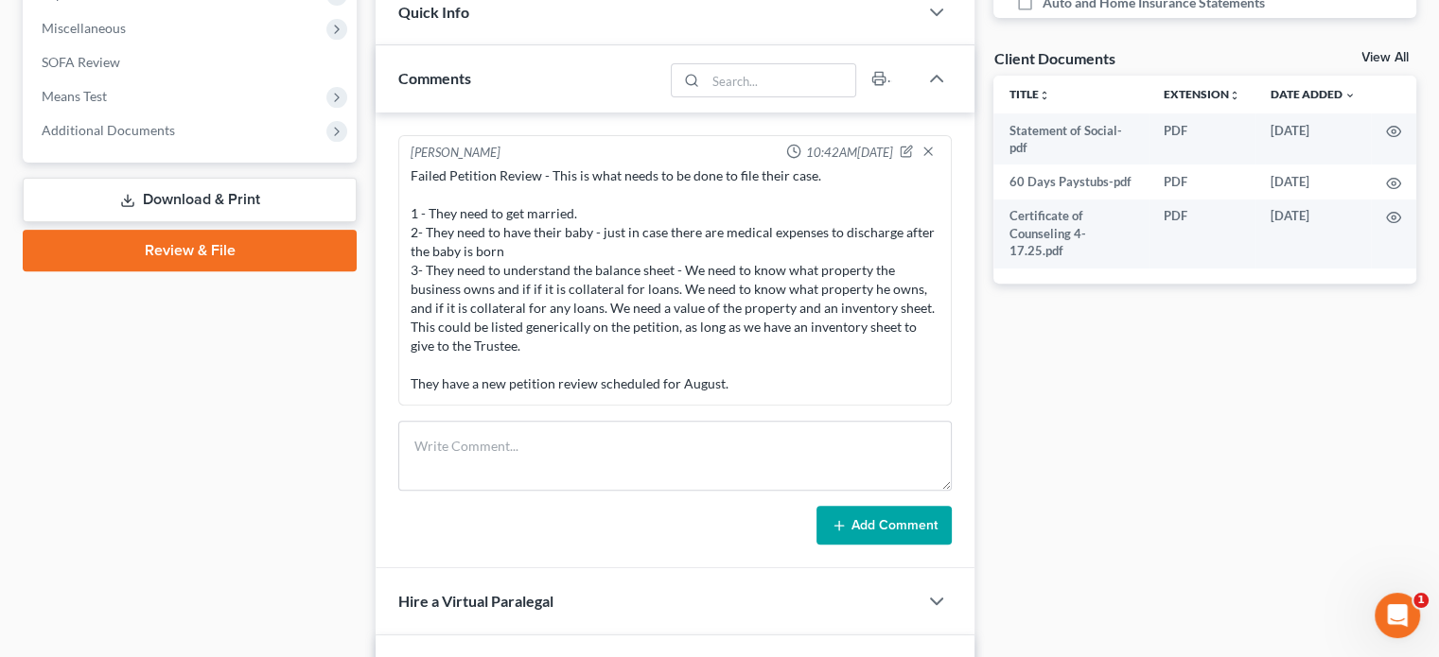
click at [112, 201] on link "Download & Print" at bounding box center [190, 200] width 334 height 44
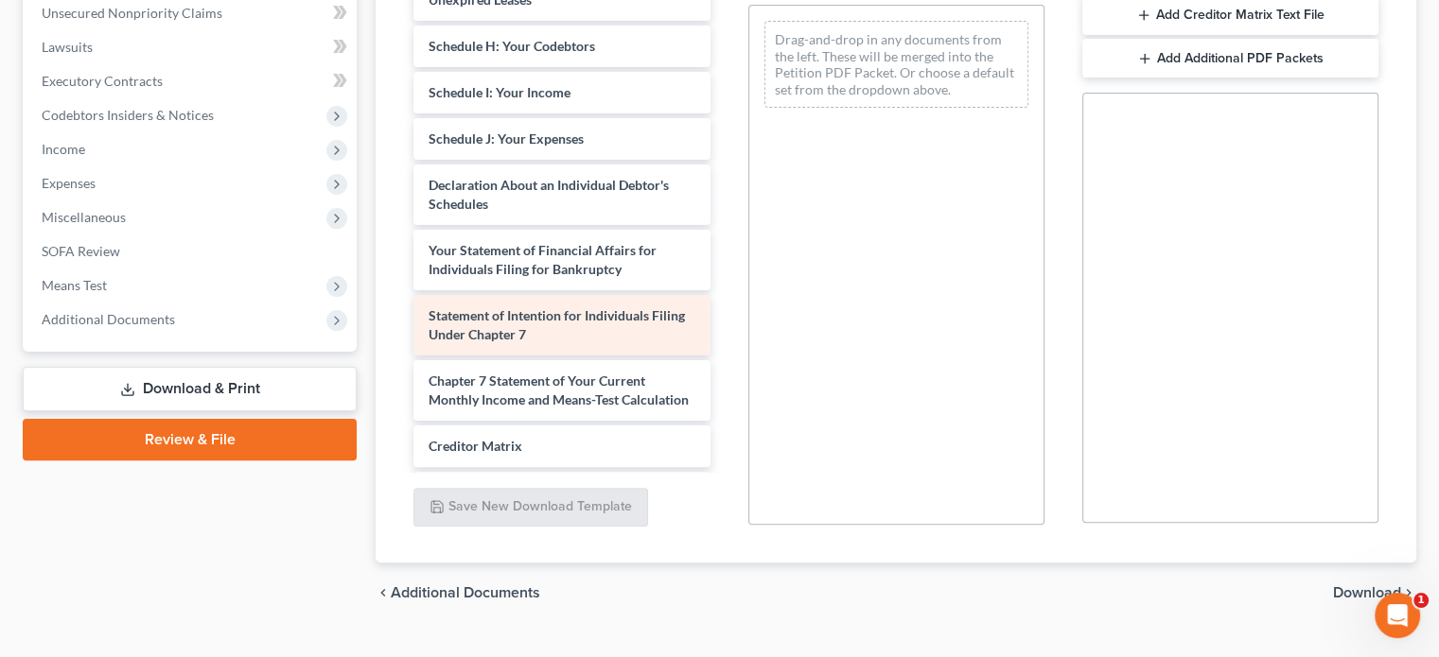
scroll to position [533, 0]
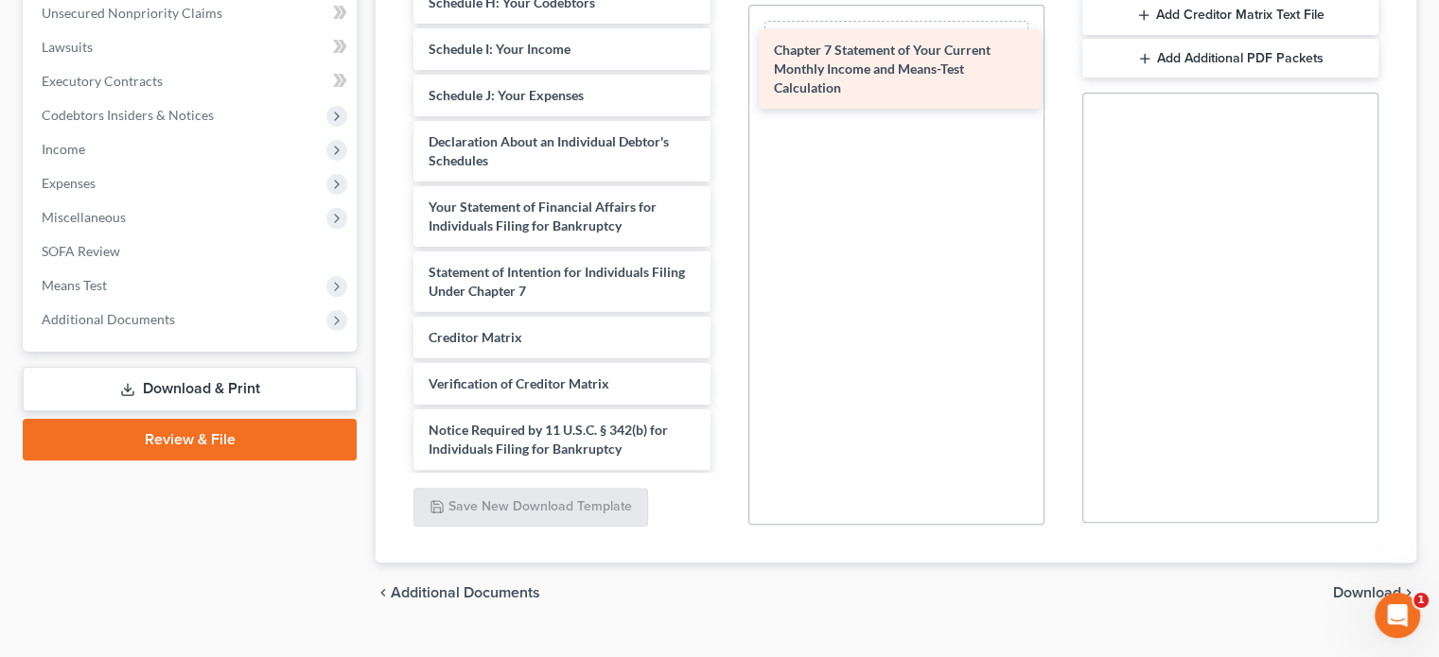
drag, startPoint x: 639, startPoint y: 337, endPoint x: 987, endPoint y: 45, distance: 453.9
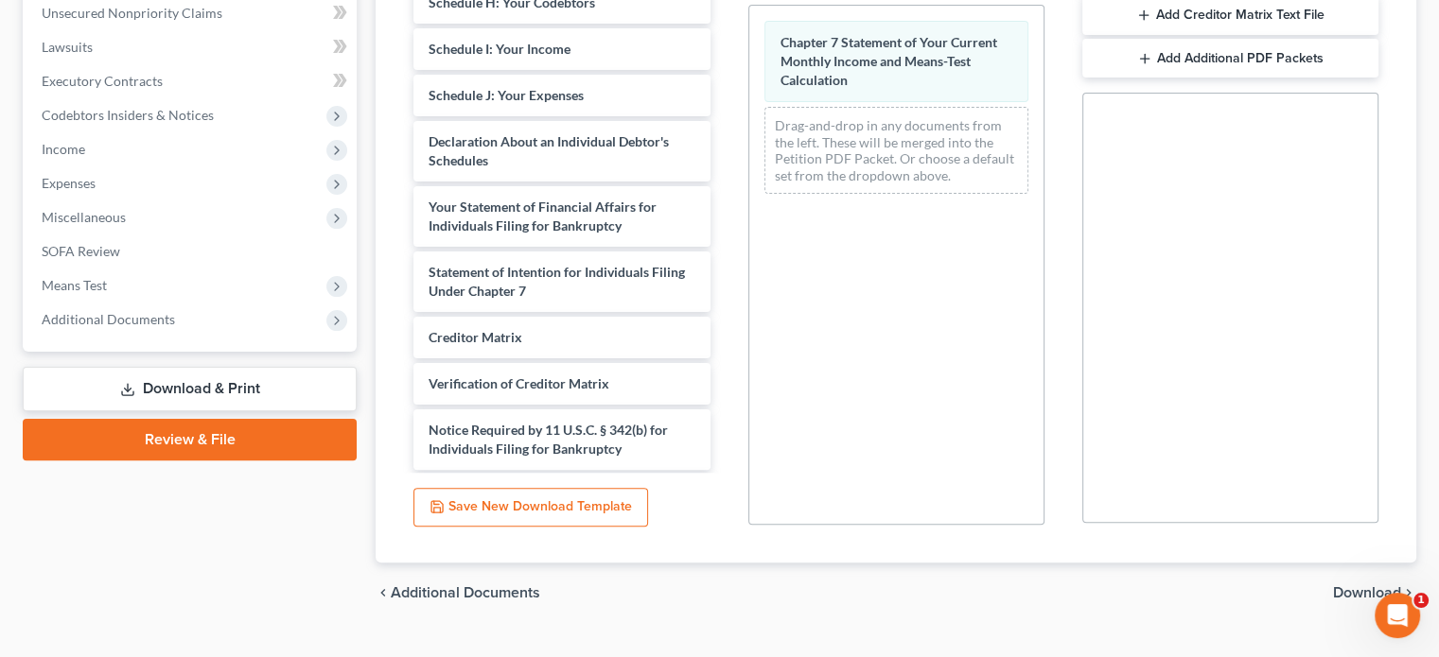
click at [1345, 592] on span "Download" at bounding box center [1367, 592] width 68 height 15
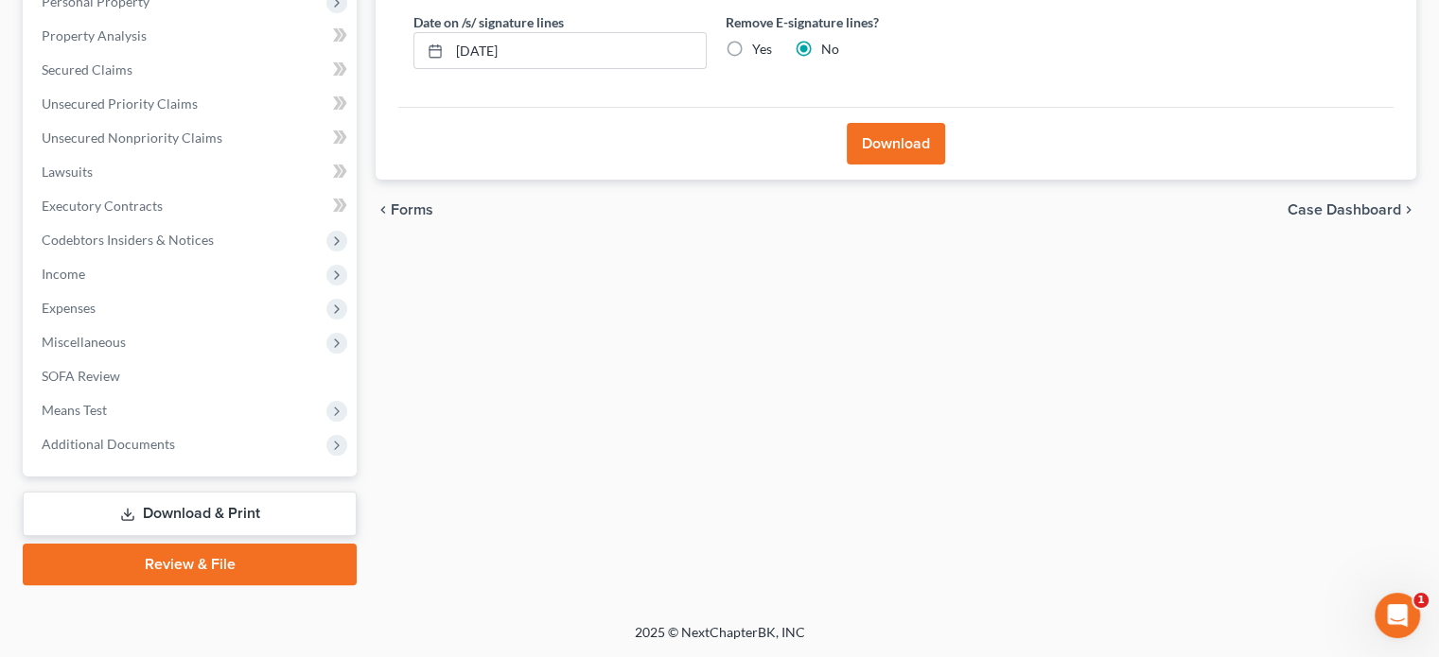
scroll to position [346, 0]
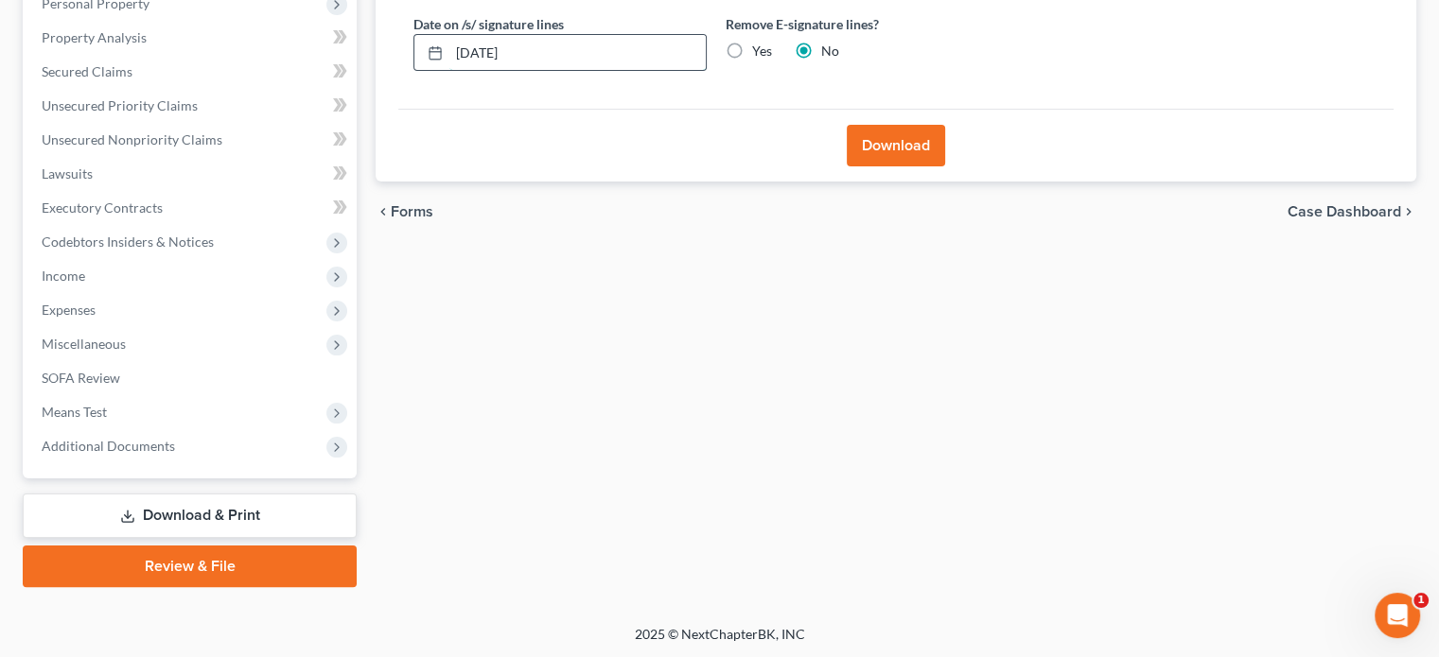
click at [469, 48] on input "[DATE]" at bounding box center [577, 53] width 256 height 36
drag, startPoint x: 468, startPoint y: 53, endPoint x: 454, endPoint y: 55, distance: 14.3
click at [467, 53] on input "109/07/2025" at bounding box center [577, 53] width 256 height 36
type input "[DATE]"
click at [922, 147] on button "Download" at bounding box center [895, 146] width 98 height 42
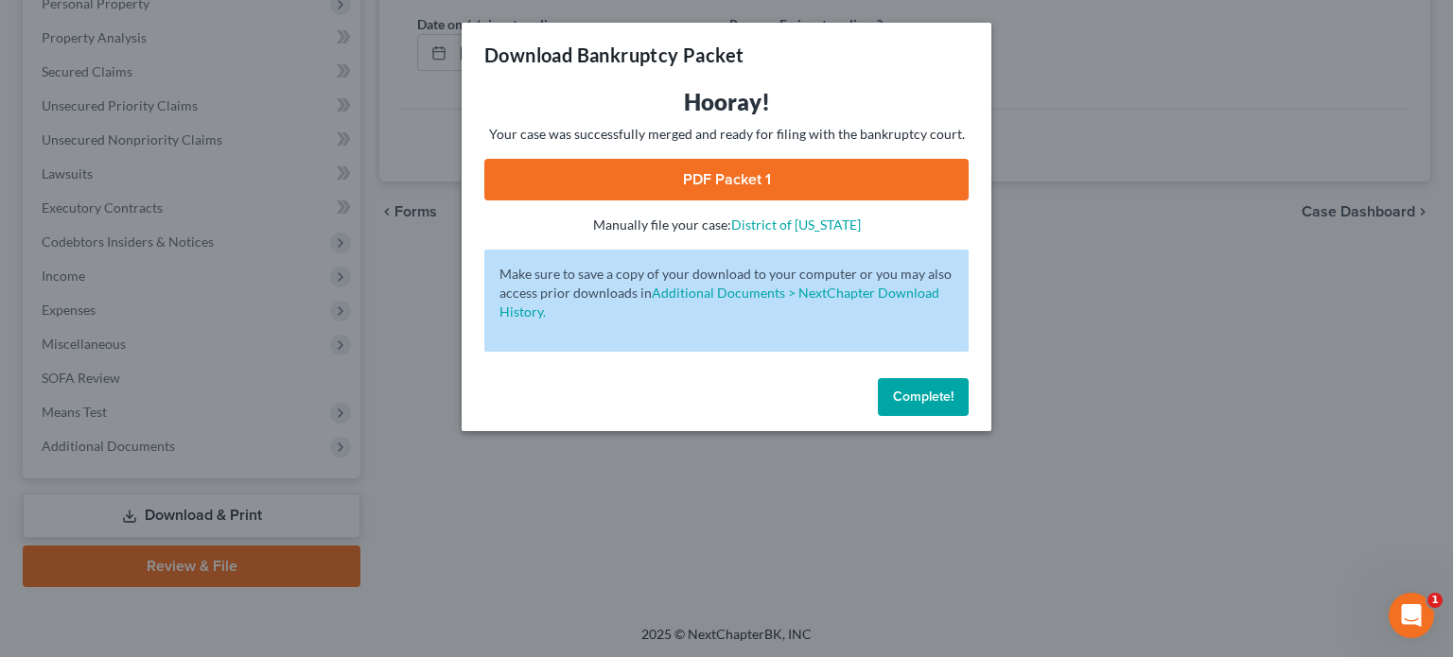
click at [838, 172] on link "PDF Packet 1" at bounding box center [726, 180] width 484 height 42
click at [938, 400] on span "Complete!" at bounding box center [923, 397] width 61 height 16
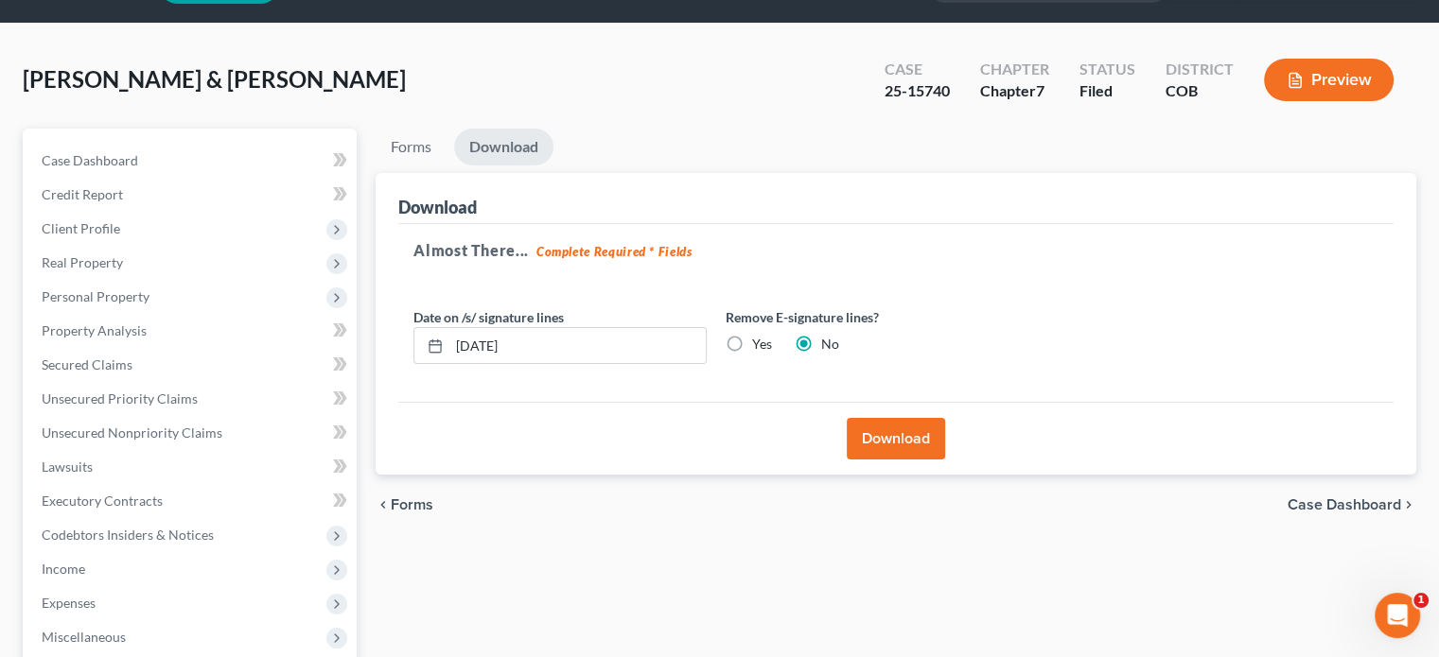
scroll to position [0, 0]
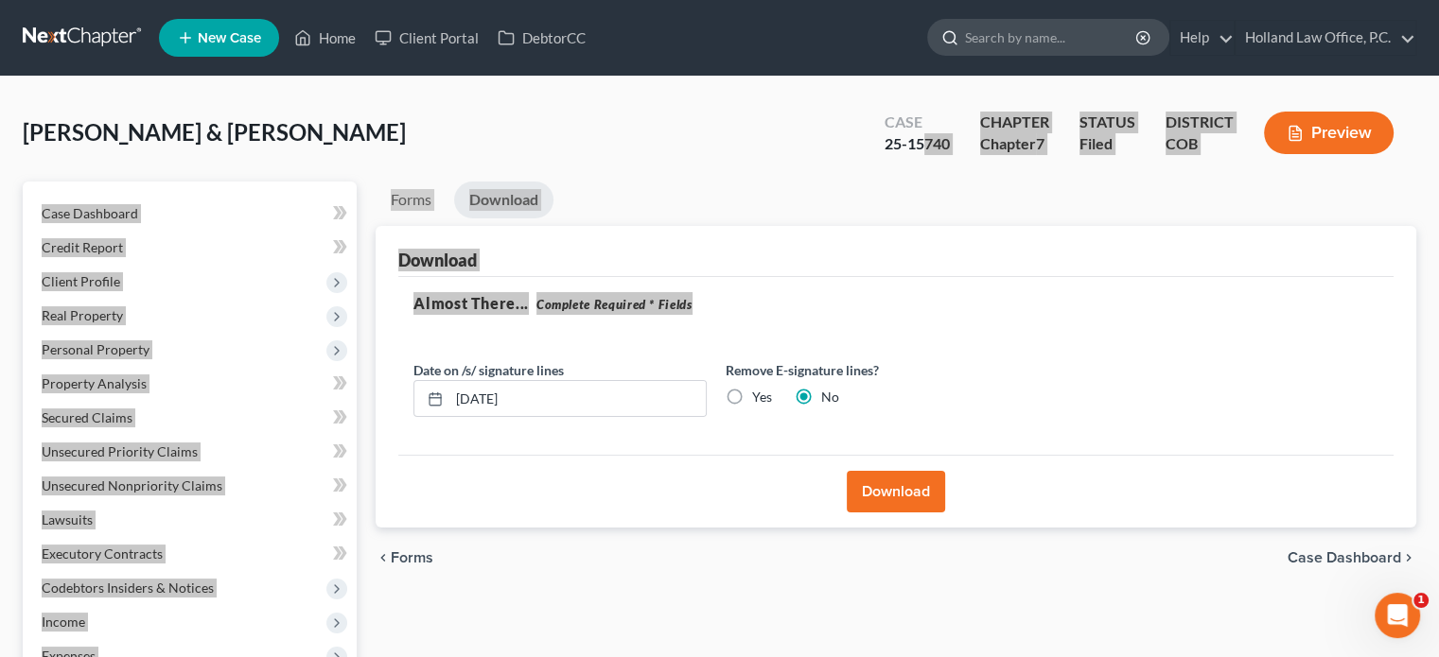
drag, startPoint x: 767, startPoint y: 330, endPoint x: 1143, endPoint y: 26, distance: 483.5
click at [930, 173] on div "[PERSON_NAME] & [PERSON_NAME] Upgraded Case 25-15740 Chapter Chapter 7 Status F…" at bounding box center [719, 523] width 1393 height 849
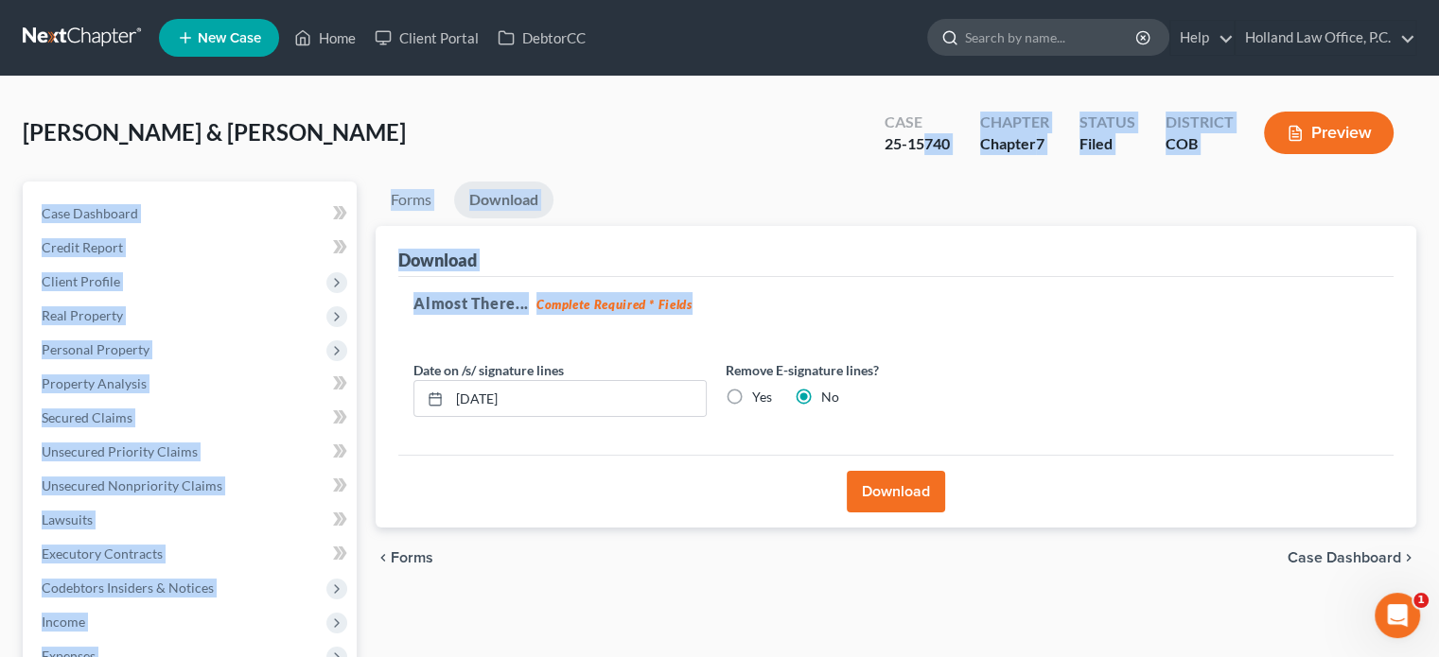
click at [943, 154] on div "25-15740" at bounding box center [916, 144] width 65 height 22
